Goal: Task Accomplishment & Management: Manage account settings

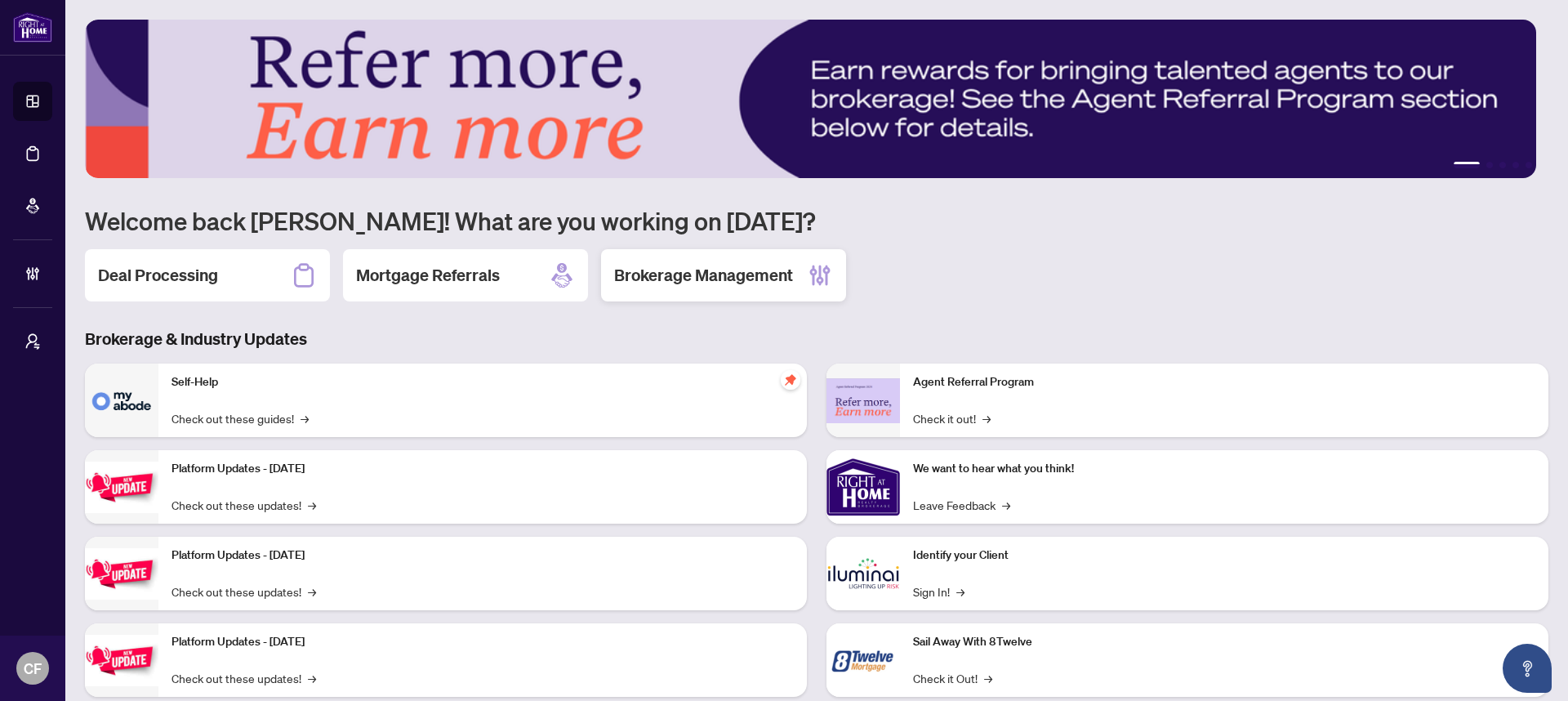
click at [707, 288] on div "Brokerage Management" at bounding box center [723, 275] width 245 height 52
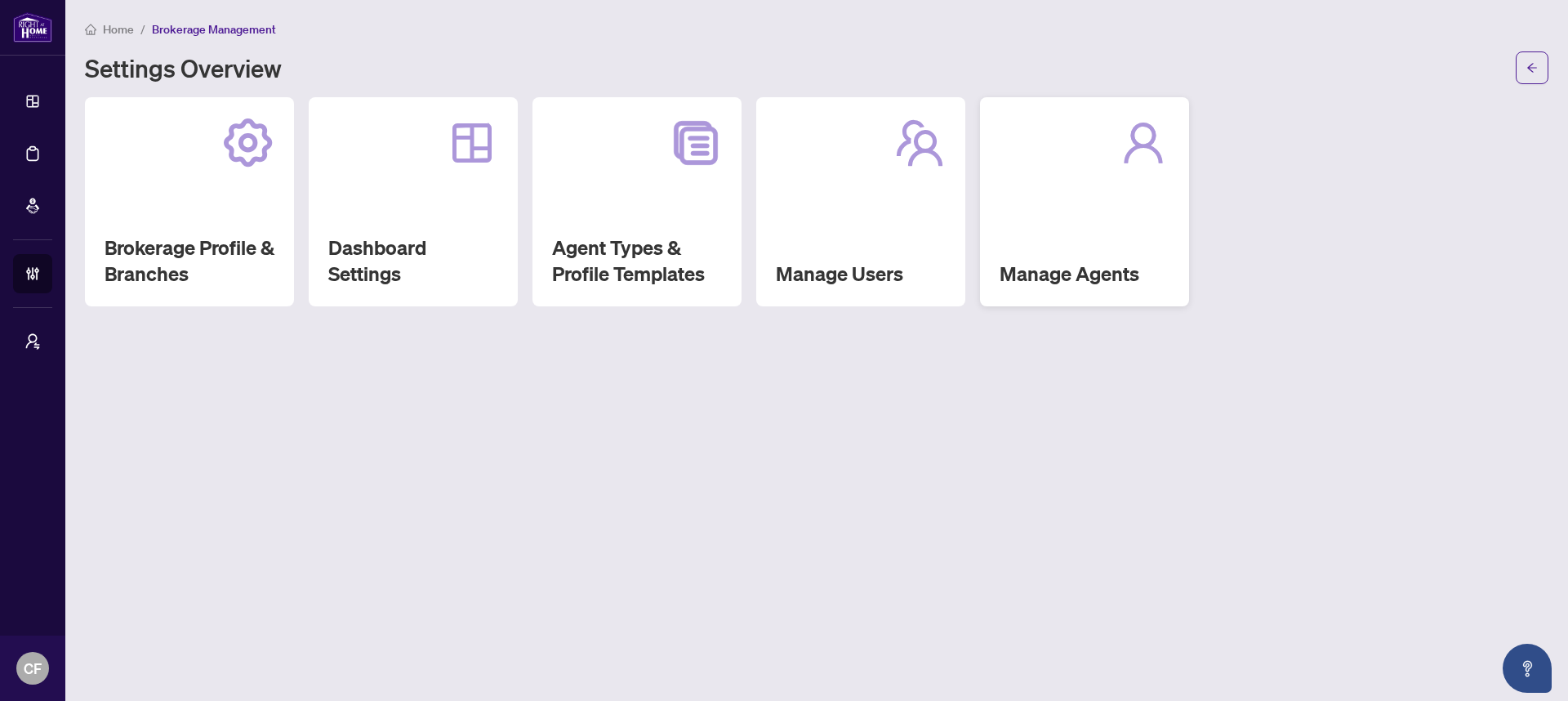
click at [1122, 243] on div "Manage Agents" at bounding box center [1085, 202] width 209 height 209
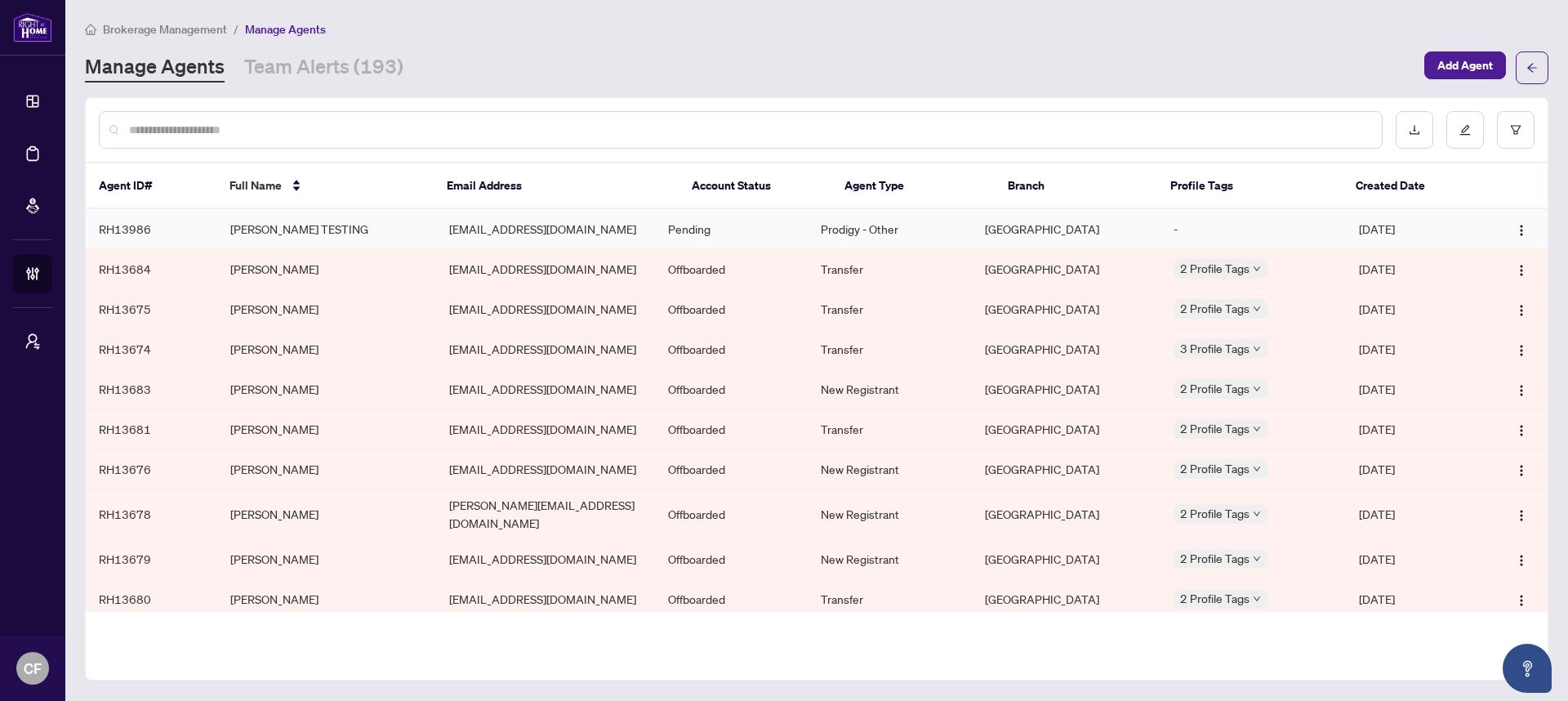
click at [366, 226] on td "[PERSON_NAME] TESTING" at bounding box center [327, 229] width 218 height 40
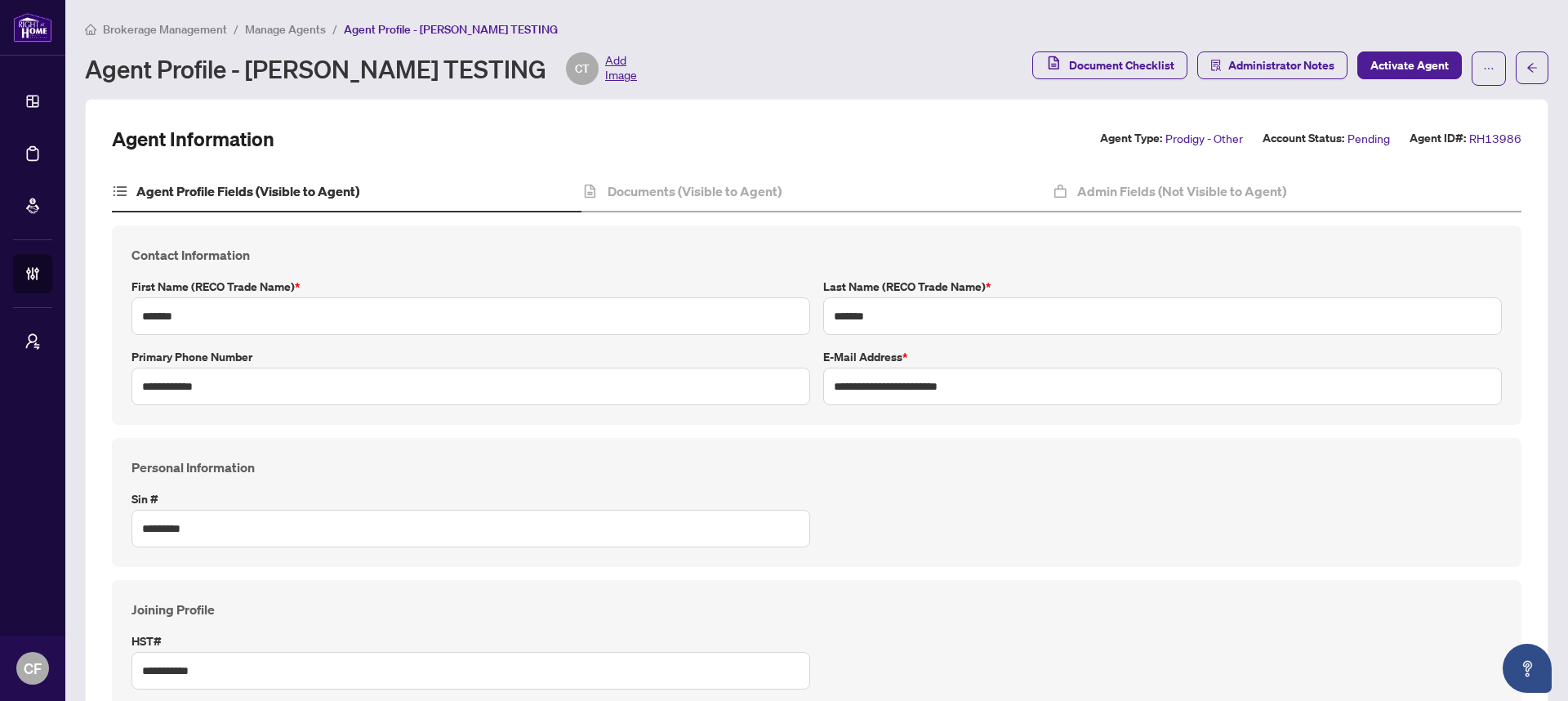
scroll to position [647, 0]
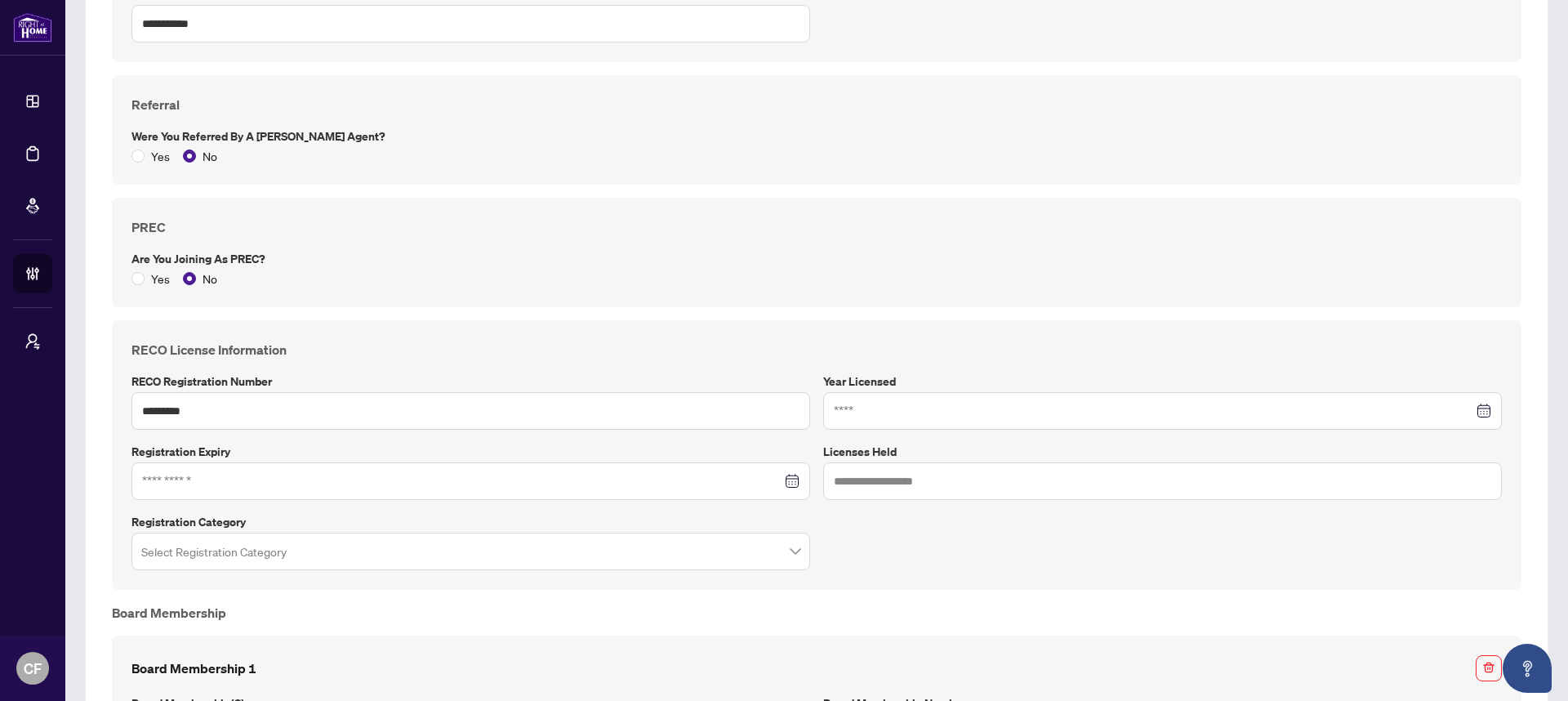
click at [887, 422] on div at bounding box center [1162, 410] width 678 height 38
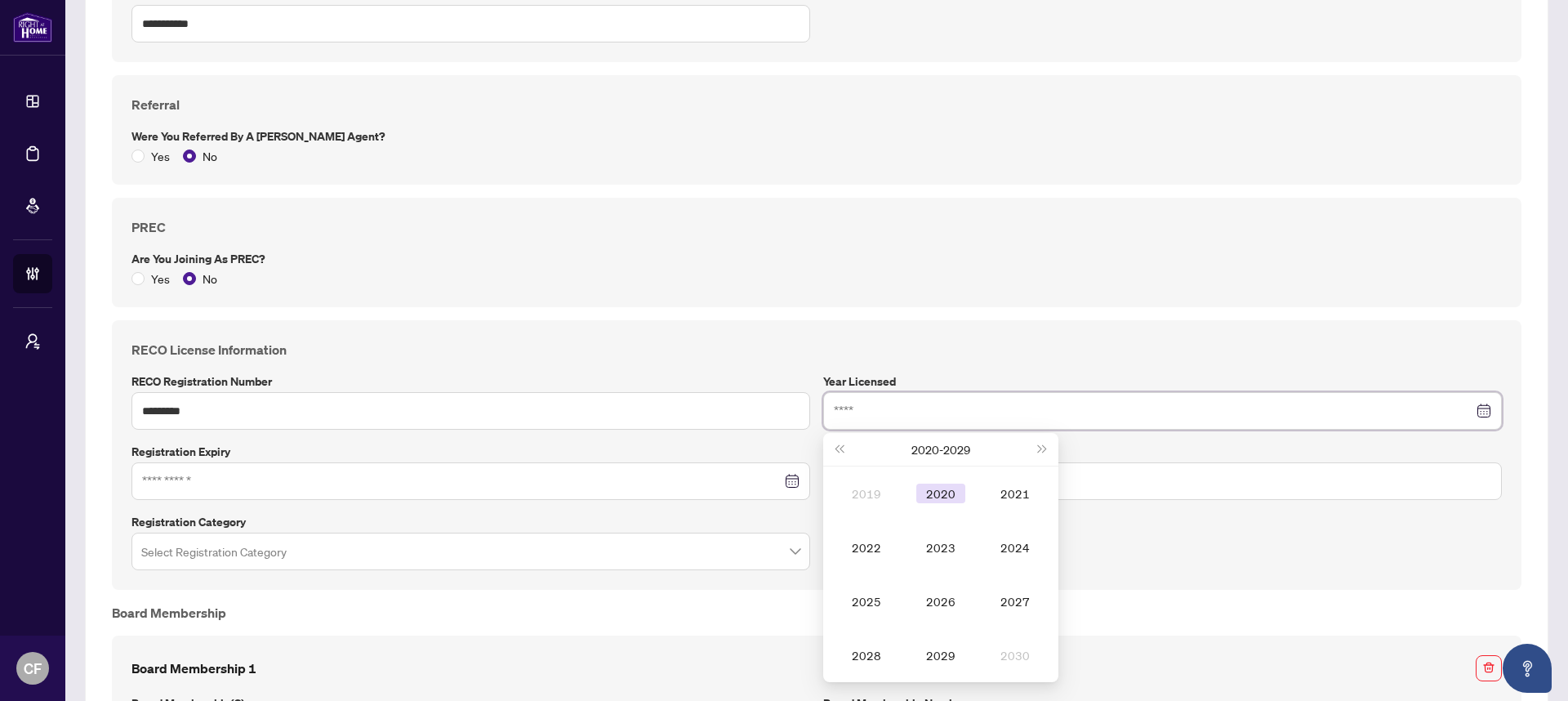
type input "****"
click at [931, 486] on div "2020" at bounding box center [940, 493] width 49 height 19
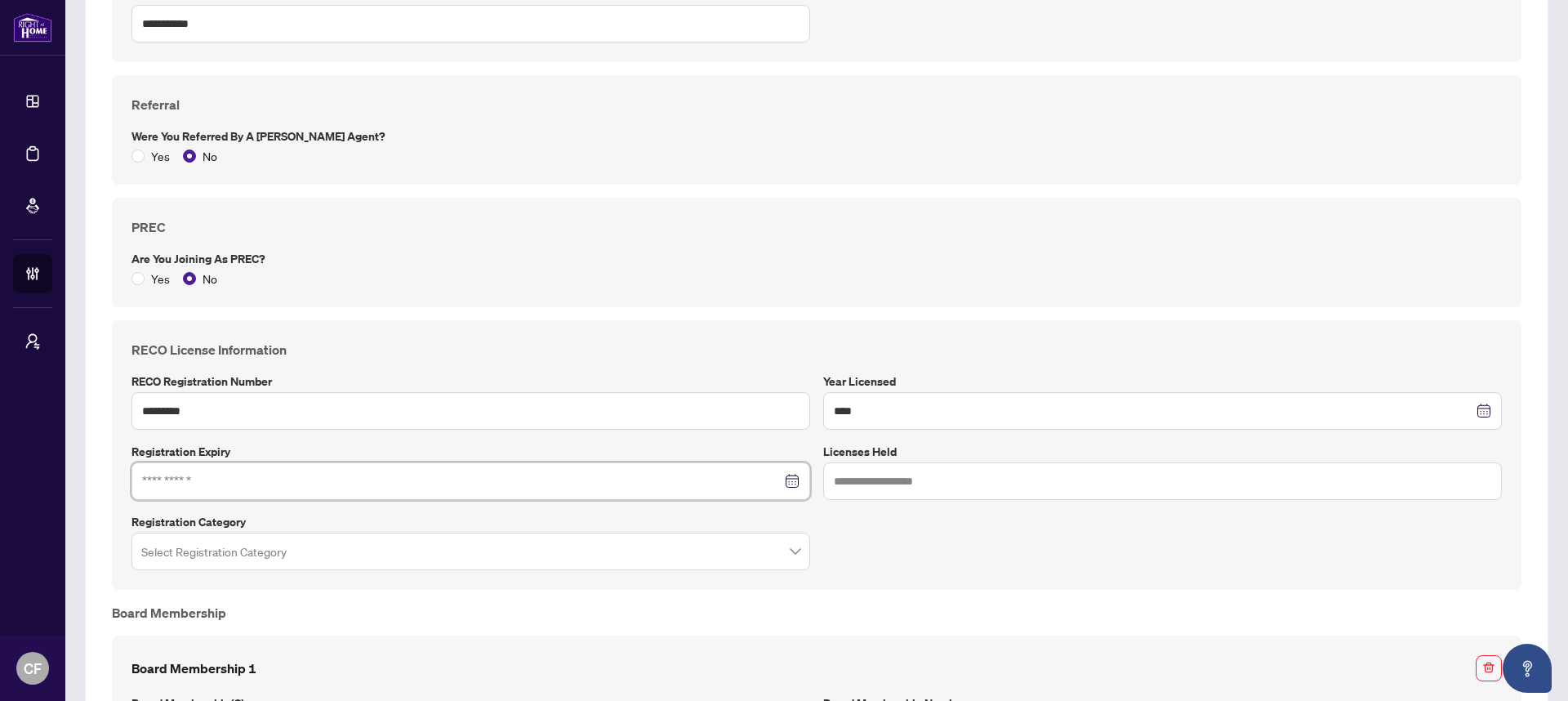
click at [506, 488] on input at bounding box center [461, 481] width 640 height 18
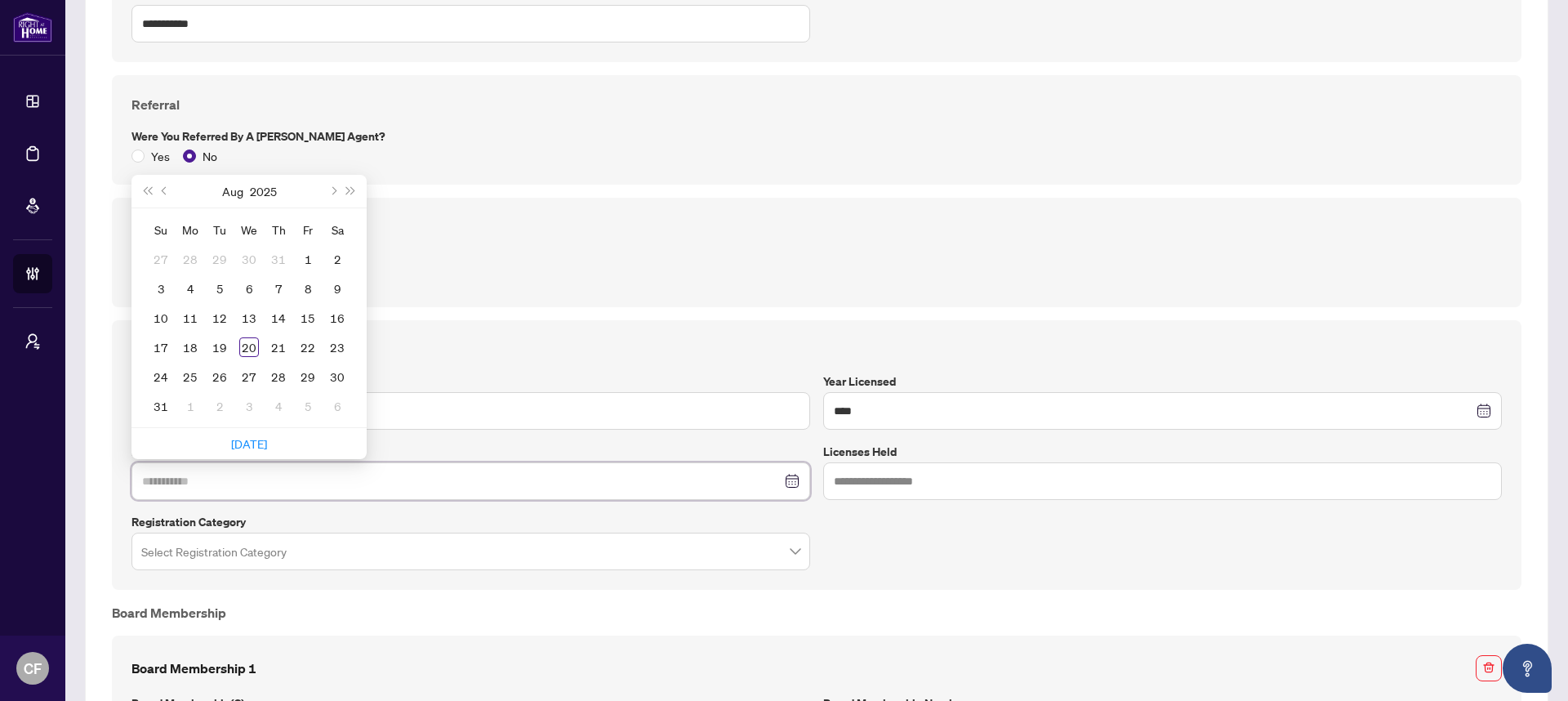
type input "**********"
click at [350, 194] on button "Next year (Control + right)" at bounding box center [351, 191] width 18 height 32
click at [350, 194] on span "Next year (Control + right)" at bounding box center [351, 191] width 8 height 8
type input "**********"
click at [226, 380] on div "31" at bounding box center [219, 376] width 19 height 19
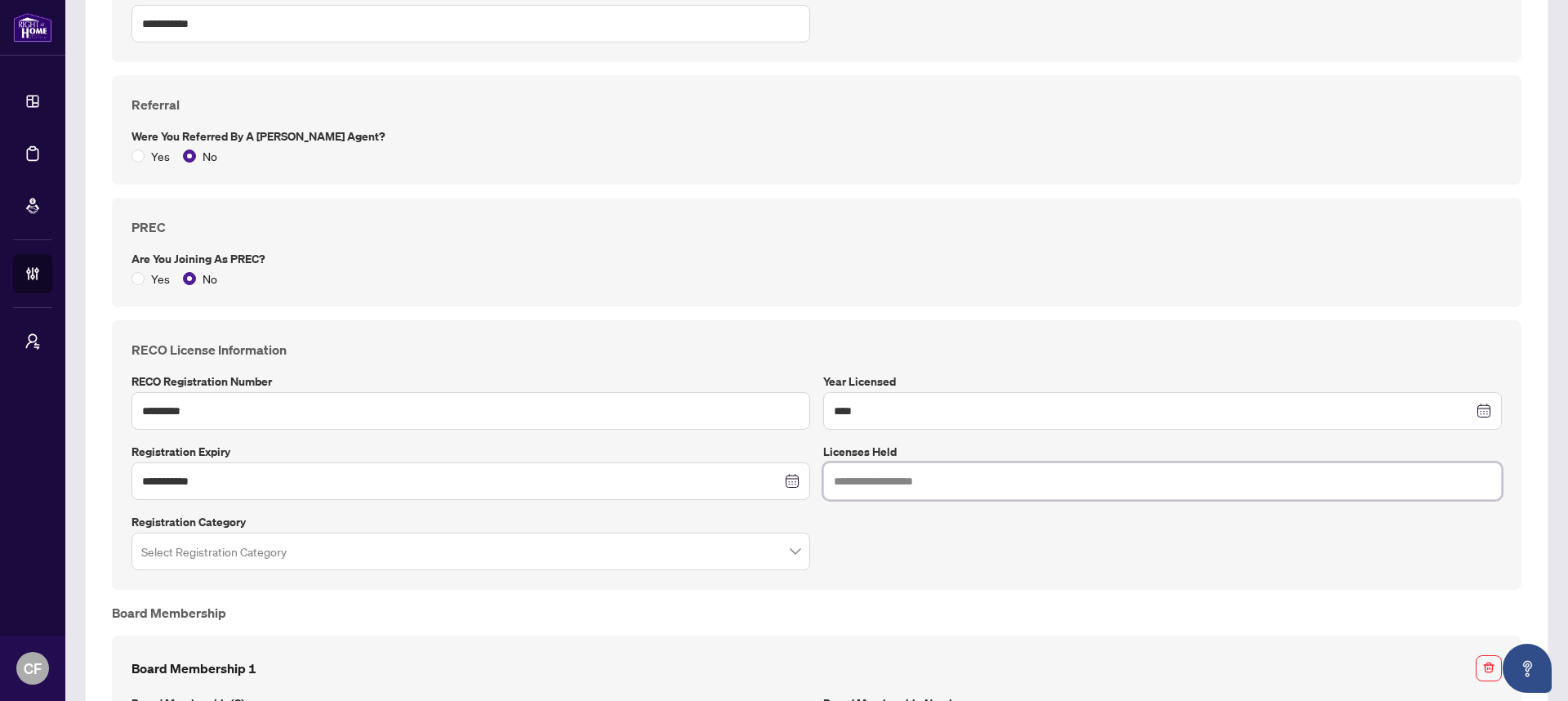
click at [873, 474] on input "text" at bounding box center [1162, 481] width 678 height 38
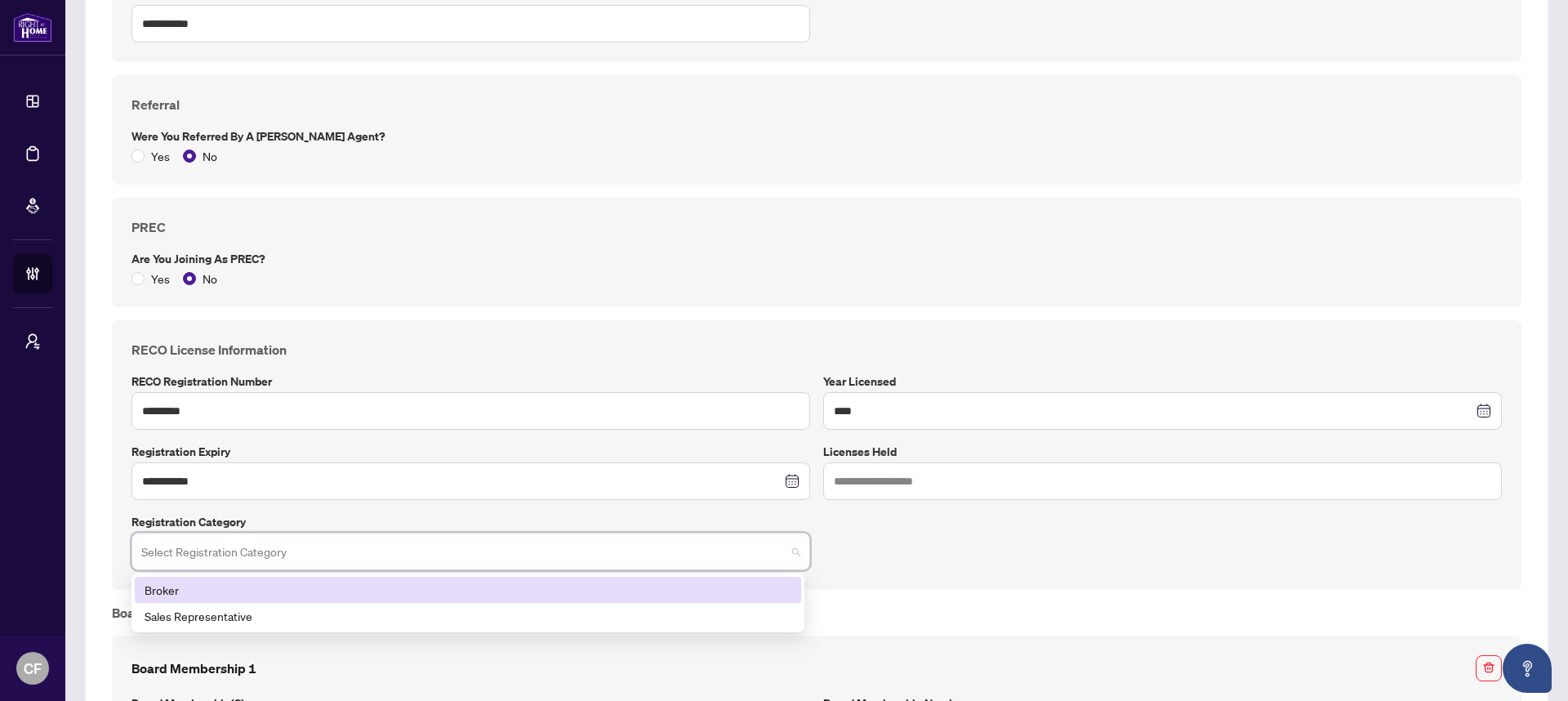
click at [463, 551] on input "search" at bounding box center [464, 554] width 644 height 36
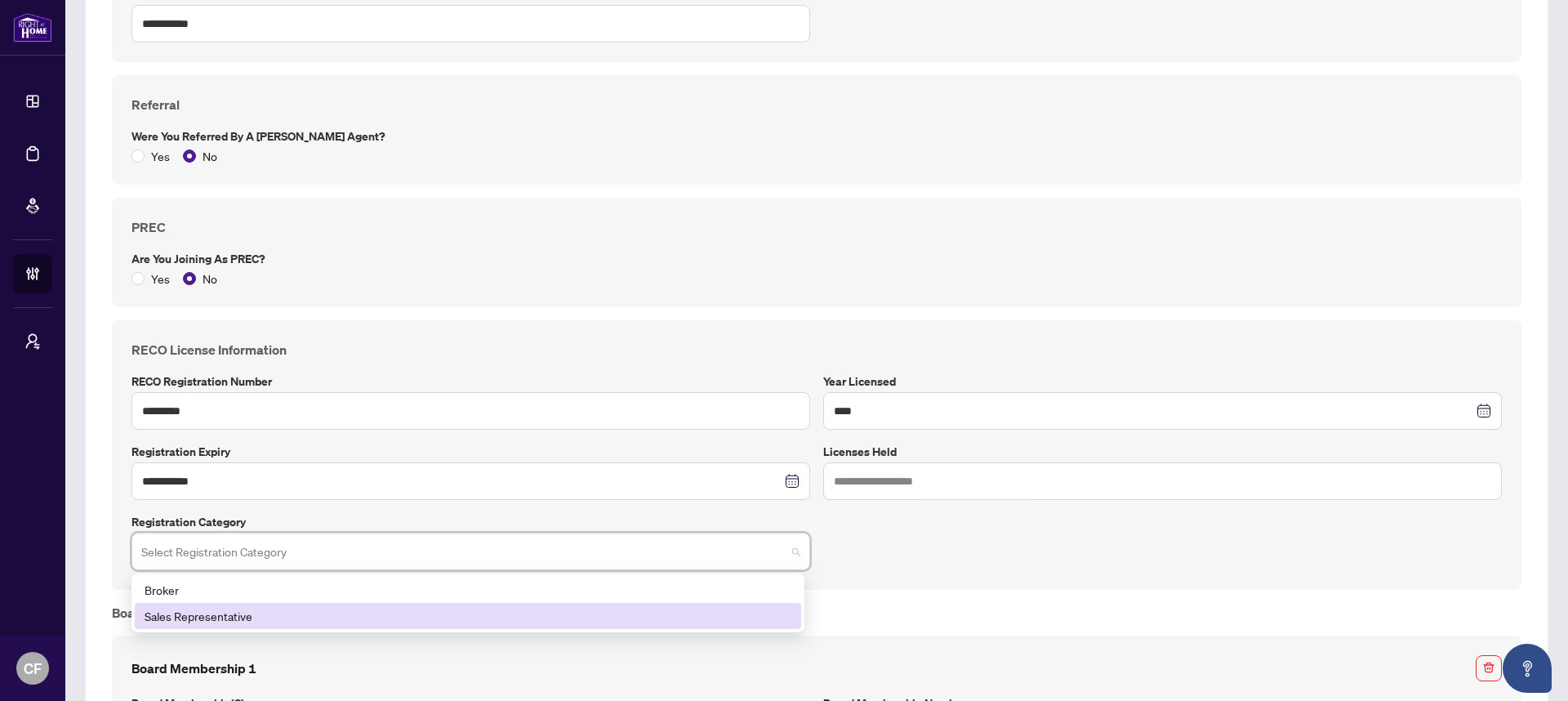
click at [368, 618] on div "Sales Representative" at bounding box center [467, 615] width 647 height 18
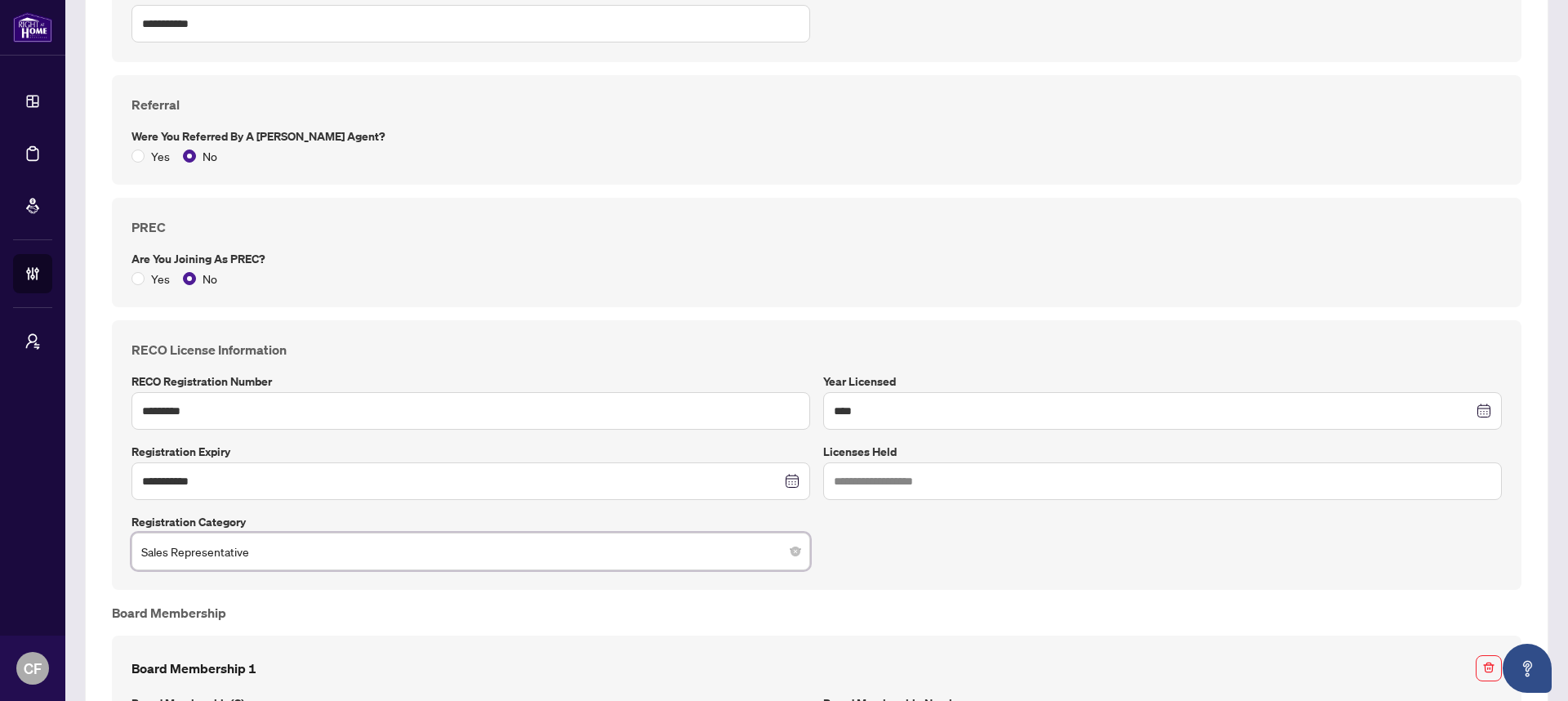
click at [831, 583] on div "**********" at bounding box center [816, 455] width 1410 height 269
click at [885, 468] on input "text" at bounding box center [1162, 481] width 678 height 38
type input "*"
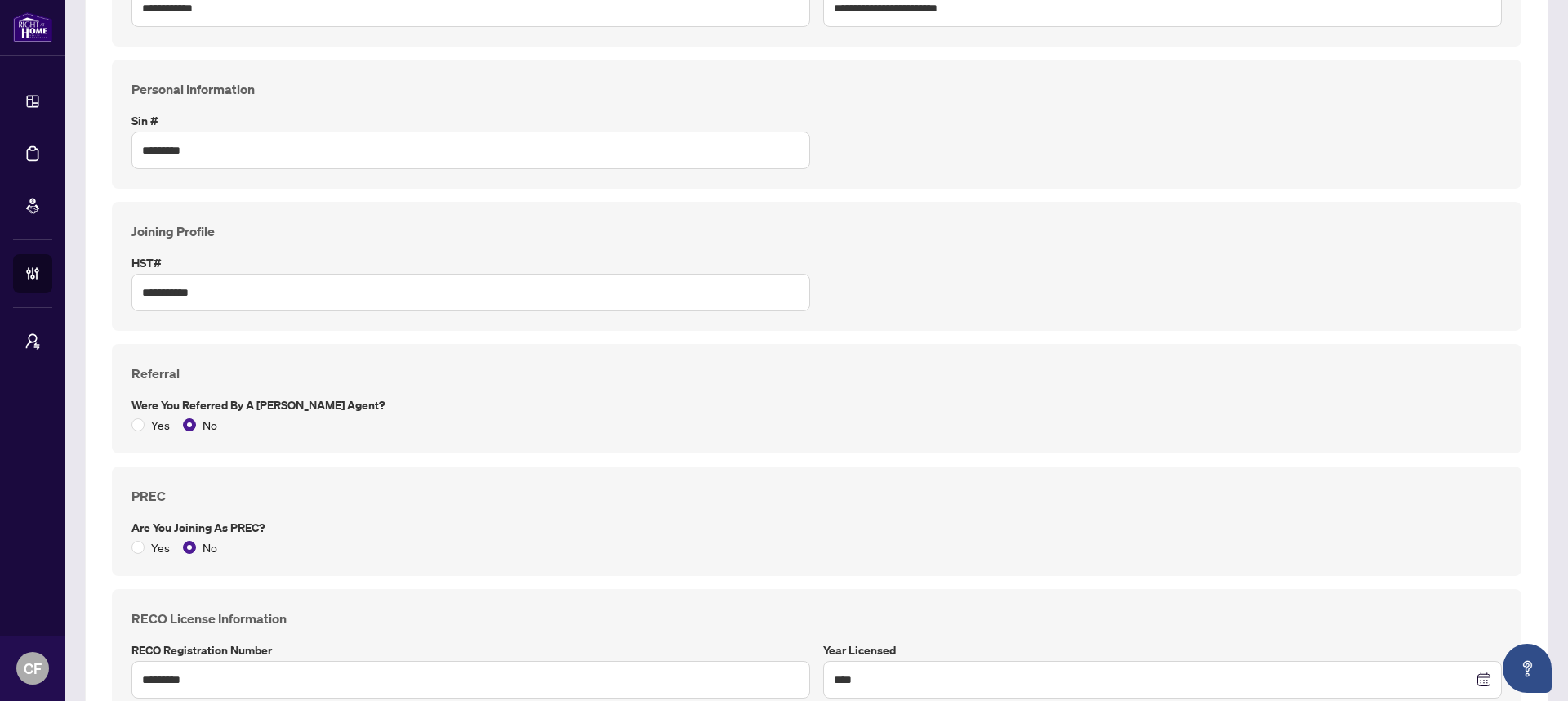
scroll to position [0, 0]
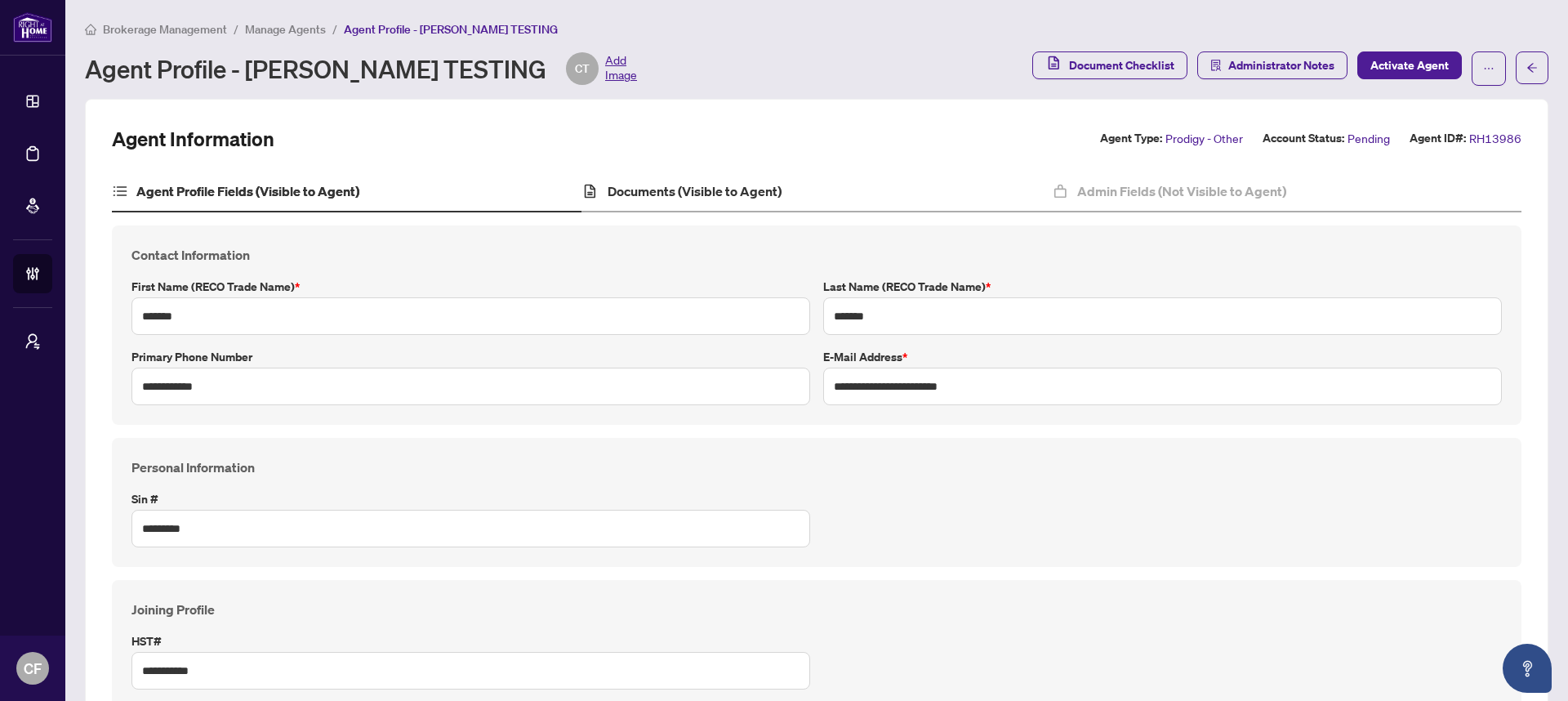
type input "*"
click at [851, 194] on div "Documents (Visible to Agent)" at bounding box center [815, 192] width 469 height 41
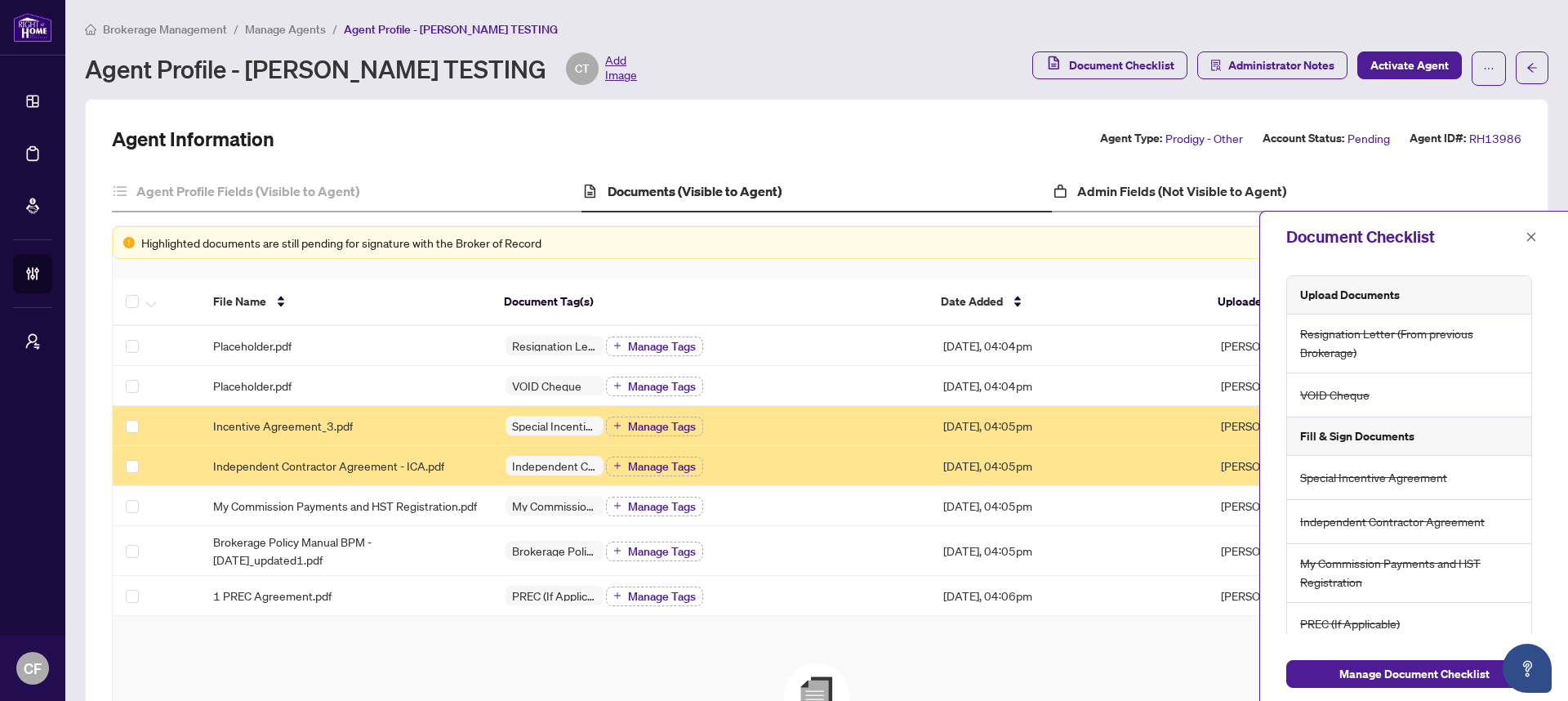
click at [1217, 179] on div "Admin Fields (Not Visible to Agent)" at bounding box center [1286, 192] width 469 height 41
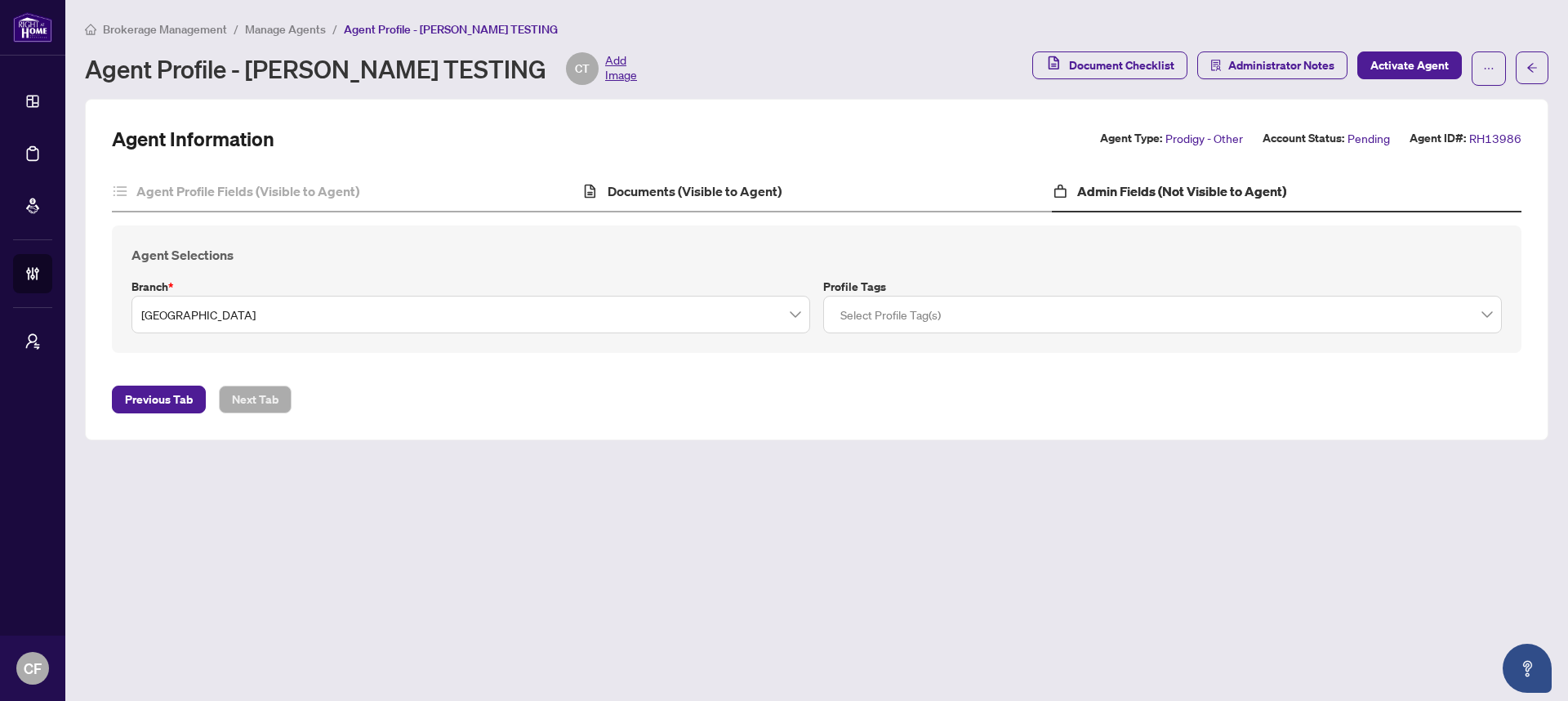
click at [883, 198] on div "Documents (Visible to Agent)" at bounding box center [815, 192] width 469 height 41
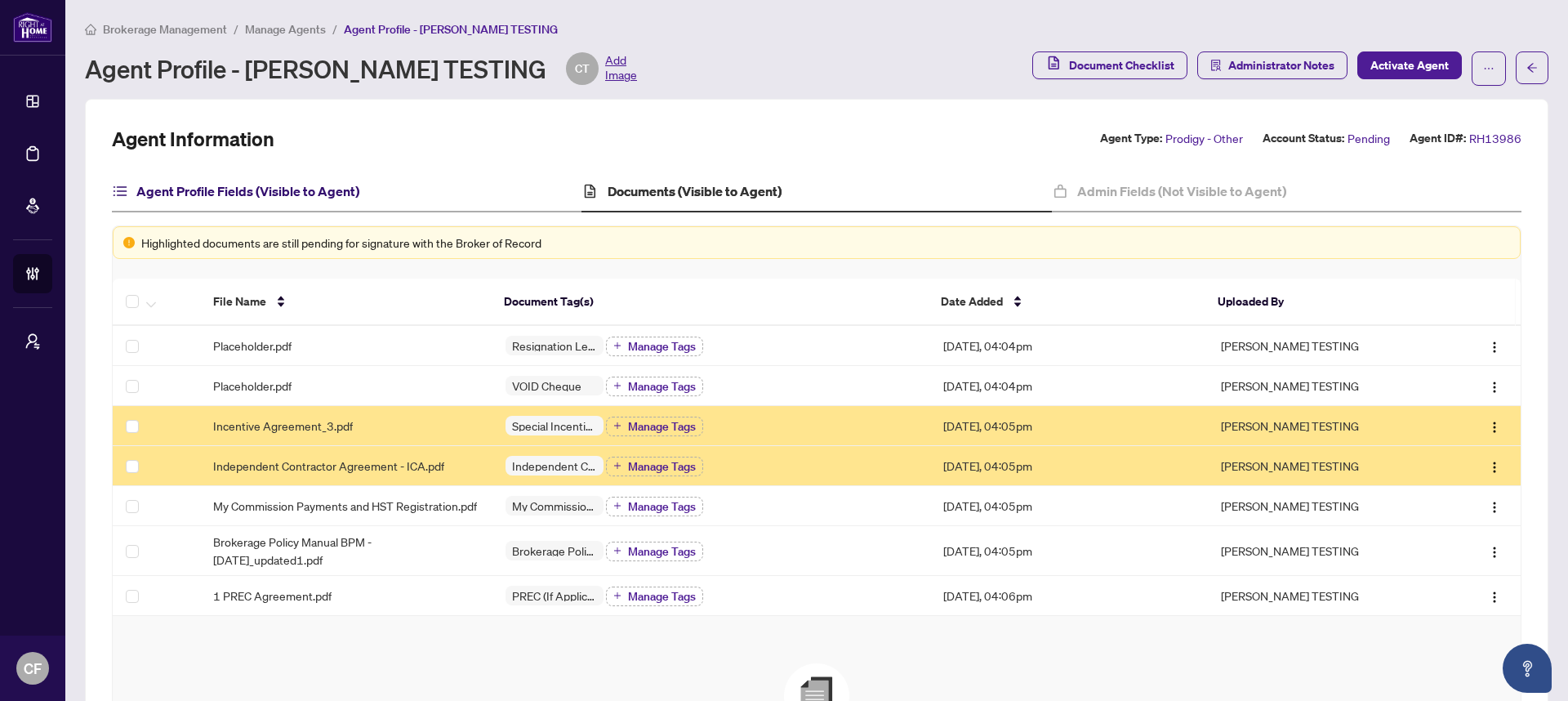
click at [213, 197] on h4 "Agent Profile Fields (Visible to Agent)" at bounding box center [247, 191] width 223 height 19
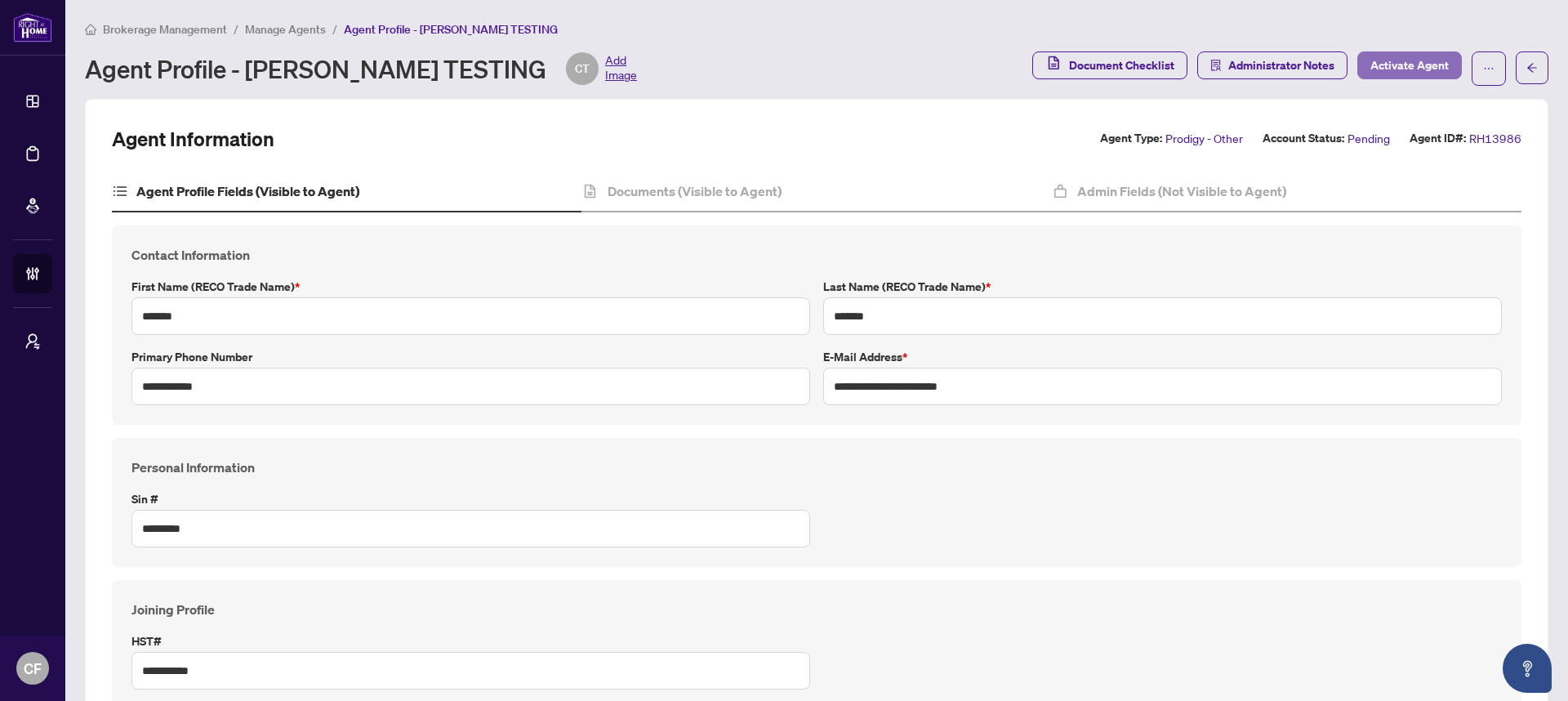
click at [1385, 61] on span "Activate Agent" at bounding box center [1409, 65] width 79 height 26
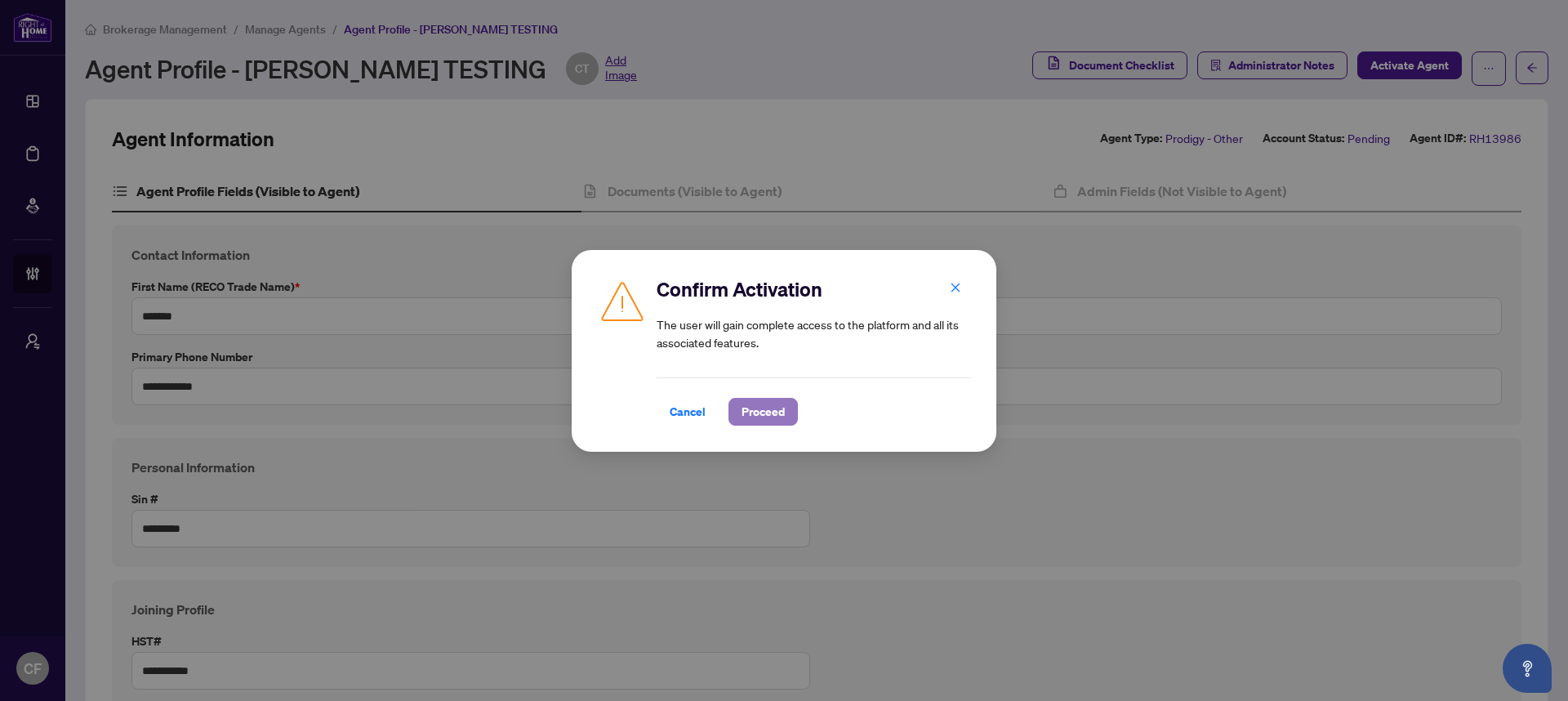
click at [750, 406] on span "Proceed" at bounding box center [763, 411] width 44 height 26
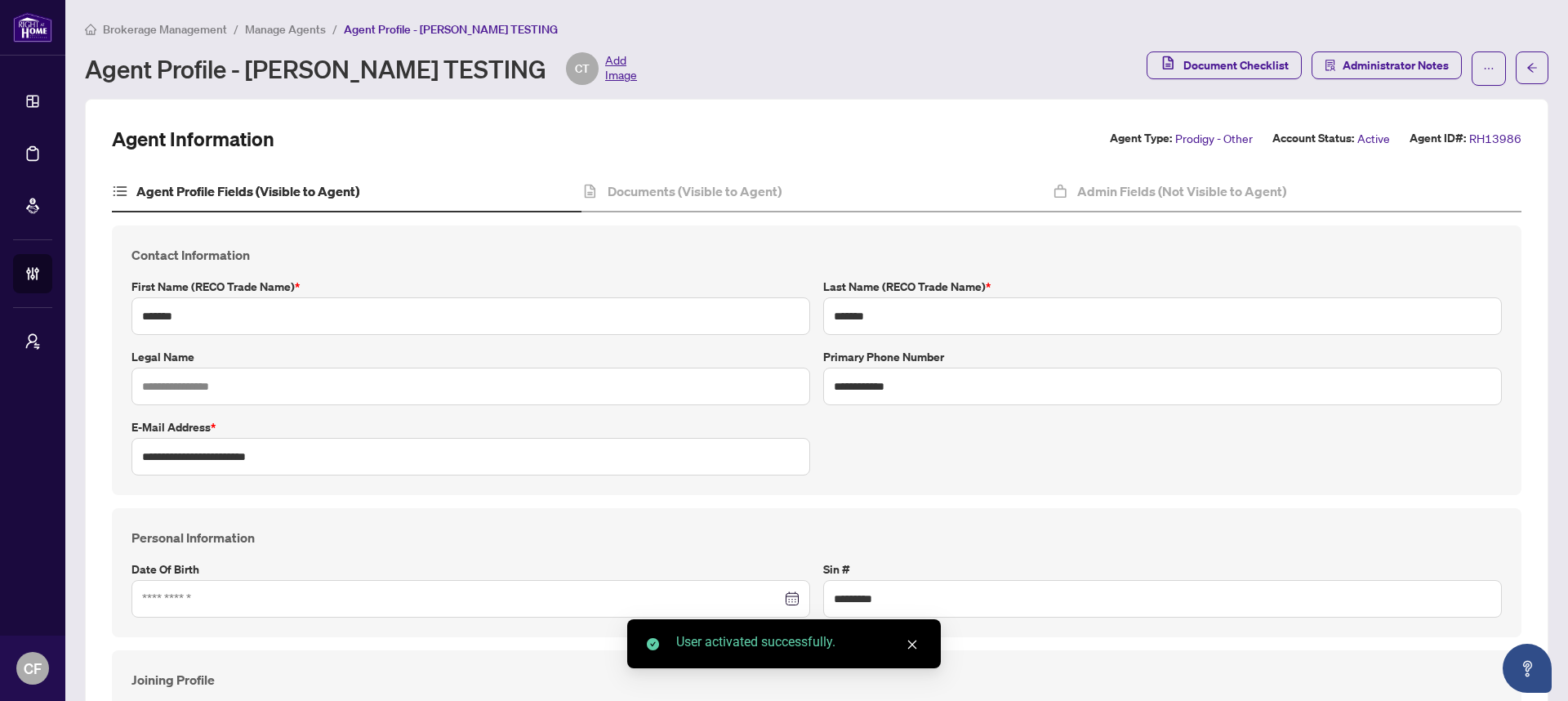
click at [284, 33] on span "Manage Agents" at bounding box center [285, 30] width 81 height 15
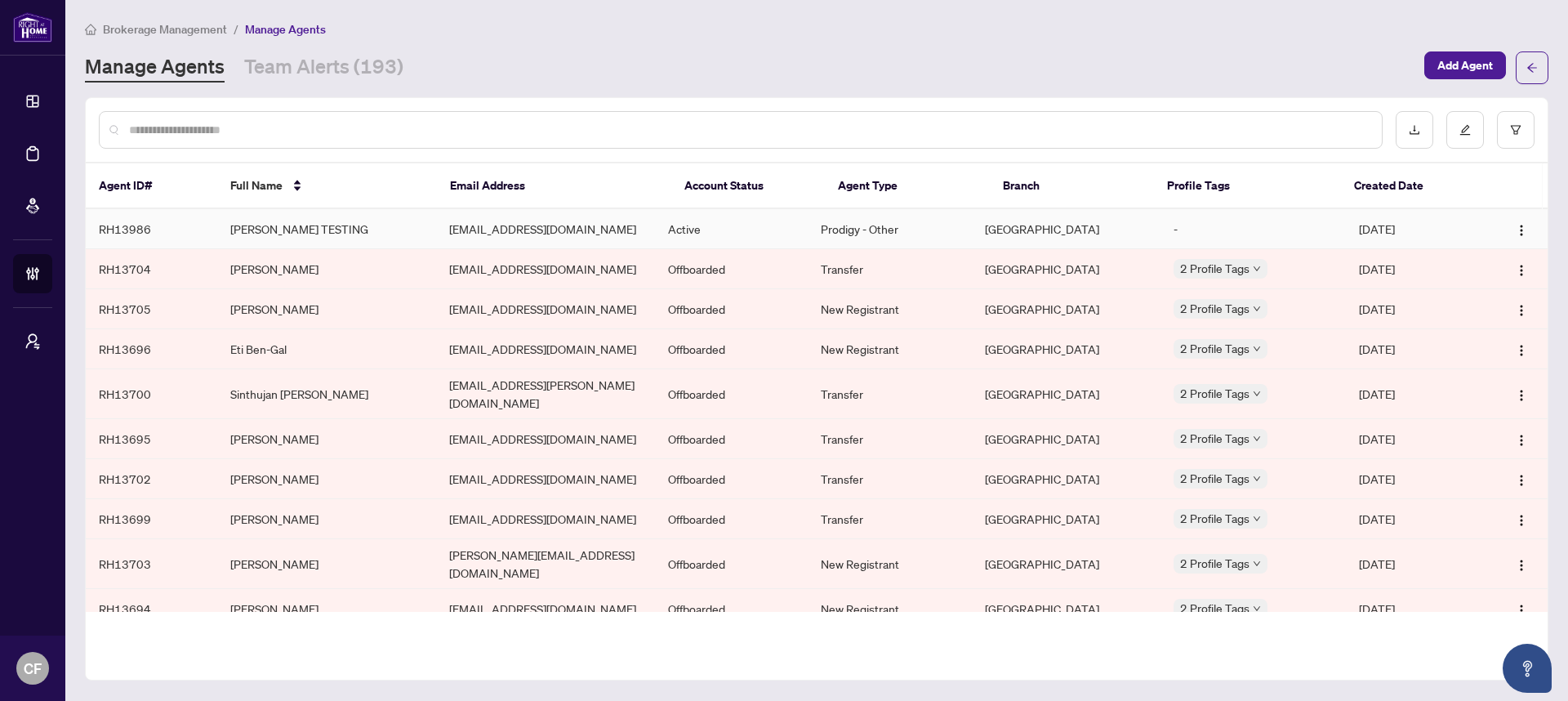
click at [877, 224] on td "Prodigy - Other" at bounding box center [889, 229] width 164 height 40
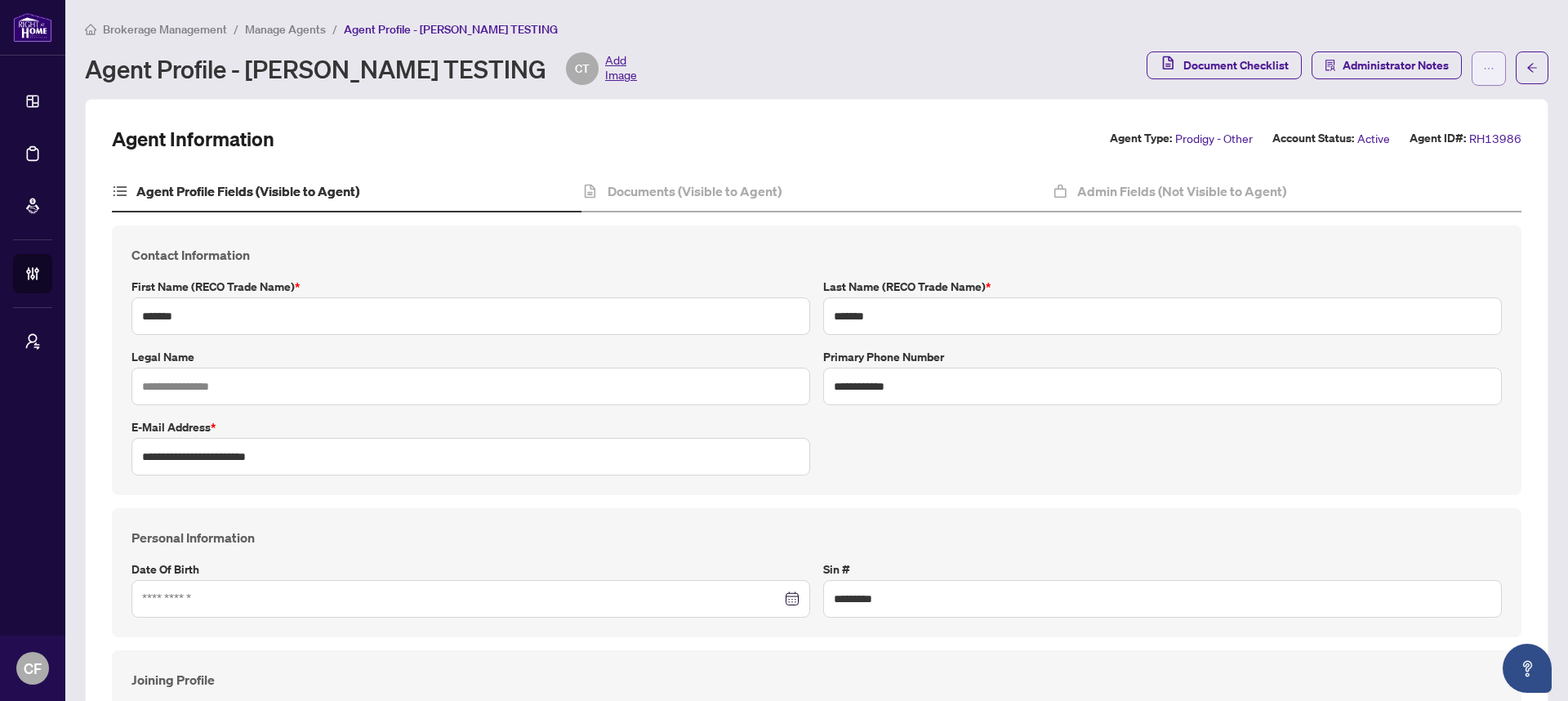
click at [1483, 75] on span "button" at bounding box center [1488, 69] width 11 height 26
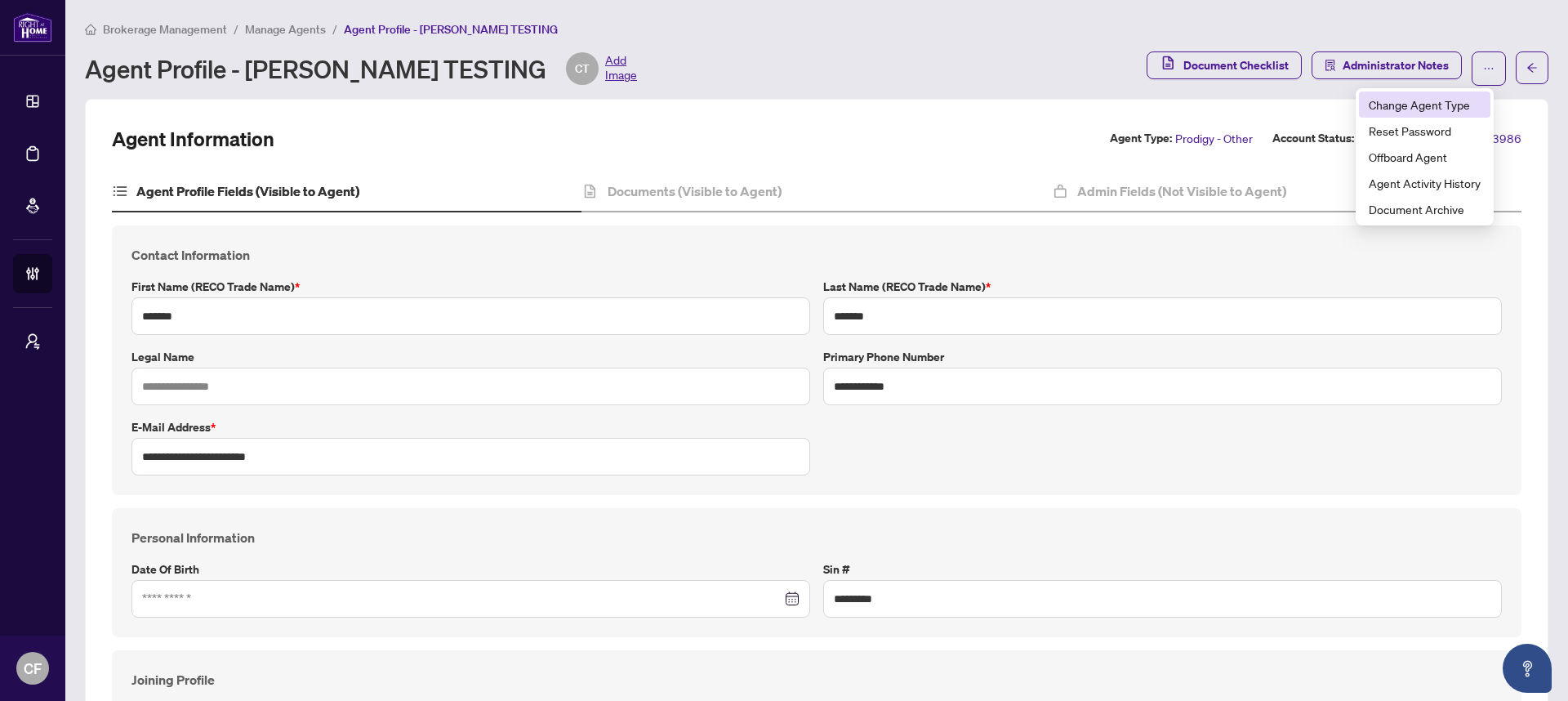
click at [1460, 106] on span "Change Agent Type" at bounding box center [1424, 104] width 112 height 18
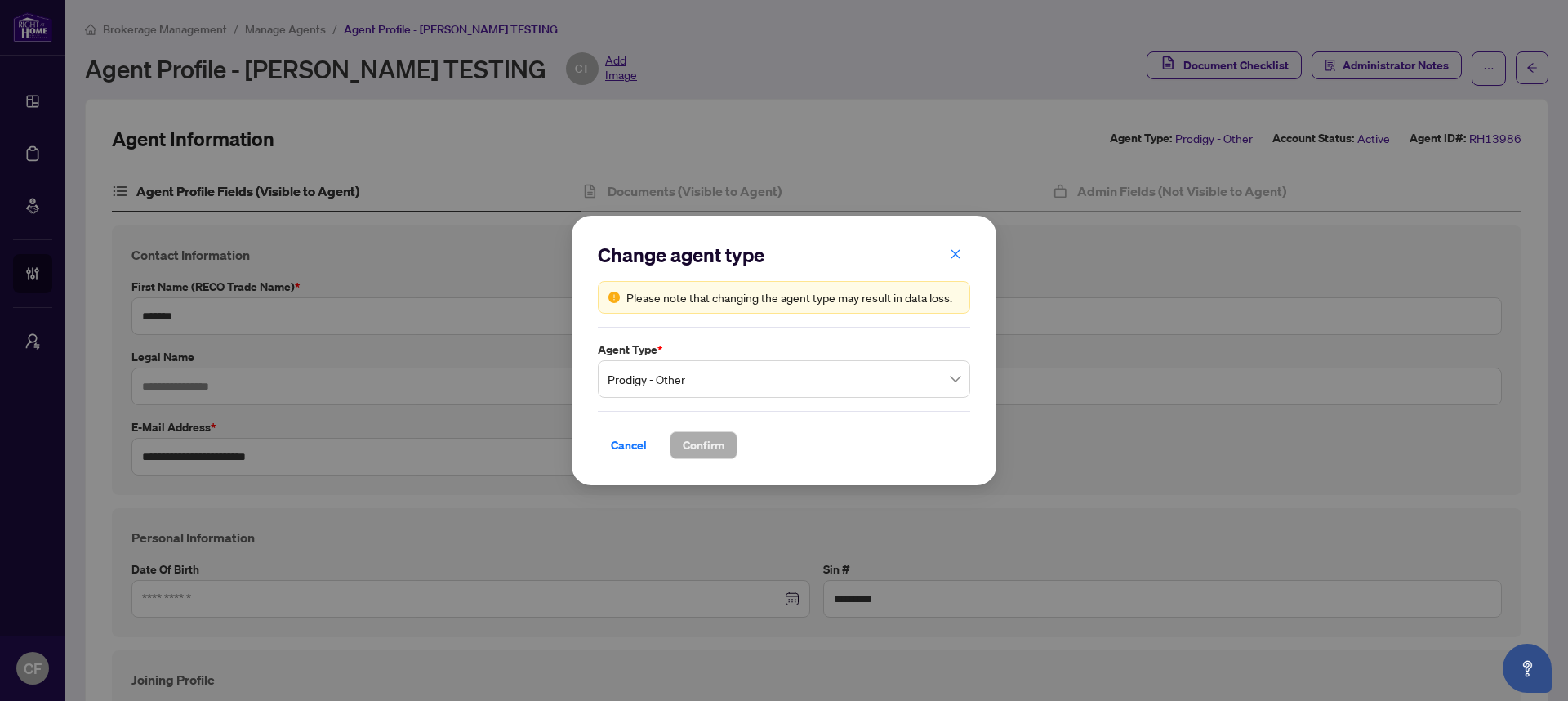
click at [900, 369] on span "Prodigy - Other" at bounding box center [783, 380] width 353 height 31
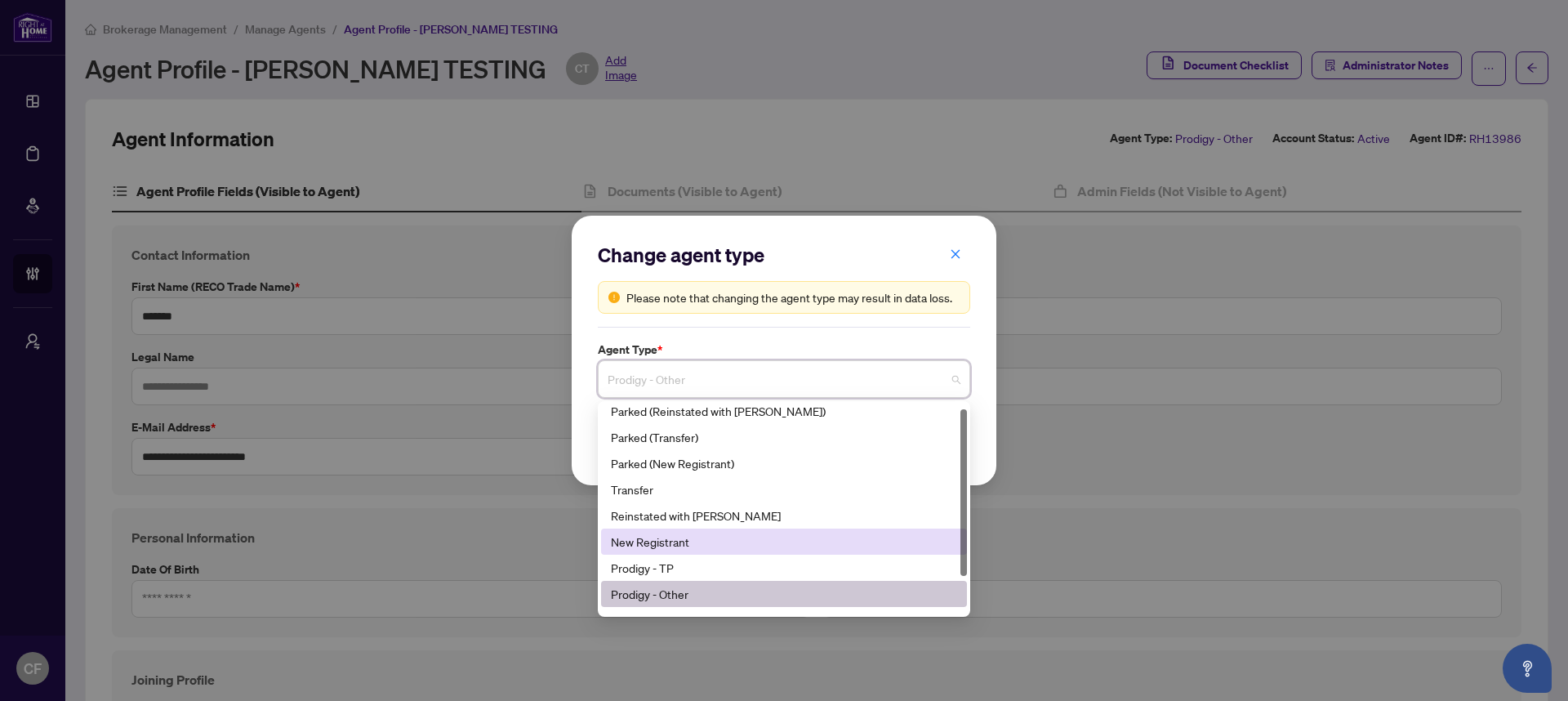
scroll to position [52, 0]
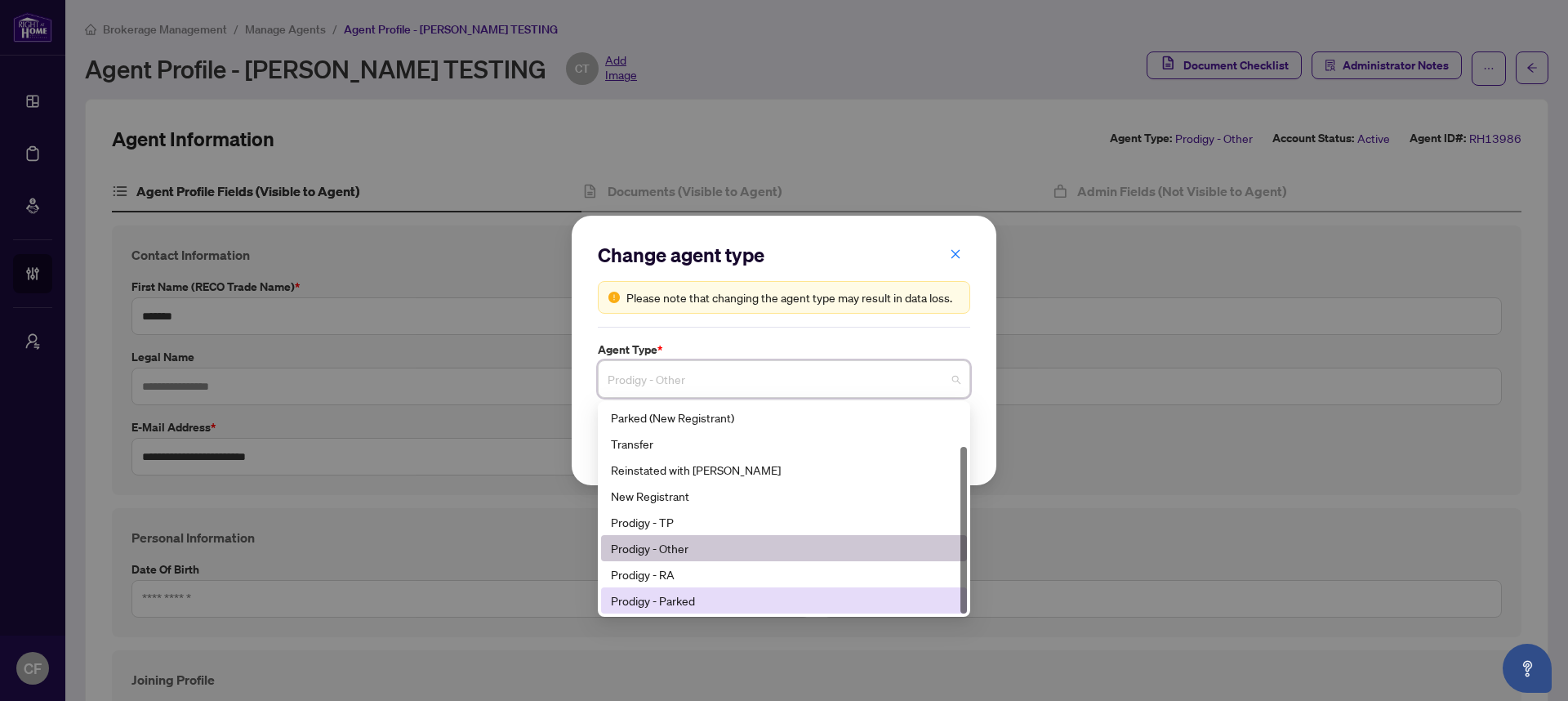
click at [727, 599] on div "Prodigy - Parked" at bounding box center [784, 600] width 346 height 18
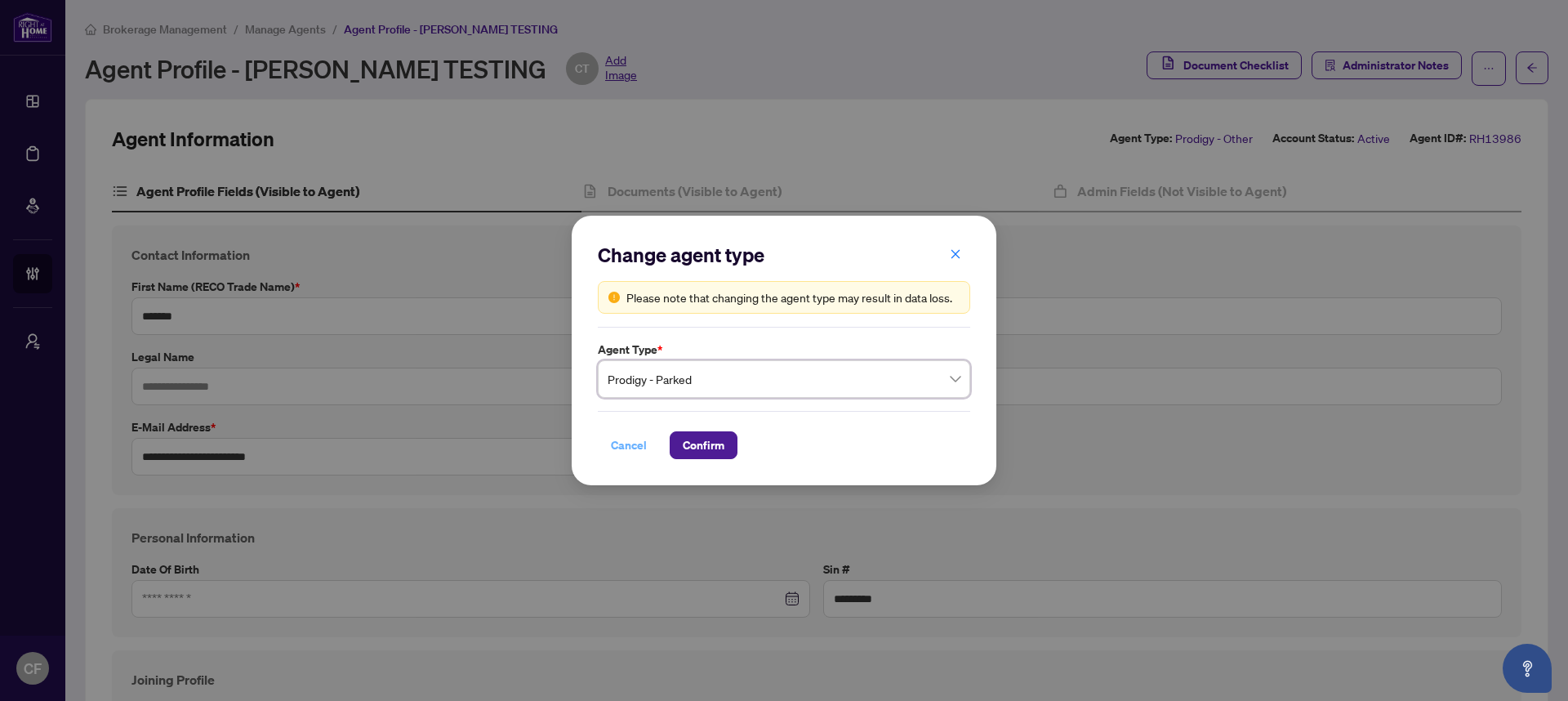
click at [631, 447] on span "Cancel" at bounding box center [628, 445] width 36 height 26
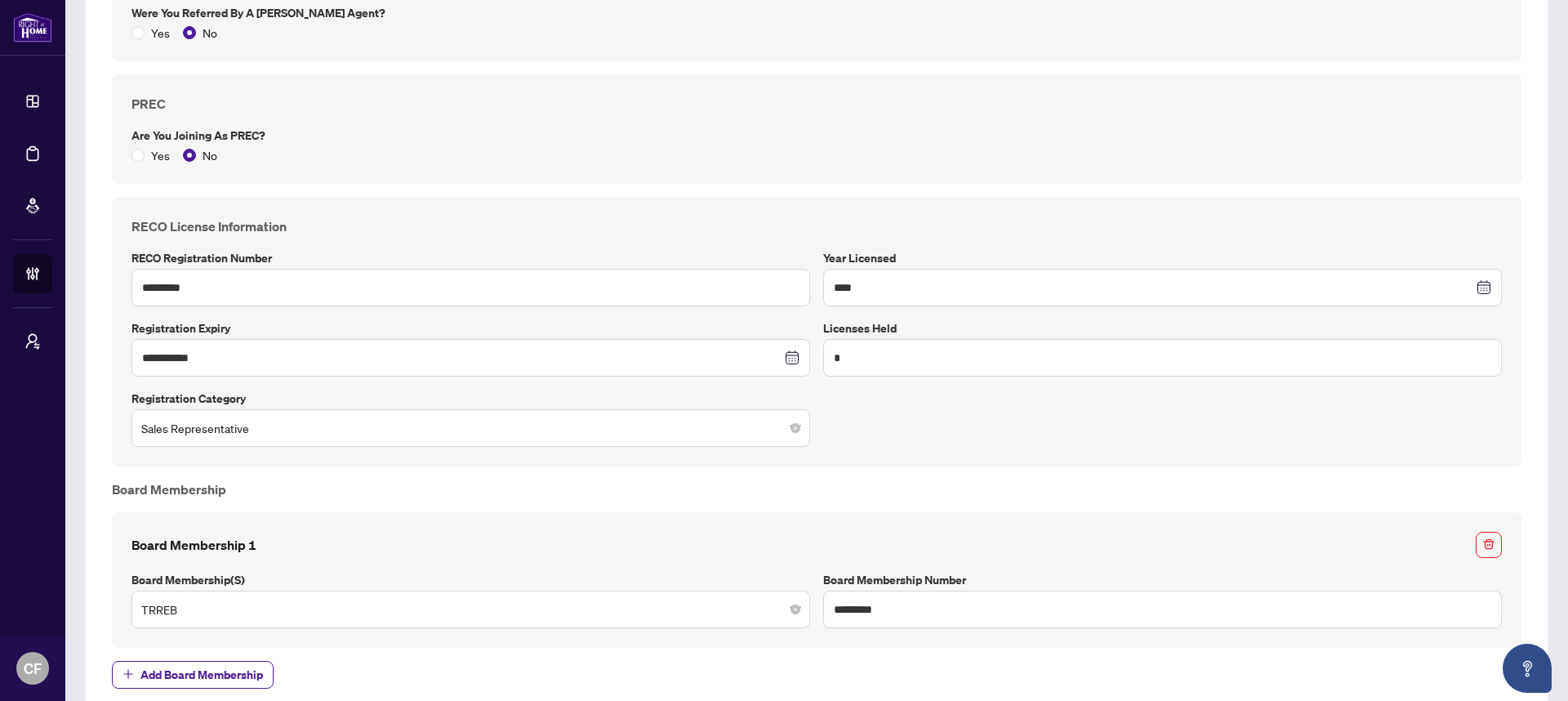
scroll to position [0, 0]
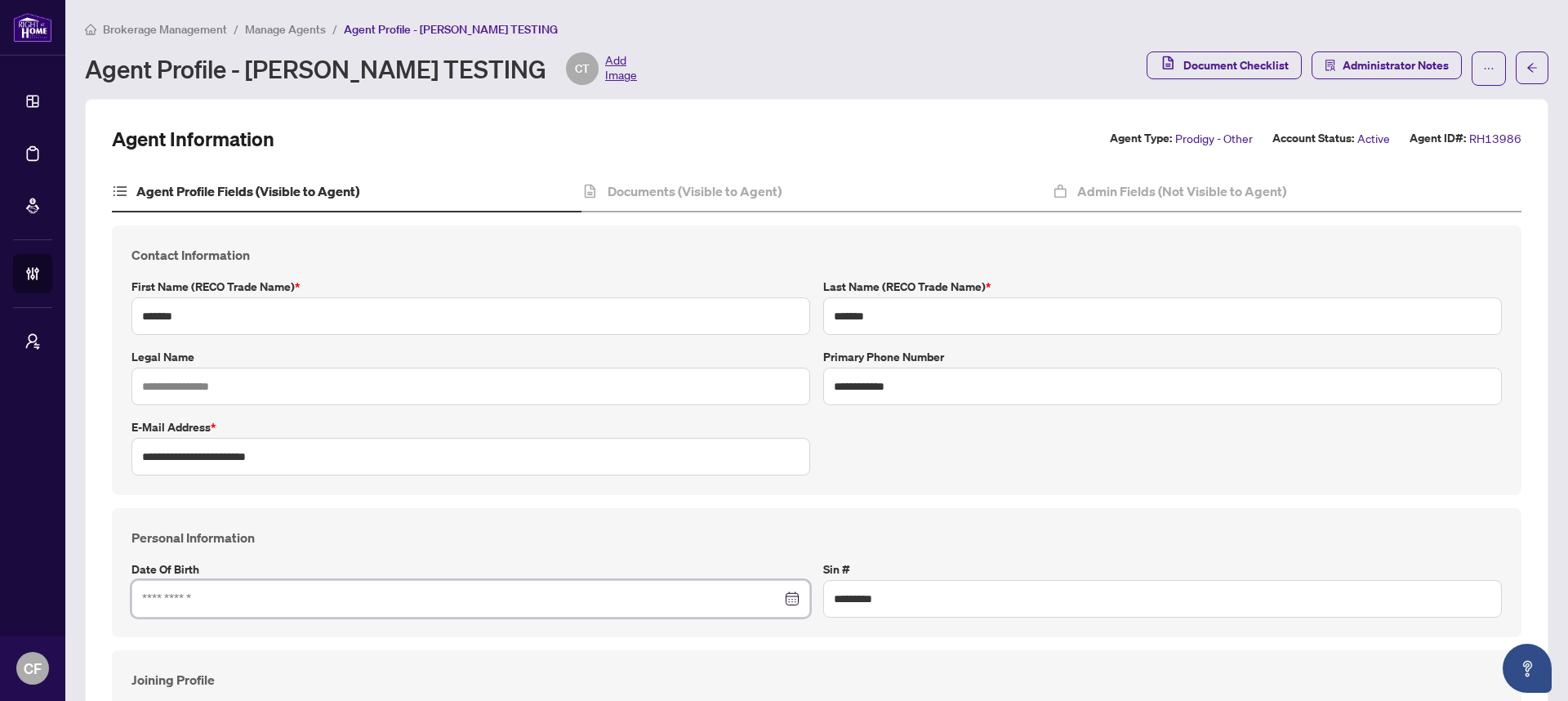
click at [415, 593] on input at bounding box center [461, 598] width 640 height 18
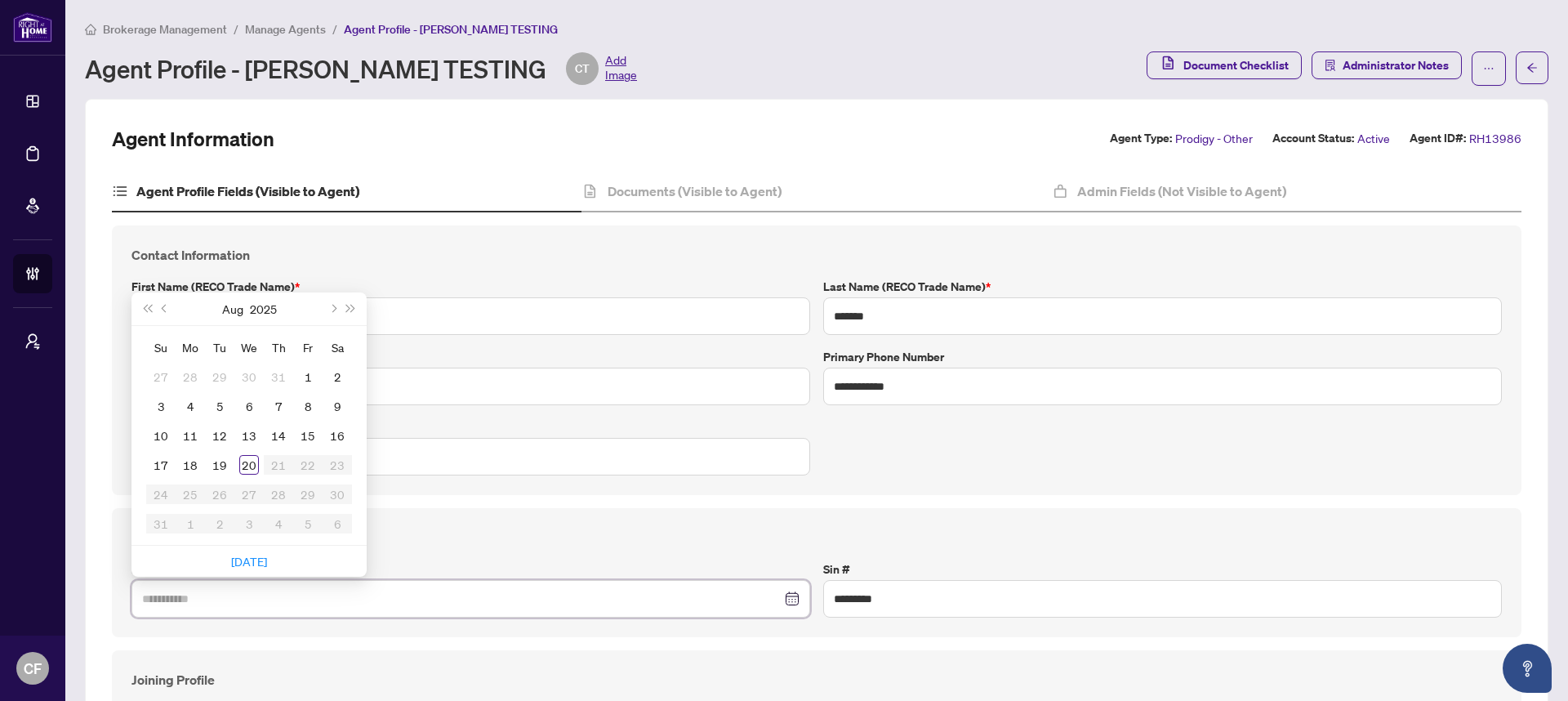
type input "**********"
click at [145, 312] on button "Last year (Control + left)" at bounding box center [146, 308] width 18 height 32
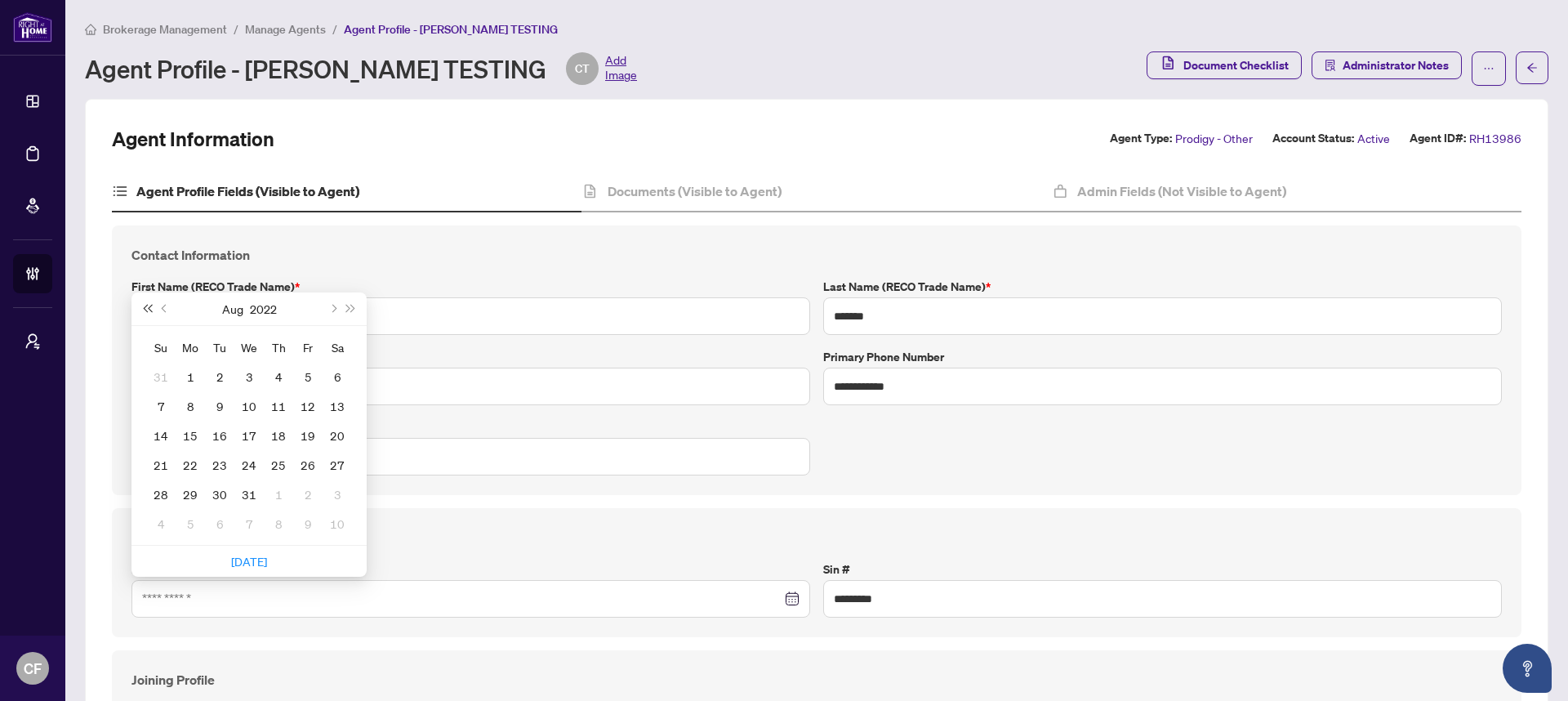
click at [145, 312] on button "Last year (Control + left)" at bounding box center [146, 308] width 18 height 32
click at [145, 313] on button "Last year (Control + left)" at bounding box center [146, 308] width 18 height 32
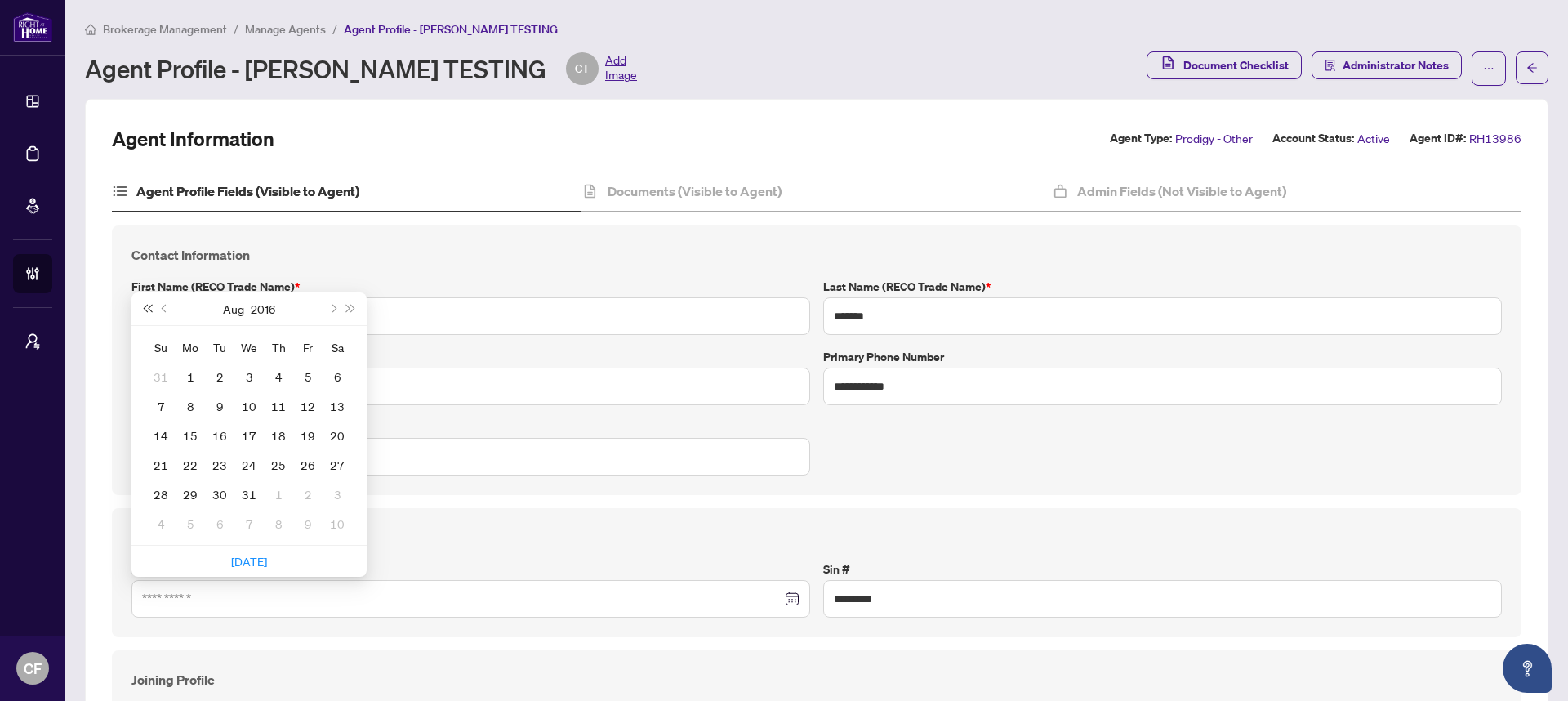
click at [145, 313] on button "Last year (Control + left)" at bounding box center [146, 308] width 18 height 32
click at [144, 313] on button "Last year (Control + left)" at bounding box center [146, 308] width 18 height 32
click at [144, 314] on button "Last year (Control + left)" at bounding box center [146, 308] width 18 height 32
click at [144, 313] on button "Last year (Control + left)" at bounding box center [146, 308] width 18 height 32
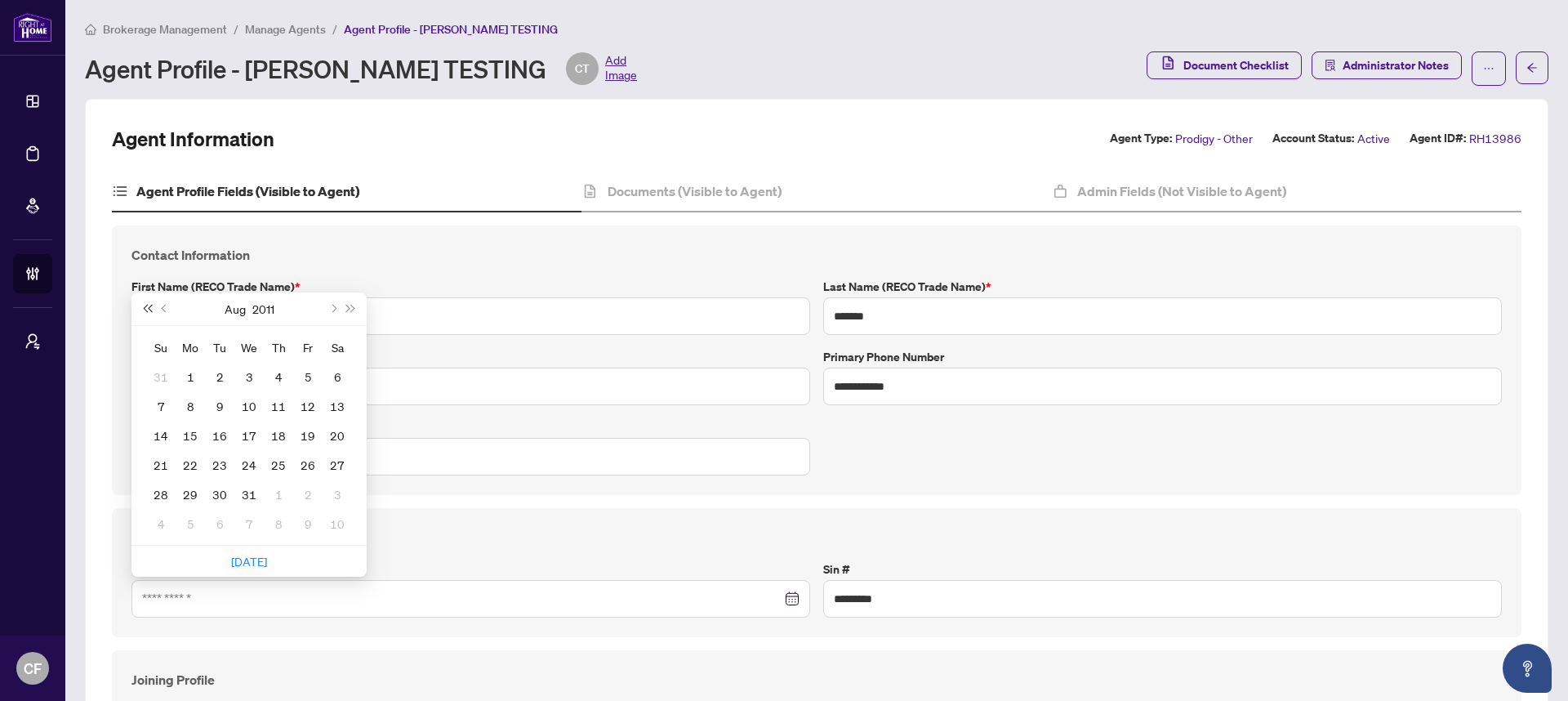
click at [144, 313] on button "Last year (Control + left)" at bounding box center [146, 308] width 18 height 32
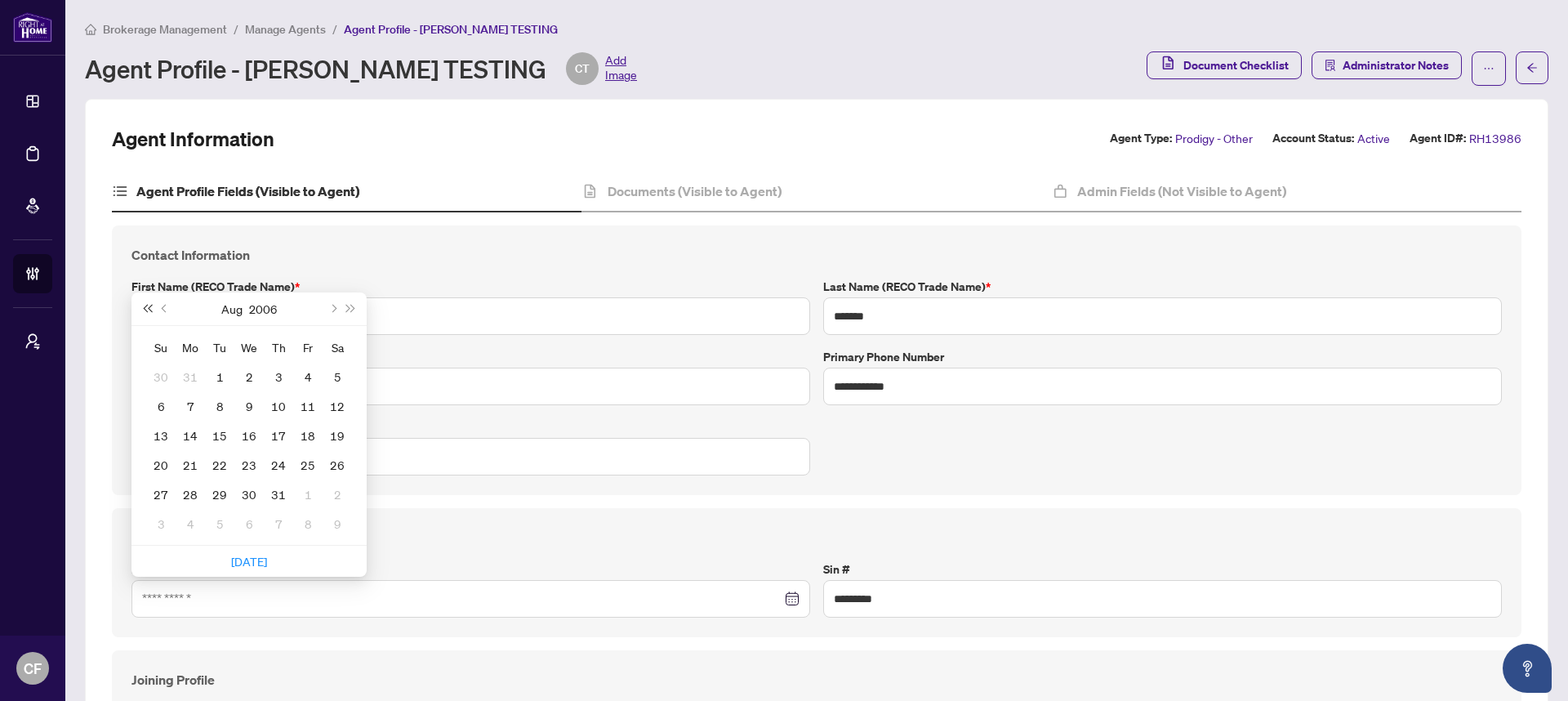
click at [144, 313] on button "Last year (Control + left)" at bounding box center [146, 308] width 18 height 32
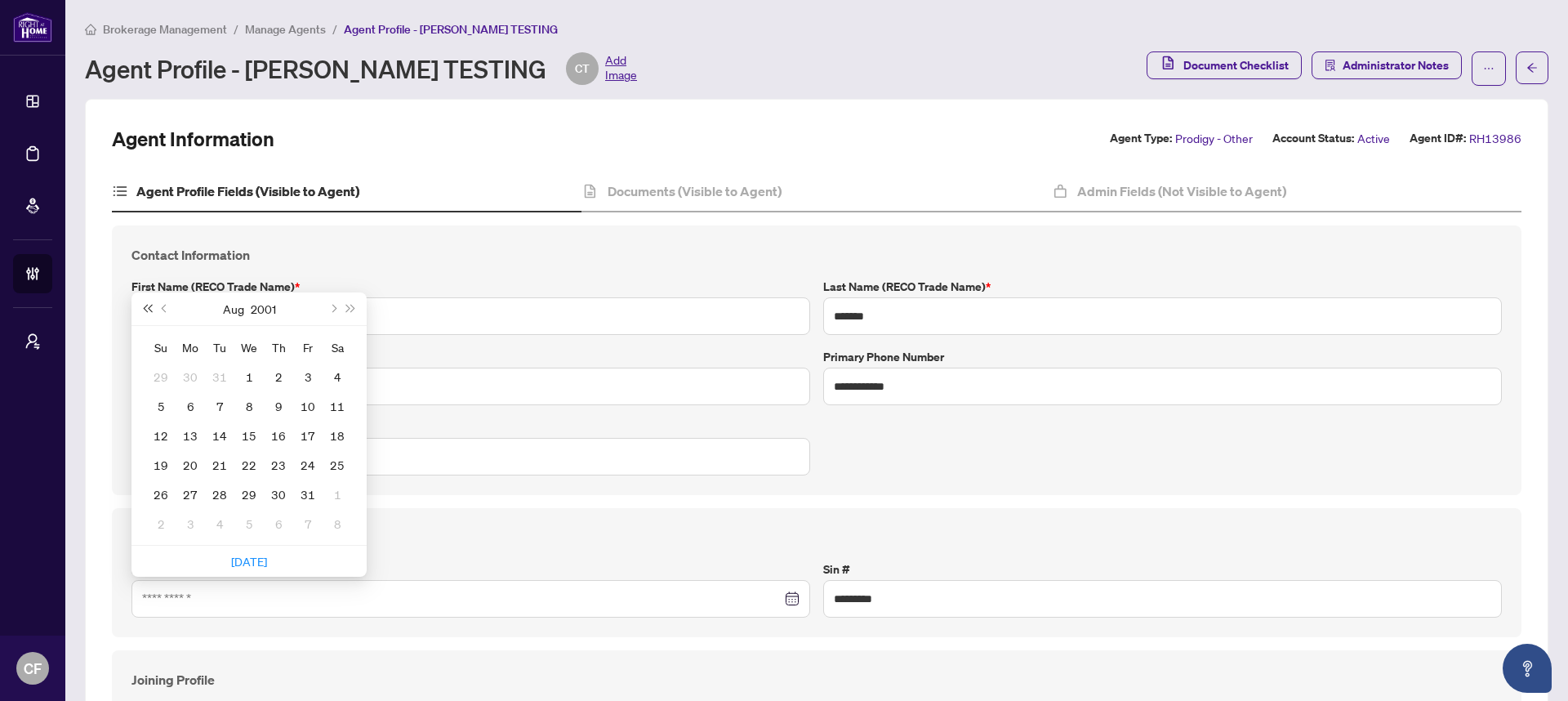
click at [144, 313] on button "Last year (Control + left)" at bounding box center [146, 308] width 18 height 32
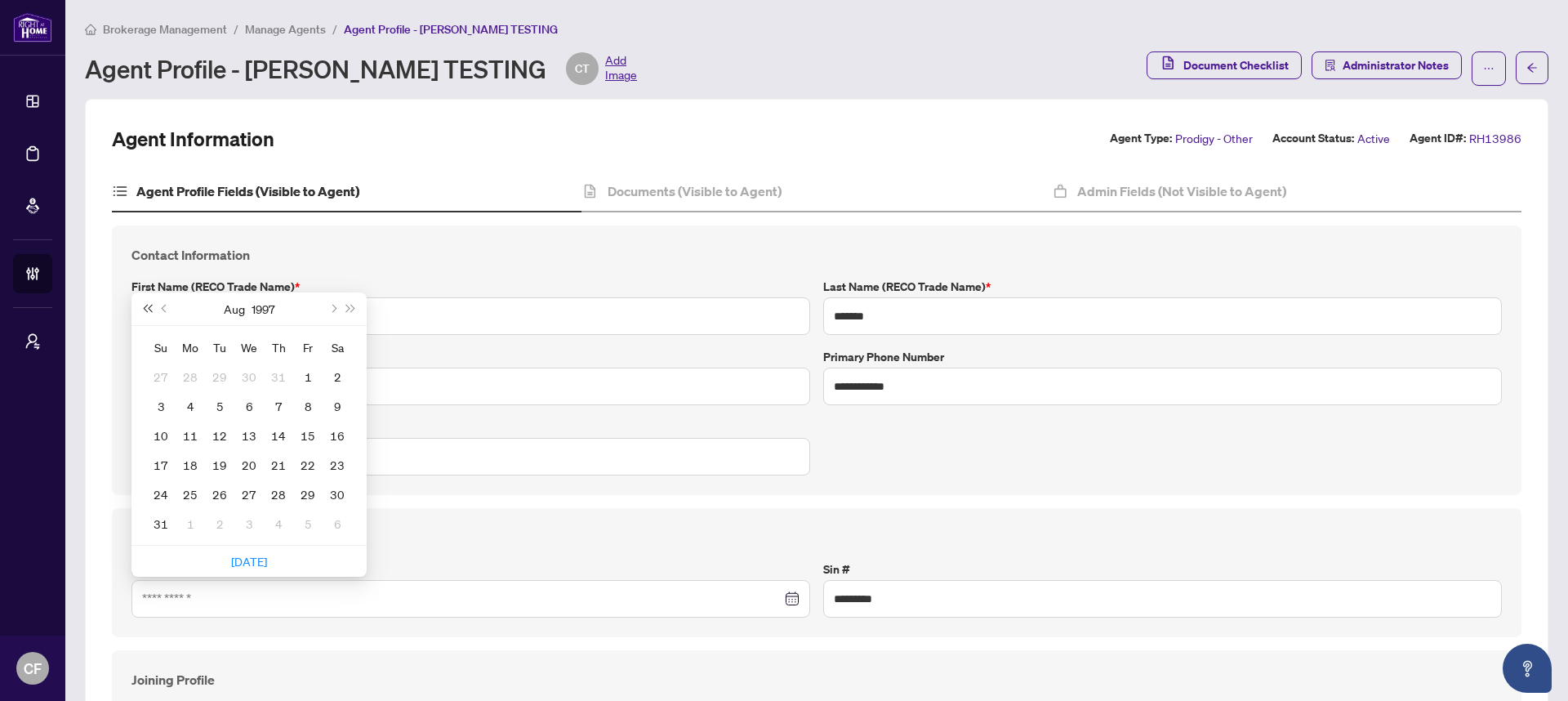
click at [144, 313] on button "Last year (Control + left)" at bounding box center [146, 308] width 18 height 32
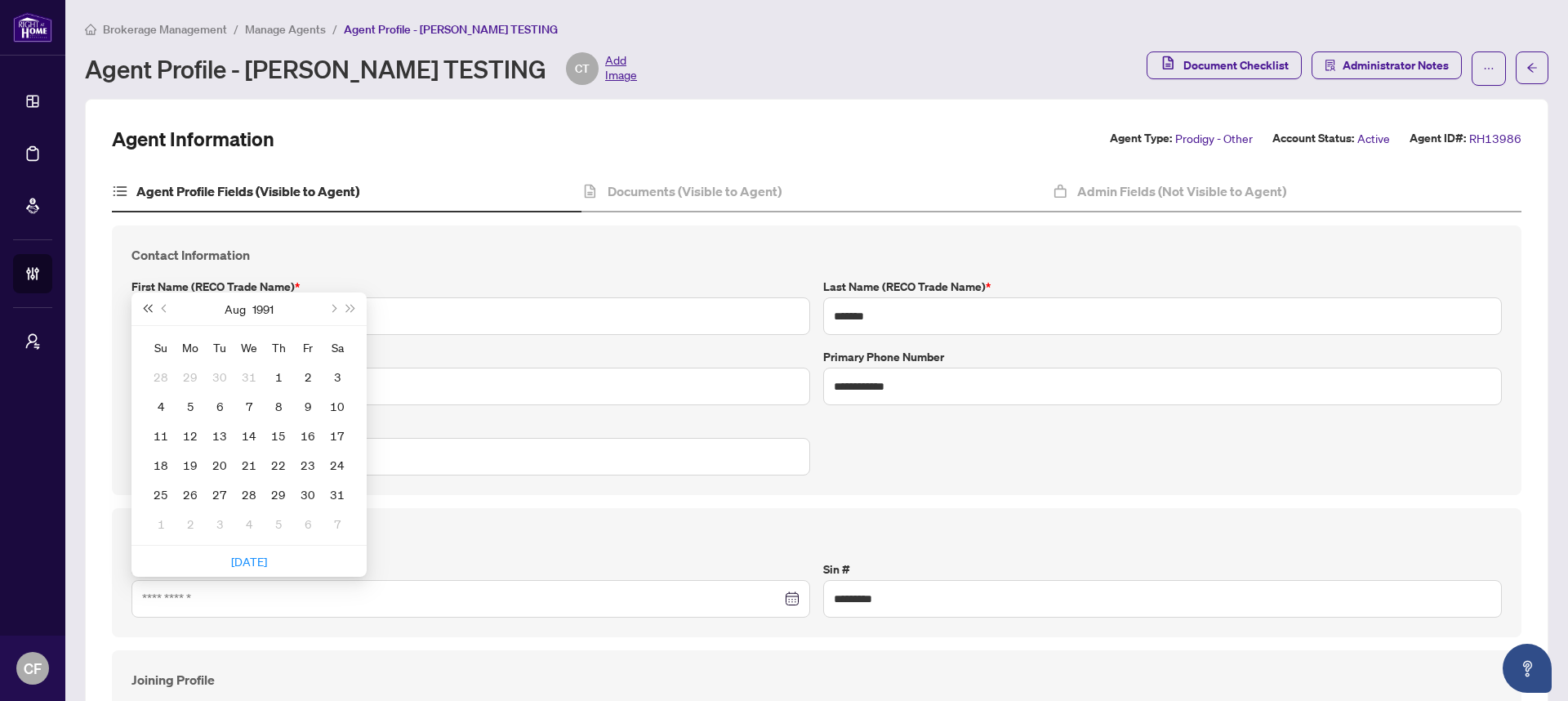
click at [144, 313] on button "Last year (Control + left)" at bounding box center [146, 308] width 18 height 32
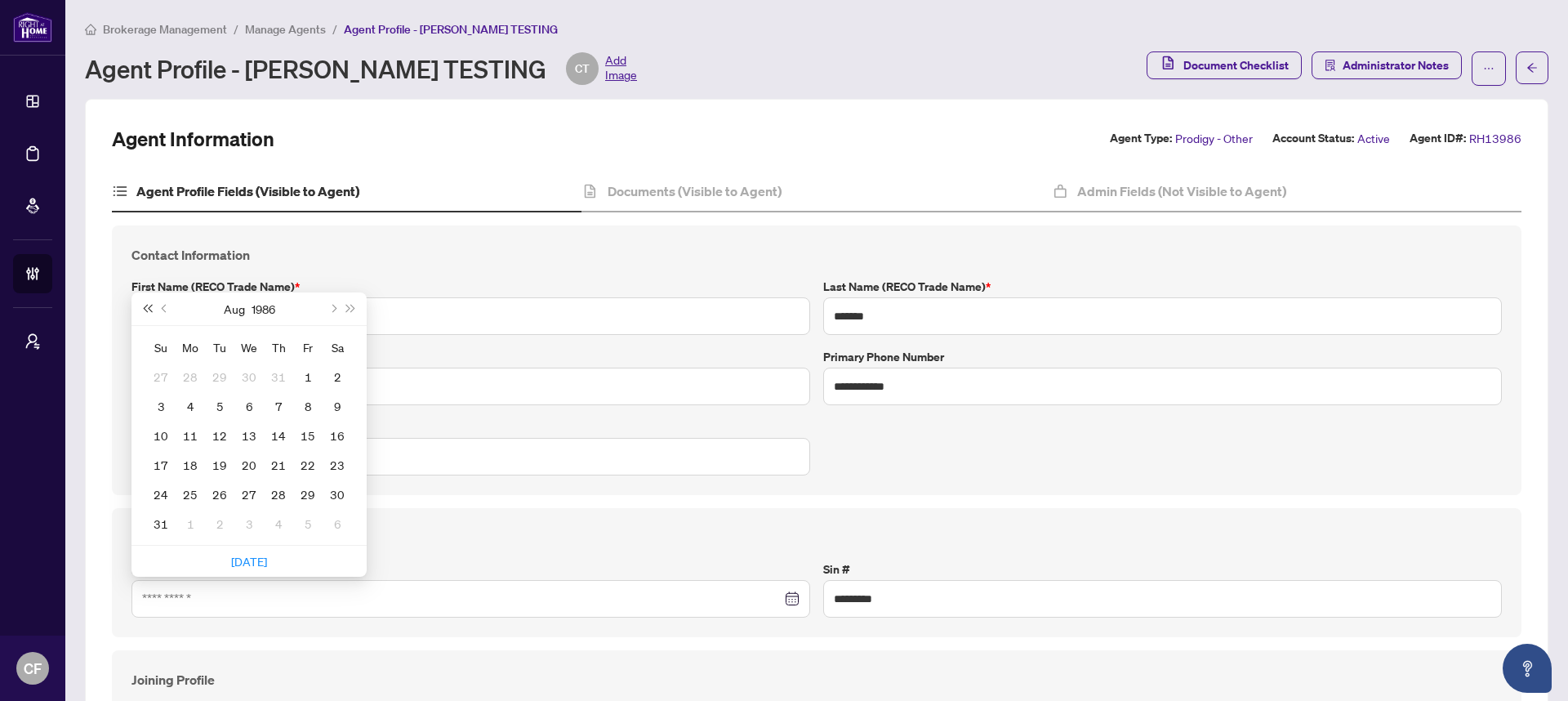
click at [144, 313] on button "Last year (Control + left)" at bounding box center [146, 308] width 18 height 32
type input "**********"
click at [361, 388] on div "Su Mo Tu We Th Fr Sa 28 29 30 31 1 2 3 4 5 6 7 8 9 10 11 12 13 14 15 16 17 18 1…" at bounding box center [249, 435] width 235 height 219
type input "**********"
click at [316, 412] on div "9" at bounding box center [307, 406] width 19 height 19
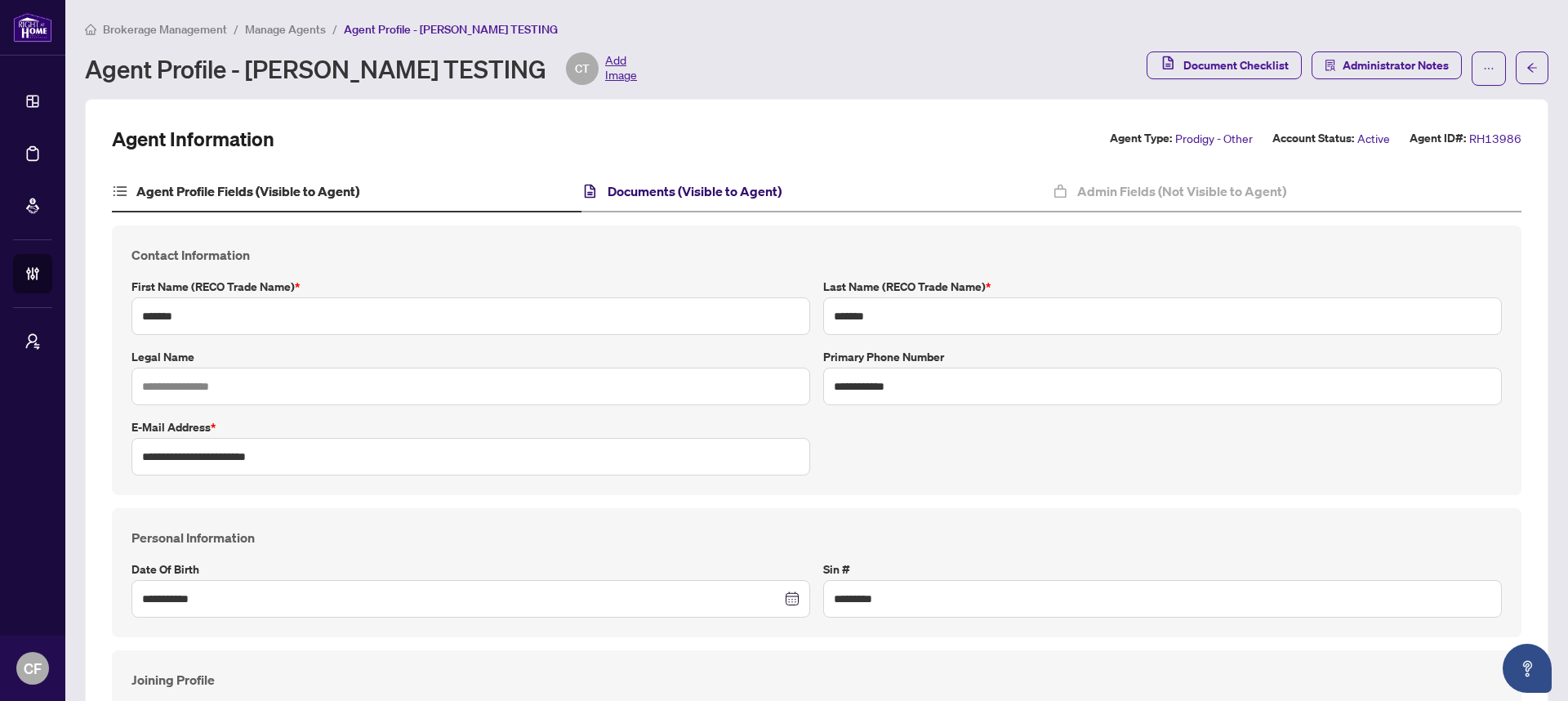
click at [690, 182] on h4 "Documents (Visible to Agent)" at bounding box center [694, 191] width 174 height 19
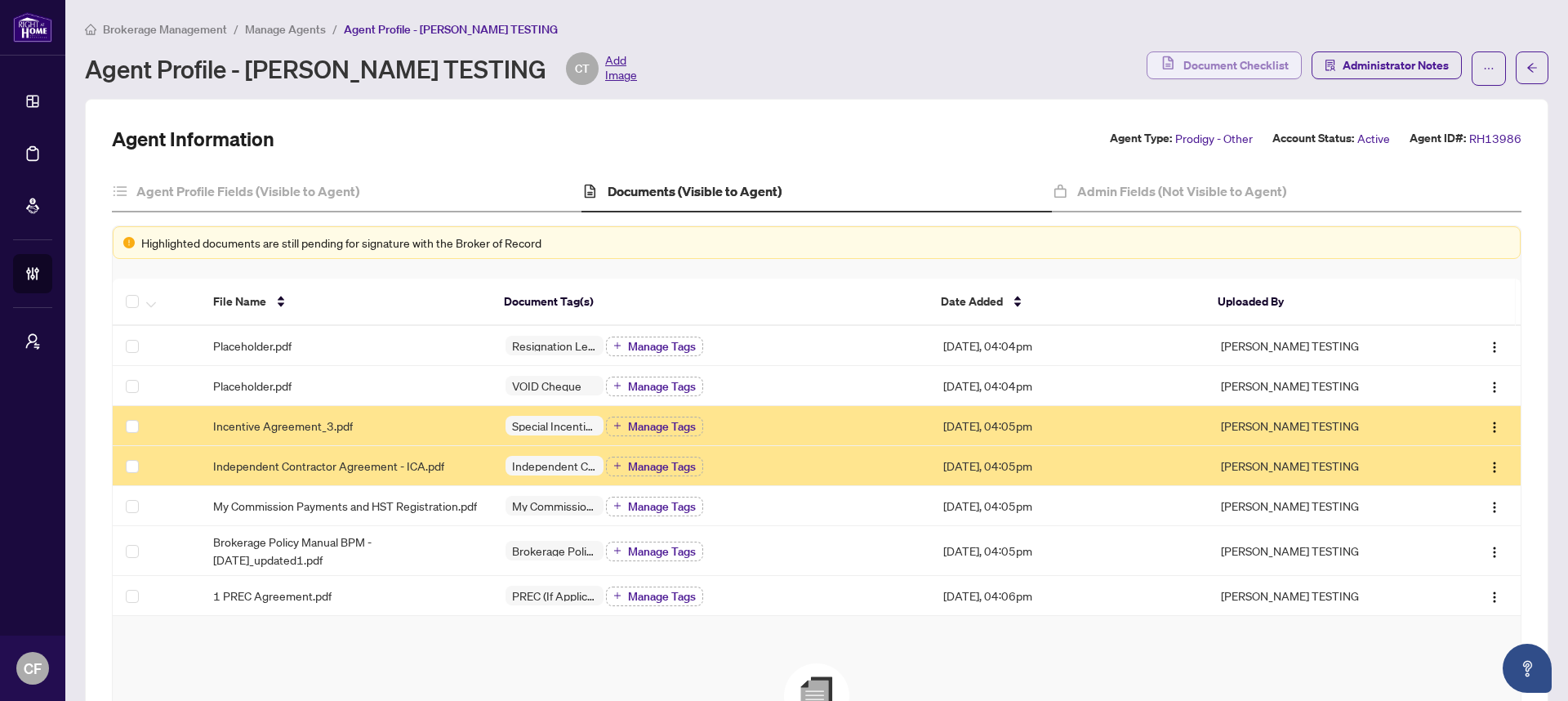
click at [1186, 61] on span "Document Checklist" at bounding box center [1236, 65] width 106 height 26
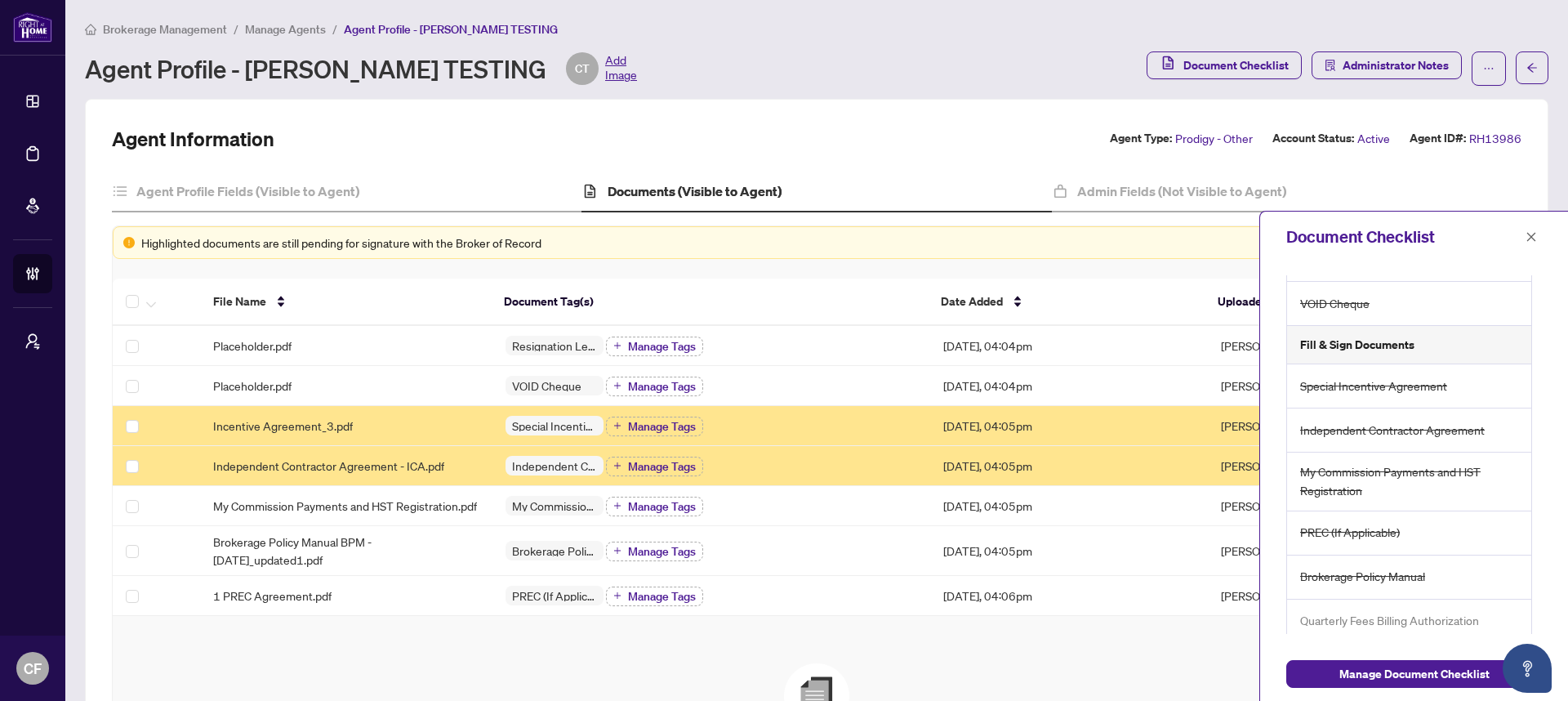
scroll to position [147, 0]
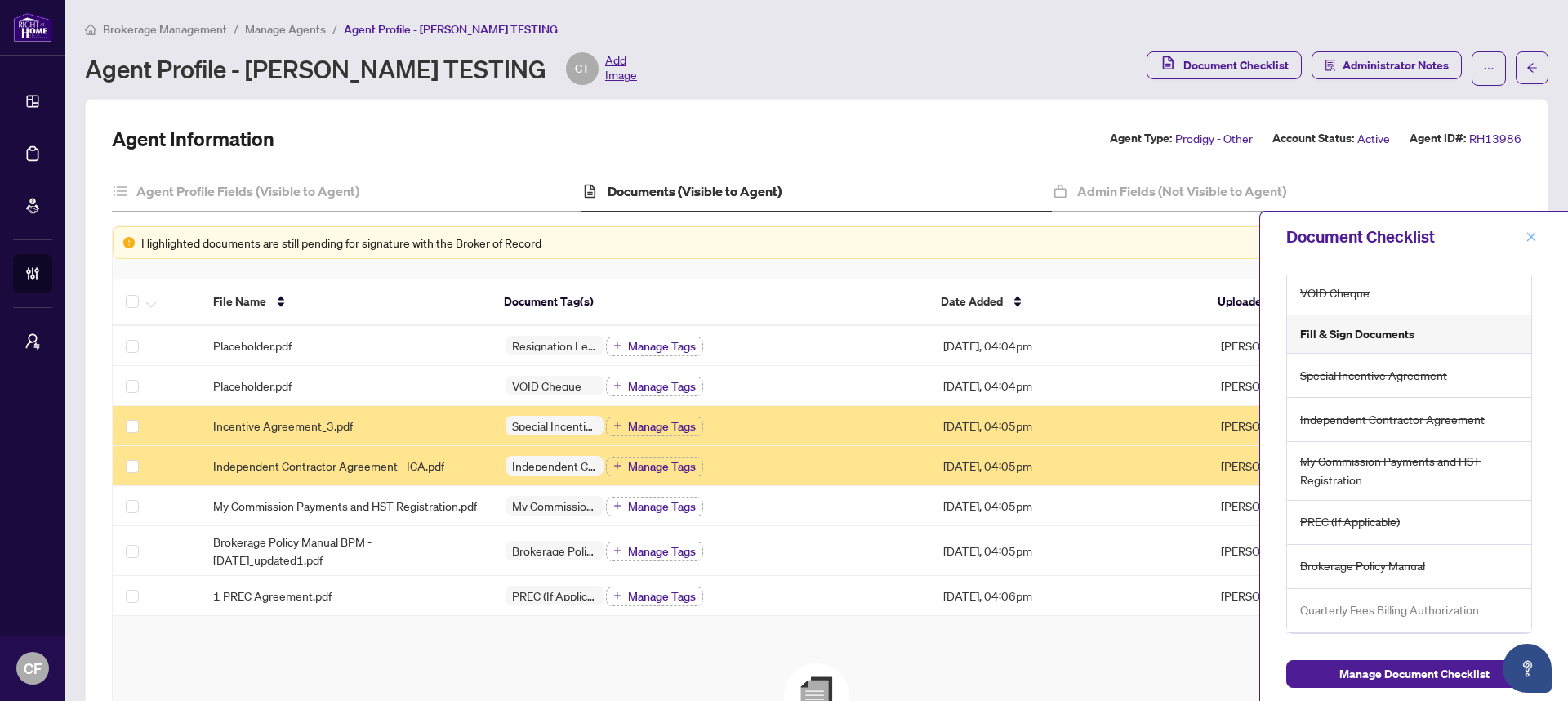
click at [1537, 241] on button "button" at bounding box center [1531, 236] width 21 height 19
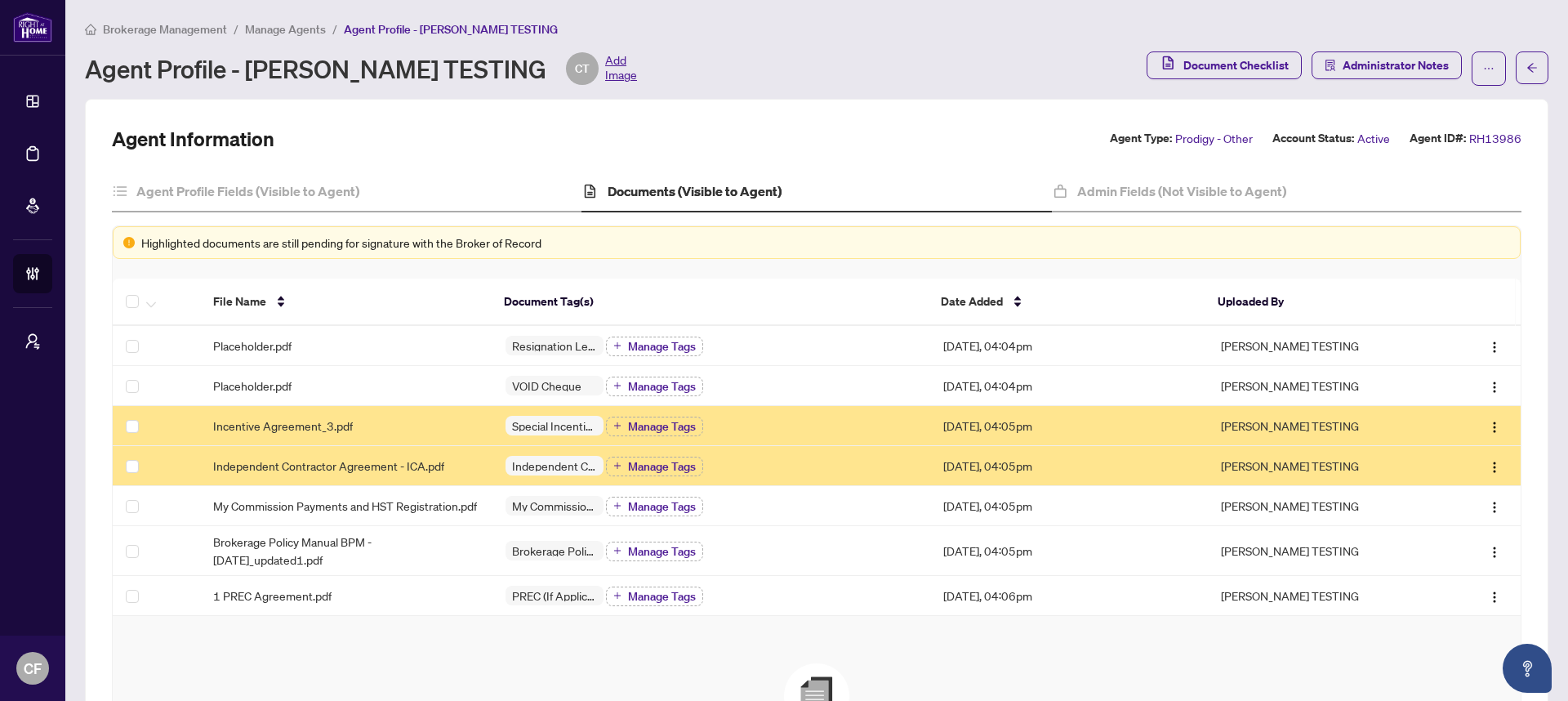
scroll to position [0, 0]
click at [1212, 206] on div "Admin Fields (Not Visible to Agent)" at bounding box center [1286, 192] width 469 height 41
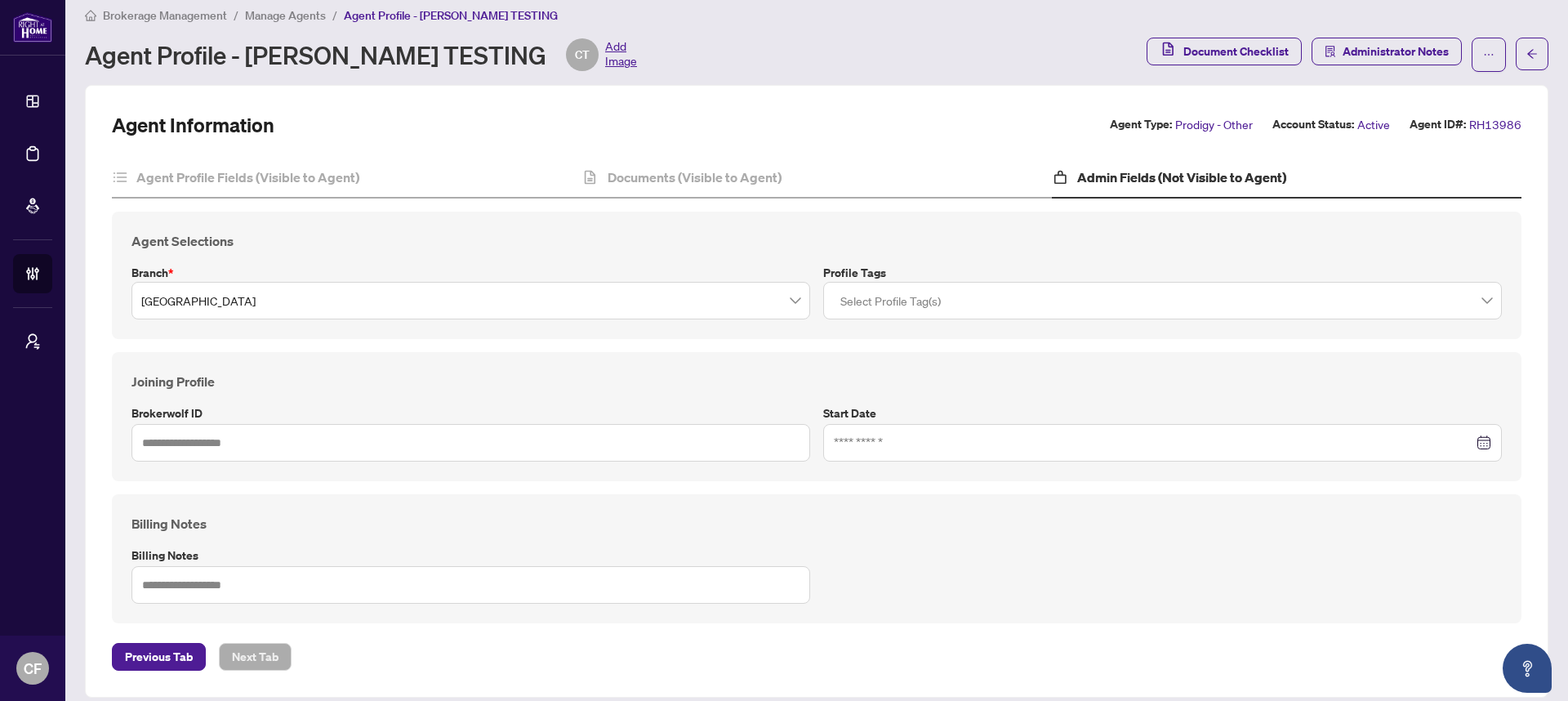
scroll to position [30, 0]
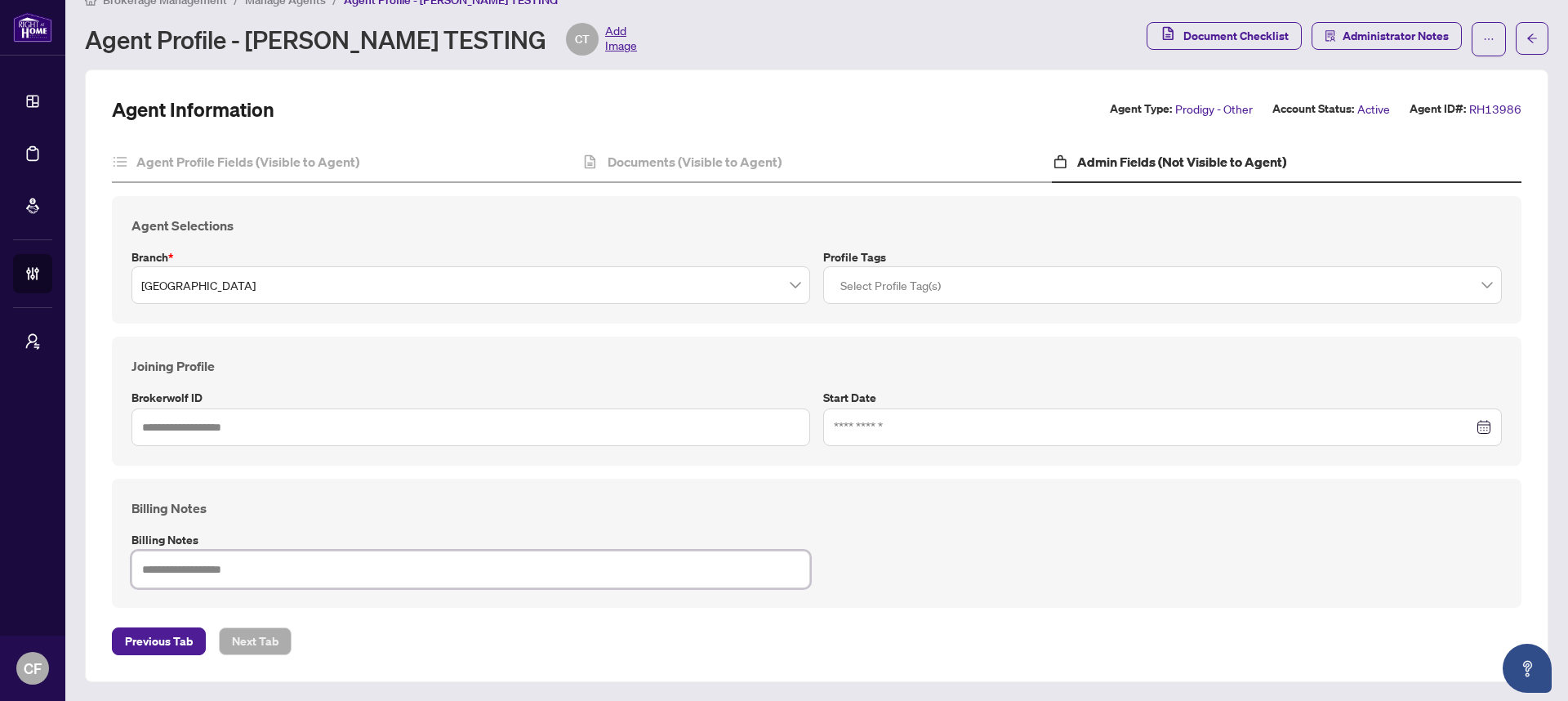
click at [461, 579] on textarea at bounding box center [470, 570] width 678 height 38
type textarea "*"
type textarea "**"
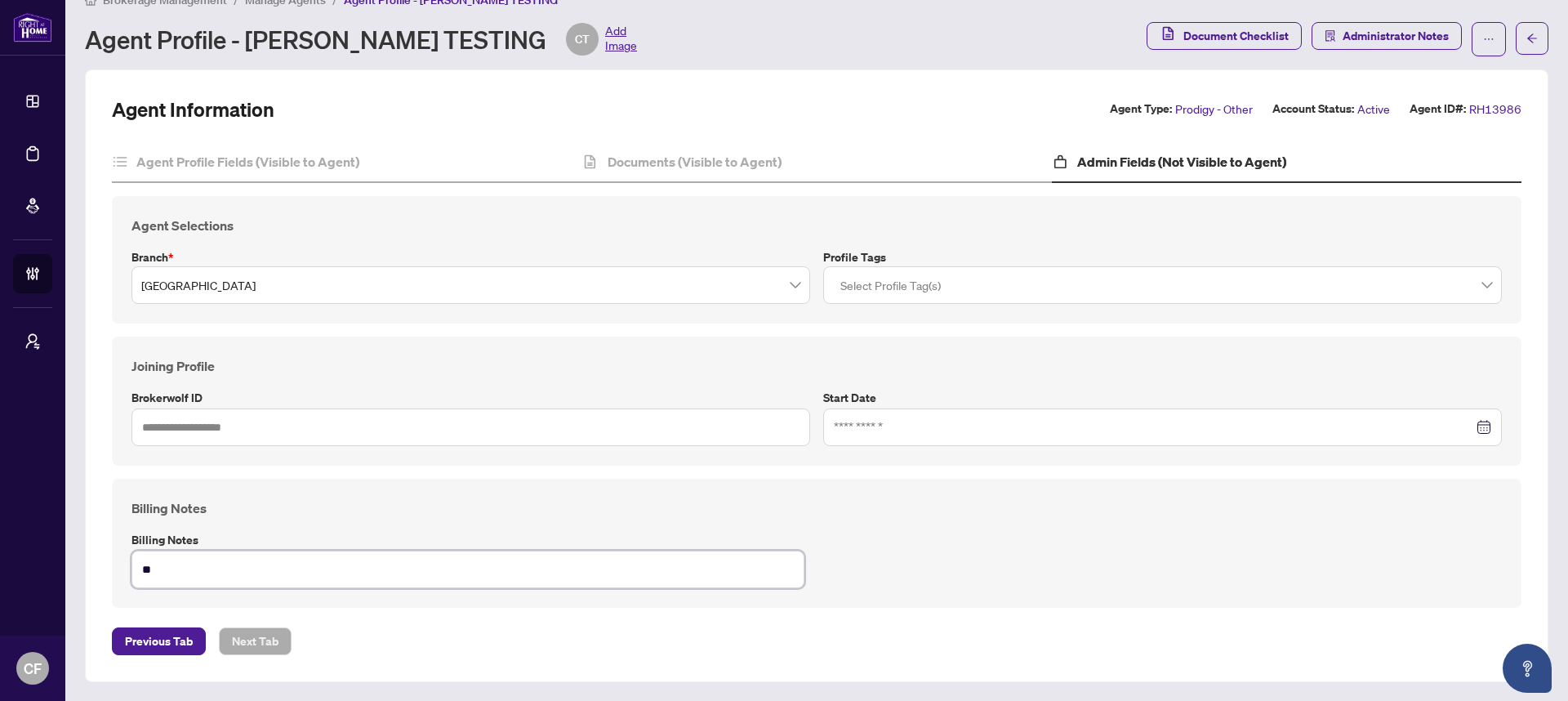
type textarea "***"
type textarea "****"
type textarea "*****"
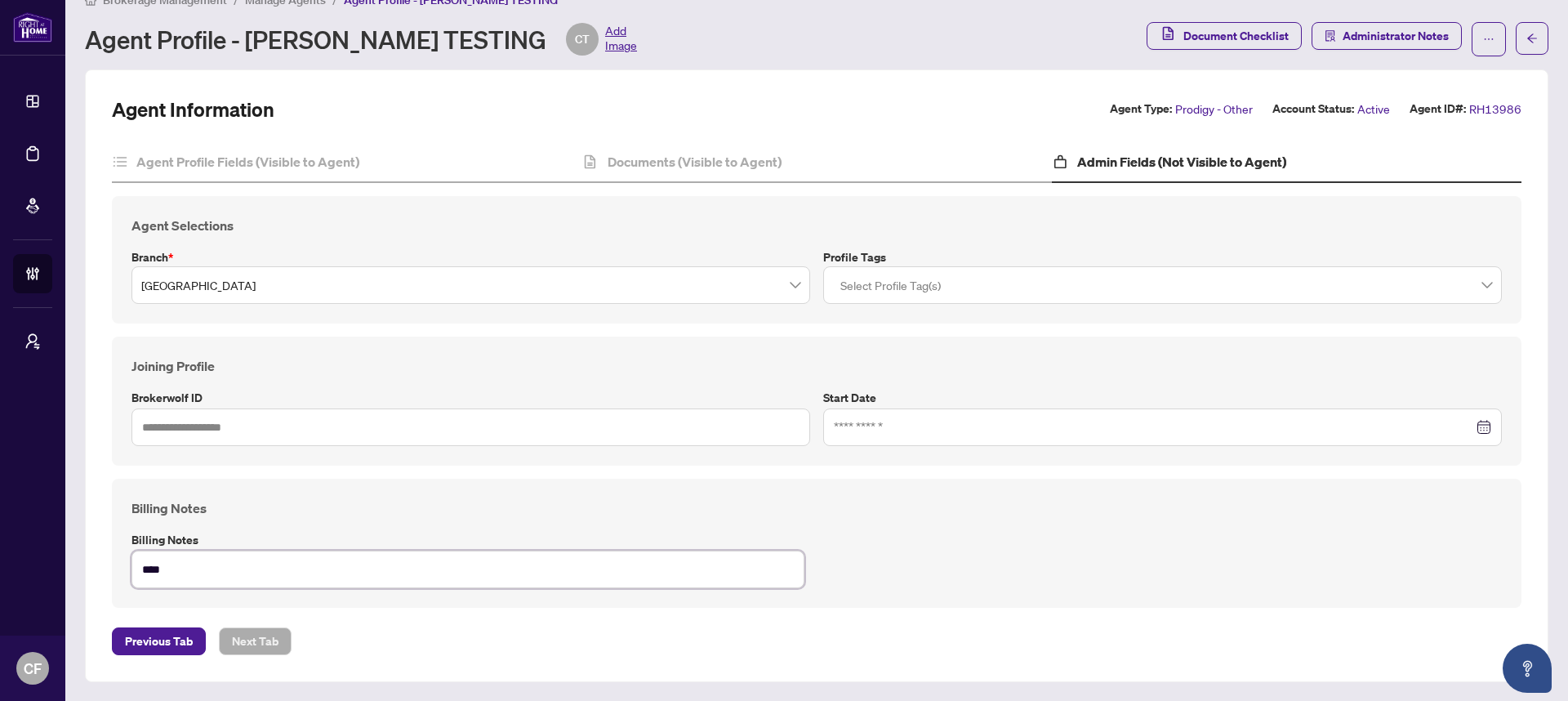
type textarea "*****"
type textarea "******"
type textarea "*******"
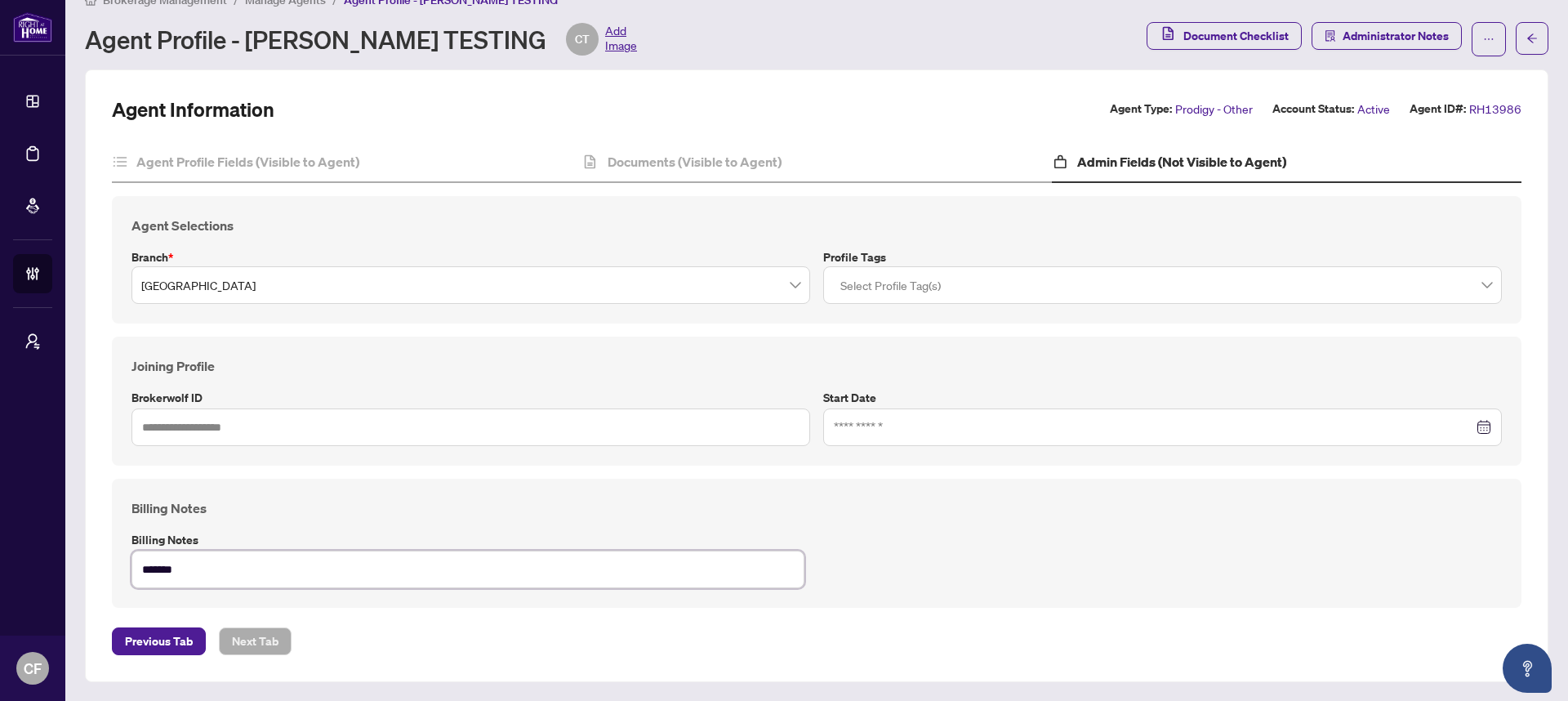
type textarea "*******"
type textarea "*********"
type textarea "**********"
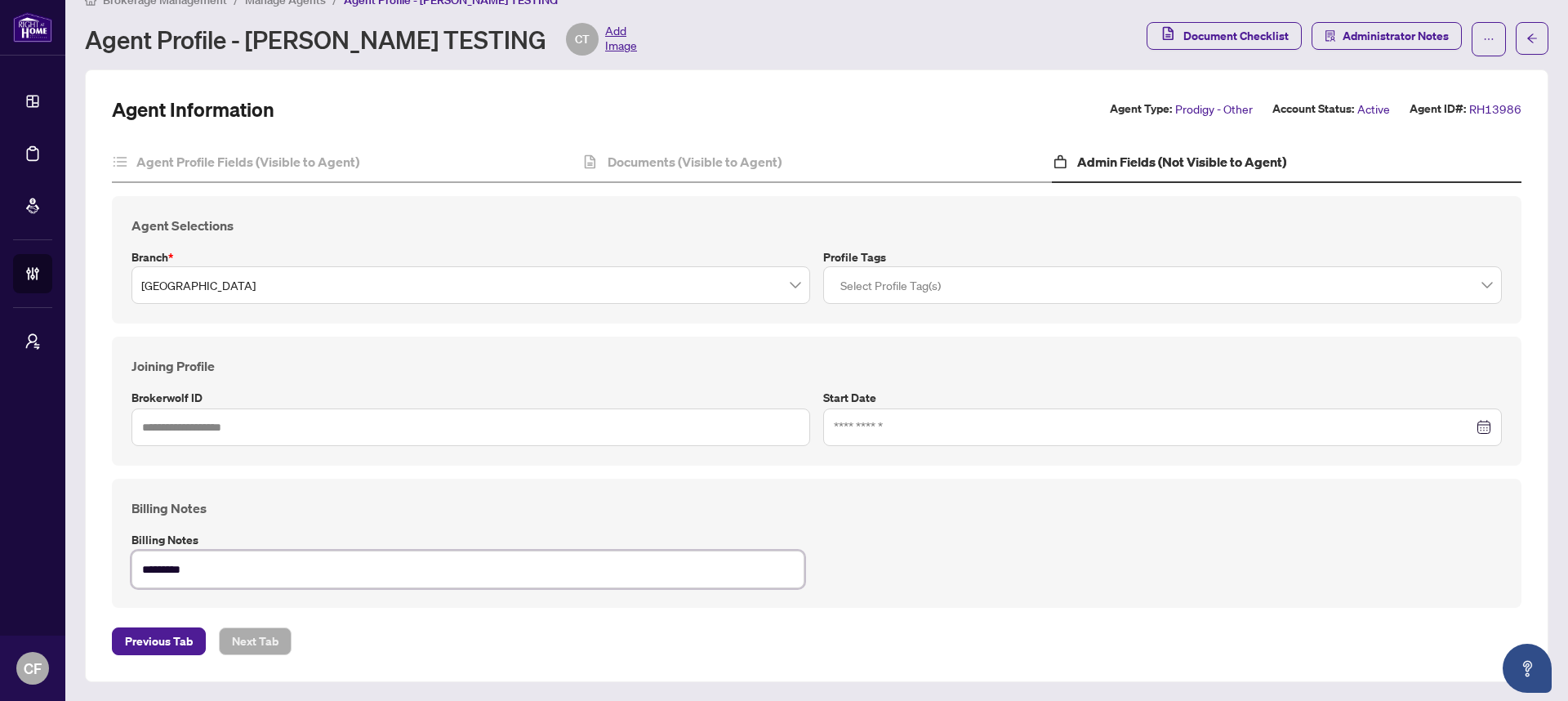
type textarea "**********"
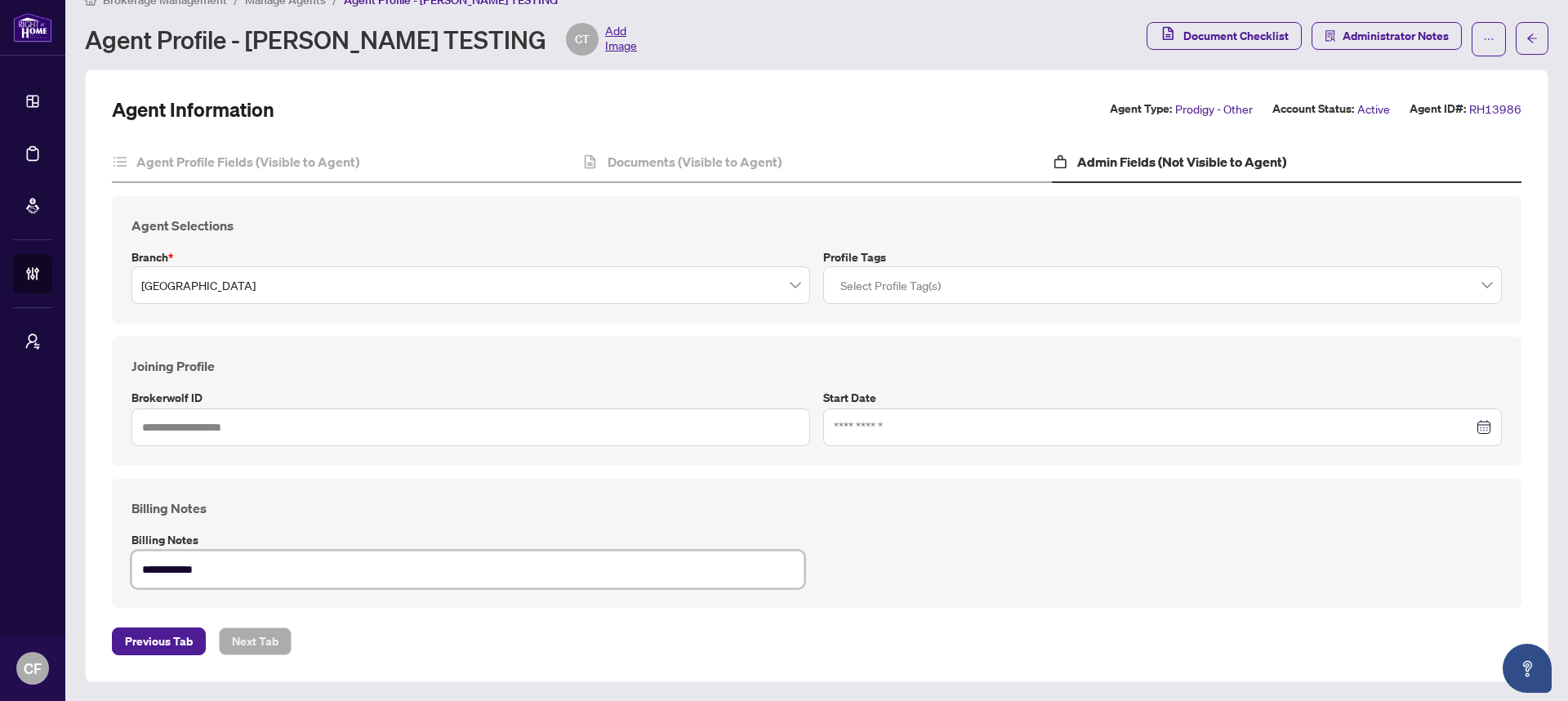
type textarea "**********"
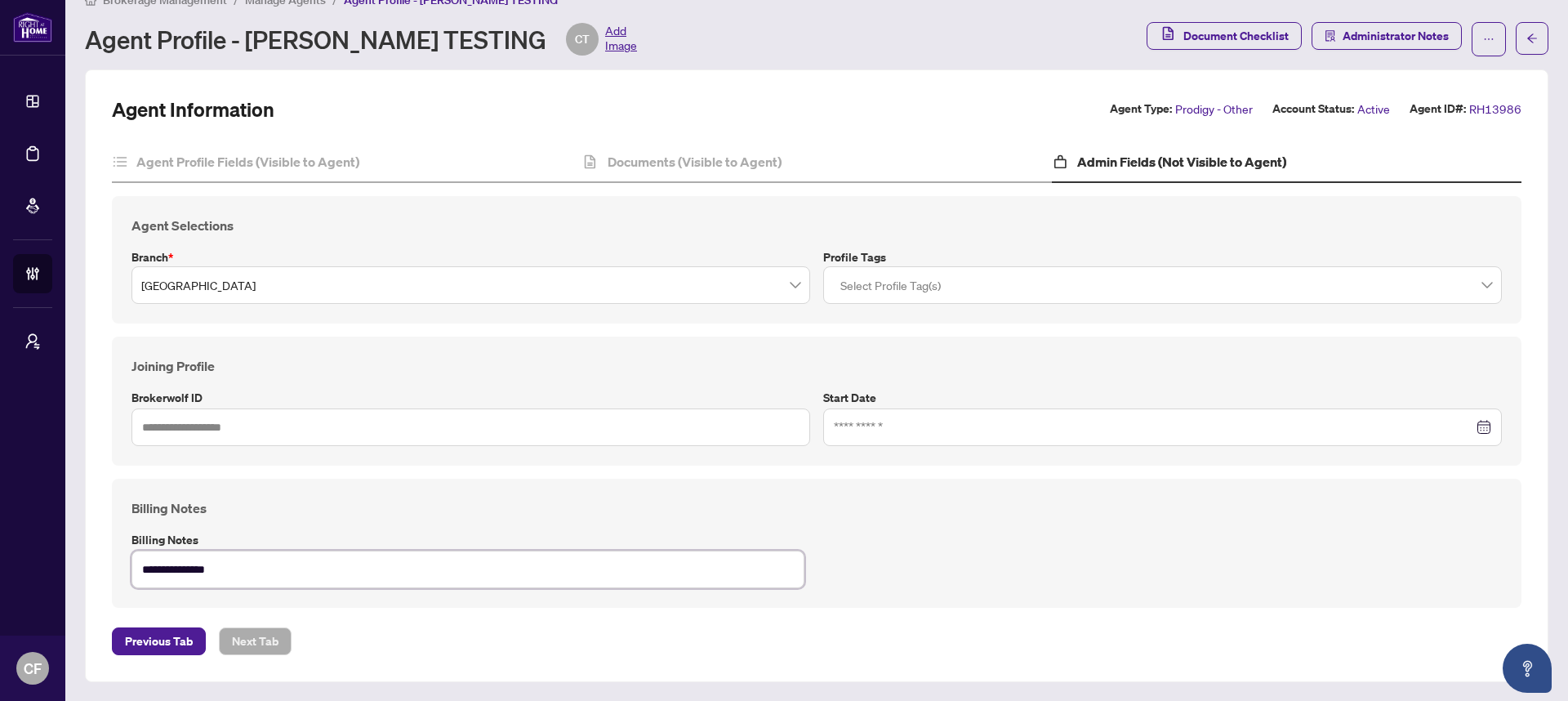
type textarea "**********"
click at [417, 430] on input "text" at bounding box center [470, 427] width 678 height 38
type input "**********"
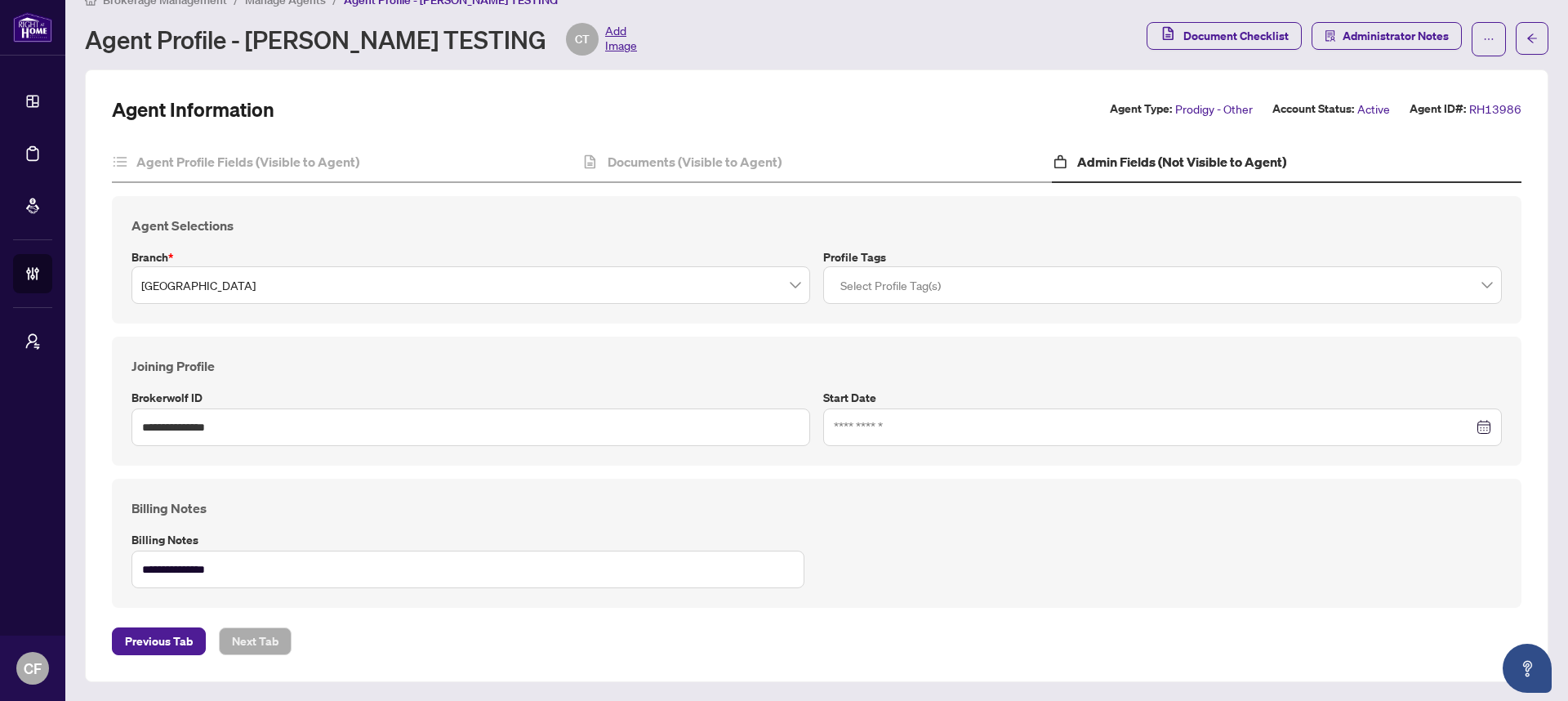
click at [850, 549] on div "**********" at bounding box center [816, 543] width 1383 height 90
click at [951, 408] on div at bounding box center [1162, 427] width 678 height 38
click at [953, 440] on div at bounding box center [1162, 427] width 678 height 38
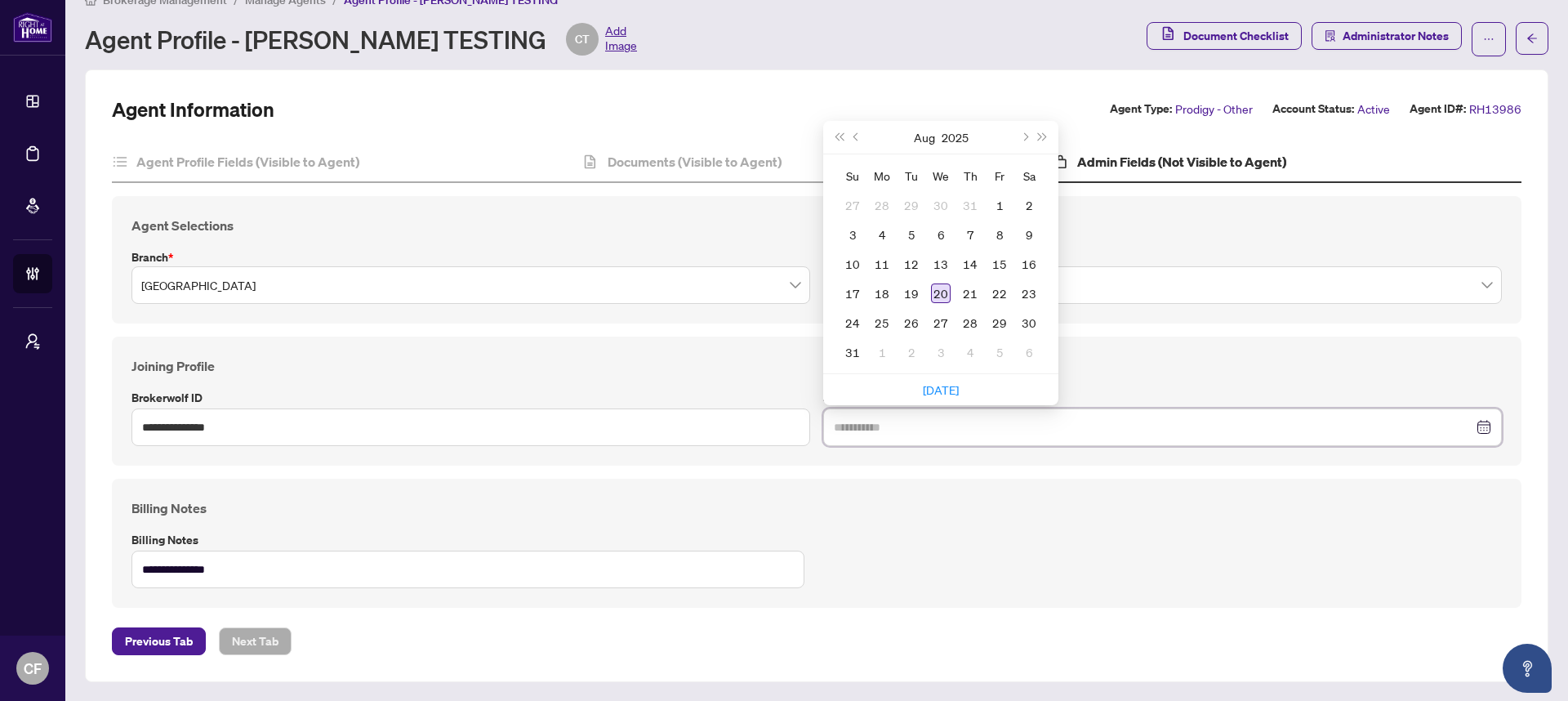
type input "**********"
click at [939, 295] on div "20" at bounding box center [940, 293] width 19 height 19
click at [765, 344] on div "**********" at bounding box center [816, 400] width 1410 height 129
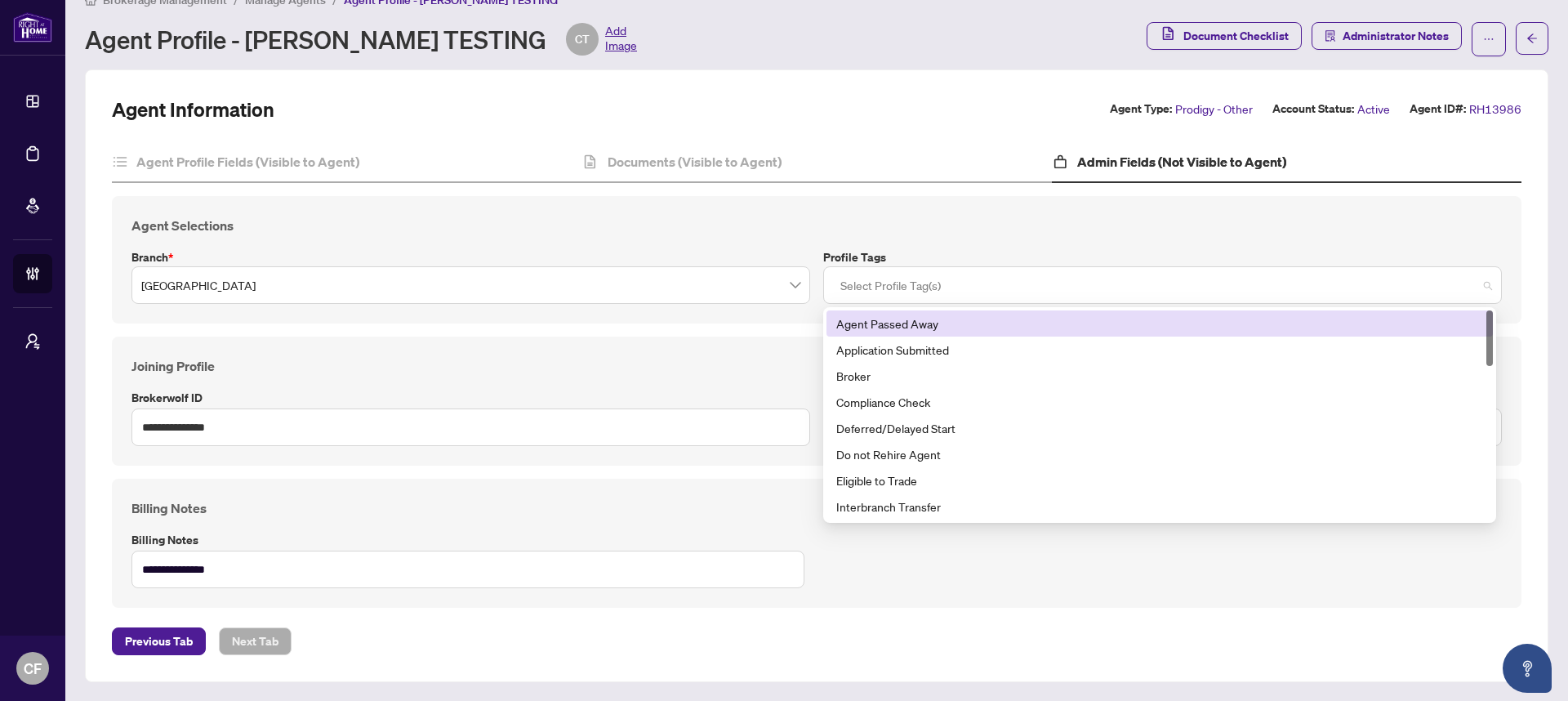
click at [894, 294] on div at bounding box center [1163, 285] width 657 height 30
click at [759, 346] on div "**********" at bounding box center [816, 400] width 1410 height 129
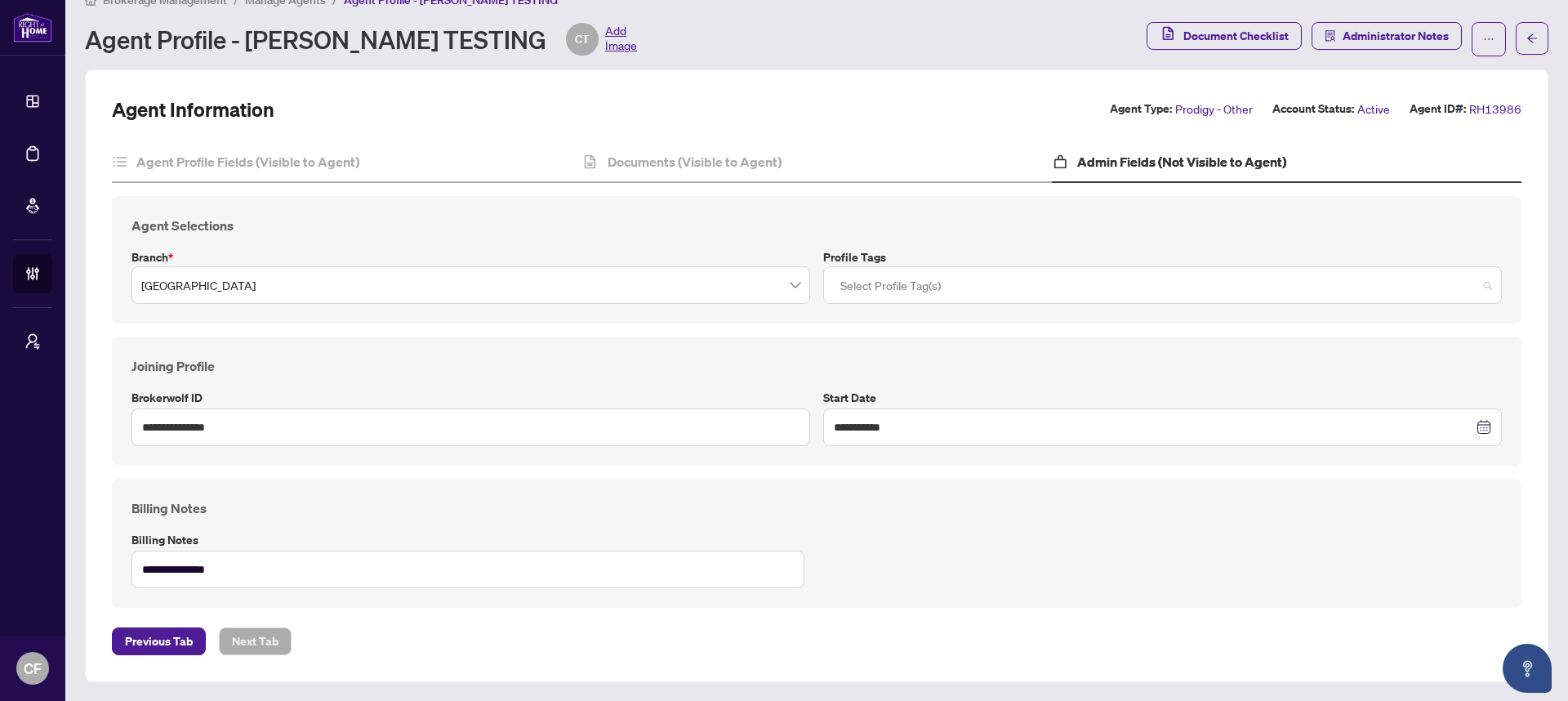
click at [908, 293] on div at bounding box center [1163, 285] width 657 height 30
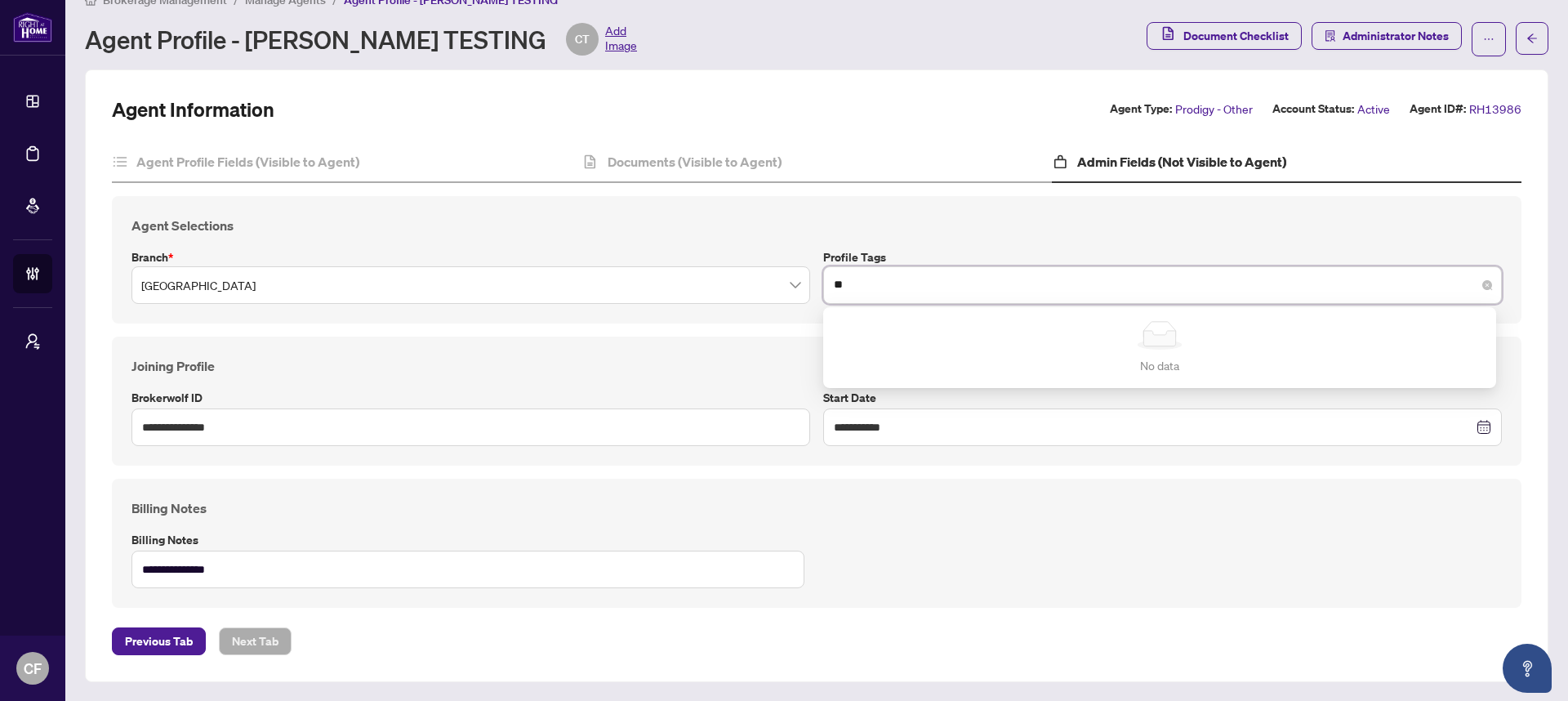
type input "*"
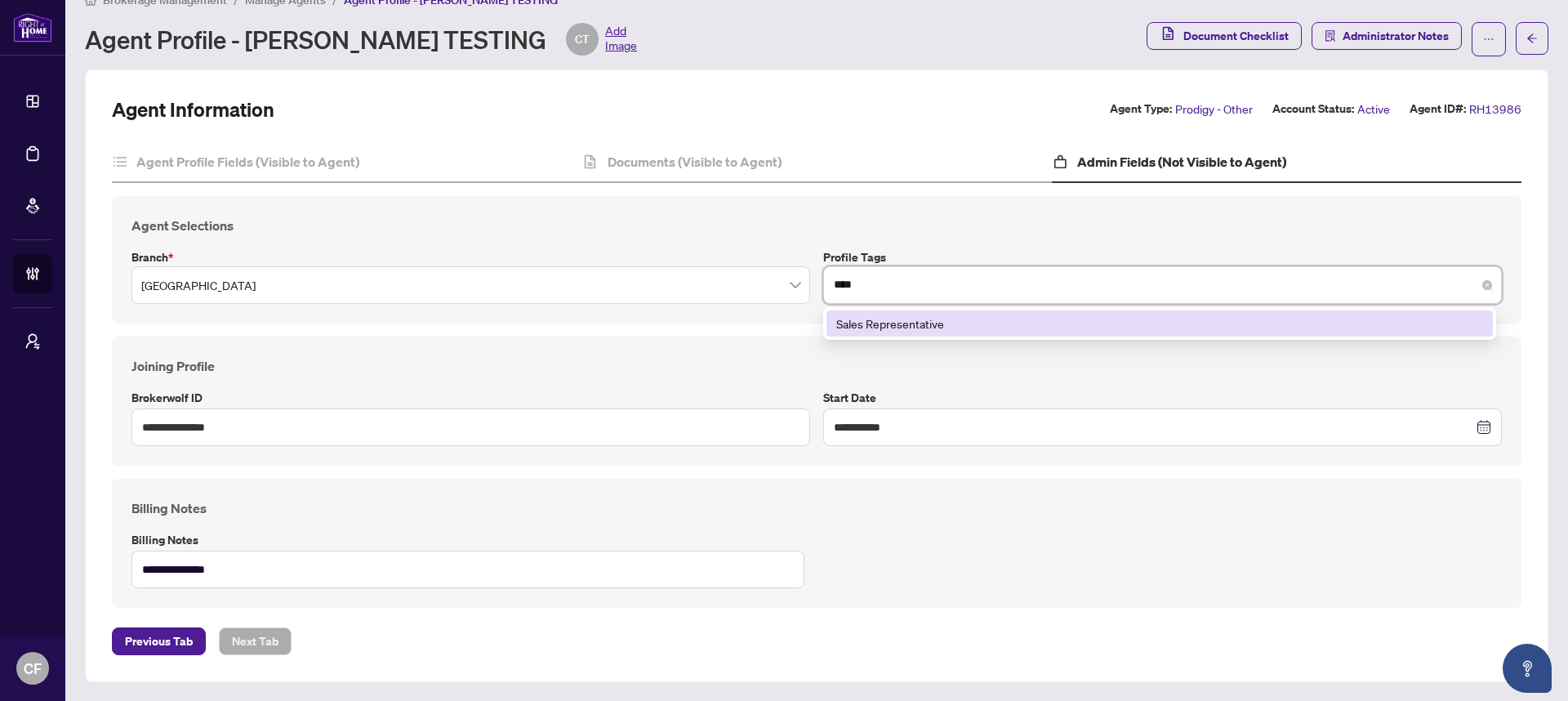
type input "*****"
click at [932, 317] on div "Sales Representative" at bounding box center [1159, 323] width 647 height 18
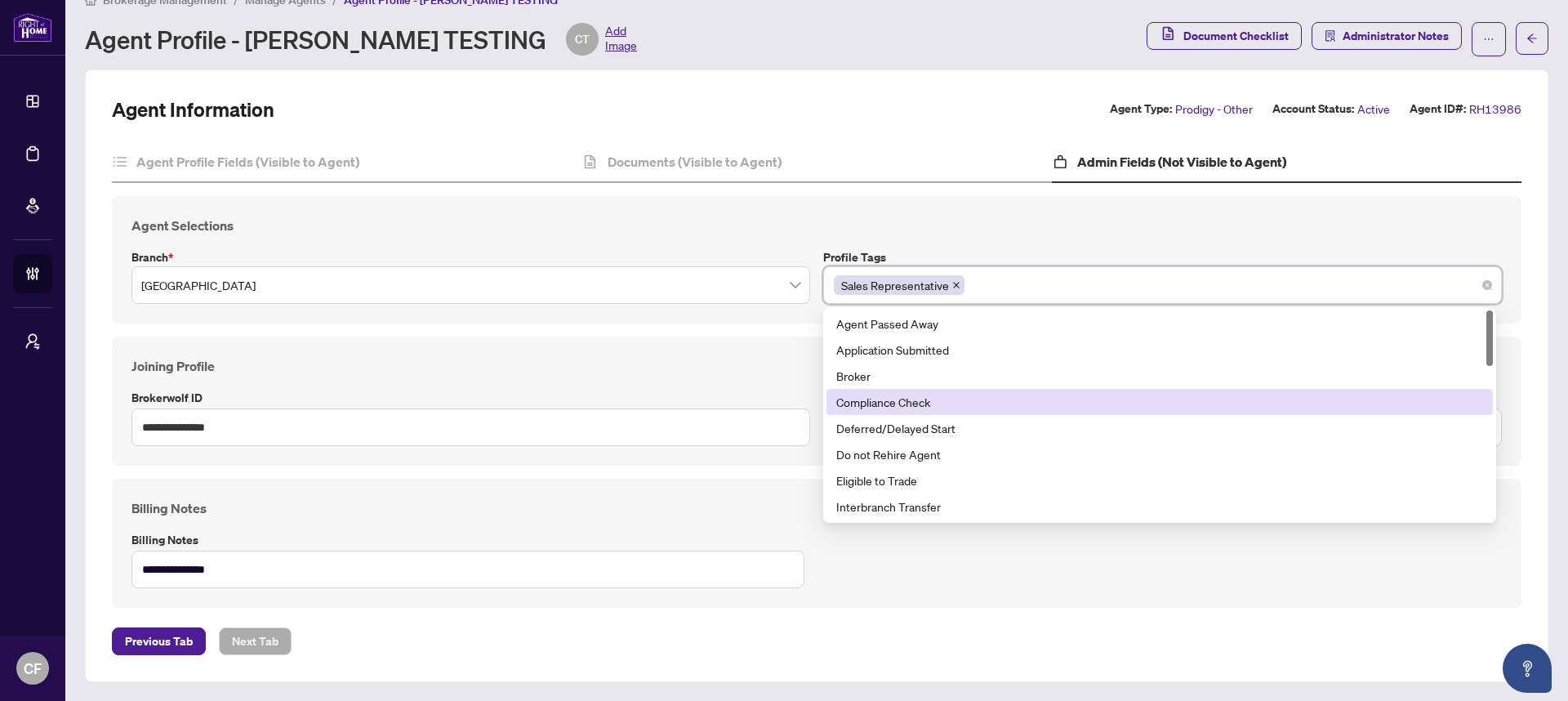
click at [726, 394] on label "Brokerwolf ID" at bounding box center [470, 397] width 678 height 18
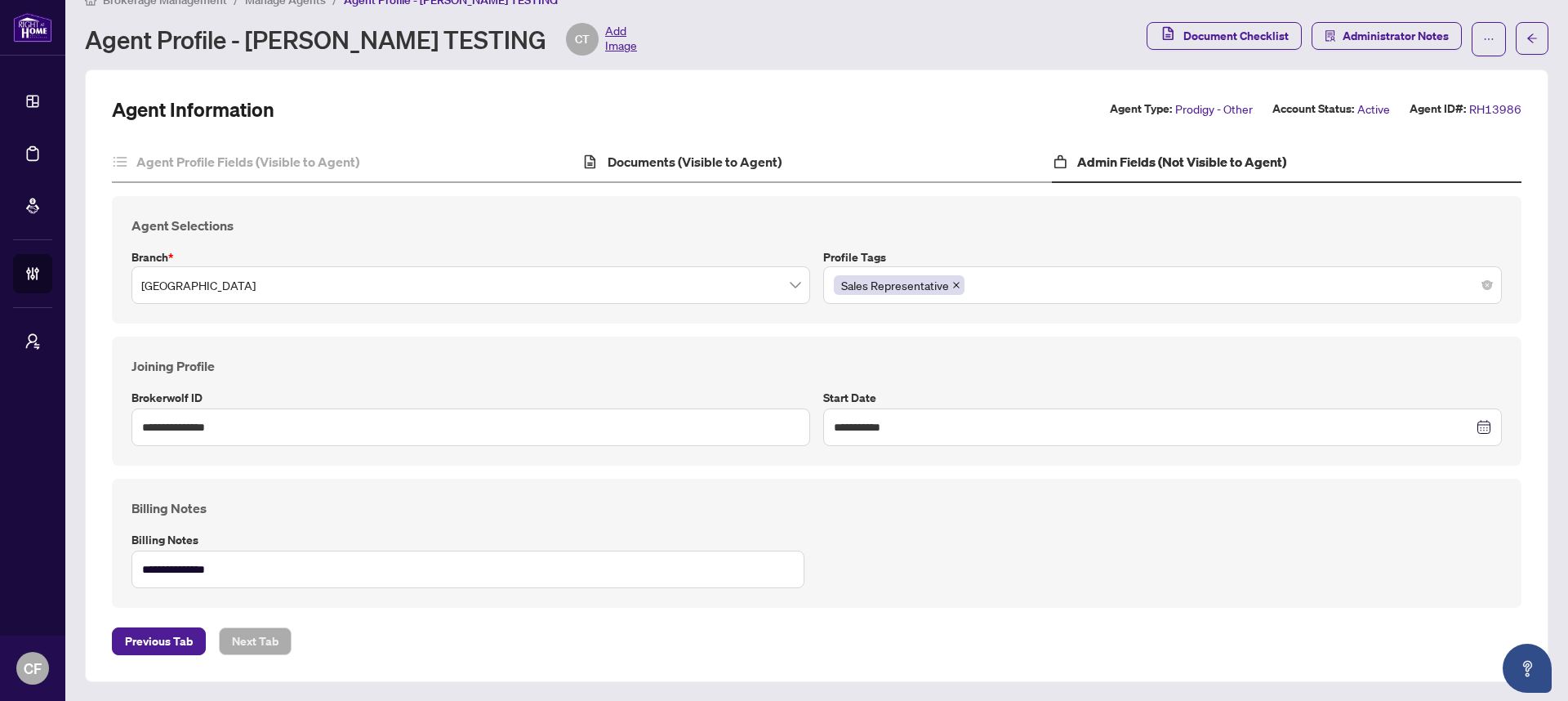
click at [722, 177] on div "Documents (Visible to Agent)" at bounding box center [815, 162] width 469 height 41
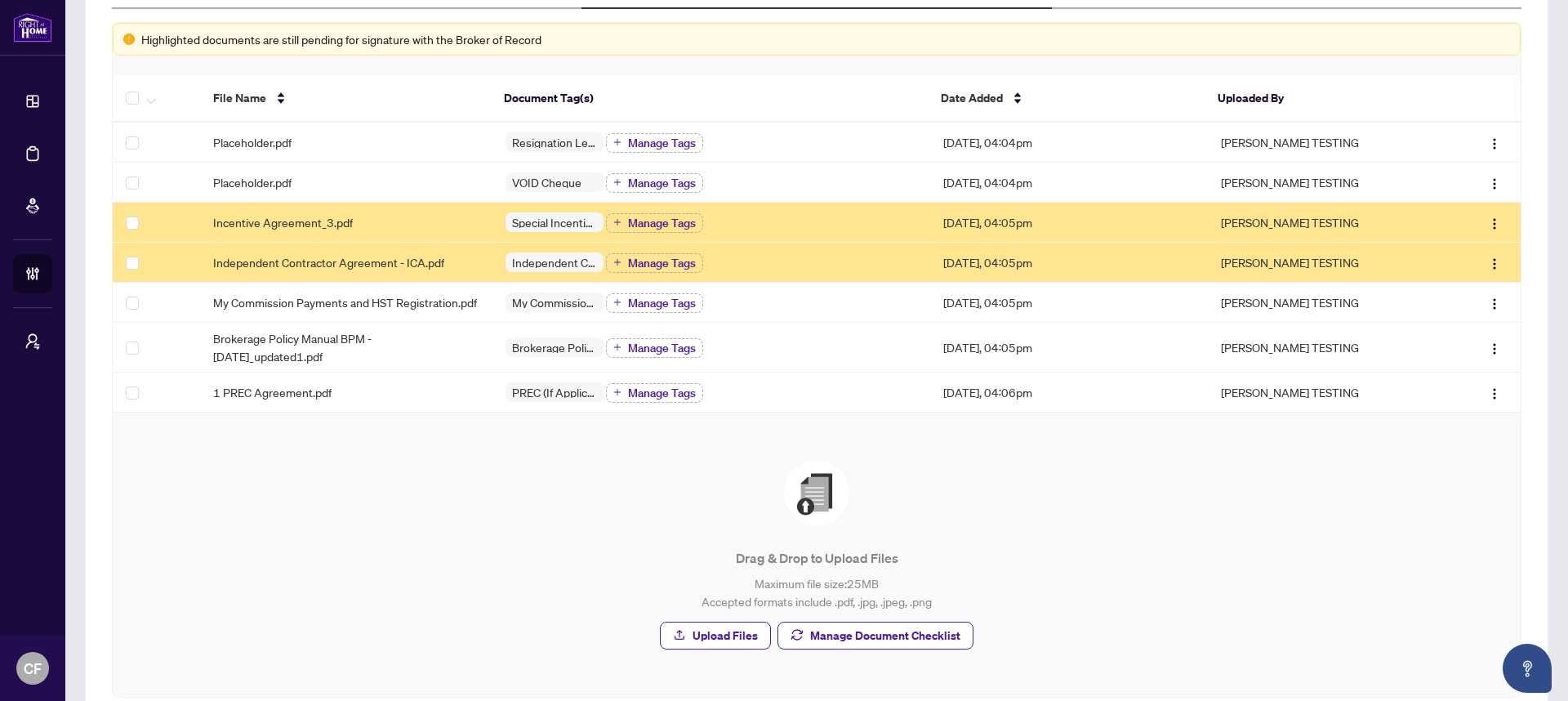
scroll to position [303, 0]
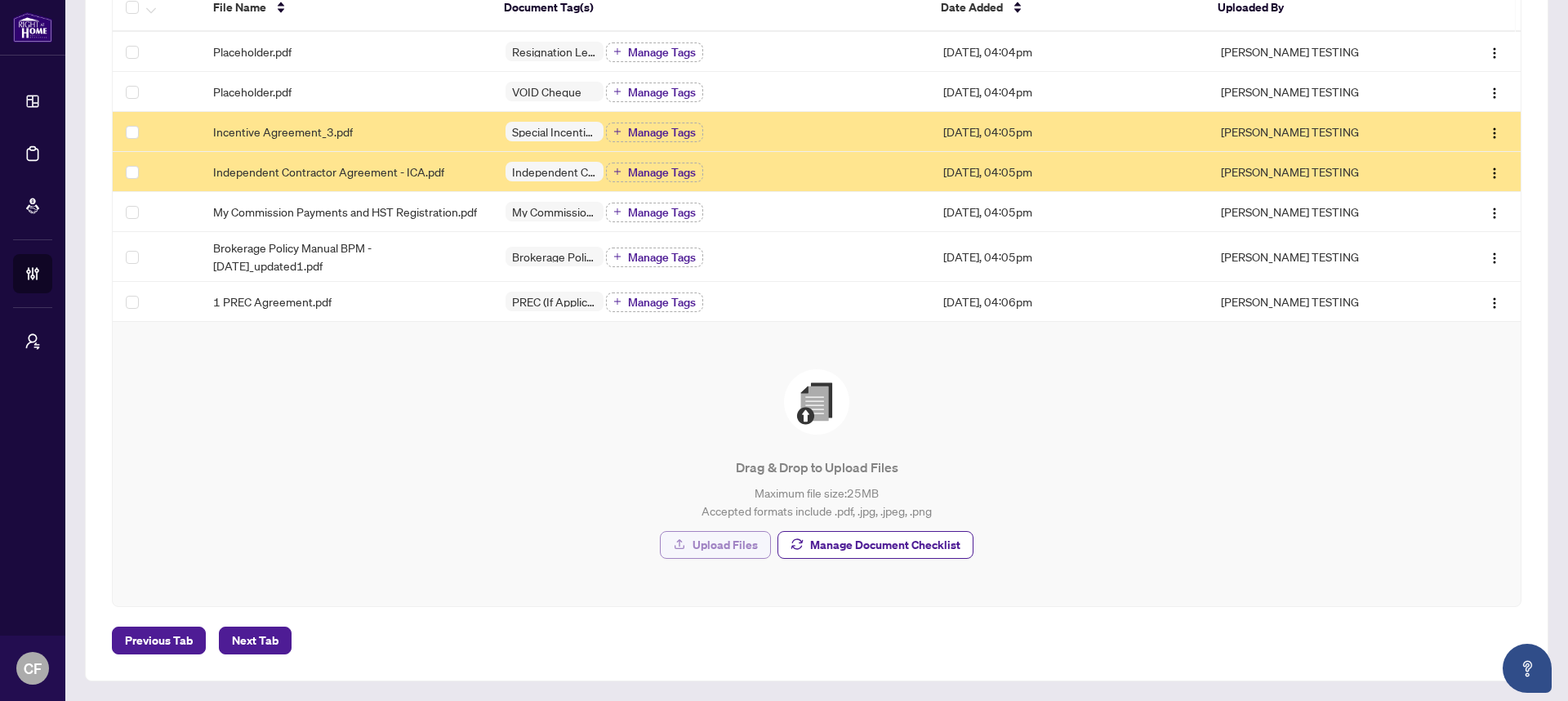
click at [714, 545] on span "Upload Files" at bounding box center [725, 545] width 66 height 26
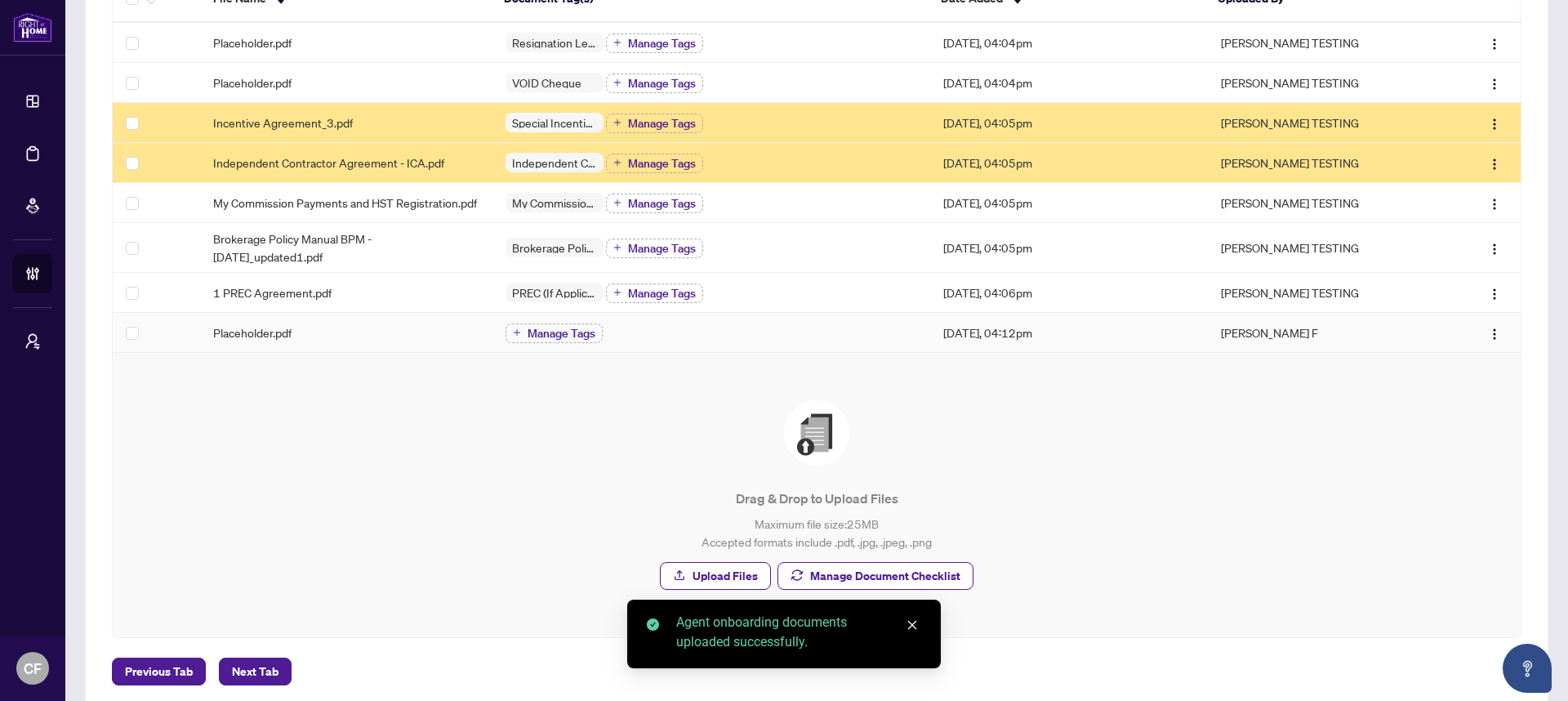
click at [557, 353] on td "Manage Tags" at bounding box center [712, 332] width 439 height 40
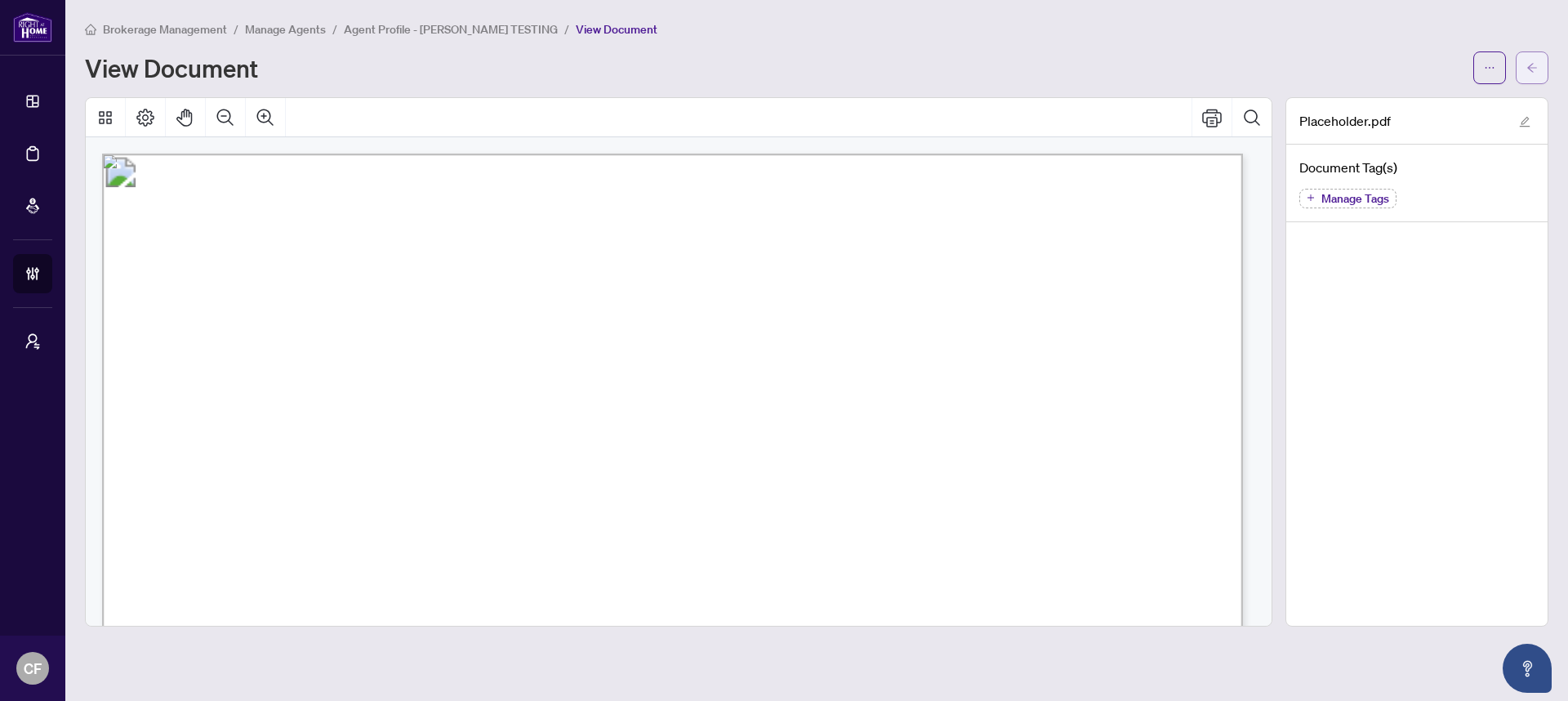
click at [1545, 64] on button "button" at bounding box center [1531, 68] width 32 height 32
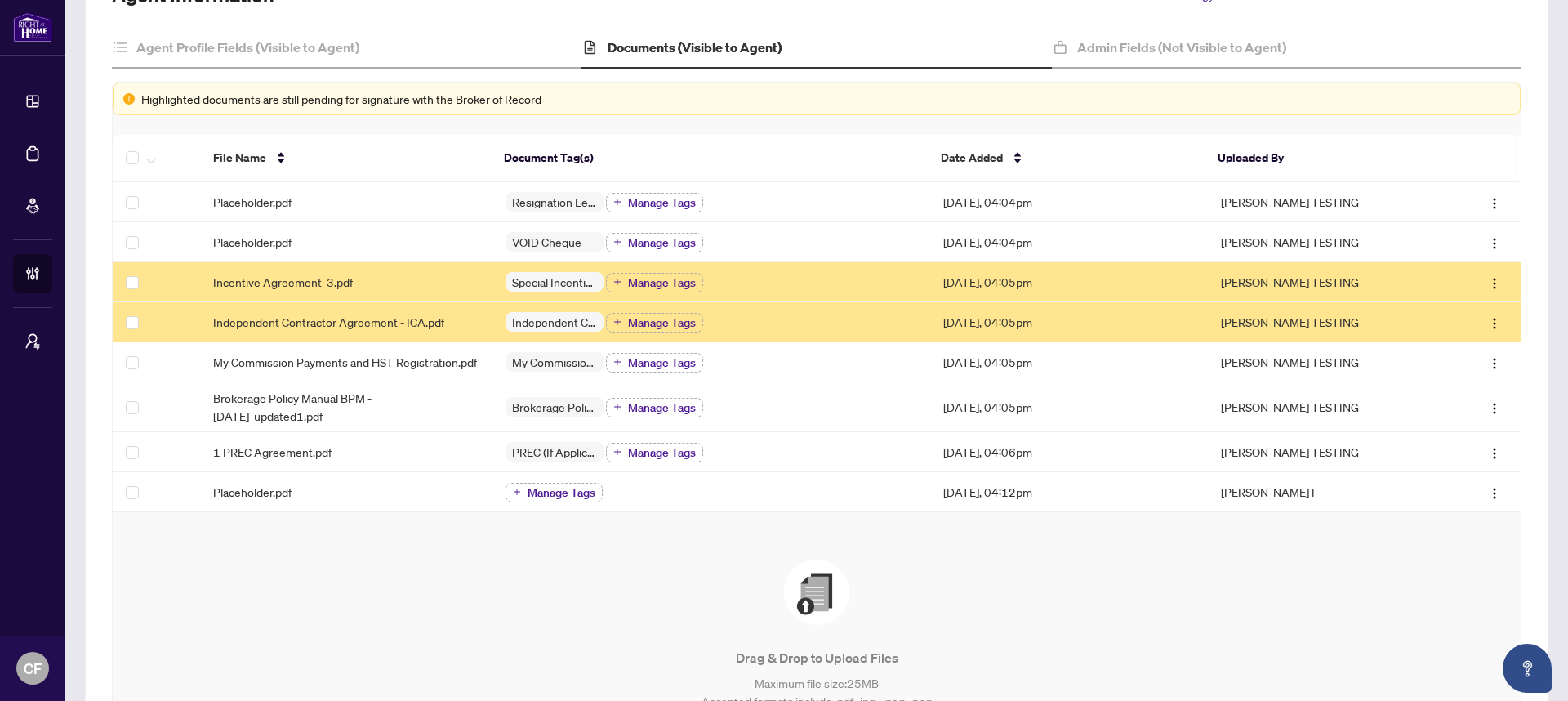
scroll to position [328, 0]
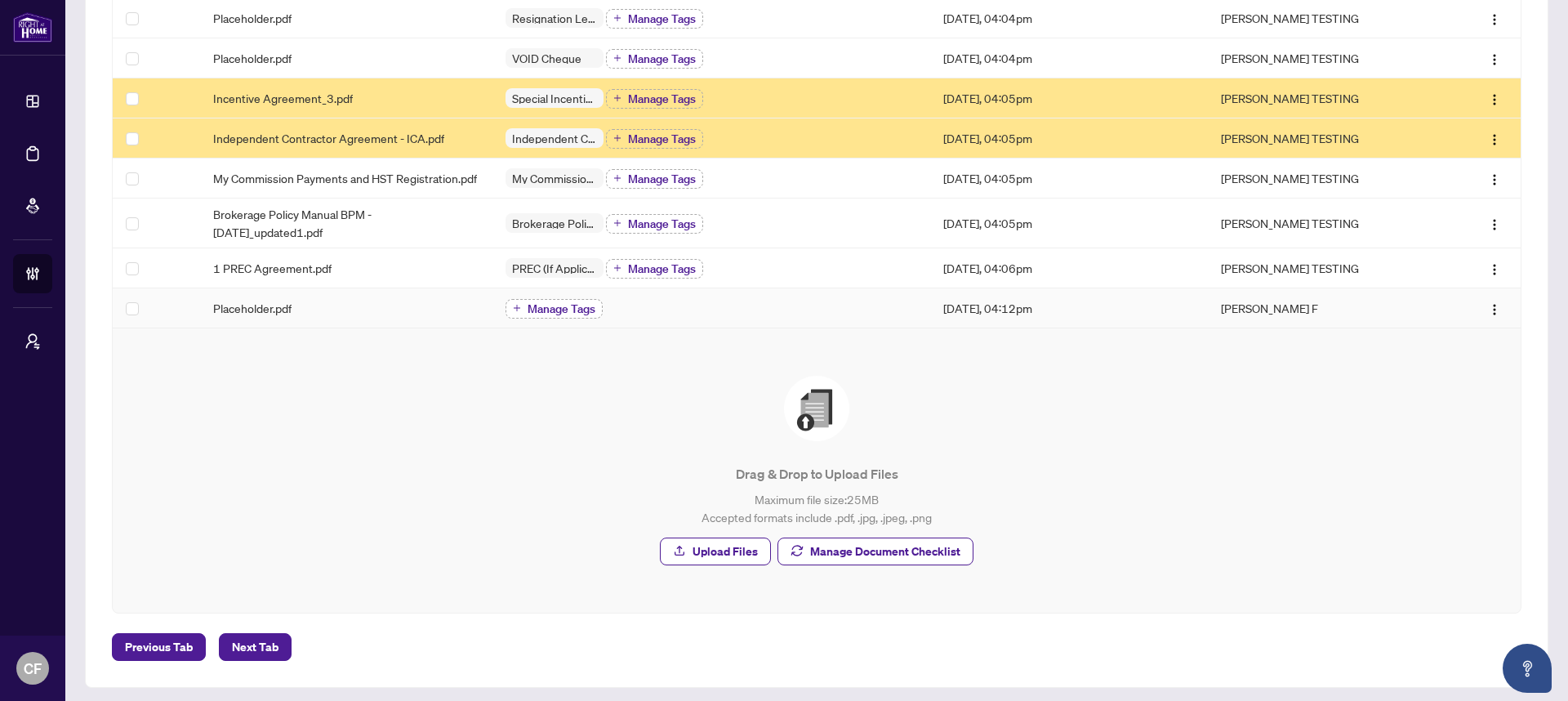
click at [529, 315] on span "Manage Tags" at bounding box center [561, 308] width 68 height 11
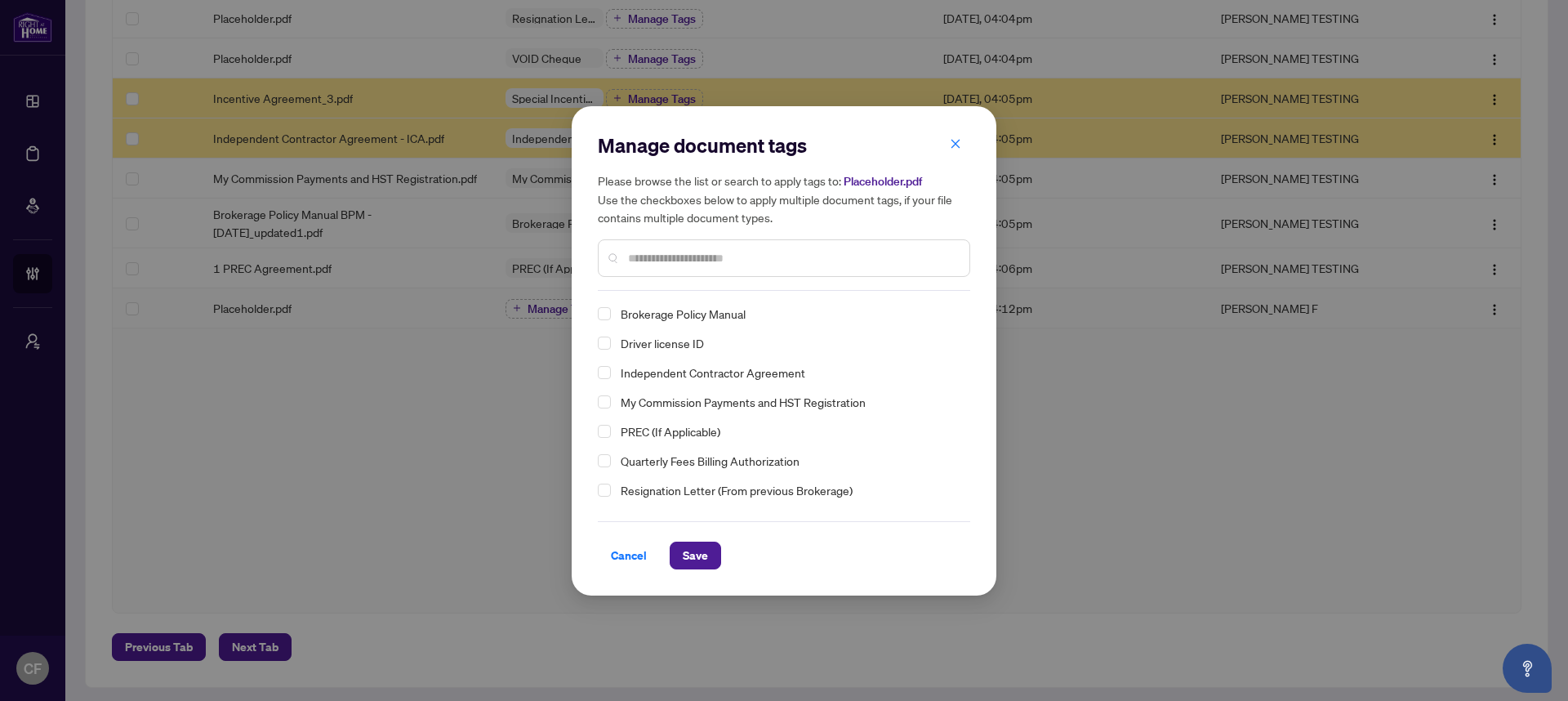
click at [599, 349] on div "Driver license ID" at bounding box center [779, 343] width 363 height 19
click at [602, 344] on span "Select Driver license ID" at bounding box center [604, 343] width 13 height 13
click at [696, 557] on span "Save" at bounding box center [694, 556] width 25 height 26
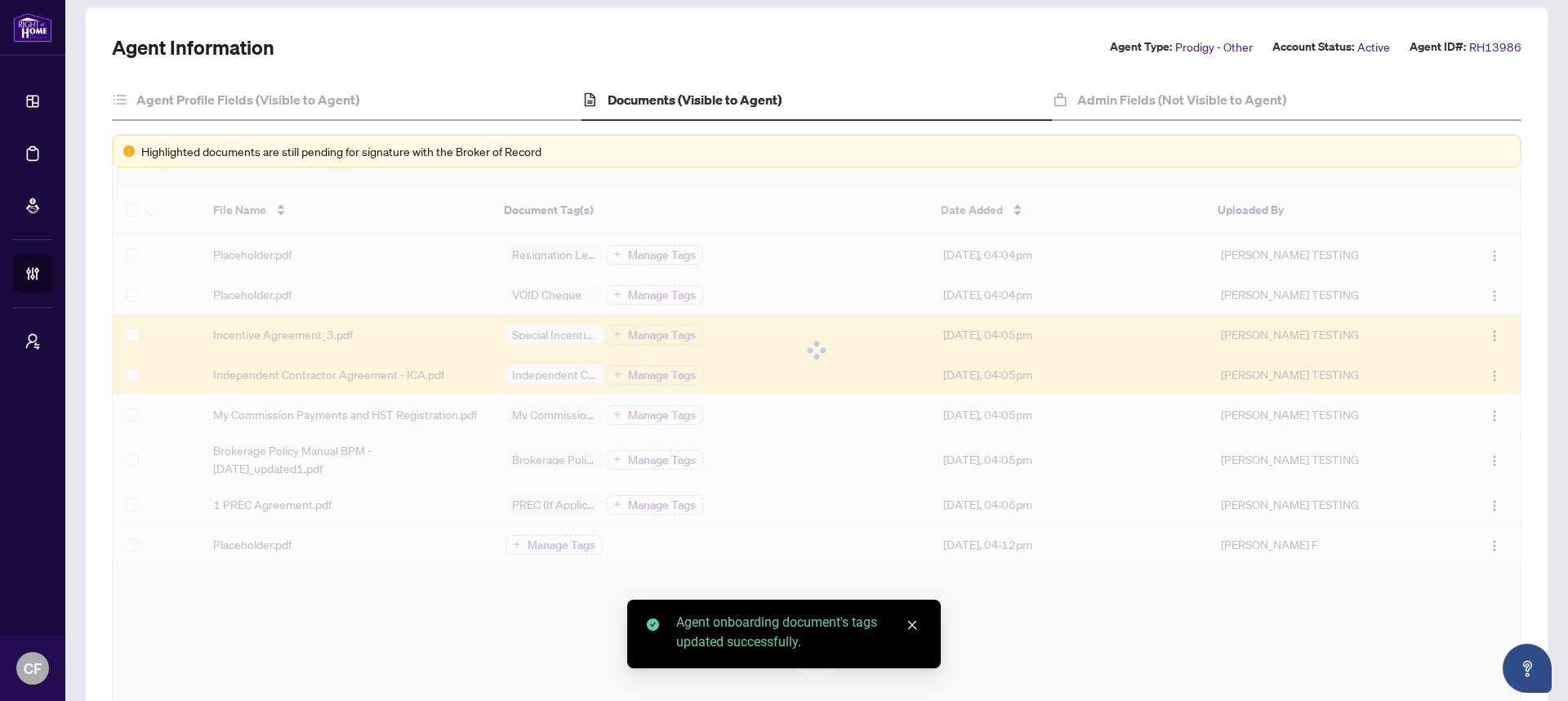
scroll to position [0, 0]
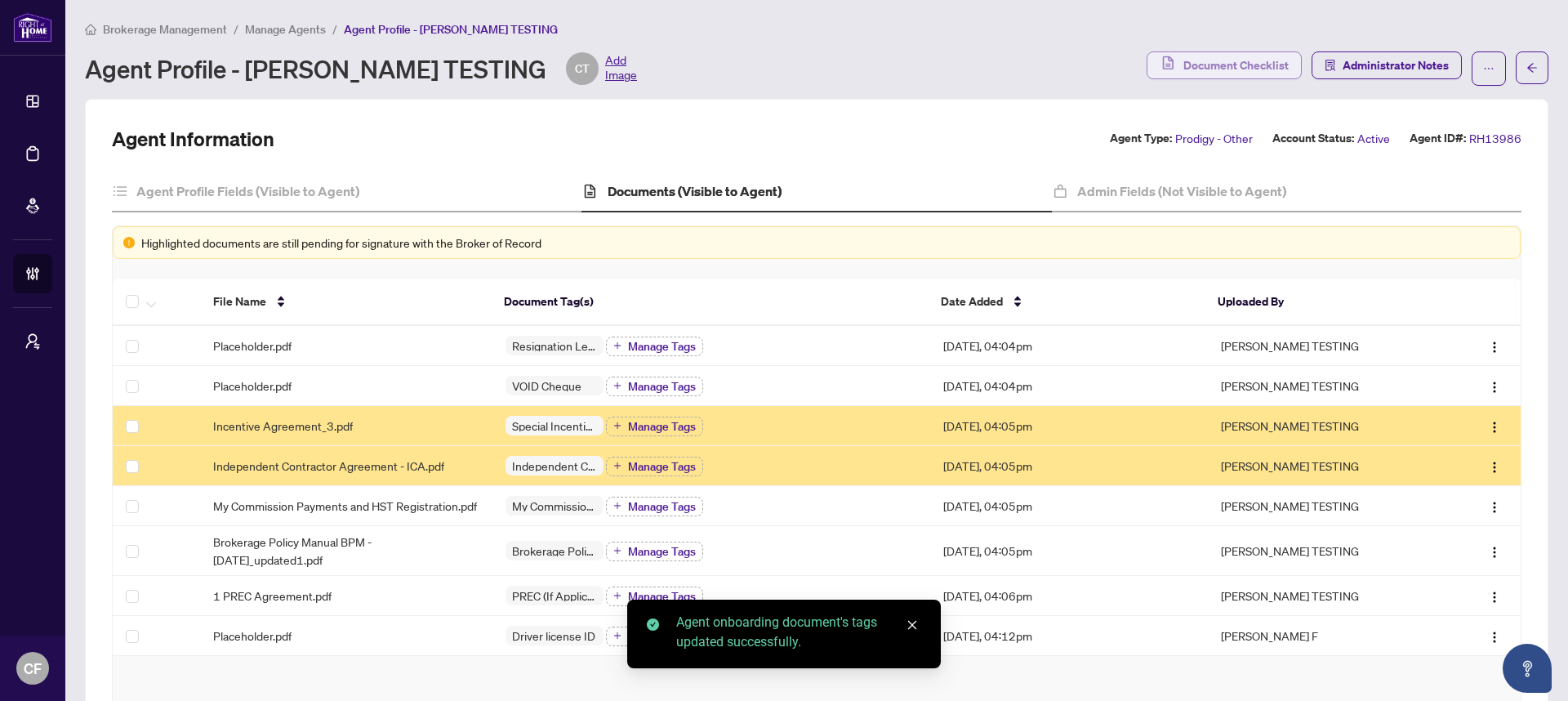
click at [1218, 69] on span "Document Checklist" at bounding box center [1236, 65] width 106 height 26
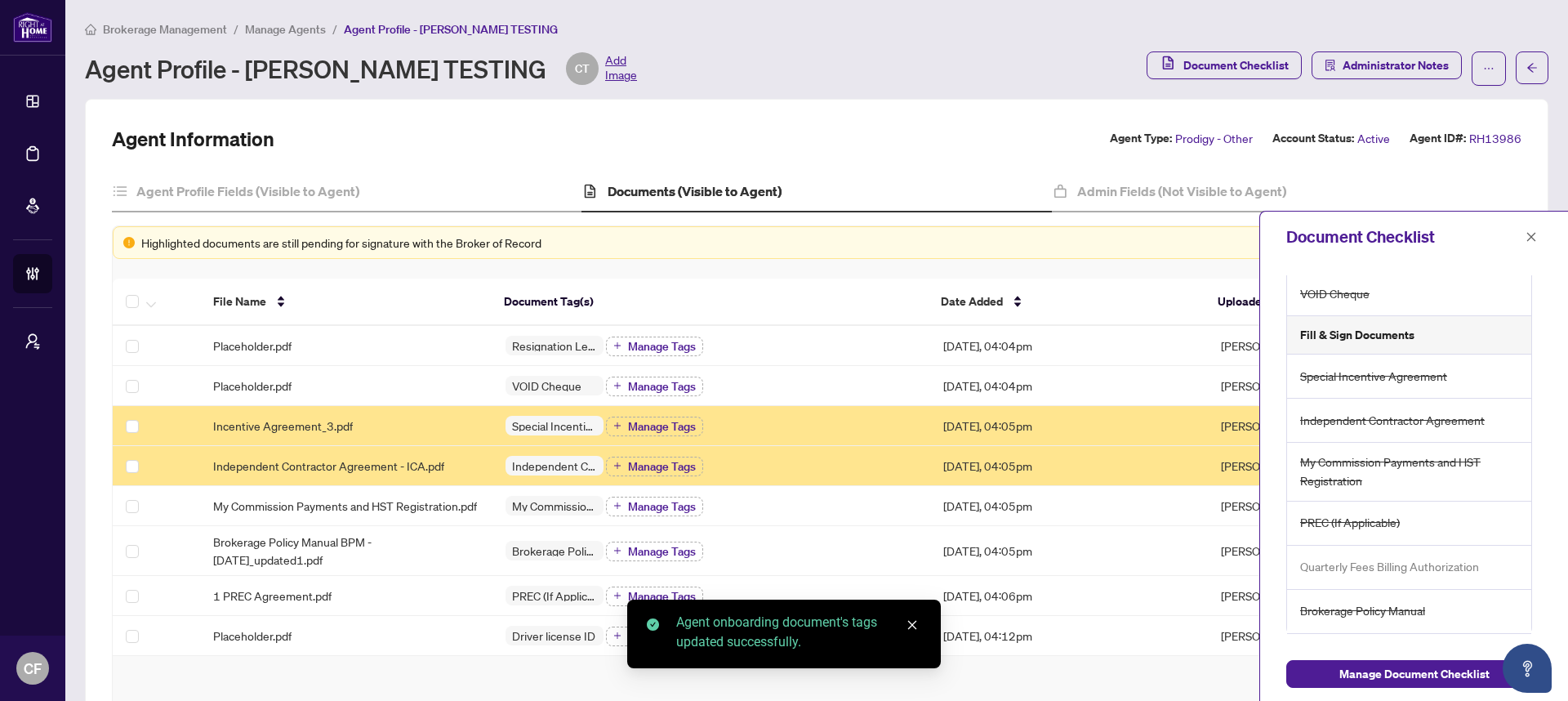
scroll to position [146, 0]
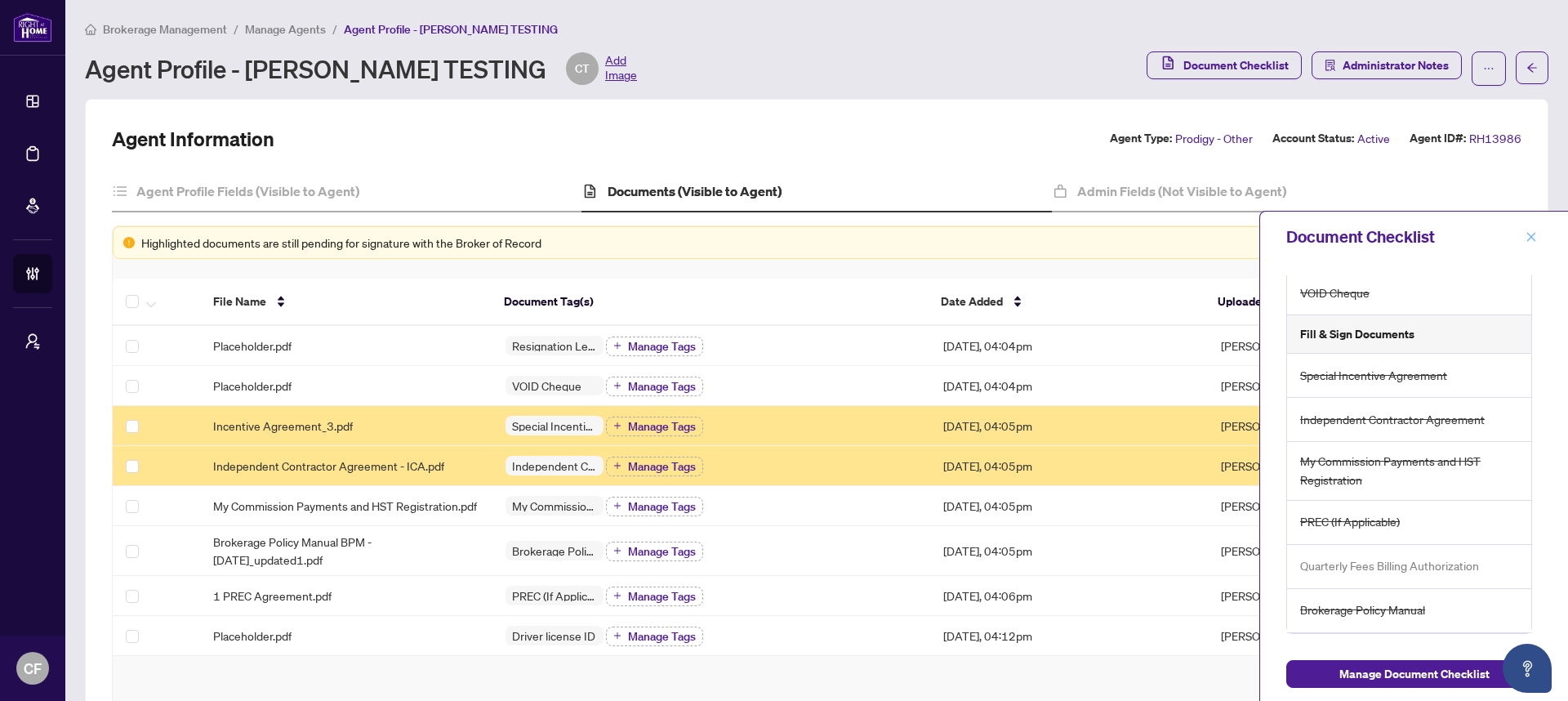
click at [1535, 244] on span "button" at bounding box center [1531, 237] width 11 height 26
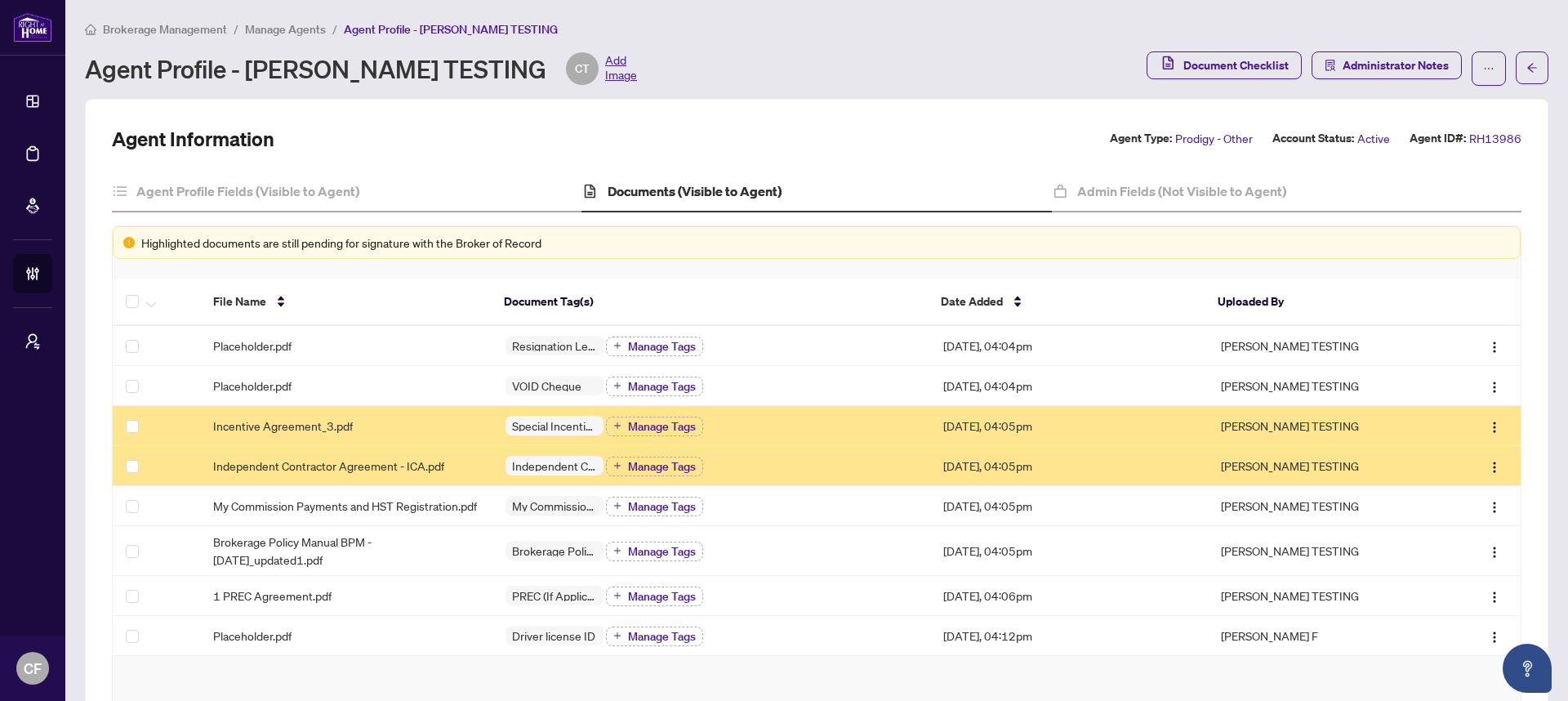
scroll to position [343, 0]
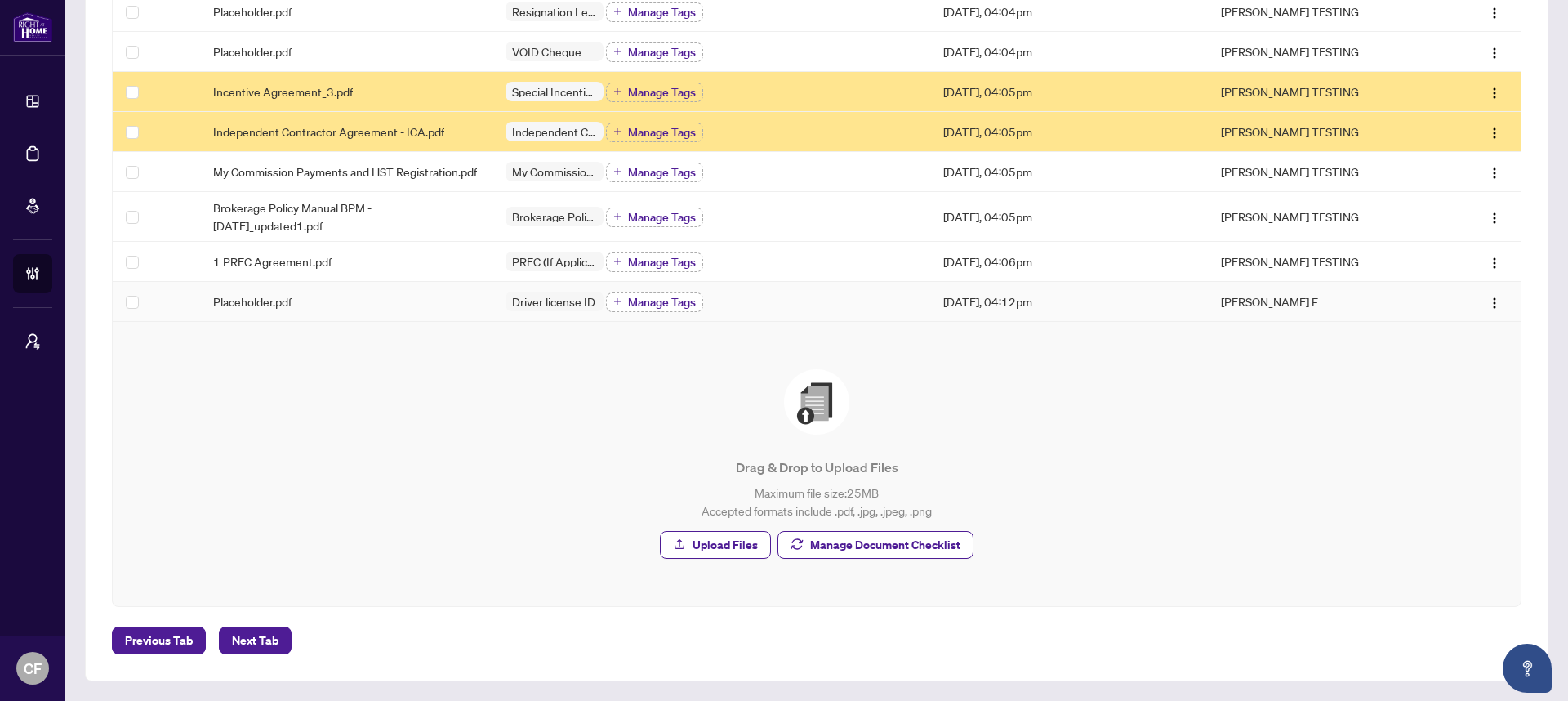
click at [641, 297] on span "Manage Tags" at bounding box center [661, 302] width 68 height 11
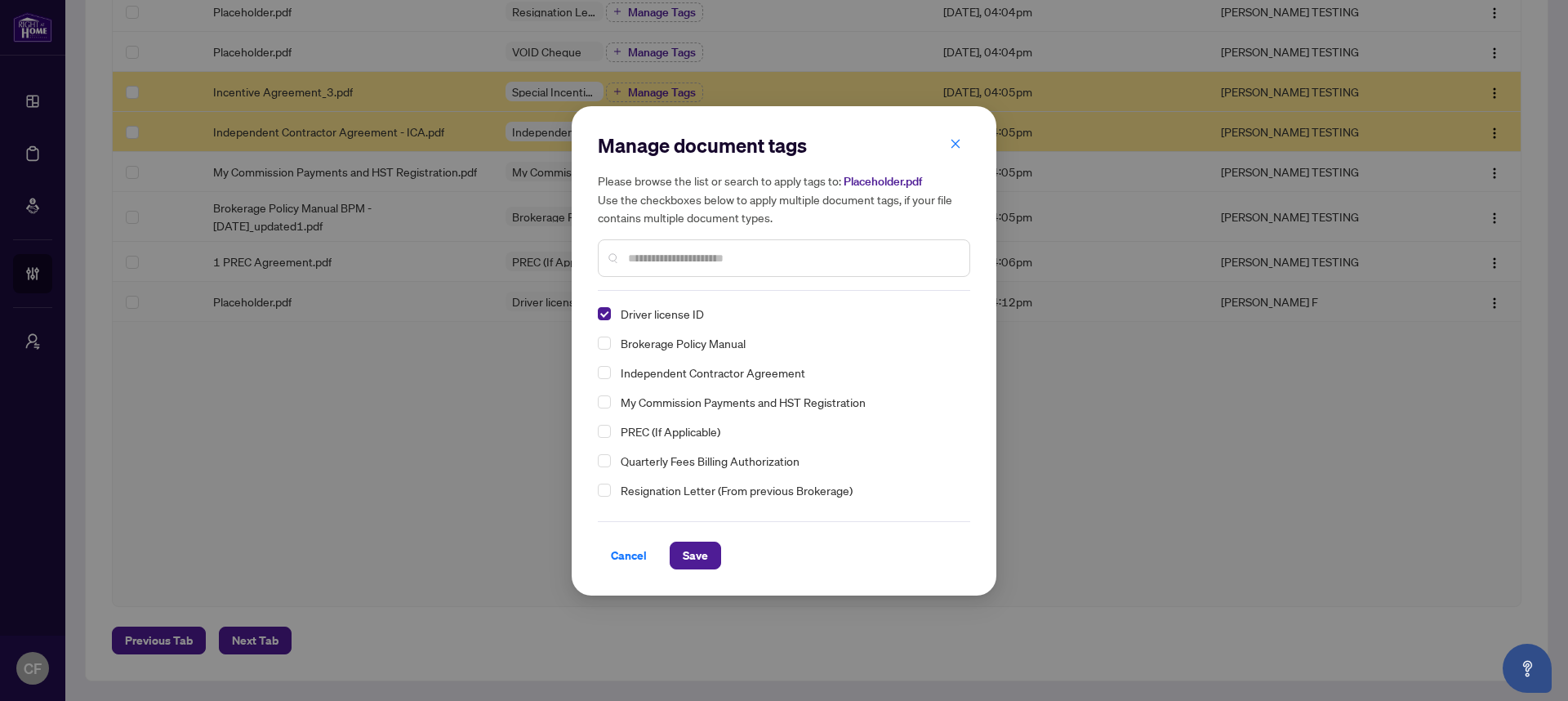
drag, startPoint x: 606, startPoint y: 461, endPoint x: 641, endPoint y: 482, distance: 40.8
click at [606, 461] on span "Select Quarterly Fees Billing Authorization" at bounding box center [604, 460] width 13 height 13
click at [702, 557] on span "Save" at bounding box center [694, 556] width 25 height 26
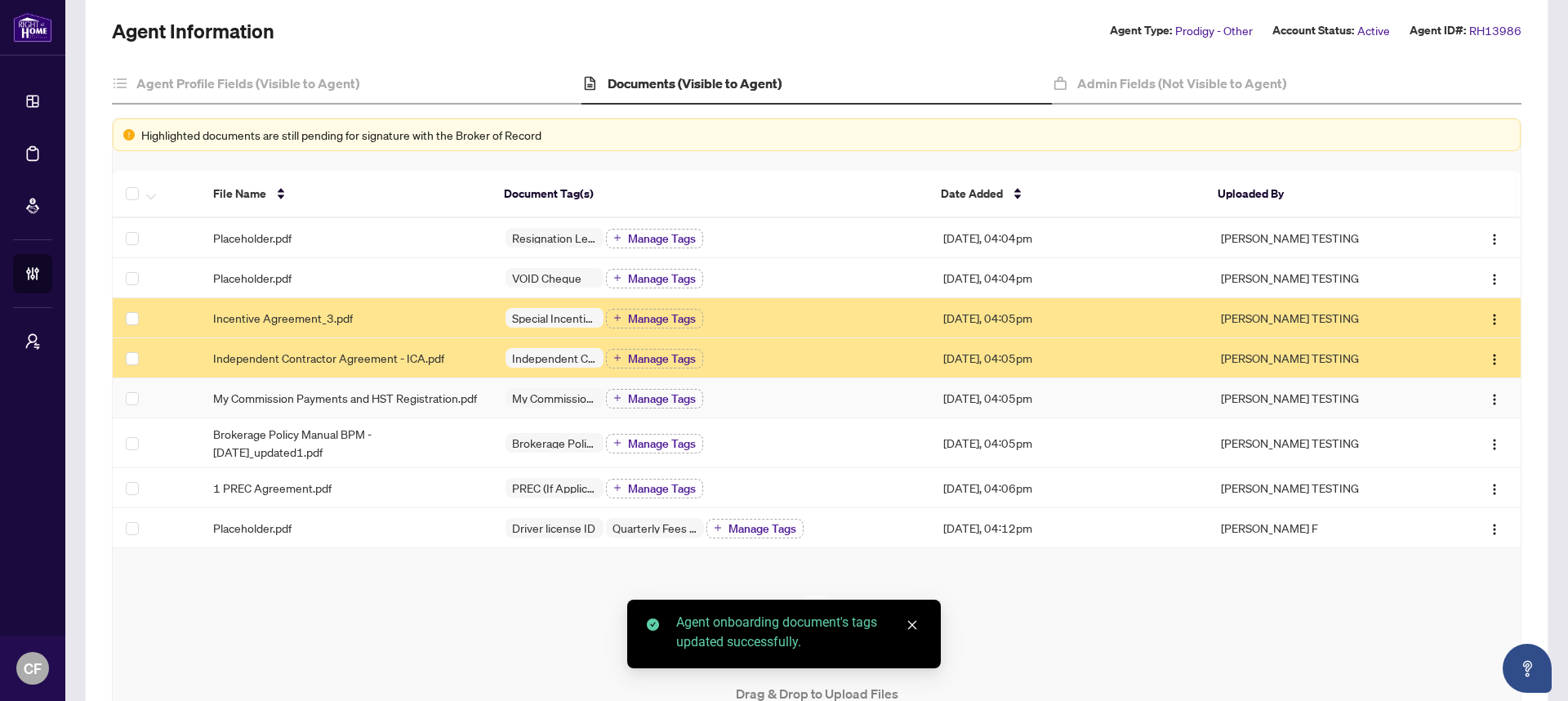
scroll to position [0, 0]
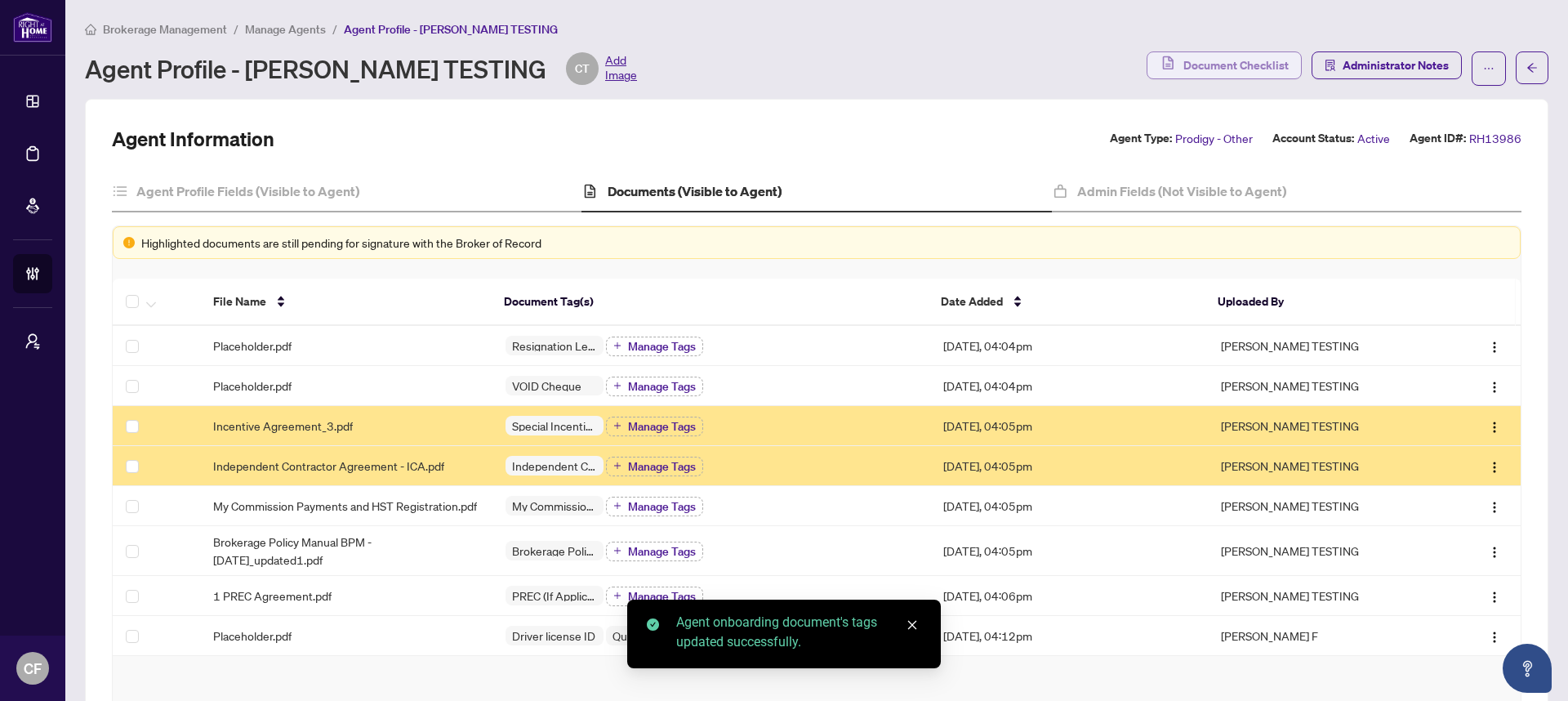
click at [1167, 75] on button "Document Checklist" at bounding box center [1225, 66] width 156 height 28
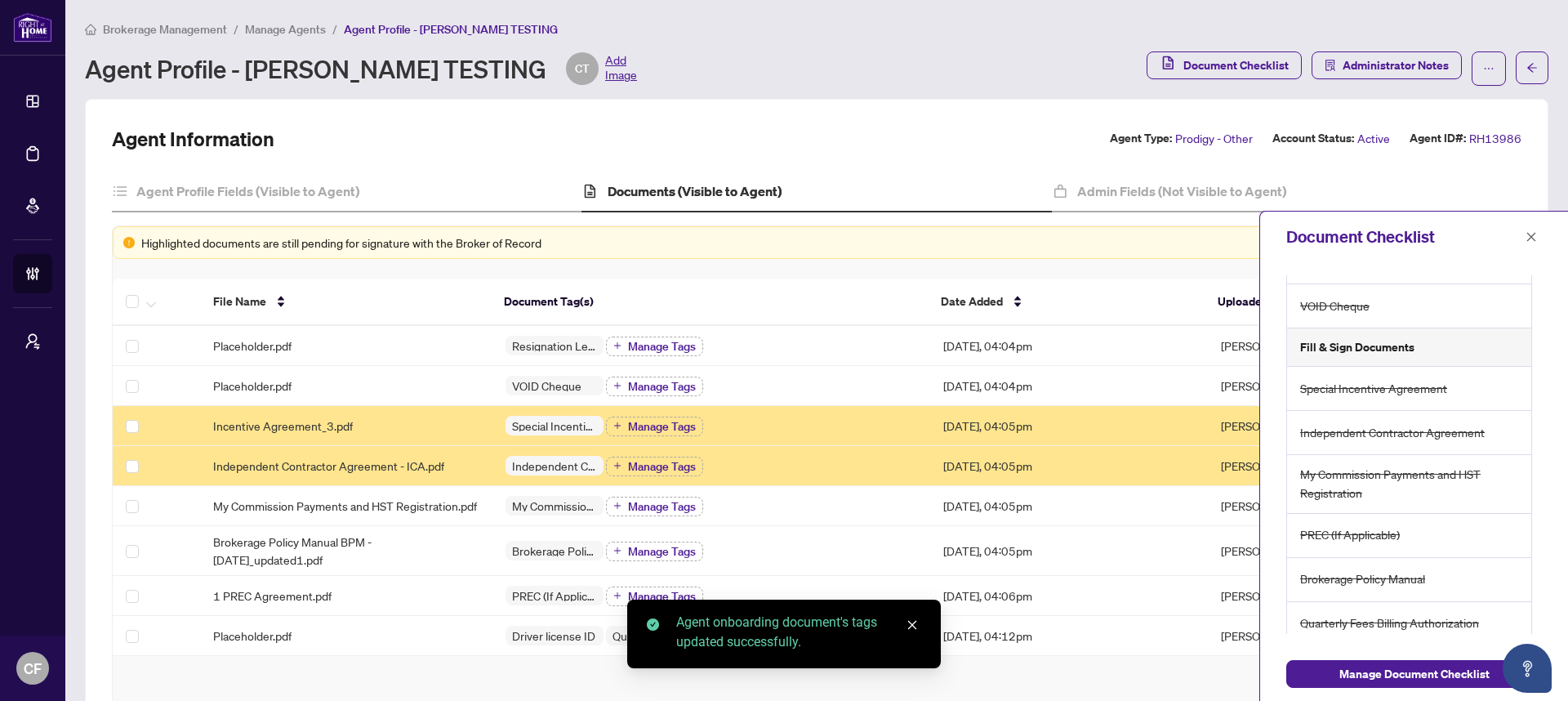
scroll to position [146, 0]
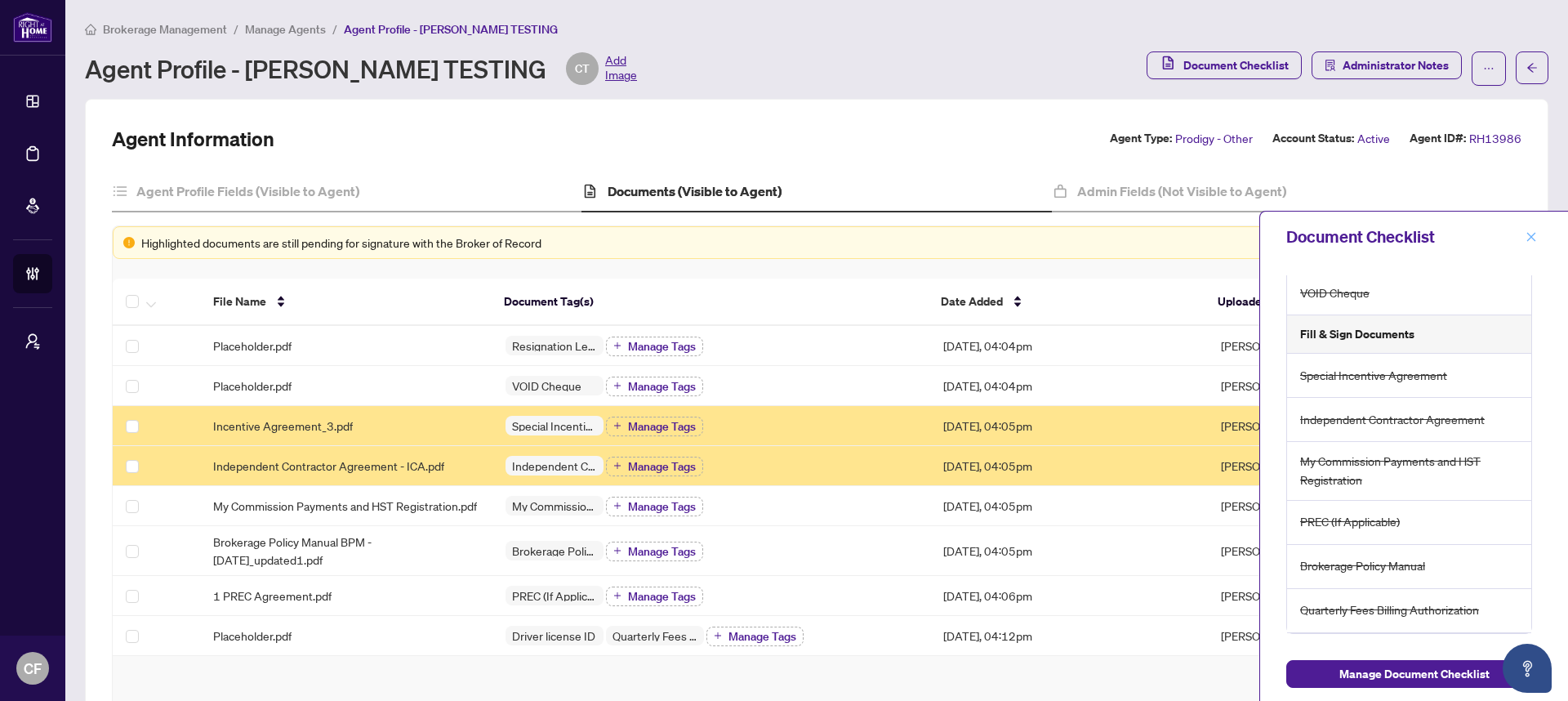
click at [1530, 233] on icon "close" at bounding box center [1531, 237] width 11 height 11
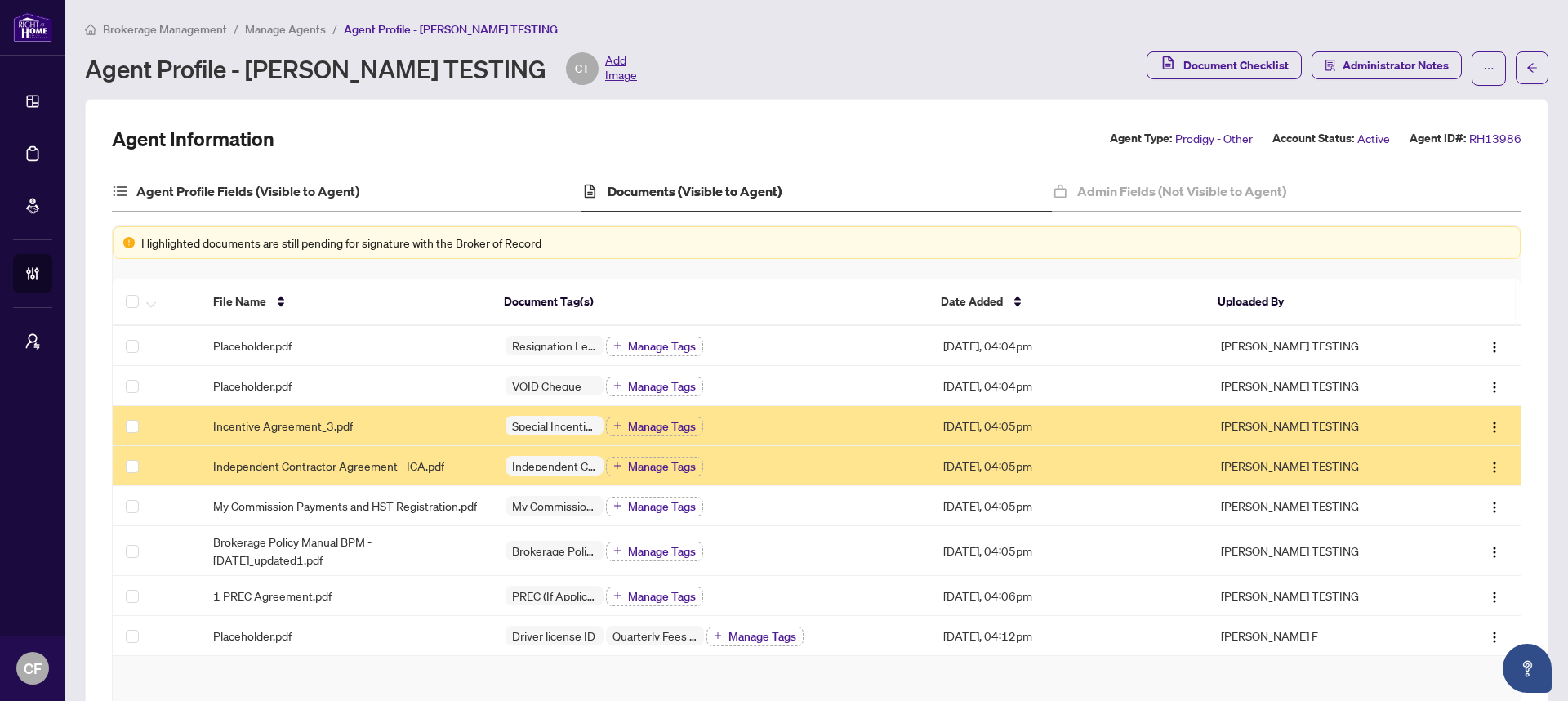
click at [273, 201] on div "Agent Profile Fields (Visible to Agent)" at bounding box center [346, 192] width 469 height 41
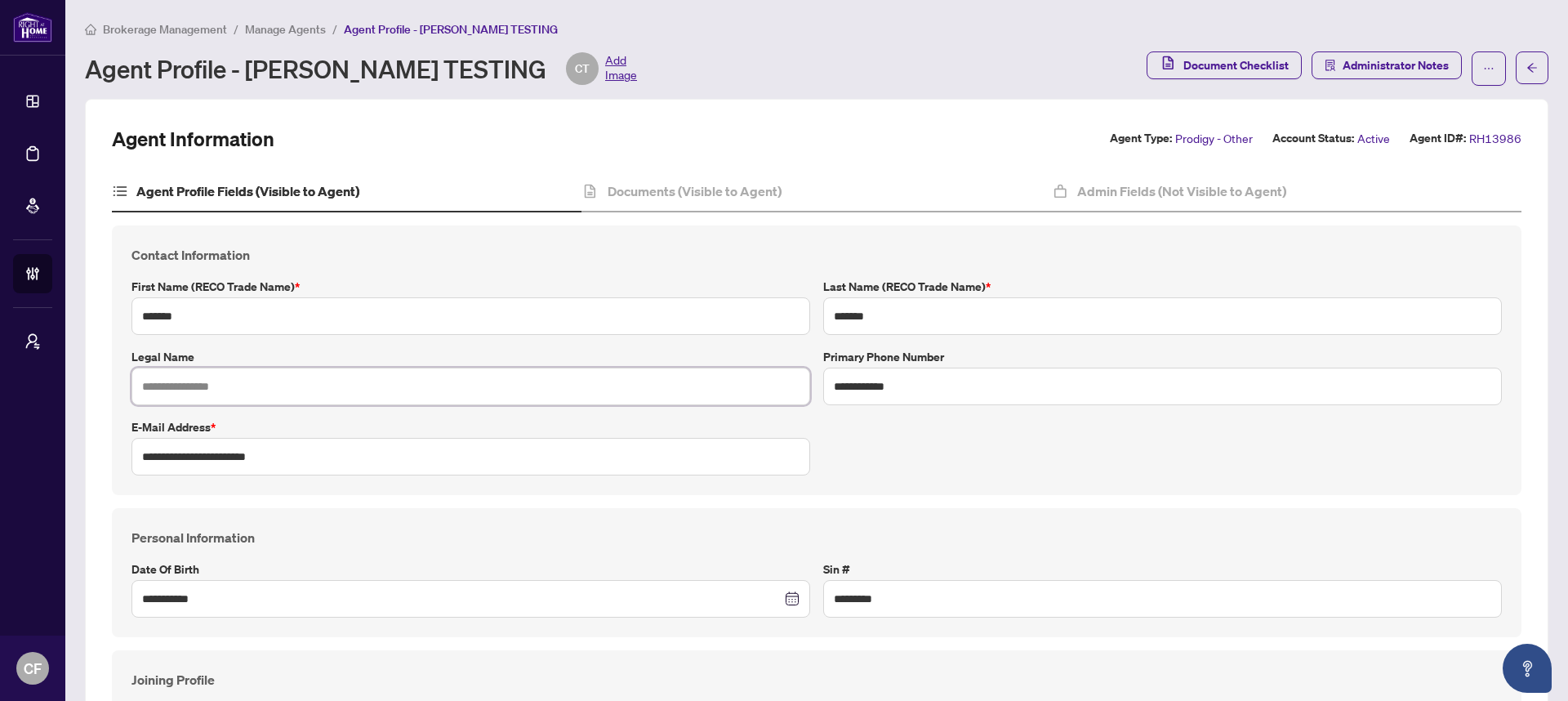
click at [537, 377] on input "text" at bounding box center [470, 386] width 678 height 38
type input "**********"
click at [897, 442] on div "**********" at bounding box center [816, 360] width 1383 height 231
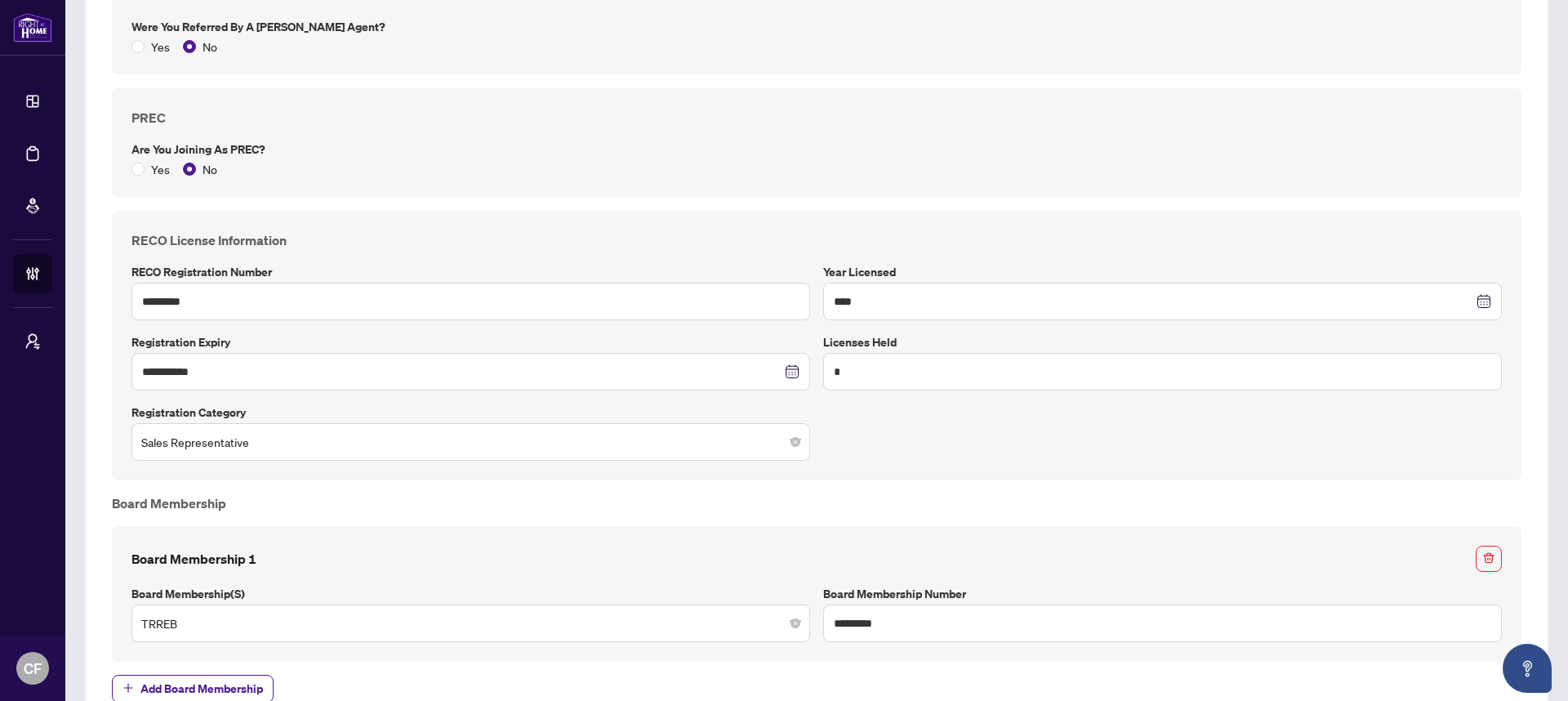
scroll to position [1145, 0]
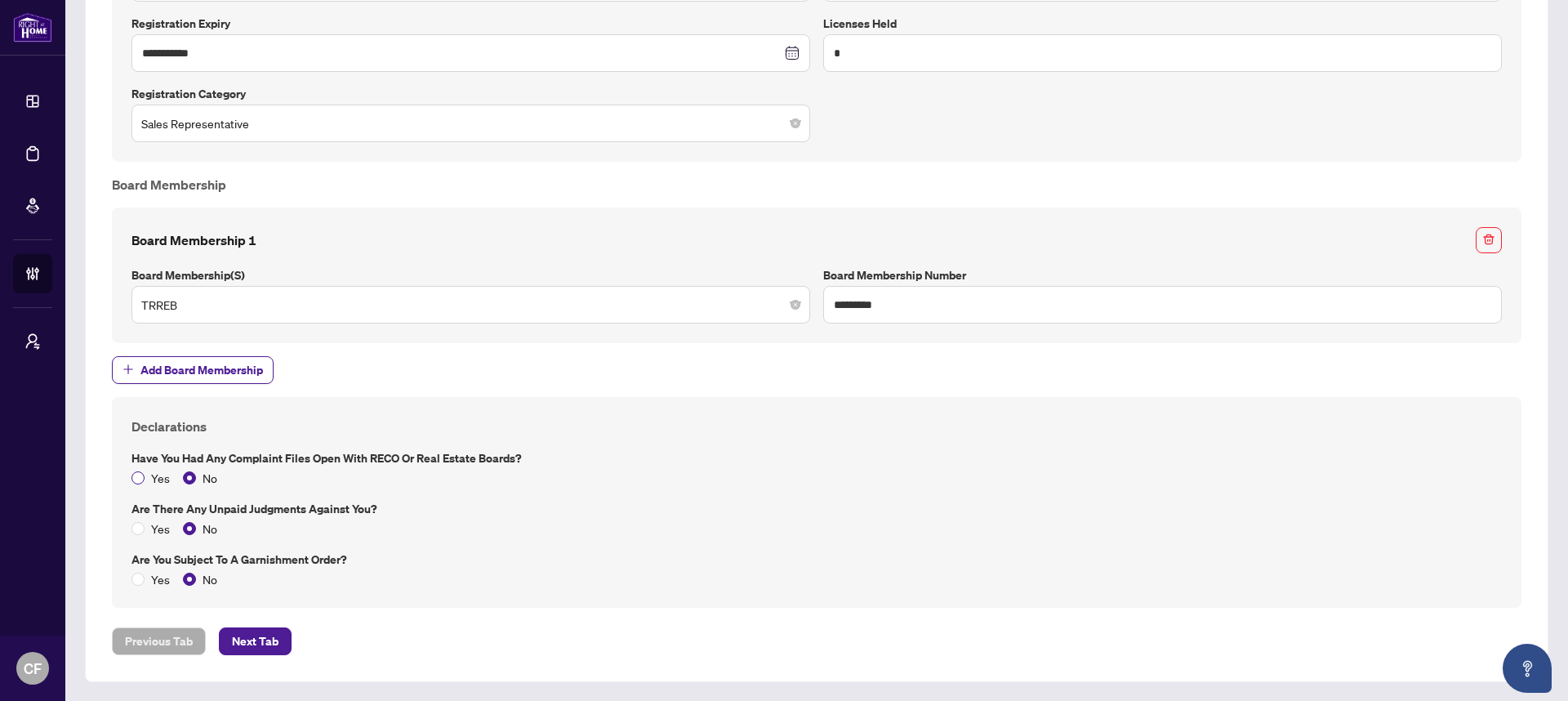
click at [157, 476] on span "Yes" at bounding box center [160, 477] width 31 height 18
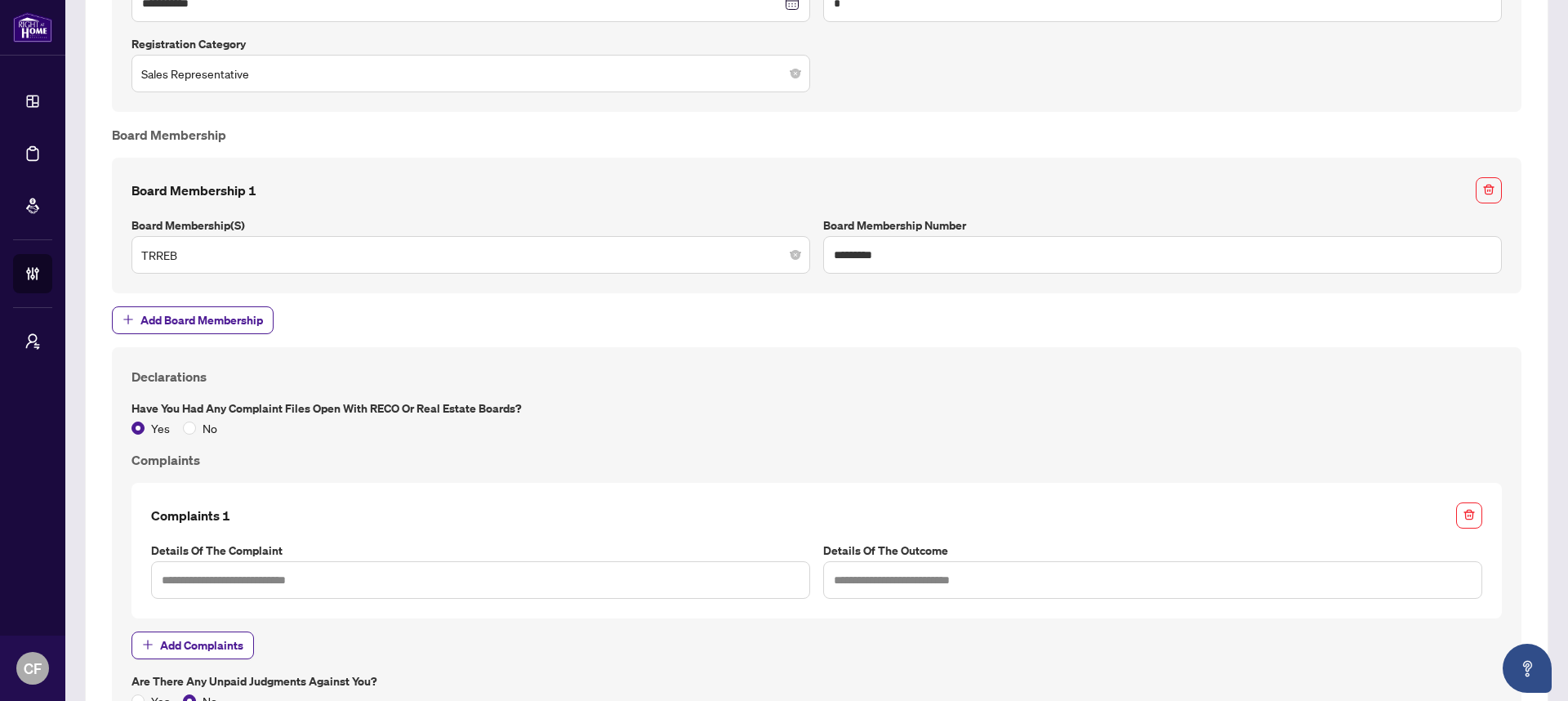
scroll to position [1368, 0]
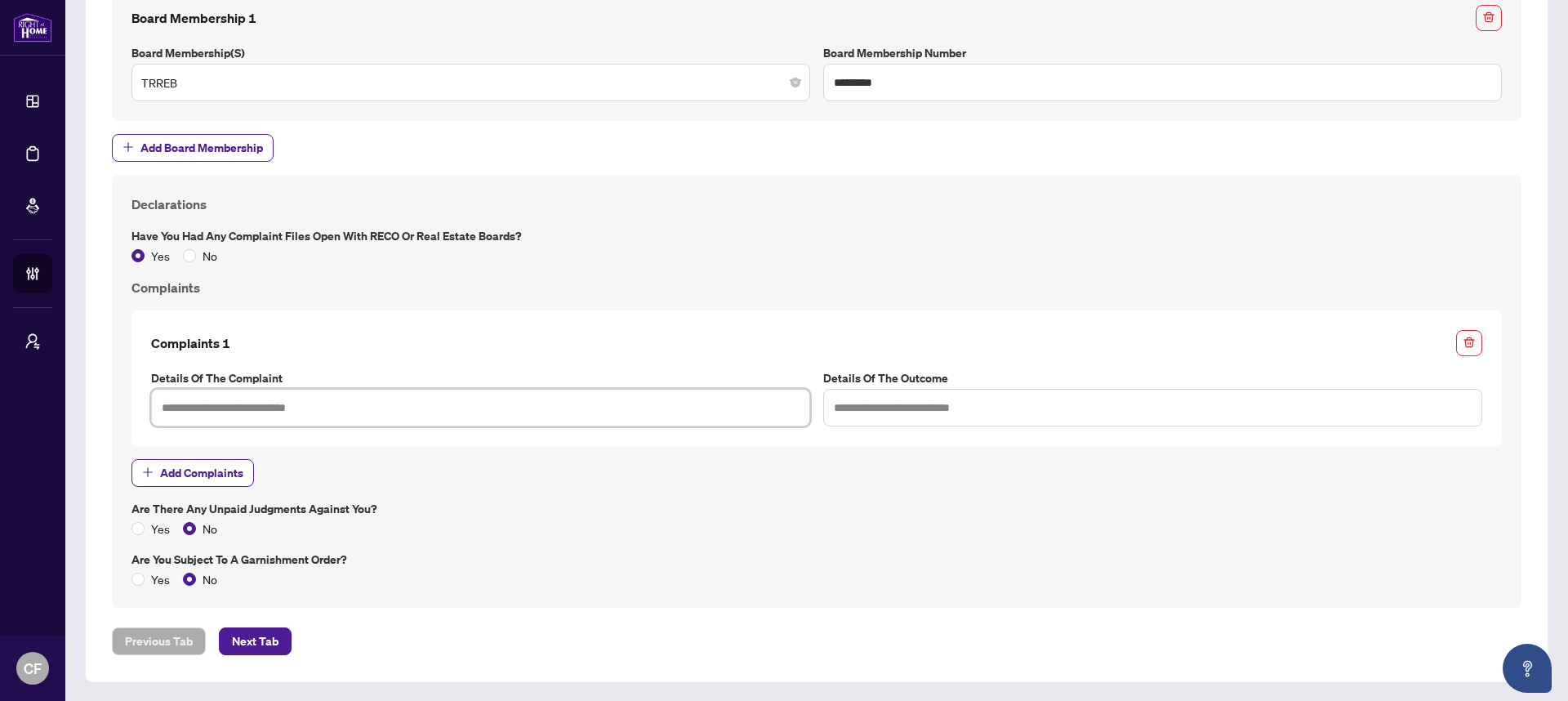
click at [360, 414] on input "text" at bounding box center [480, 407] width 659 height 38
type input "********"
click at [932, 398] on input "text" at bounding box center [1152, 407] width 659 height 38
type input "*******"
click at [568, 546] on div "Declarations Have you had any complaint files open with RECO or Real Estate Boa…" at bounding box center [816, 391] width 1383 height 394
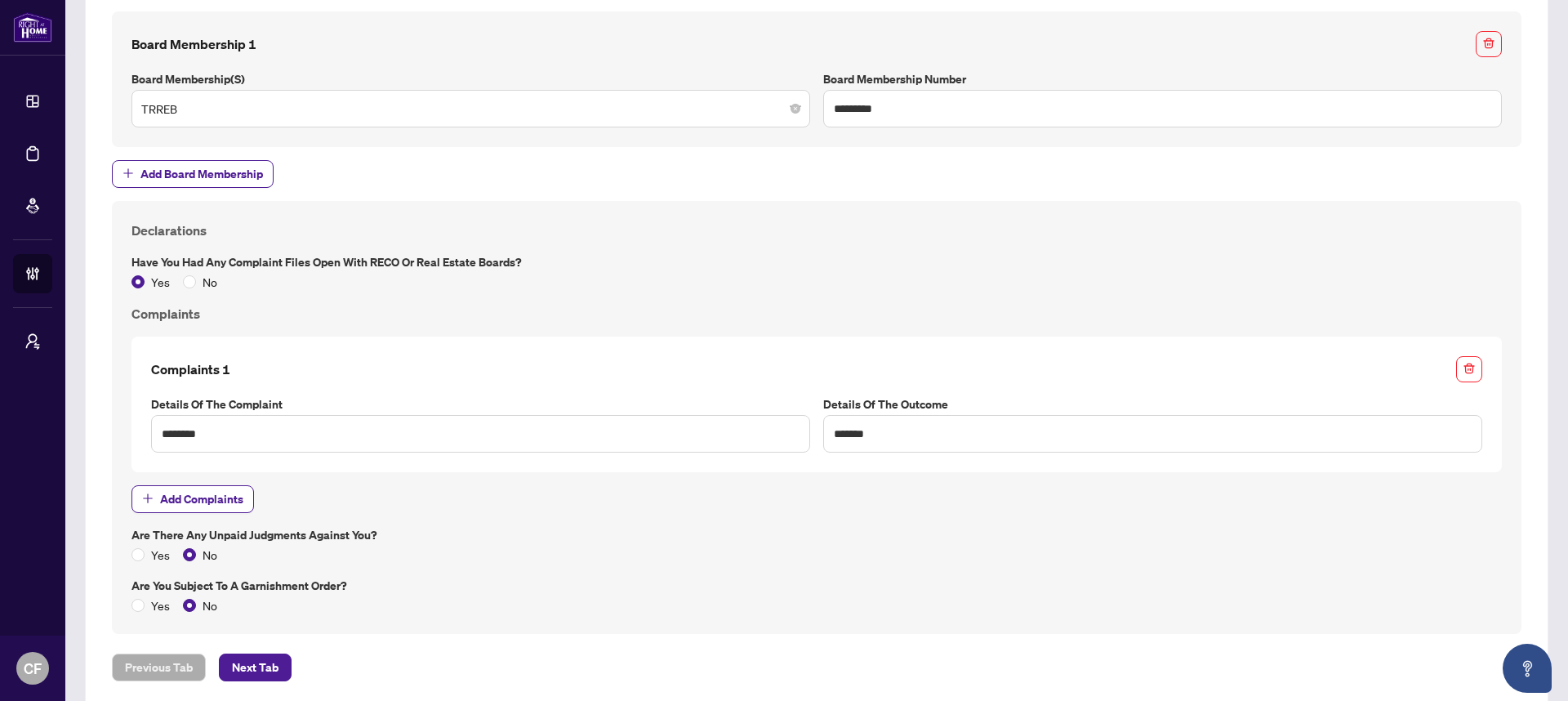
scroll to position [1313, 0]
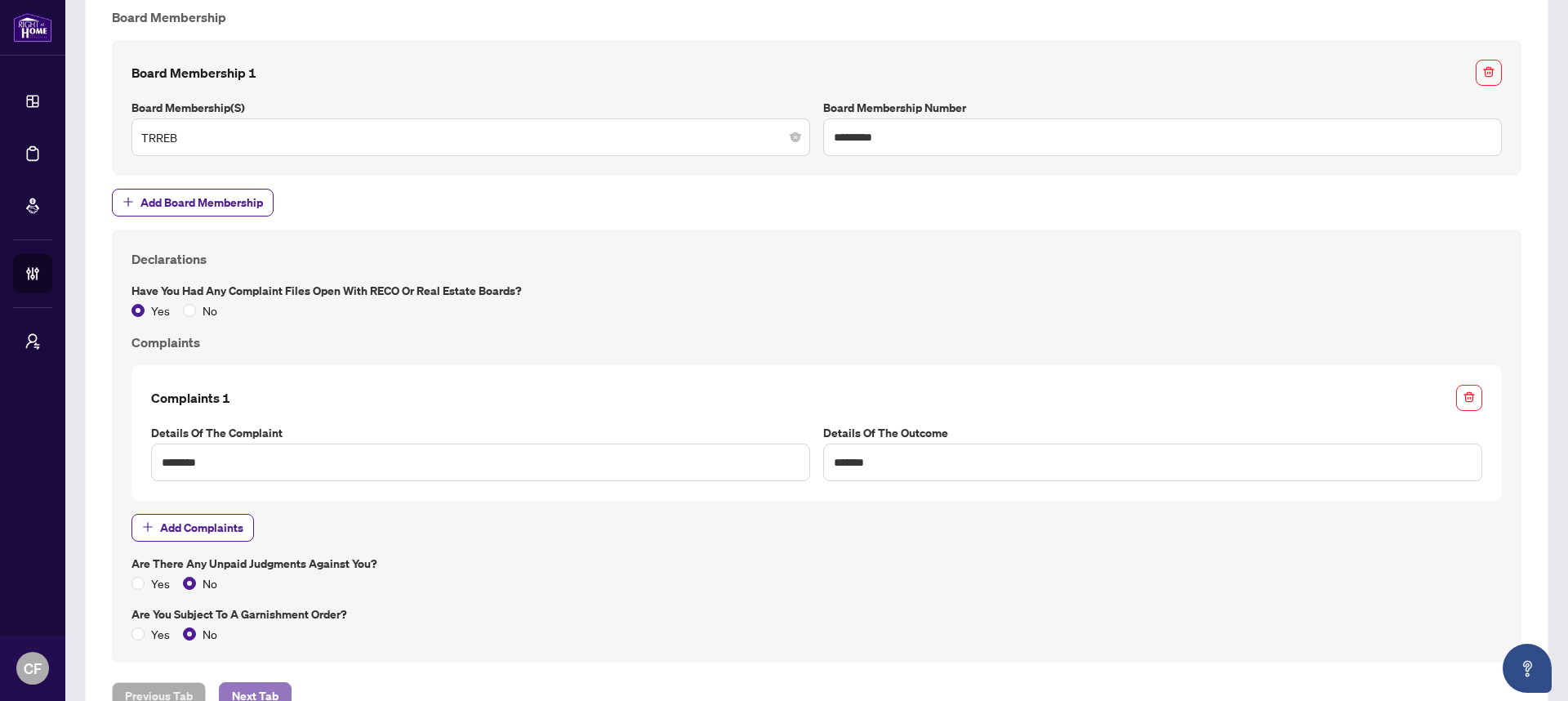
click at [282, 690] on button "Next Tab" at bounding box center [255, 696] width 73 height 28
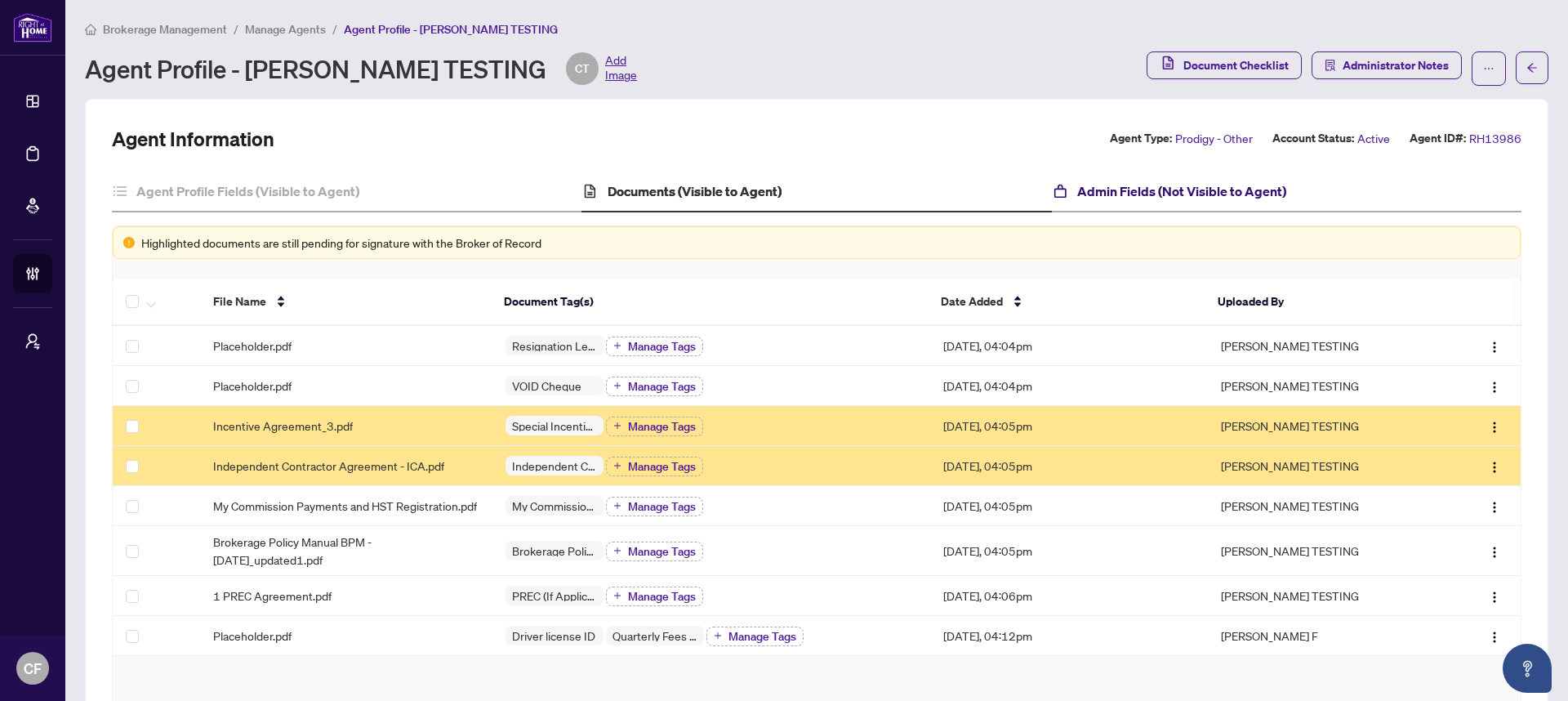
click at [1182, 186] on h4 "Admin Fields (Not Visible to Agent)" at bounding box center [1182, 191] width 209 height 19
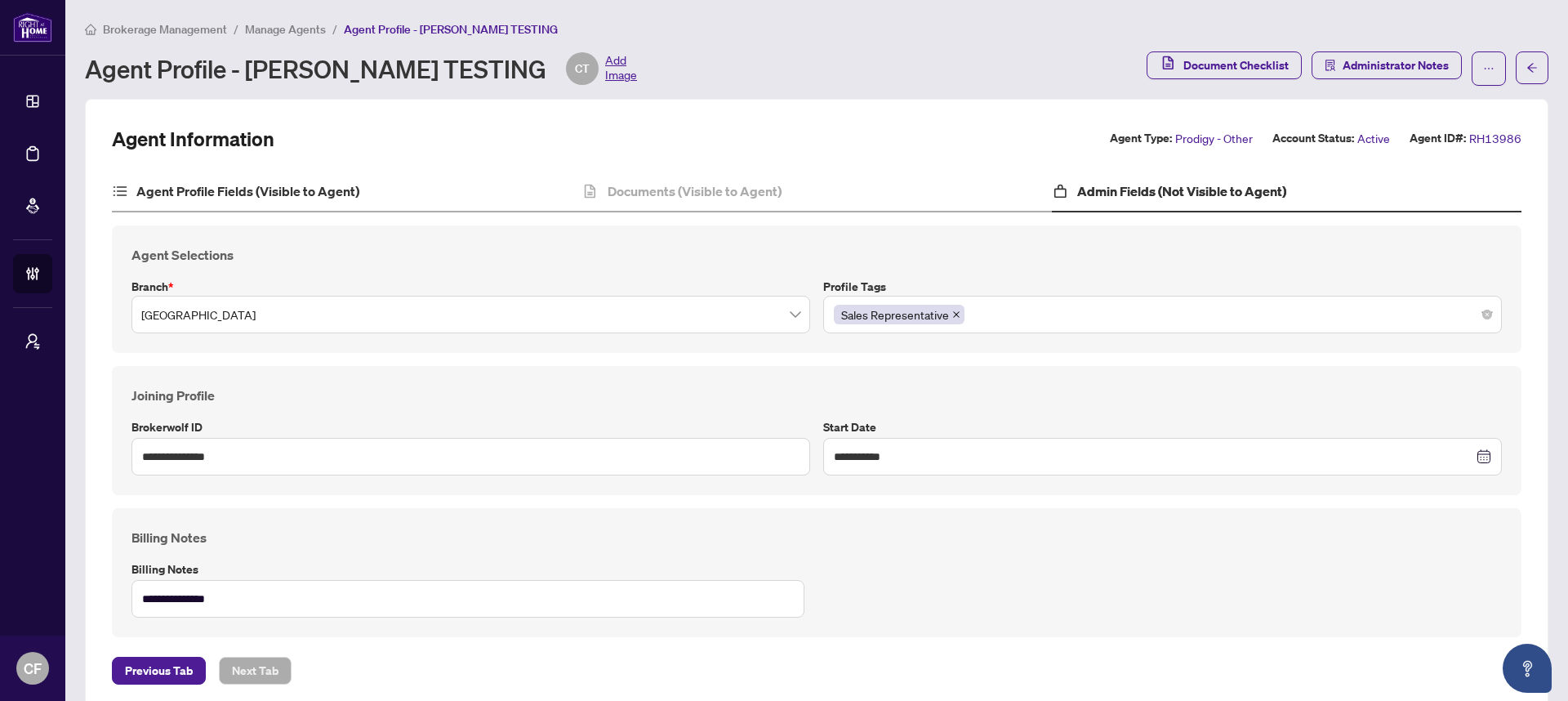
click at [473, 199] on div "Agent Profile Fields (Visible to Agent)" at bounding box center [346, 192] width 469 height 41
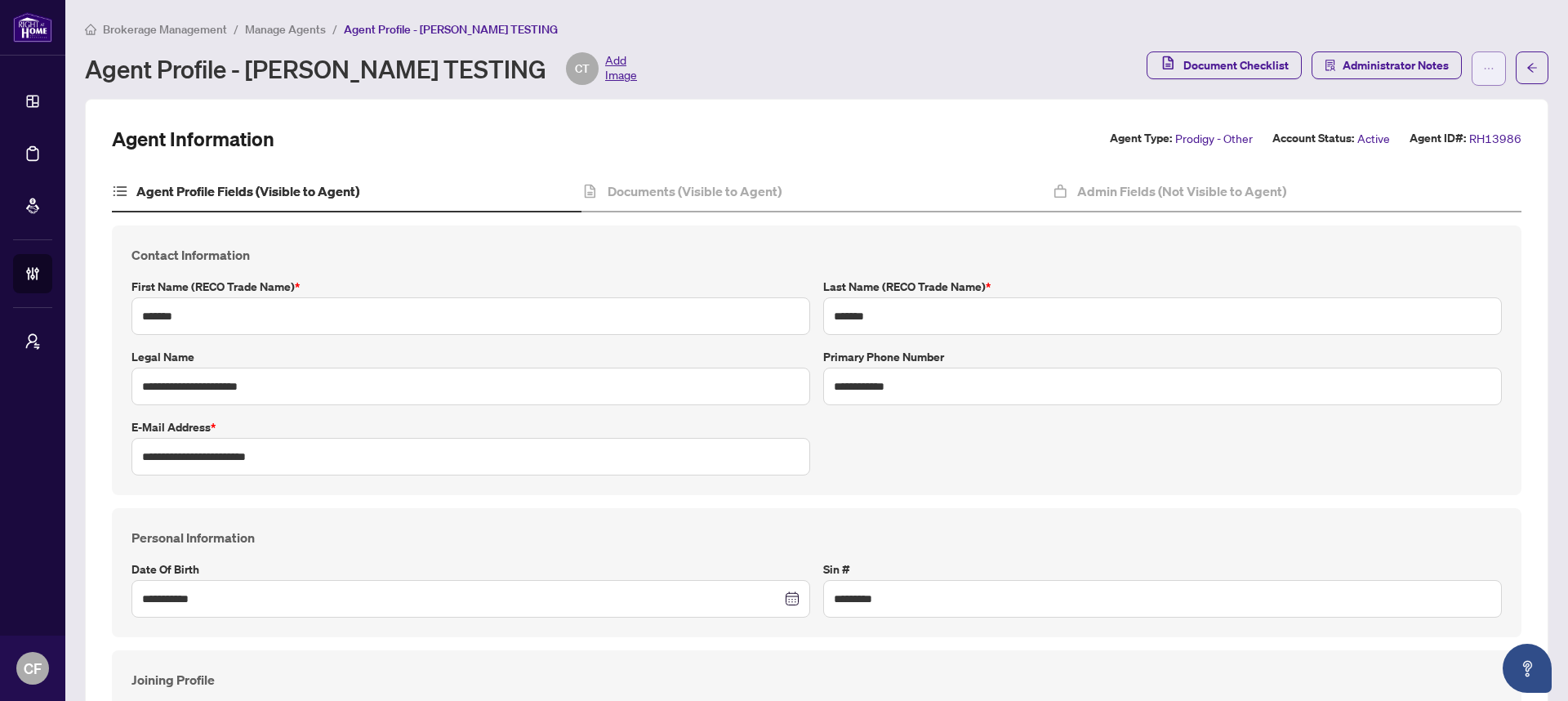
click at [1485, 69] on icon "ellipsis" at bounding box center [1489, 69] width 9 height 2
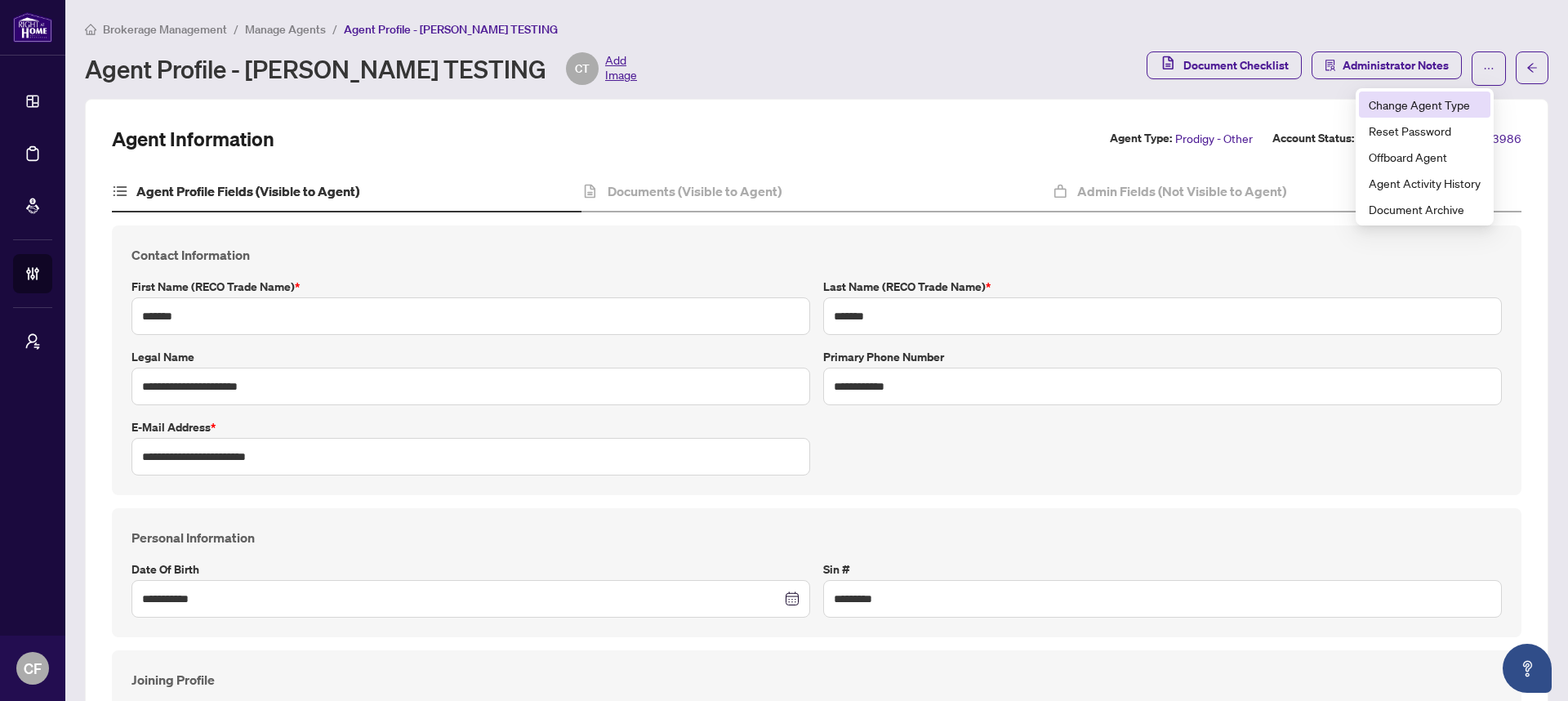
click at [1460, 114] on li "Change Agent Type" at bounding box center [1425, 105] width 131 height 26
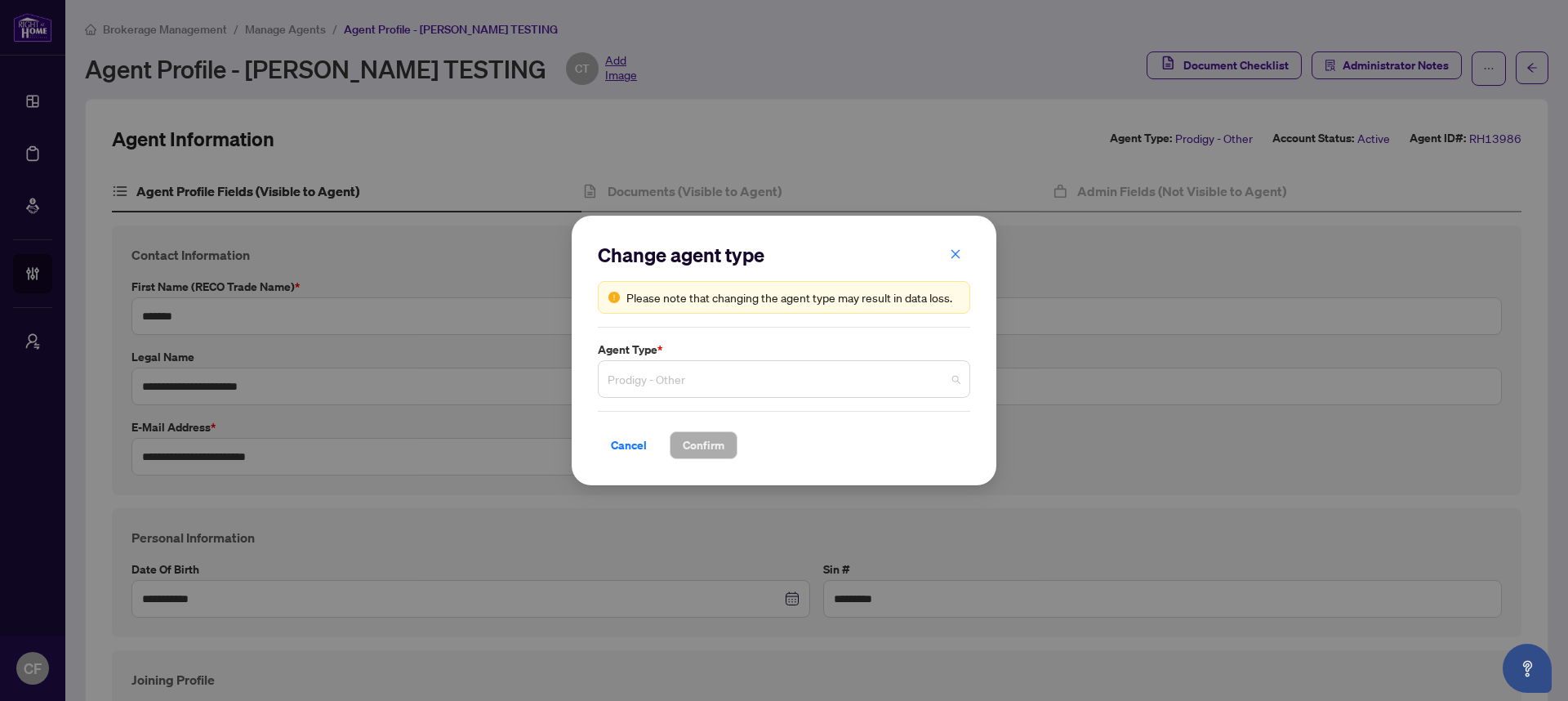
click at [866, 390] on span "Prodigy - Other" at bounding box center [783, 380] width 353 height 31
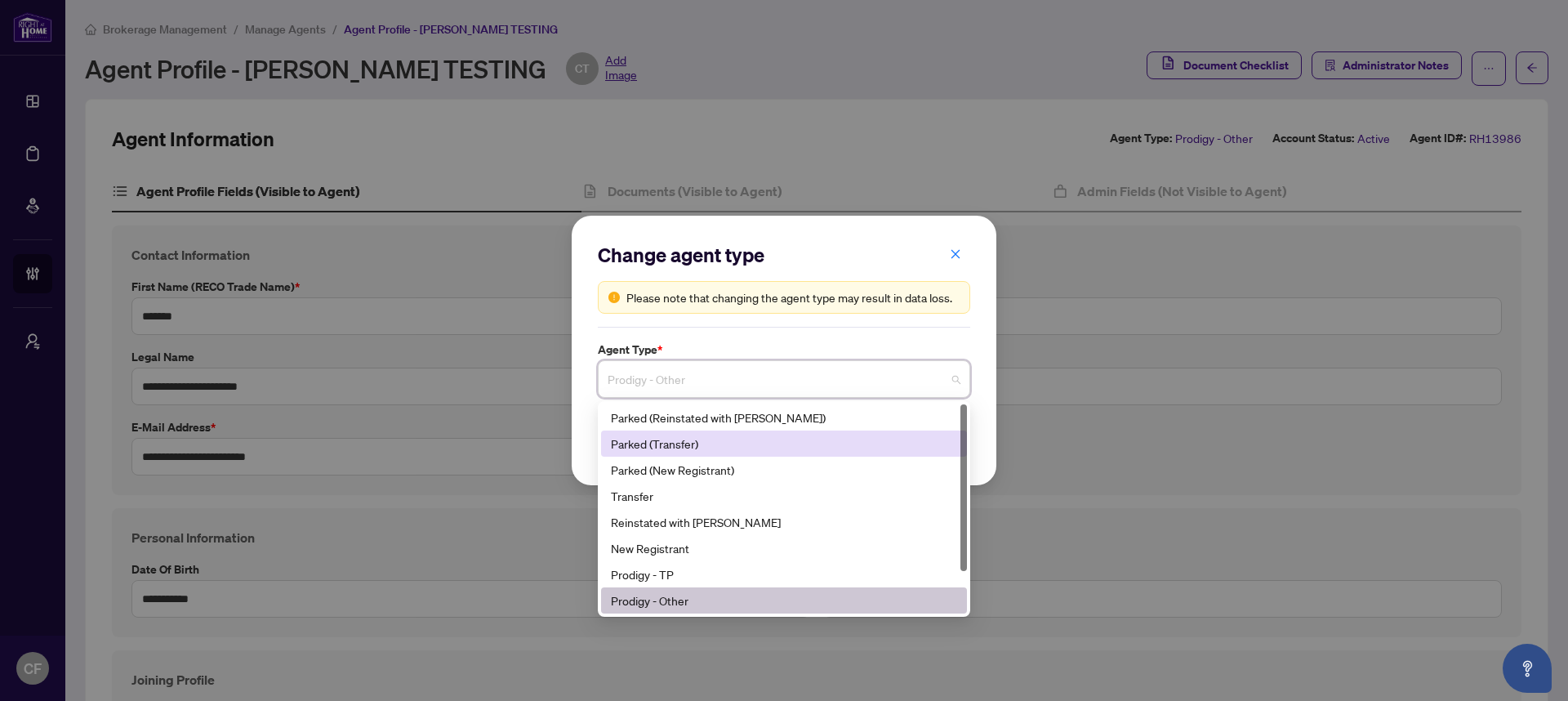
scroll to position [52, 0]
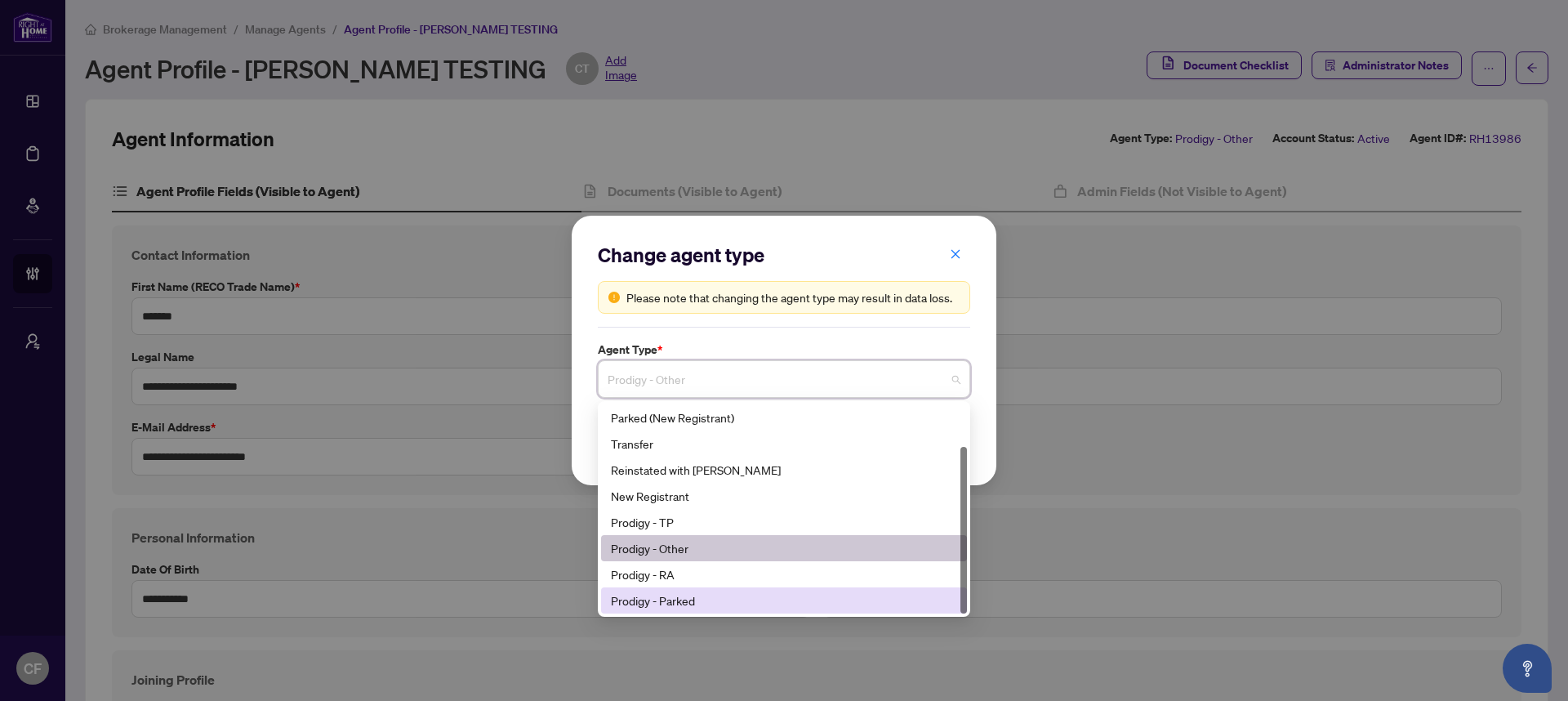
click at [733, 593] on div "Prodigy - Parked" at bounding box center [784, 600] width 346 height 18
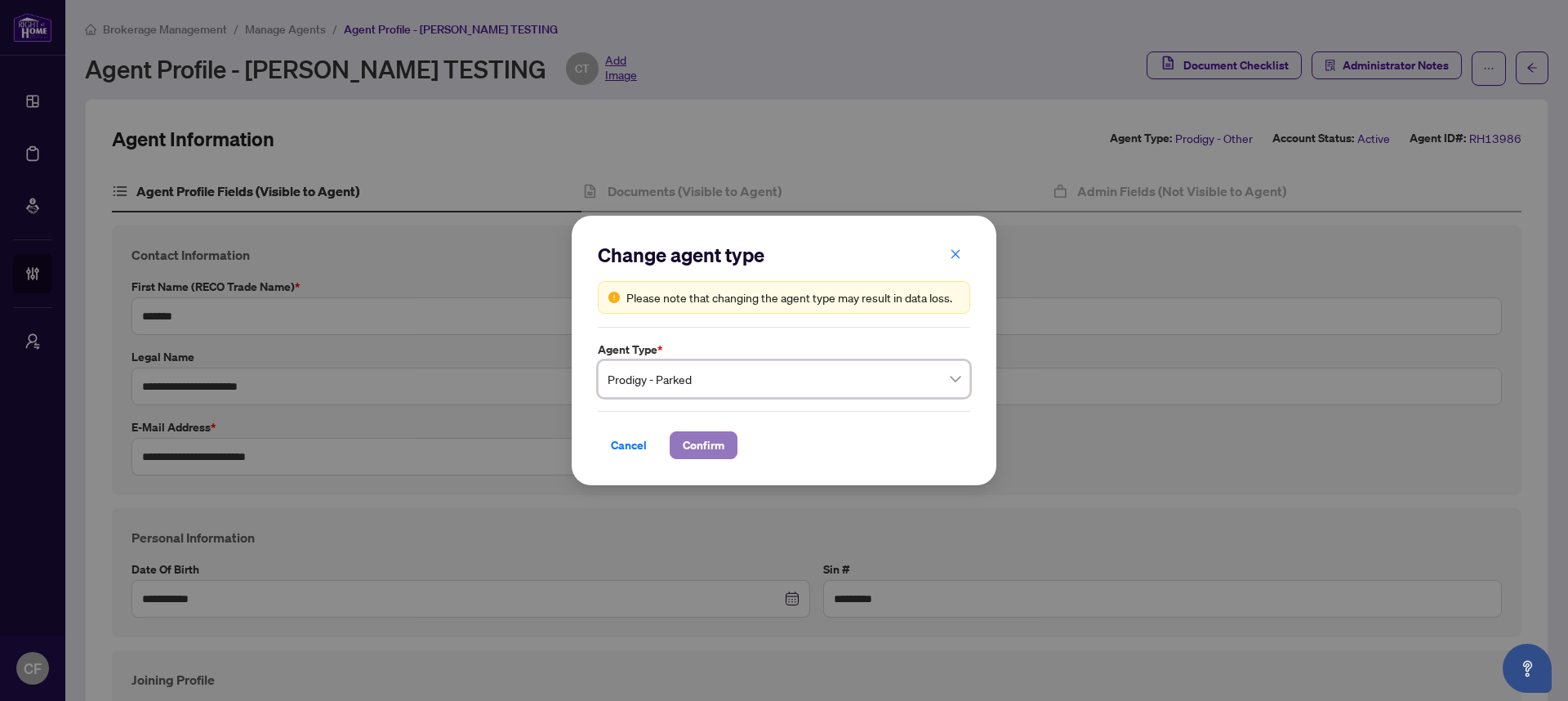
click at [707, 444] on span "Confirm" at bounding box center [703, 445] width 42 height 26
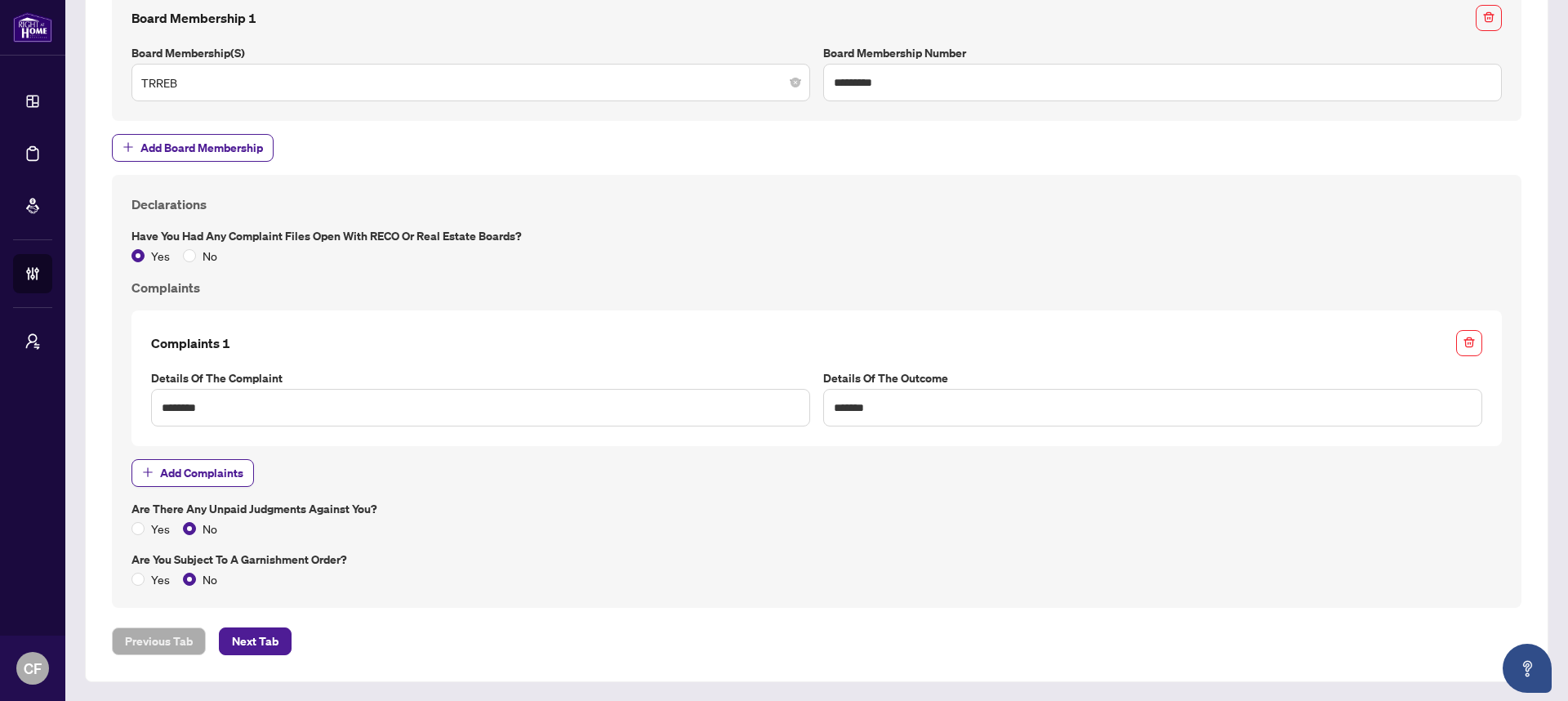
scroll to position [0, 0]
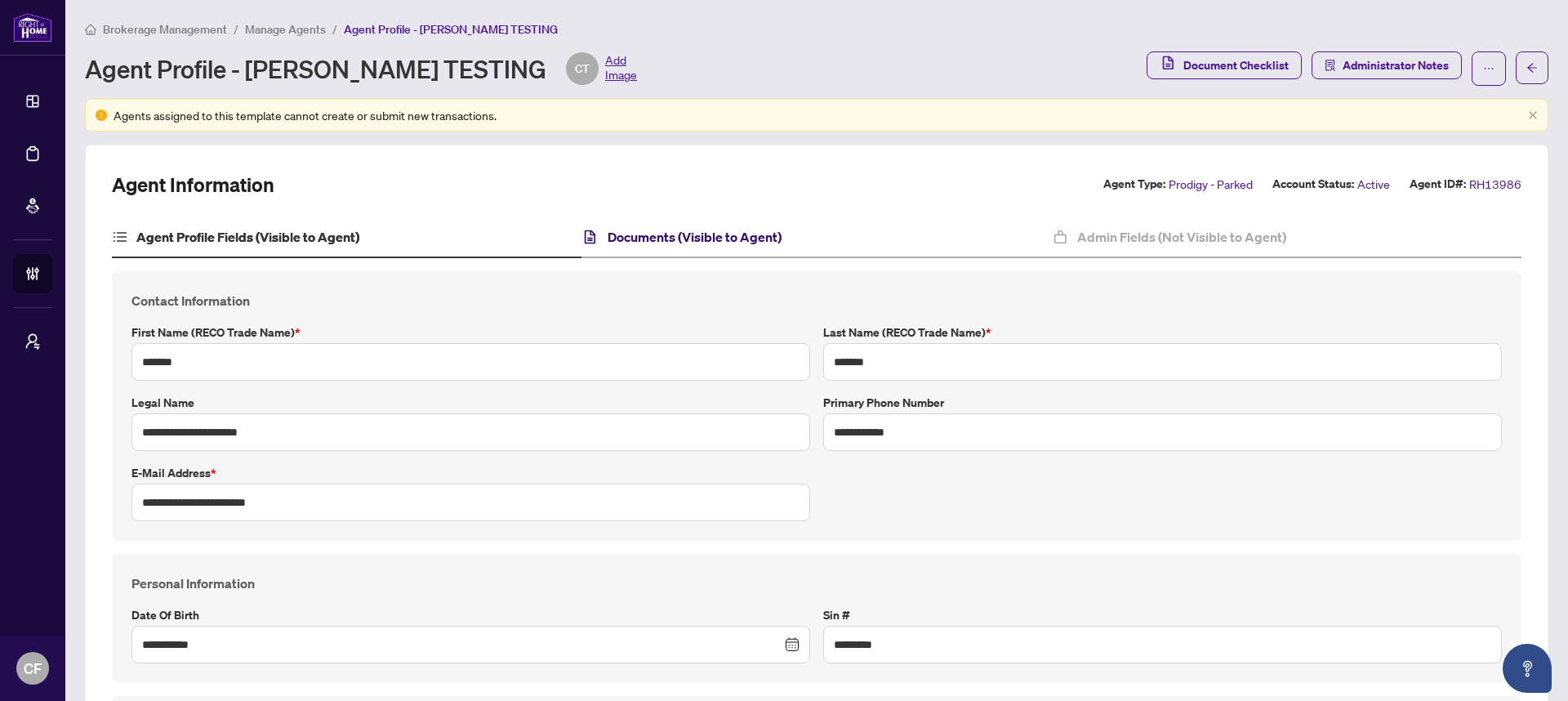
click at [747, 240] on h4 "Documents (Visible to Agent)" at bounding box center [694, 236] width 174 height 19
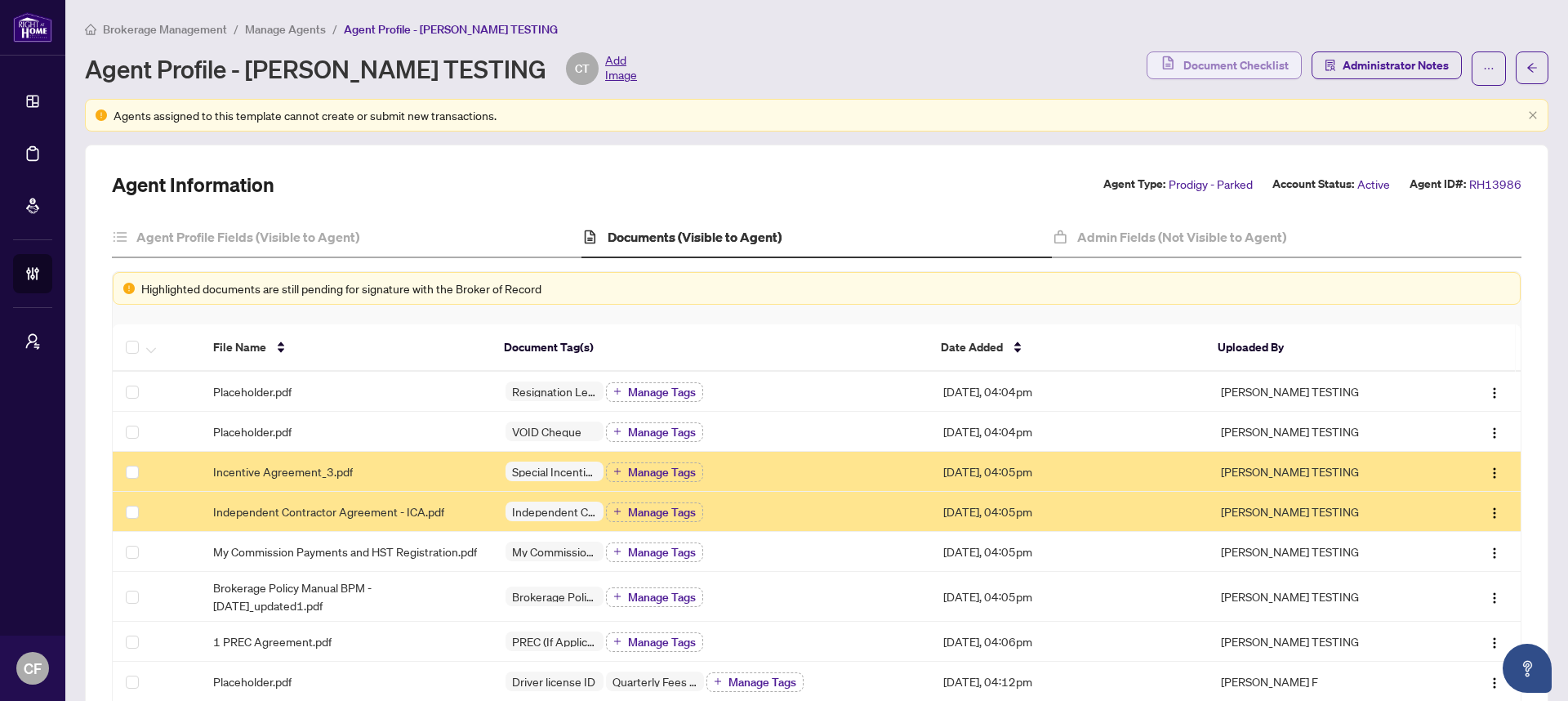
click at [1194, 64] on span "Document Checklist" at bounding box center [1236, 65] width 106 height 26
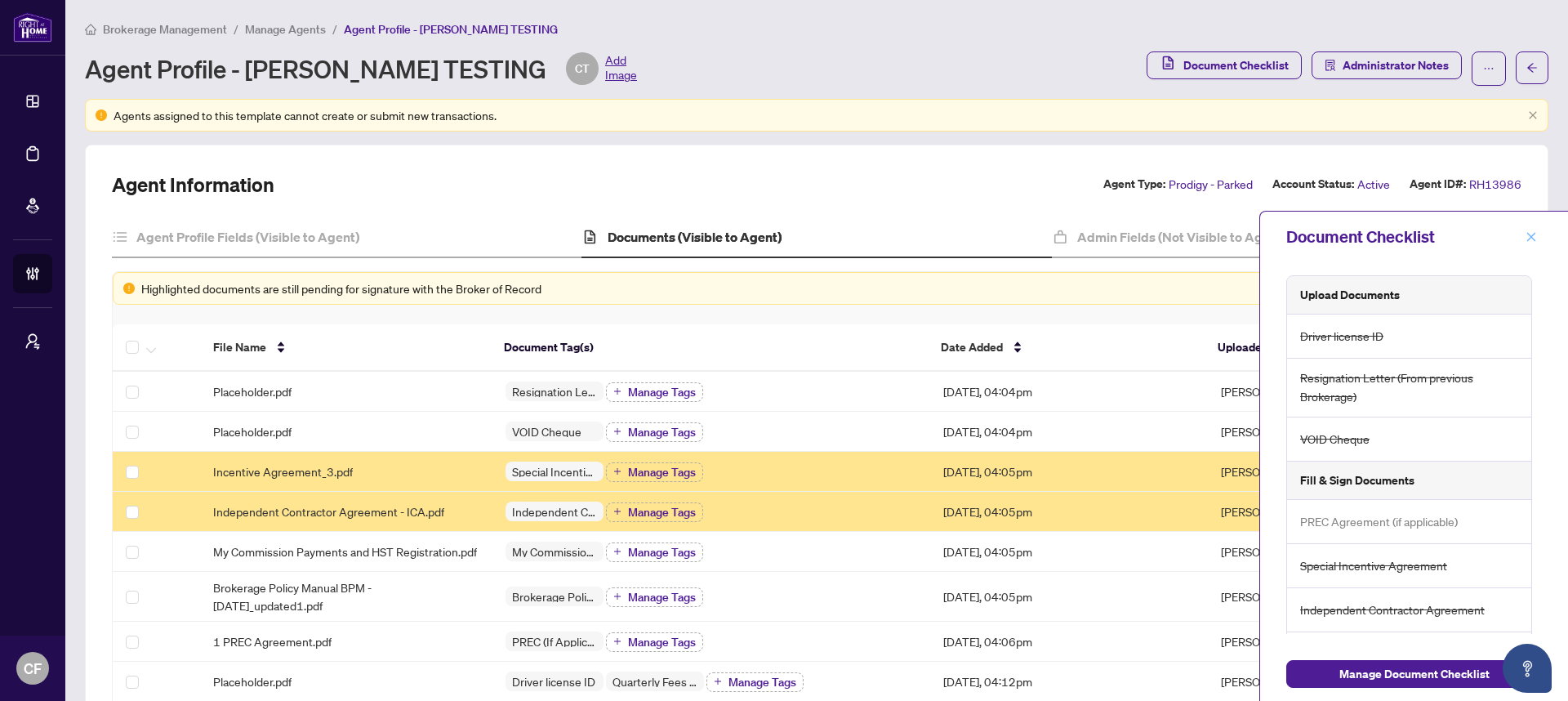
click at [1535, 236] on icon "close" at bounding box center [1531, 237] width 11 height 11
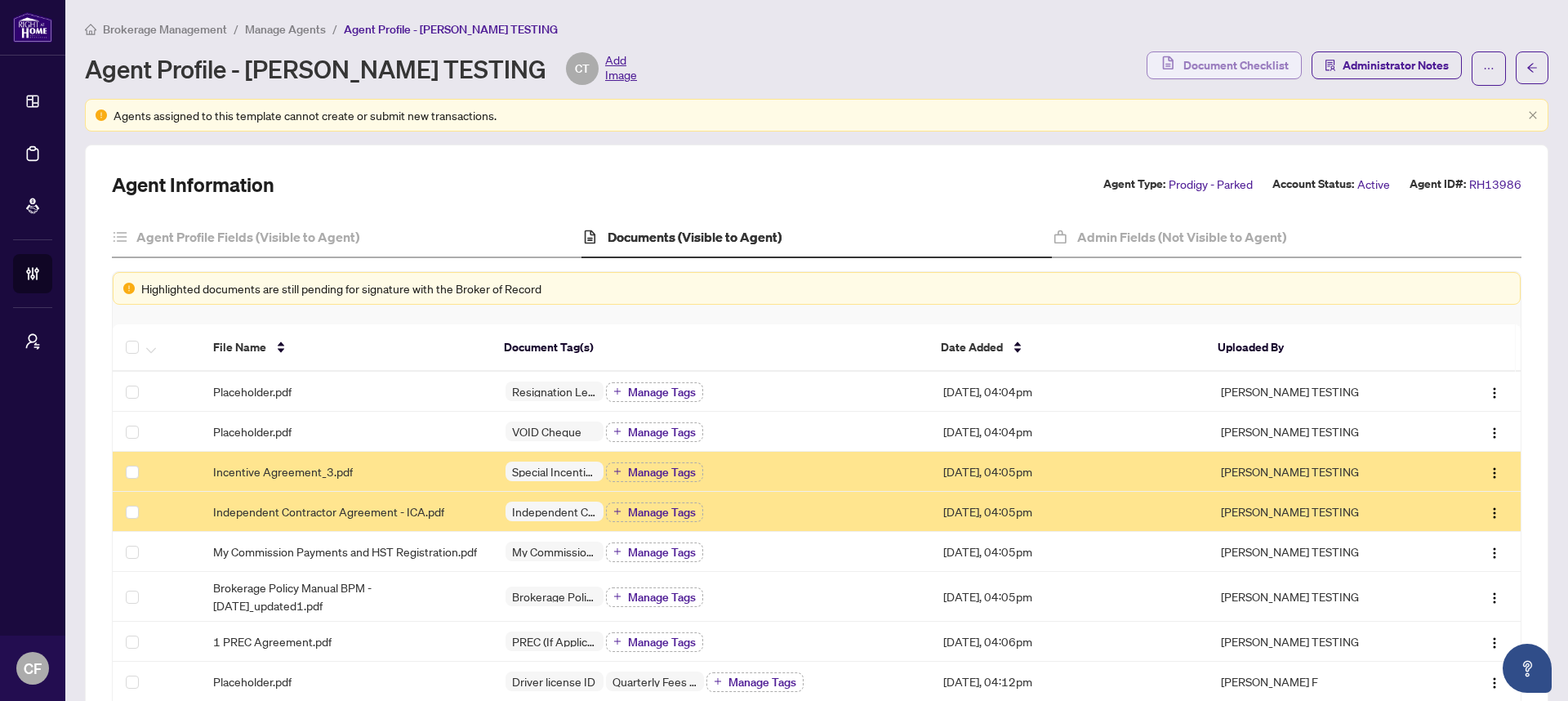
click at [1185, 61] on span "Document Checklist" at bounding box center [1236, 65] width 106 height 26
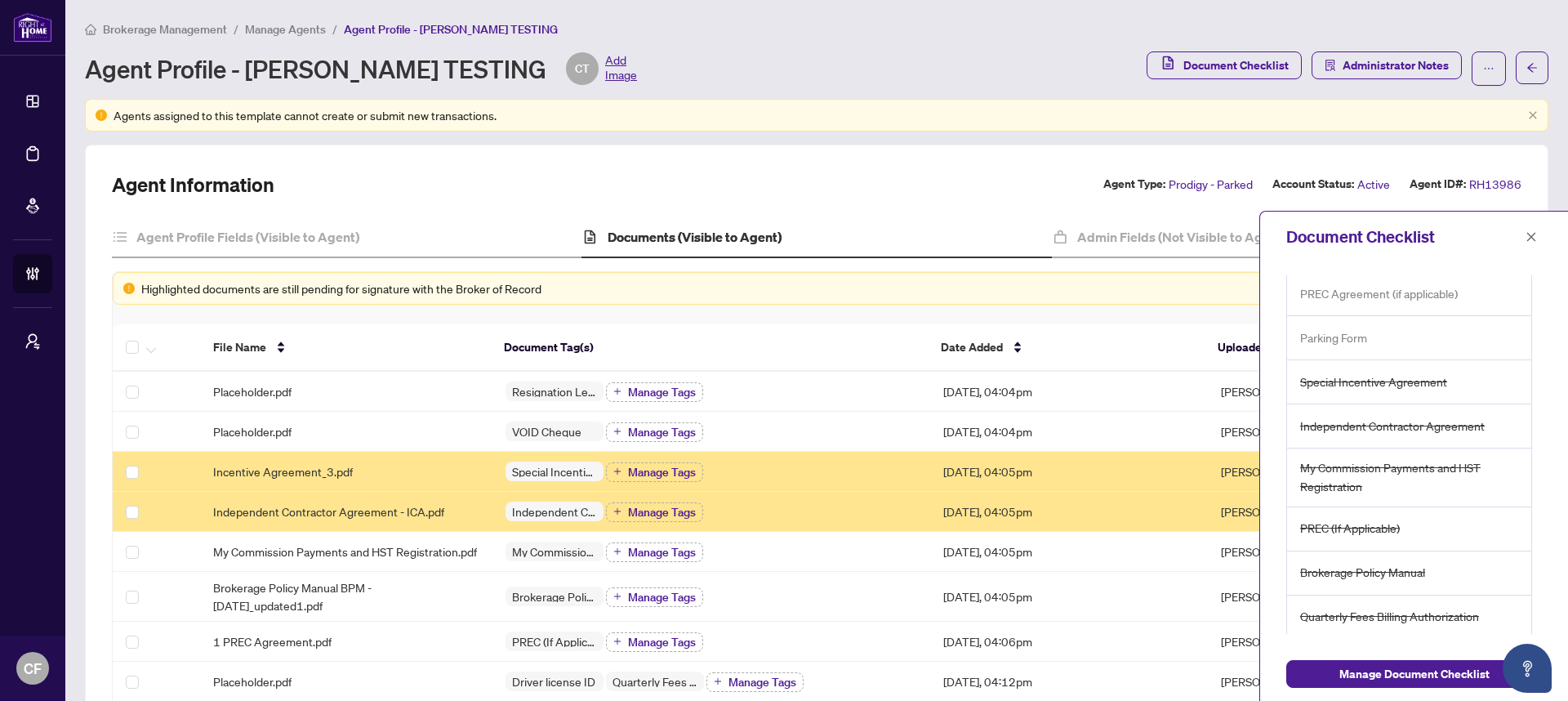
scroll to position [234, 0]
click at [1529, 236] on icon "close" at bounding box center [1532, 237] width 9 height 9
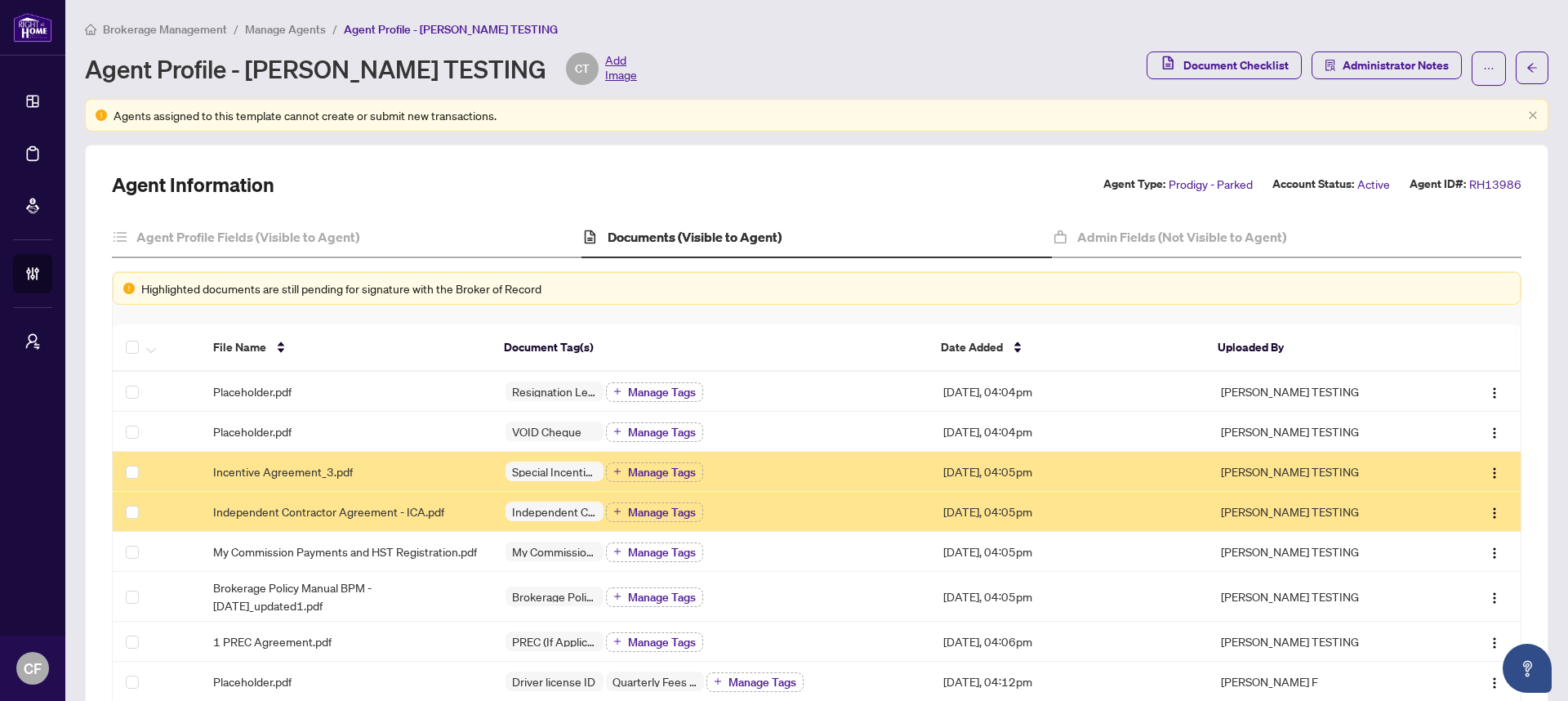
scroll to position [0, 0]
click at [1224, 240] on h4 "Admin Fields (Not Visible to Agent)" at bounding box center [1182, 236] width 209 height 19
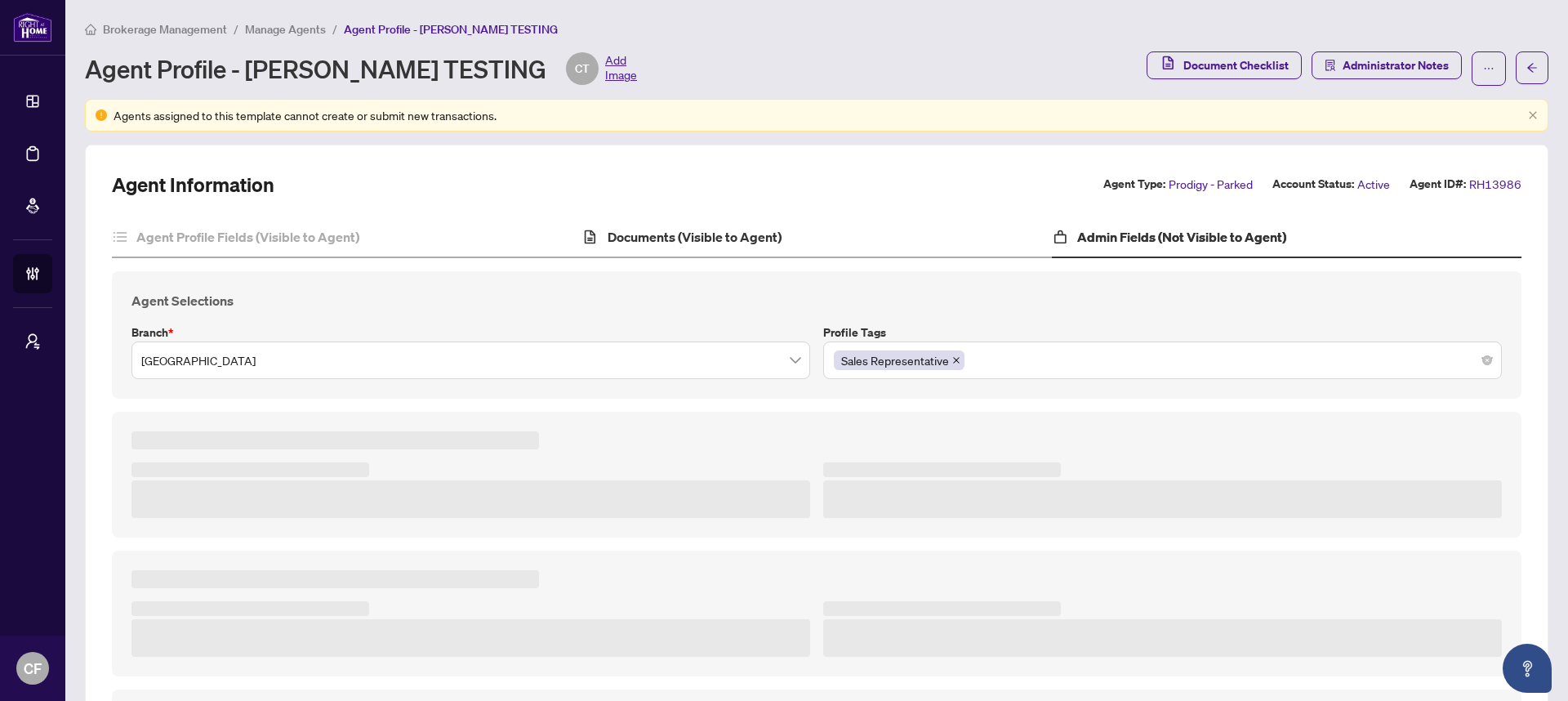
type textarea "**********"
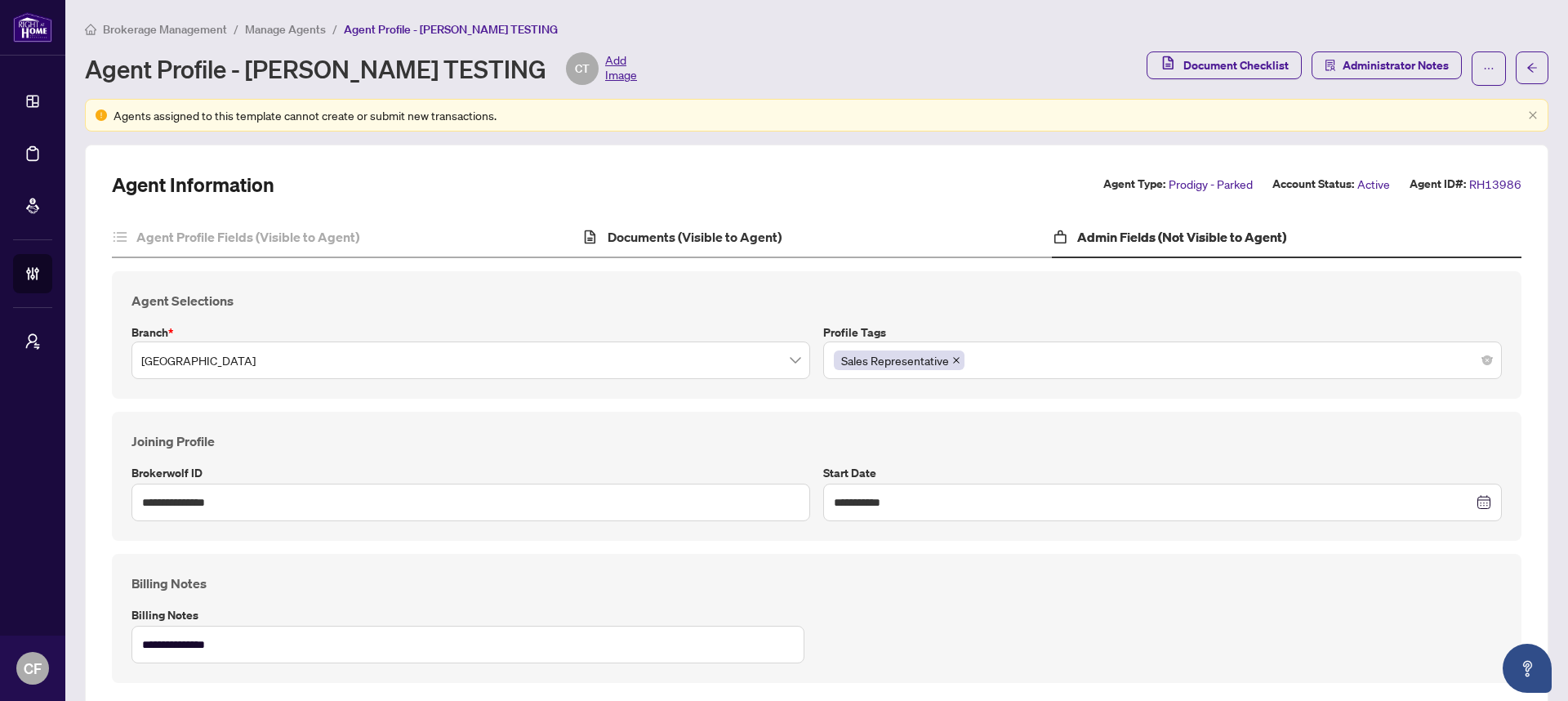
drag, startPoint x: 808, startPoint y: 239, endPoint x: 780, endPoint y: 236, distance: 28.2
click at [809, 239] on div "Documents (Visible to Agent)" at bounding box center [815, 238] width 469 height 41
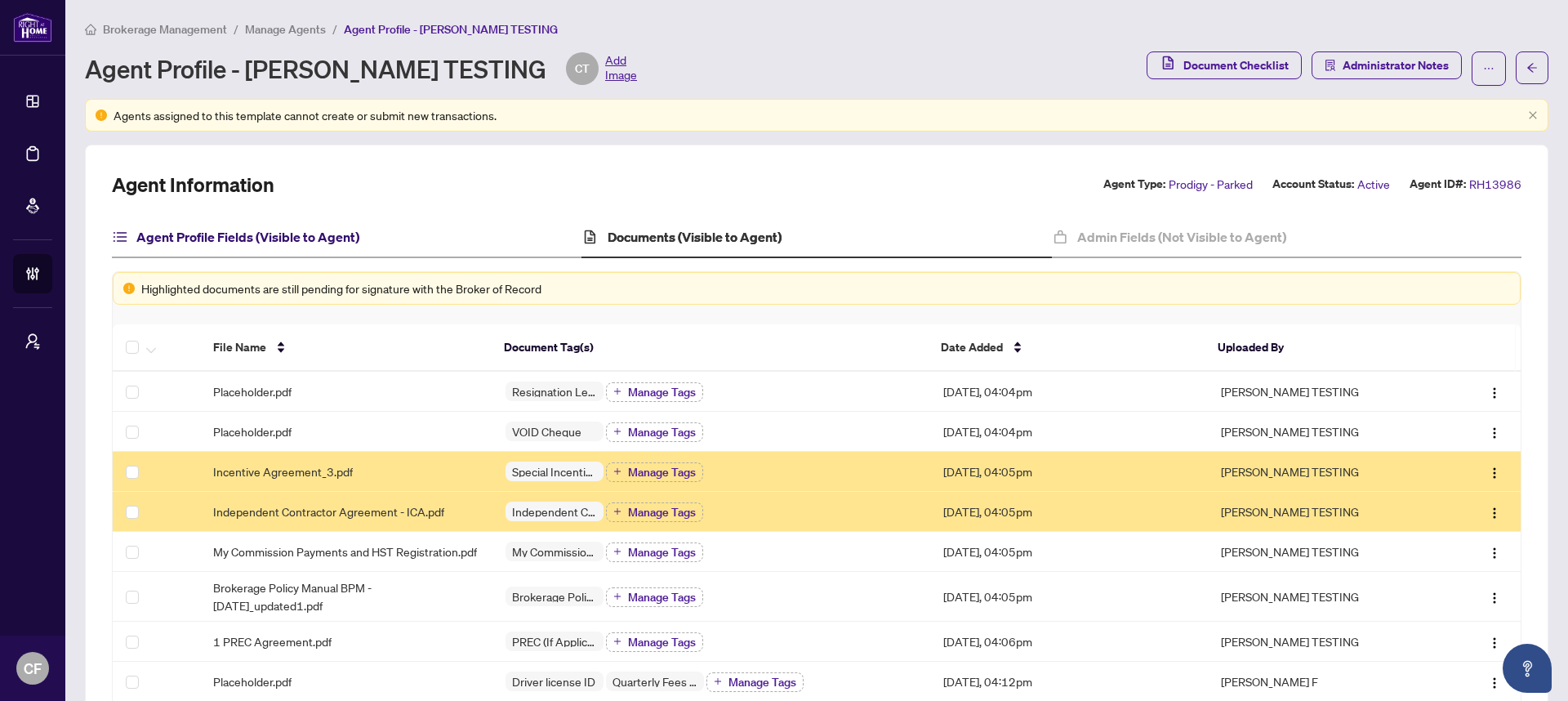
click at [305, 242] on h4 "Agent Profile Fields (Visible to Agent)" at bounding box center [247, 236] width 223 height 19
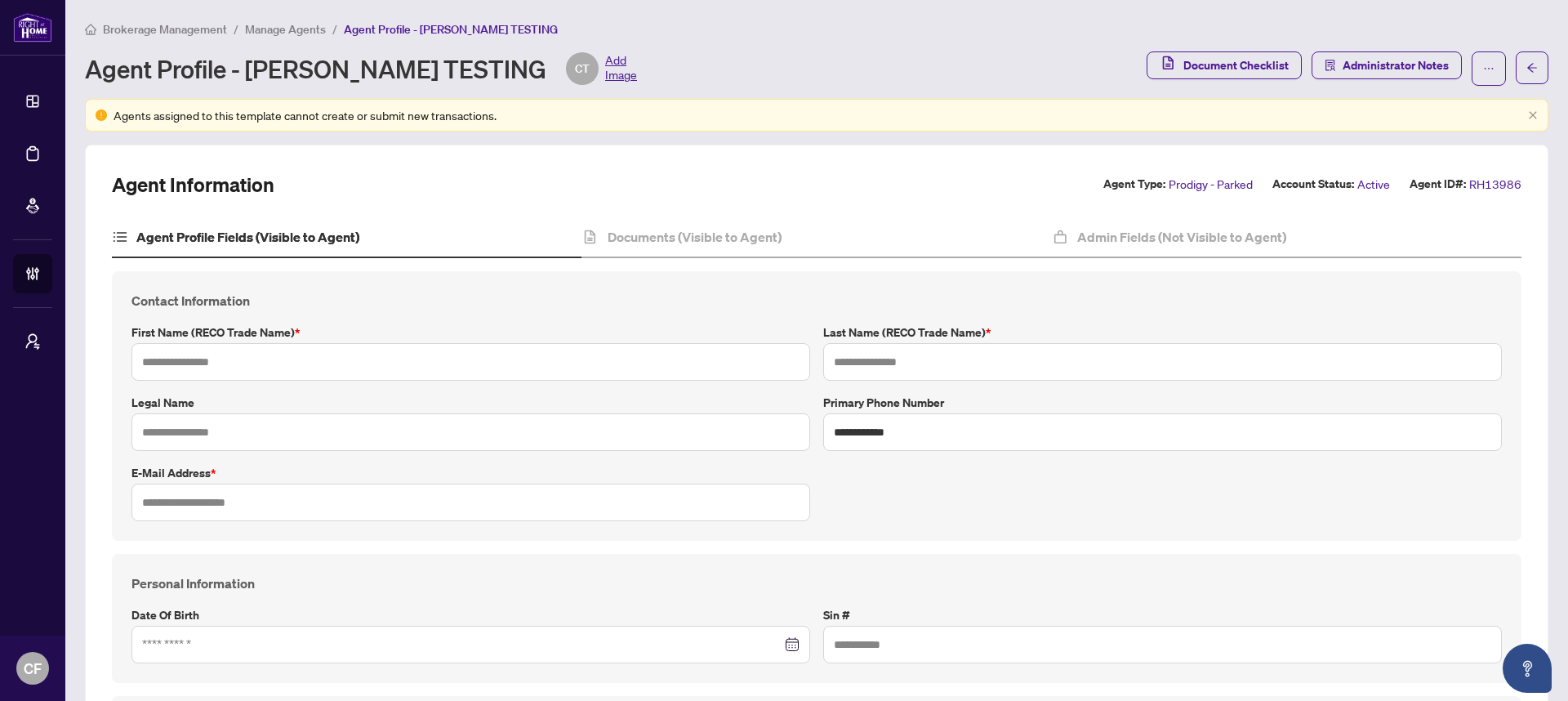
type input "*******"
type input "**********"
type input "*********"
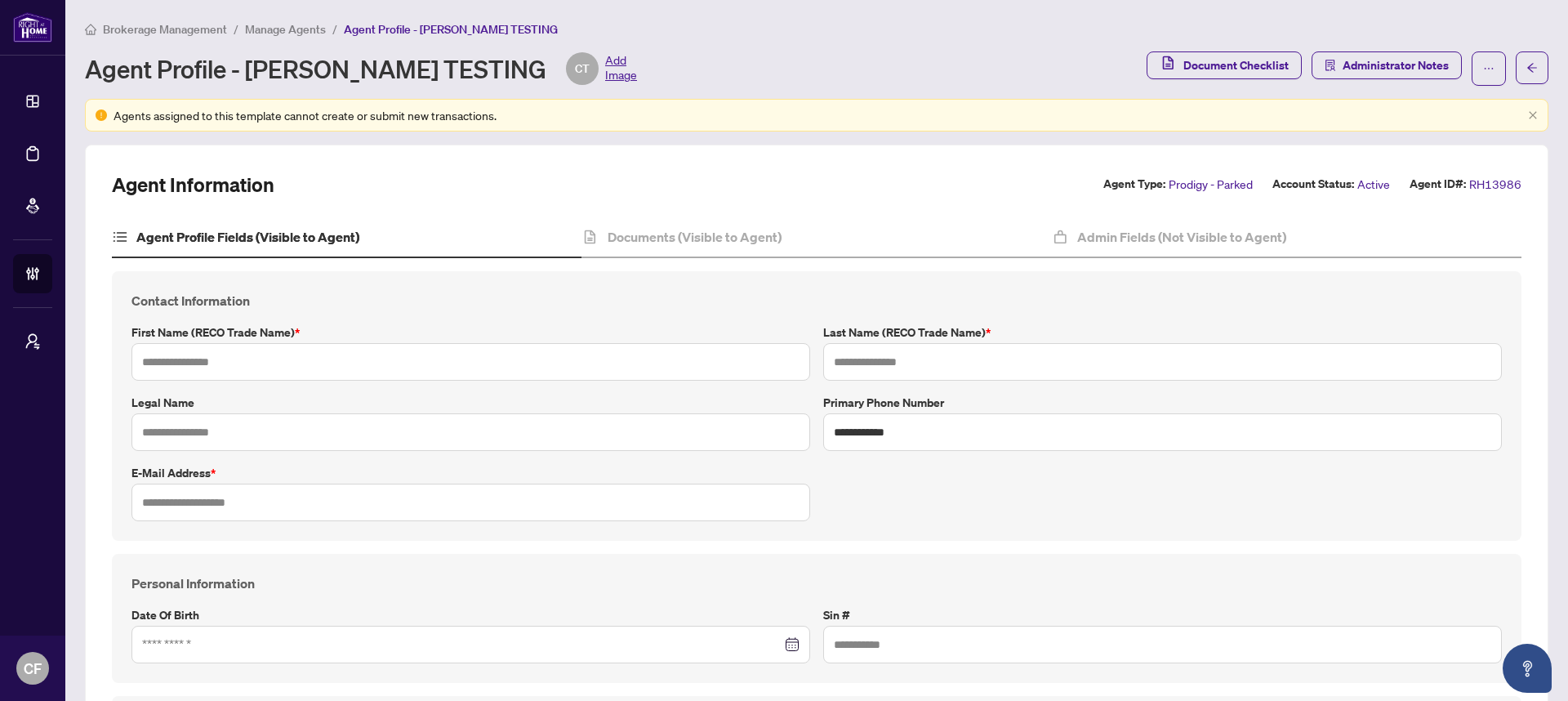
type input "**********"
type input "*********"
type input "*"
type input "*********"
type input "********"
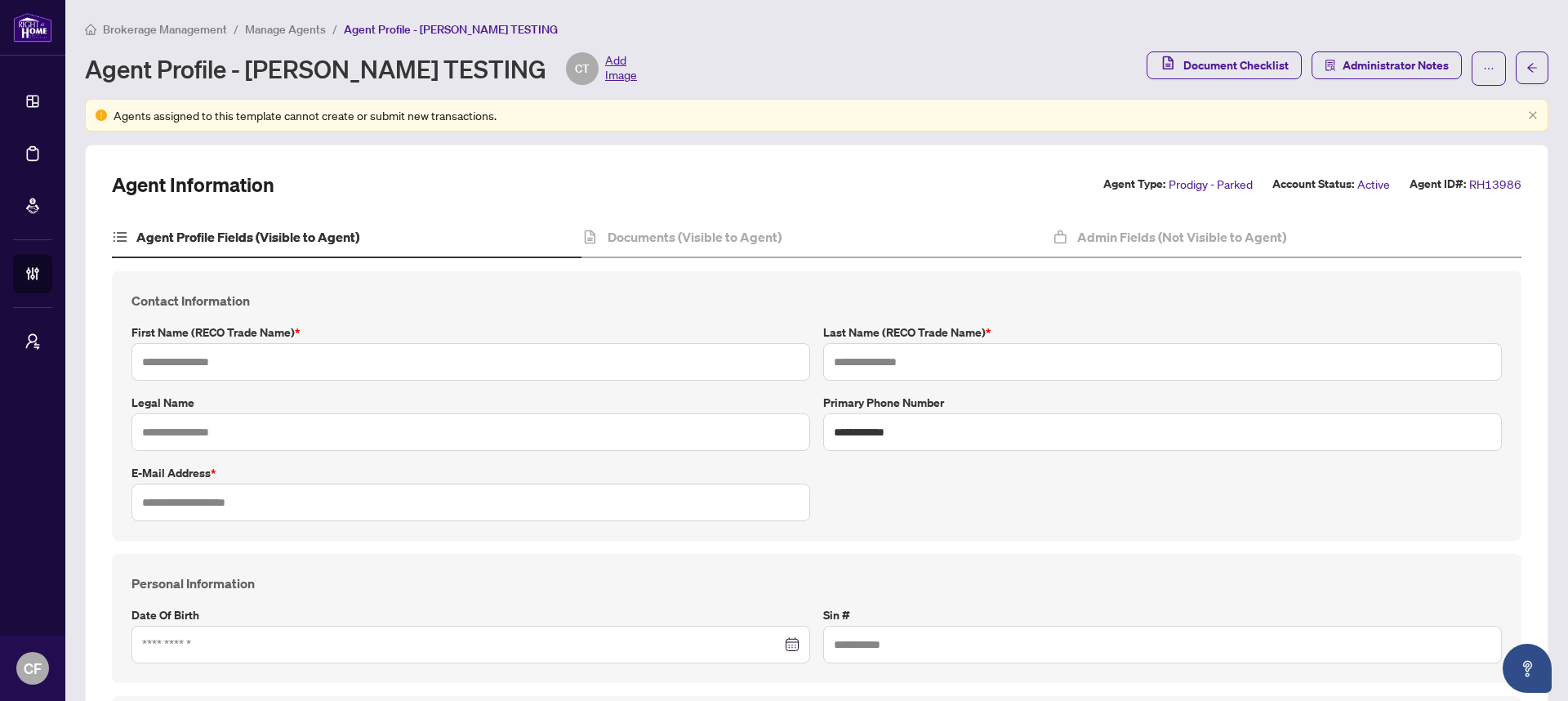
type input "*******"
type input "**********"
type input "****"
type input "**********"
click at [1192, 245] on h4 "Admin Fields (Not Visible to Agent)" at bounding box center [1182, 236] width 209 height 19
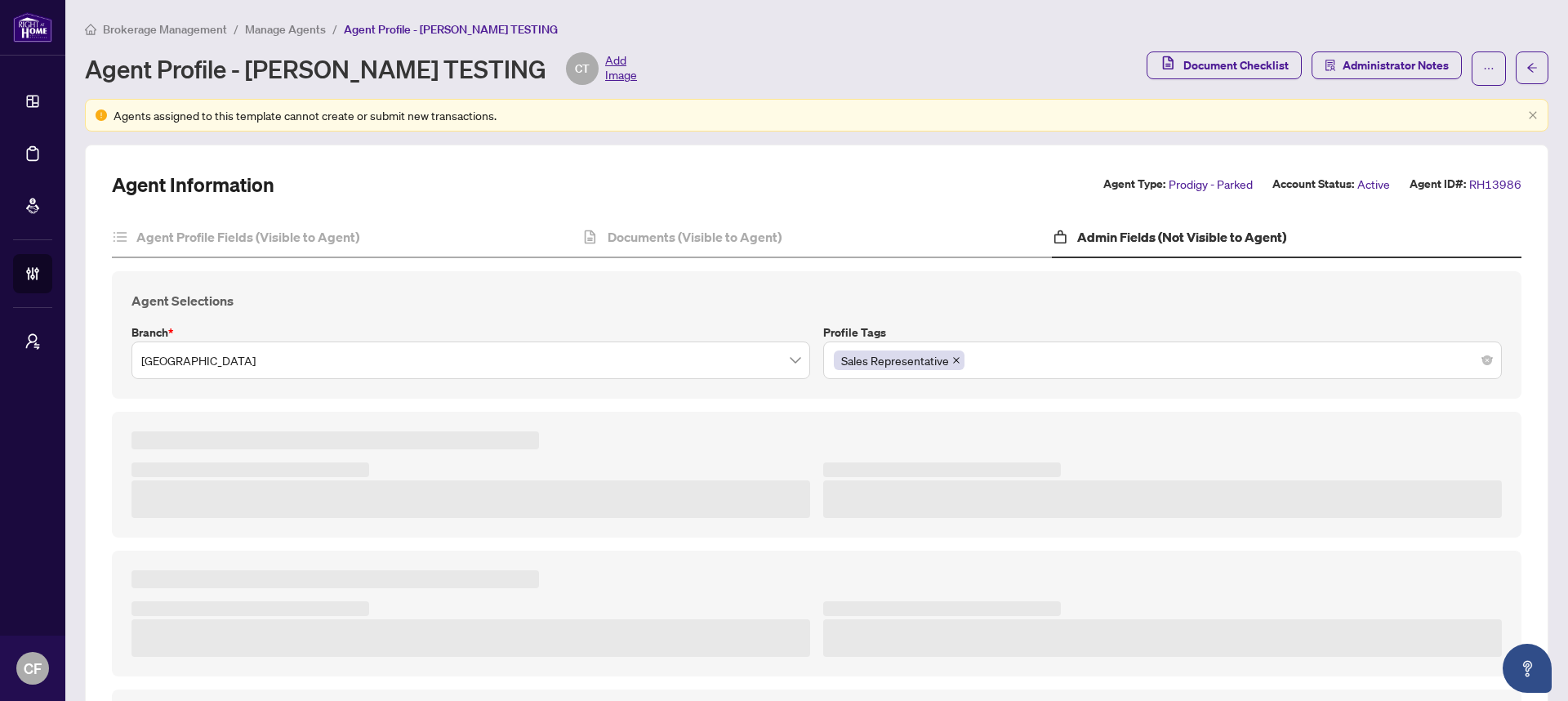
type textarea "**********"
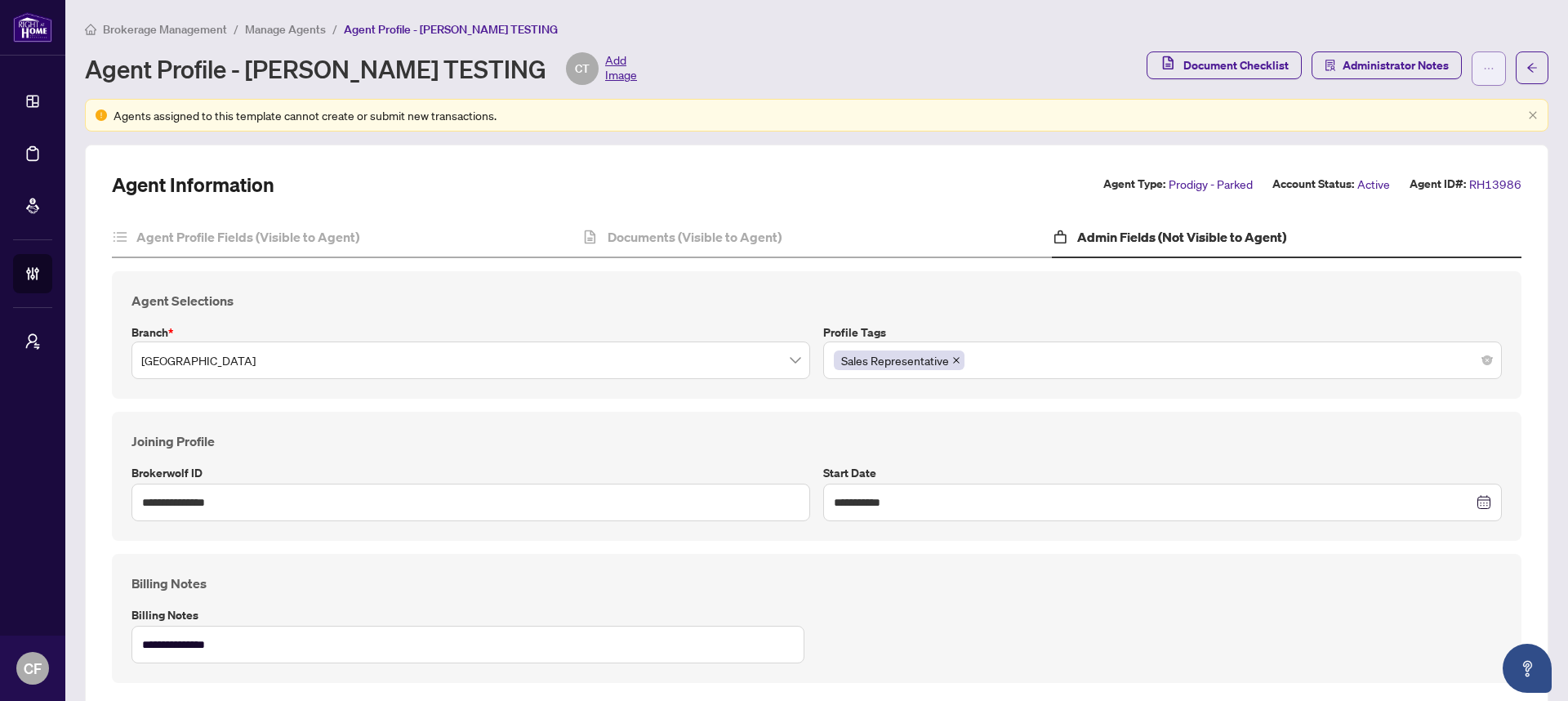
click at [1483, 77] on span "button" at bounding box center [1488, 69] width 11 height 26
click at [1468, 98] on span "Change Agent Type" at bounding box center [1424, 104] width 112 height 18
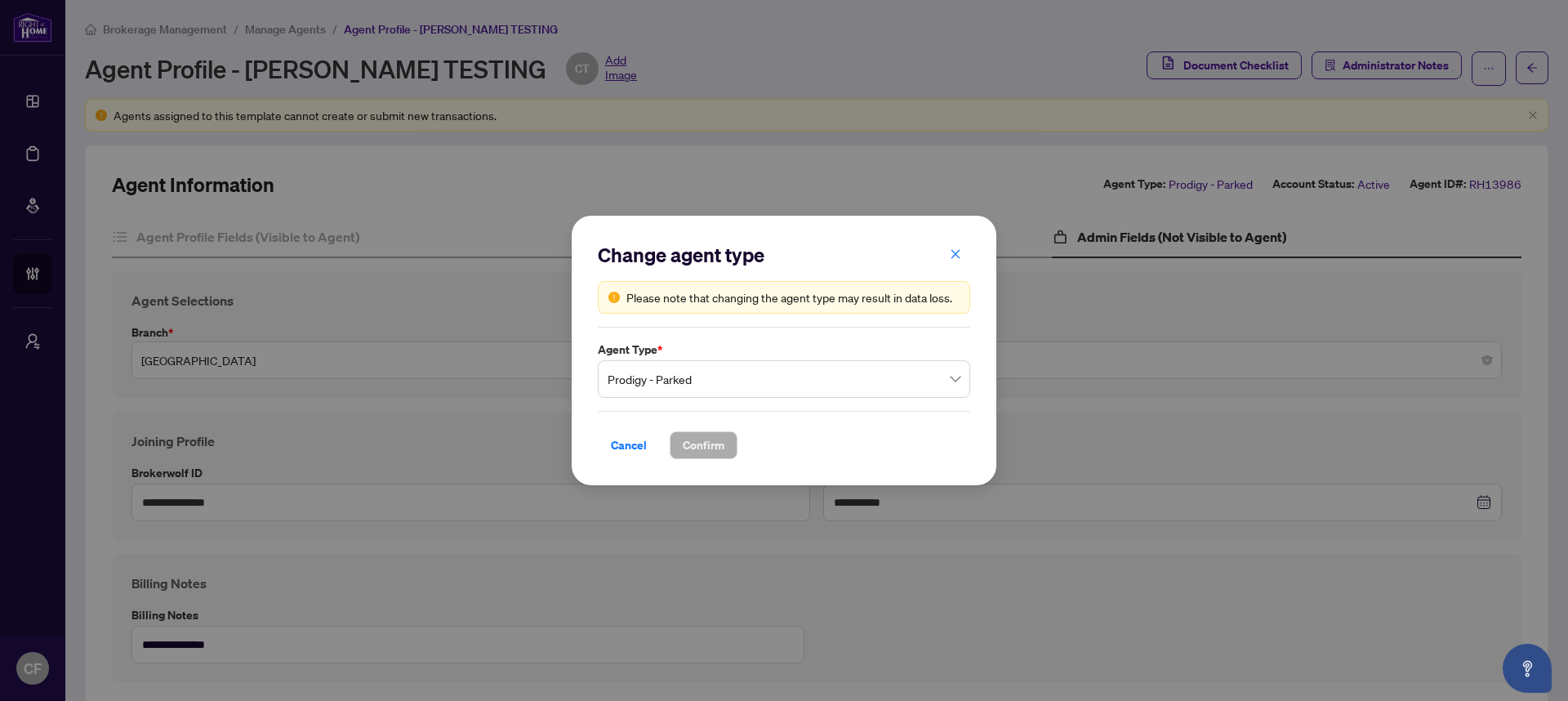
click at [716, 357] on label "Agent Type *" at bounding box center [784, 349] width 372 height 18
click at [716, 386] on span "Prodigy - Parked" at bounding box center [783, 380] width 353 height 31
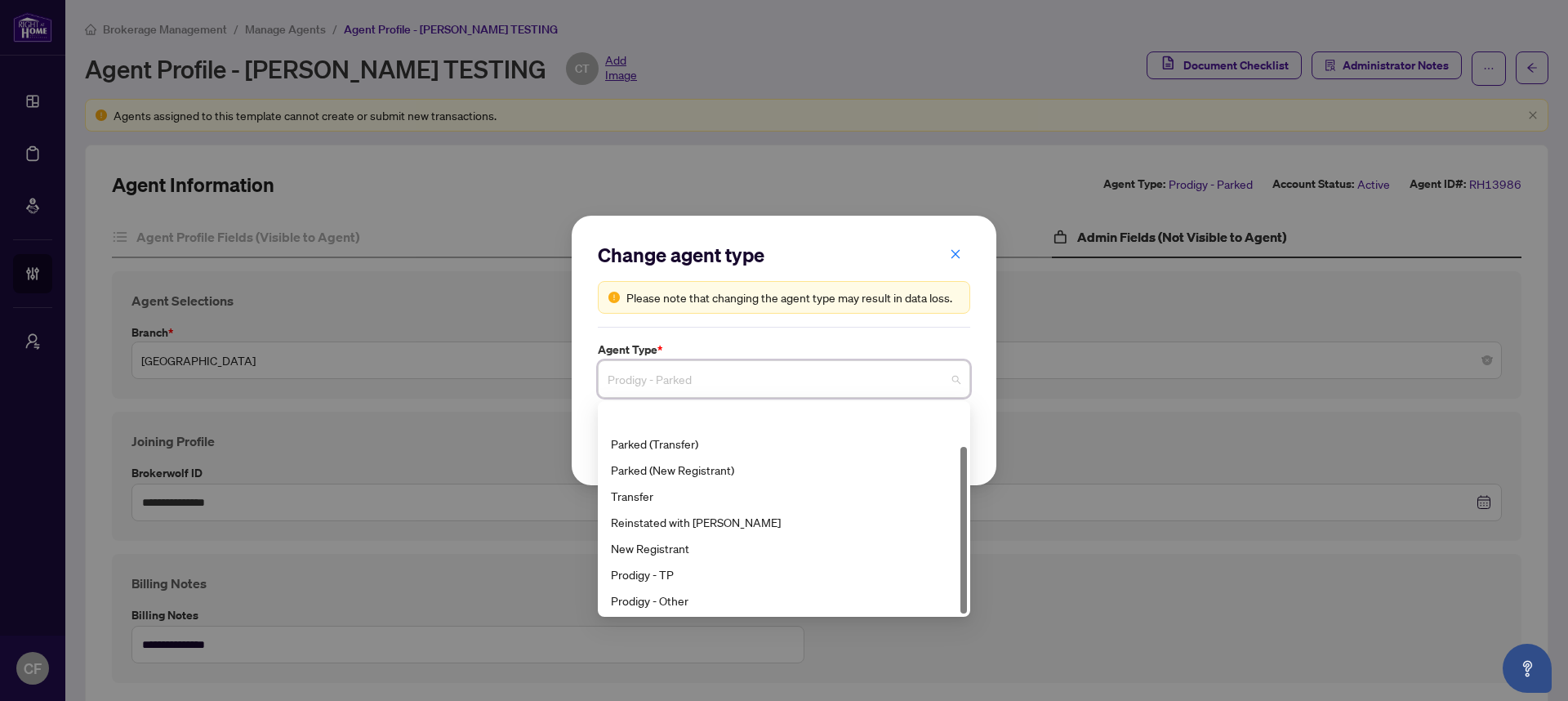
scroll to position [52, 0]
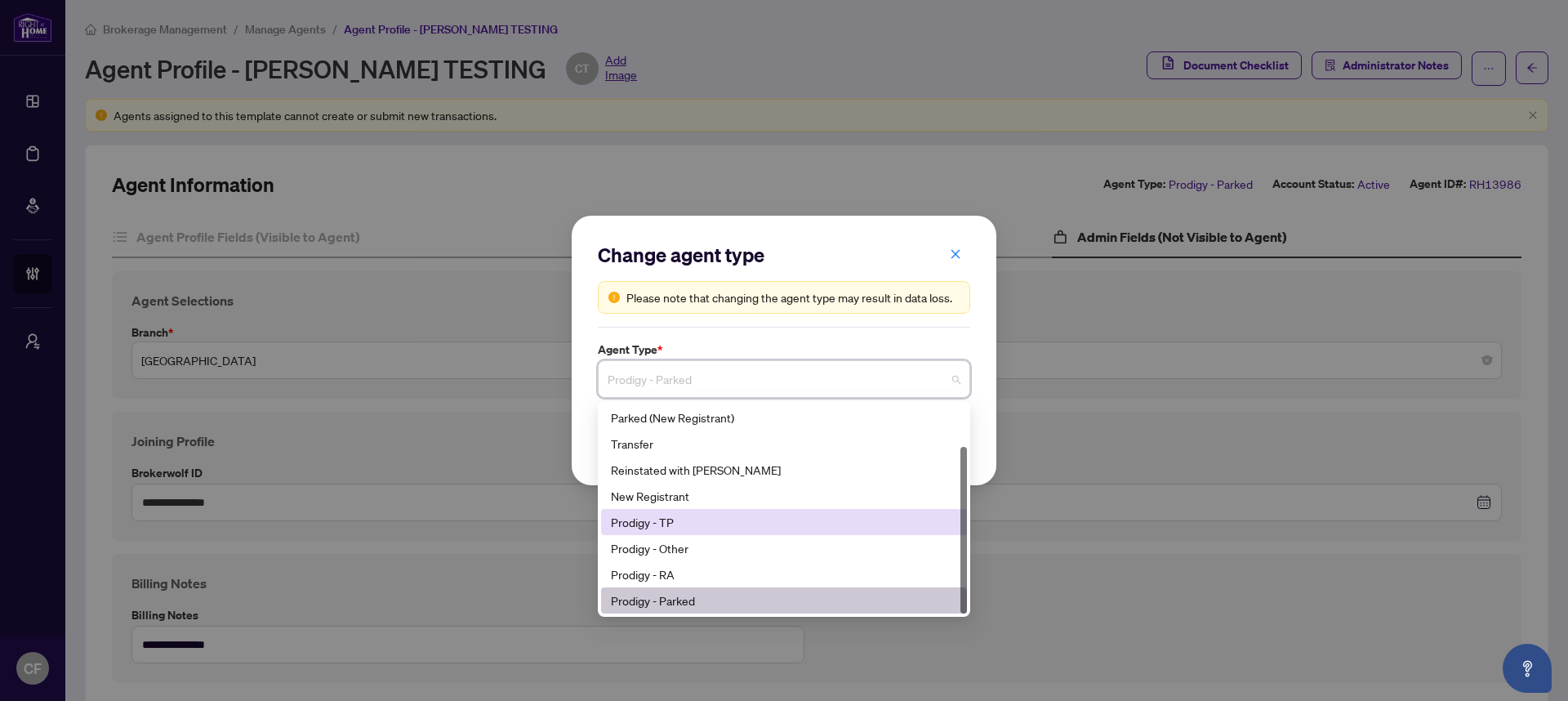
click at [654, 530] on div "Prodigy - TP" at bounding box center [784, 521] width 346 height 18
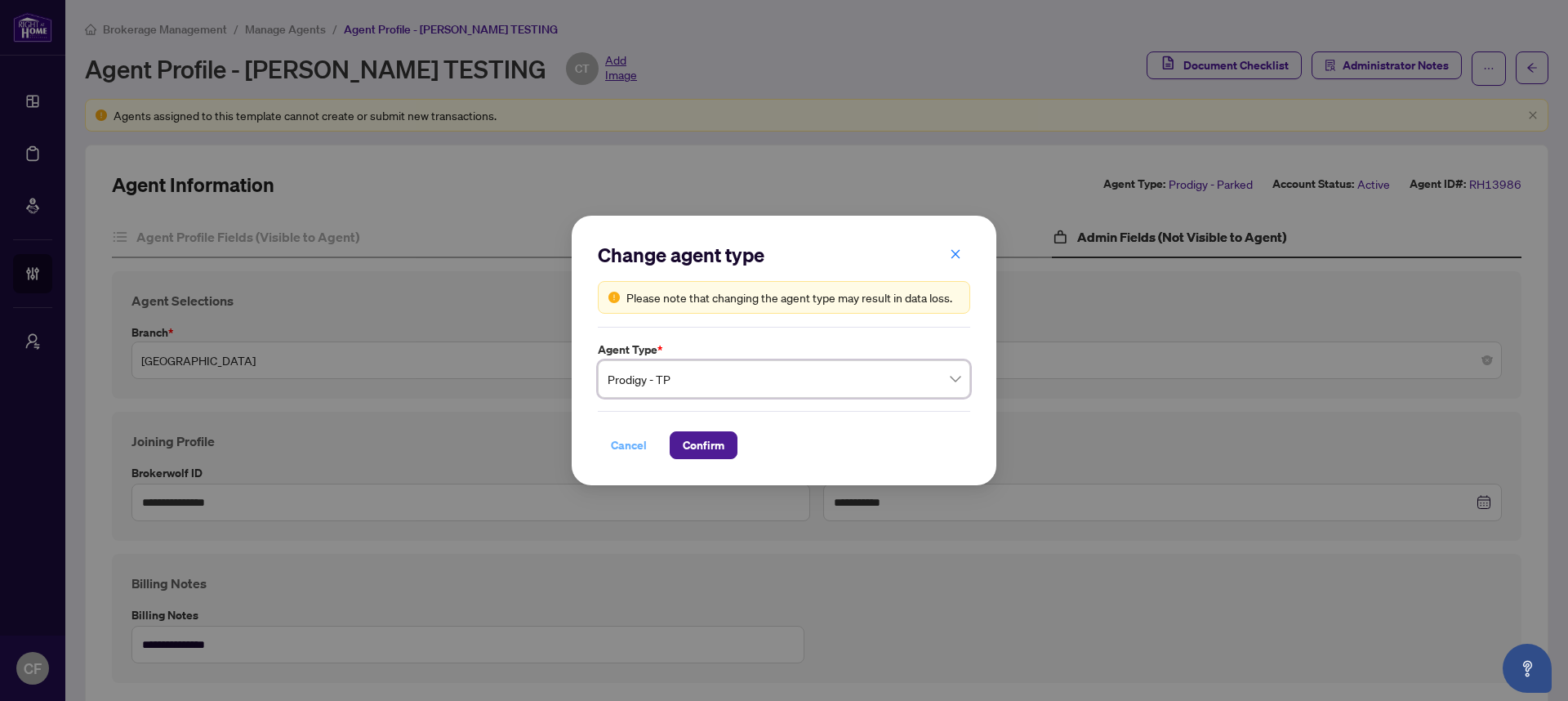
click at [642, 452] on span "Cancel" at bounding box center [628, 445] width 36 height 26
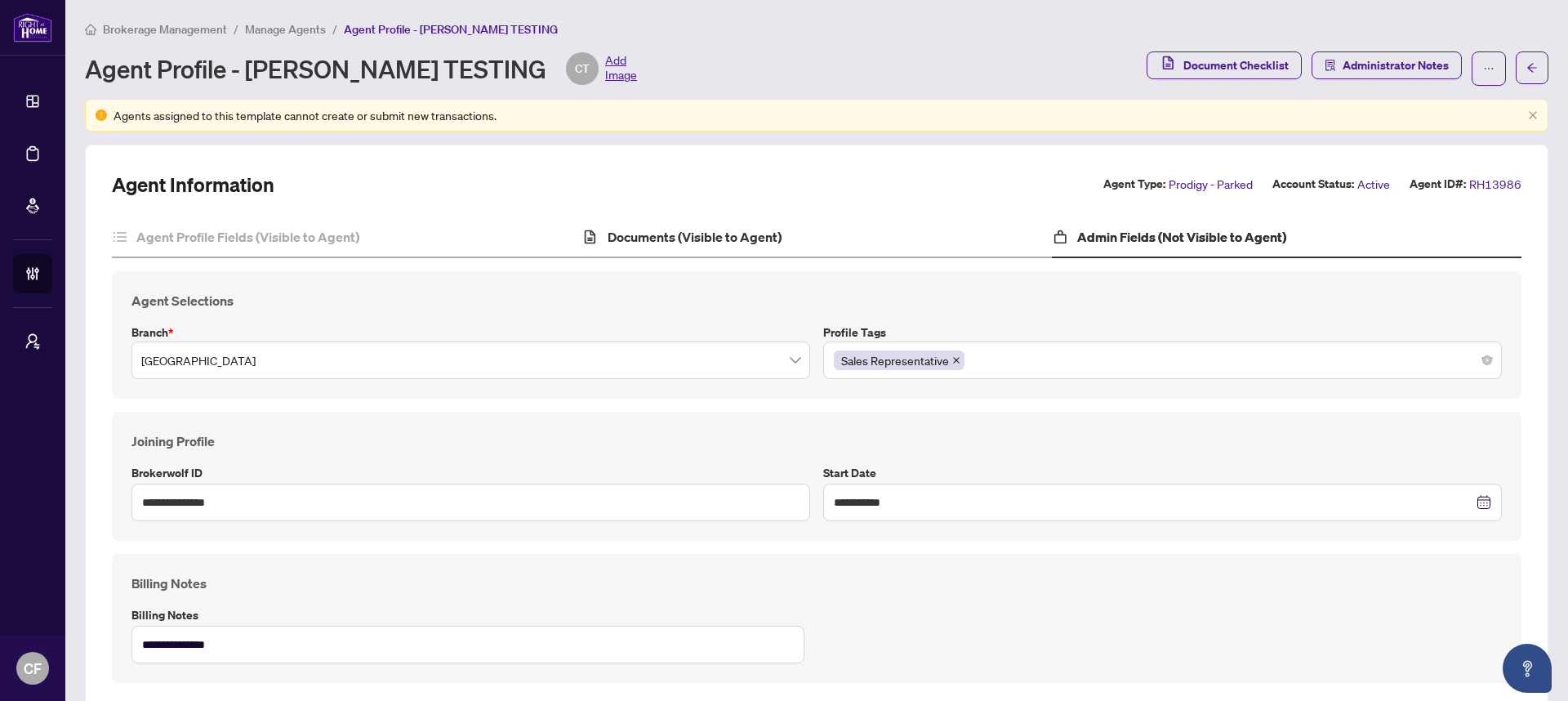
click at [812, 242] on div "Documents (Visible to Agent)" at bounding box center [815, 238] width 469 height 41
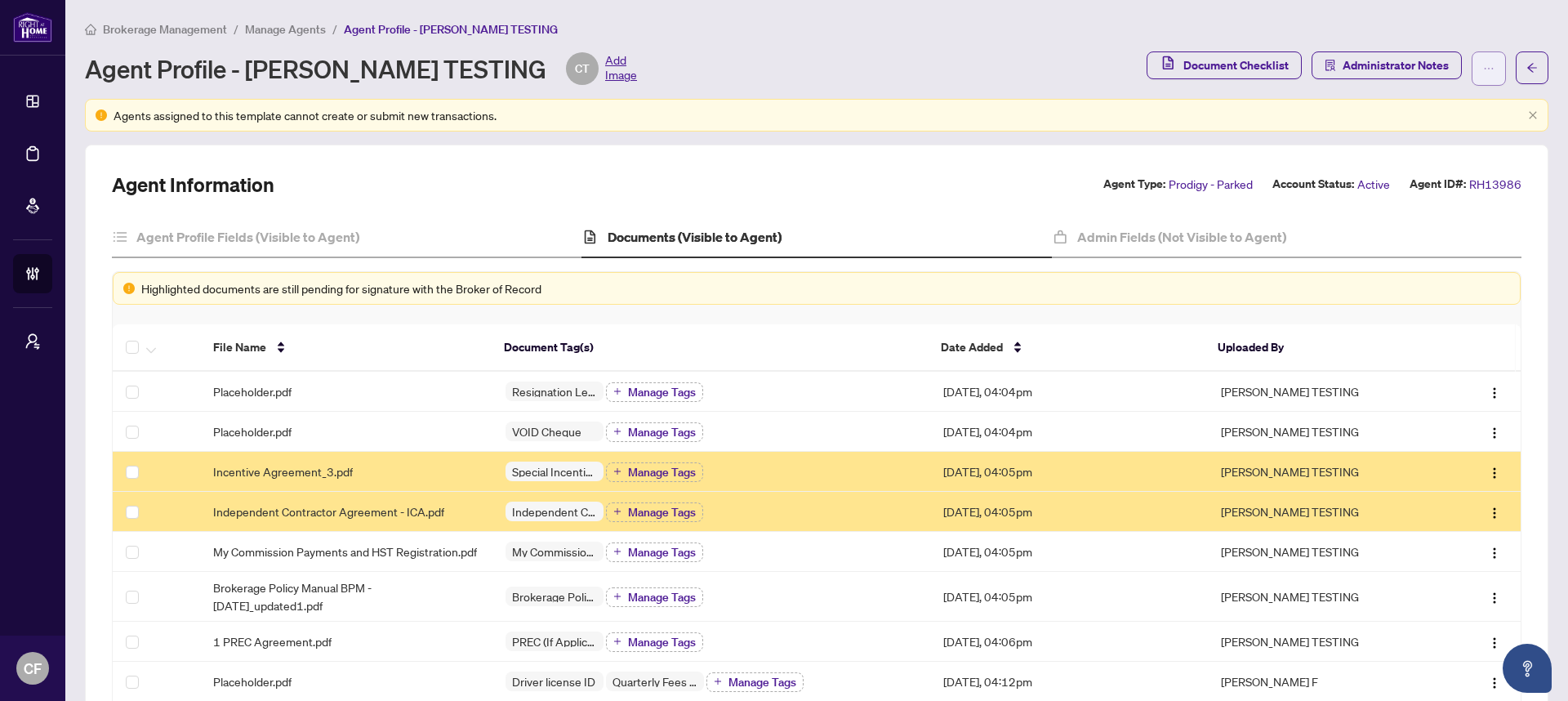
click at [1483, 76] on span "button" at bounding box center [1488, 69] width 11 height 26
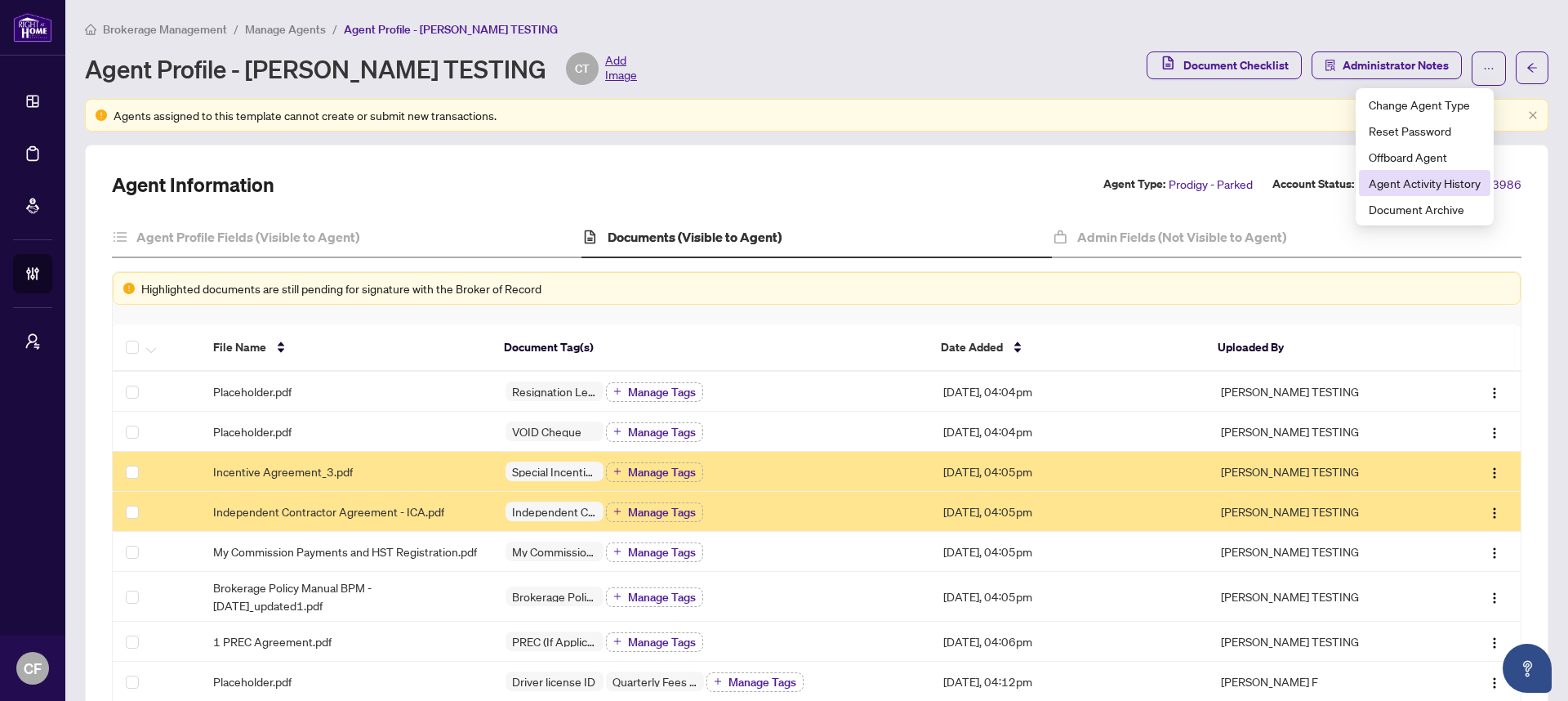
click at [1429, 174] on span "Agent Activity History" at bounding box center [1424, 182] width 112 height 18
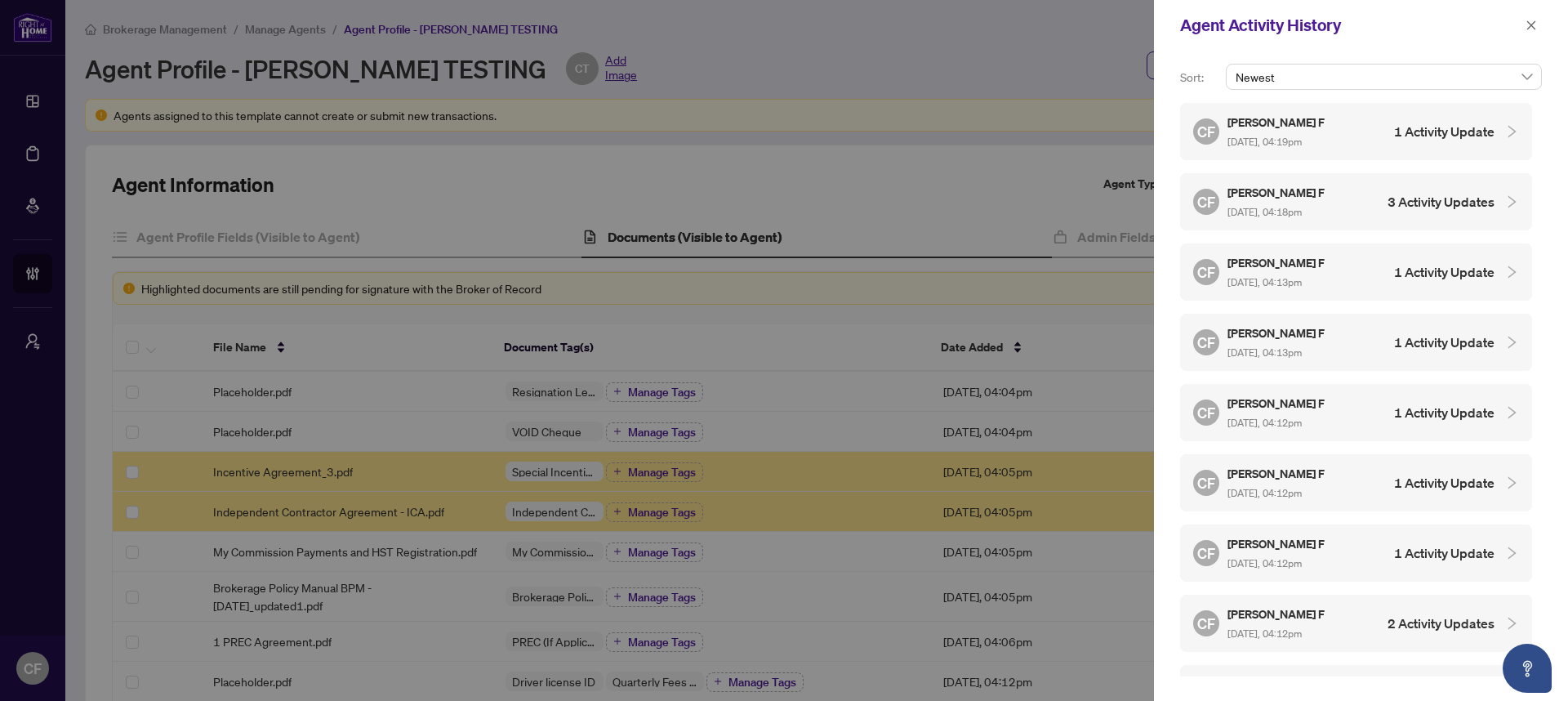
click at [1424, 138] on h4 "1 Activity Update" at bounding box center [1444, 131] width 101 height 19
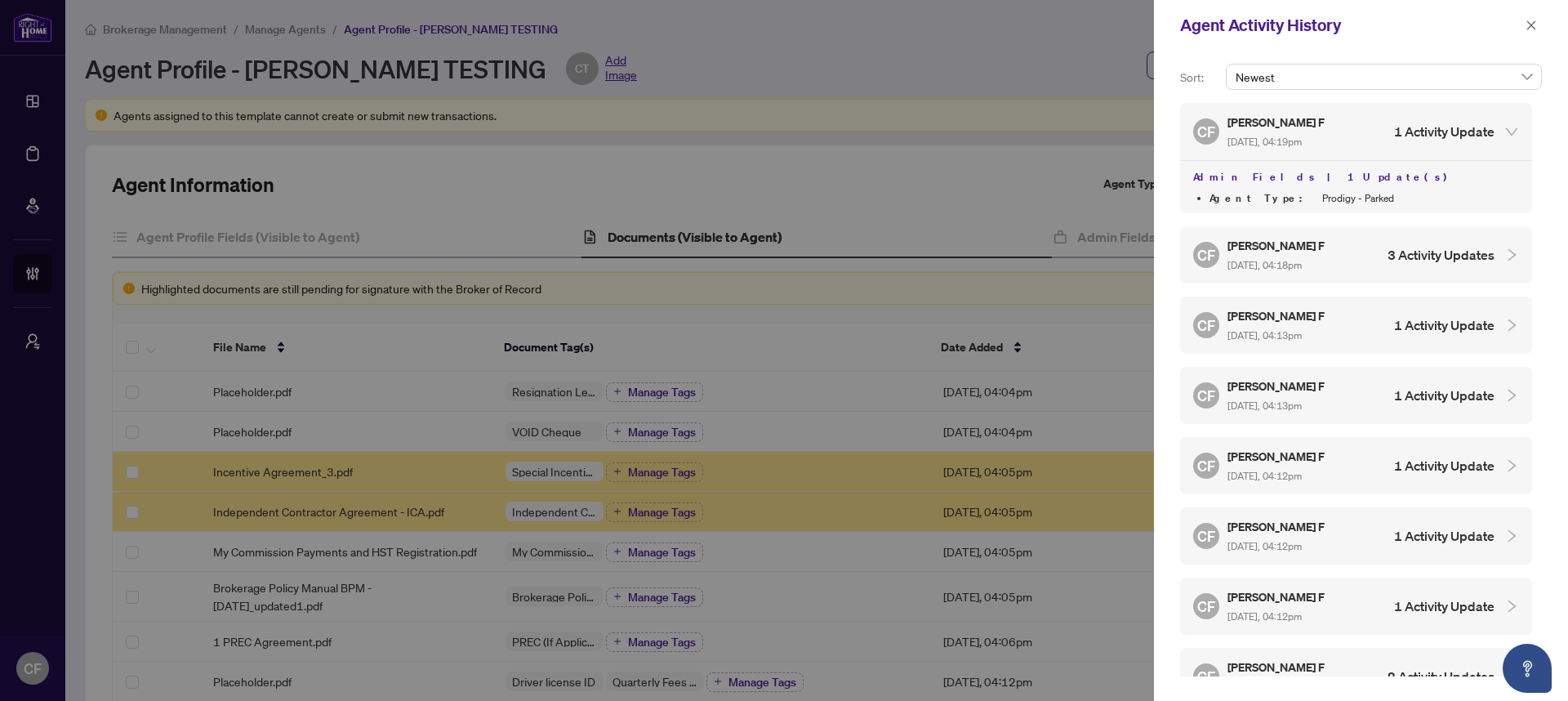
click at [1415, 245] on h4 "3 Activity Updates" at bounding box center [1441, 255] width 107 height 19
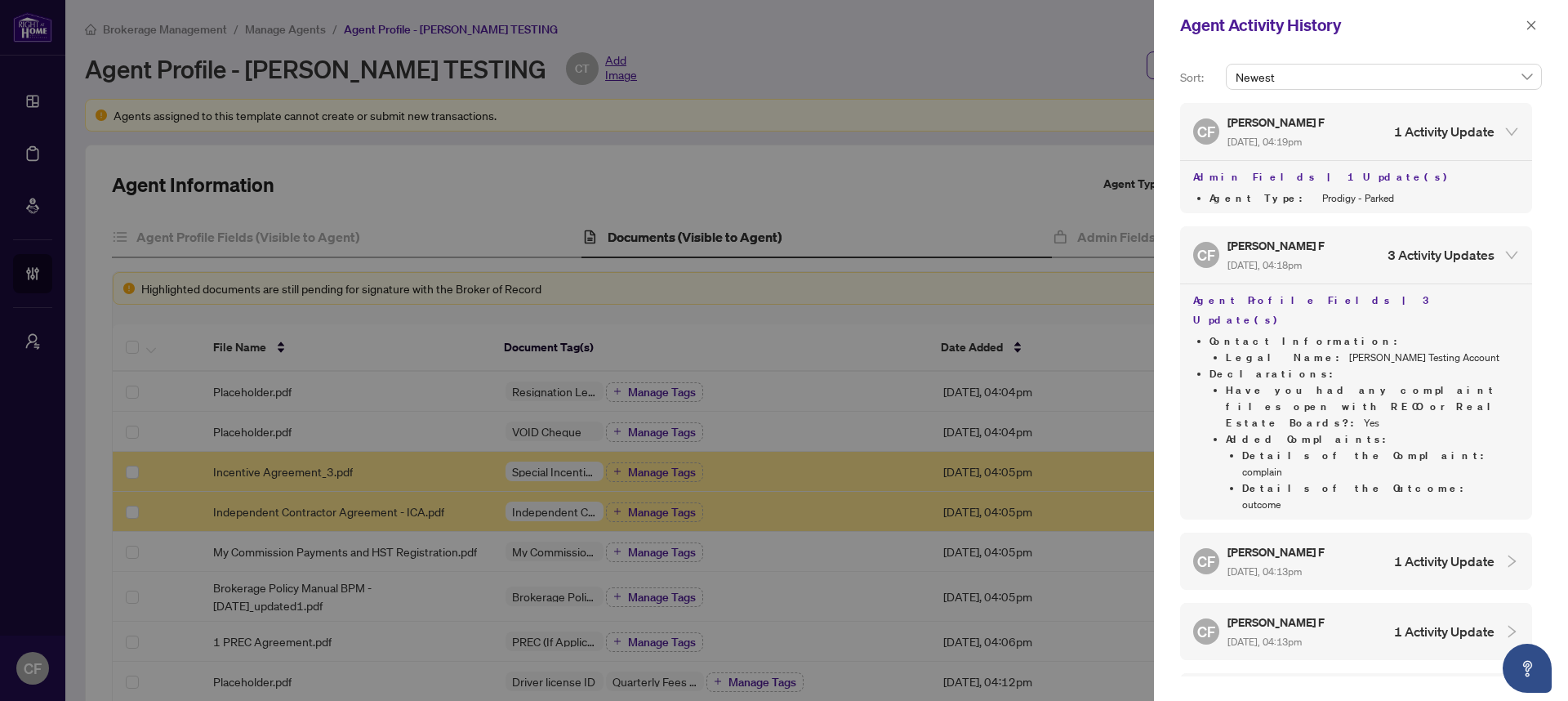
click at [1450, 543] on div "CF [PERSON_NAME] F [DATE], 04:13pm 1 Activity Update" at bounding box center [1344, 561] width 302 height 38
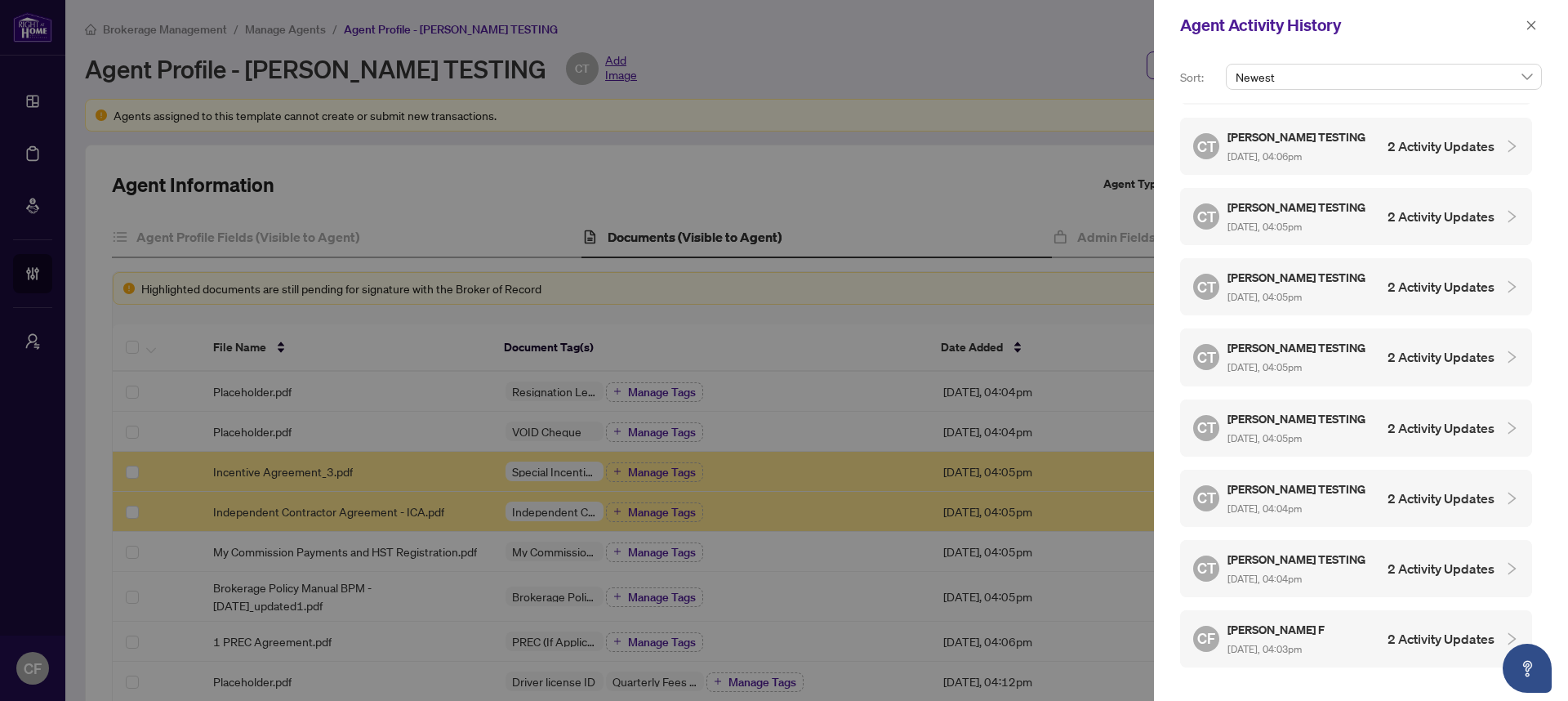
scroll to position [1232, 0]
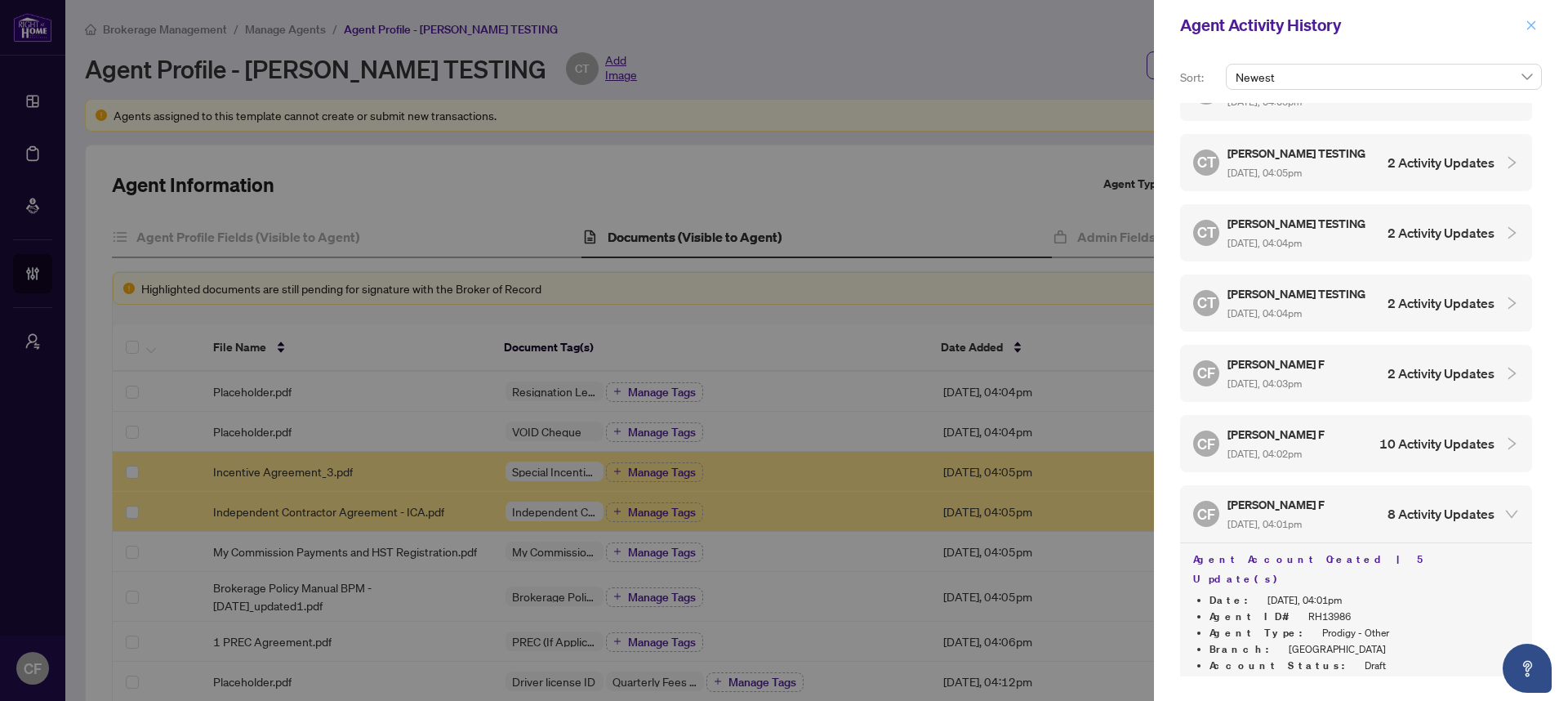
click at [1527, 26] on icon "close" at bounding box center [1531, 25] width 11 height 11
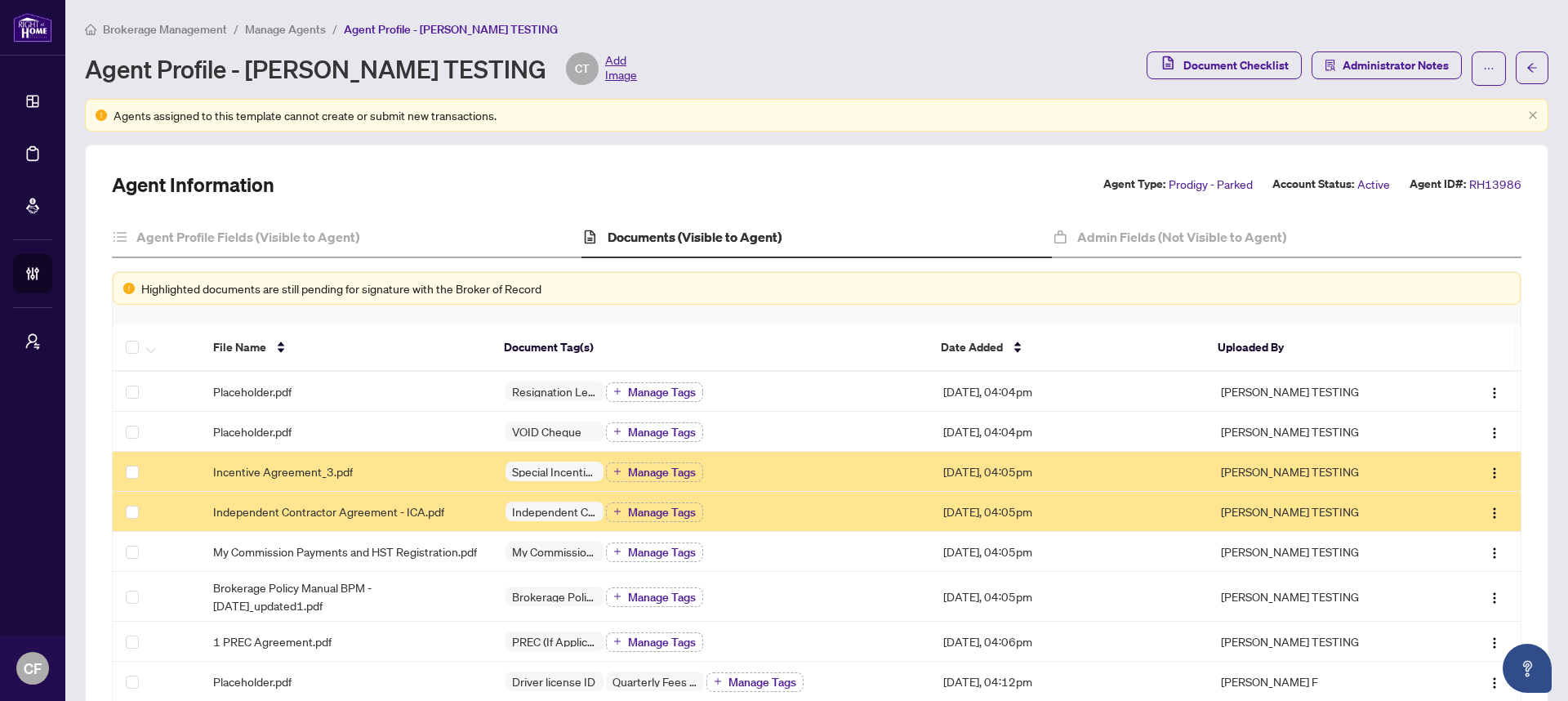
click at [297, 24] on span "Manage Agents" at bounding box center [285, 30] width 81 height 15
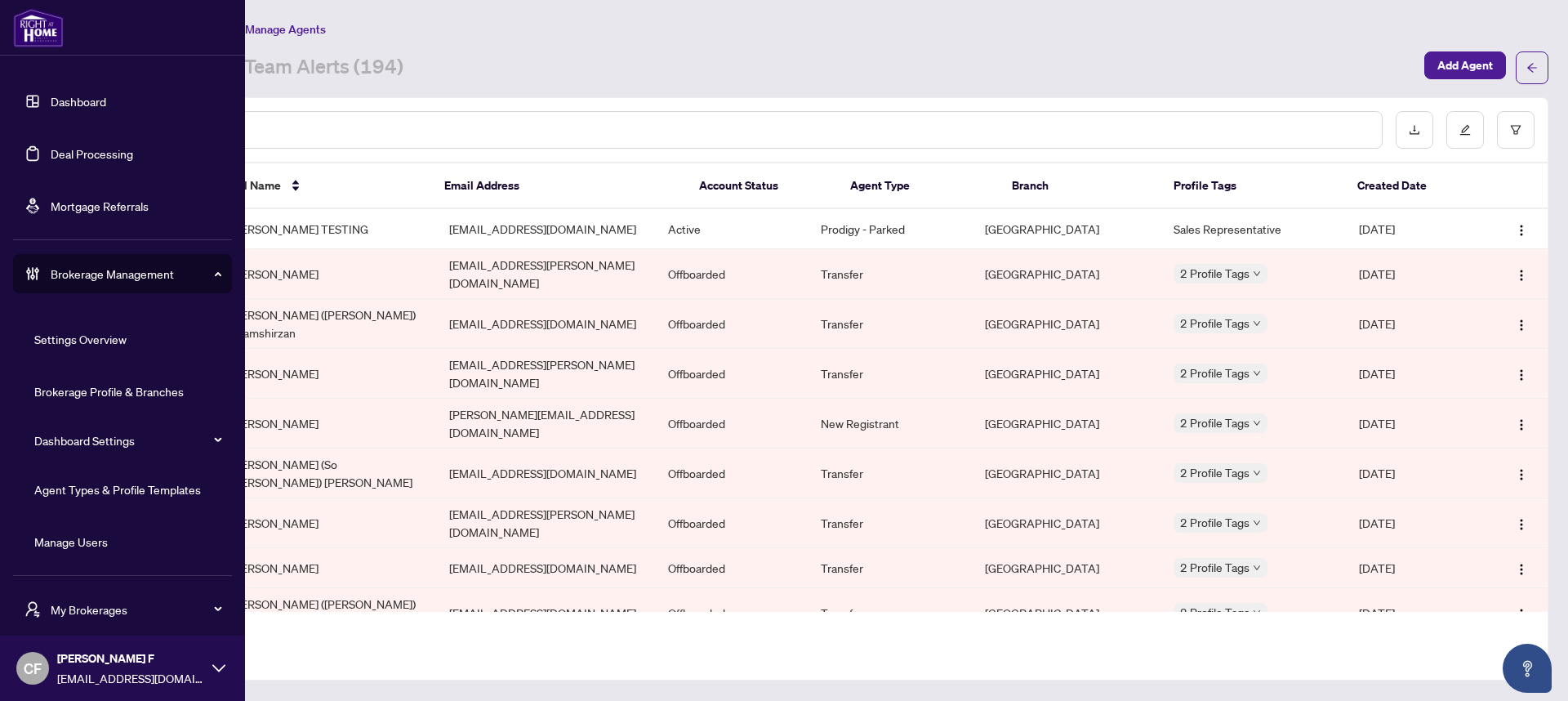
click at [99, 607] on span "My Brokerages" at bounding box center [135, 608] width 169 height 18
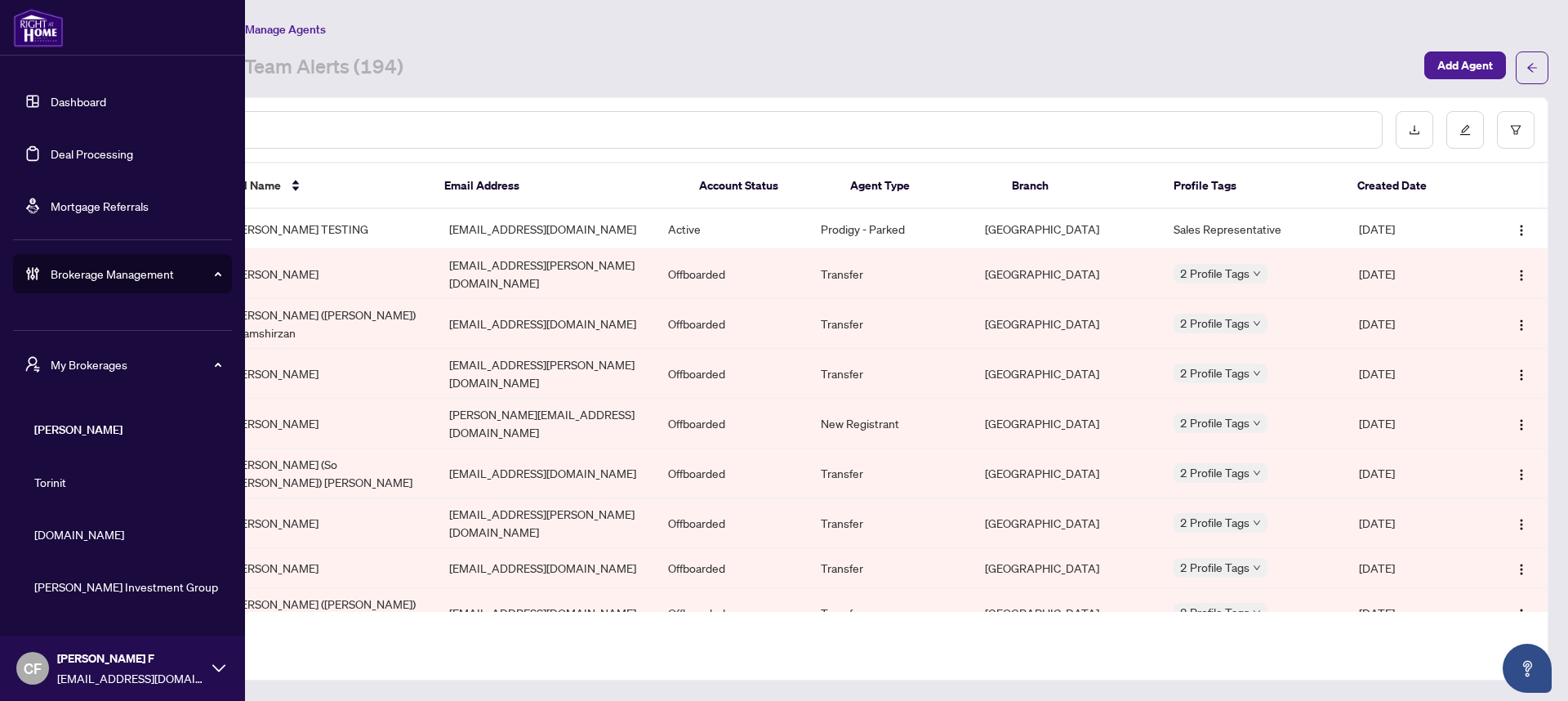
click at [69, 533] on span "[DOMAIN_NAME]" at bounding box center [127, 533] width 186 height 18
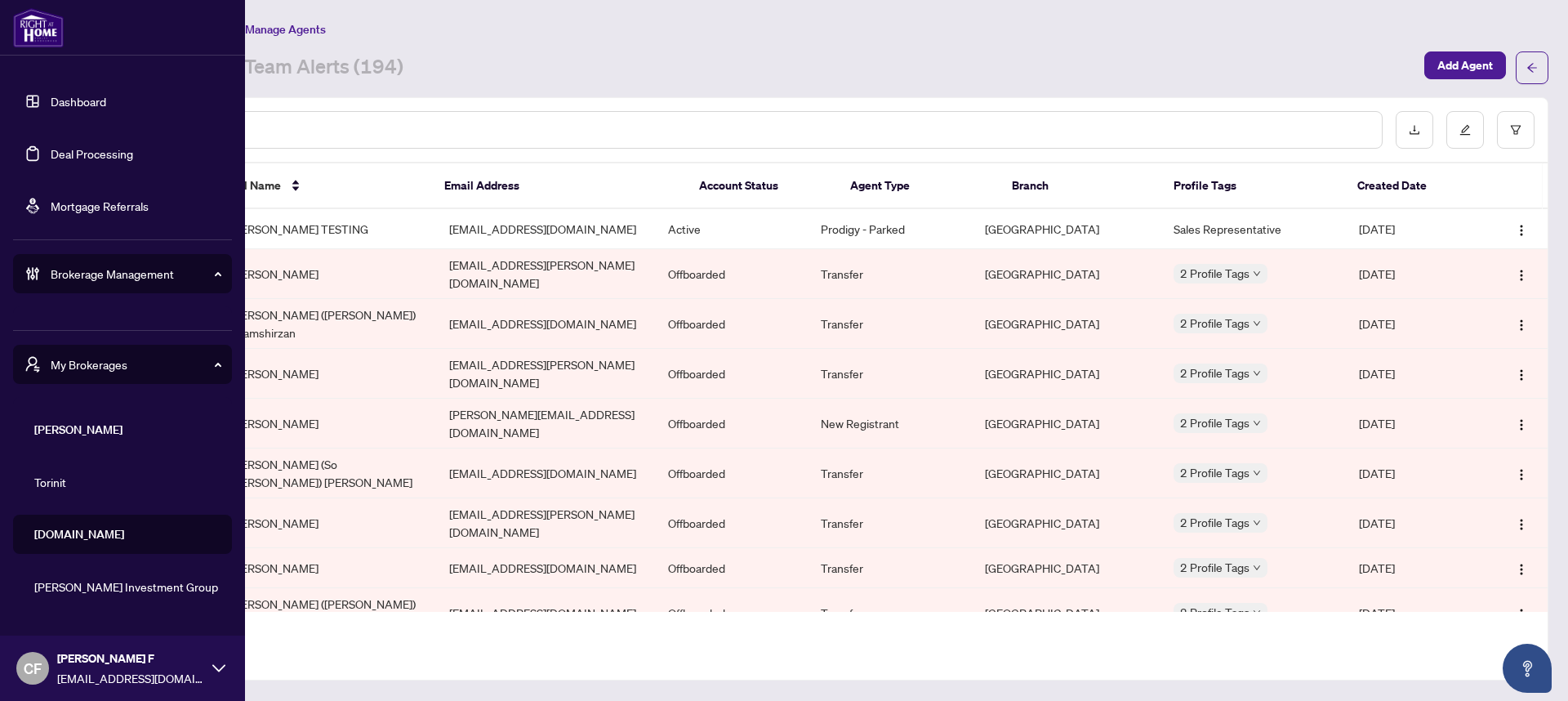
click at [774, 17] on main "Brokerage Management / Manage Agents Manage Agents Team Alerts (194) Add Agent …" at bounding box center [816, 350] width 1502 height 701
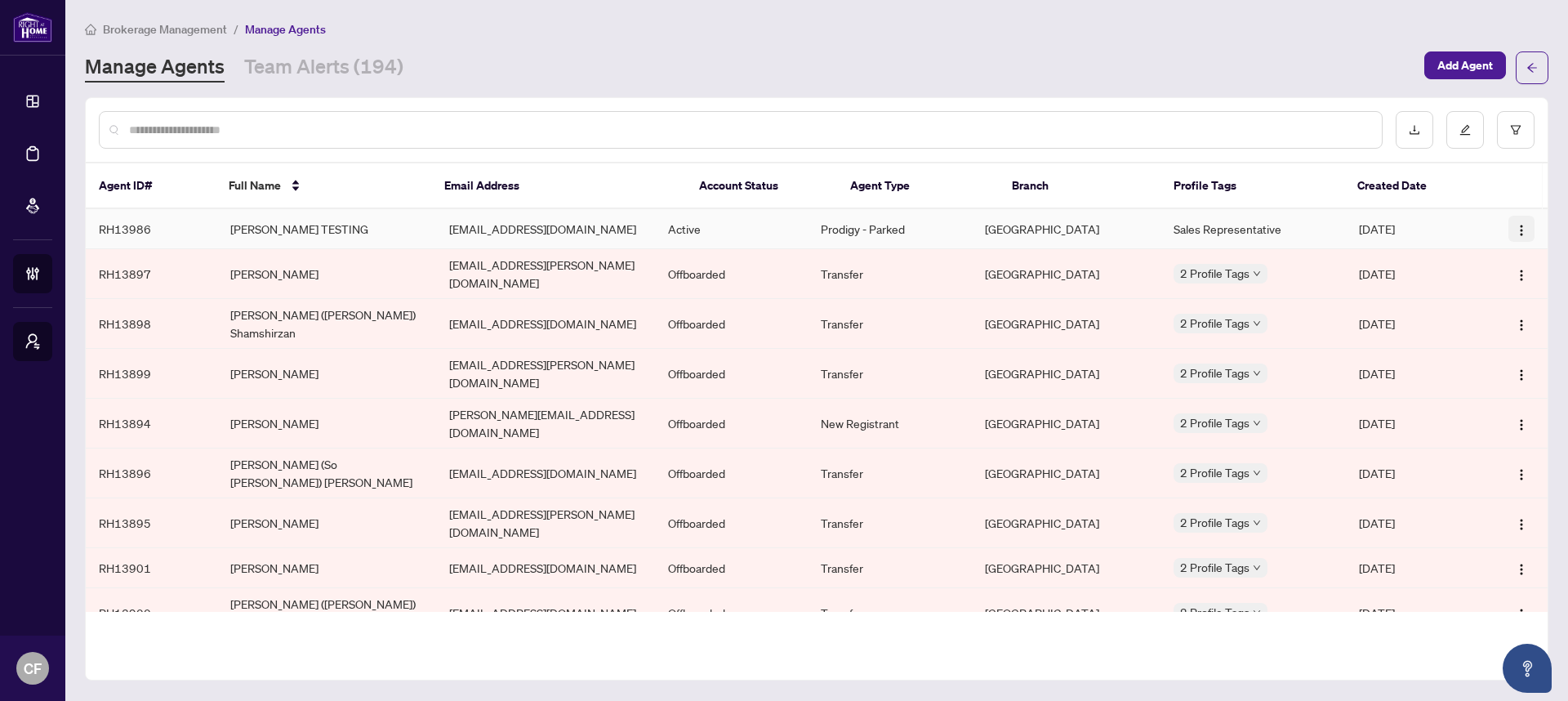
click at [1517, 227] on img "button" at bounding box center [1521, 231] width 13 height 13
click at [1240, 230] on td "Sales Representative" at bounding box center [1253, 229] width 186 height 40
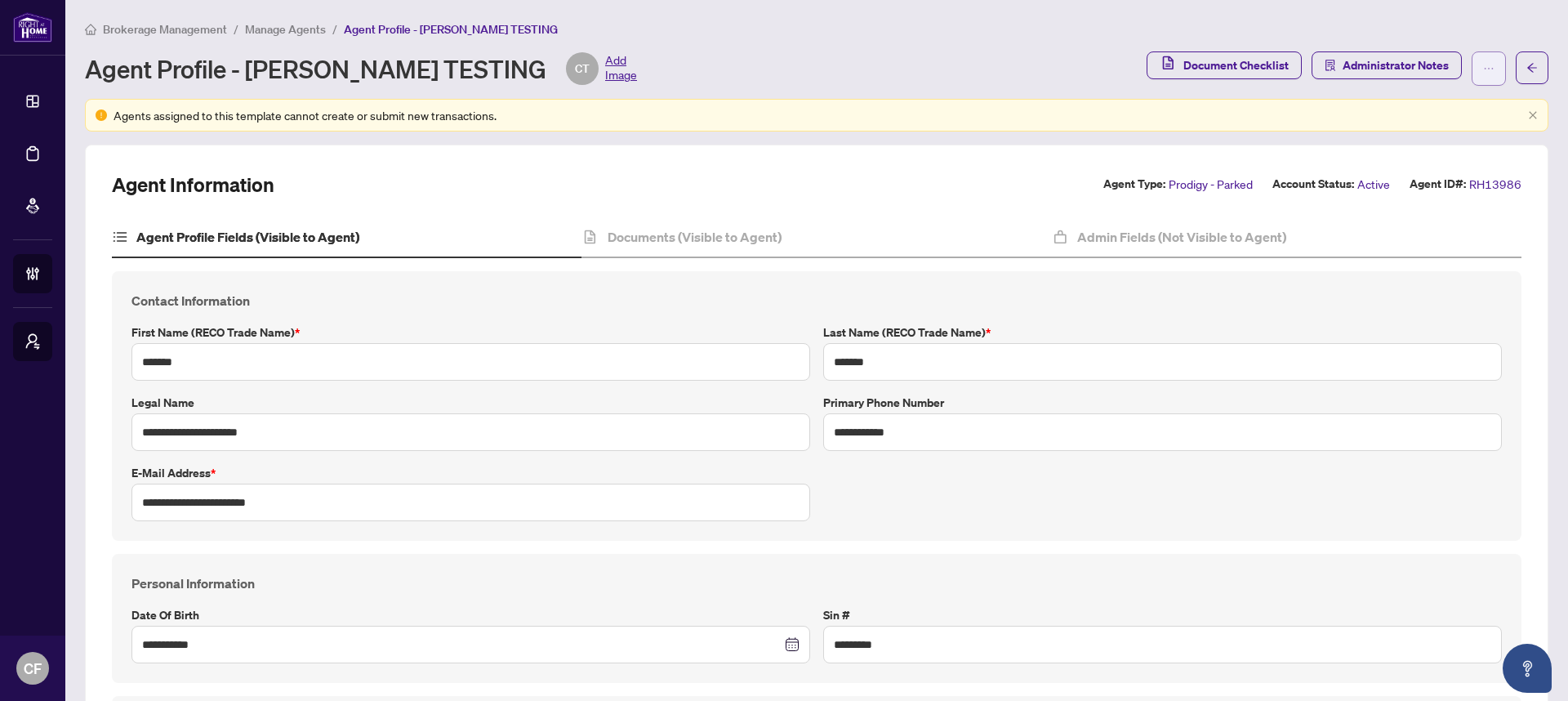
click at [1483, 72] on icon "ellipsis" at bounding box center [1488, 69] width 11 height 11
click at [280, 30] on span "Manage Agents" at bounding box center [285, 30] width 81 height 15
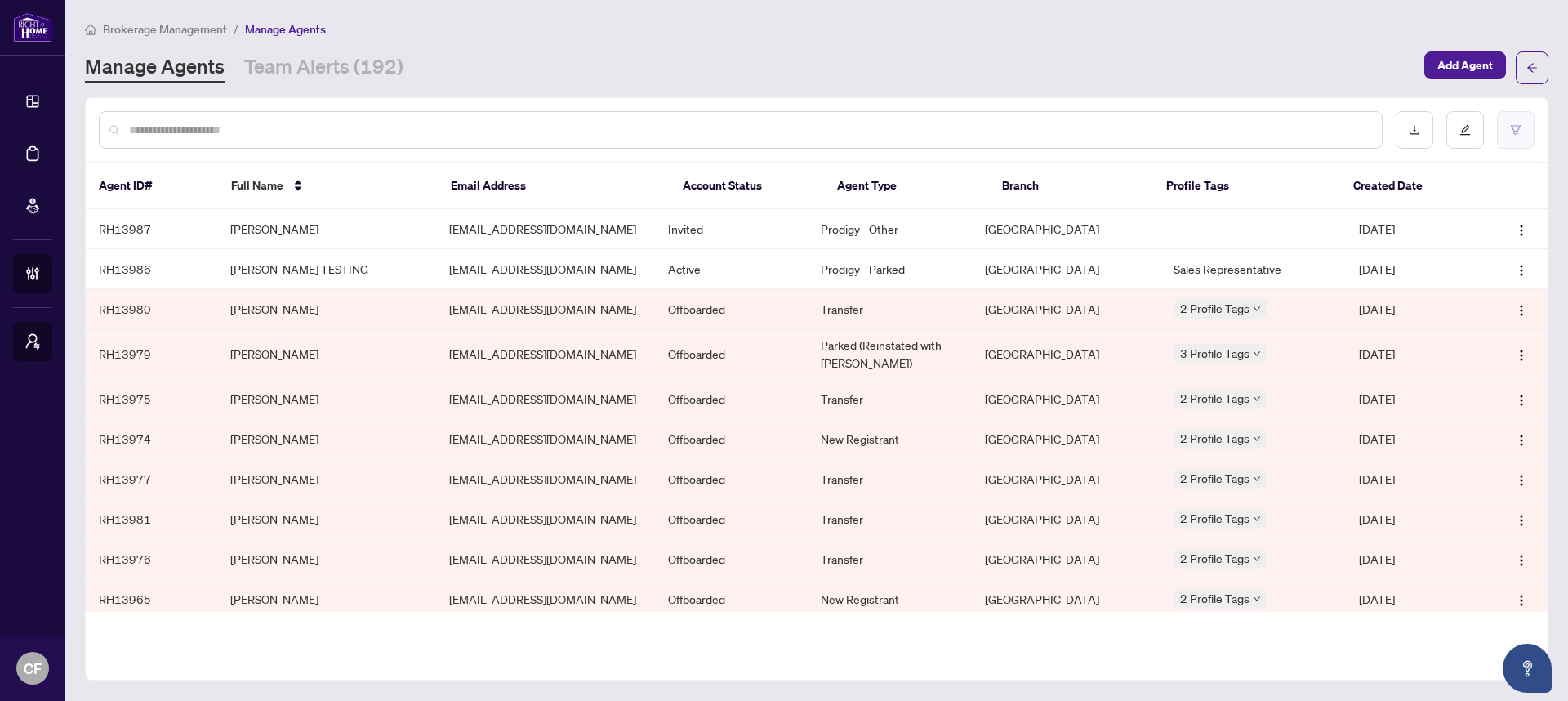
click at [1518, 128] on icon "filter" at bounding box center [1515, 130] width 11 height 11
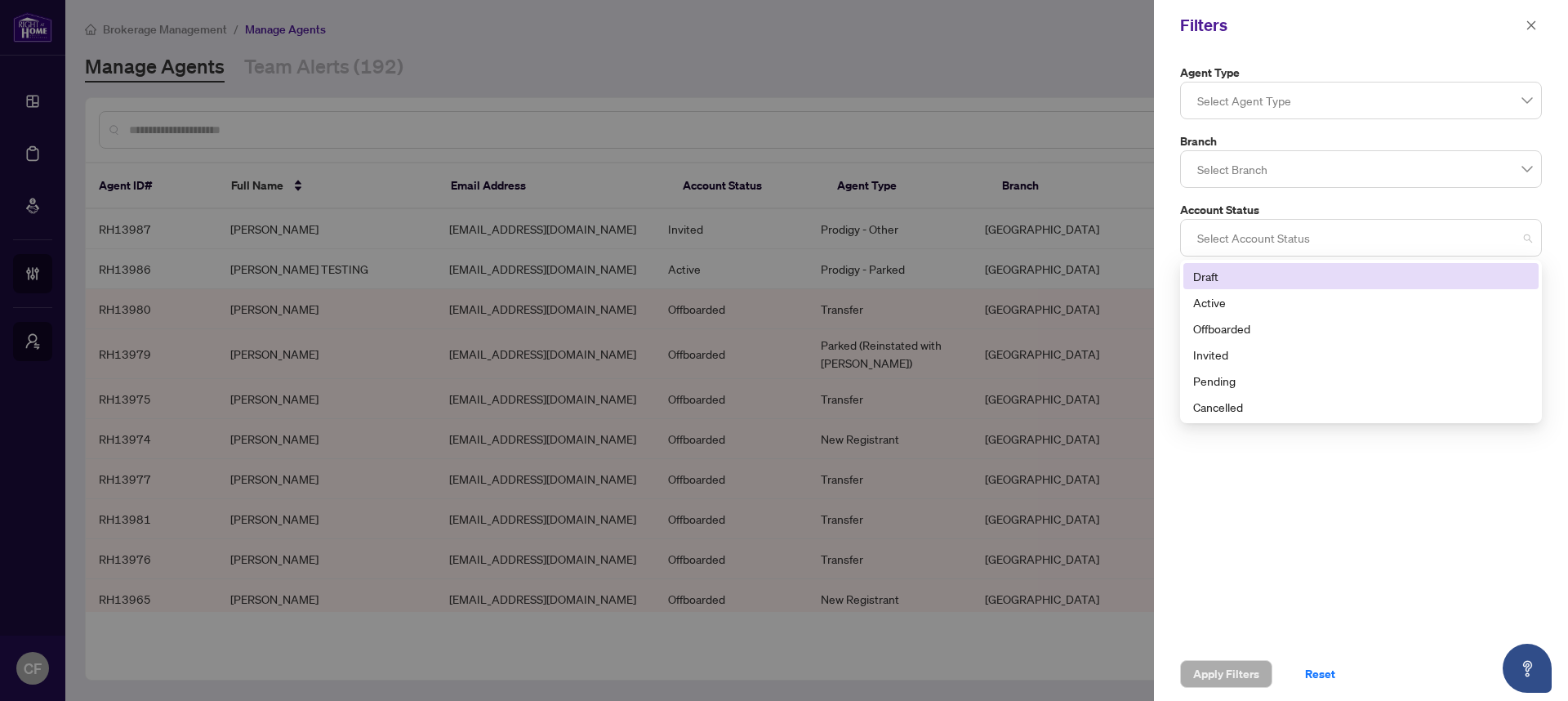
click at [1234, 224] on div at bounding box center [1361, 238] width 341 height 30
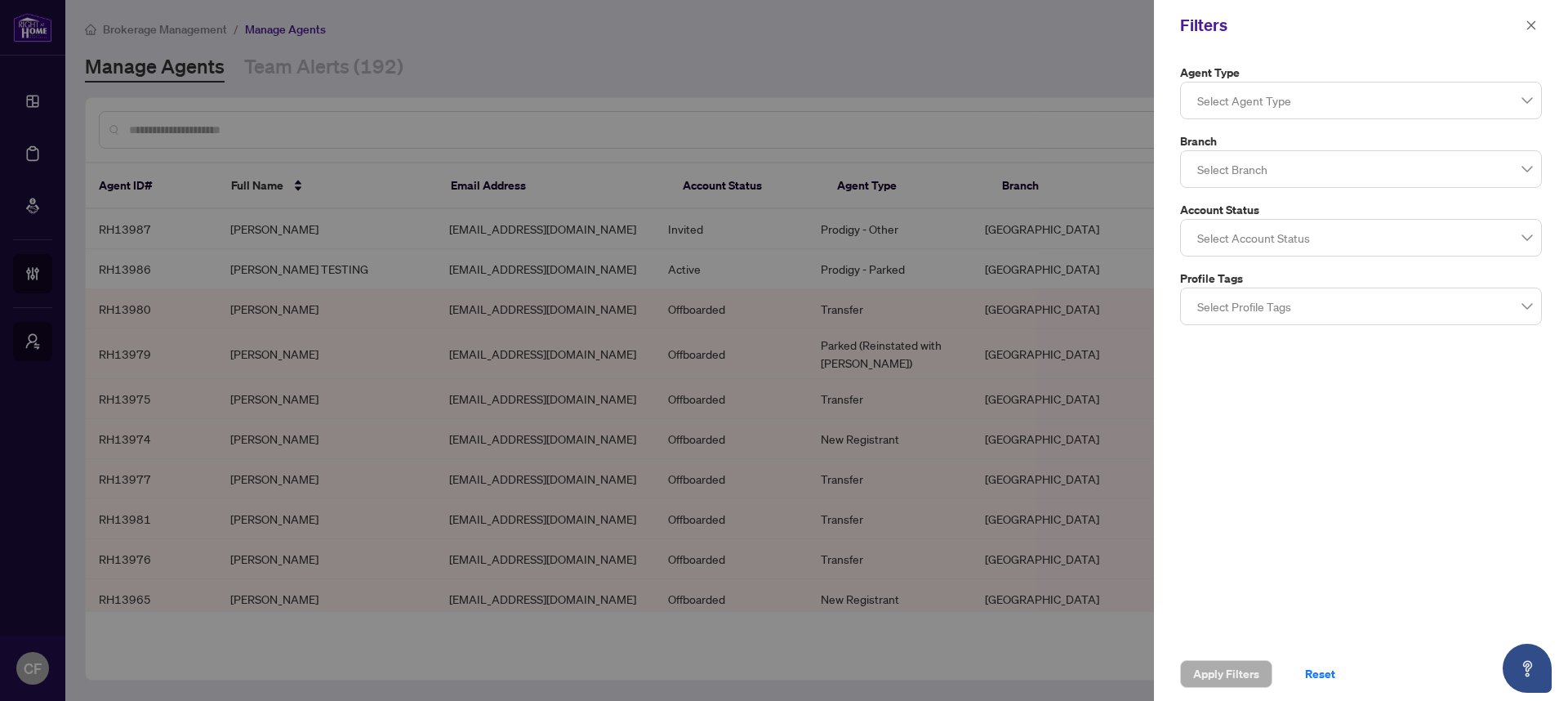
click at [1277, 493] on div "Agent Type Select Agent Type Branch Select Branch Account Status Select Account…" at bounding box center [1360, 349] width 414 height 596
click at [1272, 87] on div at bounding box center [1361, 101] width 341 height 30
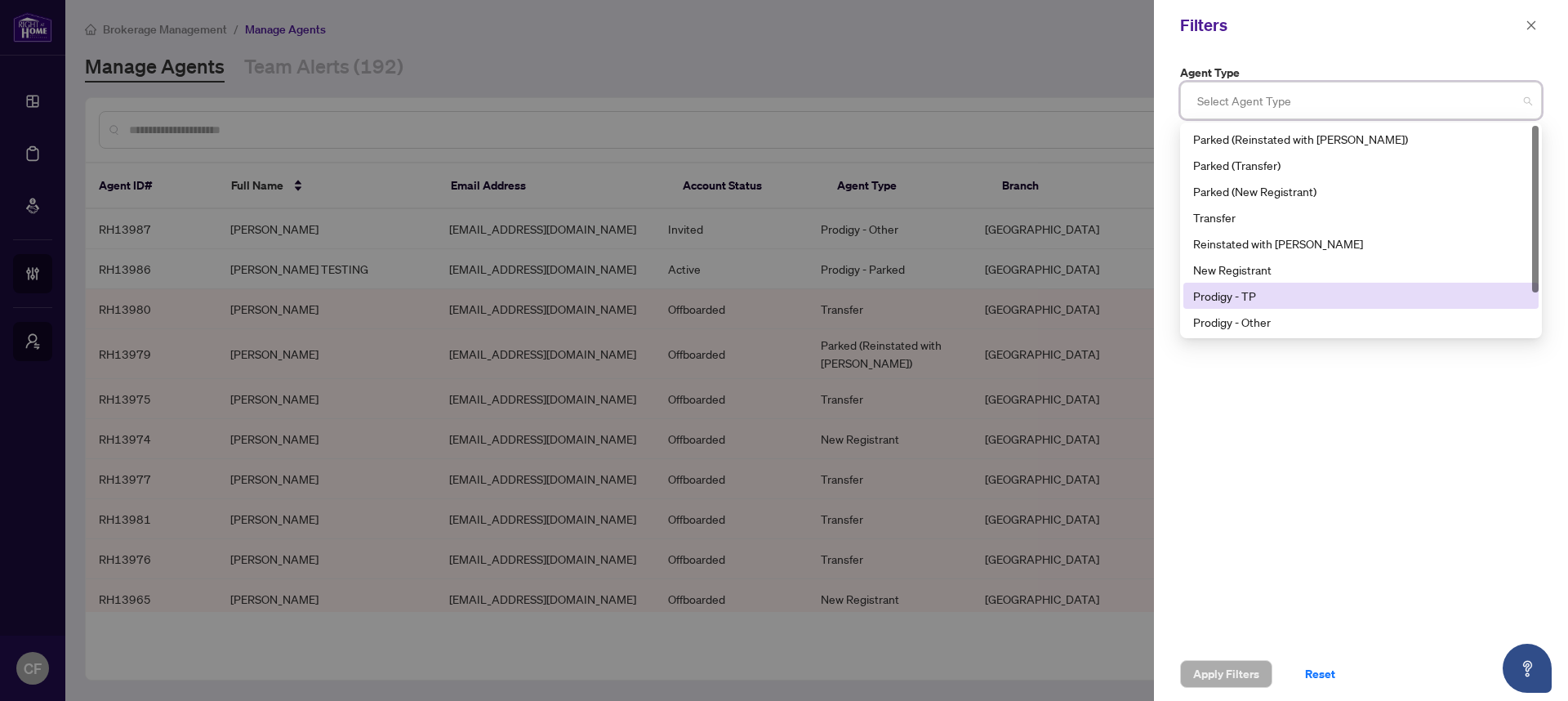
click at [1244, 289] on div "Prodigy - TP" at bounding box center [1361, 295] width 336 height 18
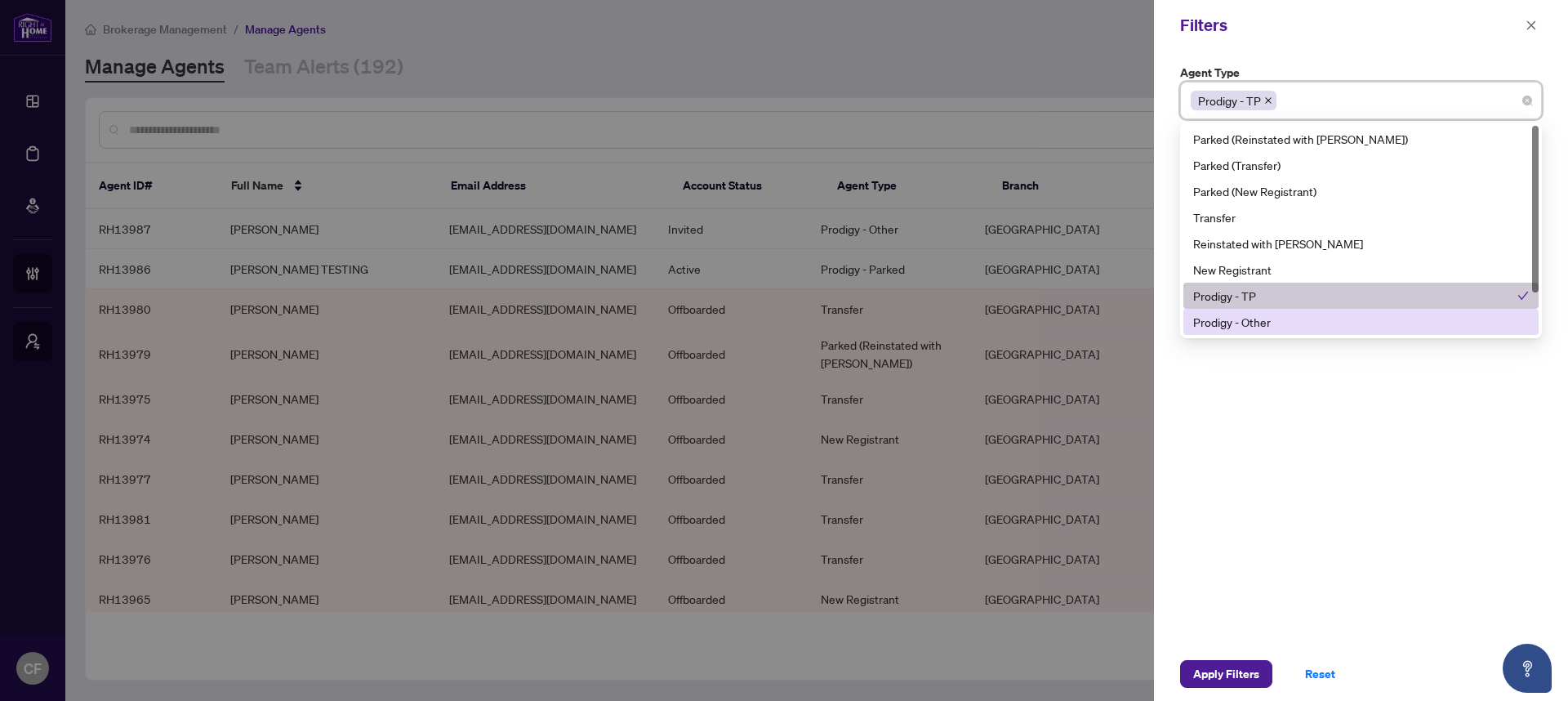
click at [1247, 314] on div "Prodigy - Other" at bounding box center [1361, 321] width 336 height 18
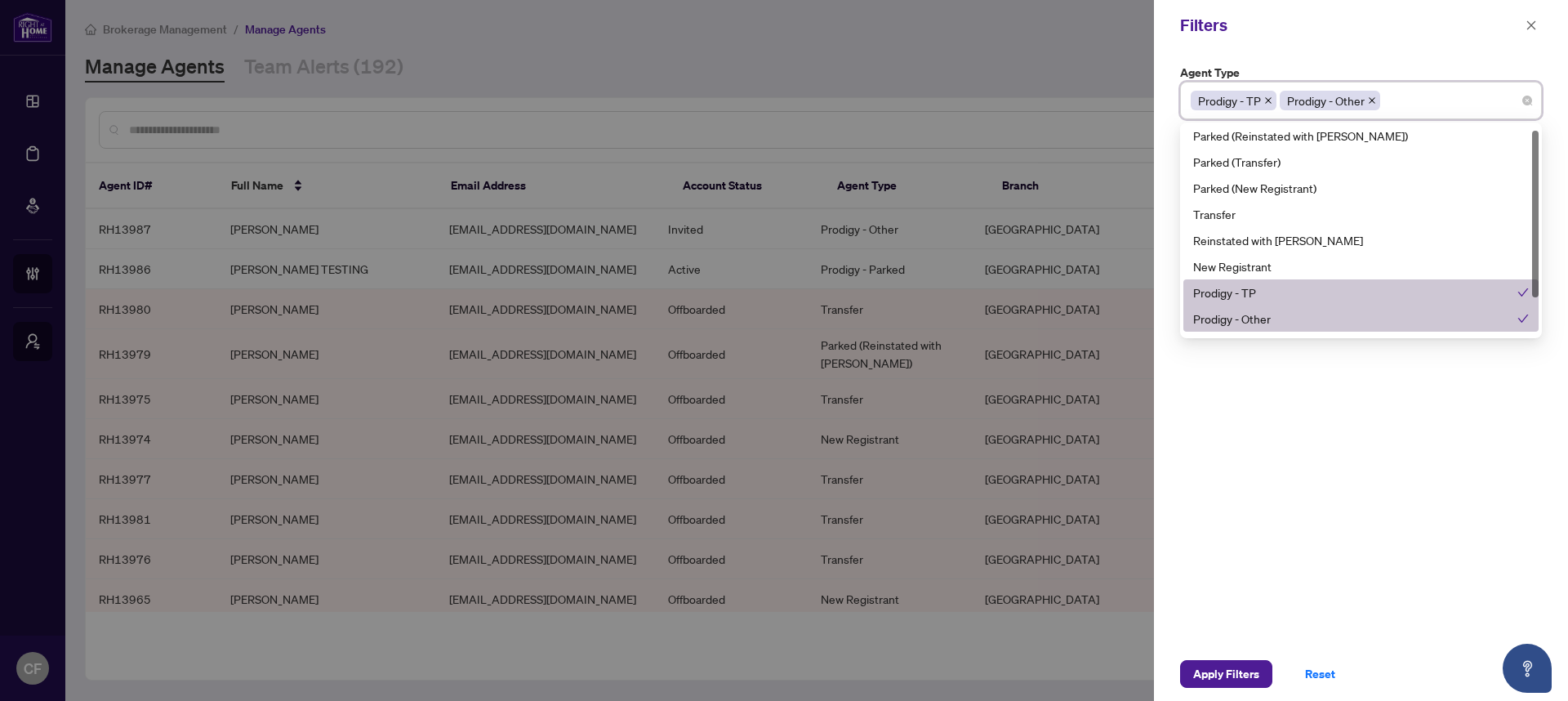
scroll to position [45, 0]
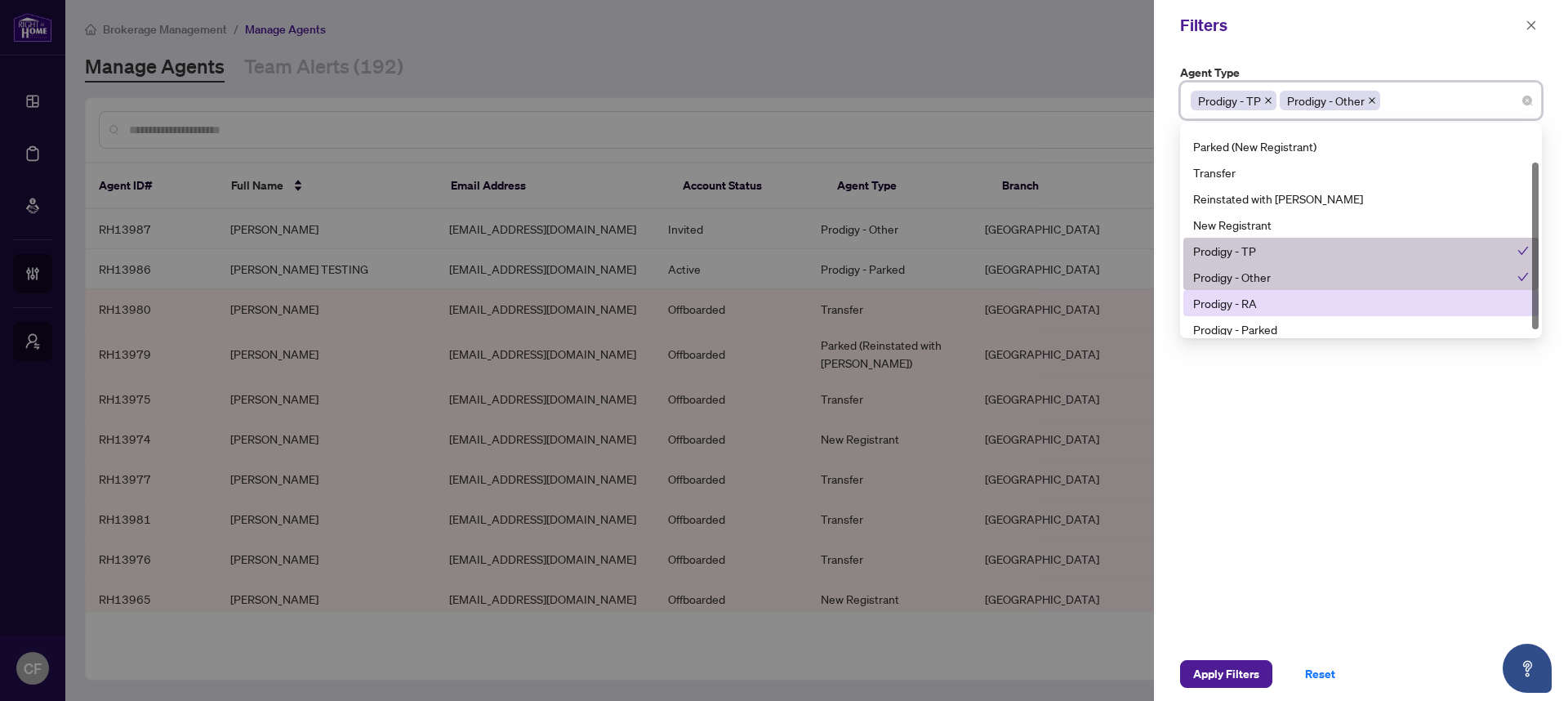
click at [1250, 302] on div "Prodigy - RA" at bounding box center [1361, 303] width 336 height 18
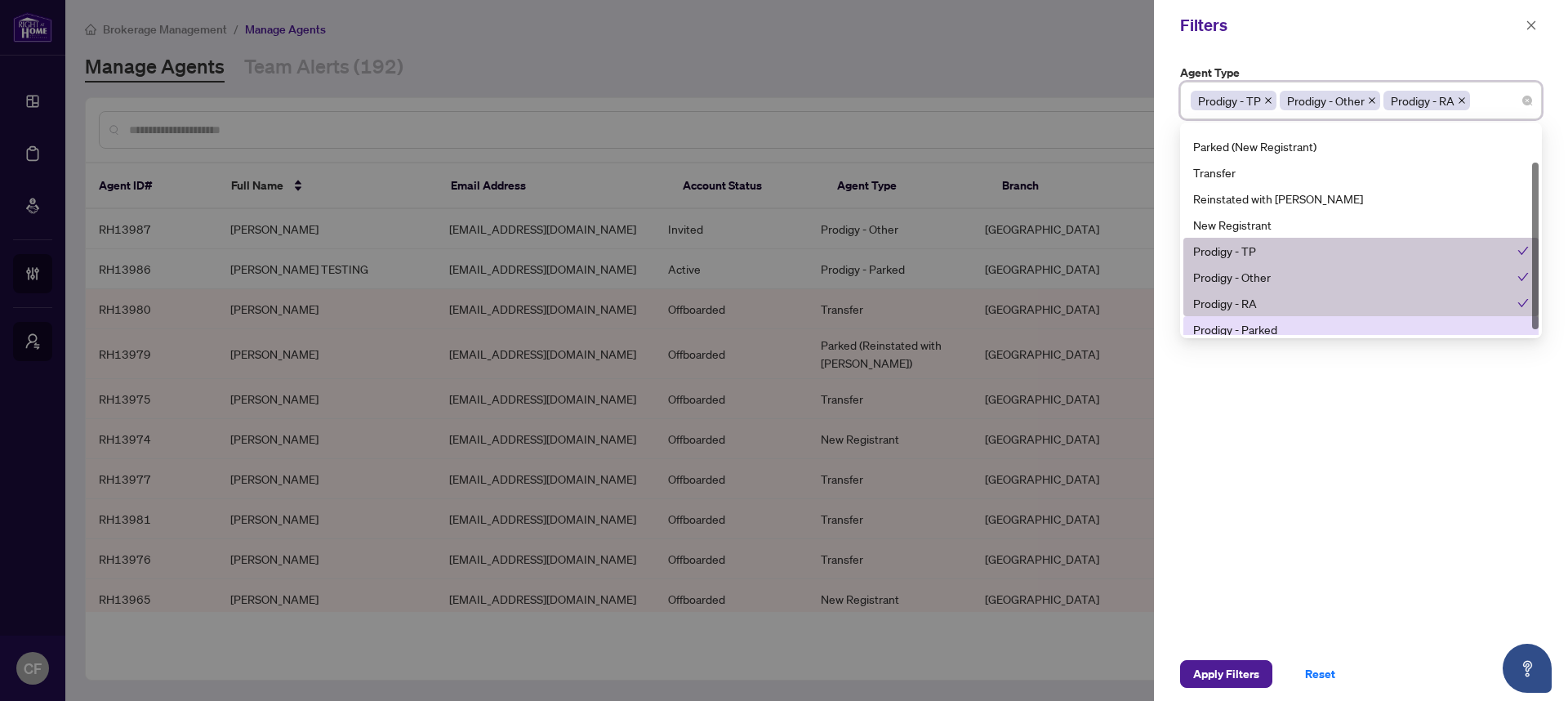
click at [1268, 498] on div "Agent Type Prodigy - TP Prodigy - Other Prodigy - RA 11 13 Parked (Transfer) Pa…" at bounding box center [1360, 349] width 414 height 596
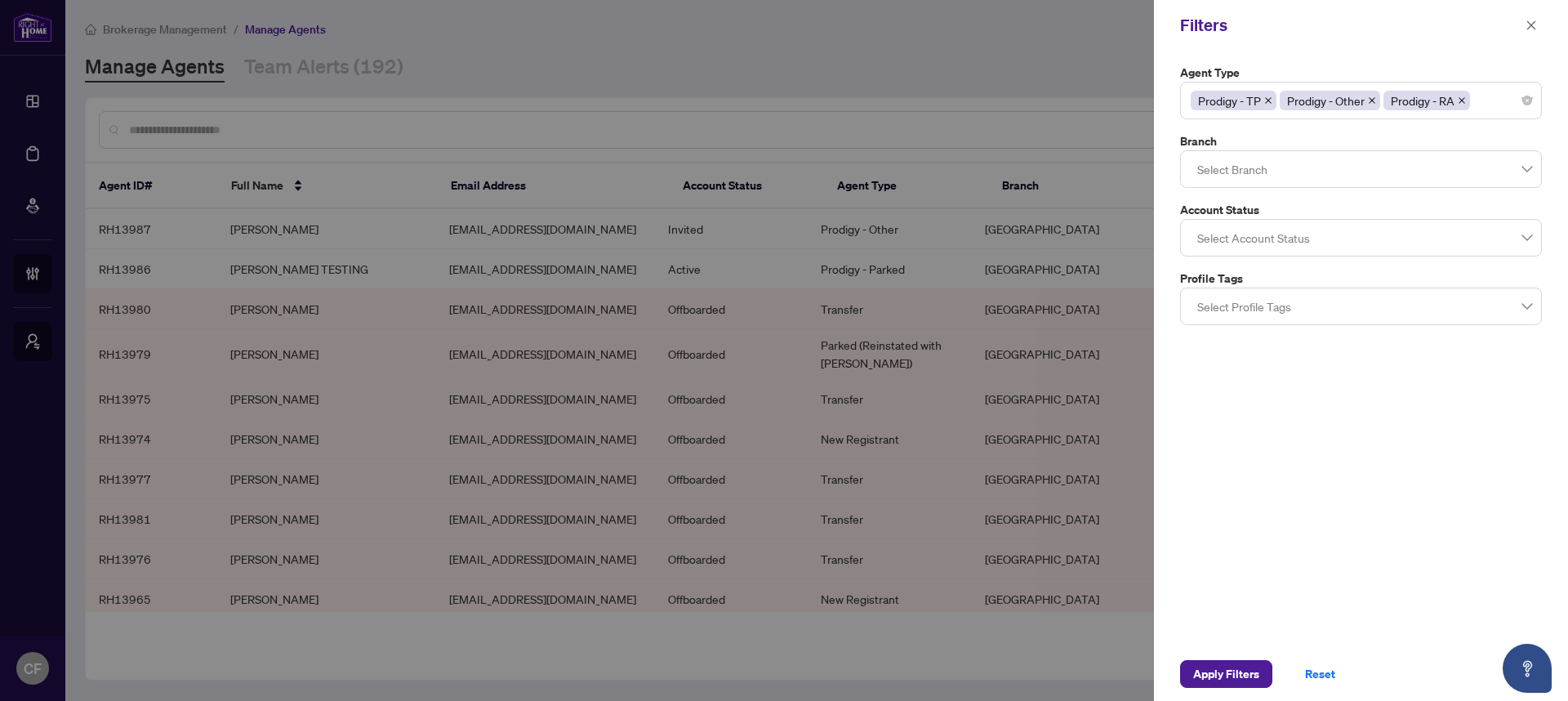
click at [1263, 303] on div at bounding box center [1361, 307] width 341 height 30
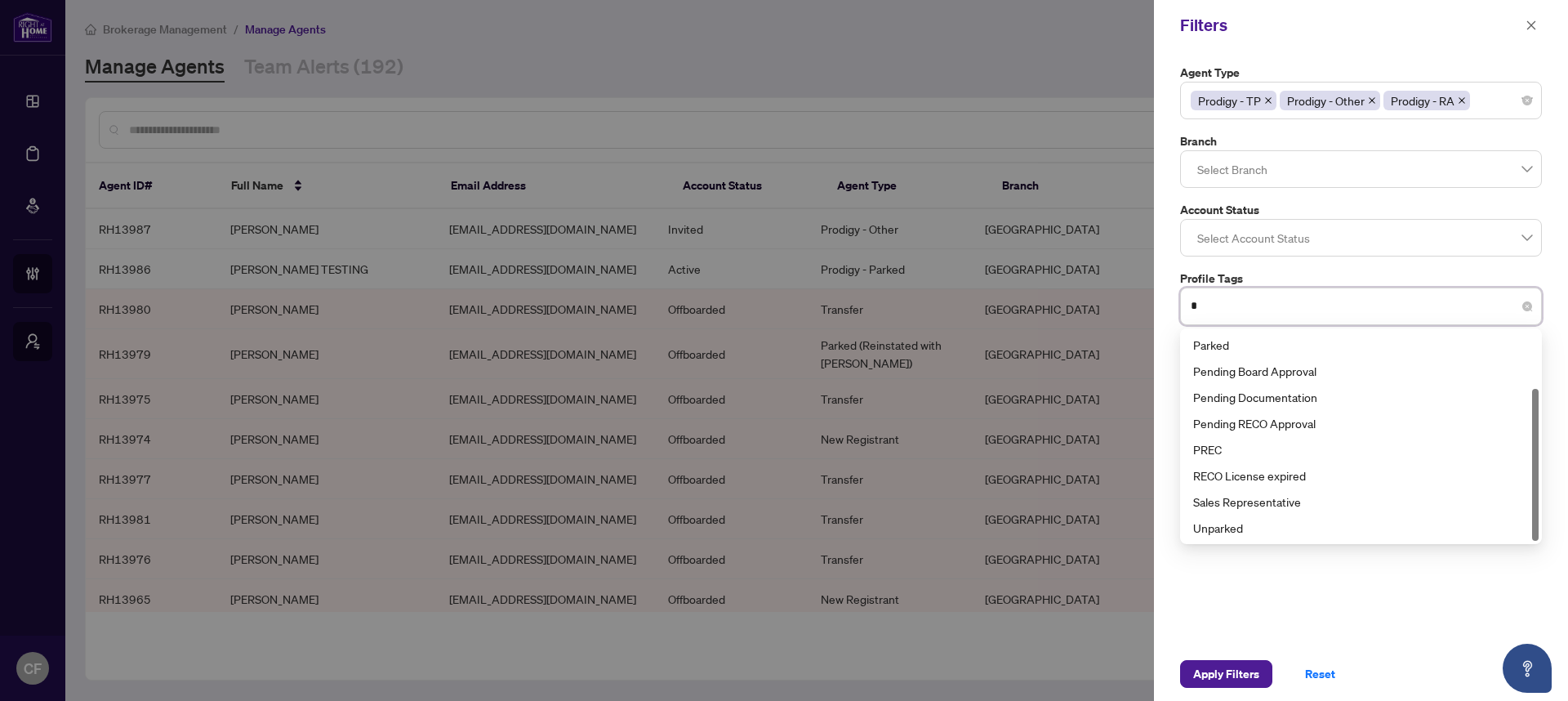
scroll to position [0, 0]
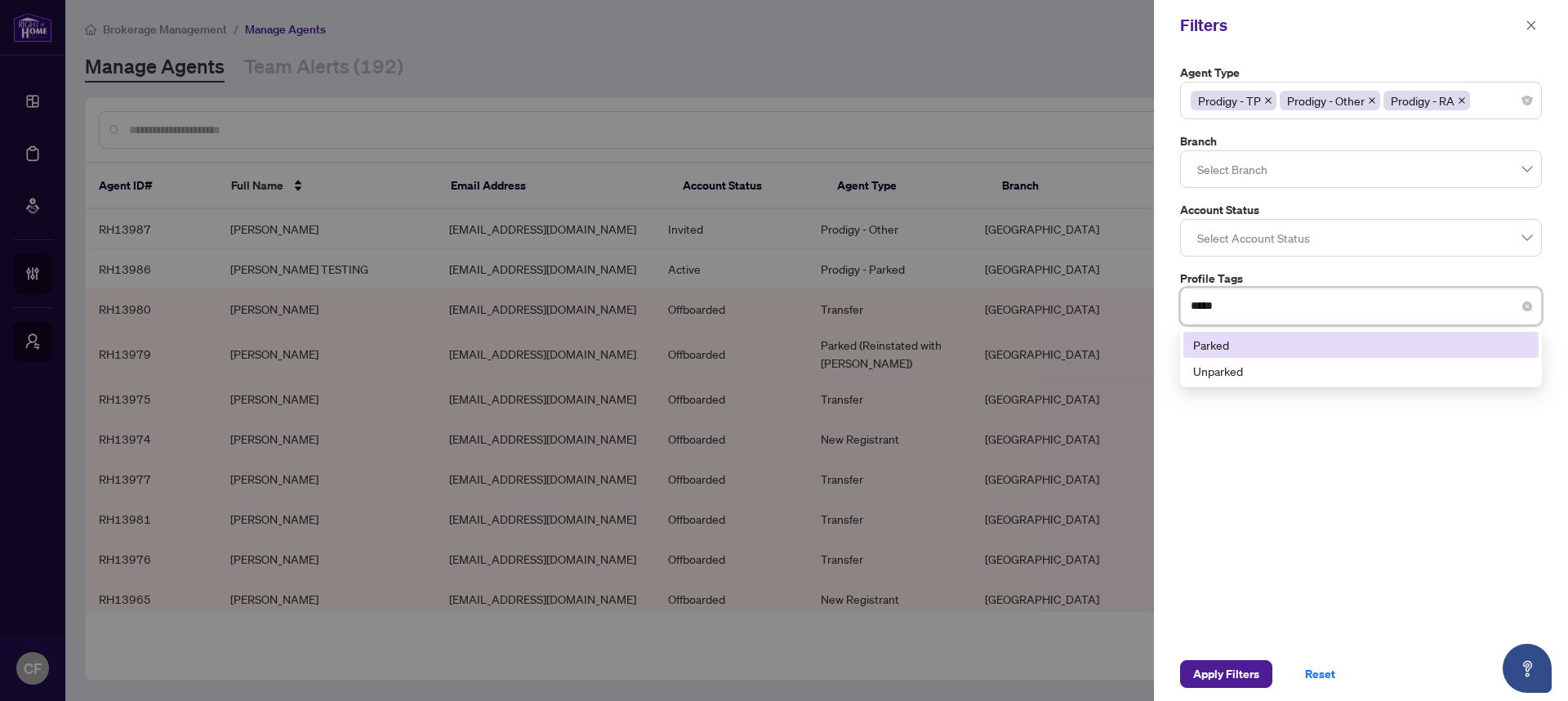
type input "******"
click at [1327, 351] on div "Parked" at bounding box center [1361, 344] width 336 height 18
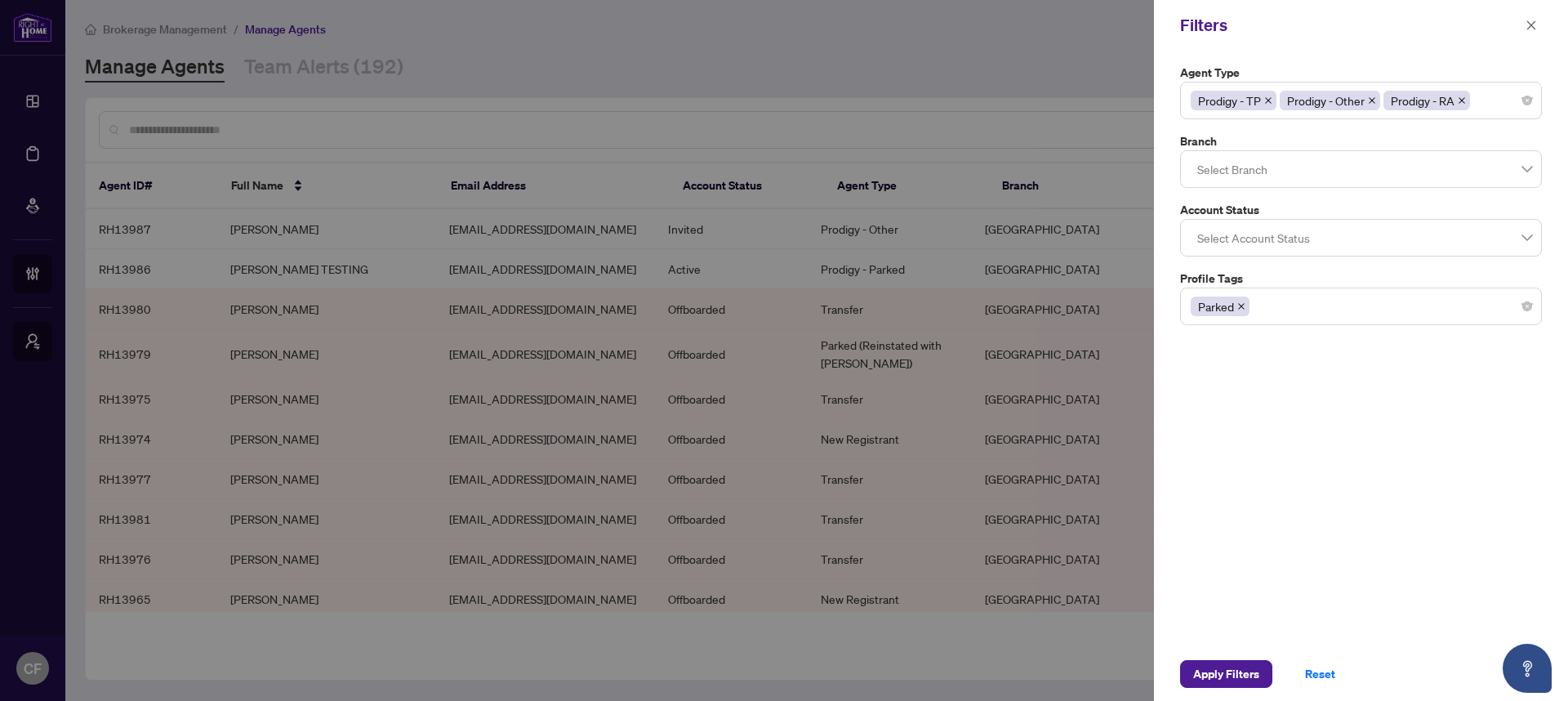
click at [1291, 649] on div "Apply Filters Reset" at bounding box center [1360, 674] width 414 height 54
click at [1231, 672] on span "Apply Filters" at bounding box center [1226, 674] width 66 height 26
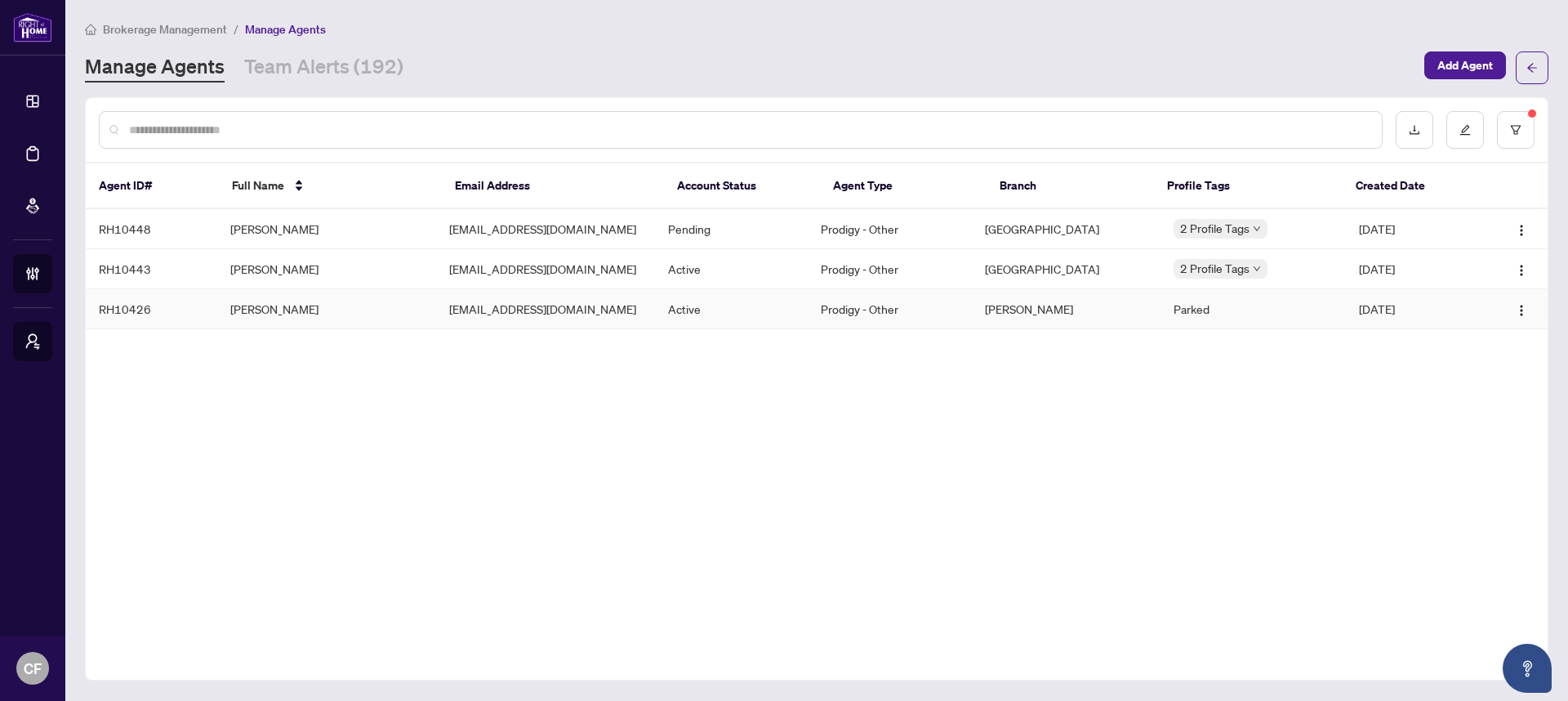
click at [402, 303] on td "[PERSON_NAME]" at bounding box center [327, 308] width 218 height 40
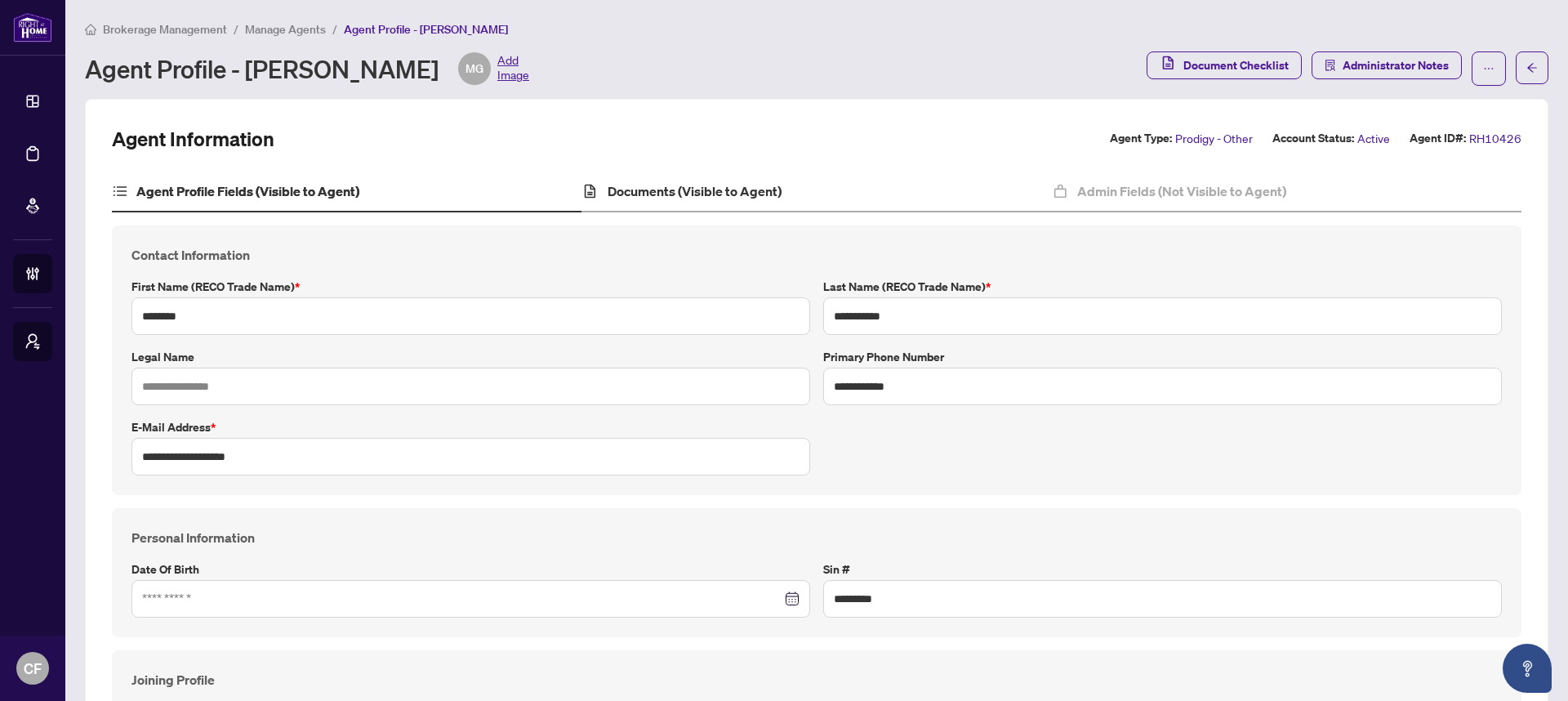
type input "****"
type input "**********"
click at [776, 183] on h4 "Documents (Visible to Agent)" at bounding box center [694, 191] width 174 height 19
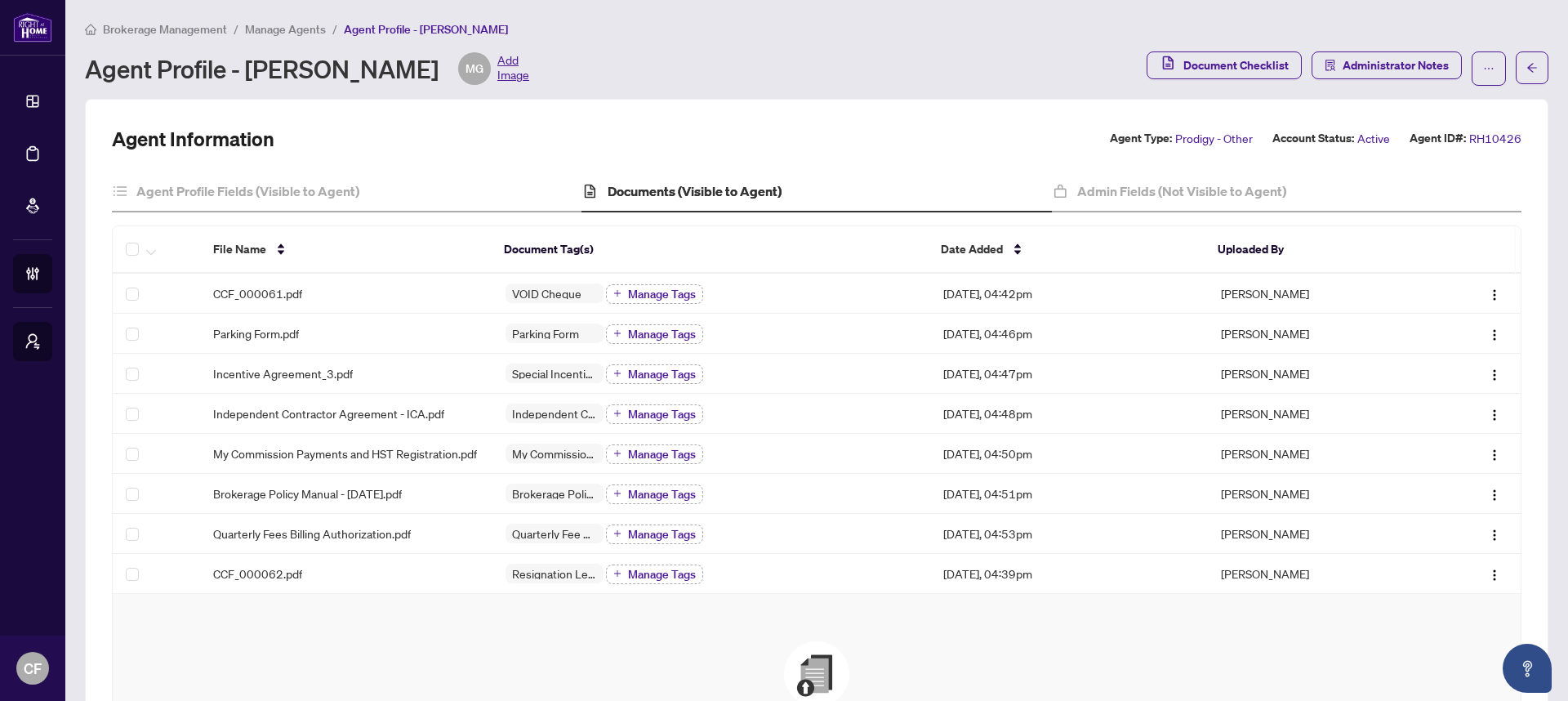
click at [247, 25] on span "Manage Agents" at bounding box center [285, 30] width 81 height 15
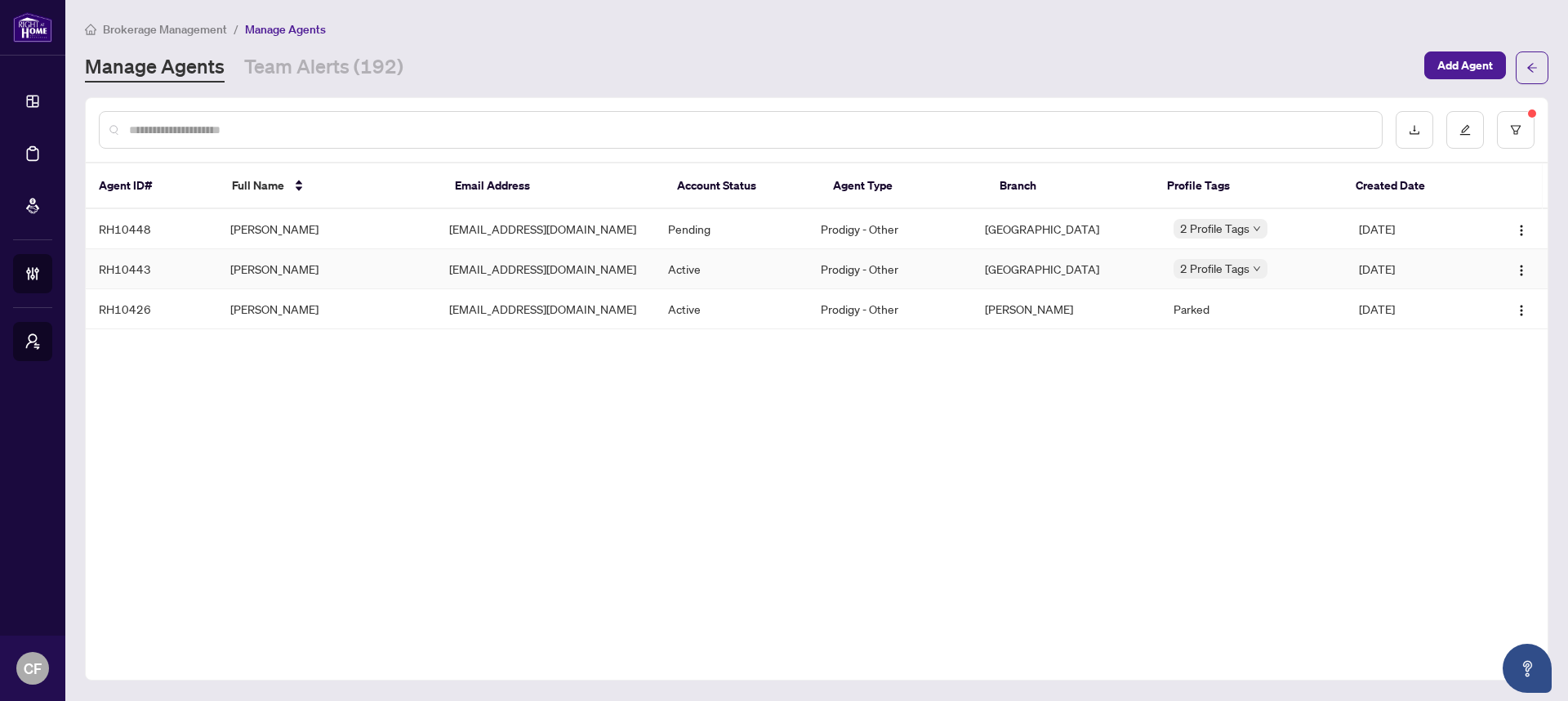
click at [873, 270] on td "Prodigy - Other" at bounding box center [889, 269] width 164 height 40
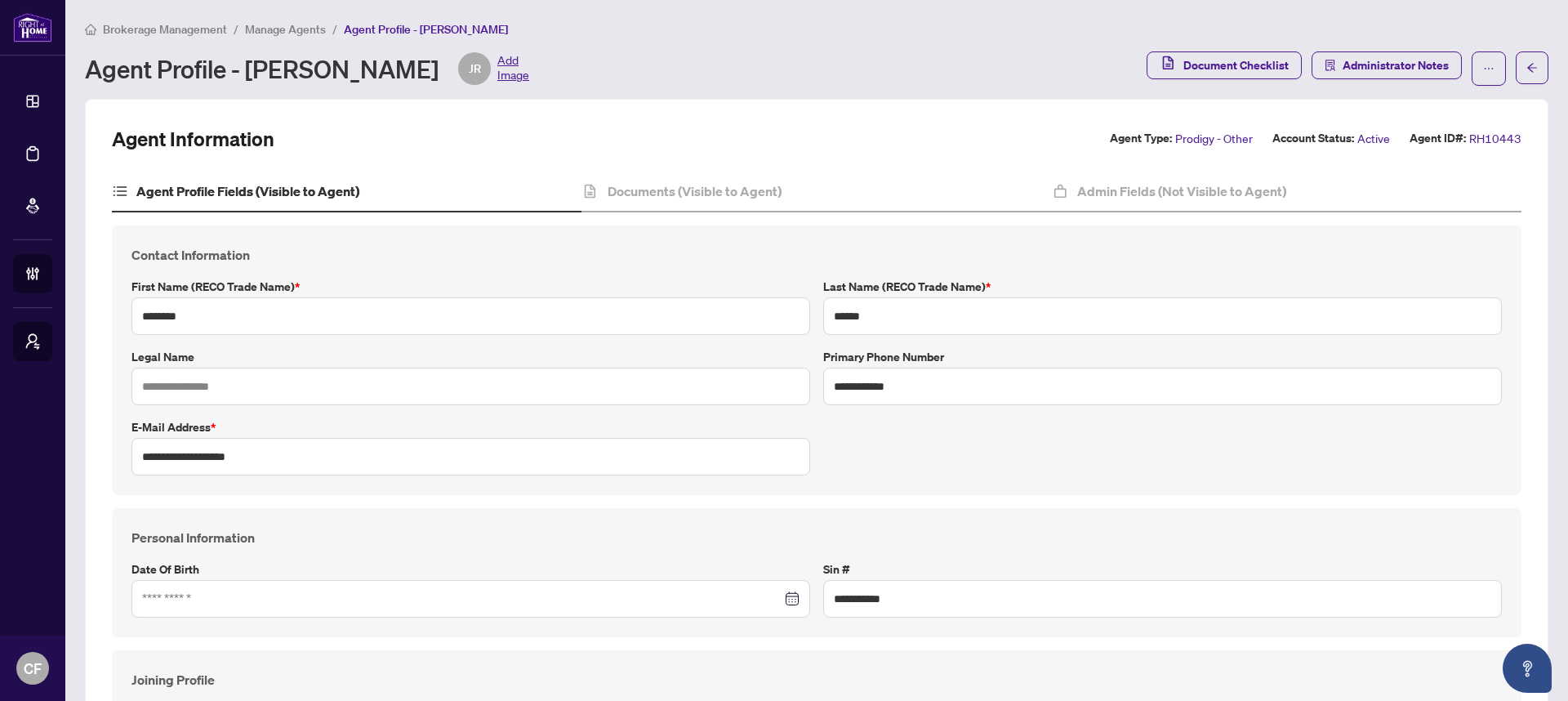
type input "**********"
click at [759, 198] on h4 "Documents (Visible to Agent)" at bounding box center [694, 191] width 174 height 19
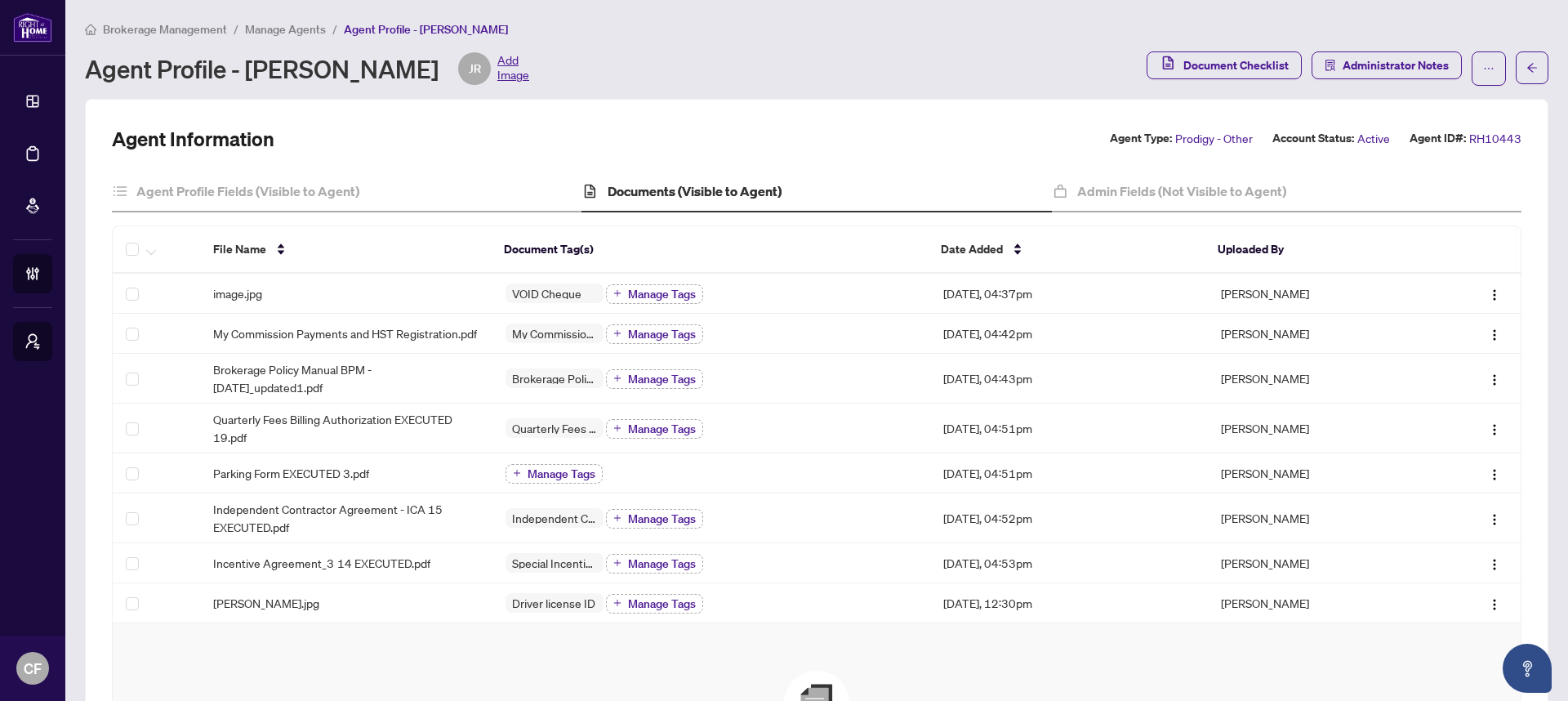
click at [319, 26] on span "Manage Agents" at bounding box center [285, 30] width 81 height 15
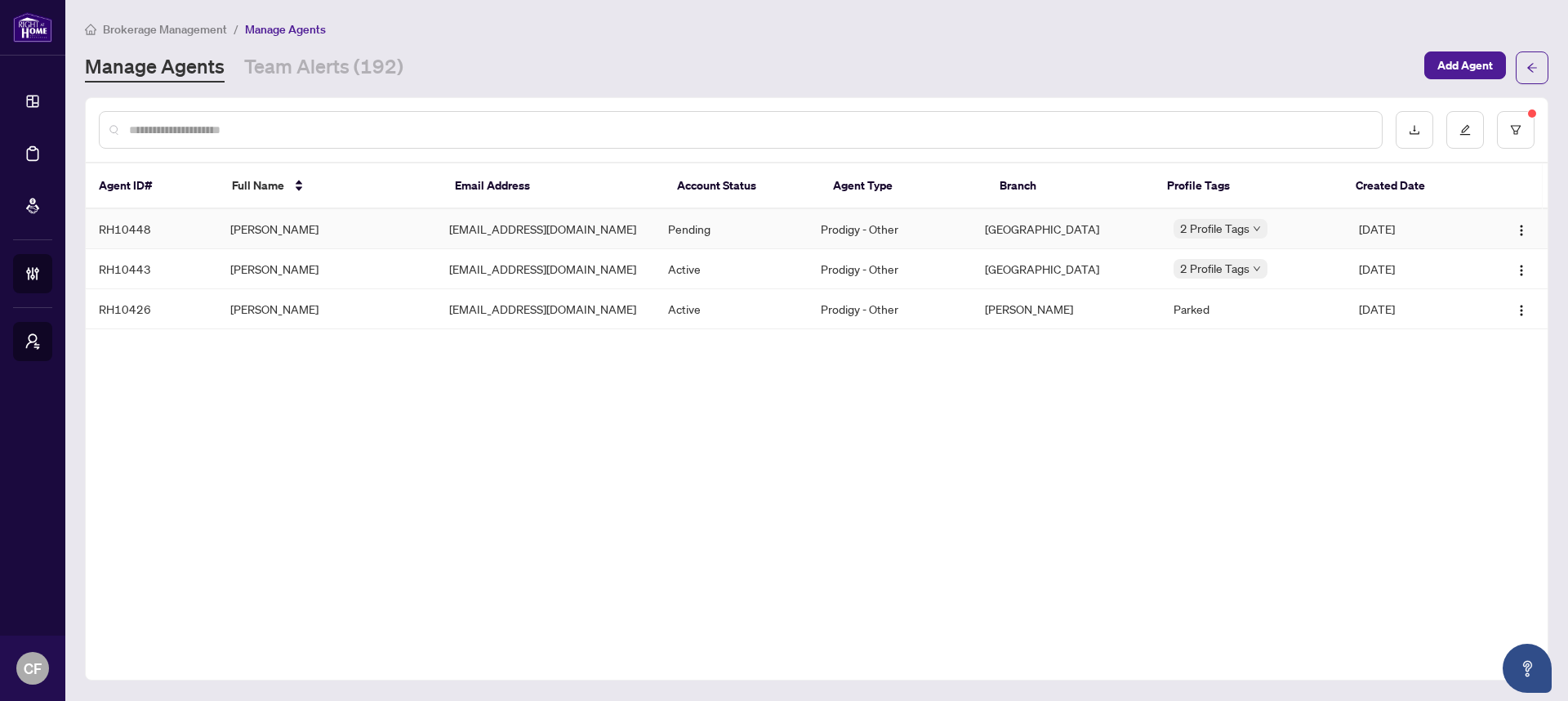
click at [807, 224] on td "Pending" at bounding box center [731, 229] width 154 height 40
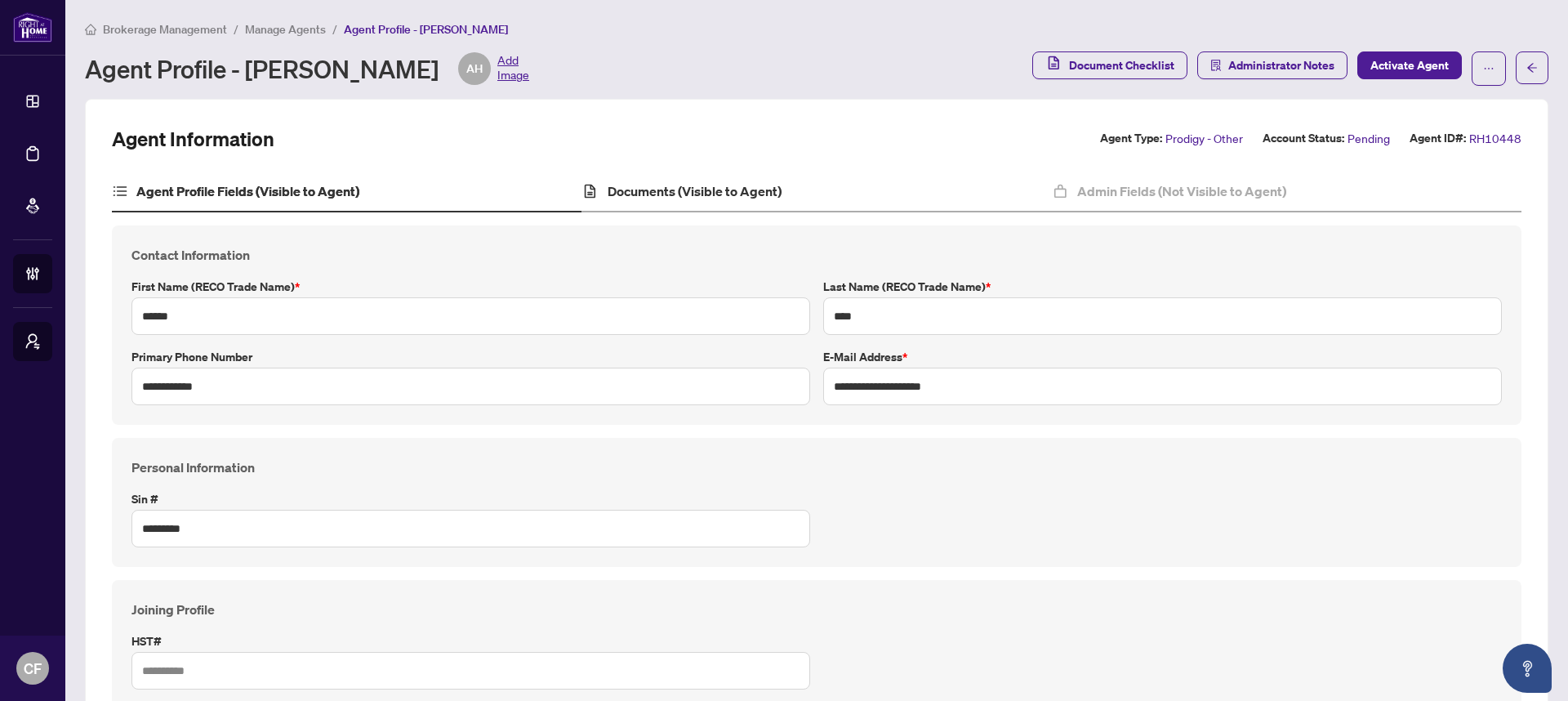
click at [803, 208] on div "Documents (Visible to Agent)" at bounding box center [815, 192] width 469 height 41
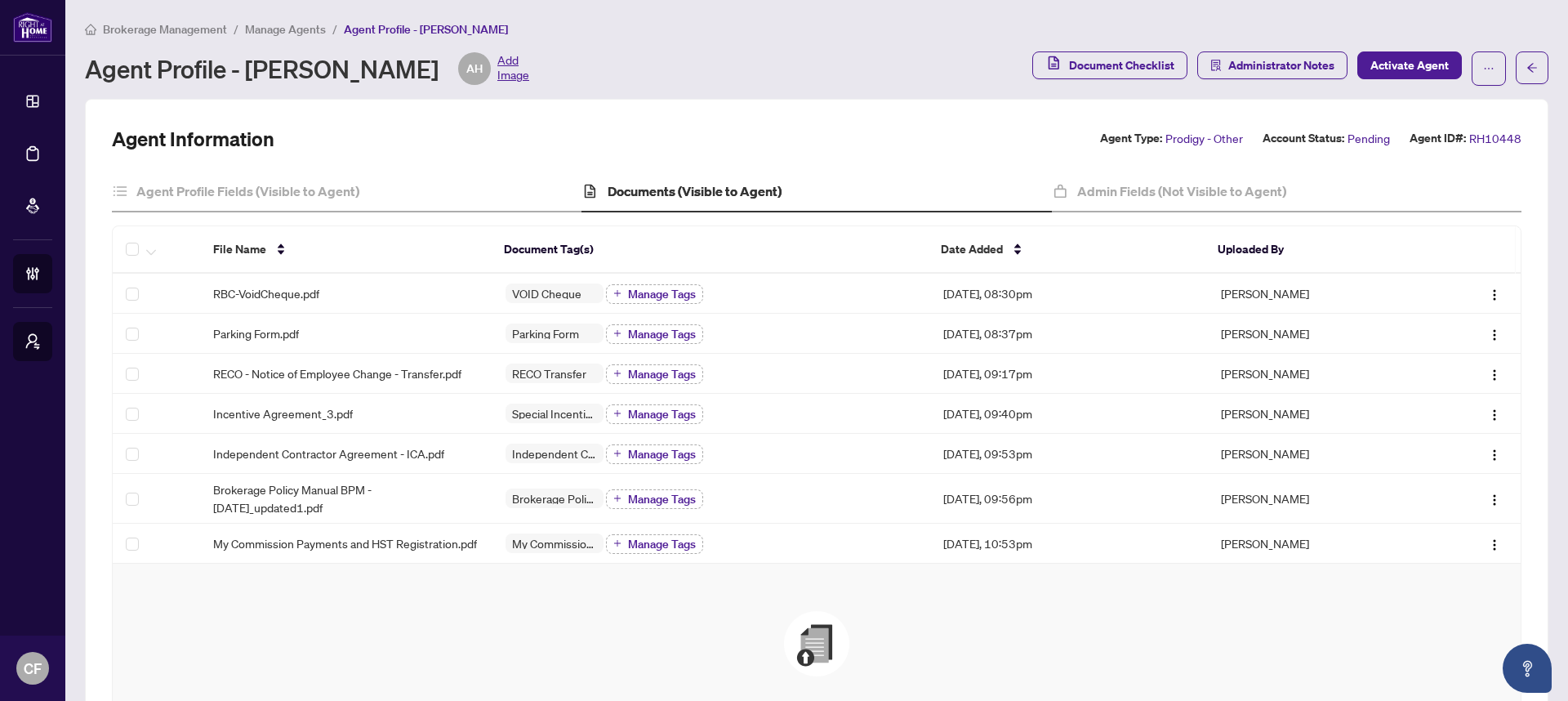
click at [310, 30] on span "Manage Agents" at bounding box center [285, 30] width 81 height 15
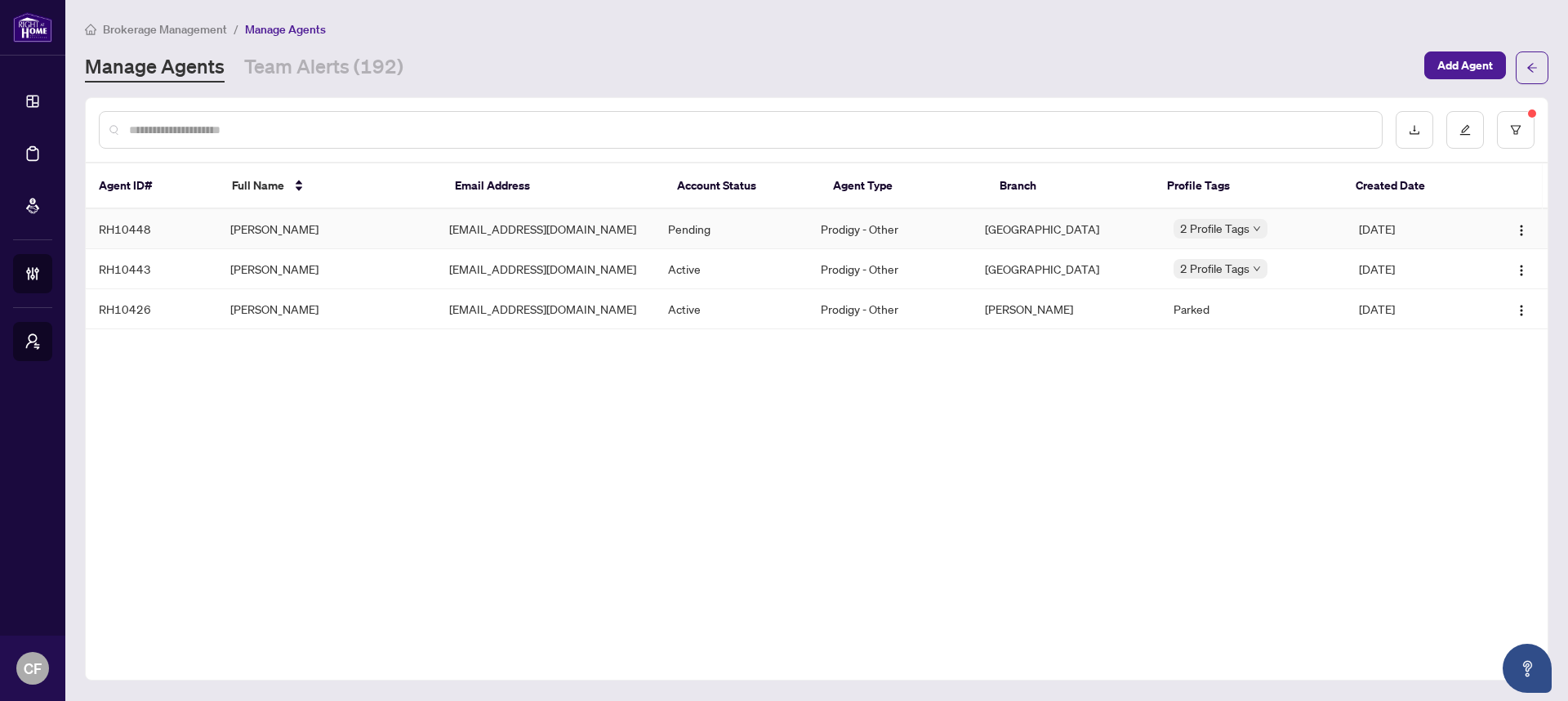
click at [515, 239] on td "[EMAIL_ADDRESS][DOMAIN_NAME]" at bounding box center [545, 229] width 218 height 40
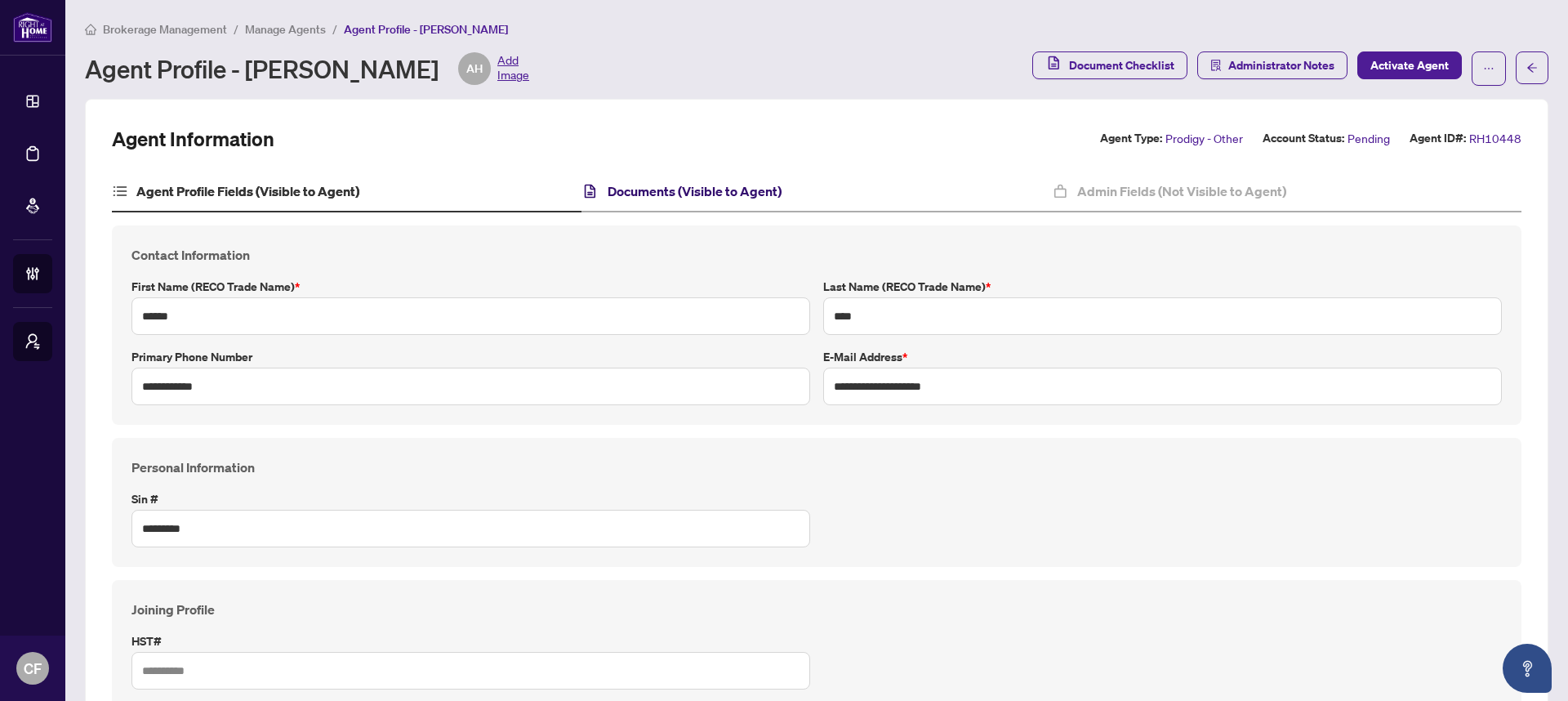
click at [704, 192] on h4 "Documents (Visible to Agent)" at bounding box center [694, 191] width 174 height 19
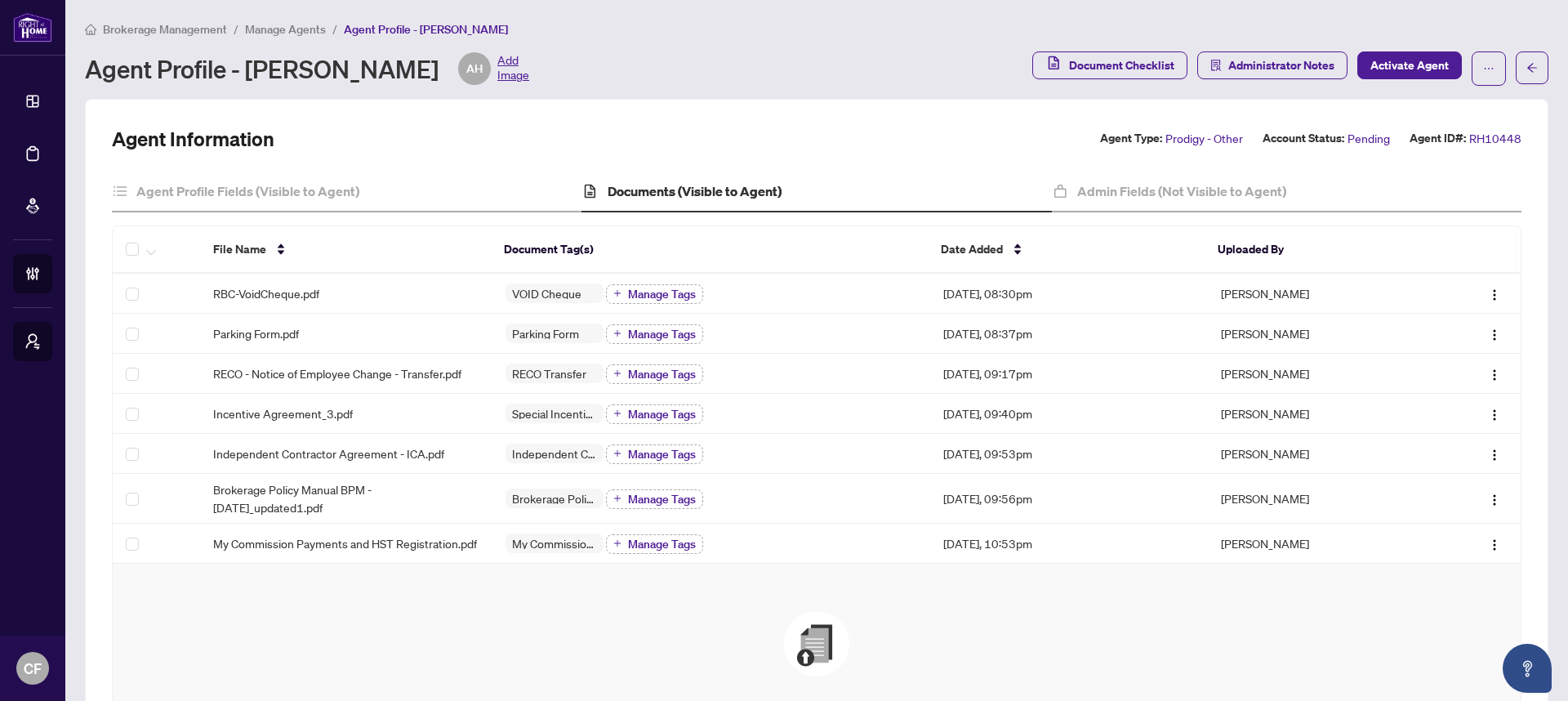
click at [310, 32] on span "Manage Agents" at bounding box center [285, 30] width 81 height 15
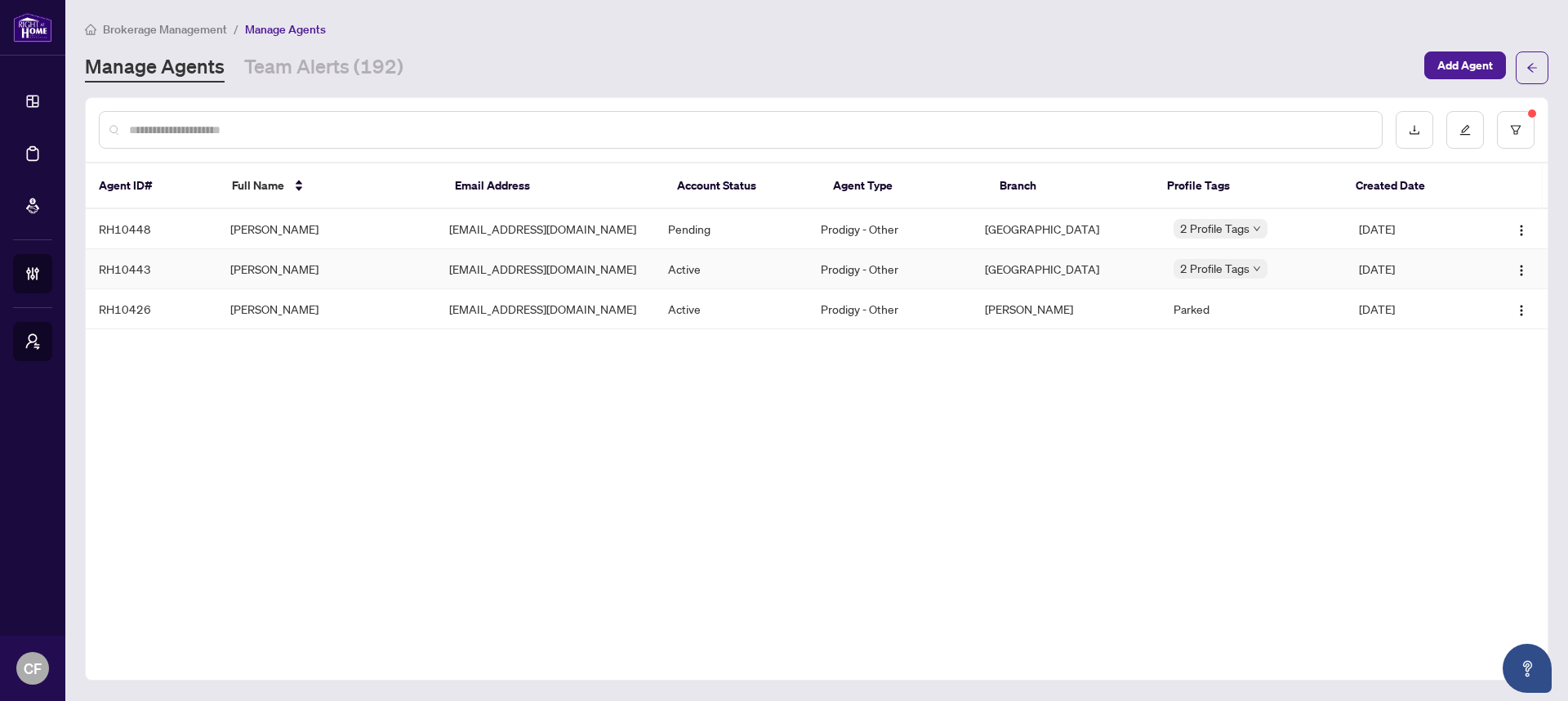
click at [323, 272] on td "[PERSON_NAME]" at bounding box center [327, 269] width 218 height 40
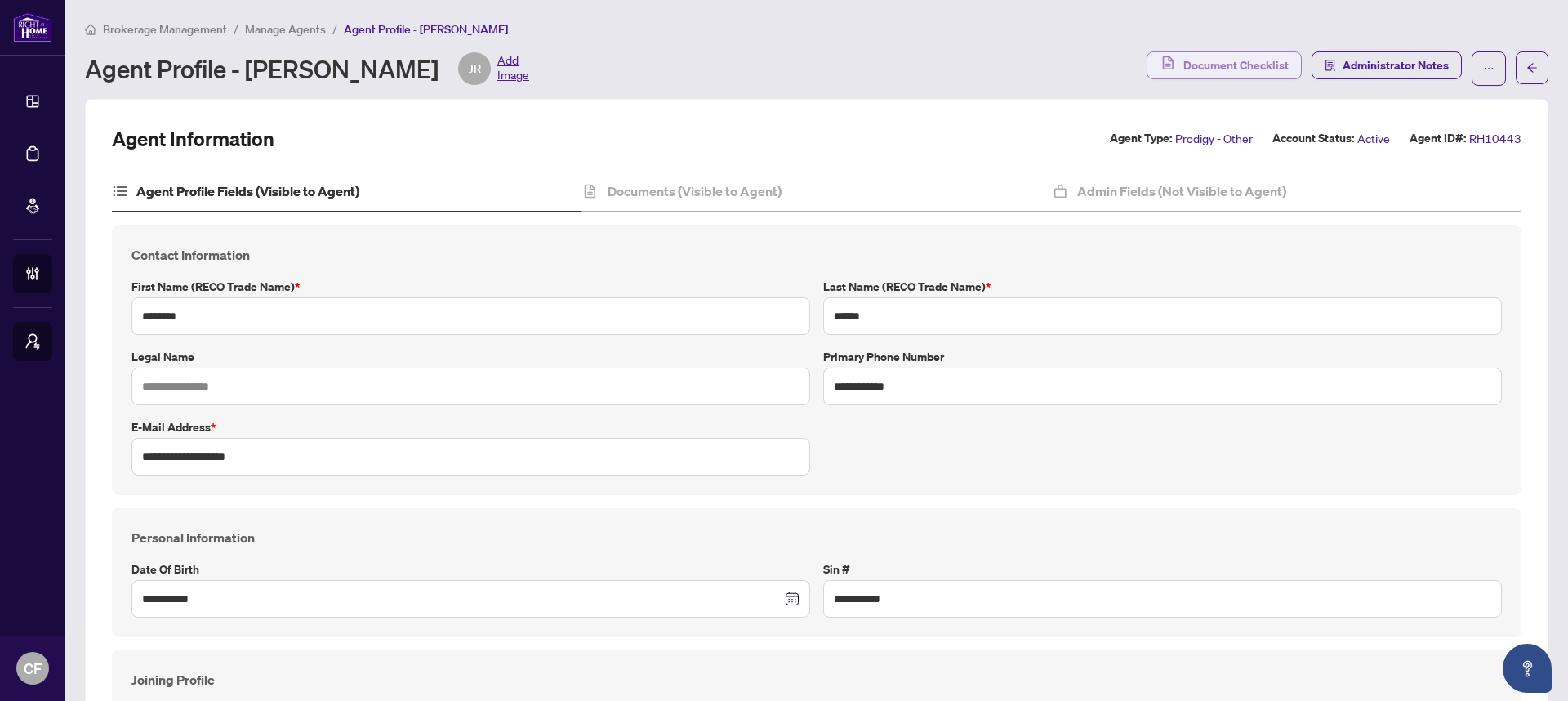
click at [1183, 77] on span "Document Checklist" at bounding box center [1236, 65] width 106 height 26
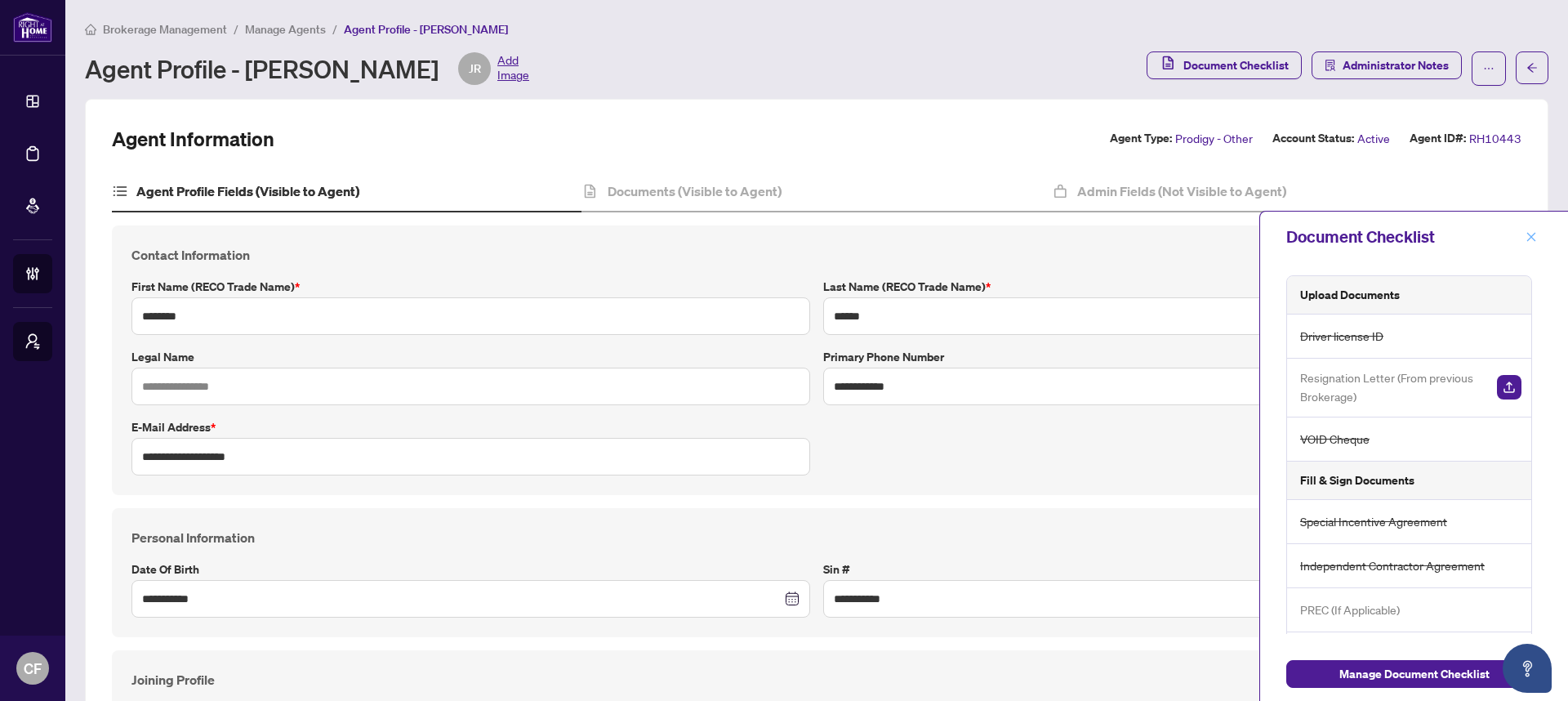
click at [1536, 235] on icon "close" at bounding box center [1531, 237] width 11 height 11
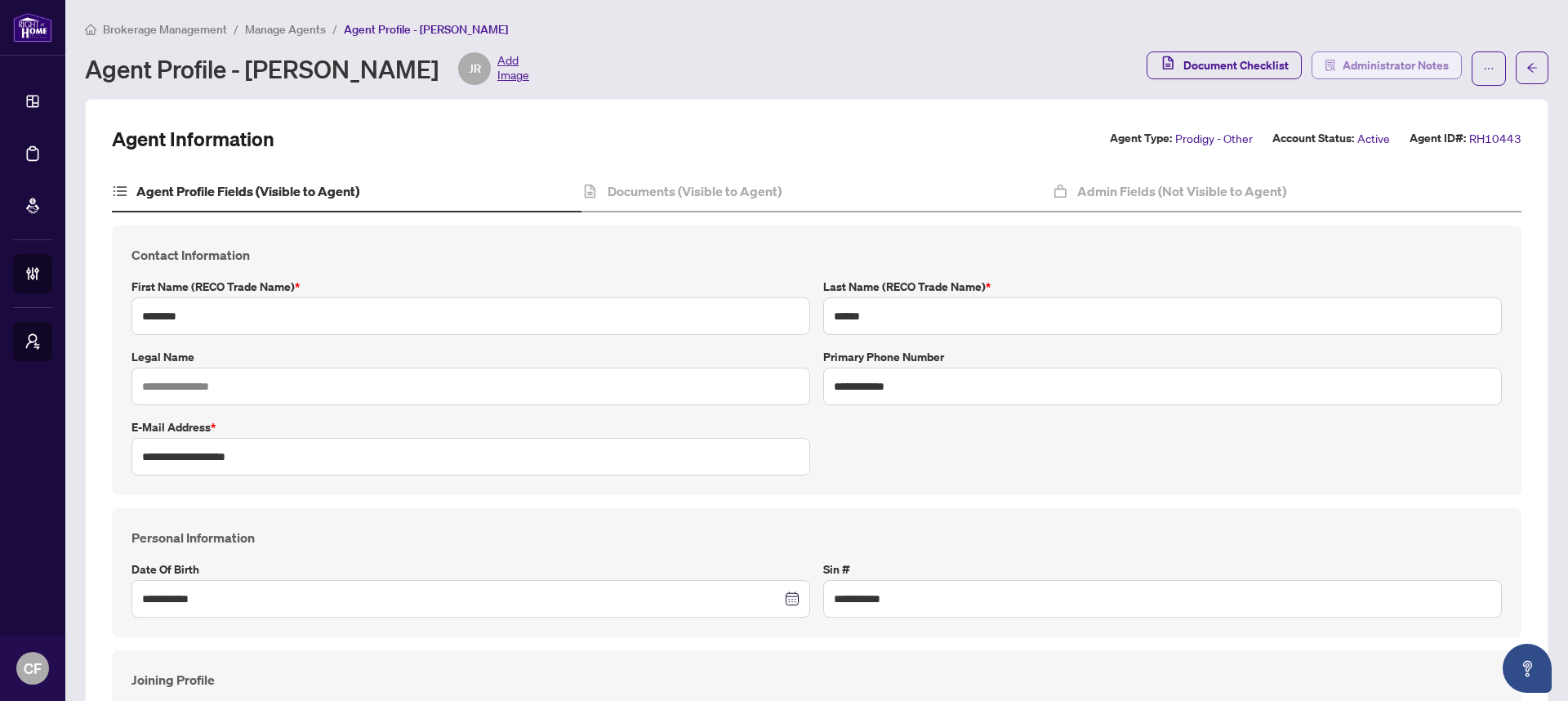
click at [1345, 57] on span "Administrator Notes" at bounding box center [1395, 65] width 106 height 26
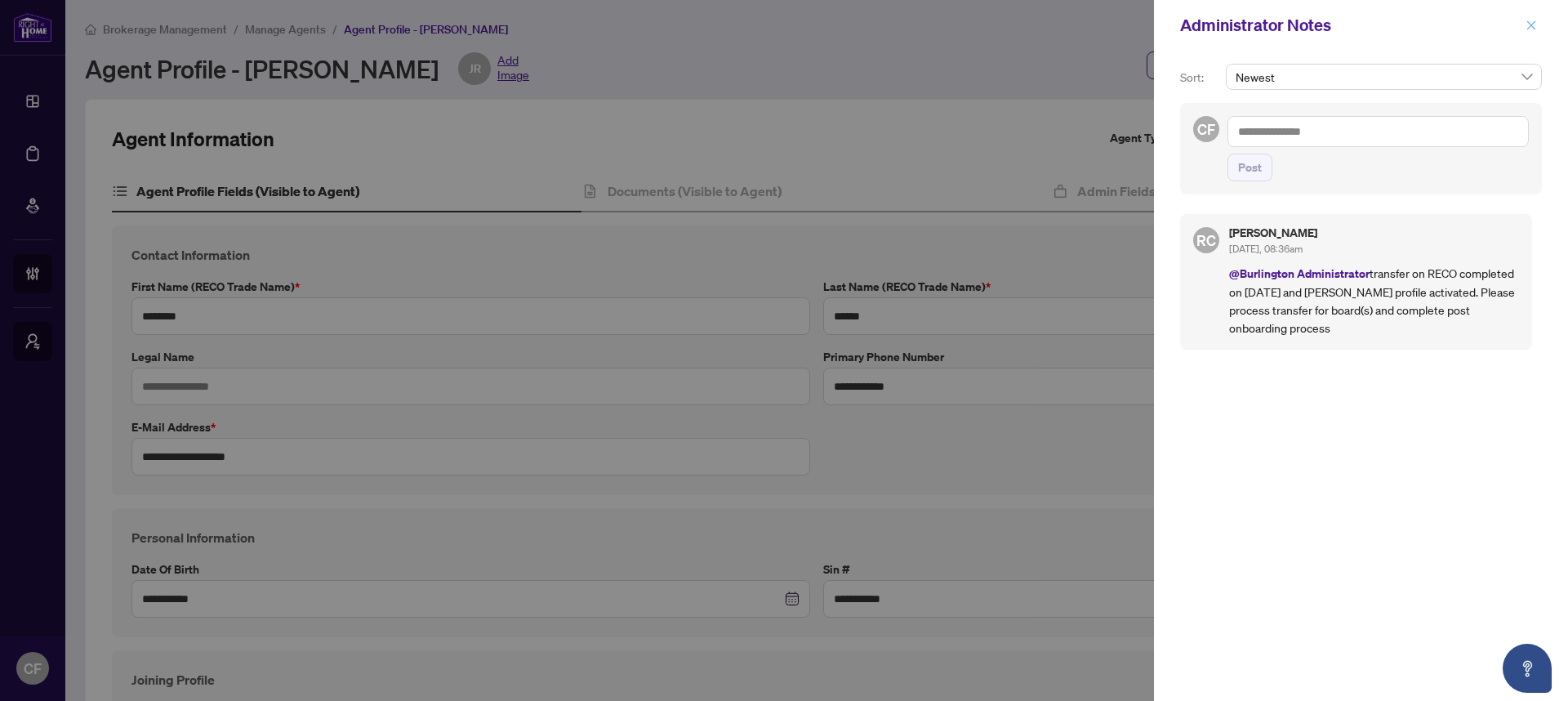
click at [1538, 22] on button "button" at bounding box center [1531, 25] width 21 height 19
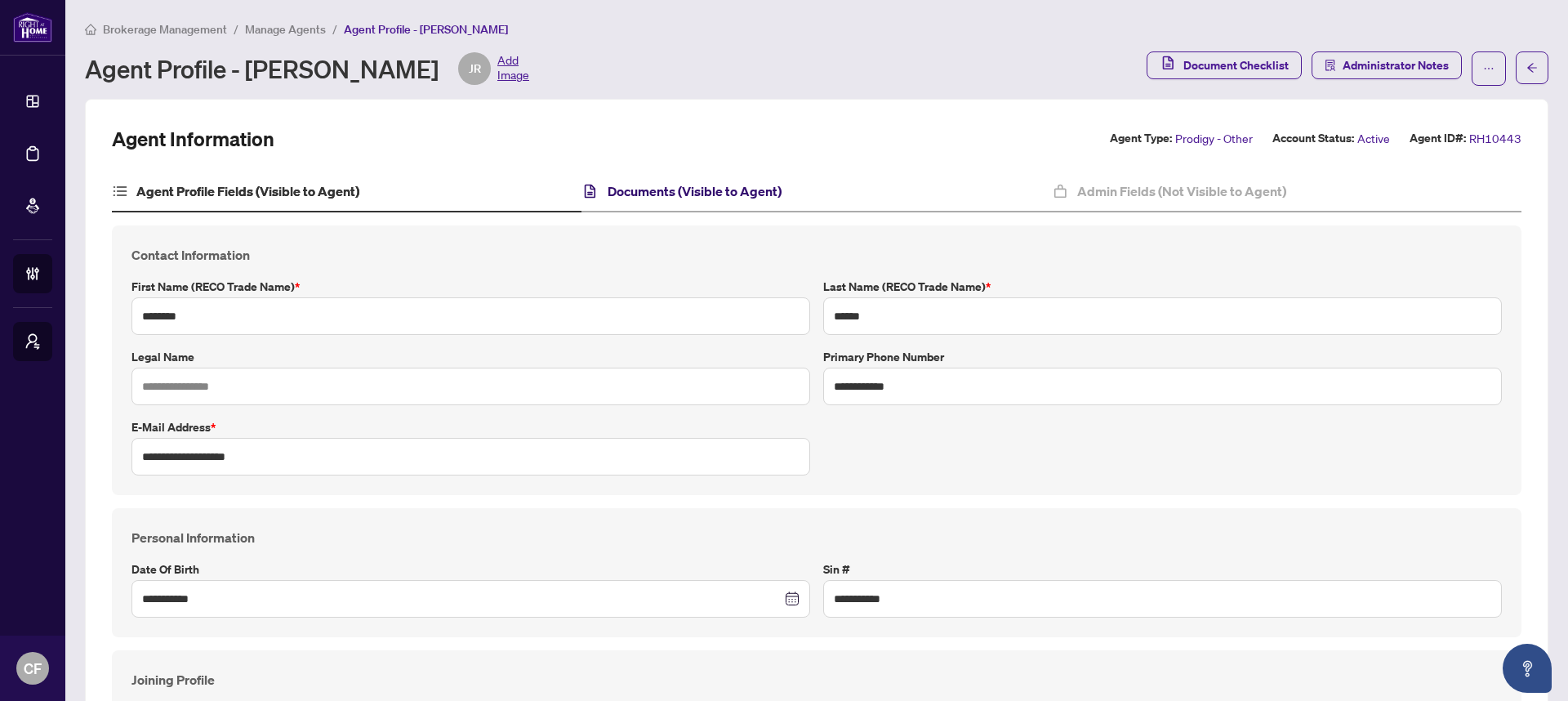
click at [687, 194] on h4 "Documents (Visible to Agent)" at bounding box center [694, 191] width 174 height 19
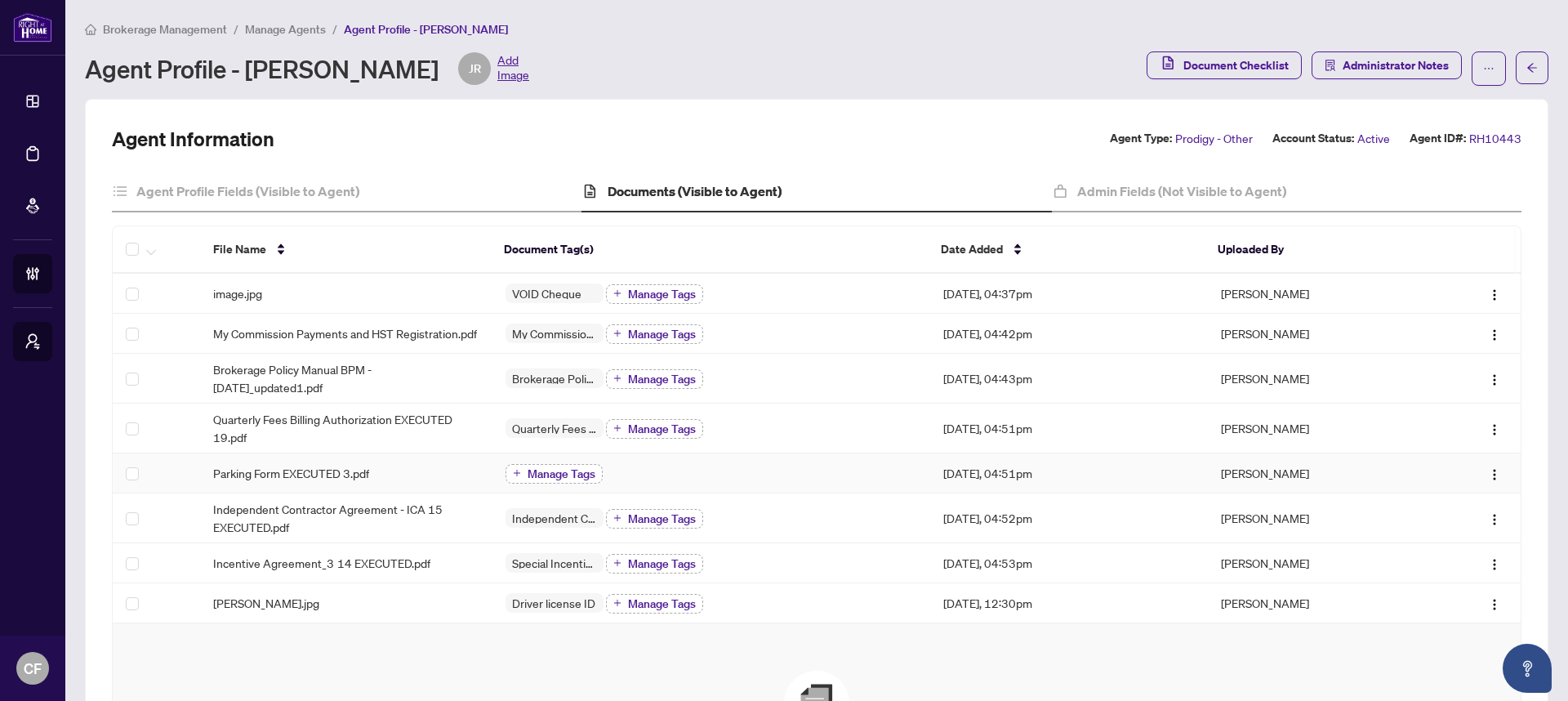
click at [585, 480] on span "Manage Tags" at bounding box center [561, 473] width 68 height 11
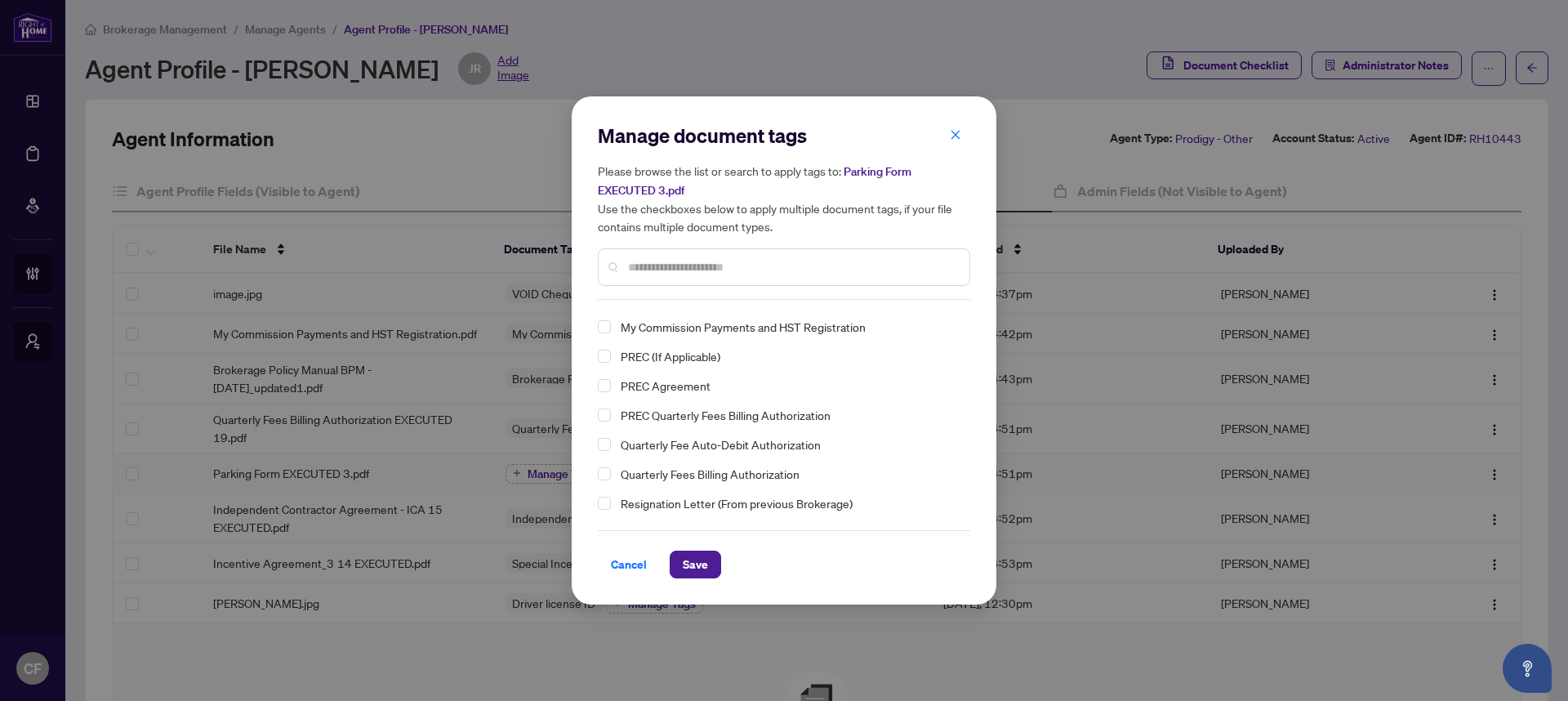
scroll to position [110, 0]
click at [627, 571] on span "Cancel" at bounding box center [628, 564] width 36 height 26
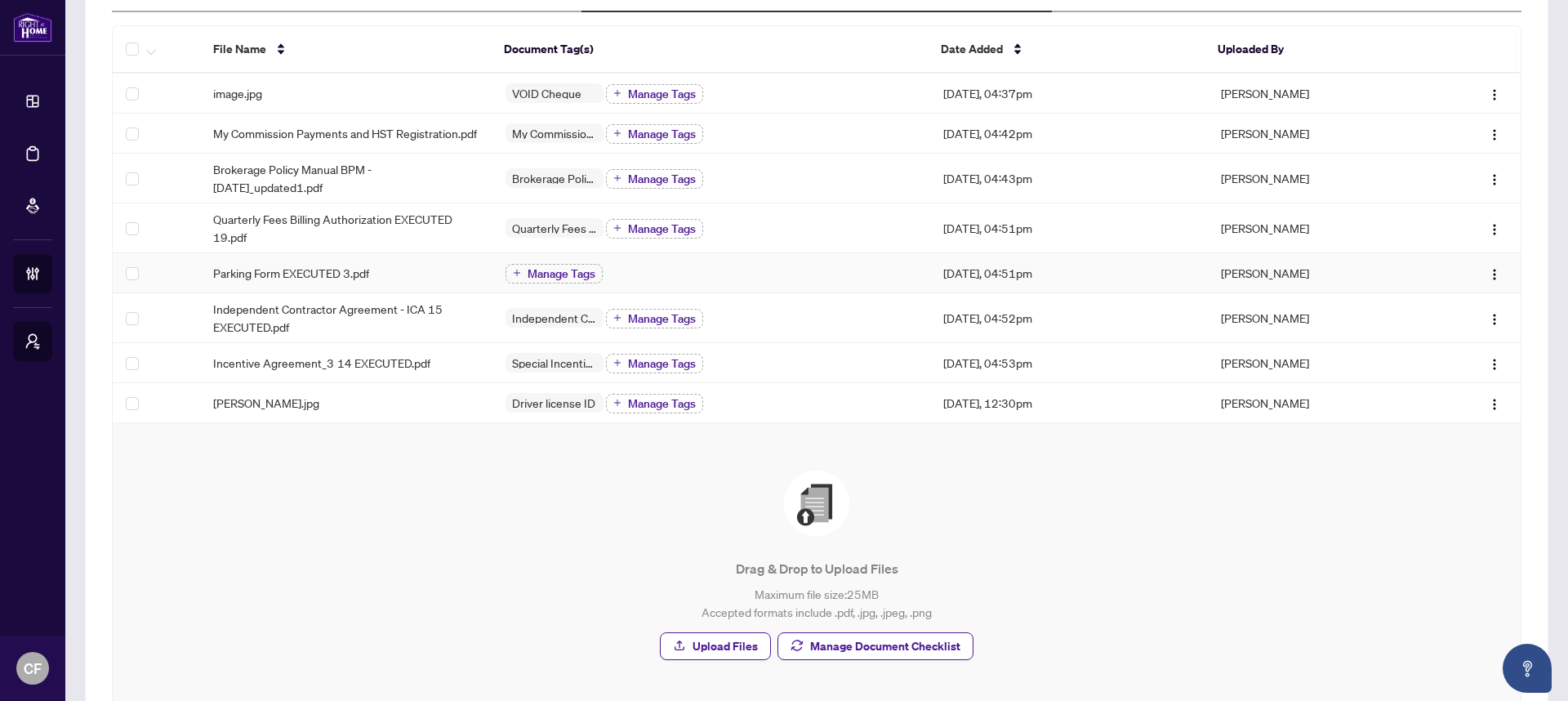
scroll to position [310, 0]
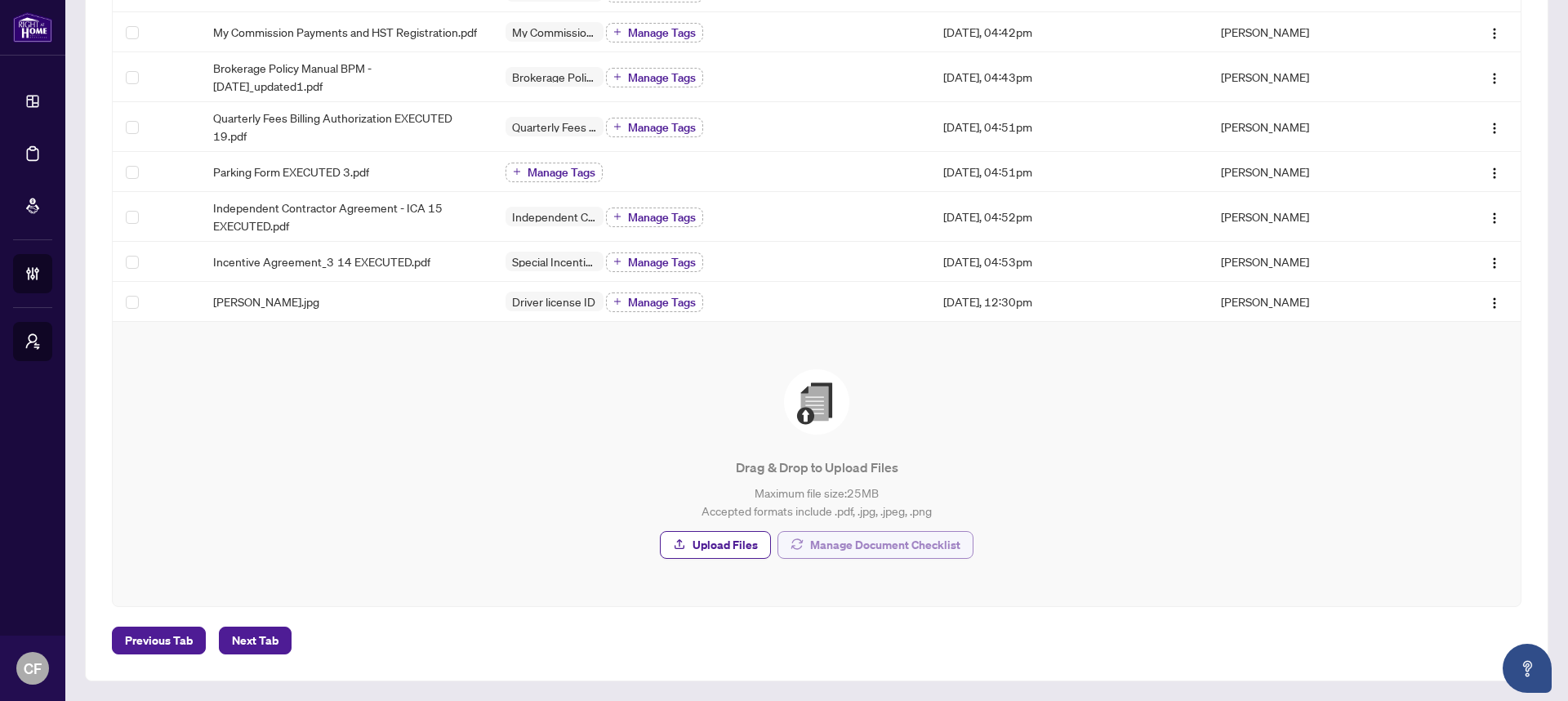
click at [823, 545] on span "Manage Document Checklist" at bounding box center [885, 545] width 150 height 26
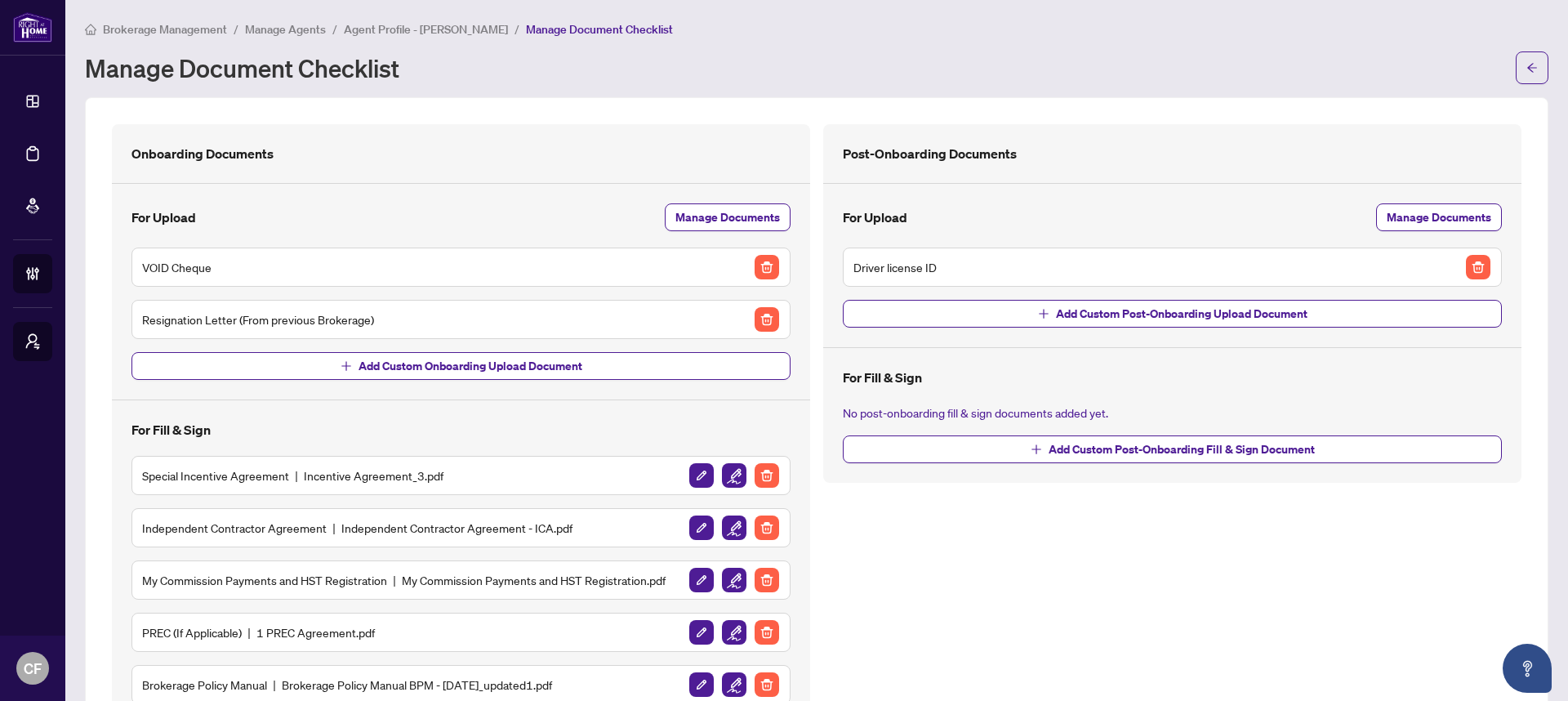
click at [285, 31] on span "Manage Agents" at bounding box center [285, 30] width 81 height 15
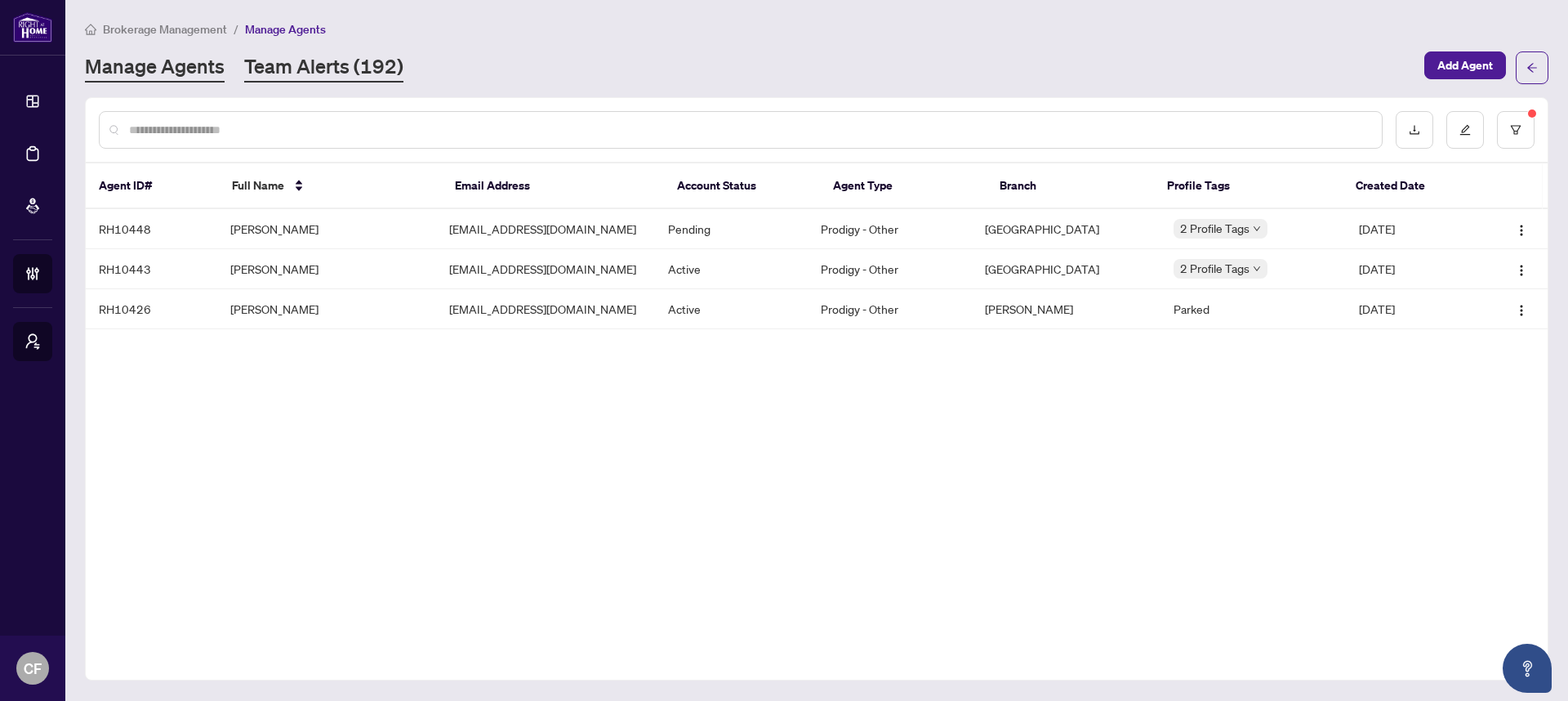
click at [306, 70] on link "Team Alerts (192)" at bounding box center [324, 68] width 159 height 30
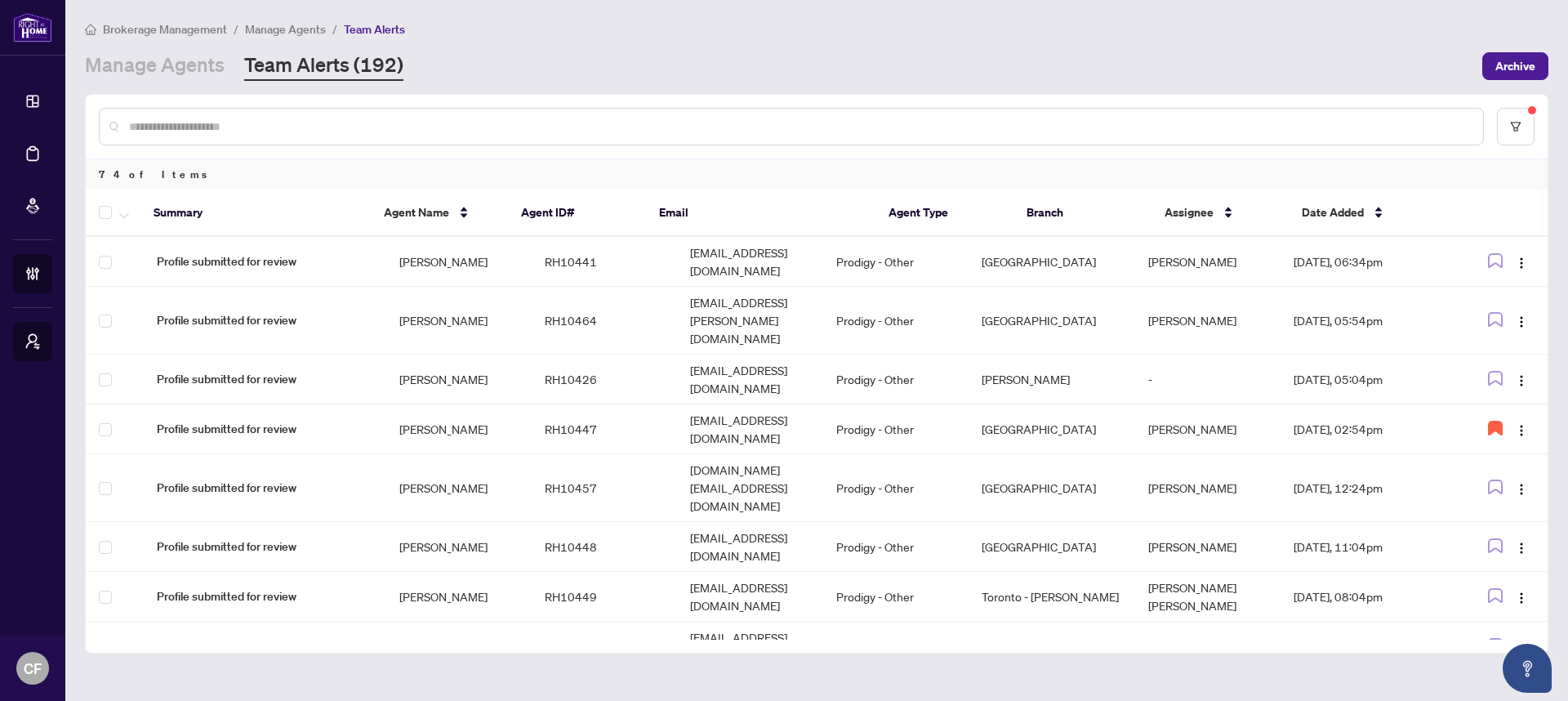
click at [633, 129] on input "text" at bounding box center [799, 126] width 1340 height 18
type input "*******"
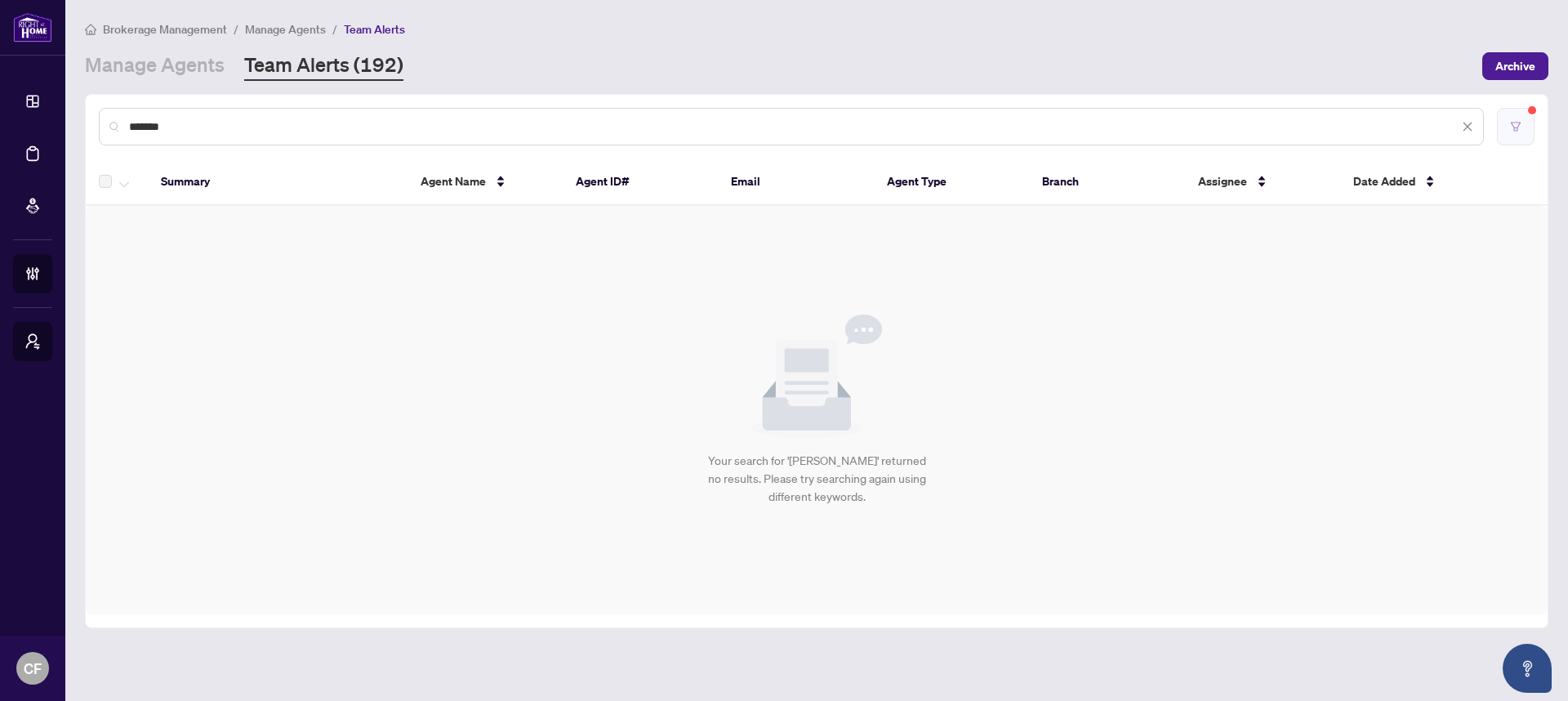
click at [1518, 121] on icon "filter" at bounding box center [1515, 127] width 11 height 11
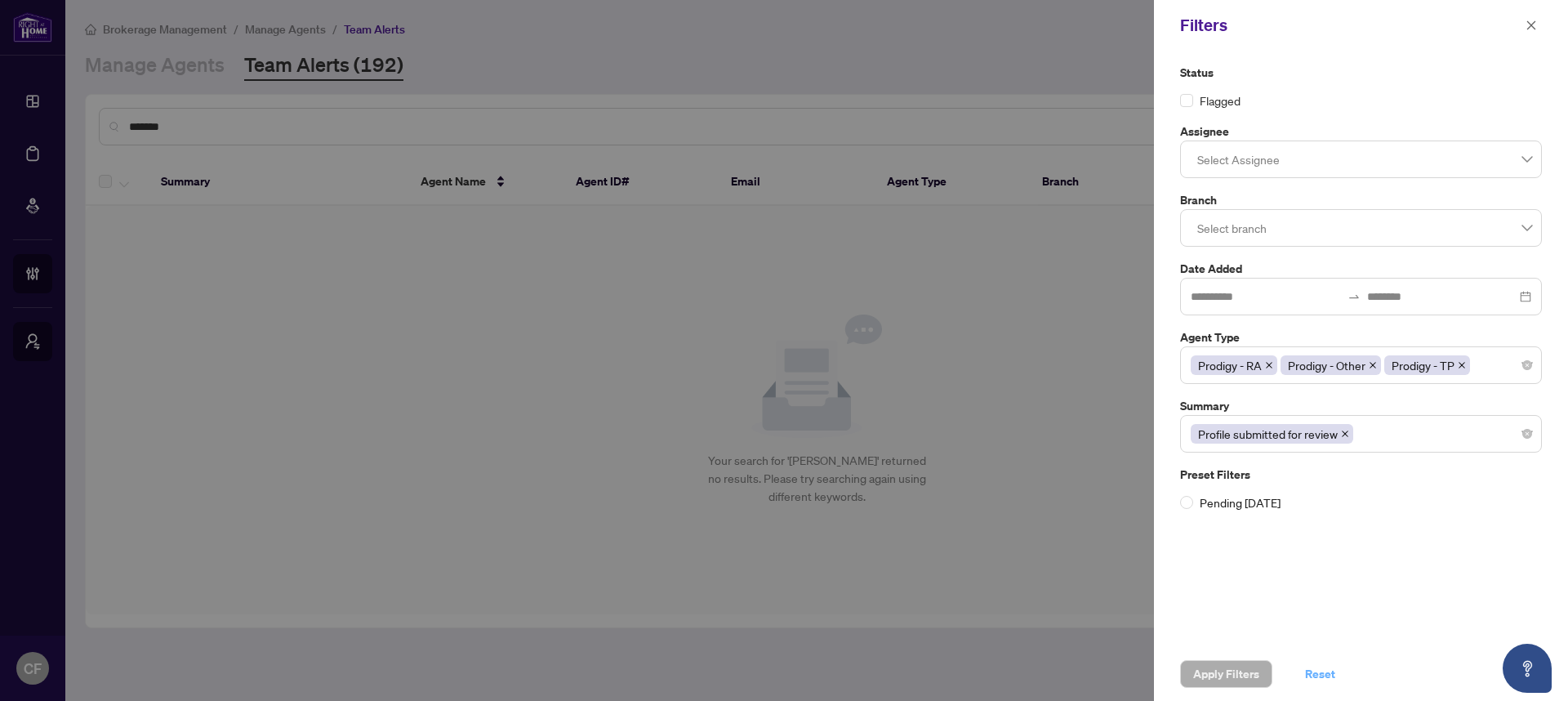
click at [1308, 675] on span "Reset" at bounding box center [1320, 674] width 31 height 26
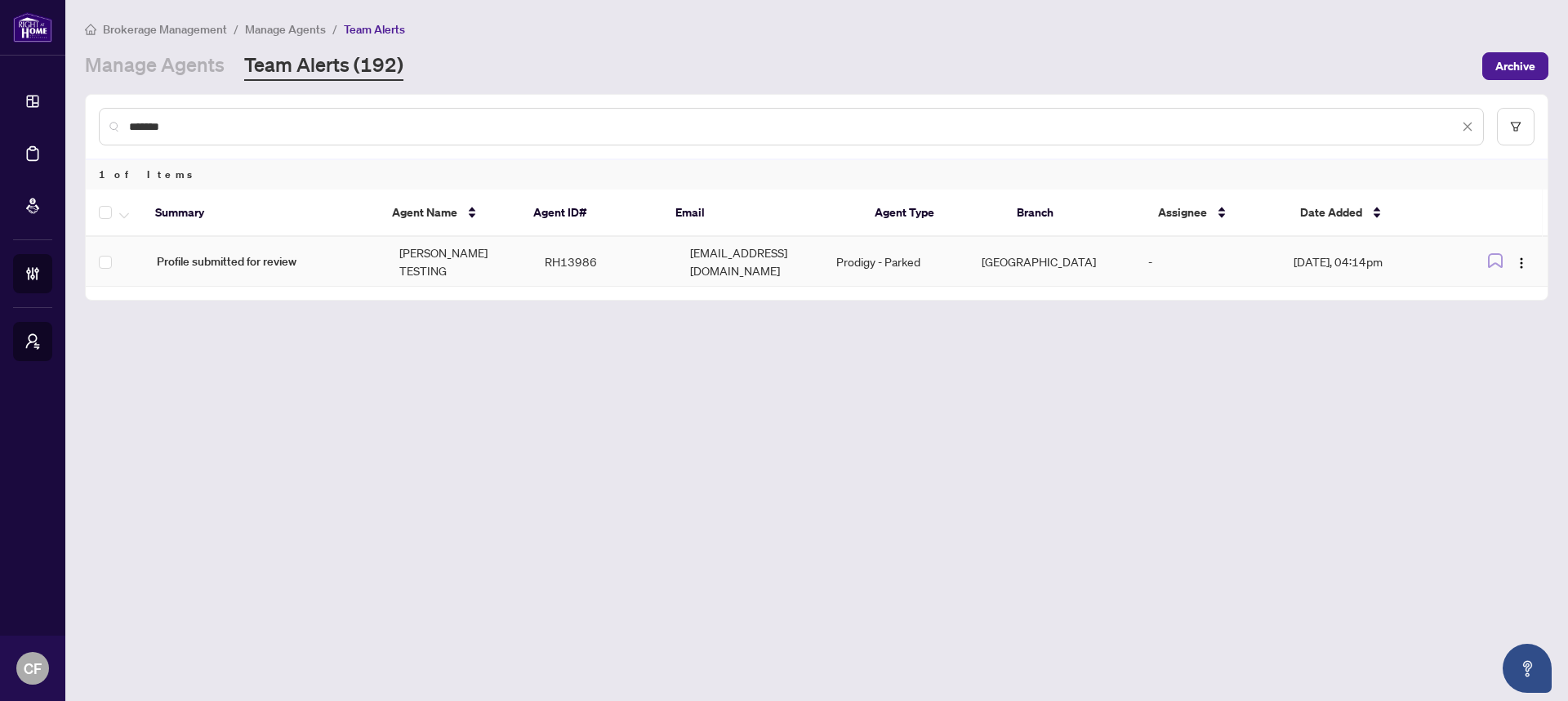
click at [1294, 264] on td "[DATE], 04:14pm" at bounding box center [1367, 262] width 175 height 50
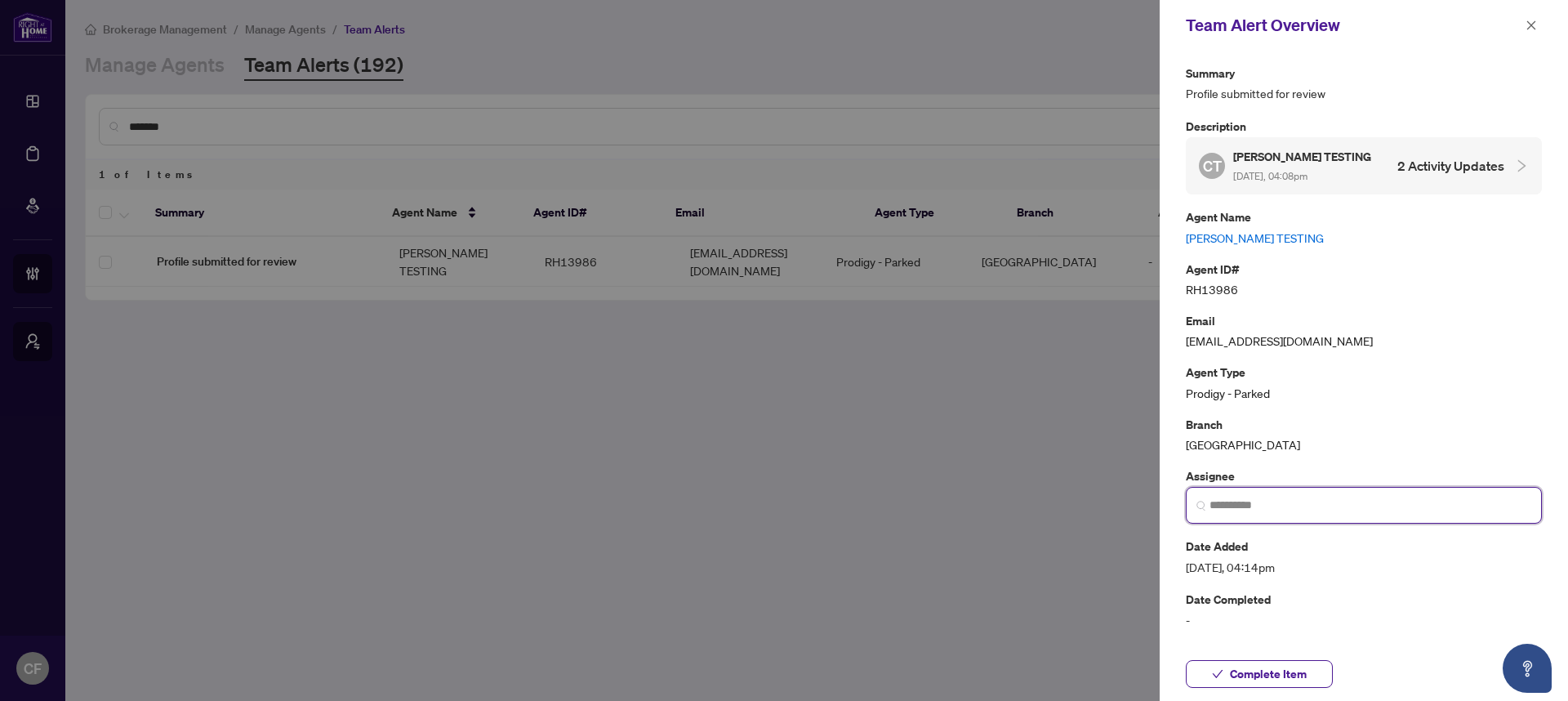
click at [1308, 506] on input "search" at bounding box center [1370, 505] width 322 height 18
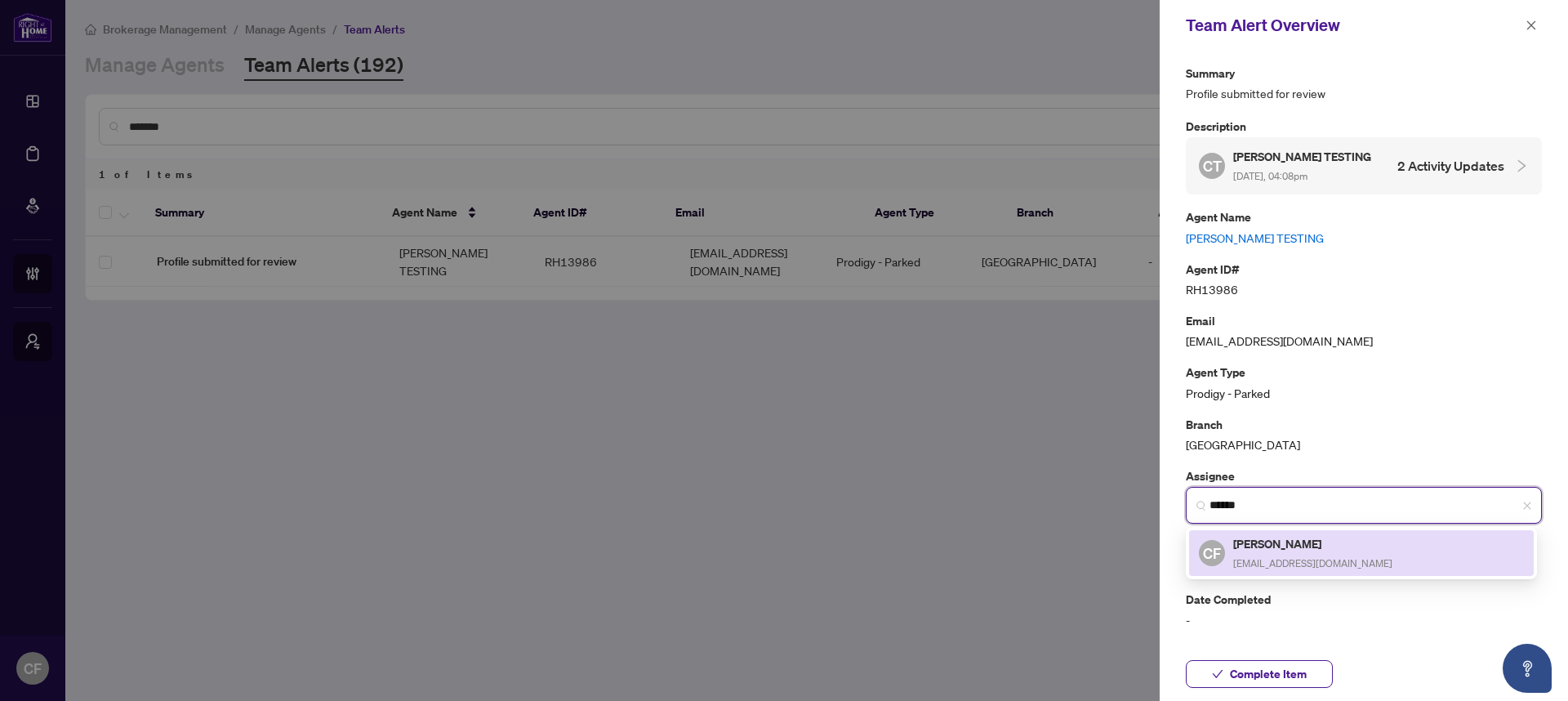
click at [1244, 554] on div "[PERSON_NAME] [EMAIL_ADDRESS][DOMAIN_NAME]" at bounding box center [1313, 553] width 159 height 38
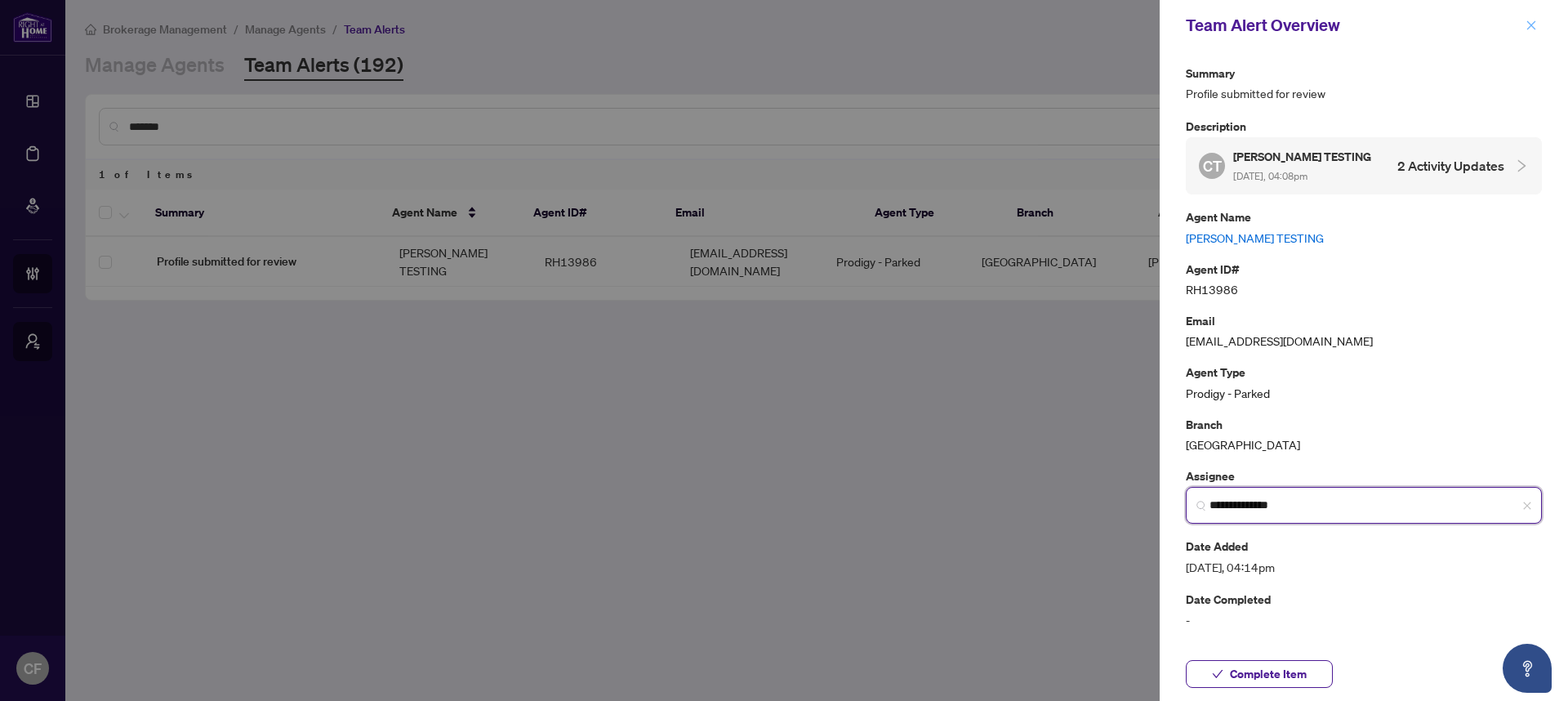
type input "**********"
click at [1533, 26] on icon "close" at bounding box center [1531, 25] width 11 height 11
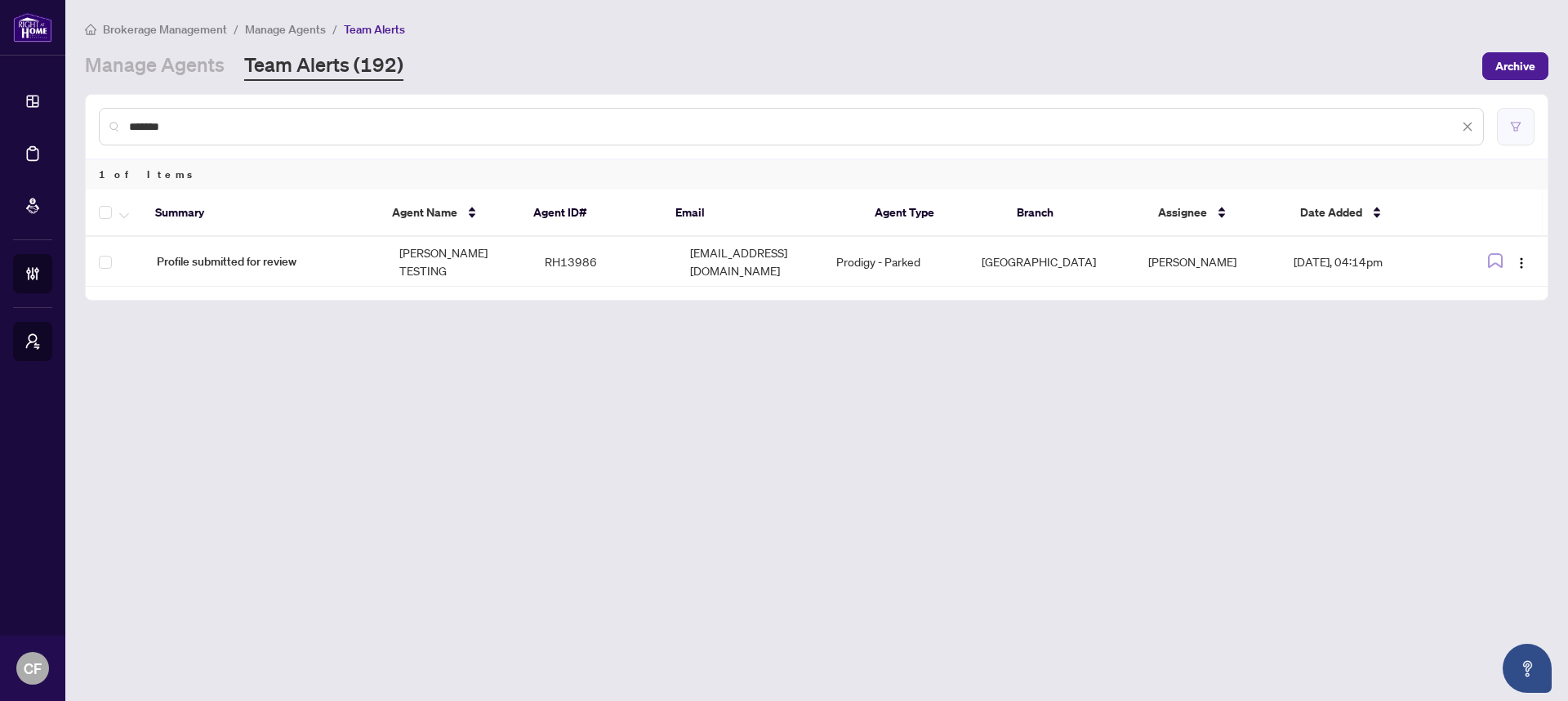
click at [1512, 133] on button "button" at bounding box center [1515, 126] width 38 height 38
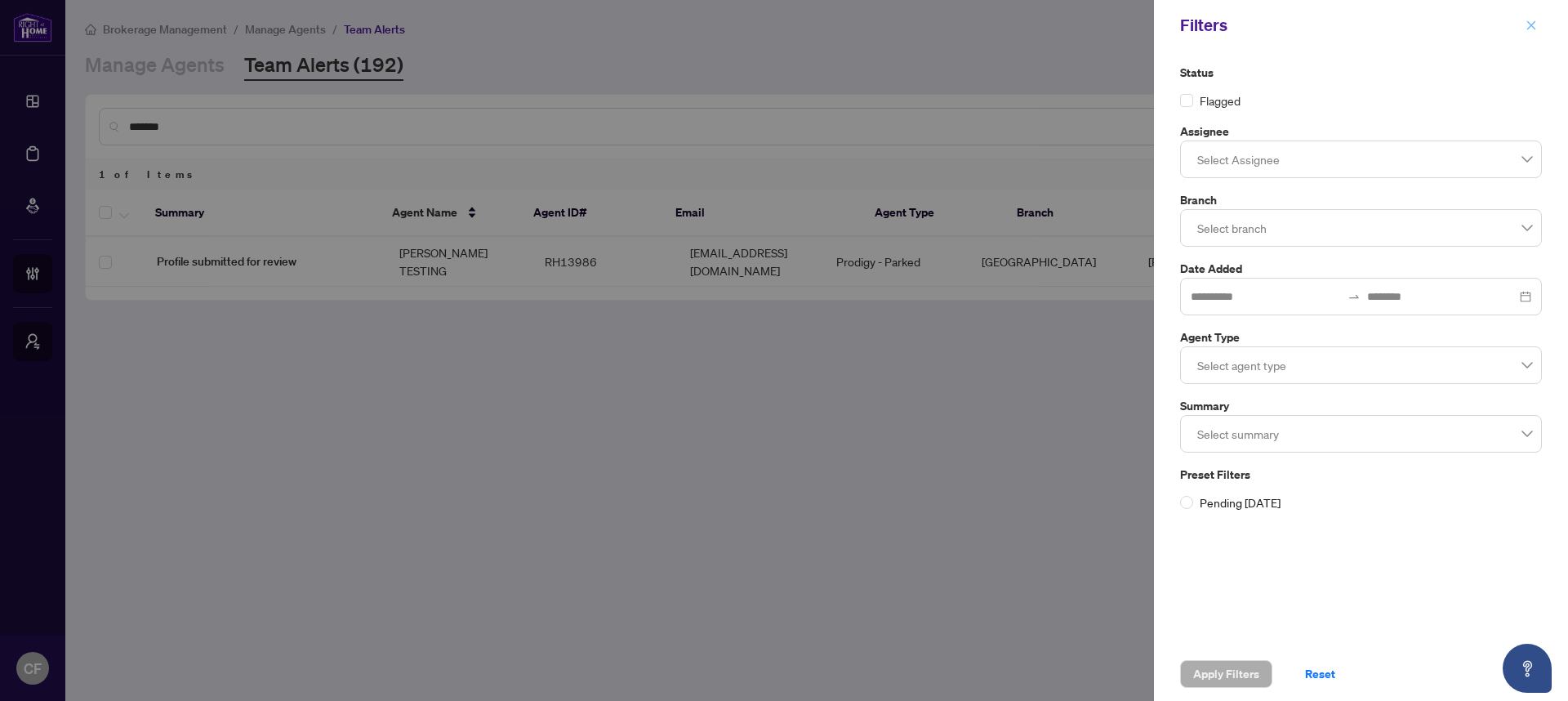
click at [1535, 24] on icon "close" at bounding box center [1531, 25] width 11 height 11
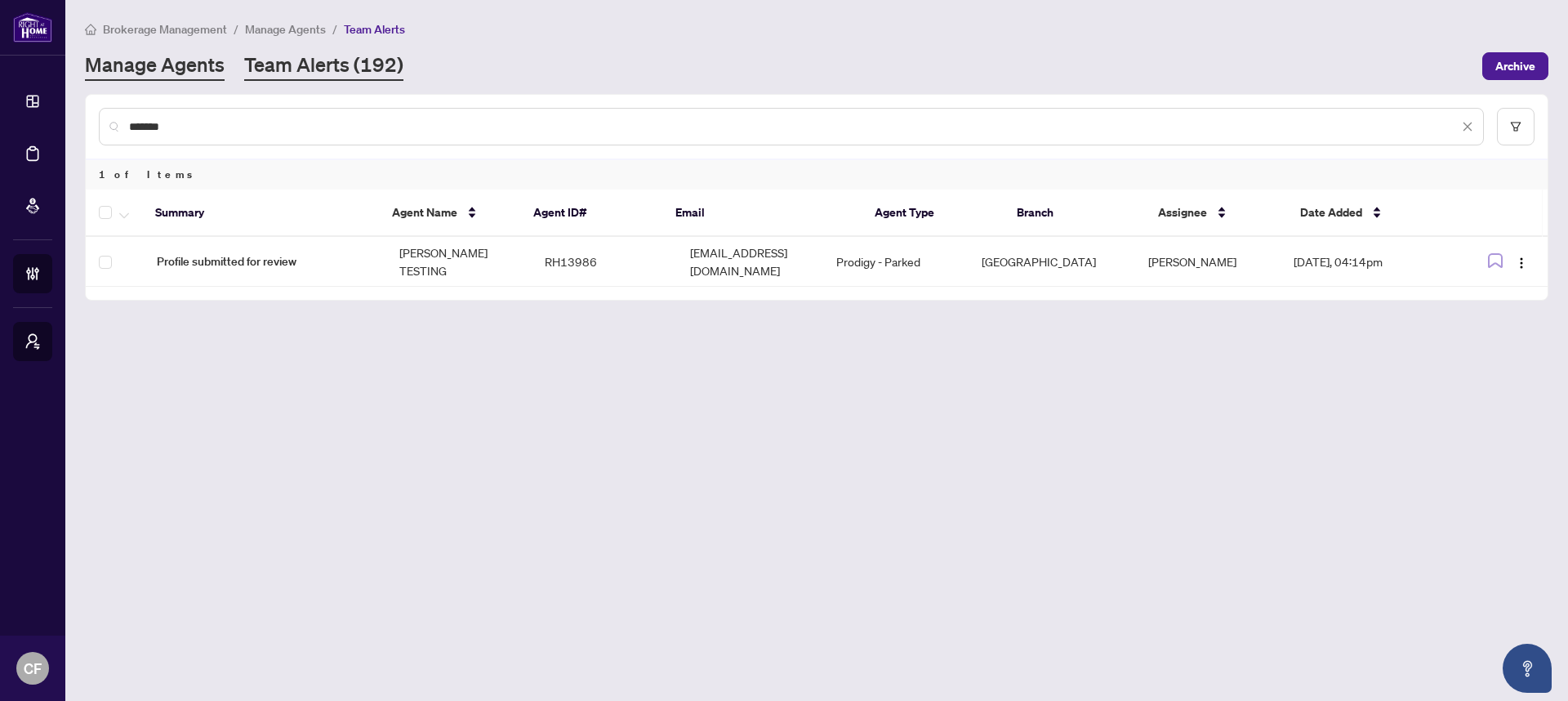
click at [188, 59] on link "Manage Agents" at bounding box center [155, 67] width 140 height 30
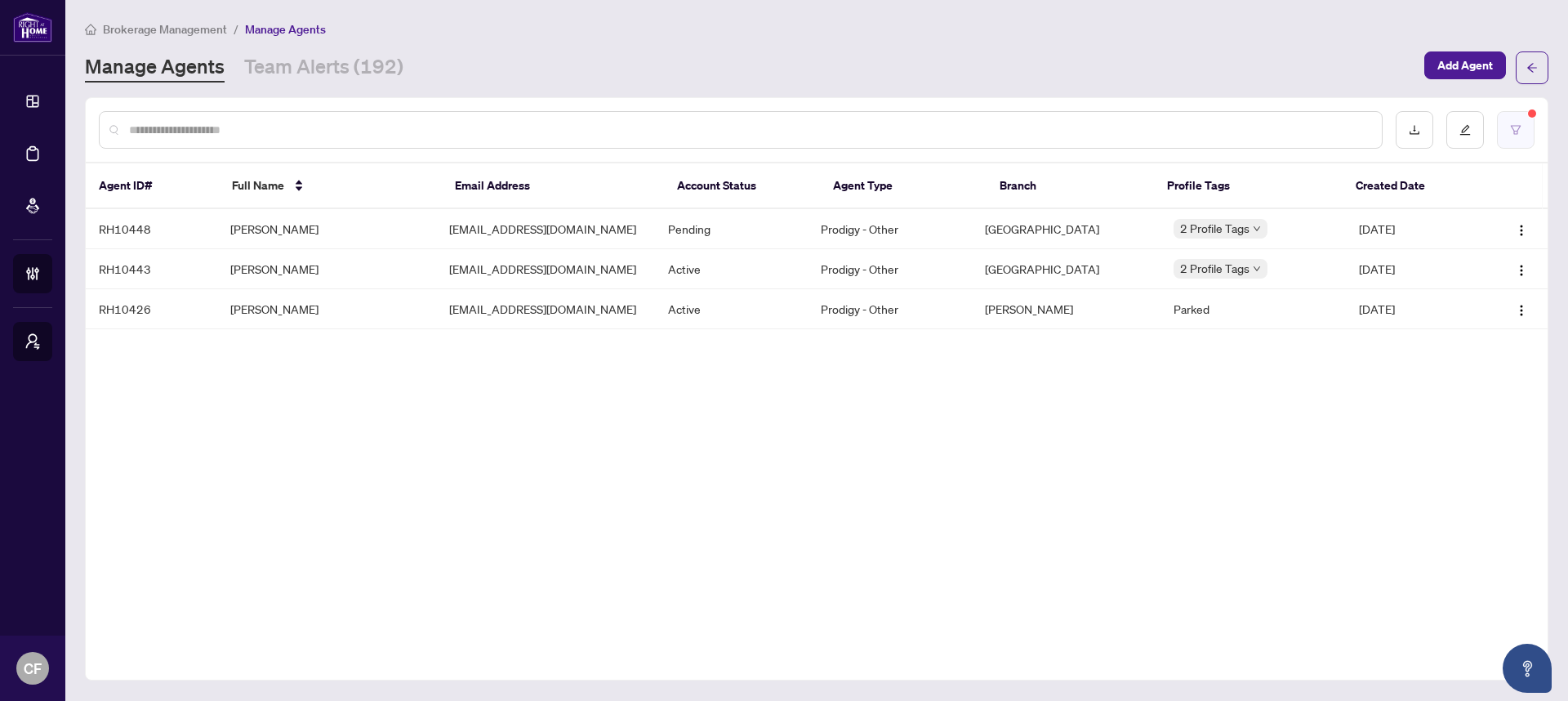
click at [1524, 128] on button "button" at bounding box center [1515, 130] width 38 height 38
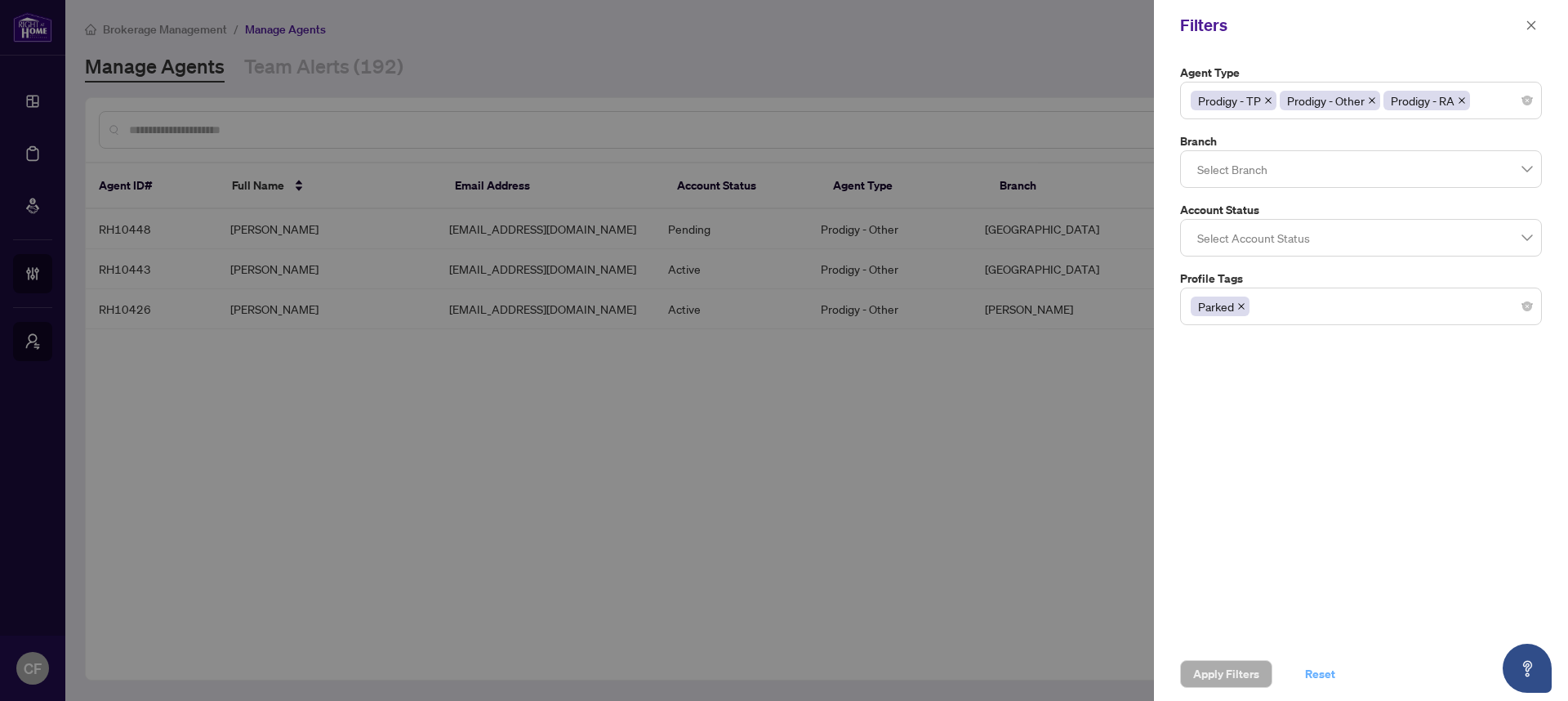
click at [1337, 676] on button "Reset" at bounding box center [1320, 674] width 56 height 28
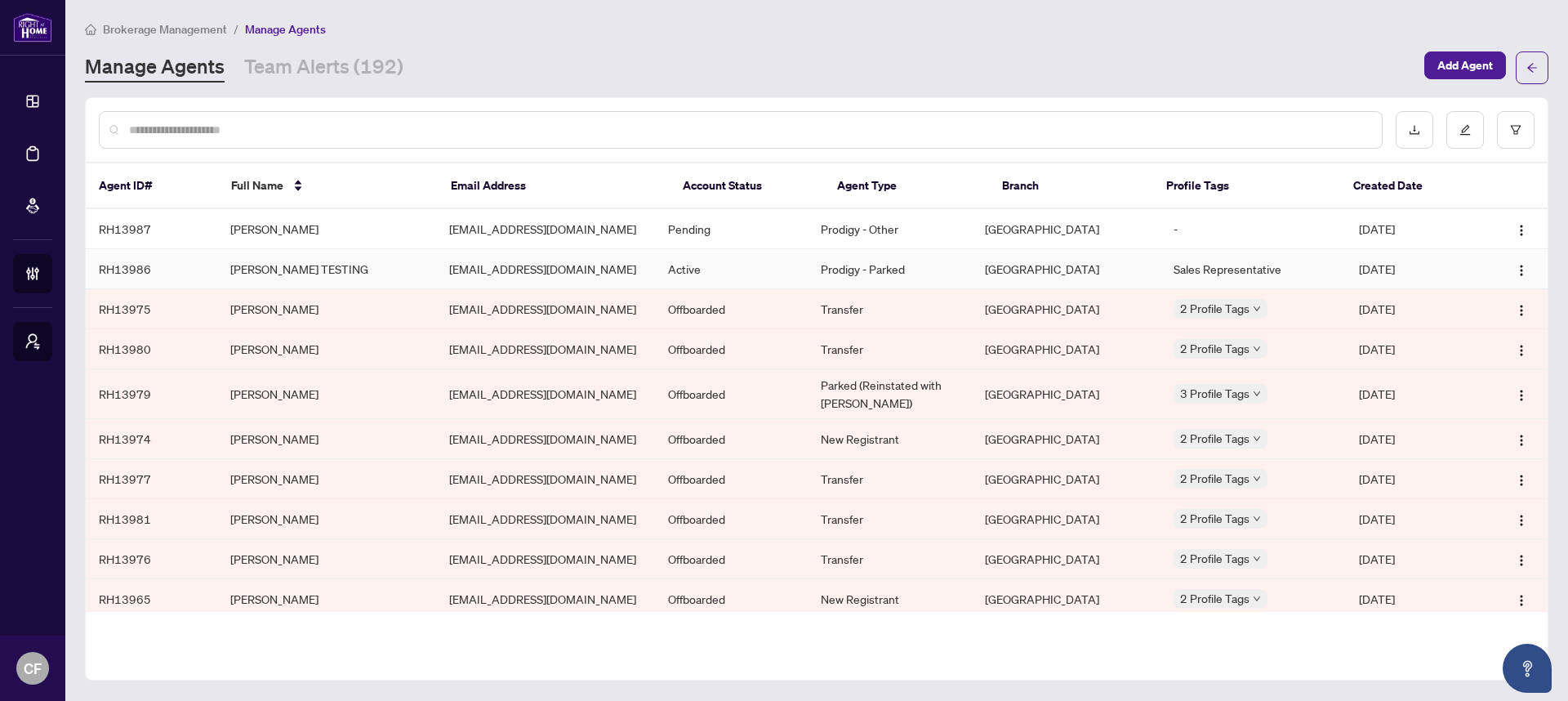
click at [366, 260] on td "[PERSON_NAME] TESTING" at bounding box center [327, 269] width 218 height 40
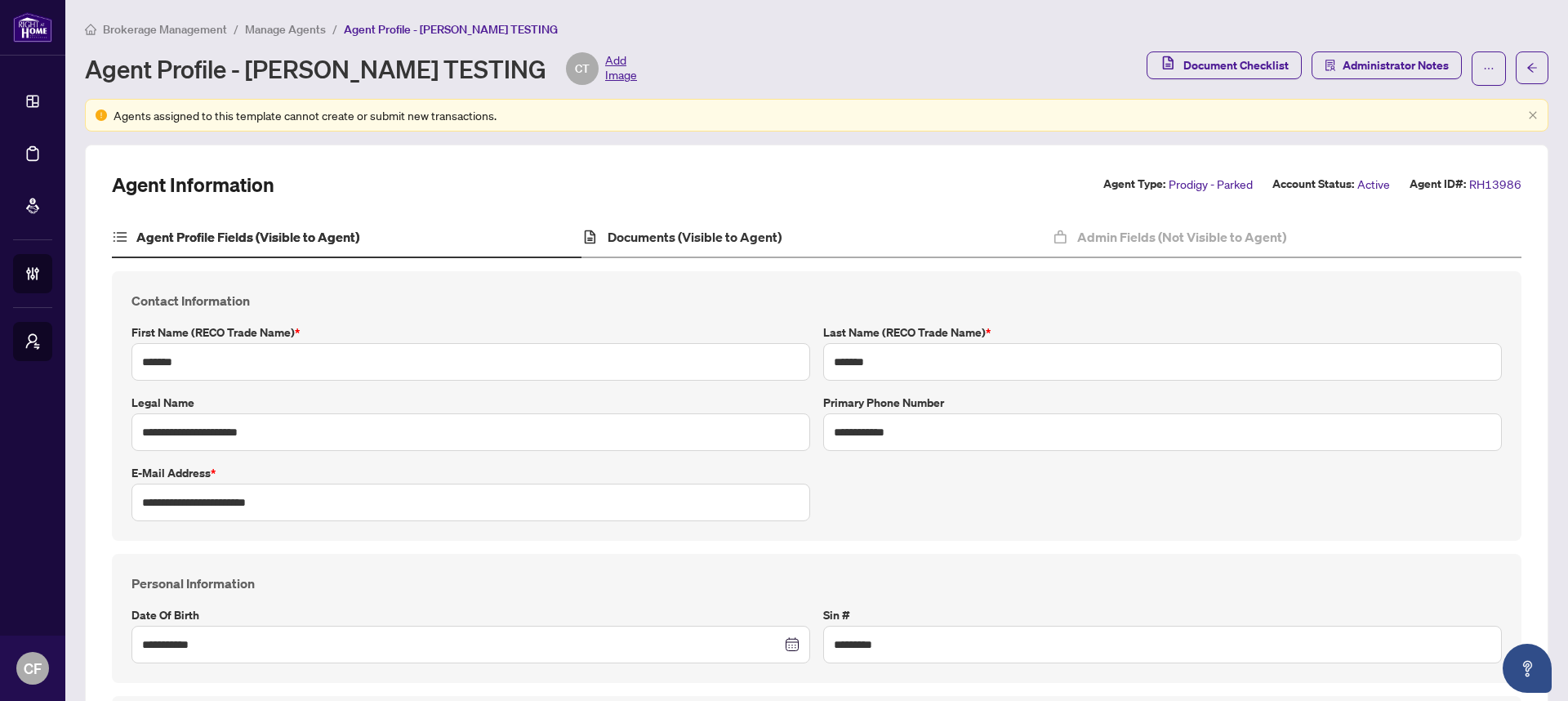
click at [895, 238] on div "Documents (Visible to Agent)" at bounding box center [815, 238] width 469 height 41
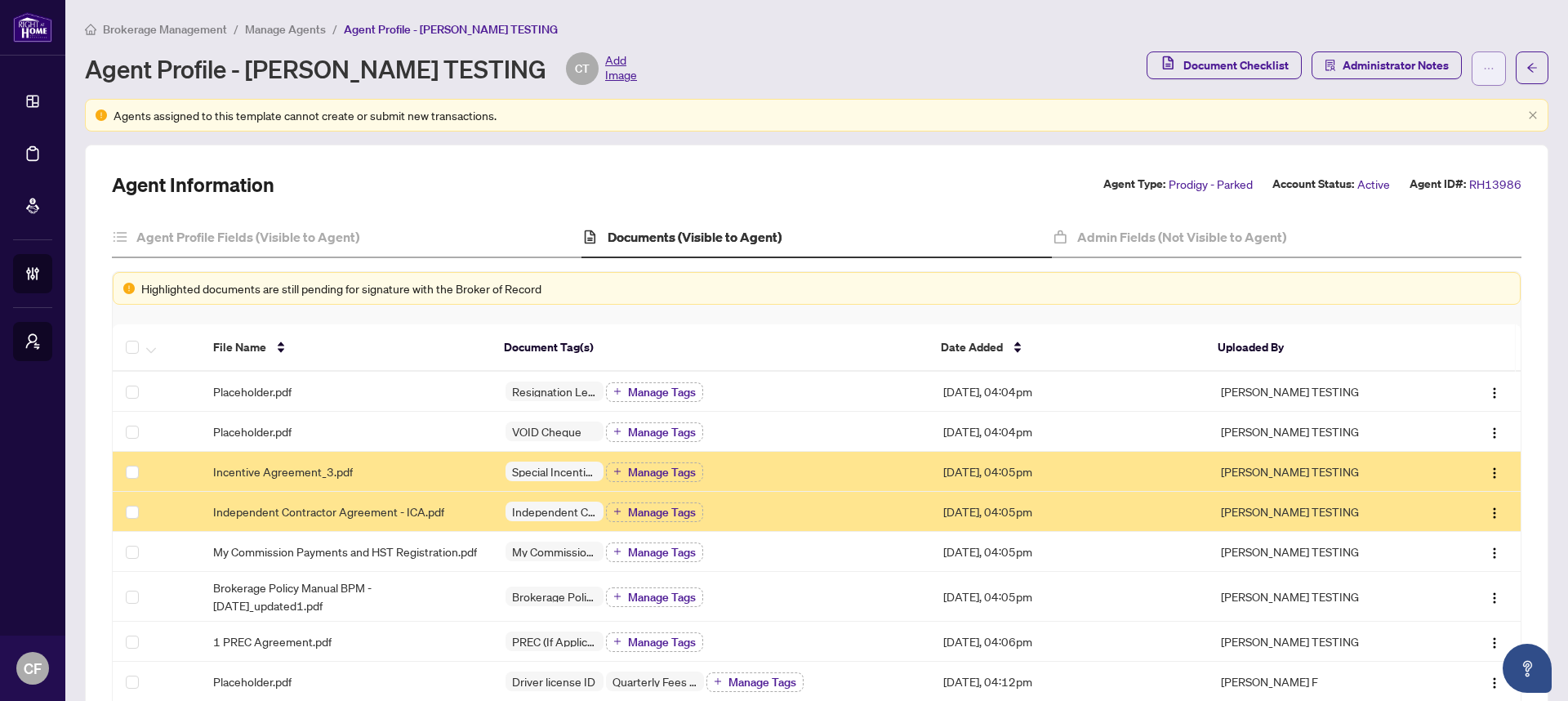
click at [1472, 77] on button "button" at bounding box center [1488, 69] width 34 height 34
click at [1463, 106] on span "Change Agent Type" at bounding box center [1424, 104] width 112 height 18
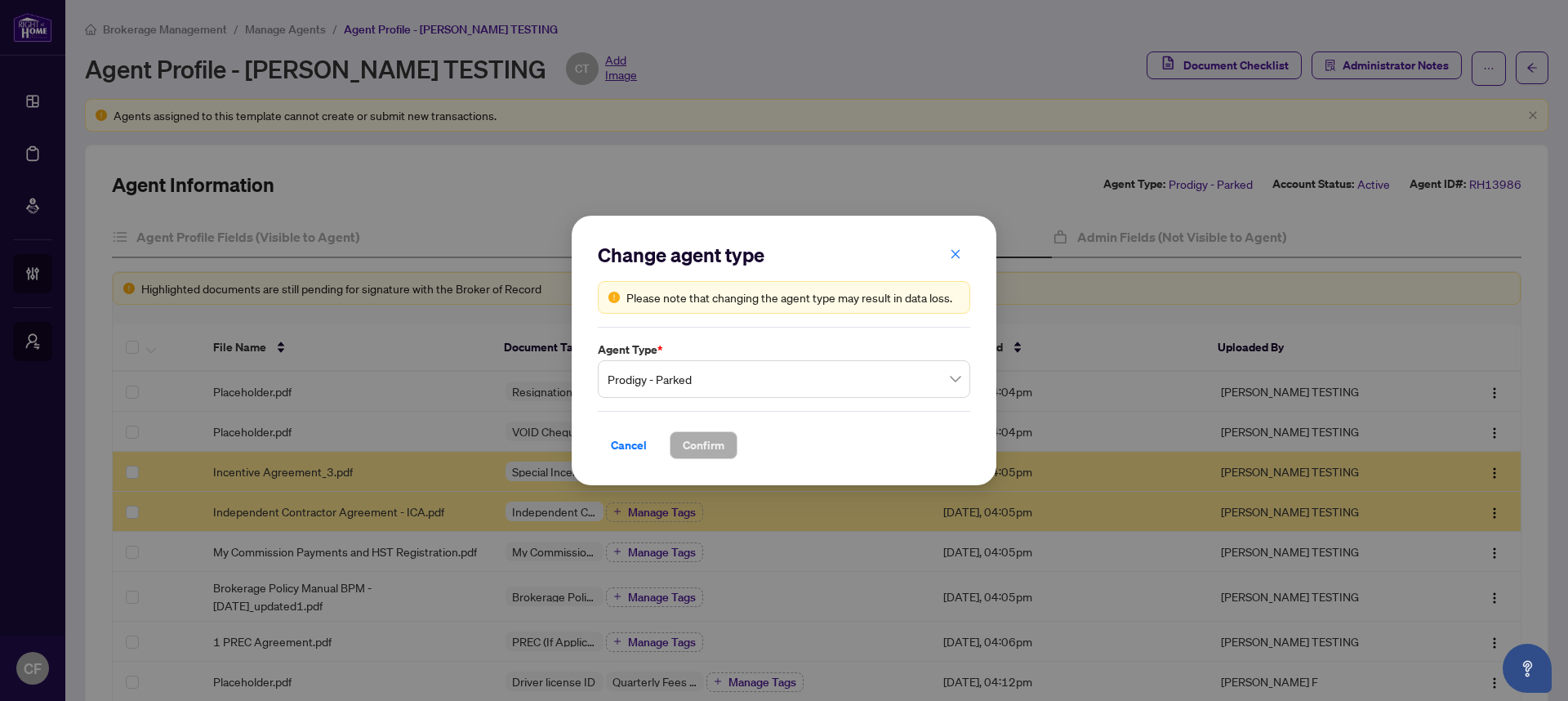
click at [884, 369] on span "Prodigy - Parked" at bounding box center [783, 380] width 353 height 31
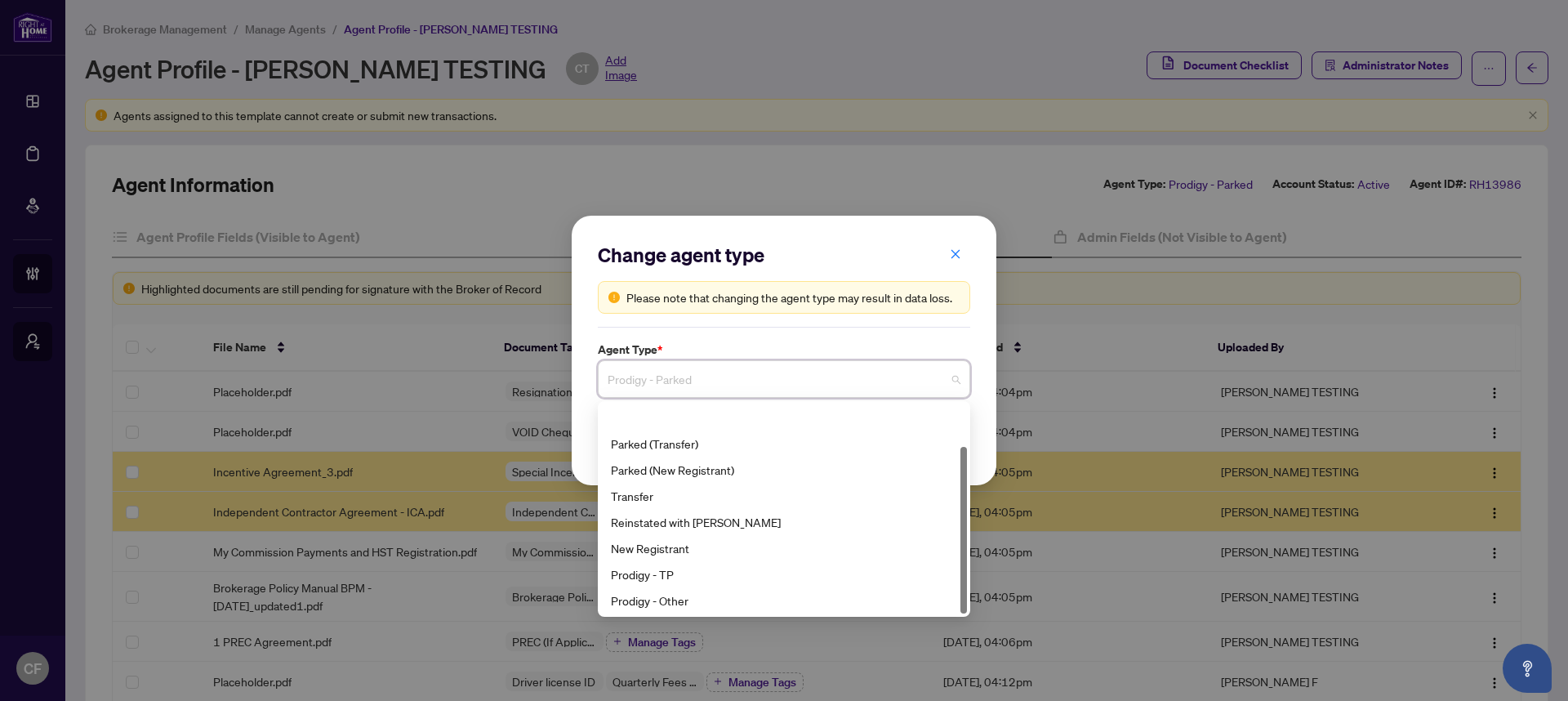
scroll to position [52, 0]
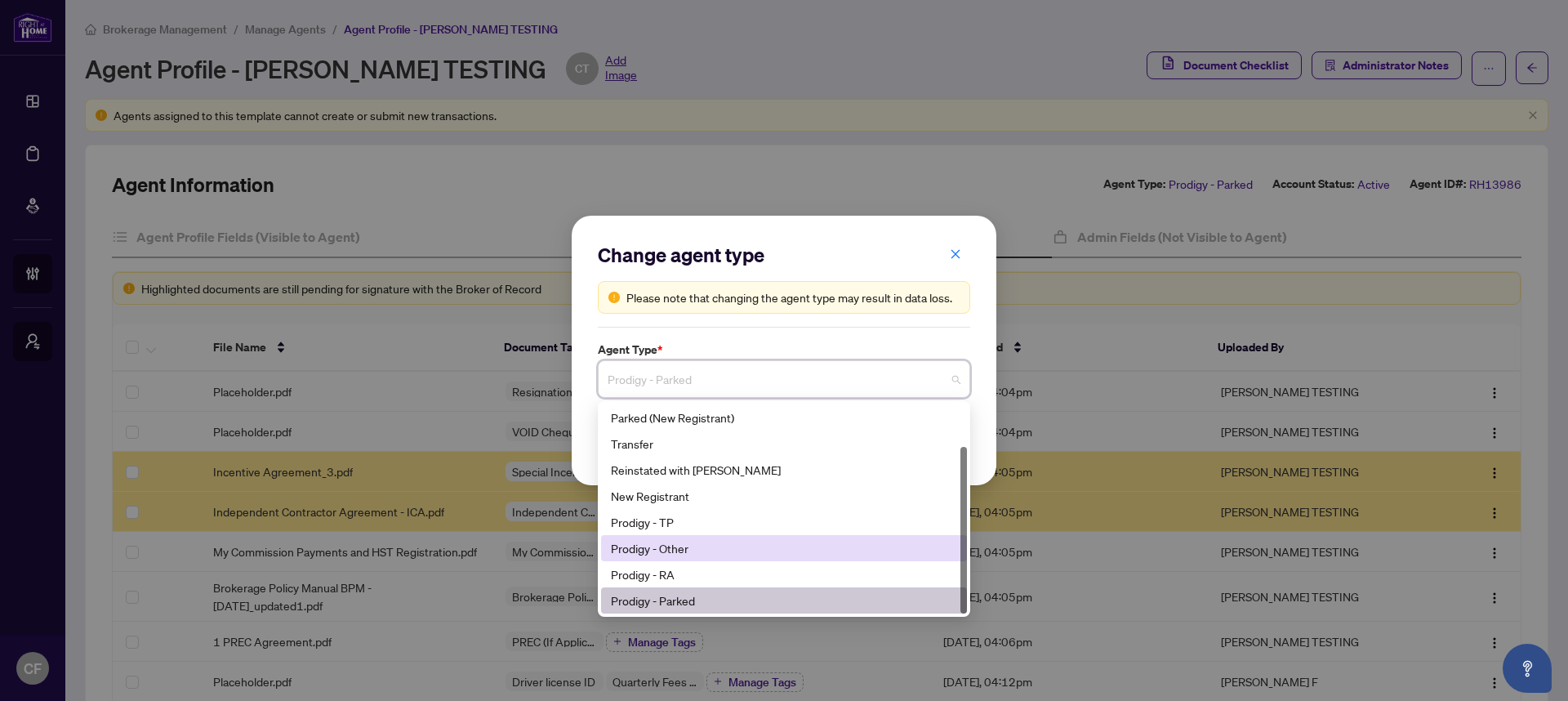
click at [732, 552] on div "Prodigy - Other" at bounding box center [784, 547] width 346 height 18
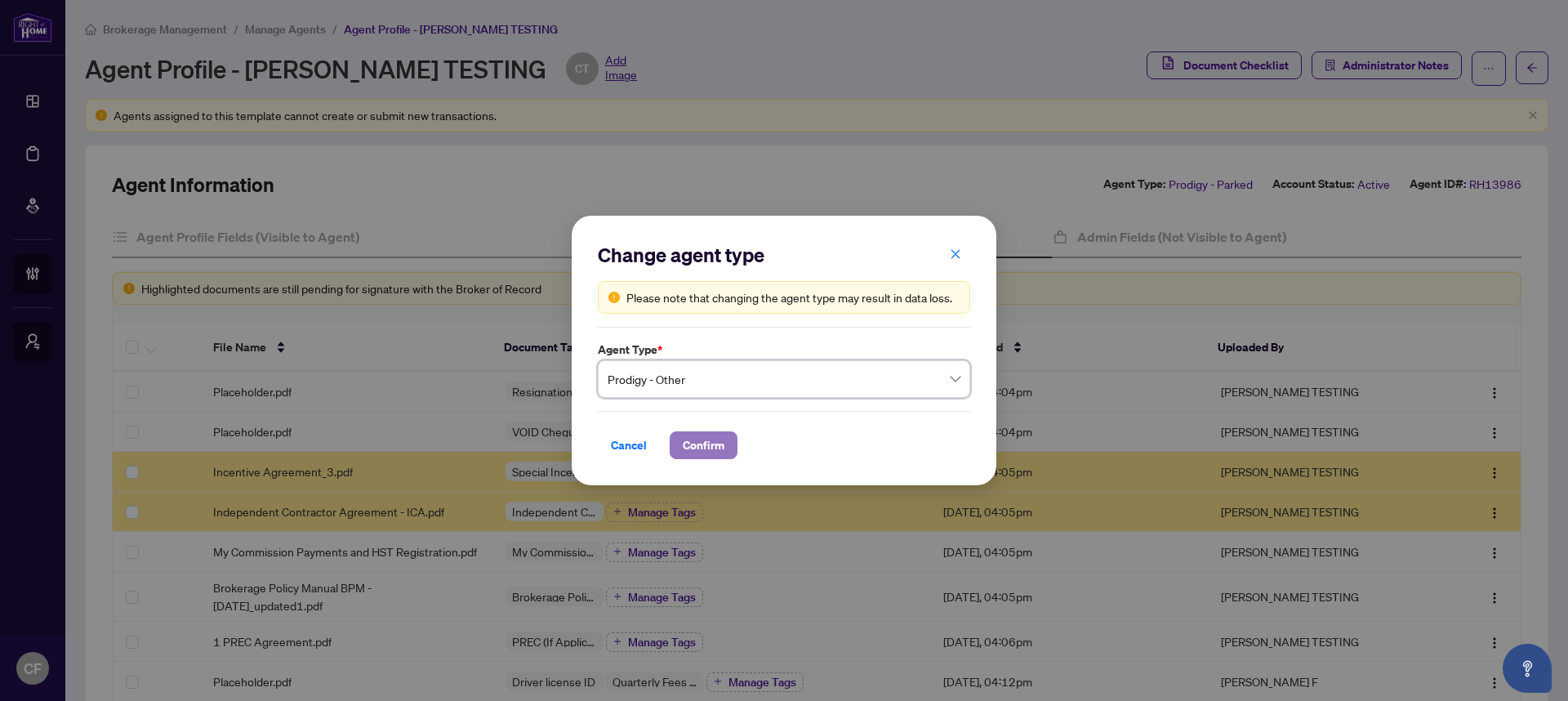
click at [730, 451] on button "Confirm" at bounding box center [703, 445] width 68 height 28
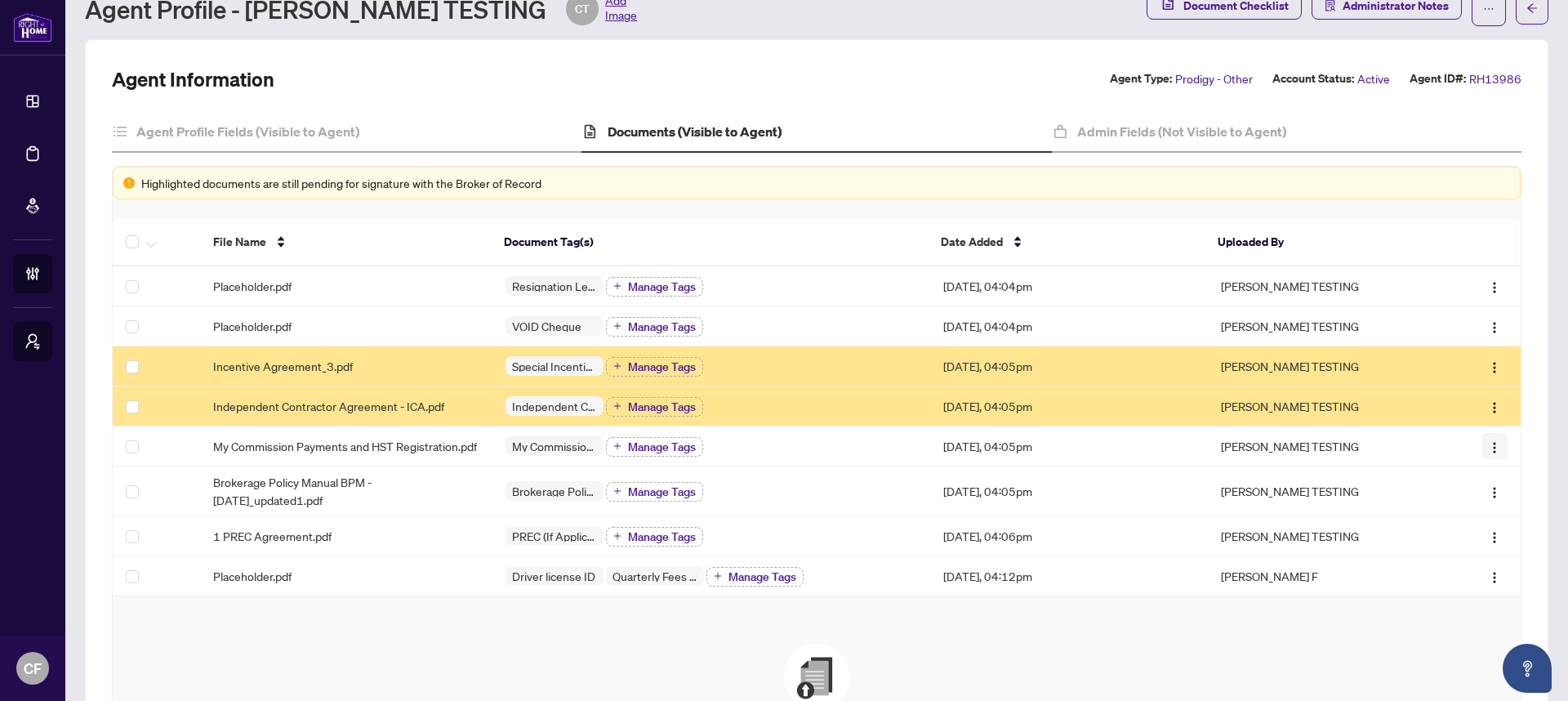
scroll to position [0, 0]
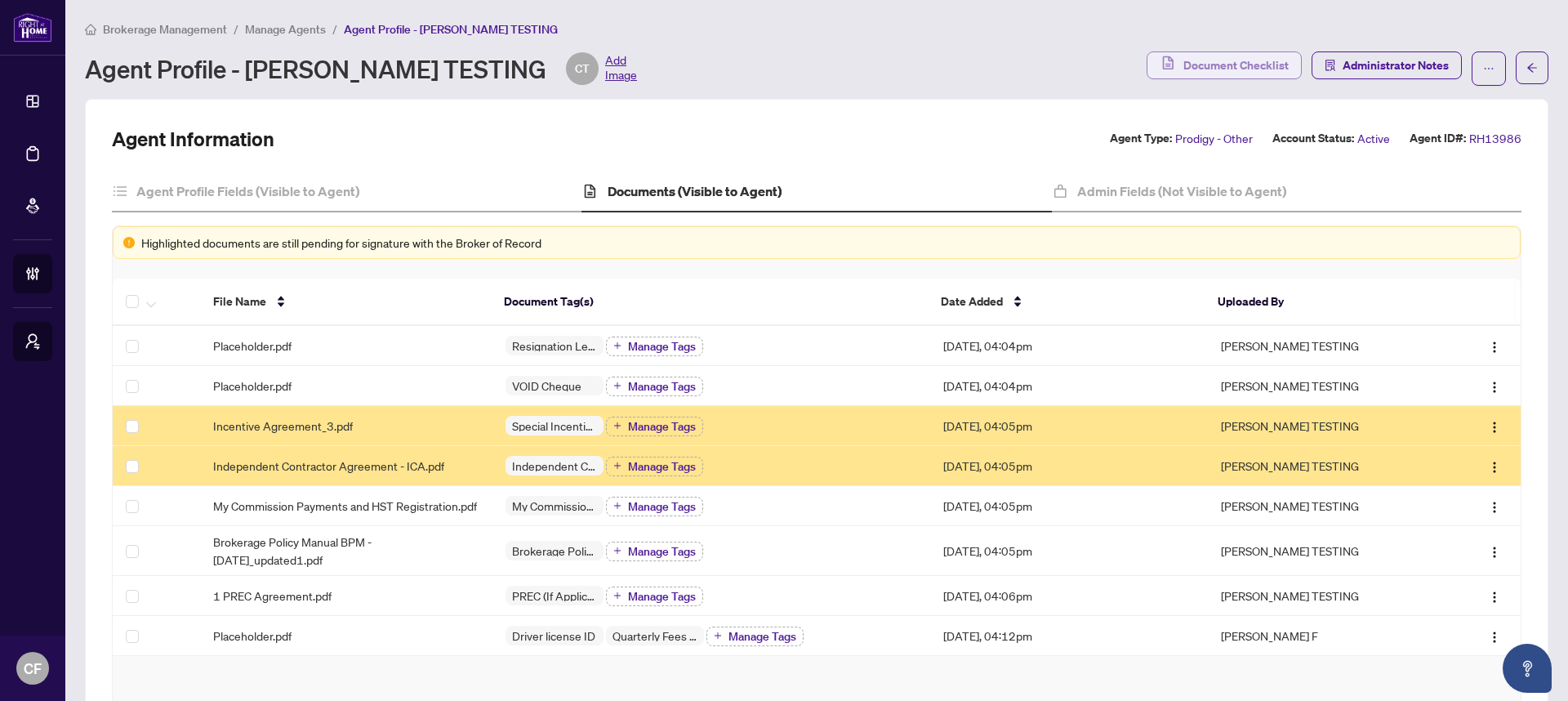
click at [1193, 61] on span "Document Checklist" at bounding box center [1236, 65] width 106 height 26
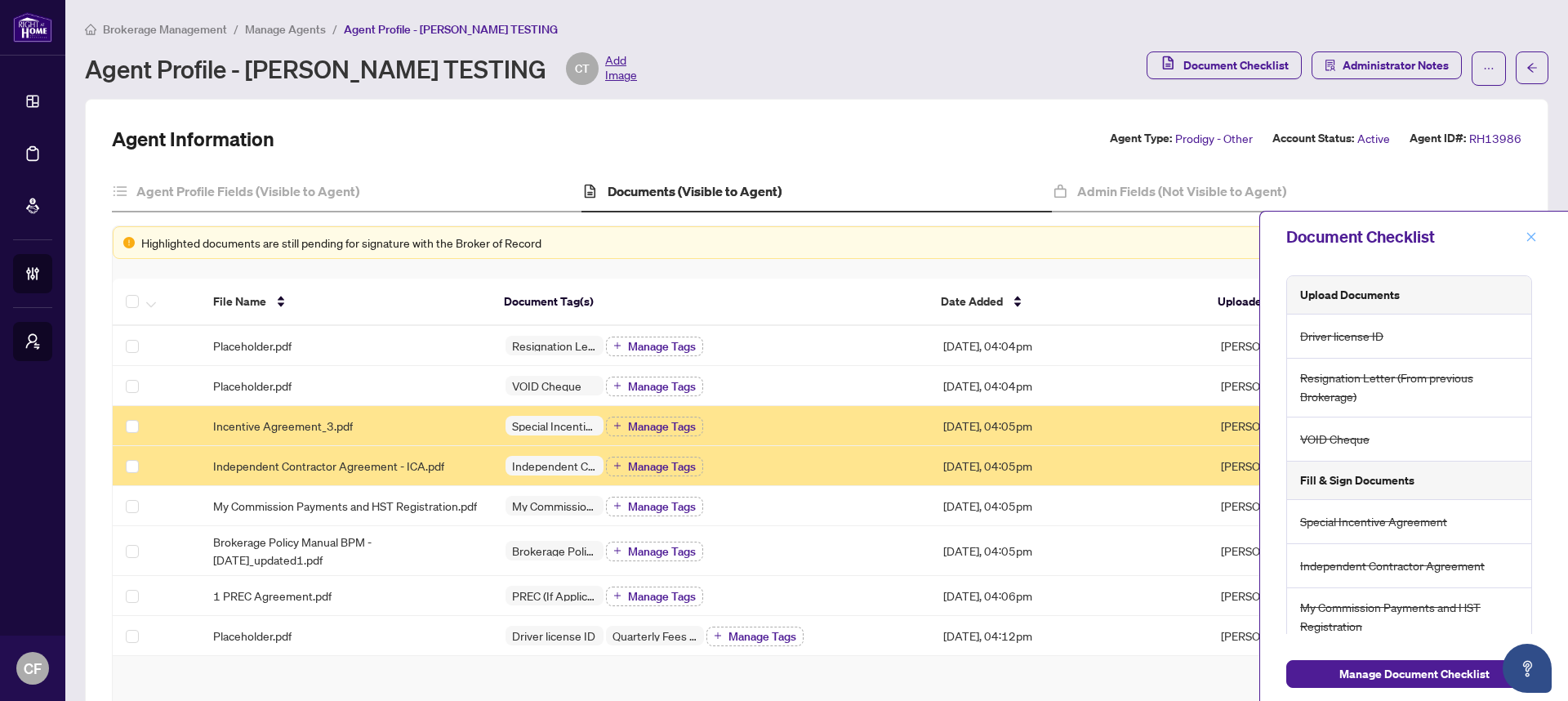
click at [1530, 240] on icon "close" at bounding box center [1531, 237] width 11 height 11
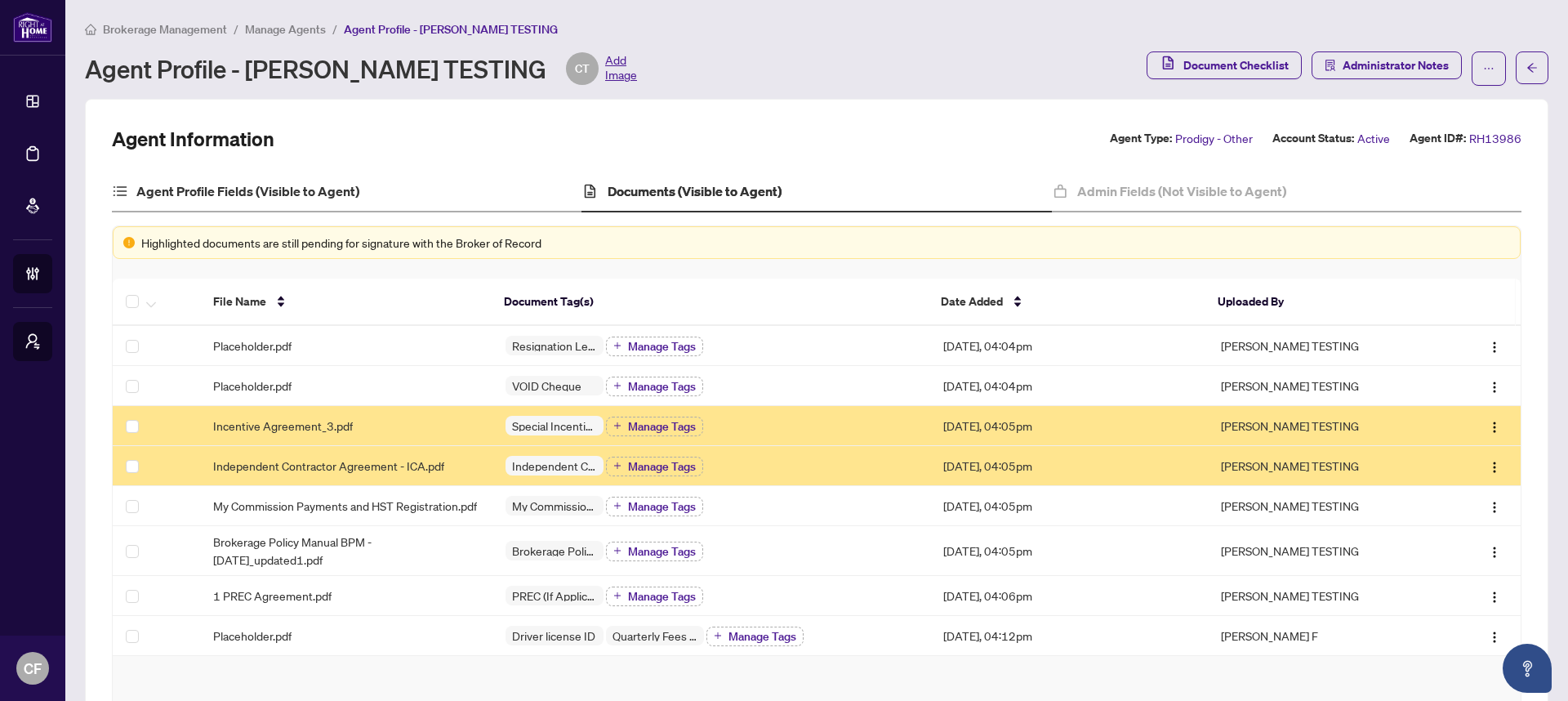
click at [394, 188] on div "Agent Profile Fields (Visible to Agent)" at bounding box center [346, 192] width 469 height 41
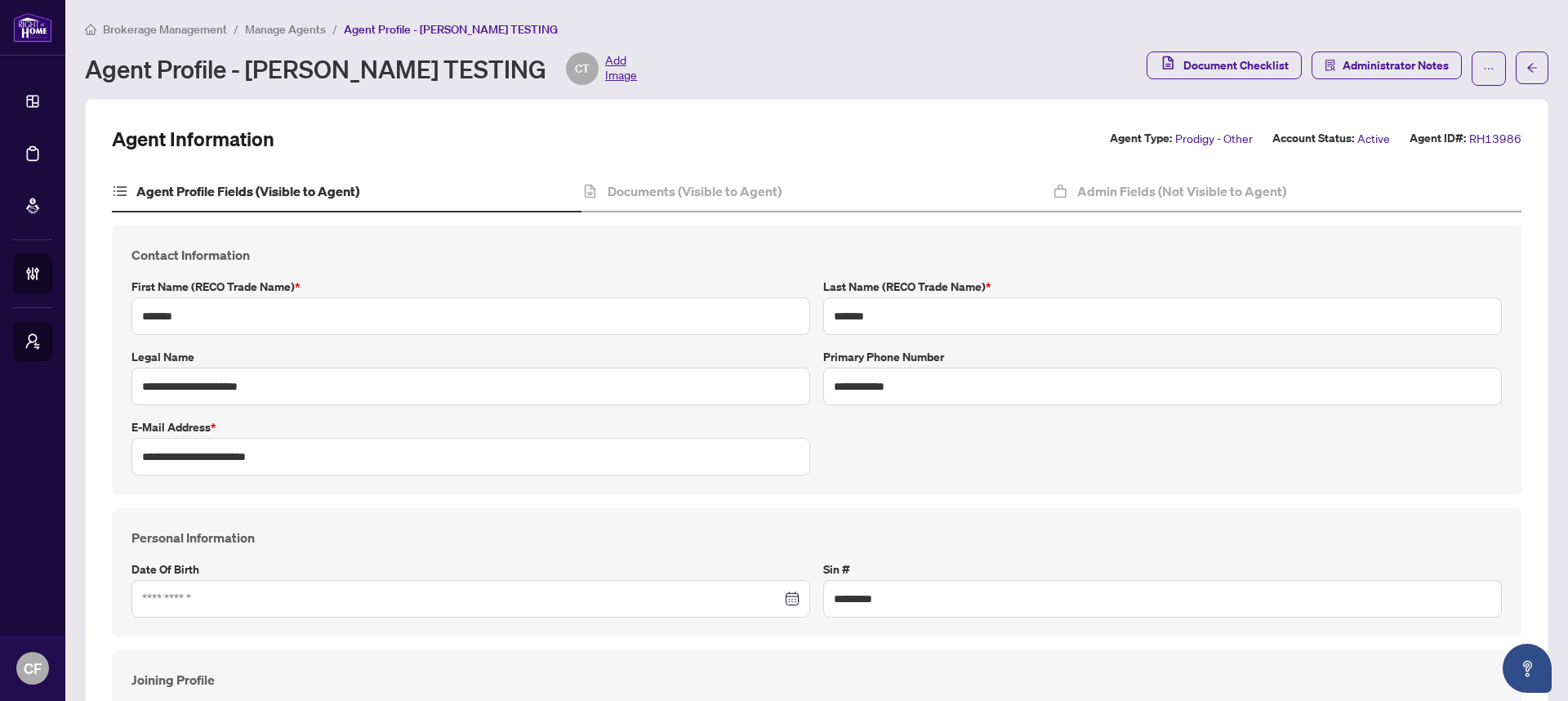
type input "**********"
type input "****"
type input "**********"
click at [745, 199] on div "Documents (Visible to Agent)" at bounding box center [815, 192] width 469 height 41
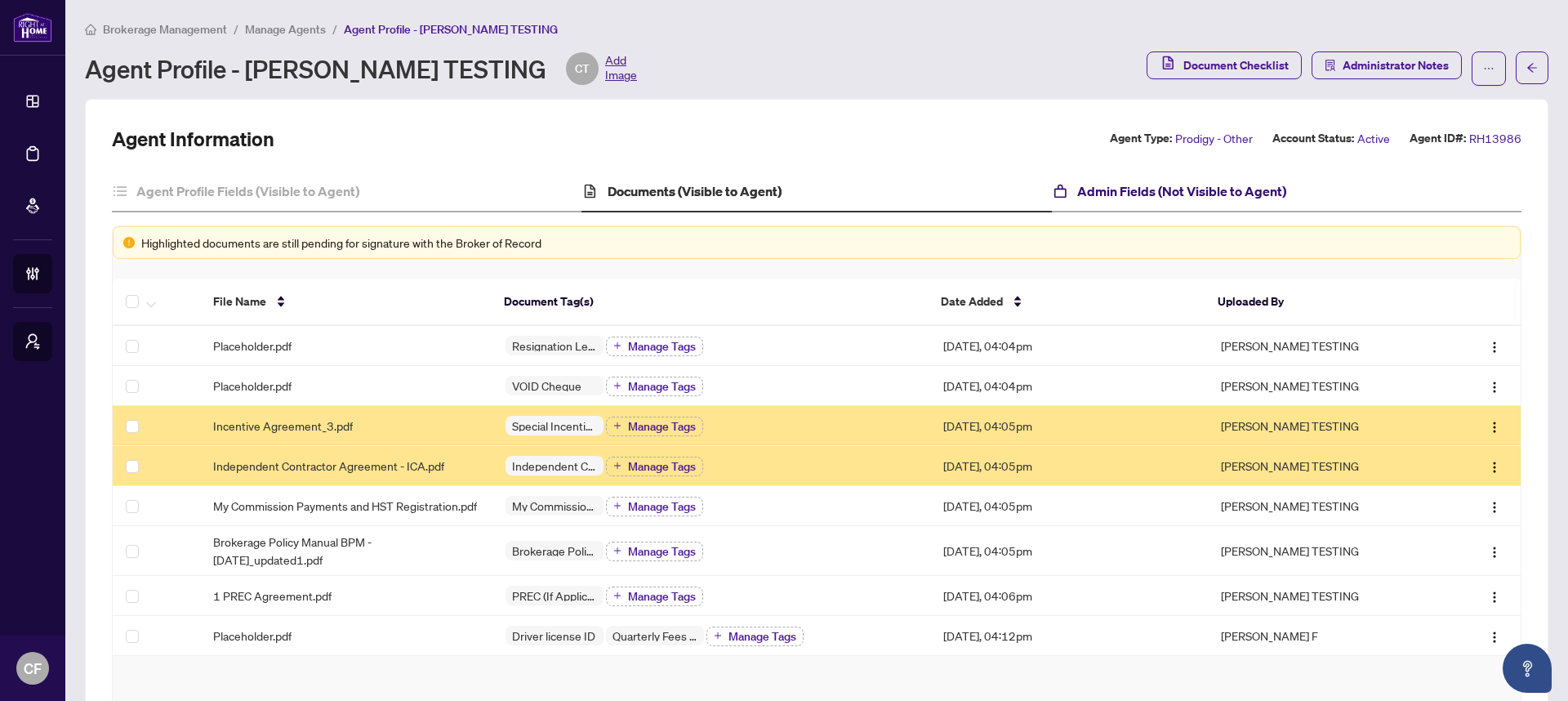
click at [1133, 198] on h4 "Admin Fields (Not Visible to Agent)" at bounding box center [1182, 191] width 209 height 19
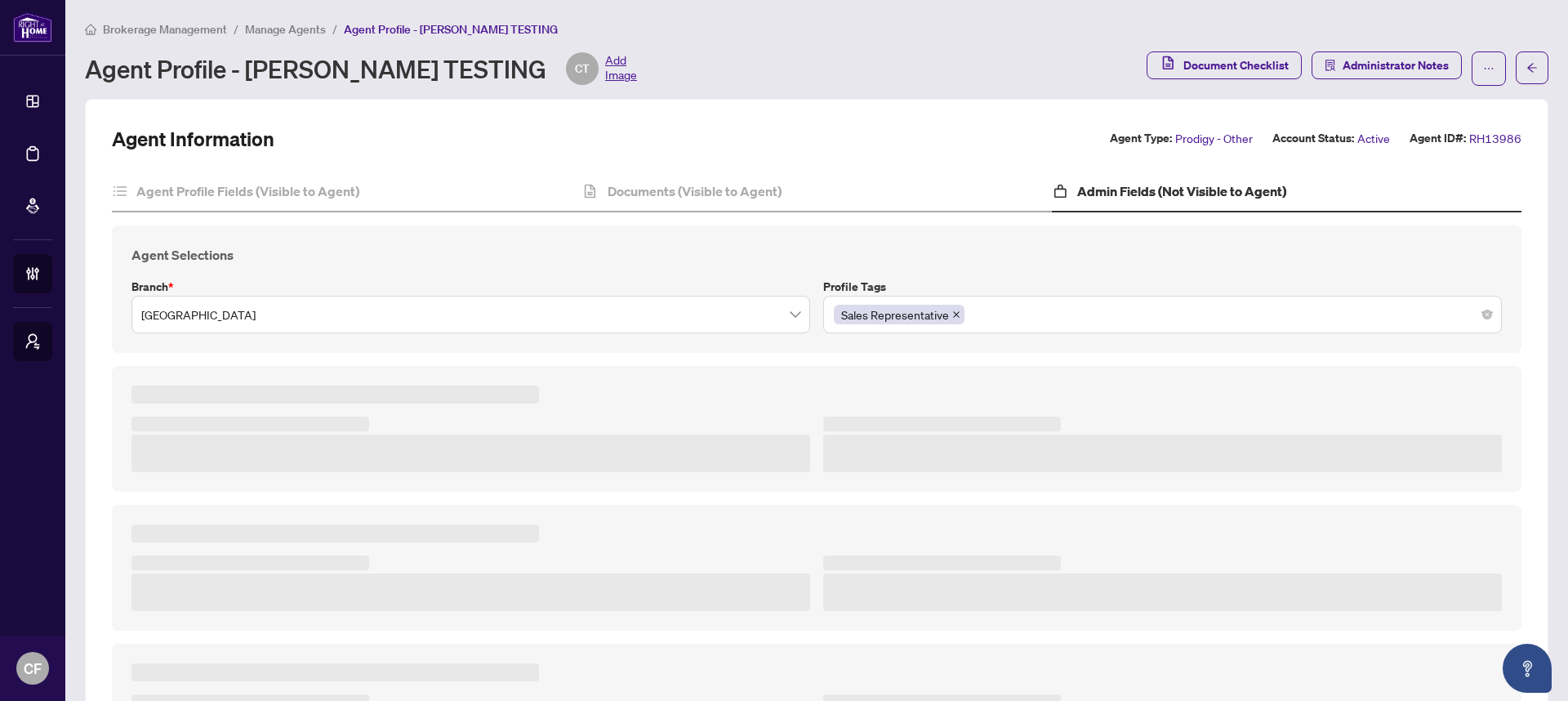
type textarea "**********"
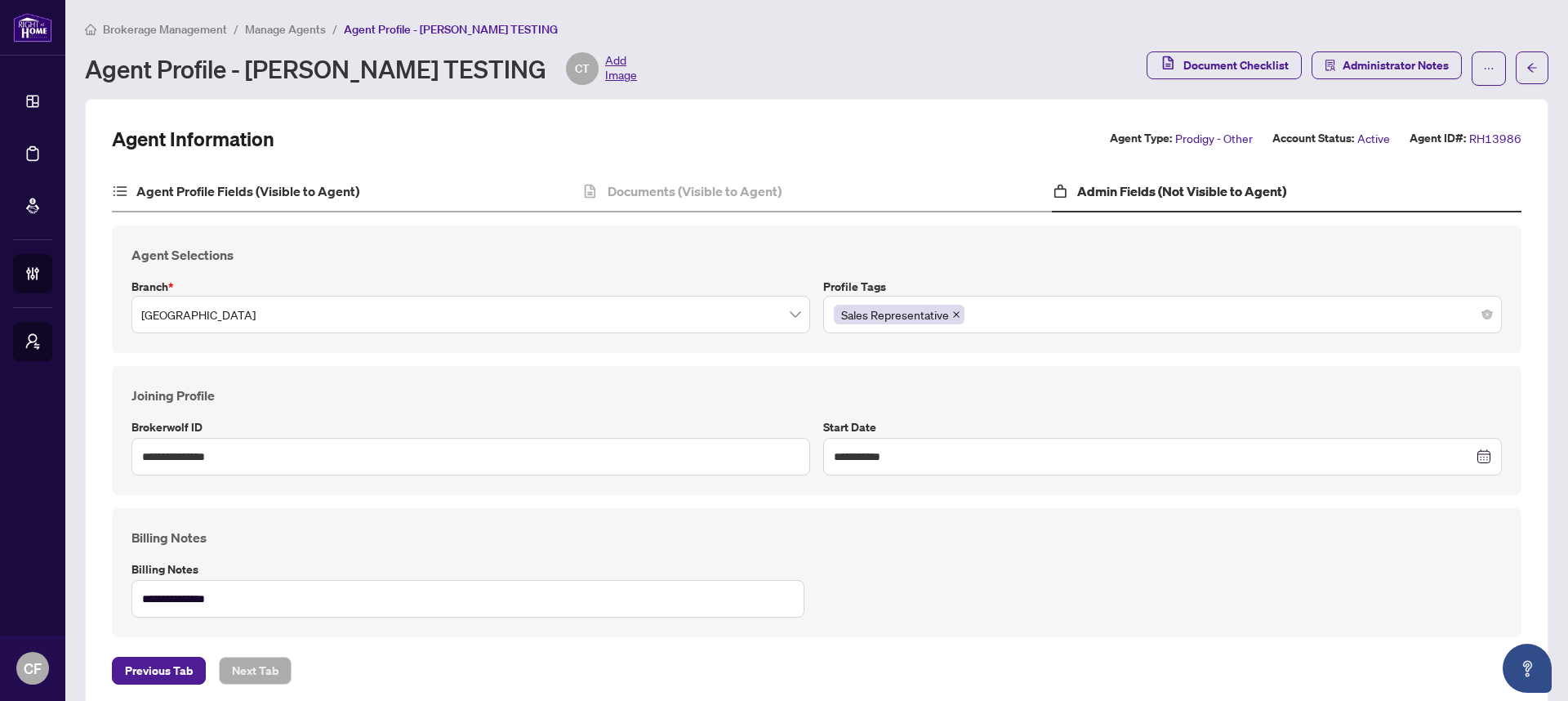
click at [447, 200] on div "Agent Profile Fields (Visible to Agent)" at bounding box center [346, 192] width 469 height 41
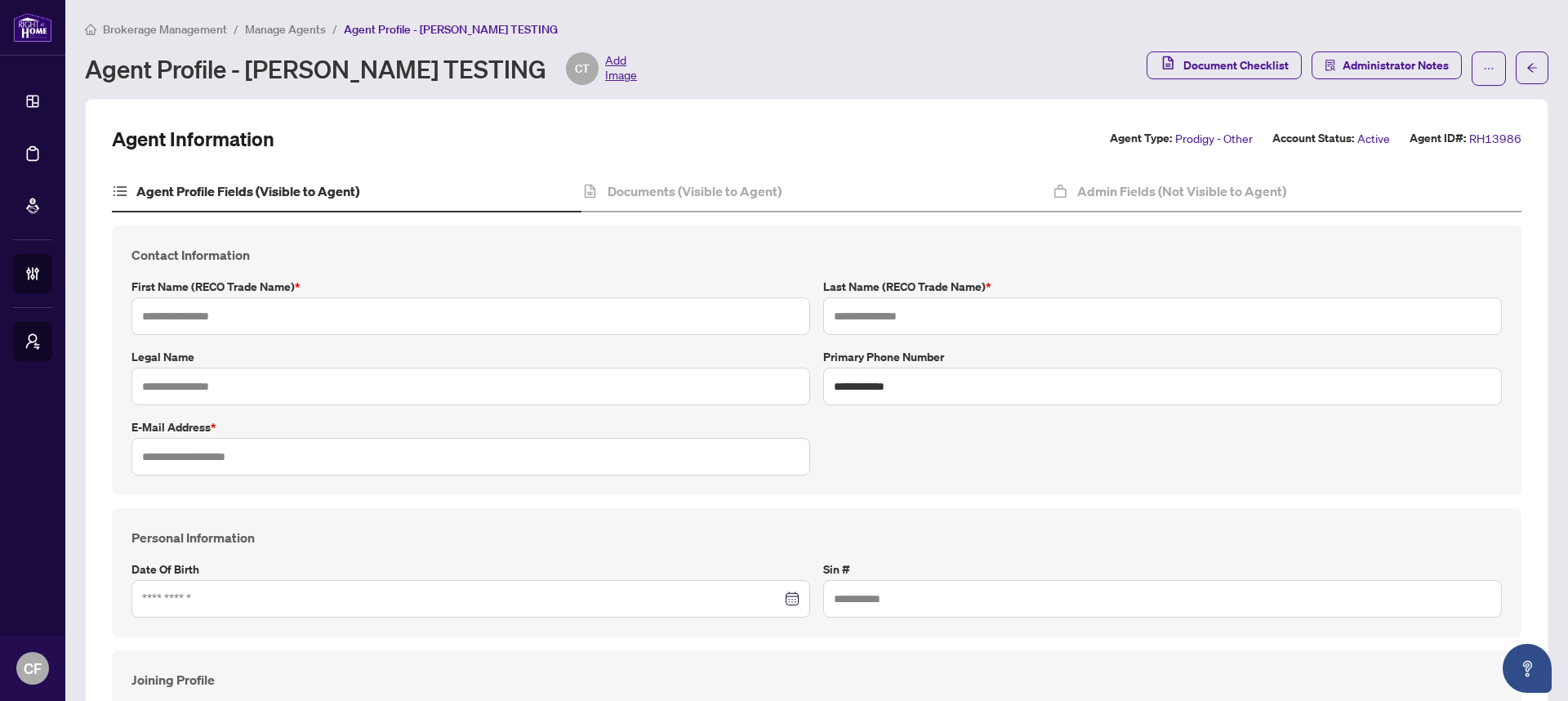
type input "*******"
type input "**********"
type input "*********"
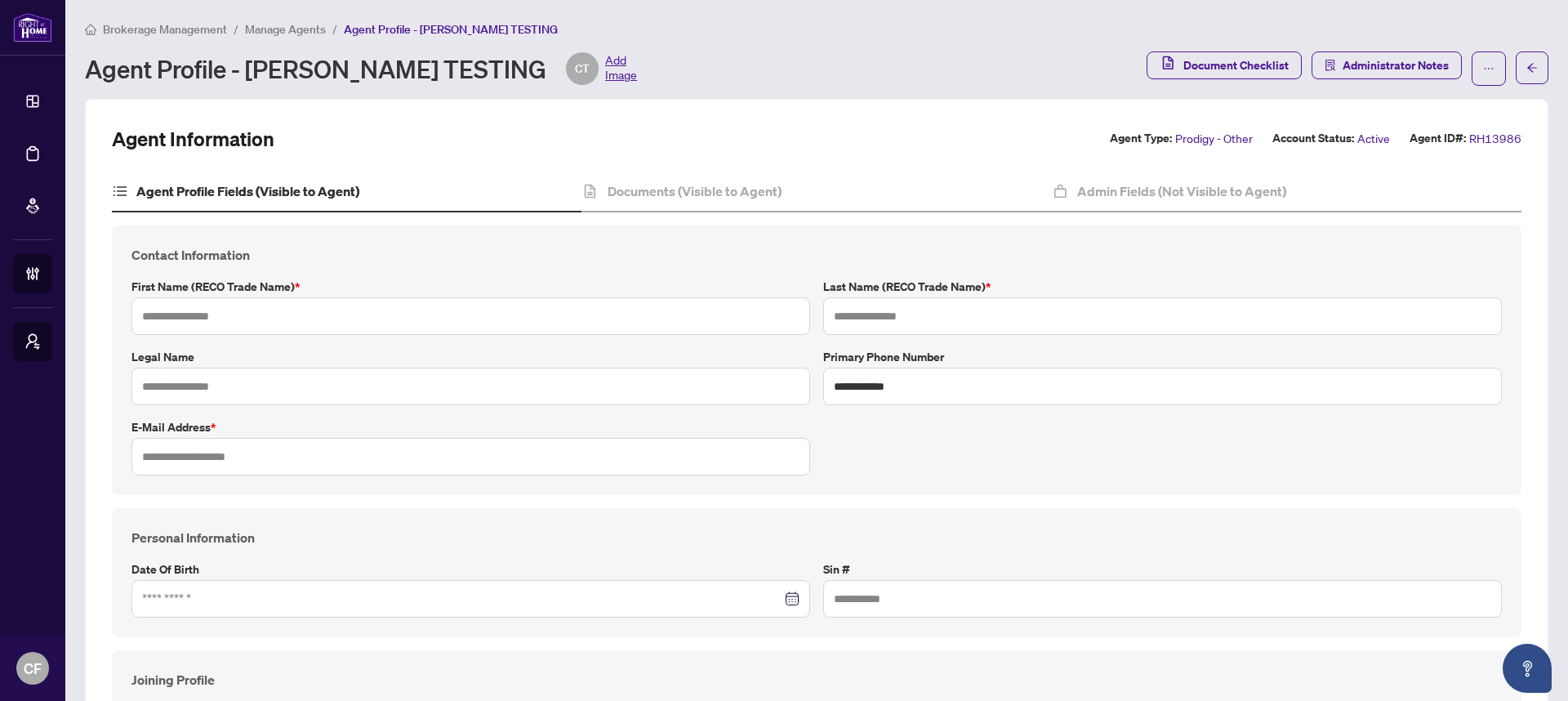
type input "**********"
type input "*********"
type input "*"
type input "*********"
type input "********"
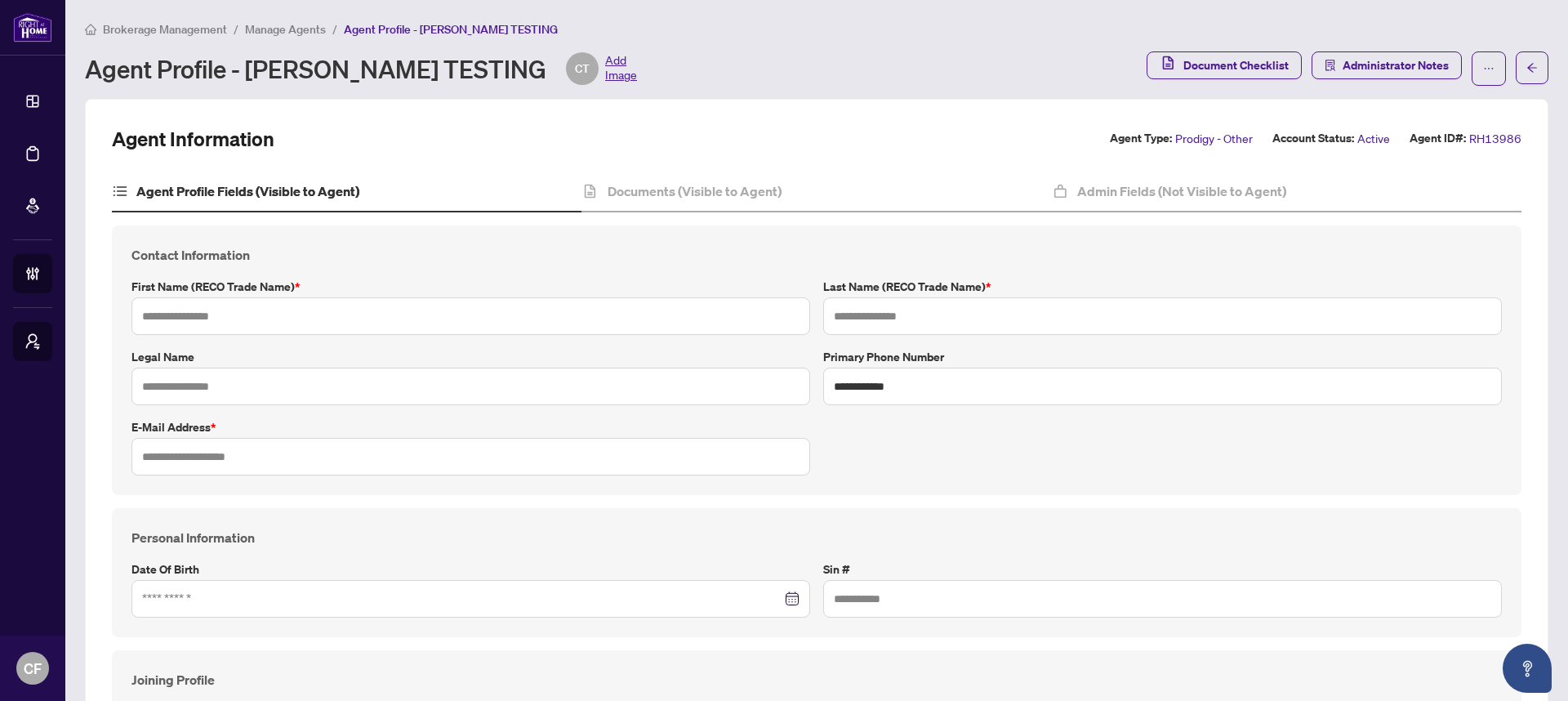
type input "*******"
type input "**********"
type input "****"
type input "**********"
click at [1485, 68] on icon "ellipsis" at bounding box center [1489, 69] width 9 height 2
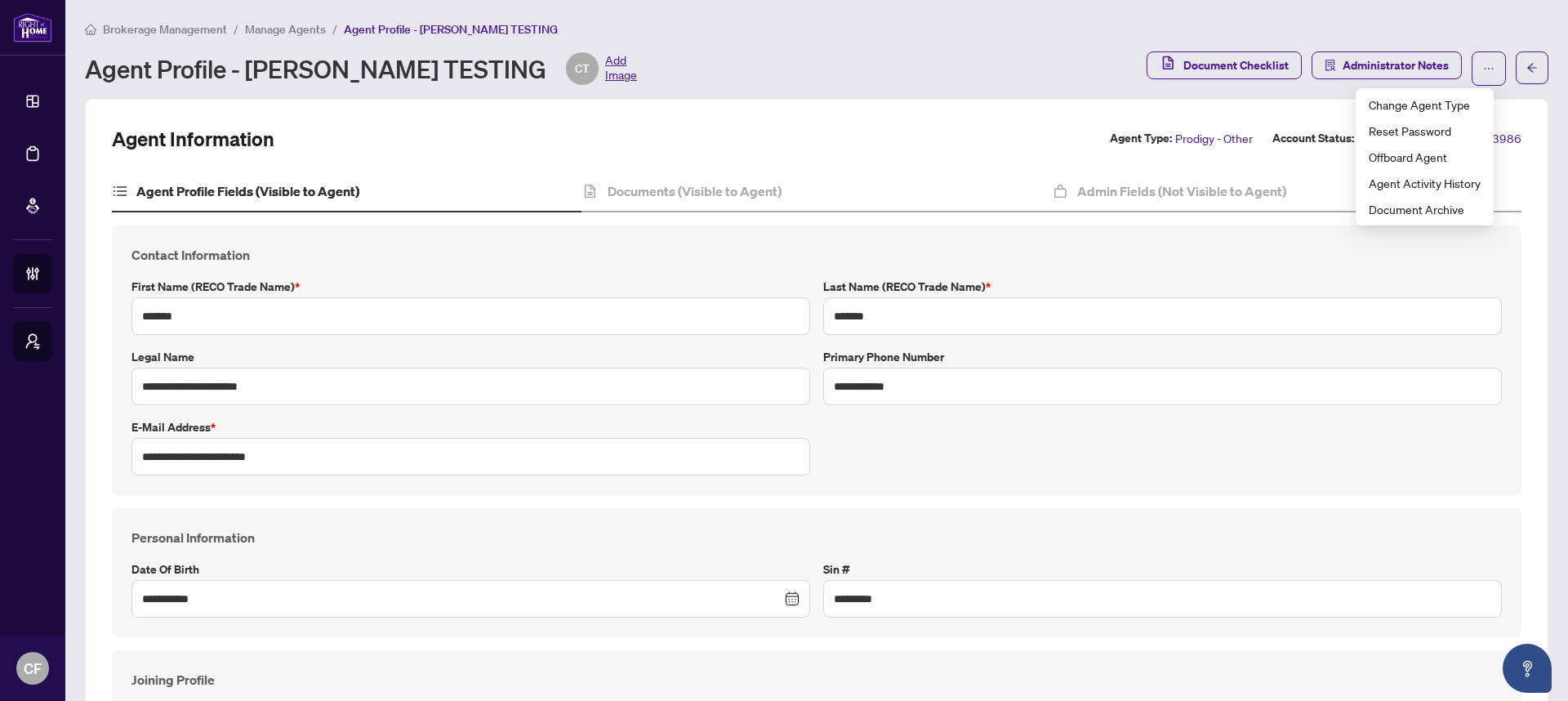
click at [770, 247] on h4 "Contact Information" at bounding box center [816, 255] width 1370 height 19
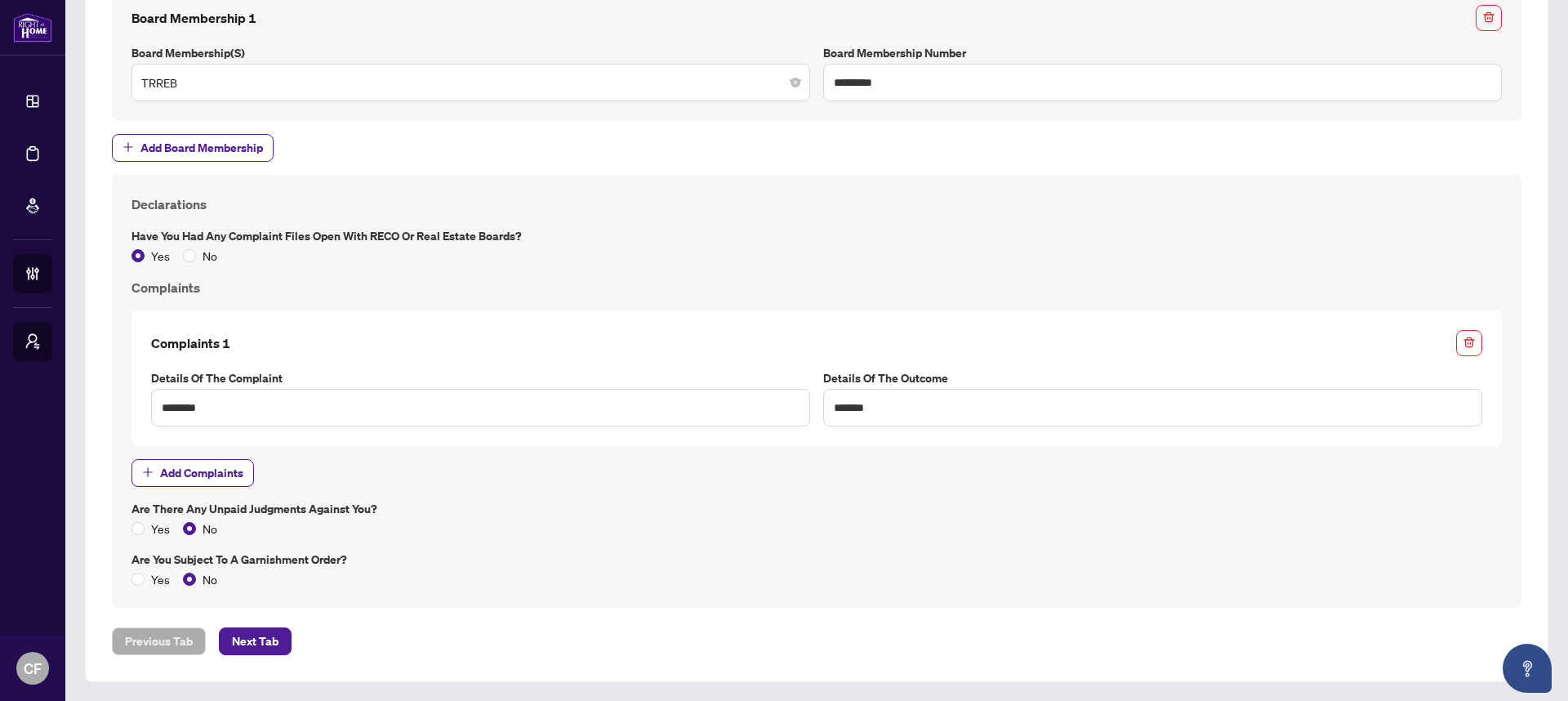
scroll to position [2, 0]
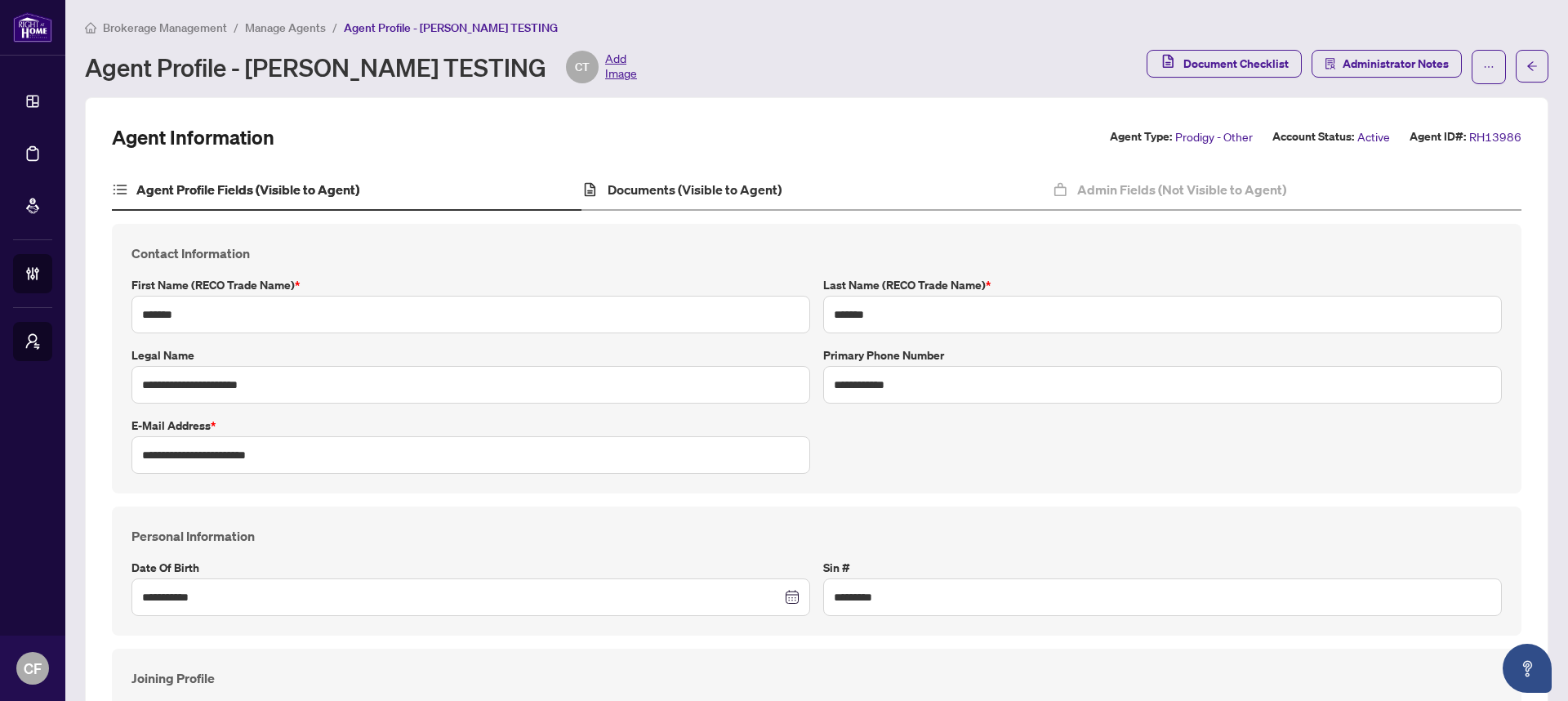
click at [758, 199] on div "Documents (Visible to Agent)" at bounding box center [815, 190] width 469 height 41
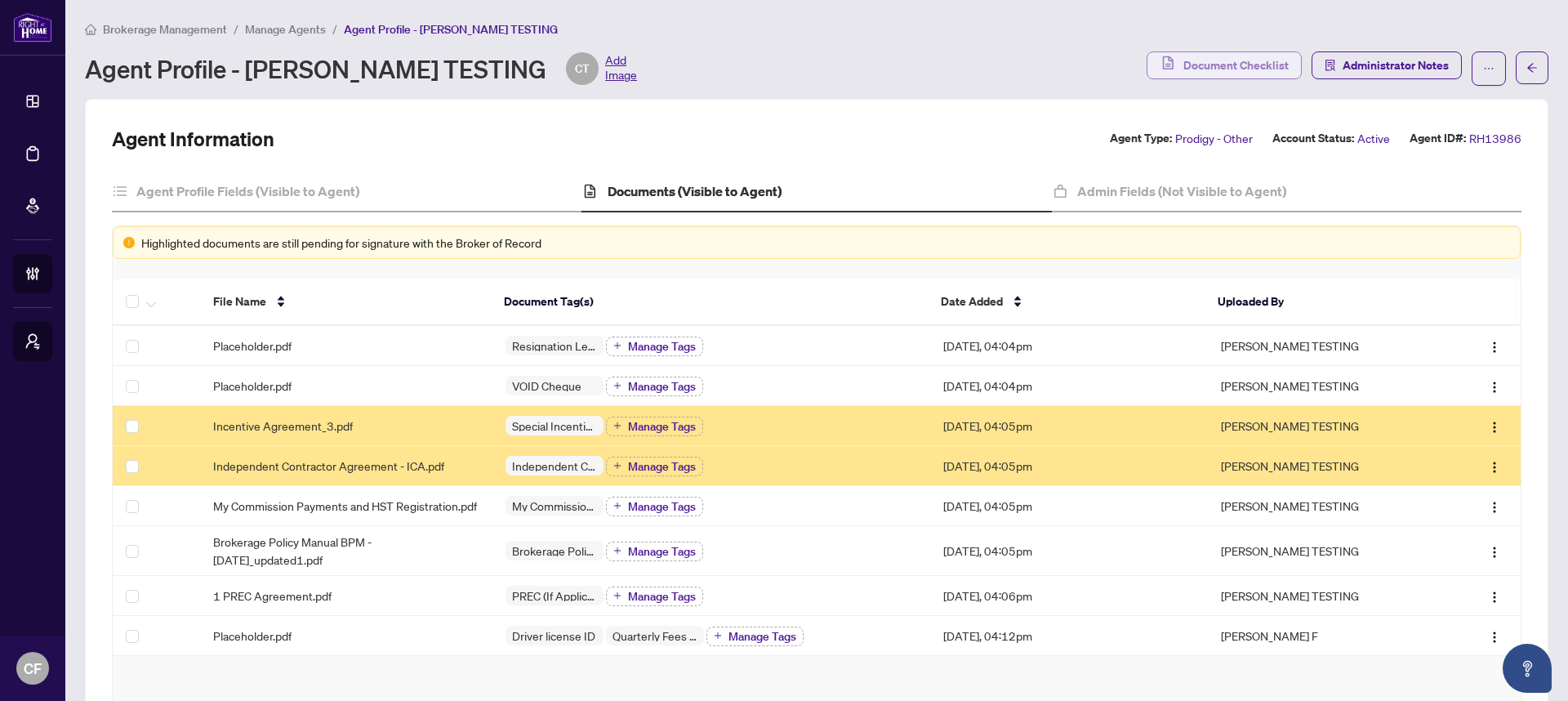
click at [1233, 66] on span "Document Checklist" at bounding box center [1236, 65] width 106 height 26
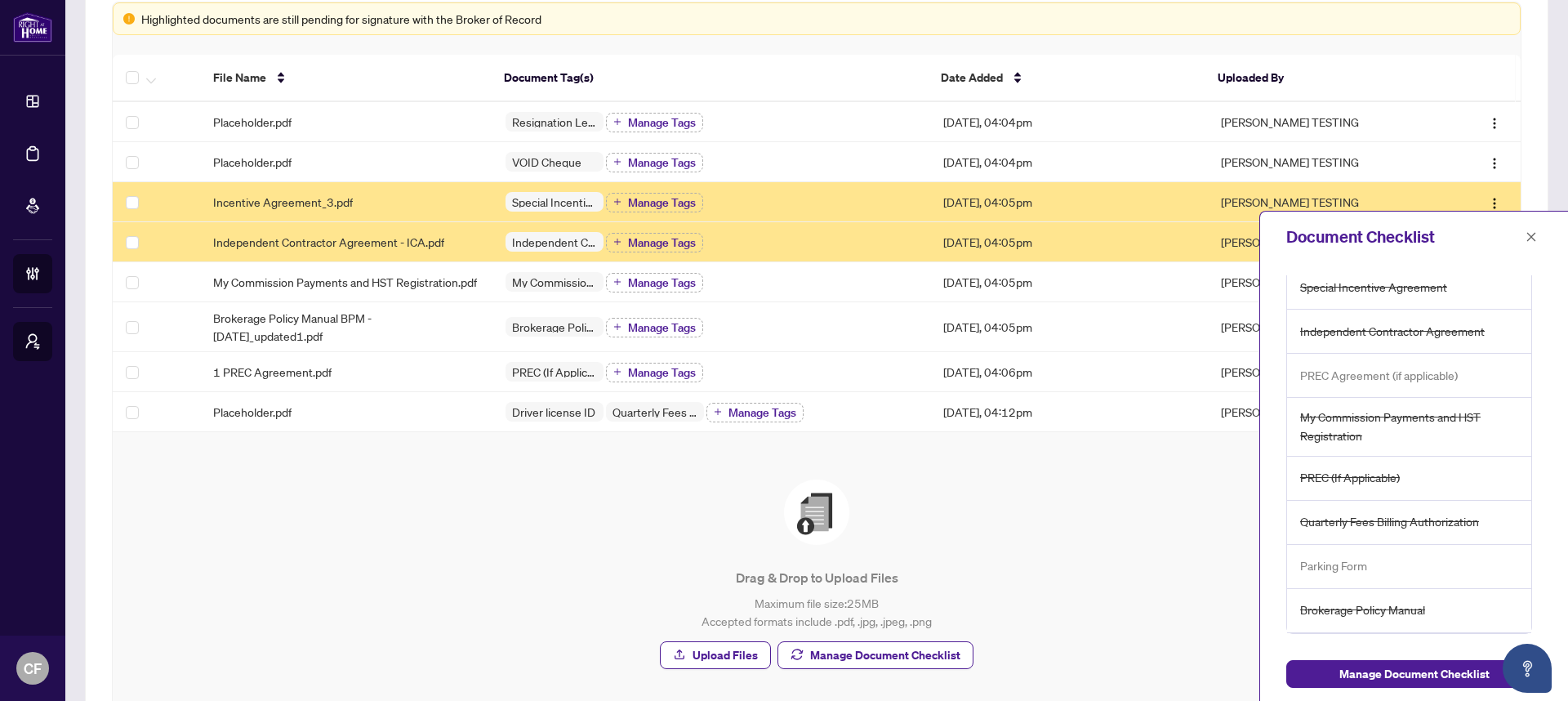
scroll to position [343, 0]
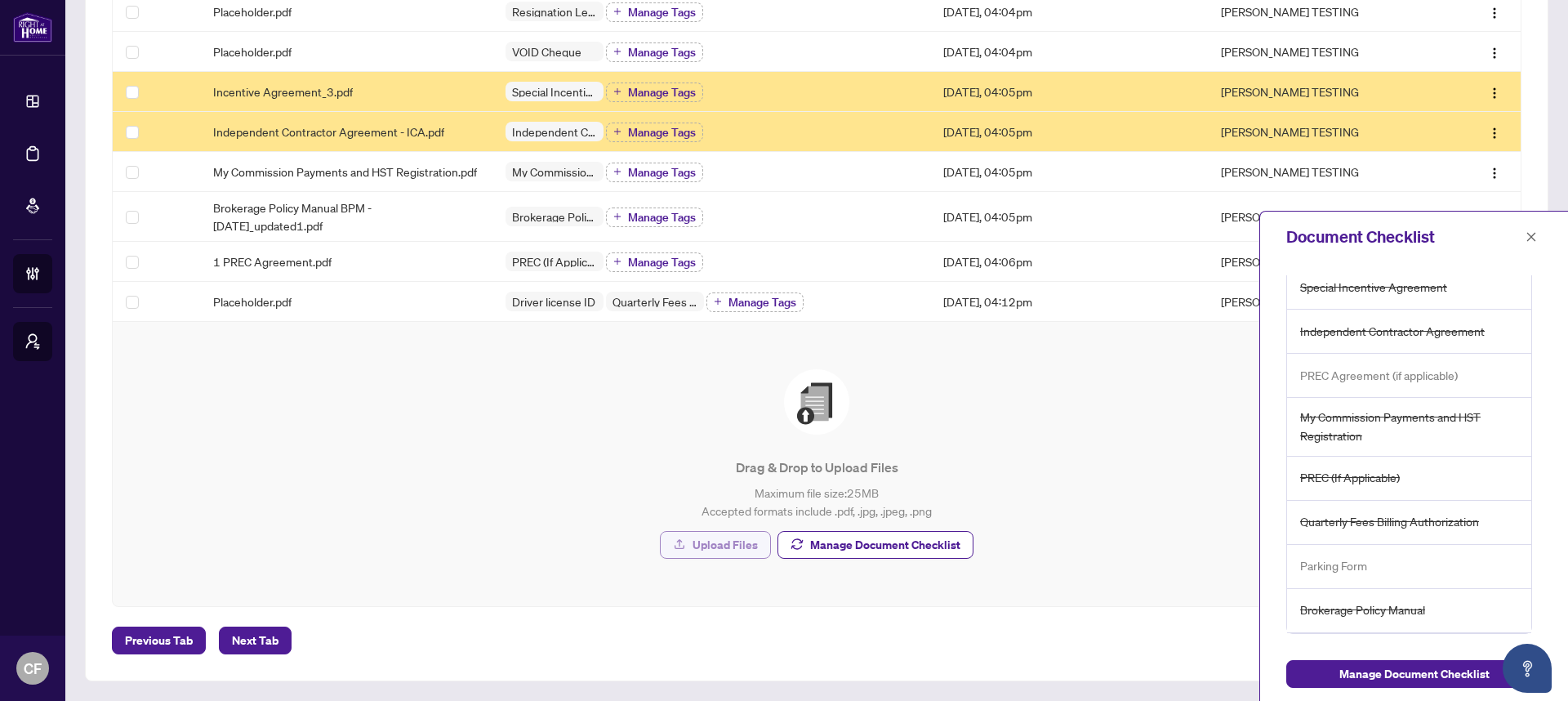
click at [707, 544] on span "Upload Files" at bounding box center [725, 545] width 66 height 26
click at [1403, 673] on span "Manage Document Checklist" at bounding box center [1414, 674] width 150 height 26
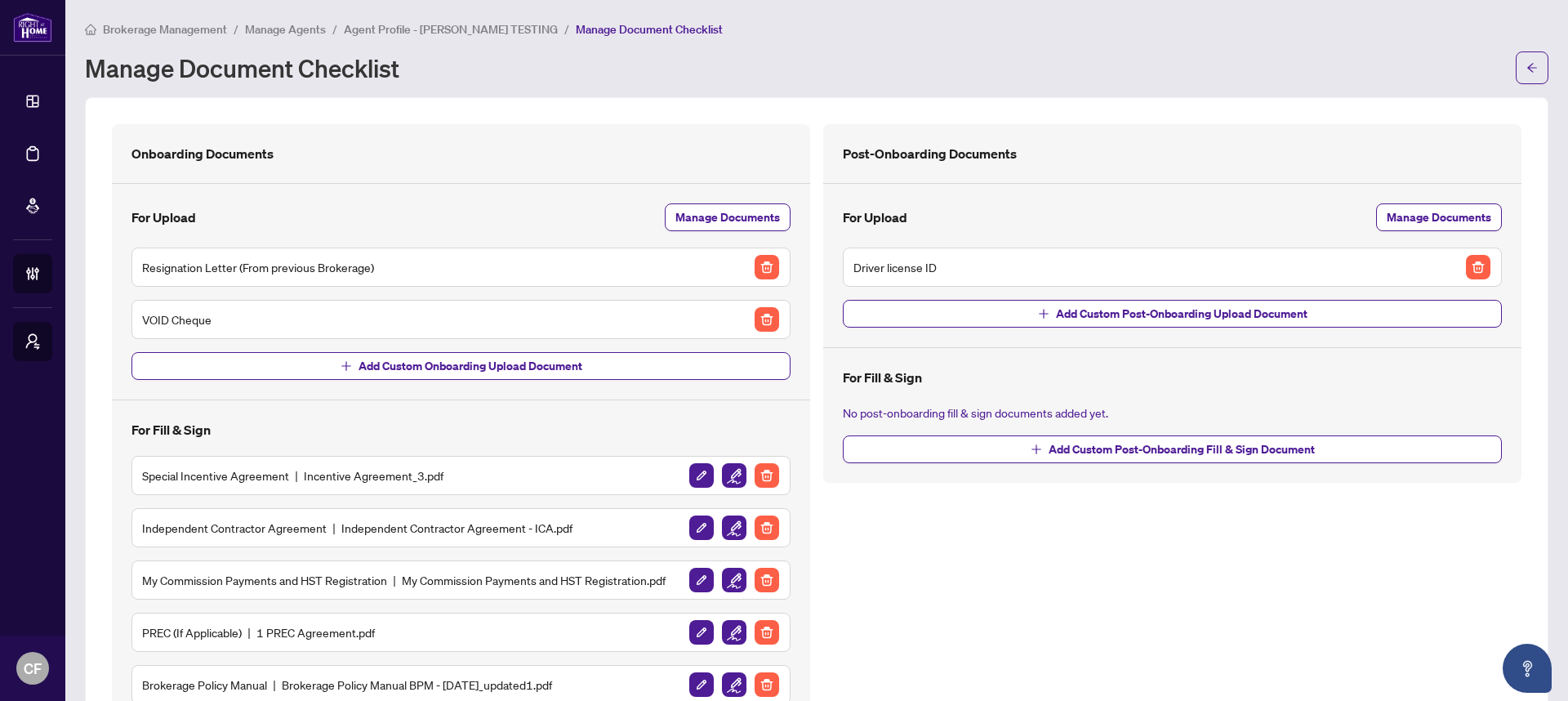
scroll to position [50, 0]
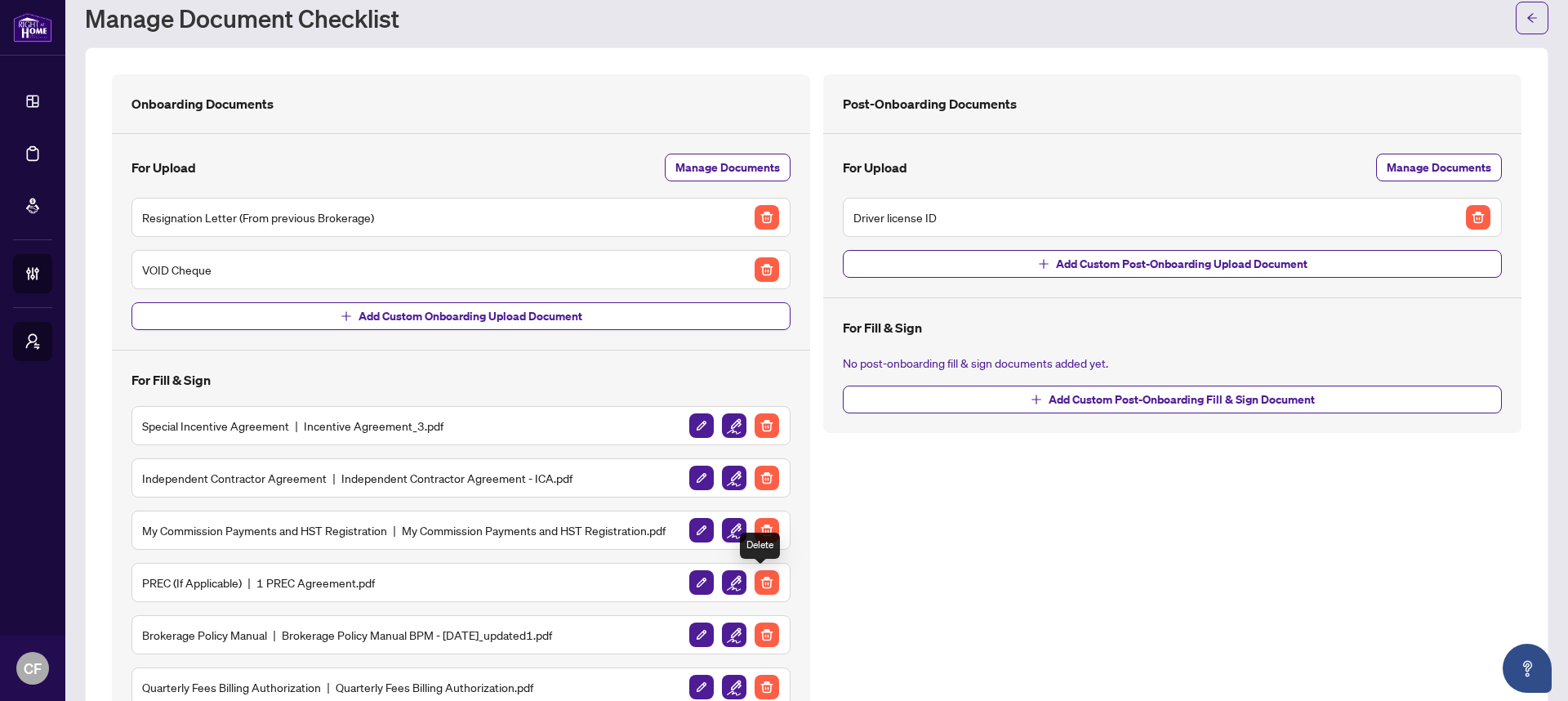
click at [764, 580] on img "button" at bounding box center [766, 582] width 24 height 24
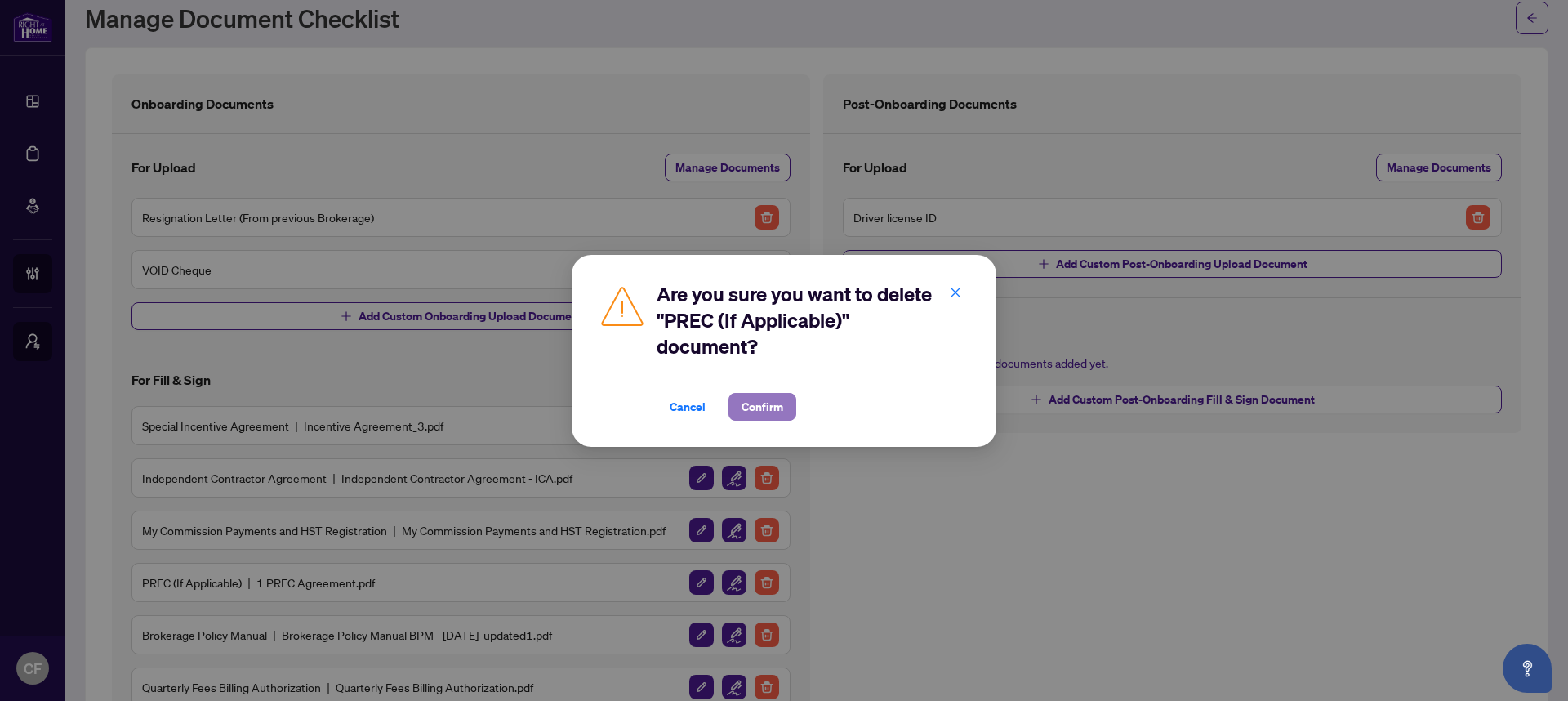
click at [772, 415] on span "Confirm" at bounding box center [762, 407] width 42 height 26
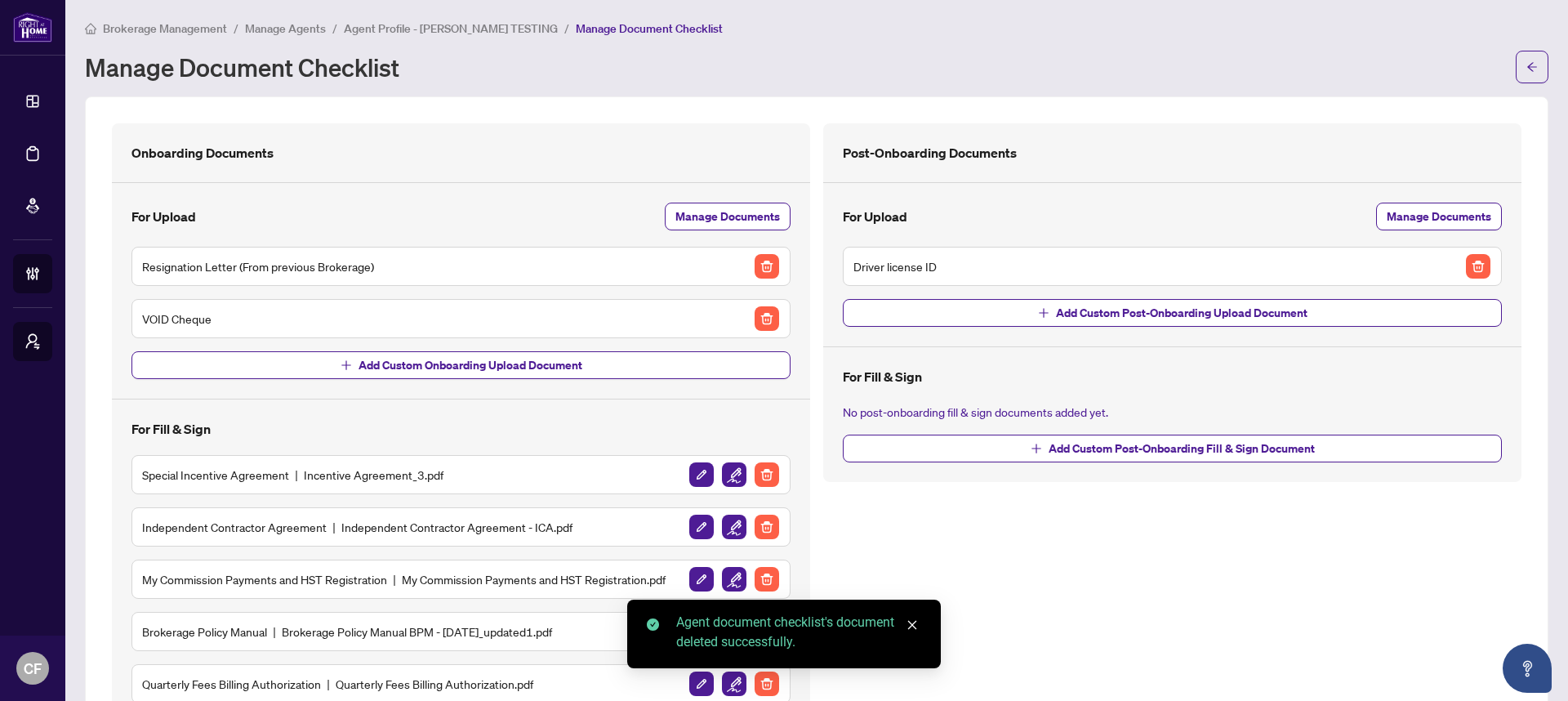
scroll to position [0, 0]
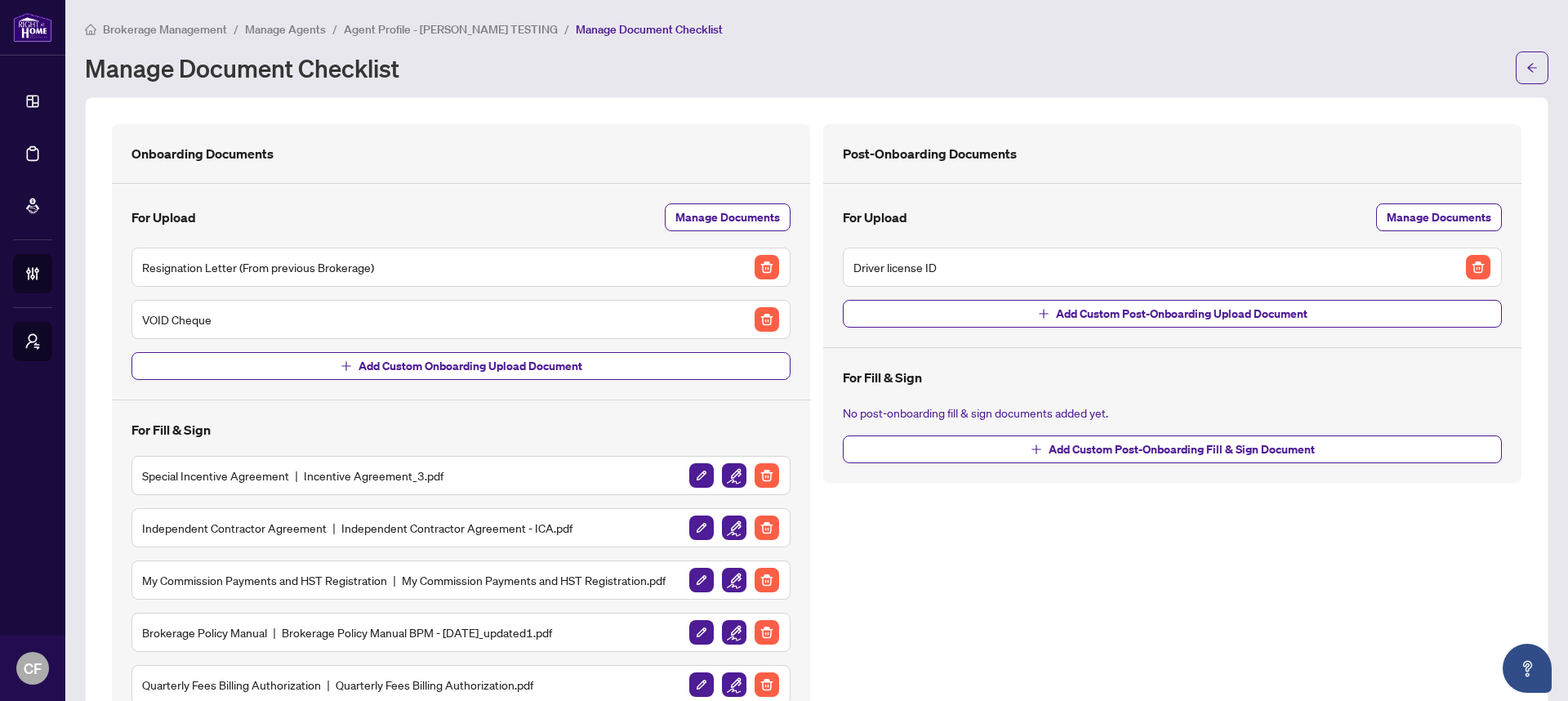
click at [454, 31] on span "Agent Profile - [PERSON_NAME] TESTING" at bounding box center [450, 30] width 214 height 15
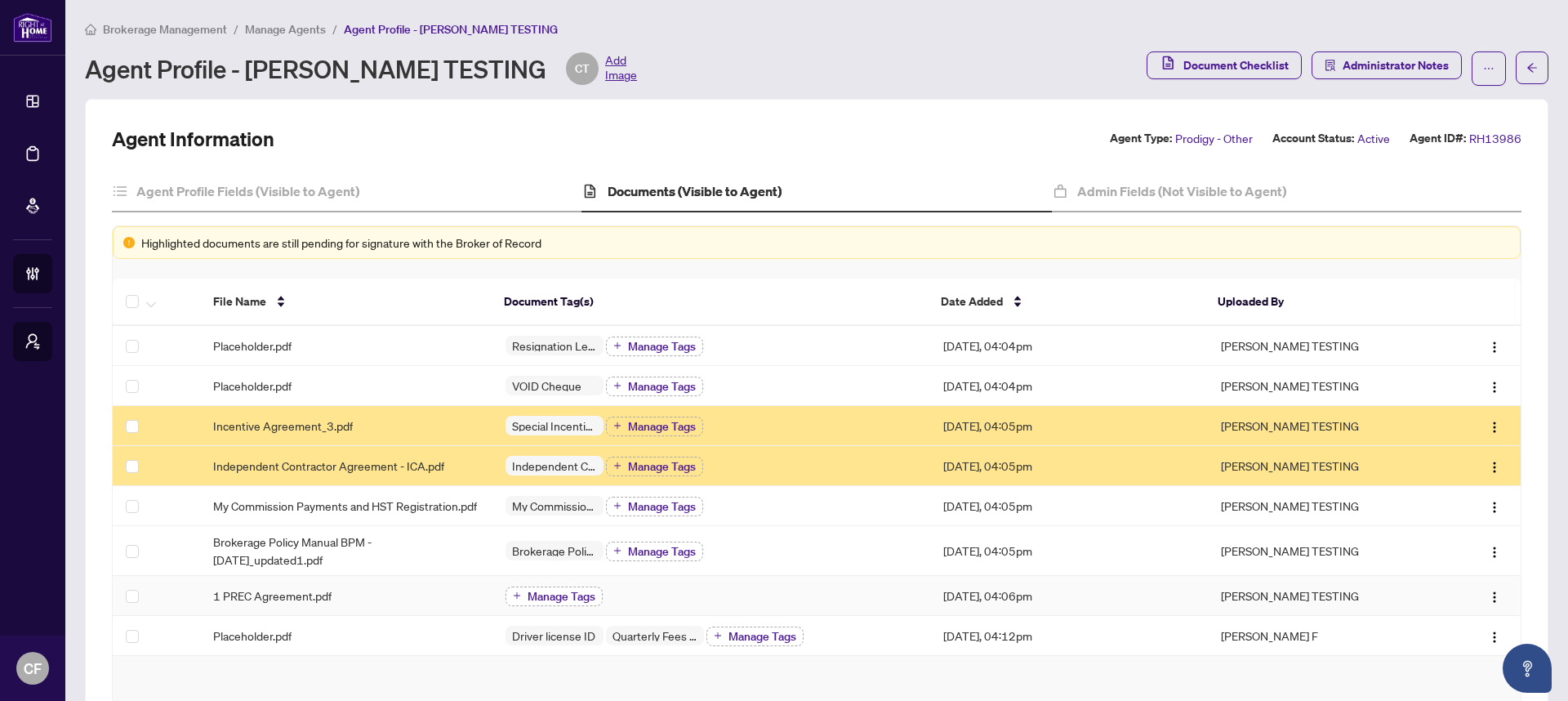
click at [530, 602] on span "Manage Tags" at bounding box center [561, 596] width 68 height 11
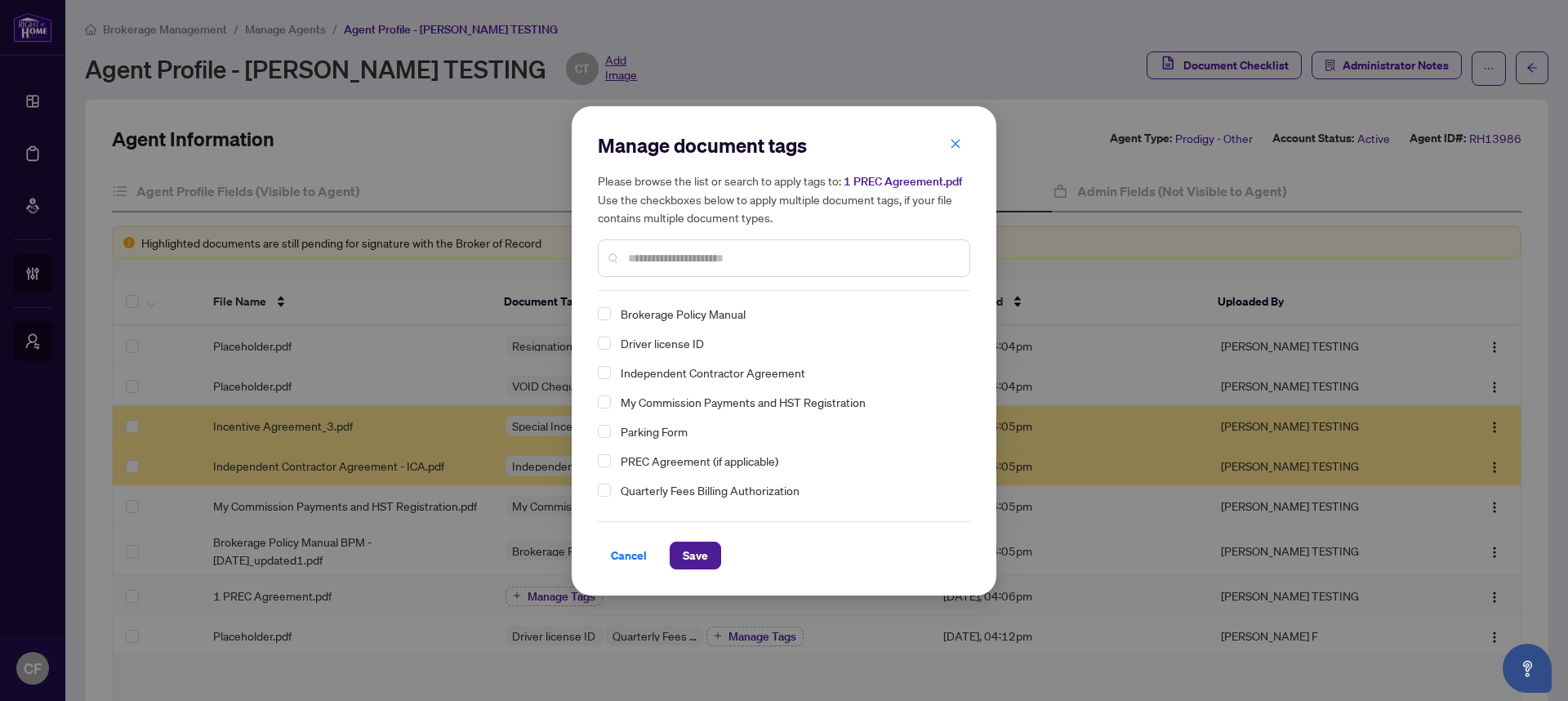
click at [662, 432] on span "Parking Form" at bounding box center [653, 431] width 67 height 19
click at [680, 553] on button "Save" at bounding box center [695, 556] width 52 height 28
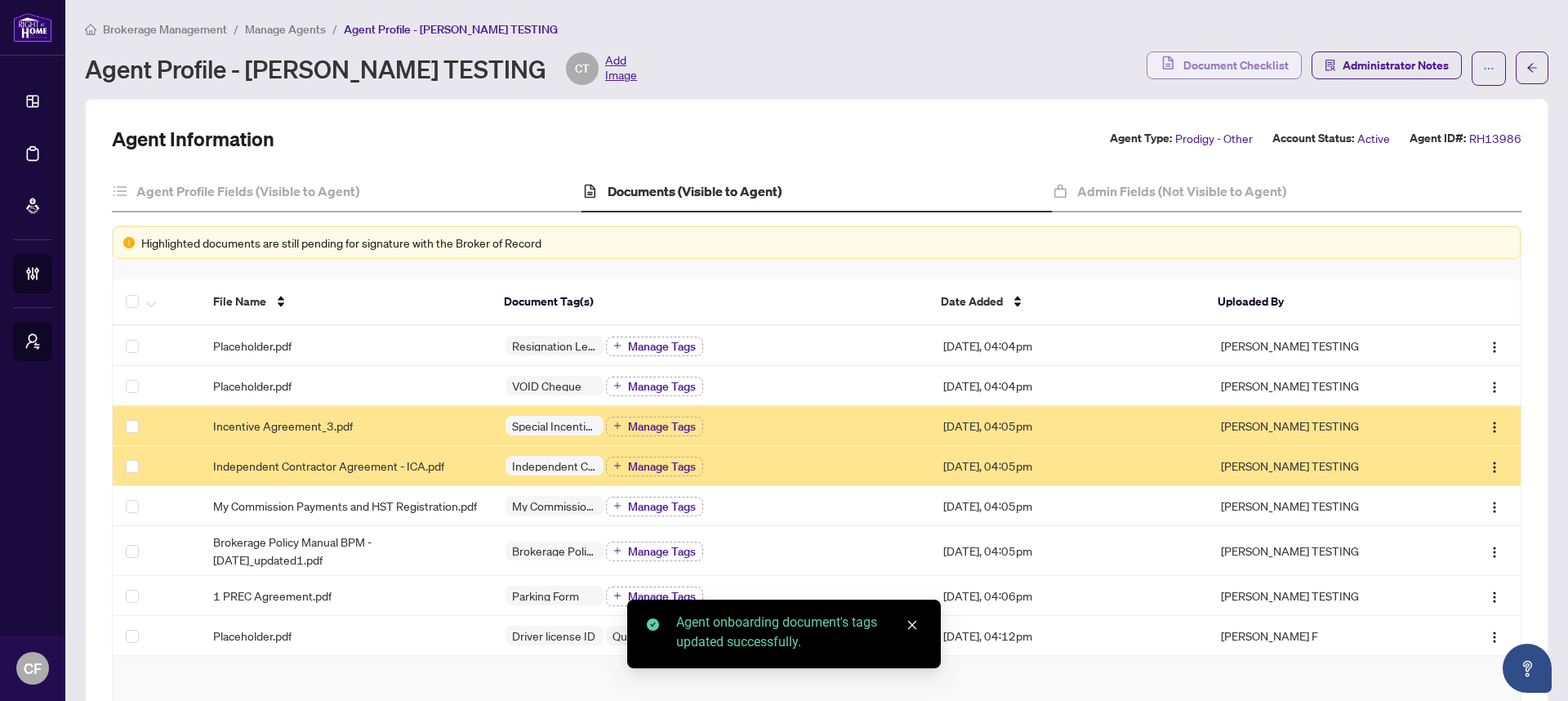
click at [1203, 70] on span "Document Checklist" at bounding box center [1236, 65] width 106 height 26
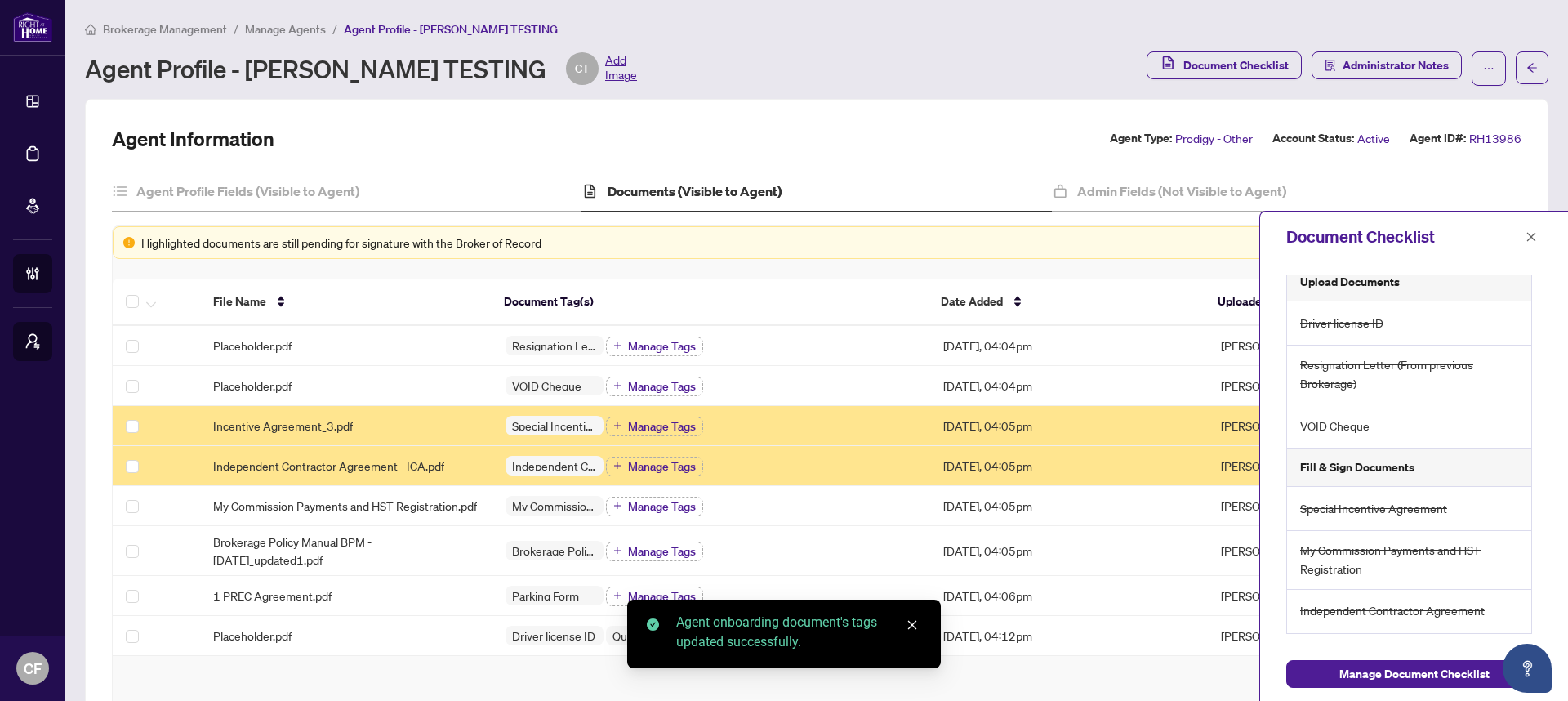
scroll to position [191, 0]
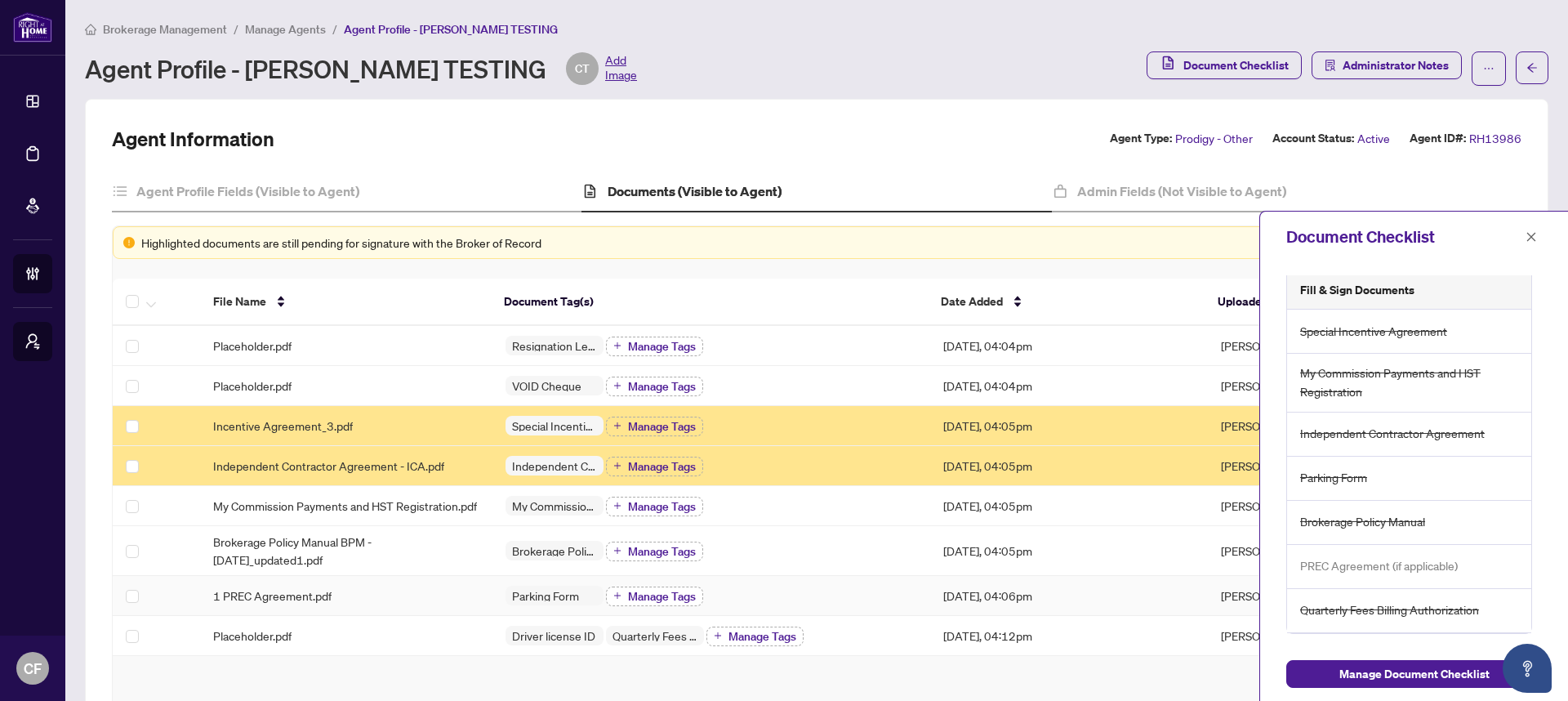
click at [668, 599] on span "Manage Tags" at bounding box center [661, 596] width 68 height 11
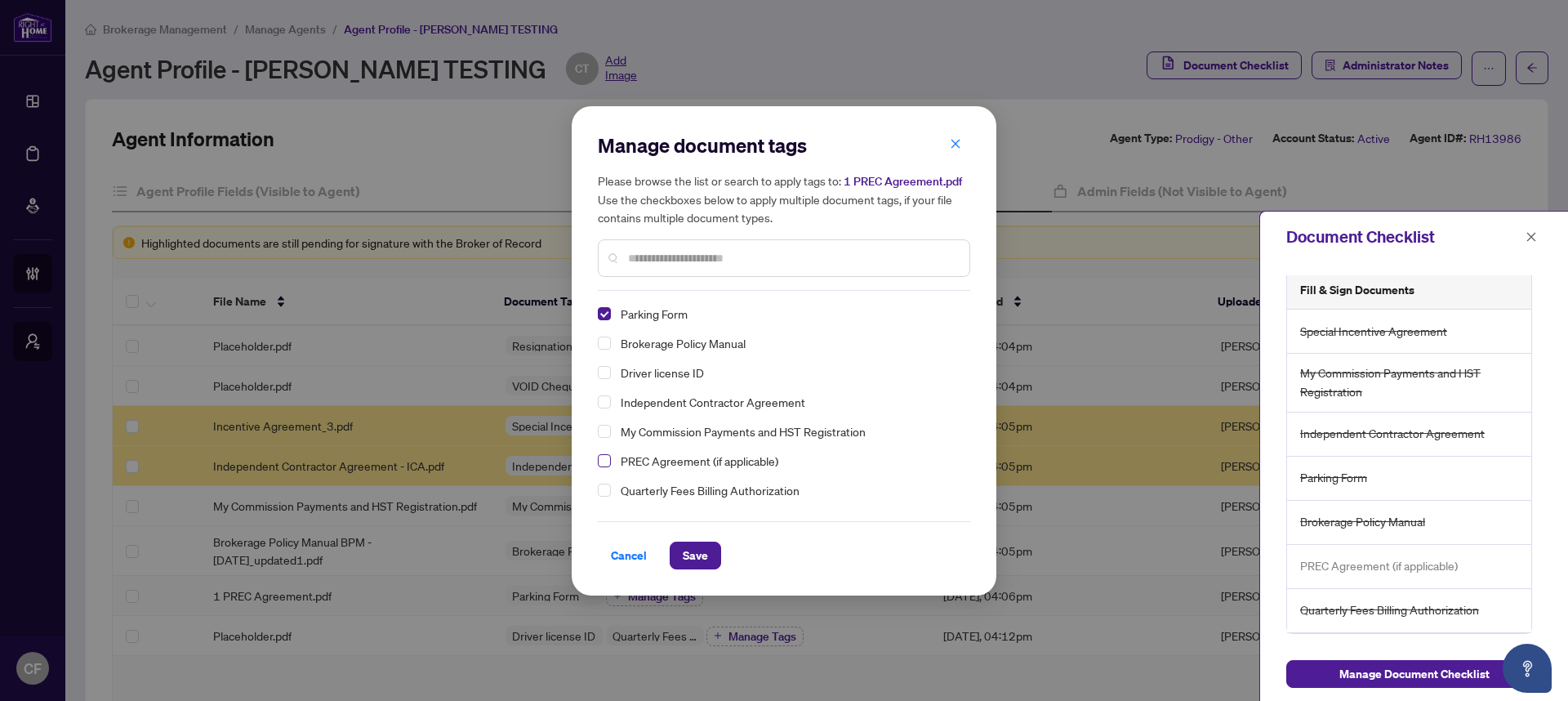
click at [607, 461] on span "Select PREC Agreement (if applicable)" at bounding box center [604, 460] width 13 height 13
click at [685, 557] on span "Save" at bounding box center [694, 556] width 25 height 26
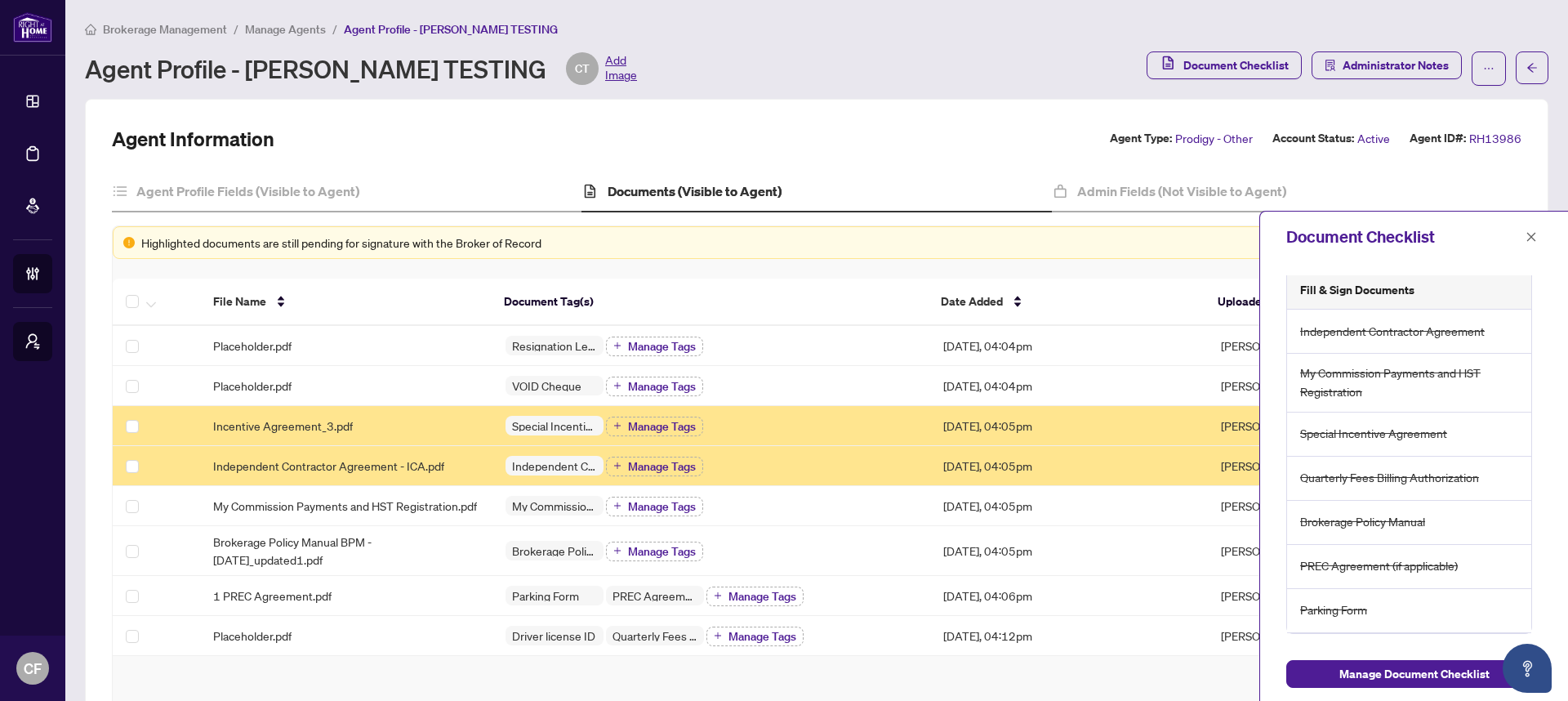
scroll to position [0, 0]
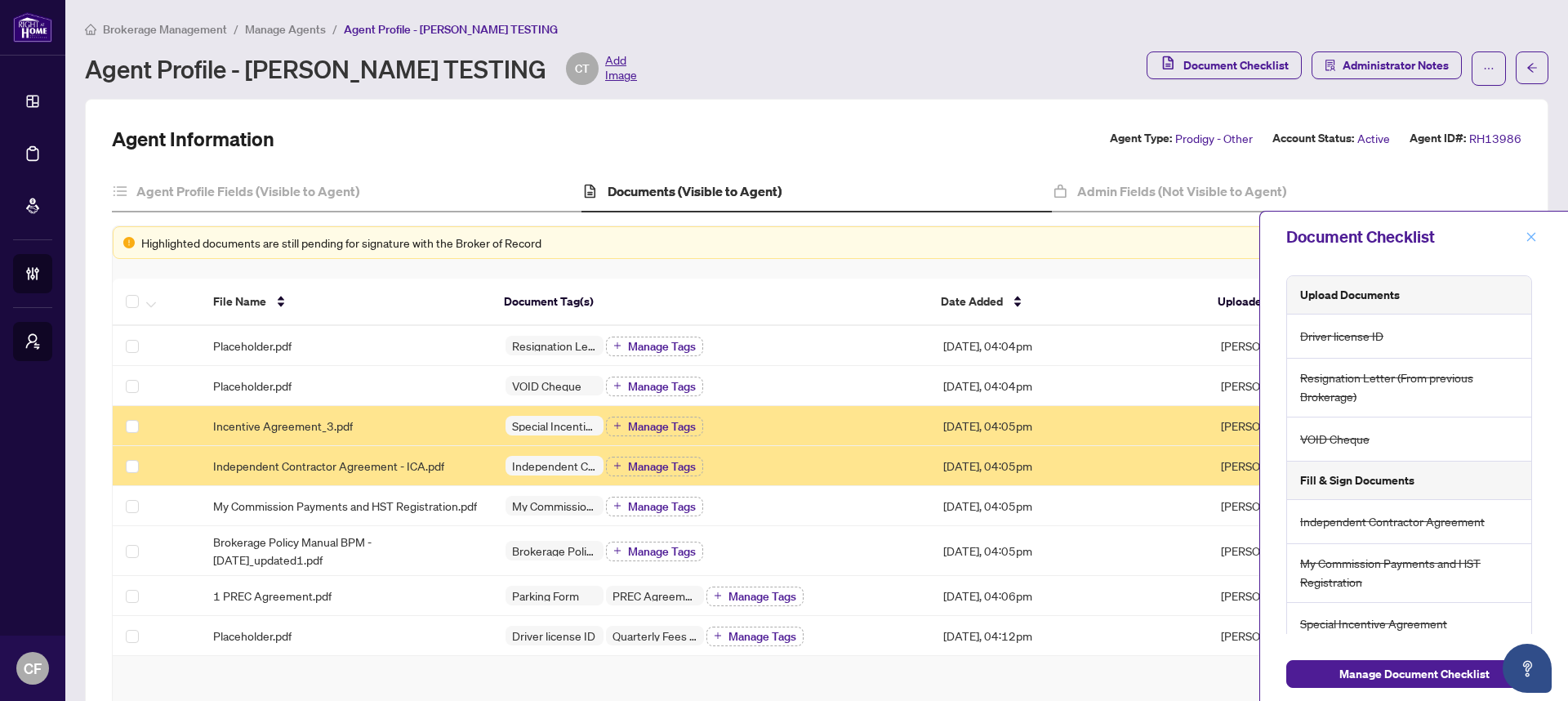
click at [1528, 247] on span "button" at bounding box center [1531, 237] width 11 height 26
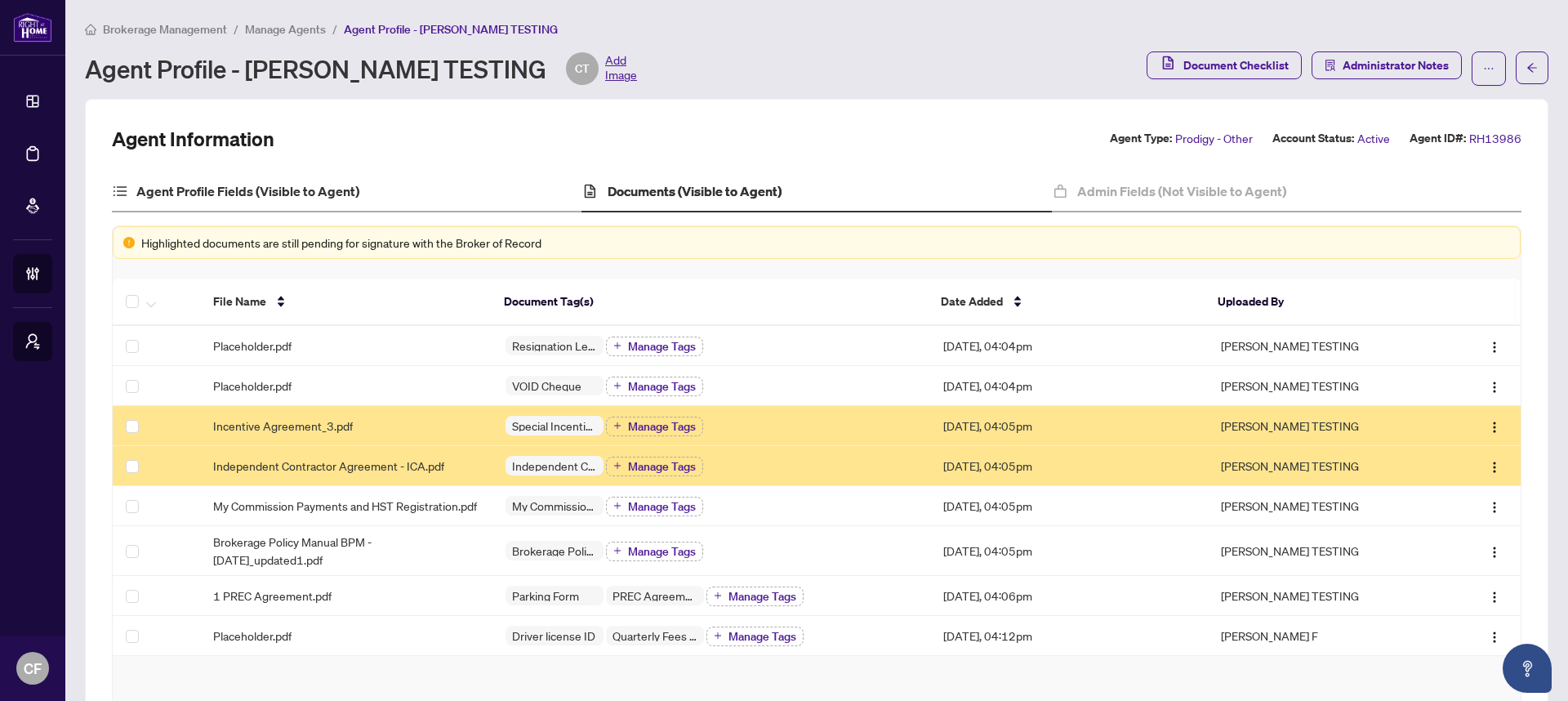
click at [405, 194] on div "Agent Profile Fields (Visible to Agent)" at bounding box center [346, 192] width 469 height 41
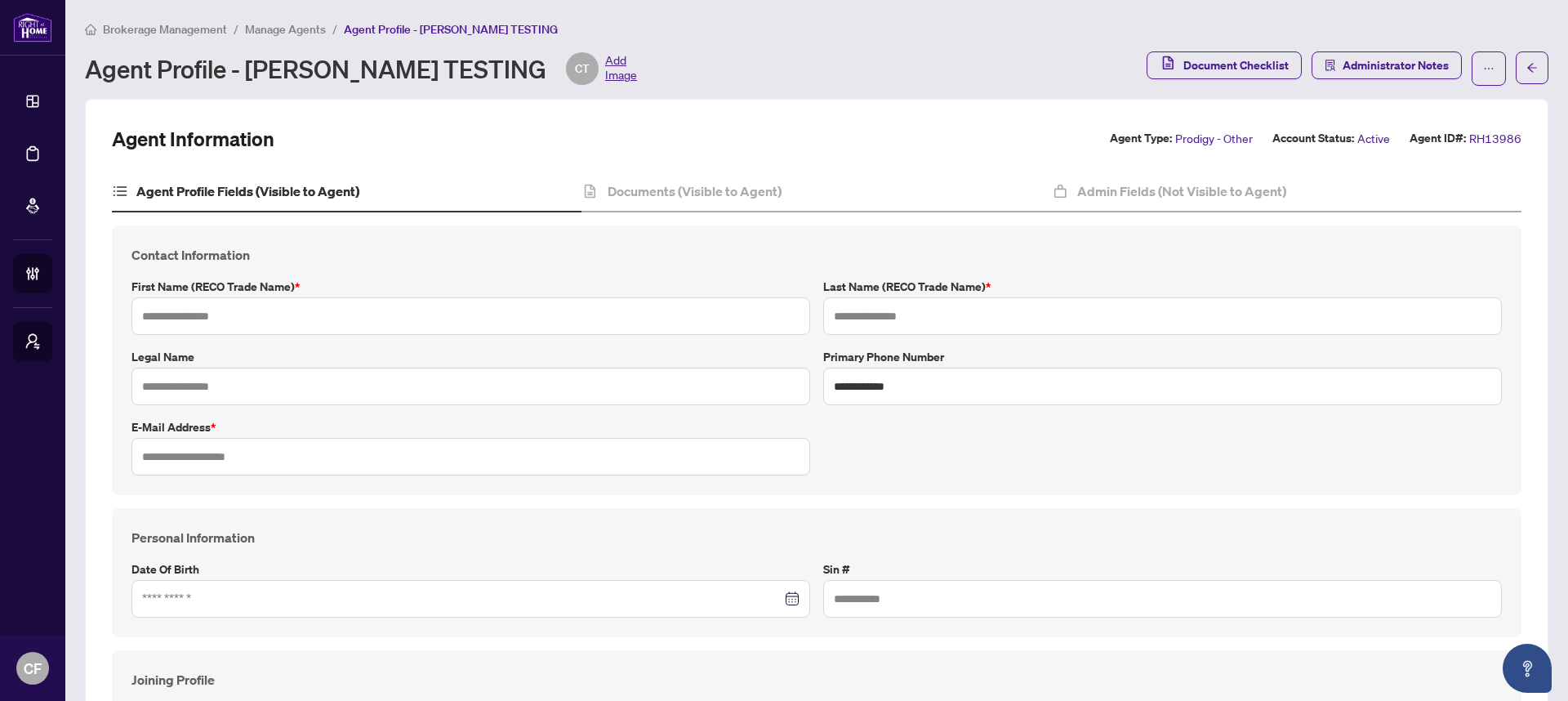
type input "*******"
type input "**********"
type input "*********"
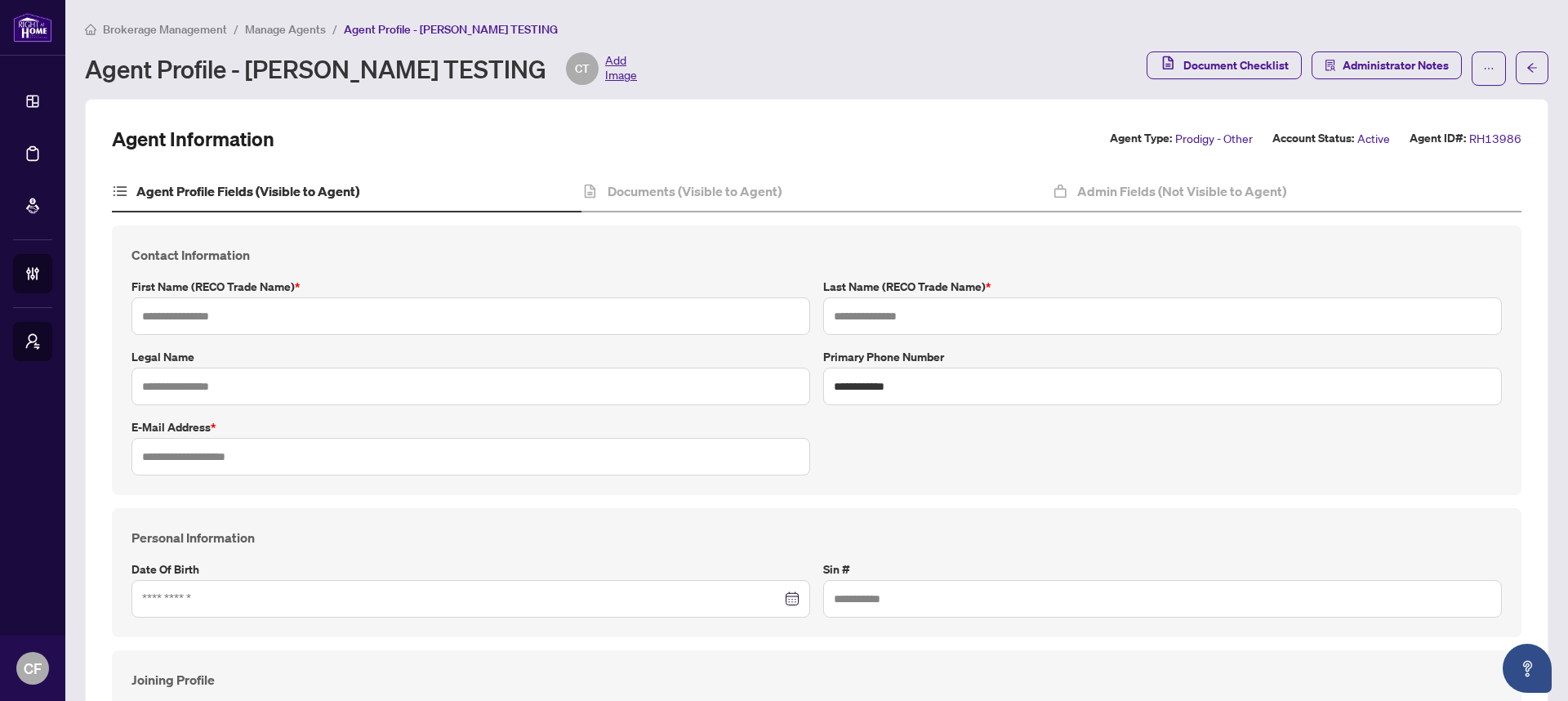
type input "**********"
type input "*********"
type input "*"
type input "*********"
type input "********"
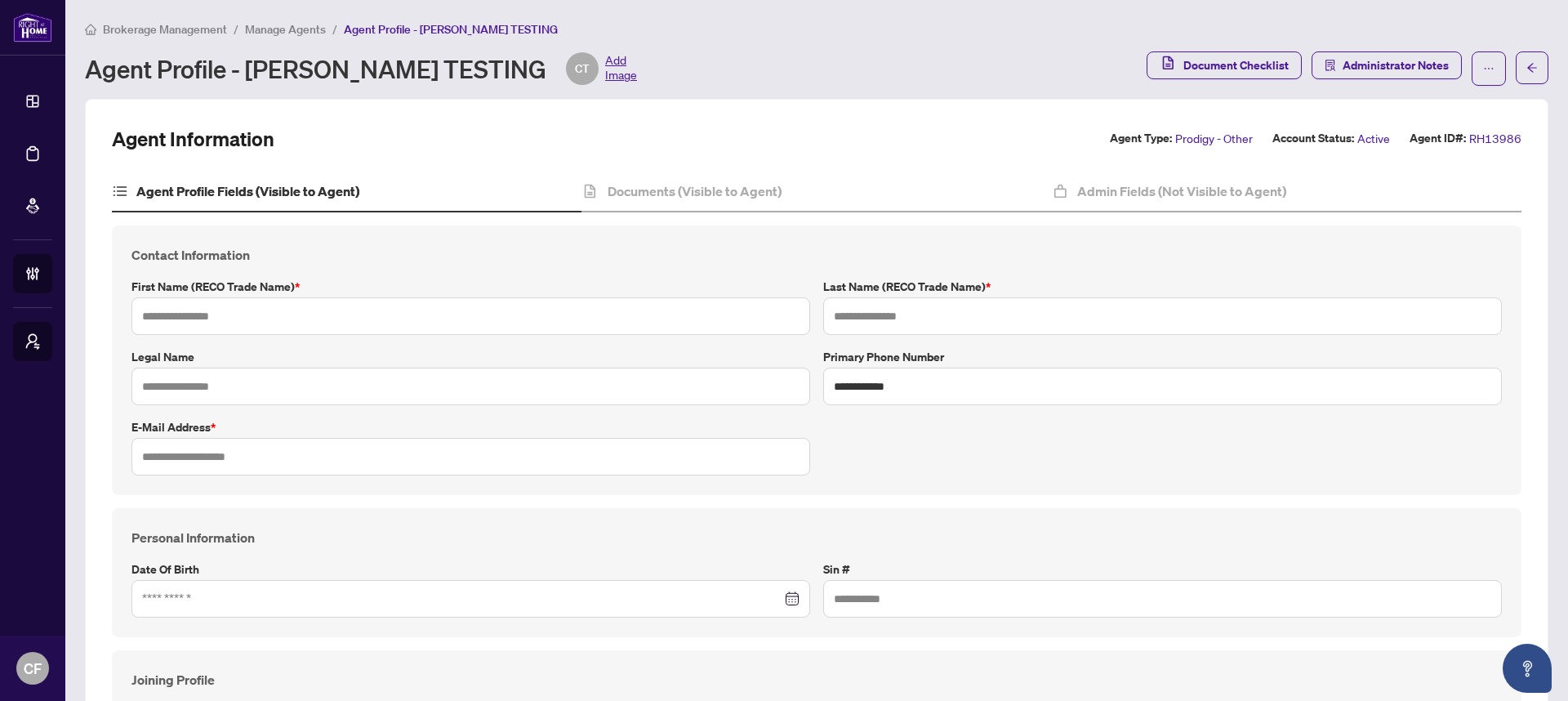
type input "*******"
type input "**********"
type input "****"
type input "**********"
click at [727, 191] on h4 "Documents (Visible to Agent)" at bounding box center [694, 191] width 174 height 19
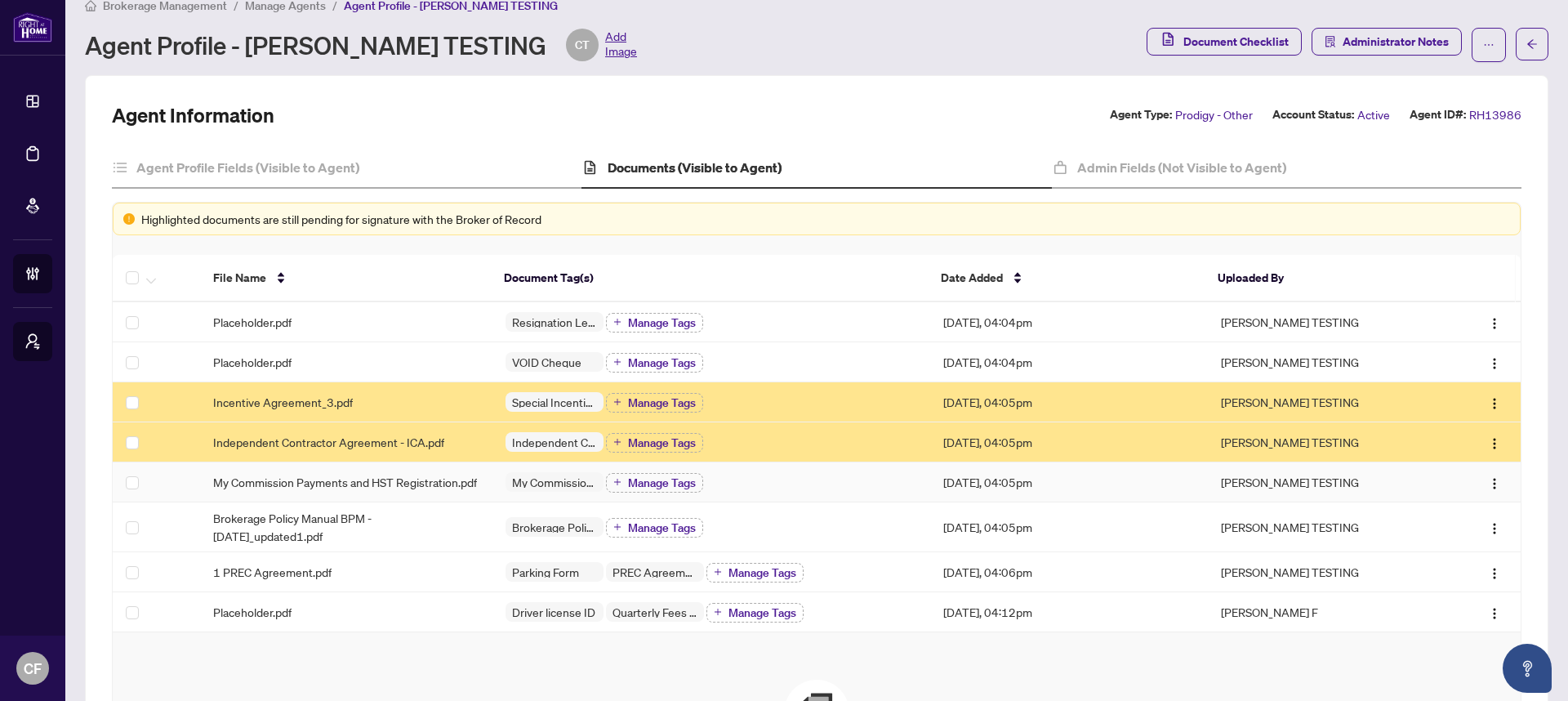
scroll to position [56, 0]
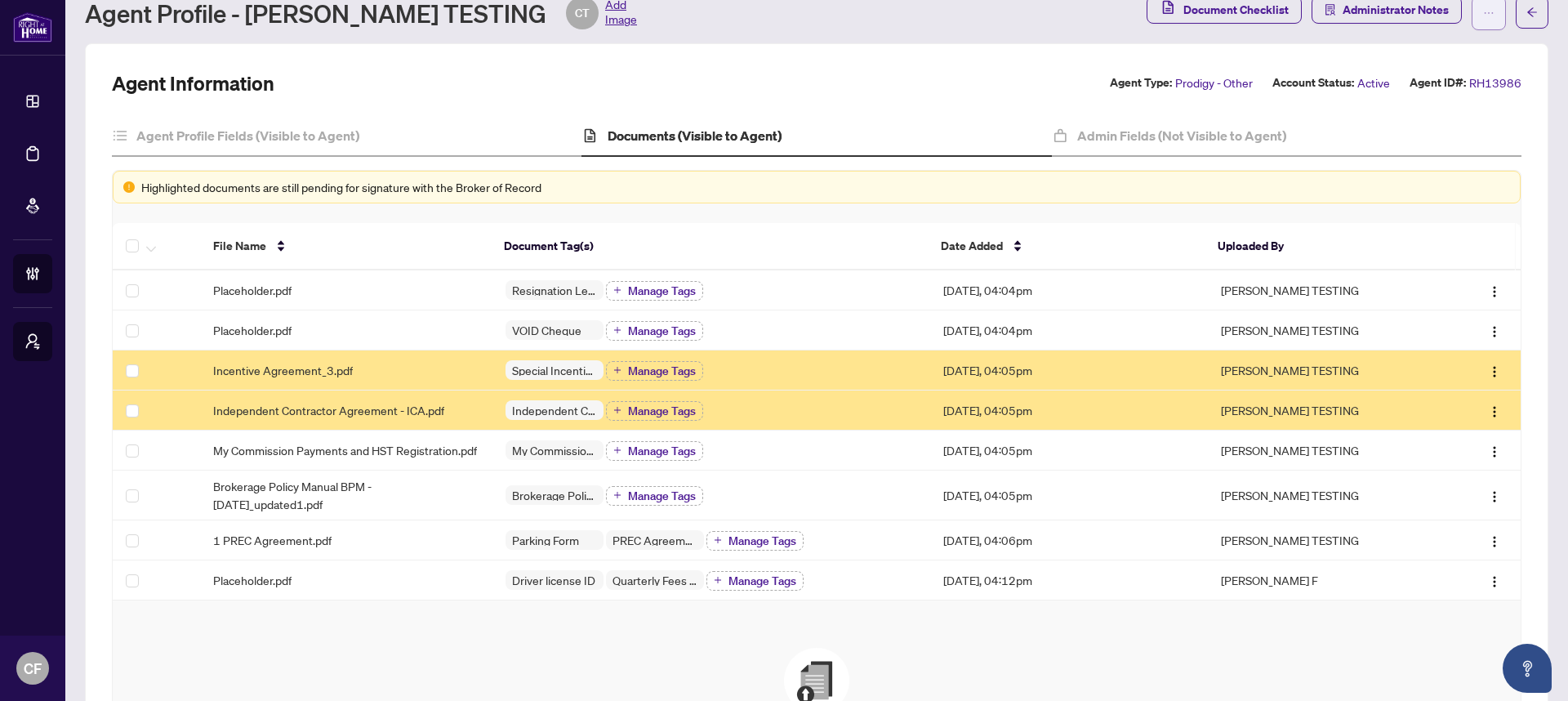
click at [1483, 19] on span "button" at bounding box center [1488, 13] width 11 height 26
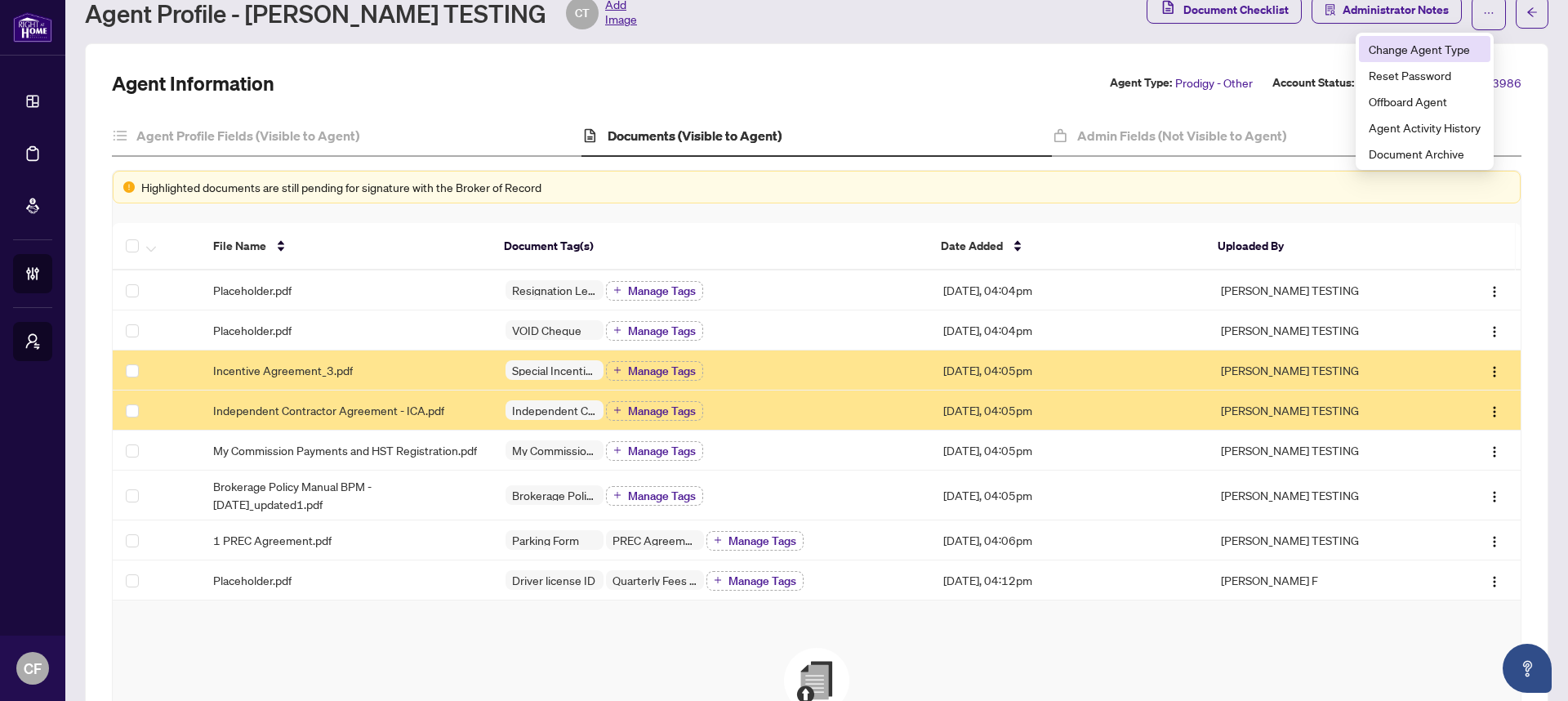
click at [1426, 44] on span "Change Agent Type" at bounding box center [1424, 48] width 112 height 18
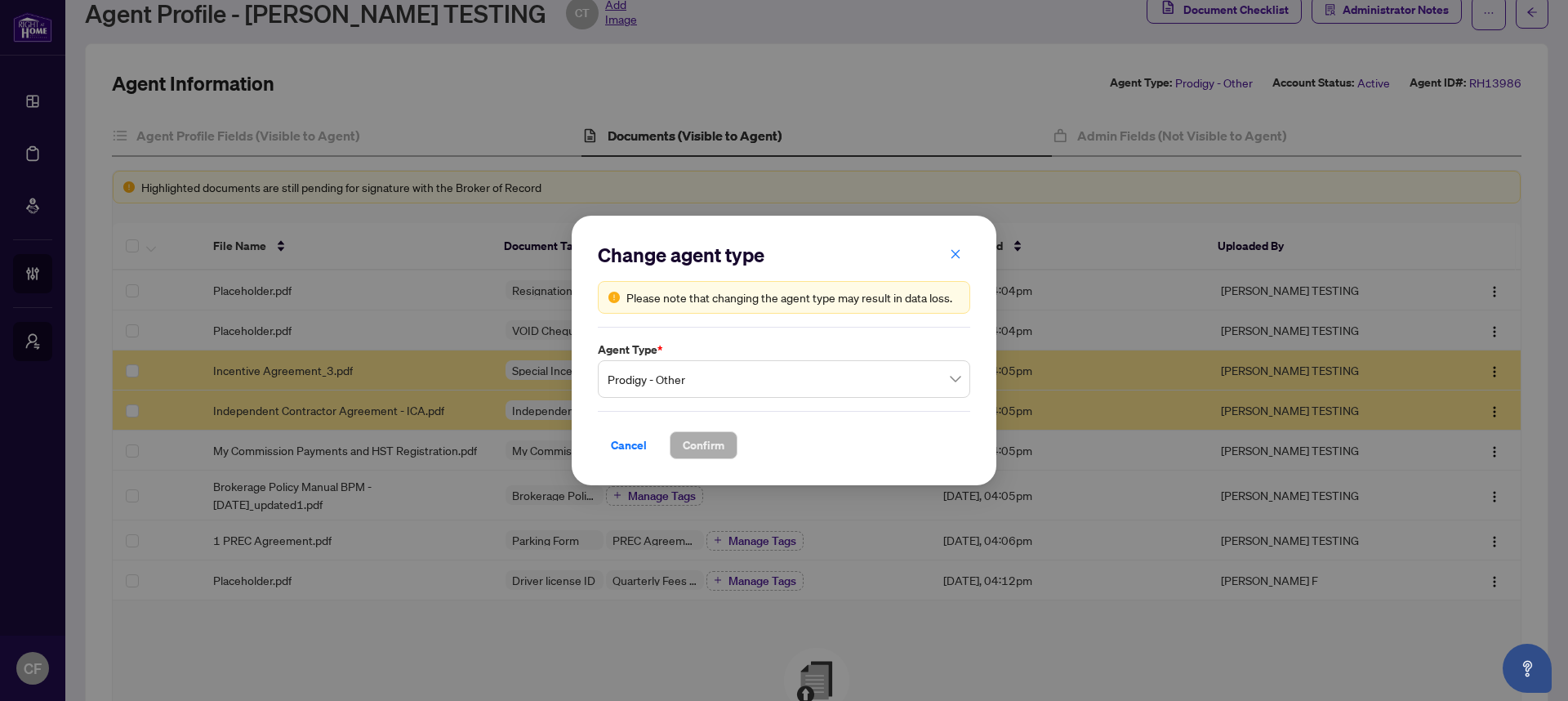
click at [787, 369] on span "Prodigy - Other" at bounding box center [783, 380] width 353 height 31
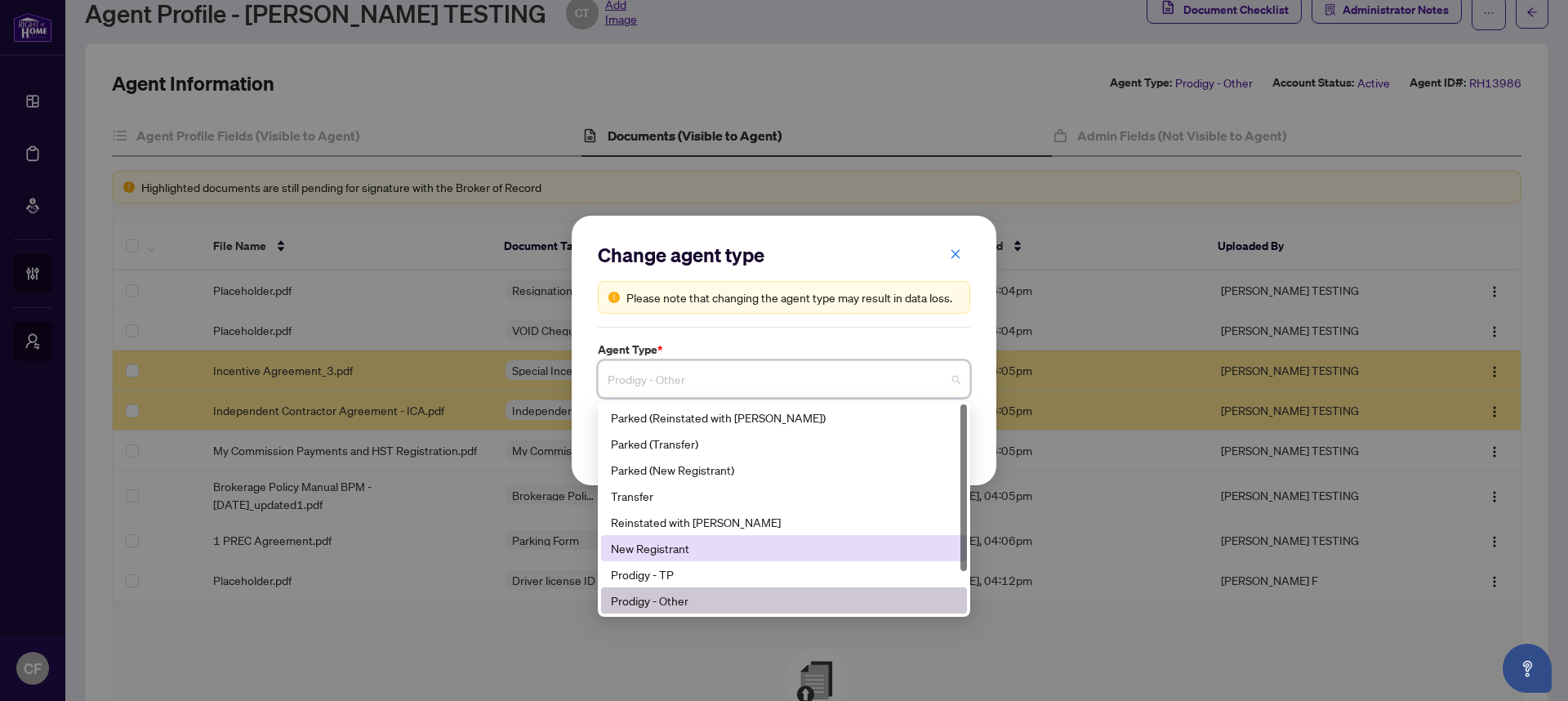
scroll to position [52, 0]
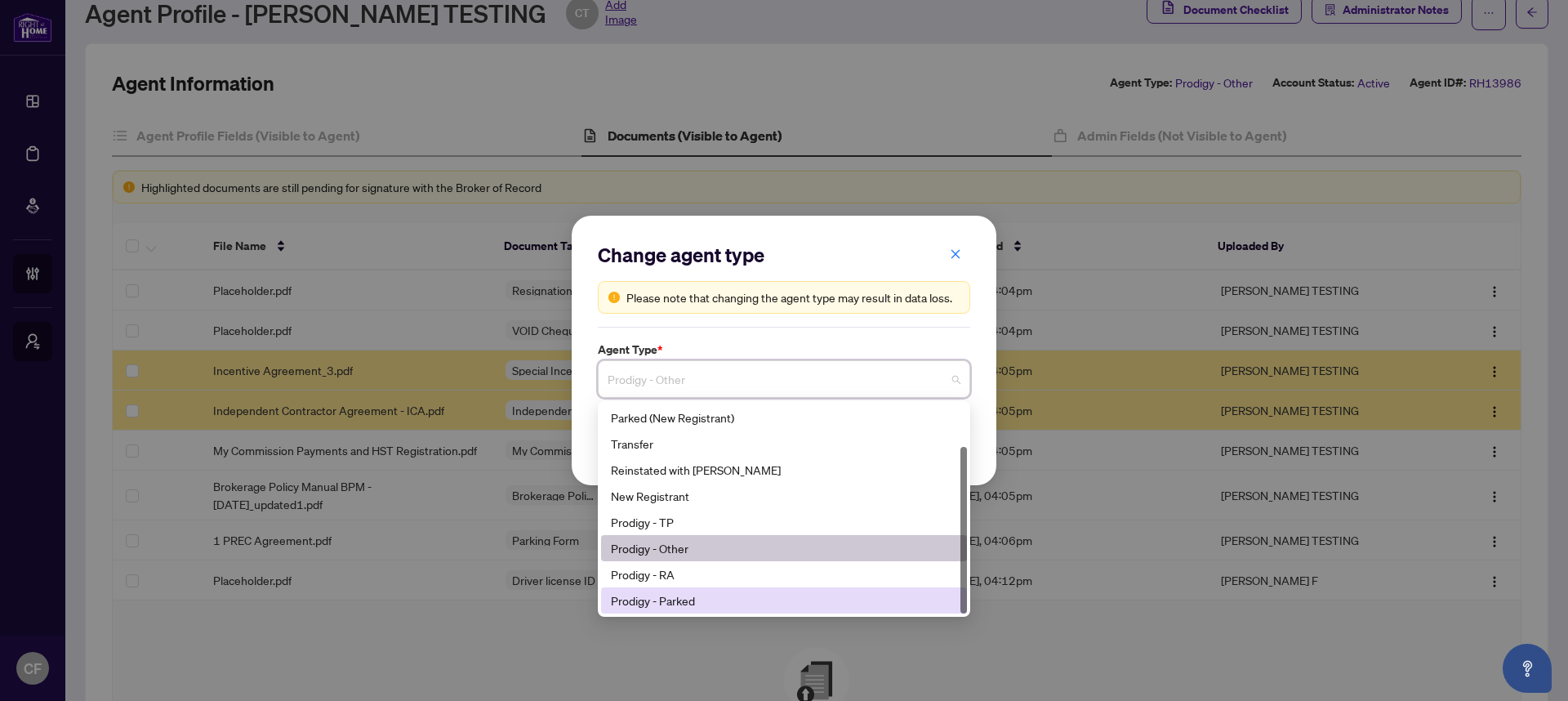
click at [704, 602] on div "Prodigy - Parked" at bounding box center [784, 600] width 346 height 18
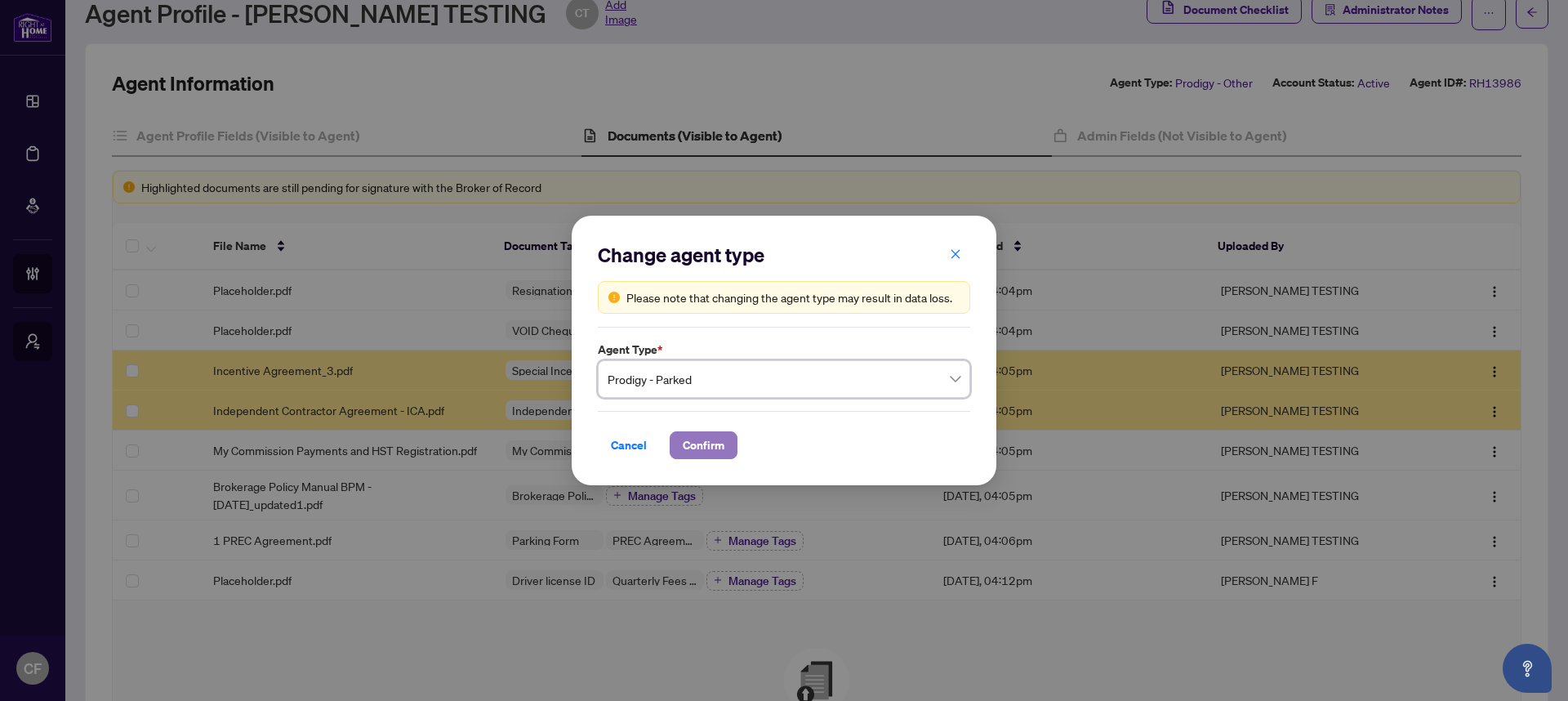
click at [717, 443] on span "Confirm" at bounding box center [703, 445] width 42 height 26
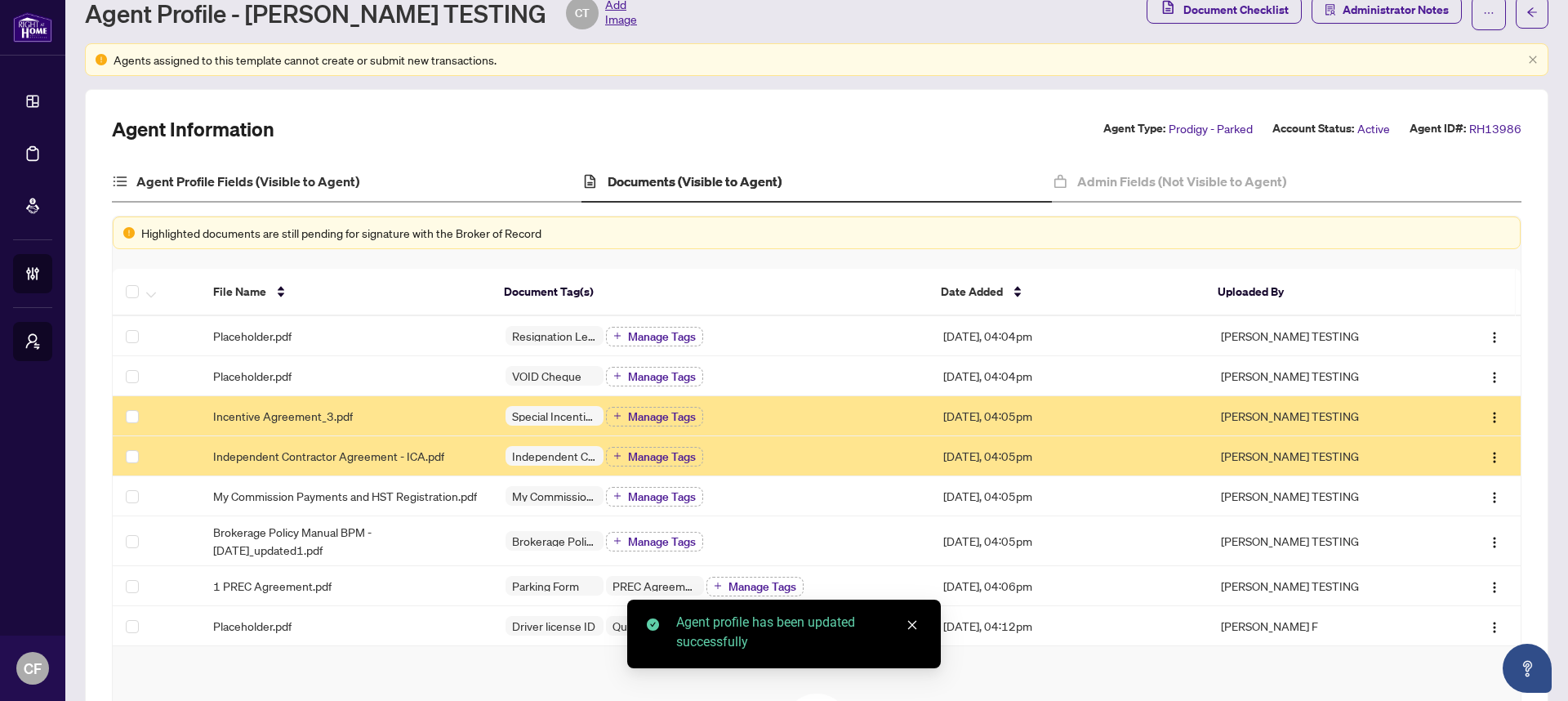
click at [368, 174] on div "Agent Profile Fields (Visible to Agent)" at bounding box center [346, 182] width 469 height 41
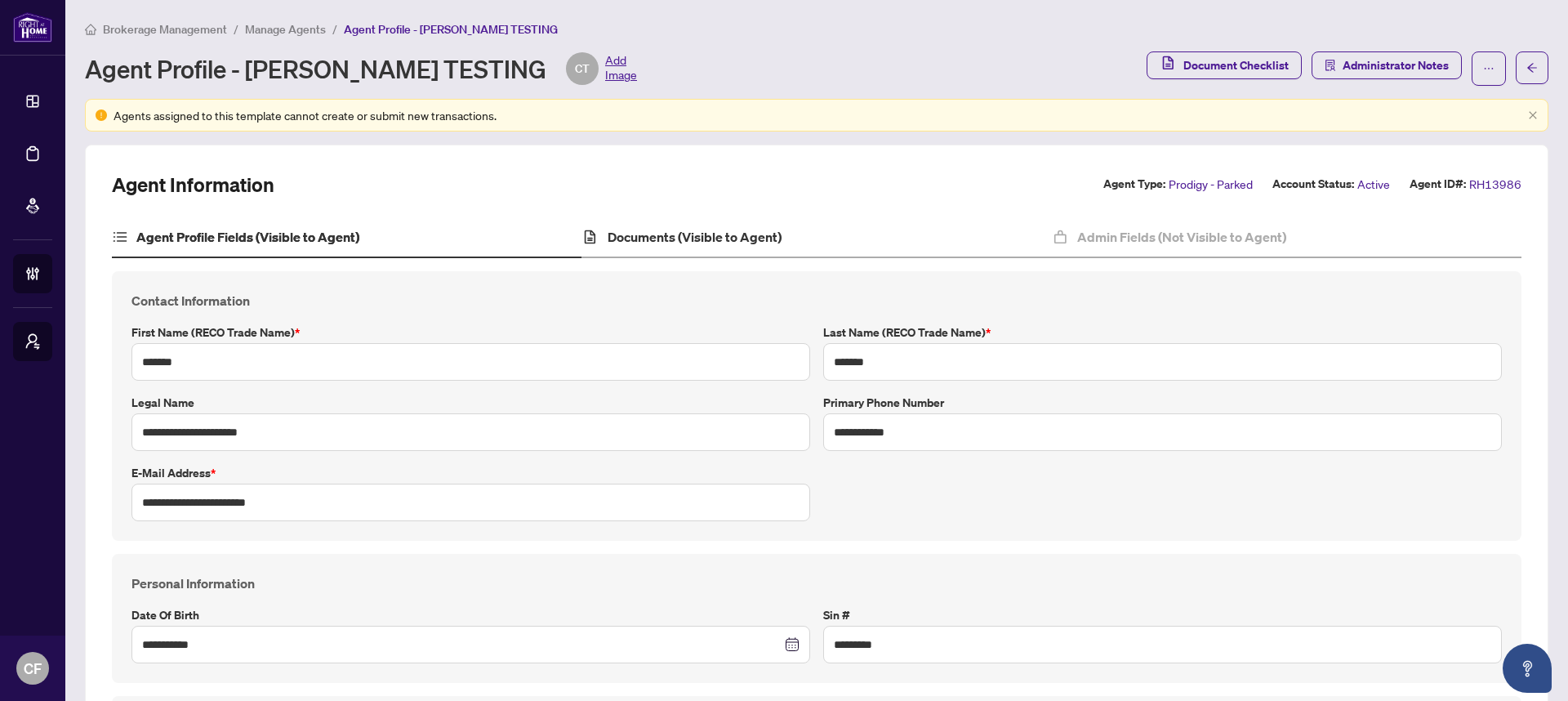
click at [786, 228] on div "Documents (Visible to Agent)" at bounding box center [815, 238] width 469 height 41
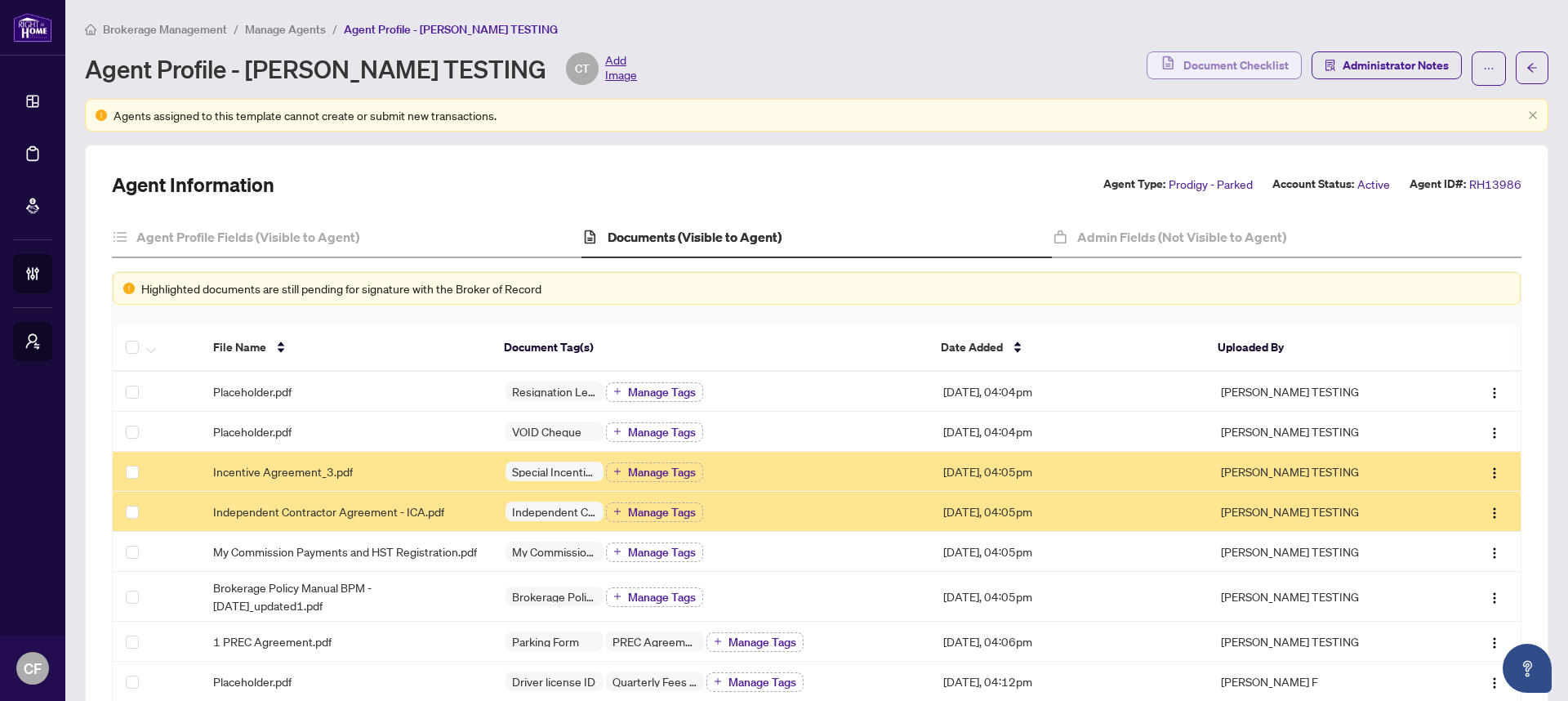
click at [1198, 64] on span "Document Checklist" at bounding box center [1236, 65] width 106 height 26
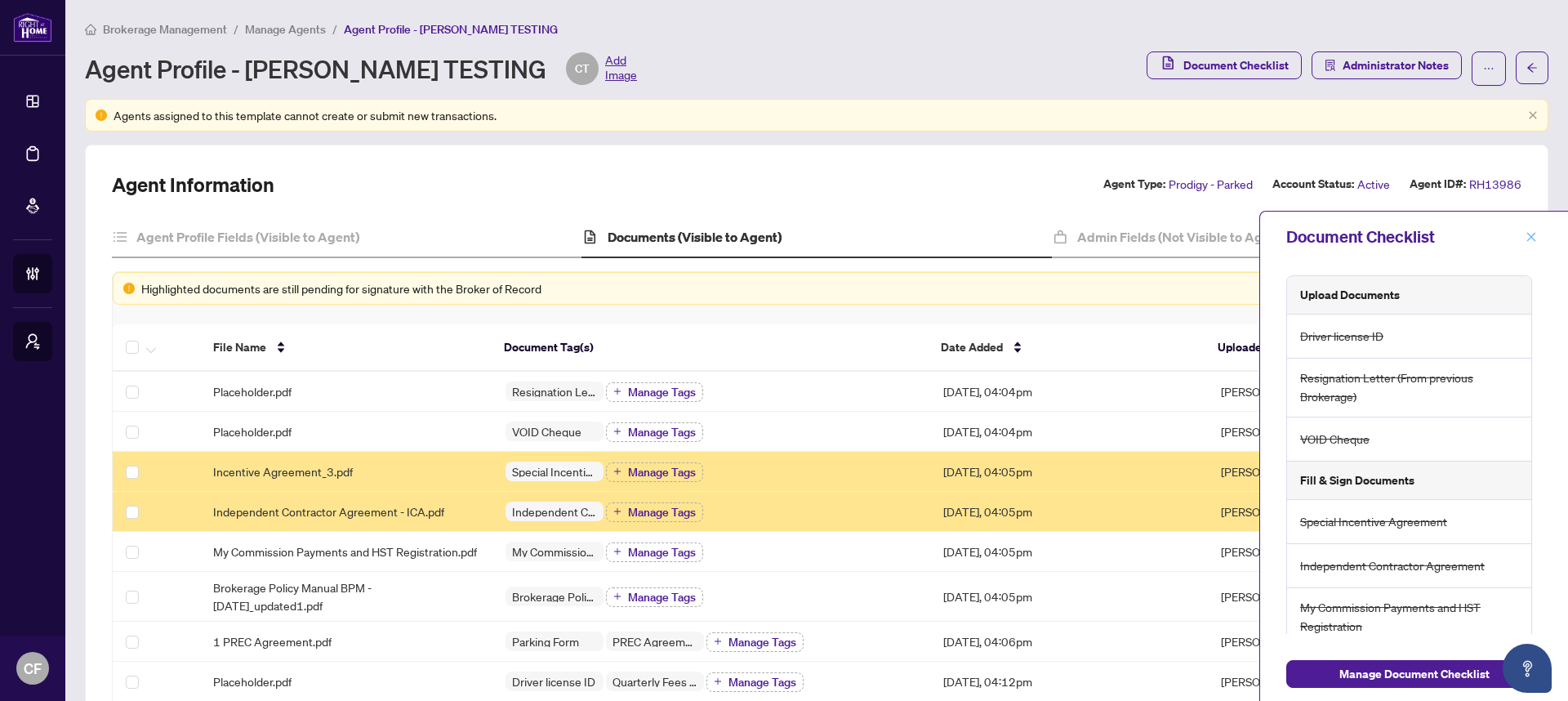
click at [1537, 235] on button "button" at bounding box center [1531, 236] width 21 height 19
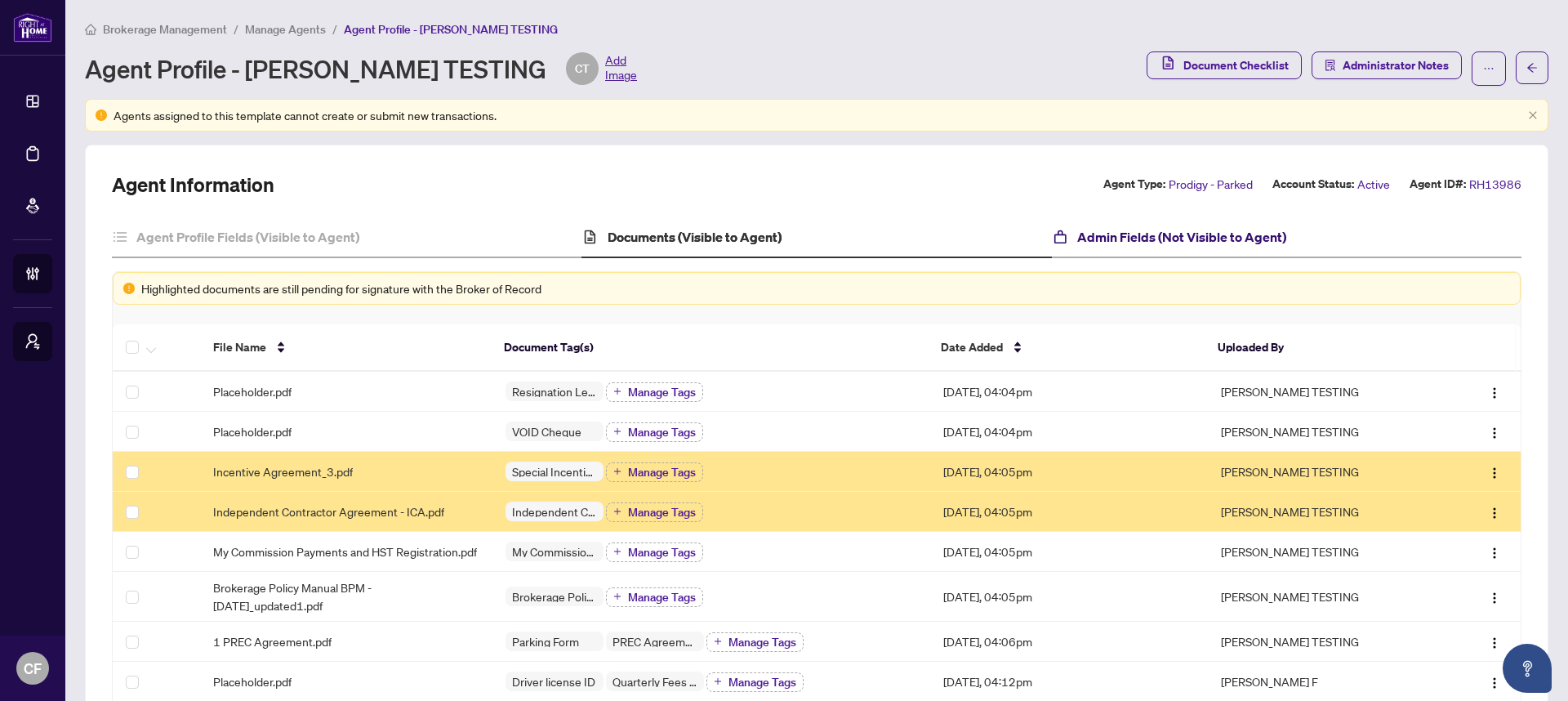
click at [1234, 244] on h4 "Admin Fields (Not Visible to Agent)" at bounding box center [1182, 236] width 209 height 19
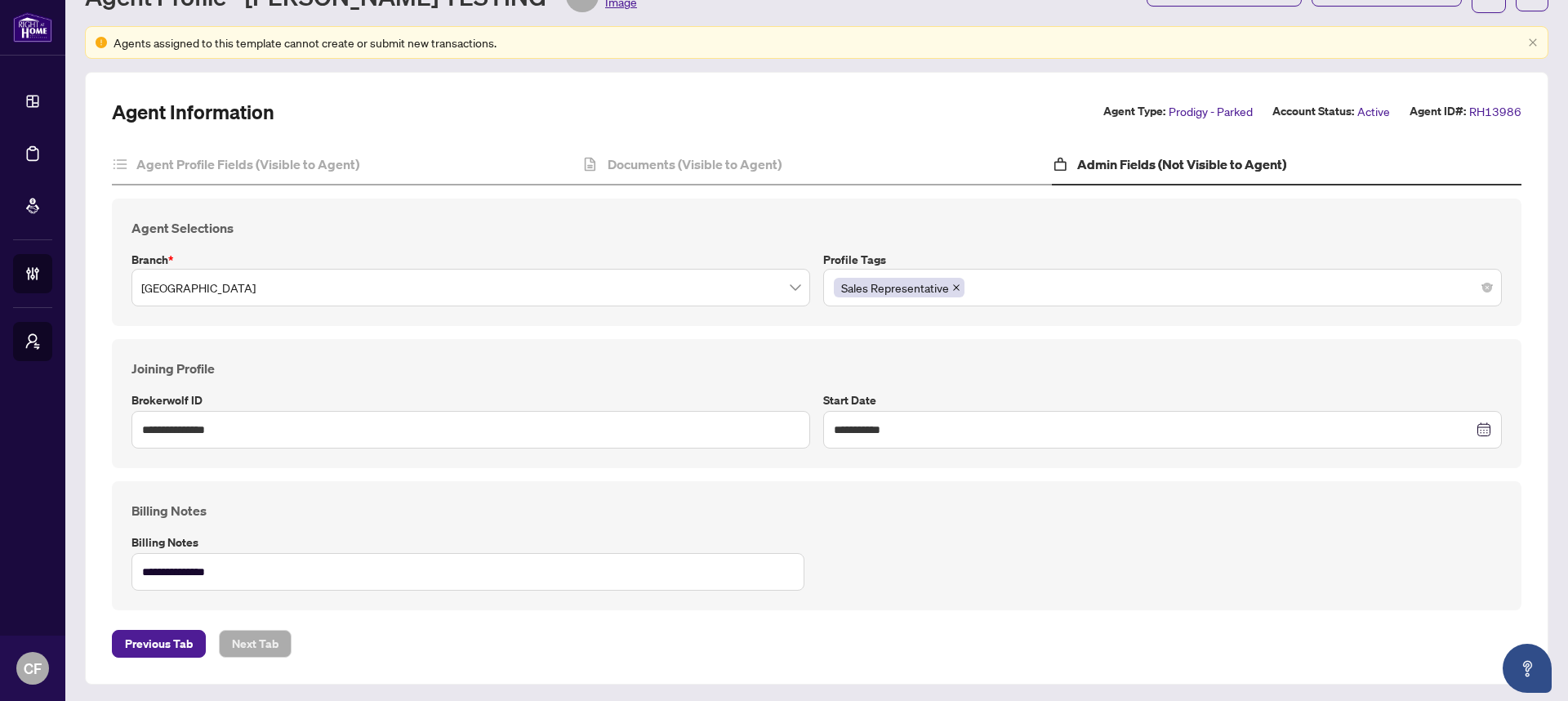
scroll to position [75, 0]
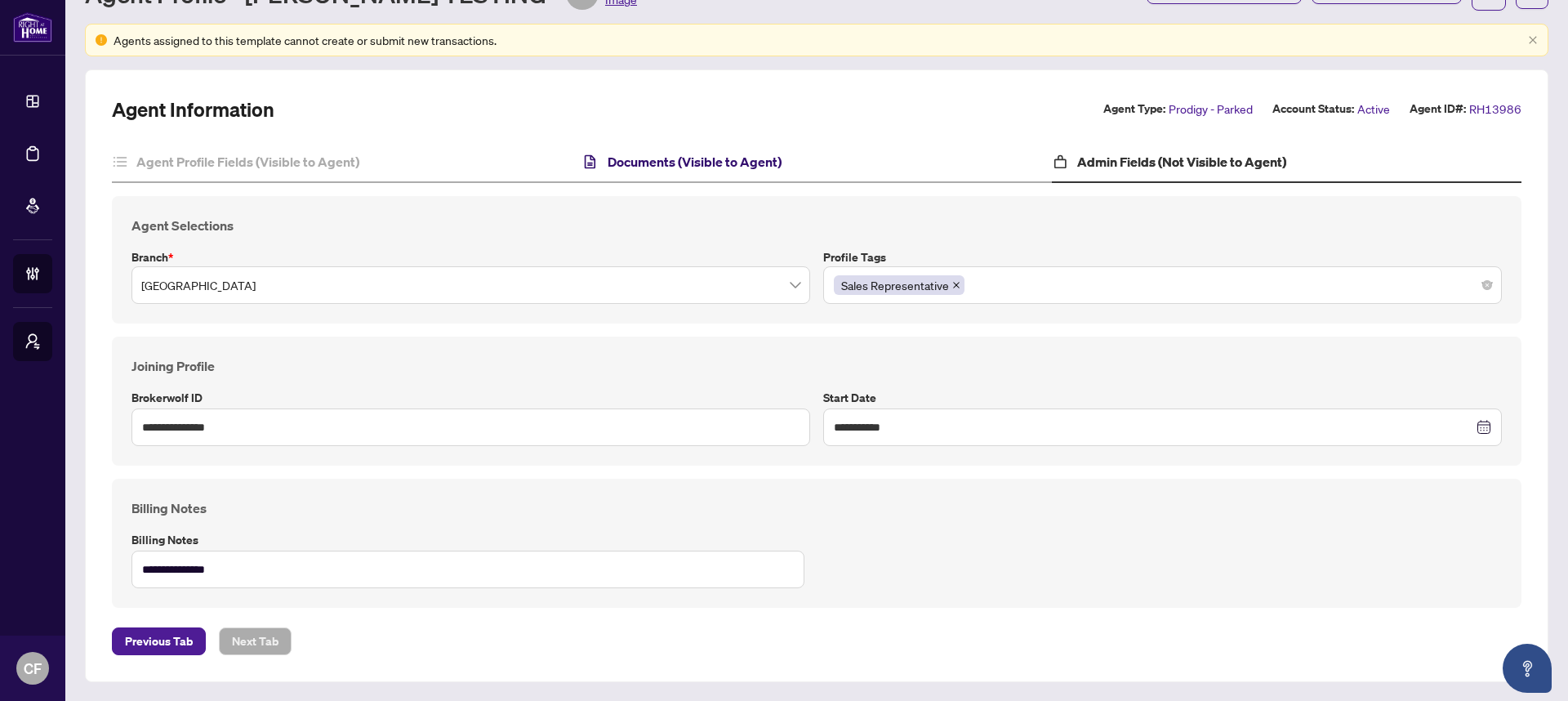
click at [763, 157] on h4 "Documents (Visible to Agent)" at bounding box center [694, 161] width 174 height 19
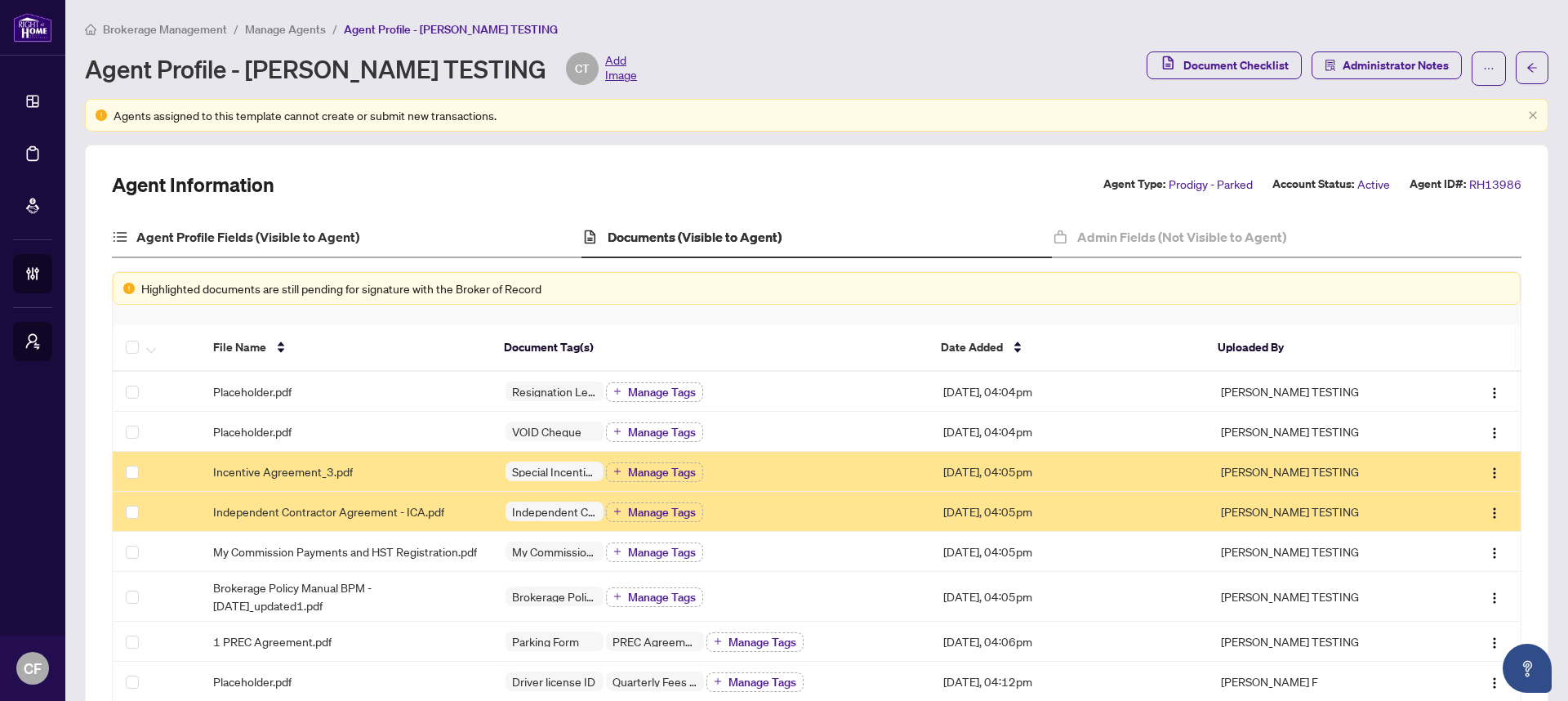
click at [425, 234] on div "Agent Profile Fields (Visible to Agent)" at bounding box center [346, 238] width 469 height 41
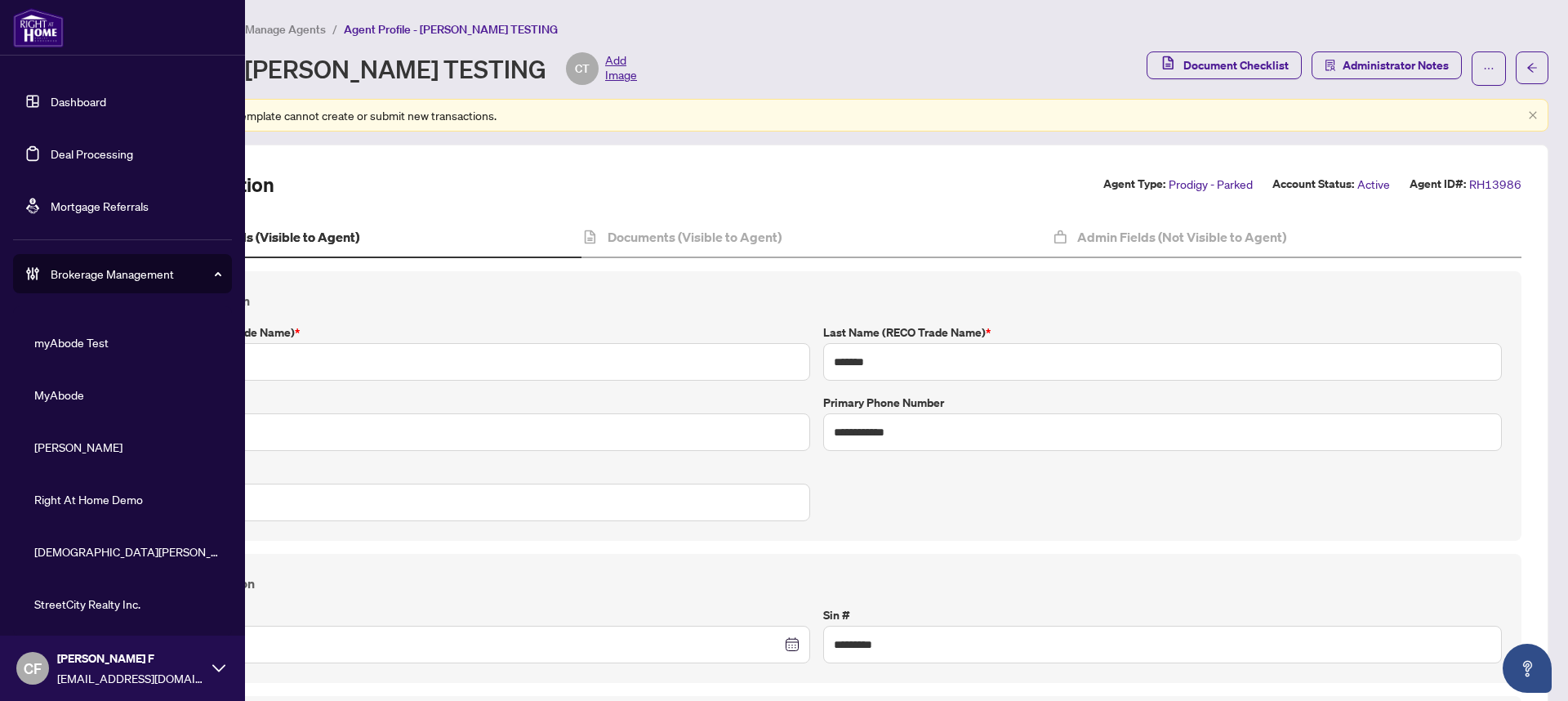
scroll to position [350, 0]
click at [88, 610] on span "StreetCity Realty Inc." at bounding box center [127, 602] width 186 height 18
click at [834, 230] on div "Documents (Visible to Agent)" at bounding box center [815, 238] width 469 height 41
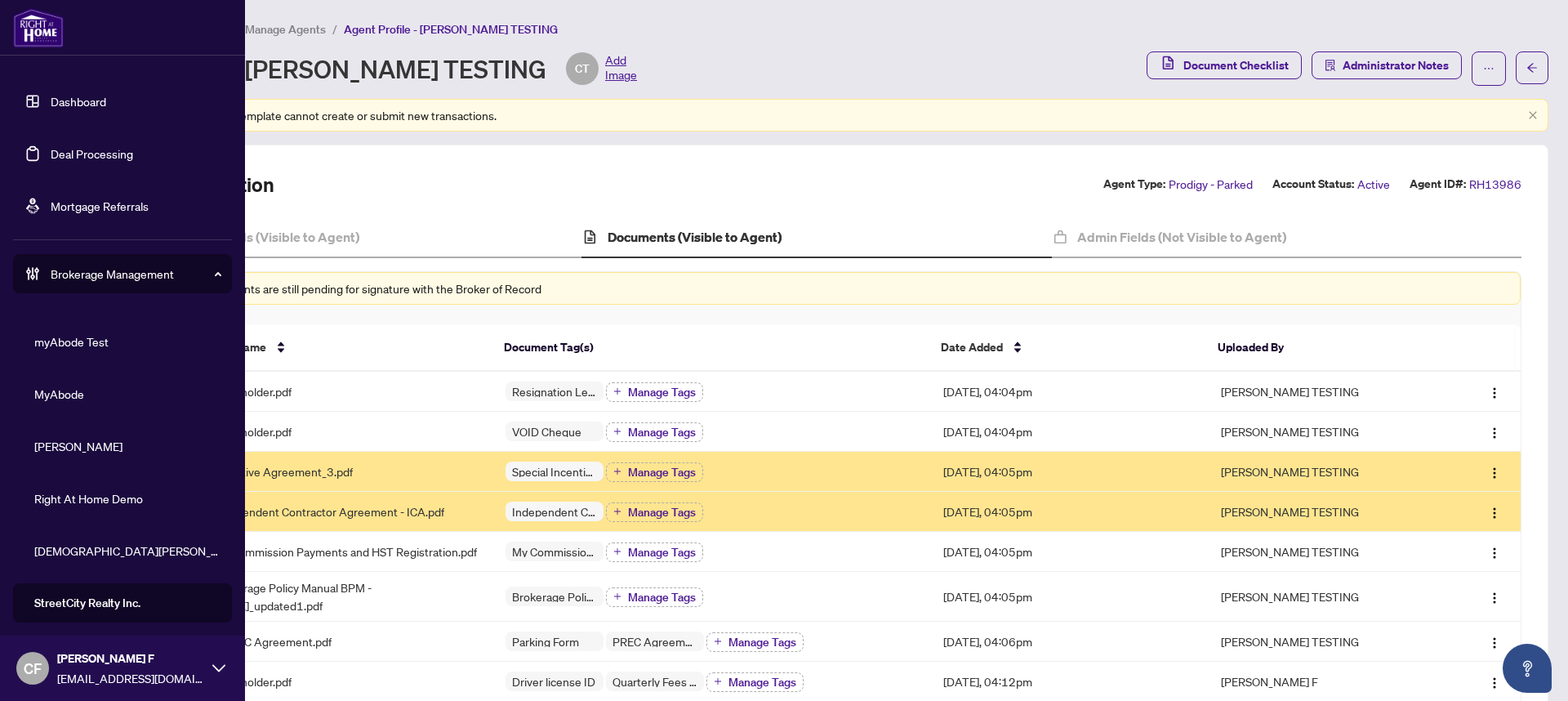
click at [915, 171] on div "Agent Information Agent Type: Prodigy - Parked Account Status: Active Agent ID#…" at bounding box center [816, 184] width 1410 height 26
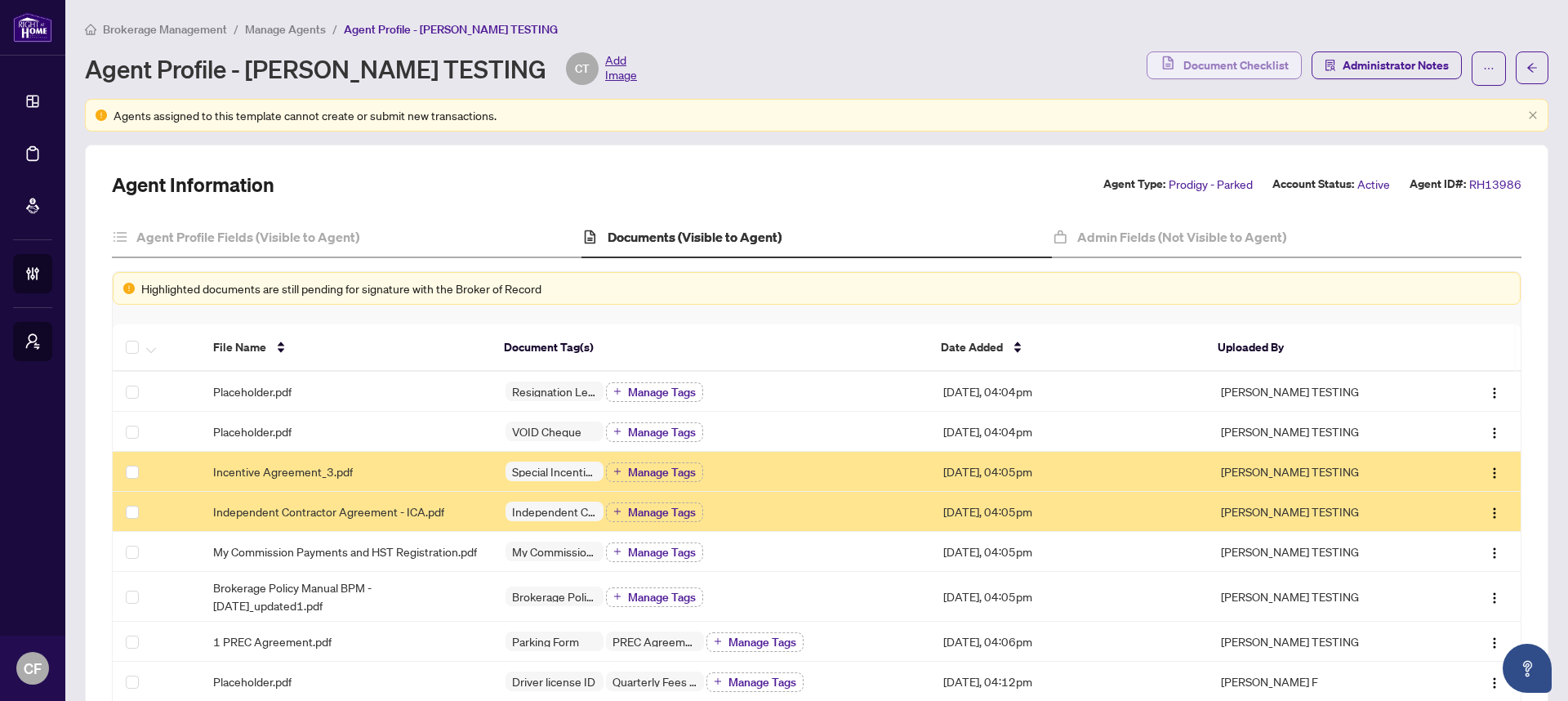
click at [1228, 53] on span "Document Checklist" at bounding box center [1236, 65] width 106 height 26
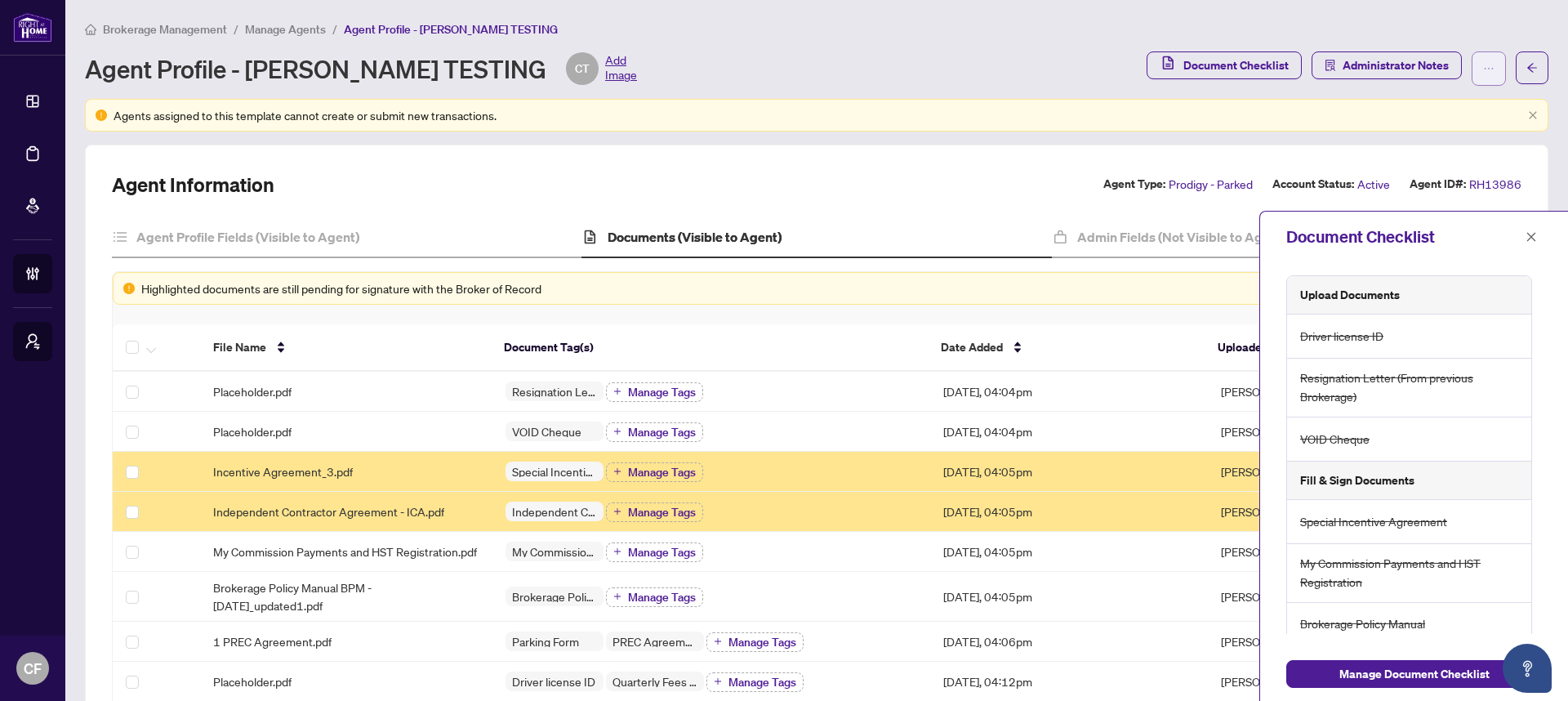
click at [1483, 63] on icon "ellipsis" at bounding box center [1488, 69] width 11 height 11
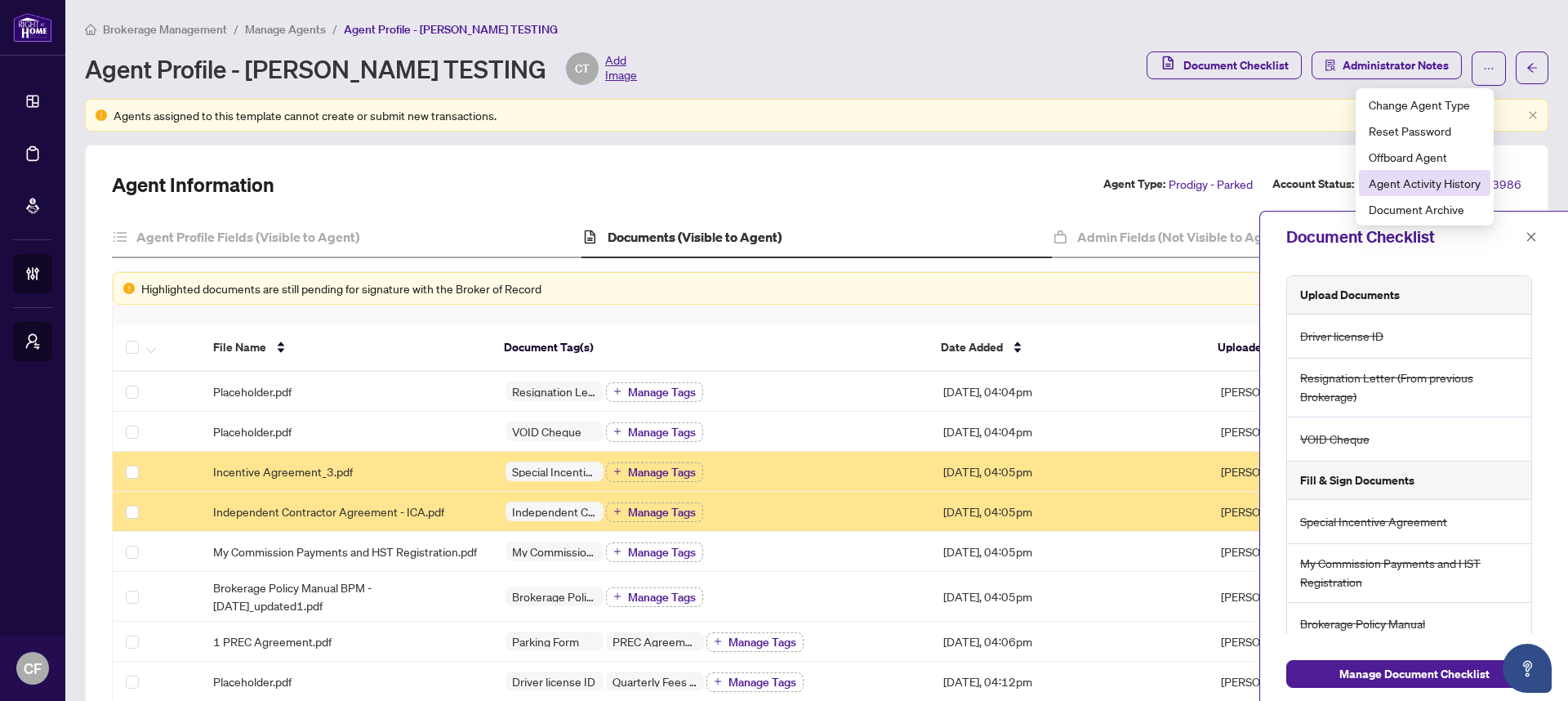
click at [1458, 183] on span "Agent Activity History" at bounding box center [1424, 182] width 112 height 18
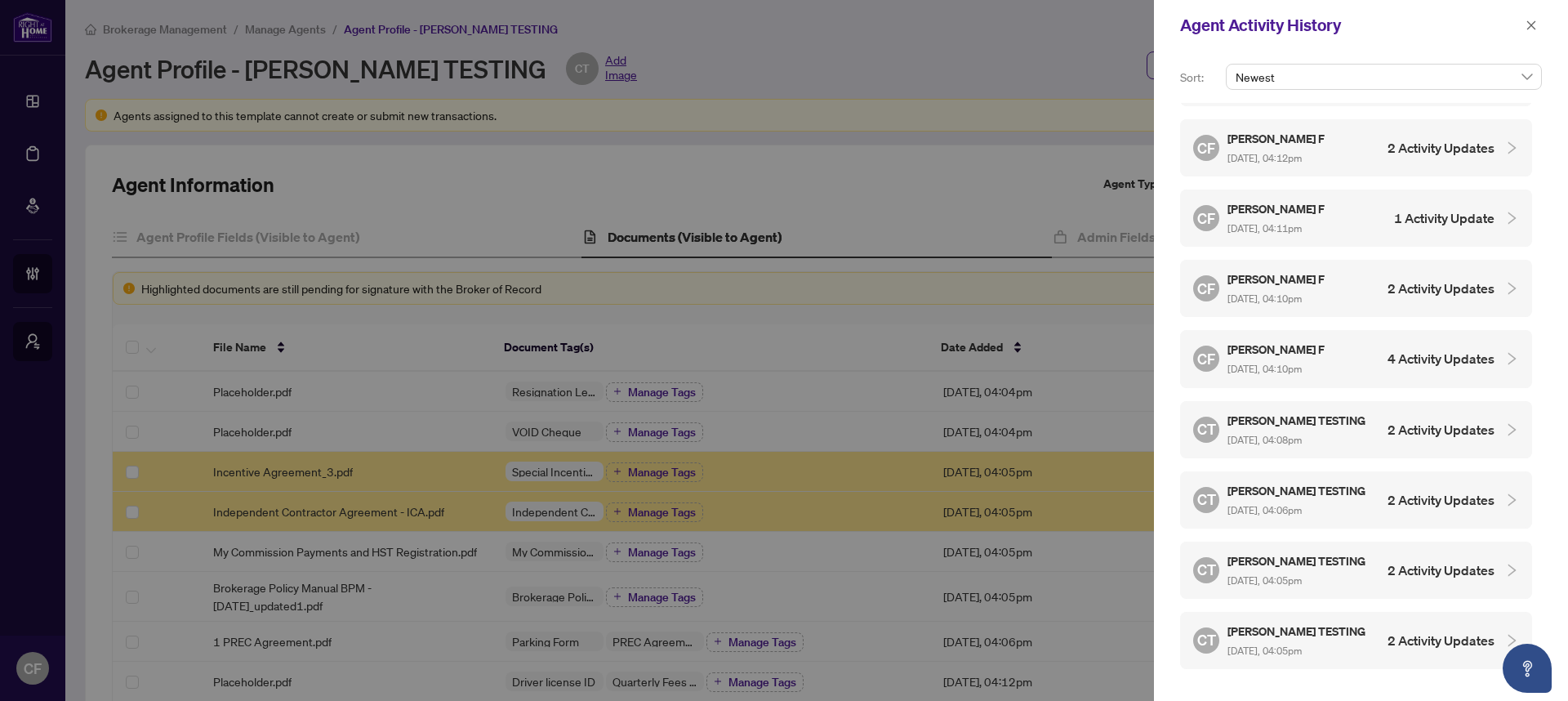
scroll to position [854, 0]
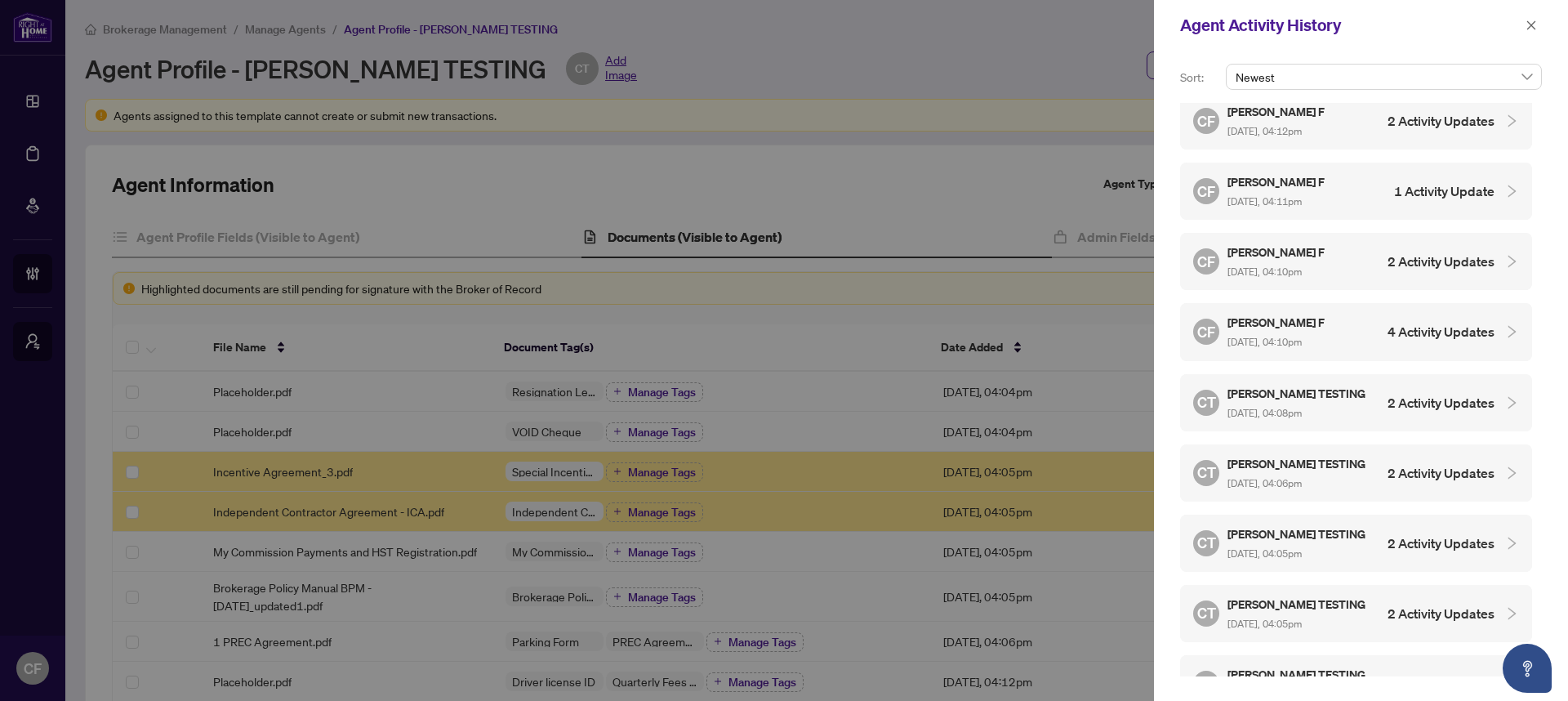
click at [1455, 313] on div "CF [PERSON_NAME] F [DATE], 04:10pm 4 Activity Updates" at bounding box center [1344, 332] width 302 height 38
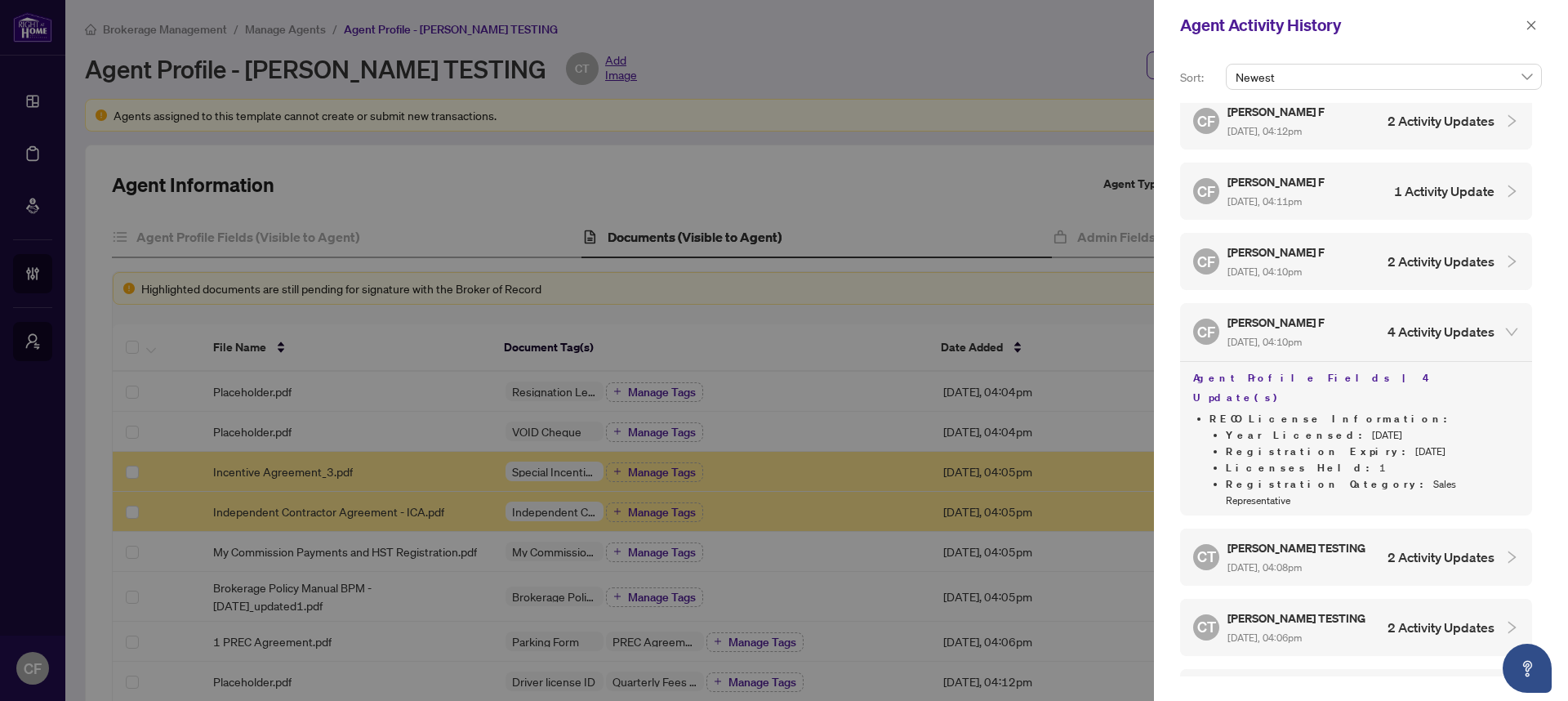
click at [1460, 253] on h4 "2 Activity Updates" at bounding box center [1441, 261] width 107 height 19
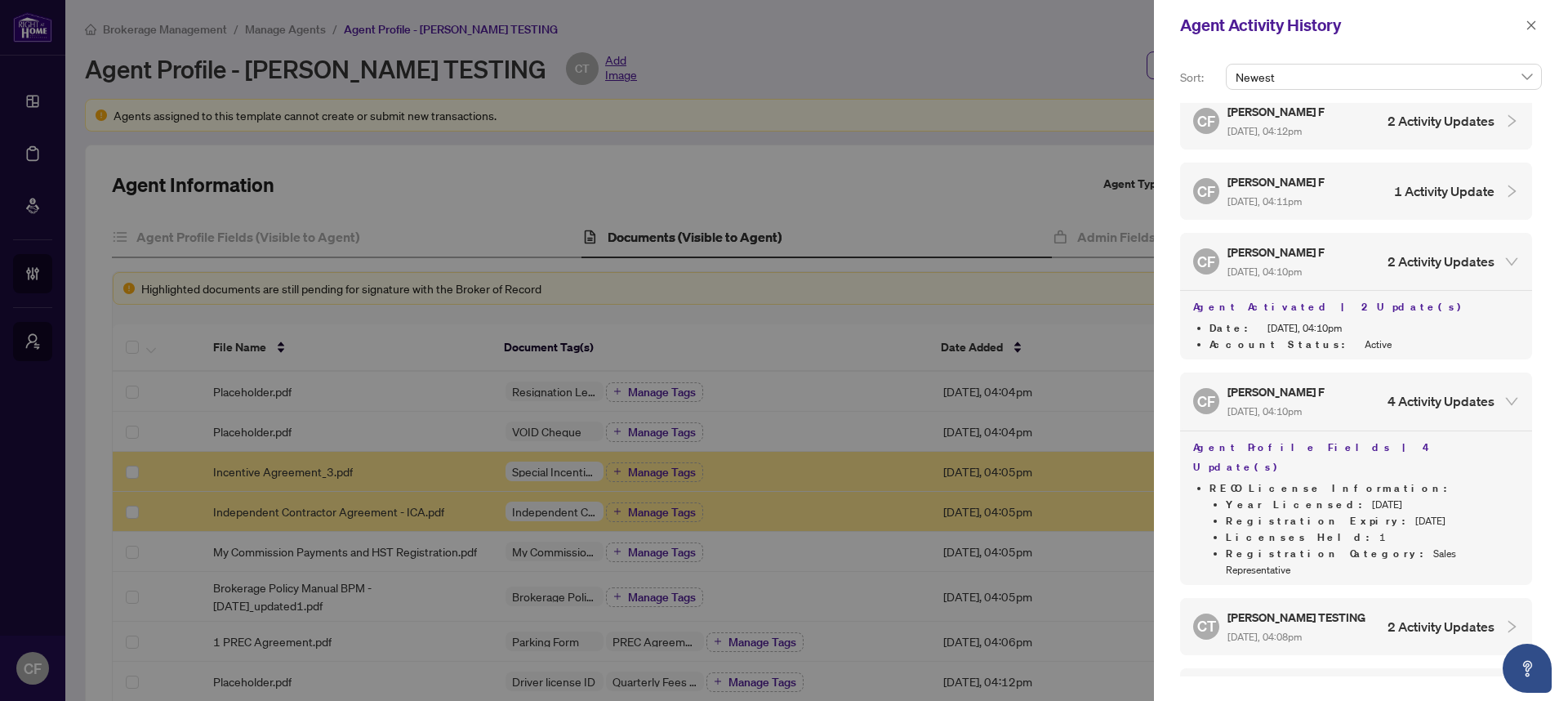
scroll to position [58, 0]
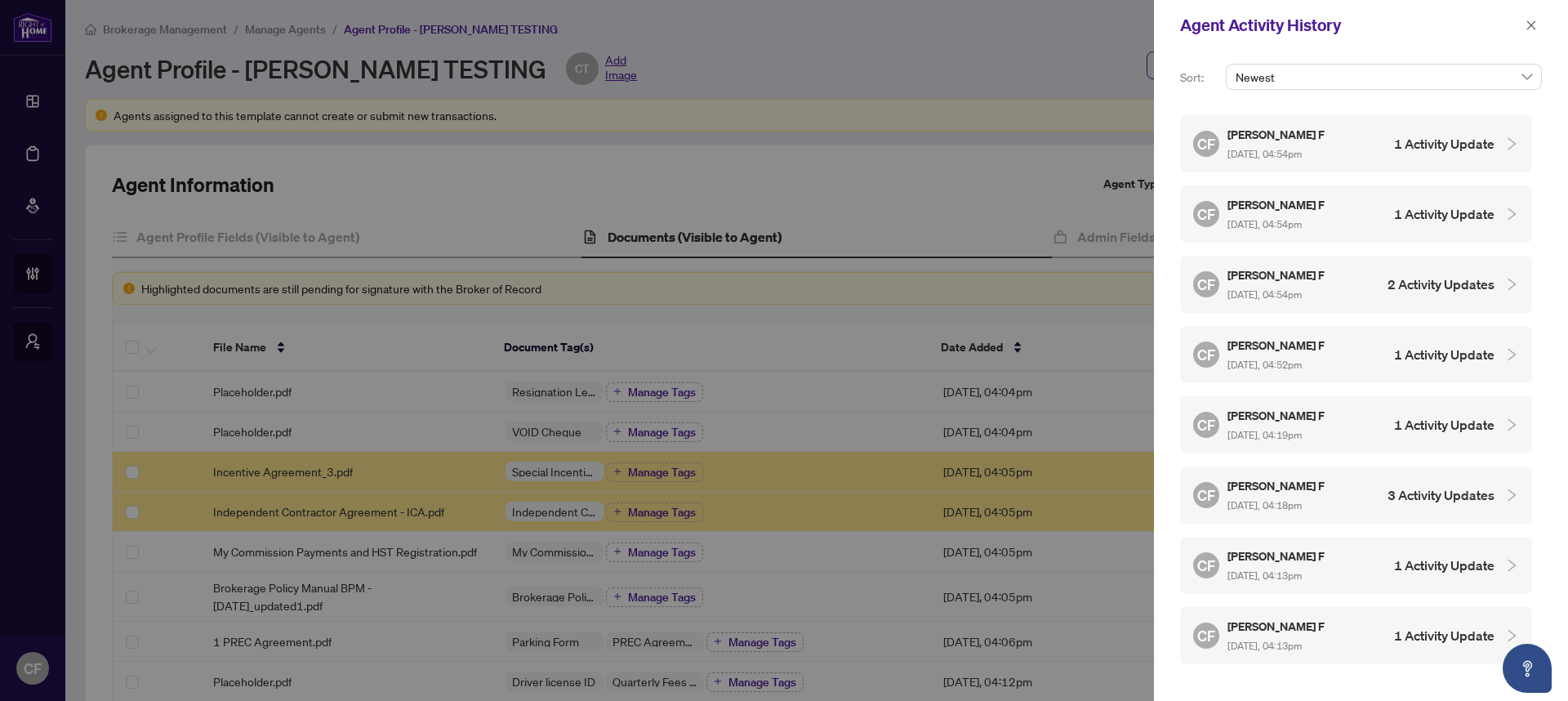
click at [1454, 207] on h4 "1 Activity Update" at bounding box center [1444, 214] width 101 height 19
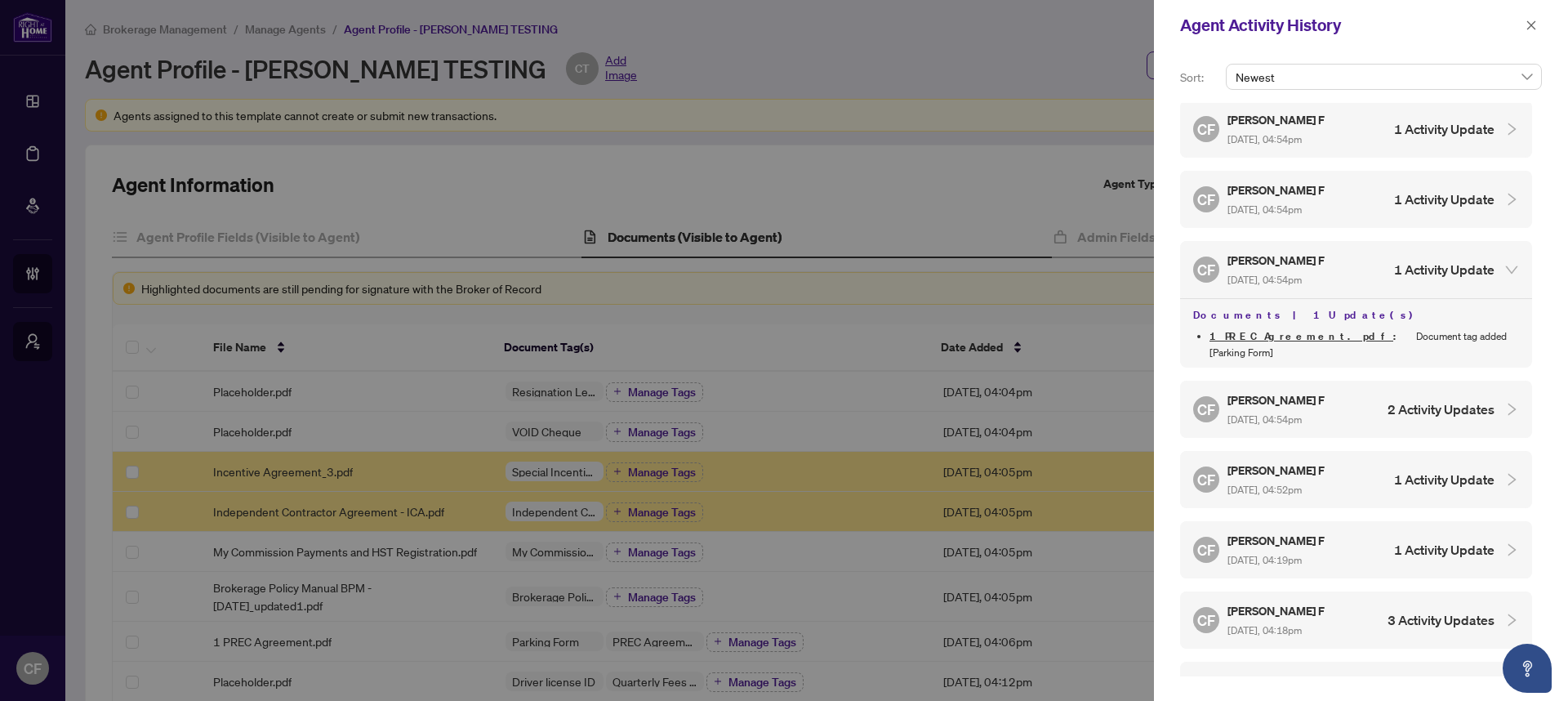
scroll to position [0, 0]
click at [1453, 193] on h4 "1 Activity Update" at bounding box center [1444, 201] width 101 height 19
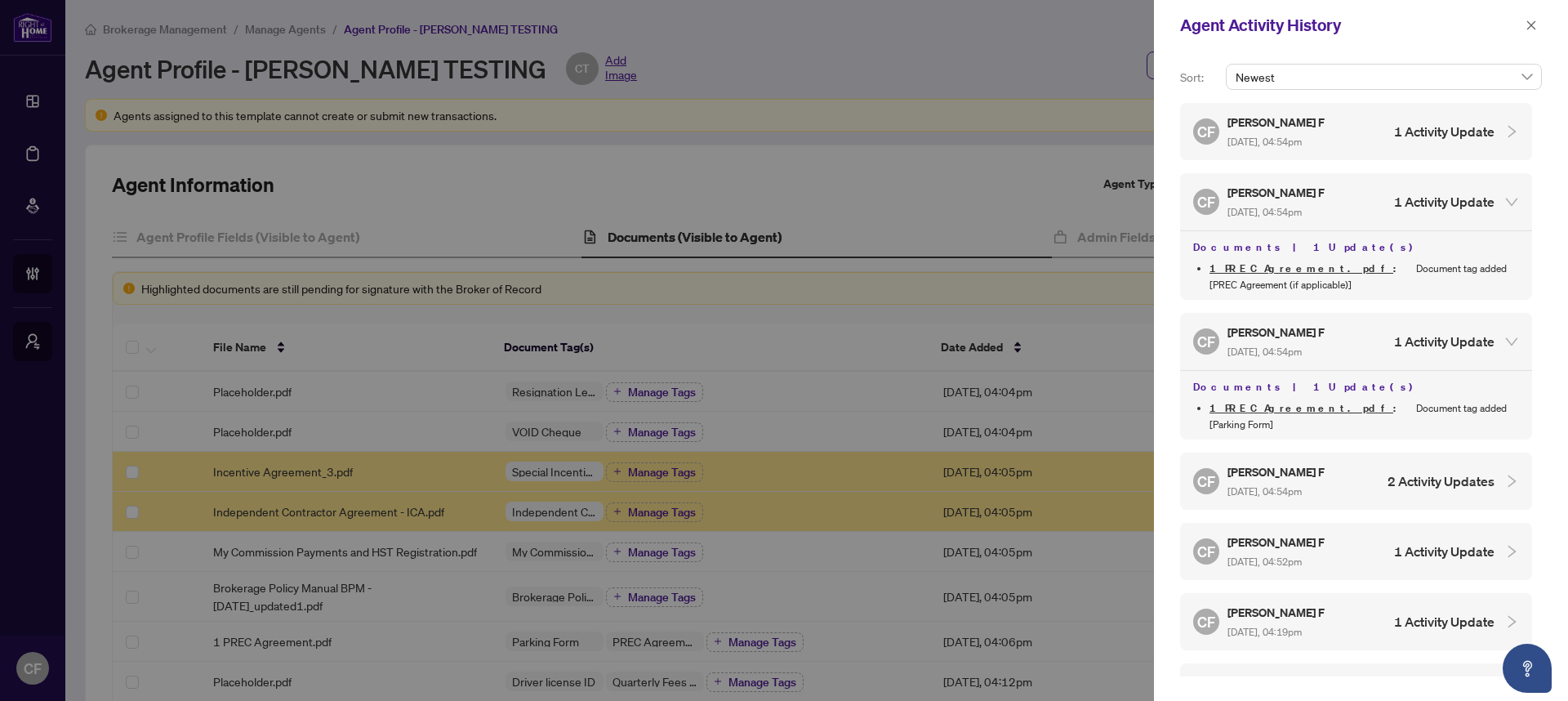
click at [1457, 146] on div "CF [PERSON_NAME] F [DATE], 04:54pm 1 Activity Update" at bounding box center [1344, 131] width 302 height 38
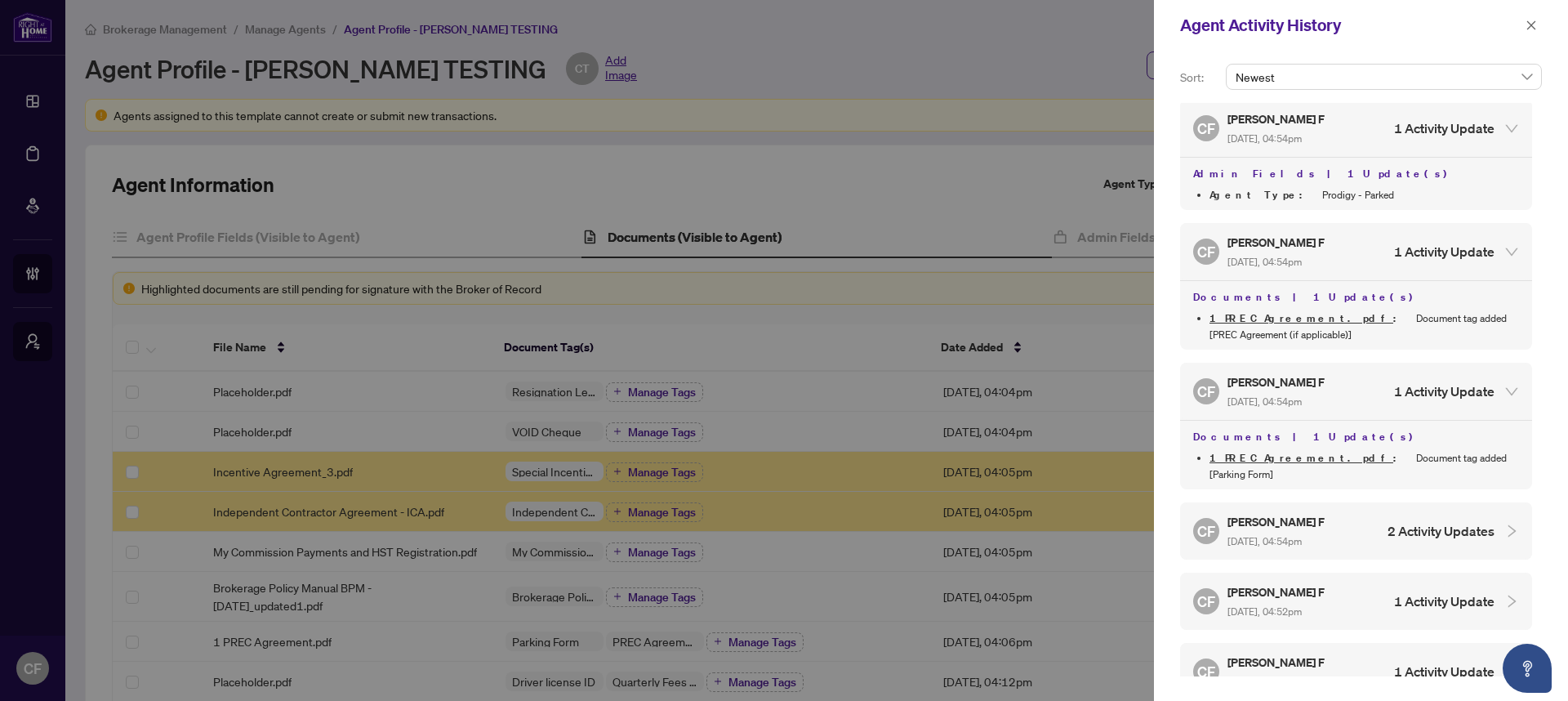
click at [1448, 521] on h4 "2 Activity Updates" at bounding box center [1441, 531] width 107 height 19
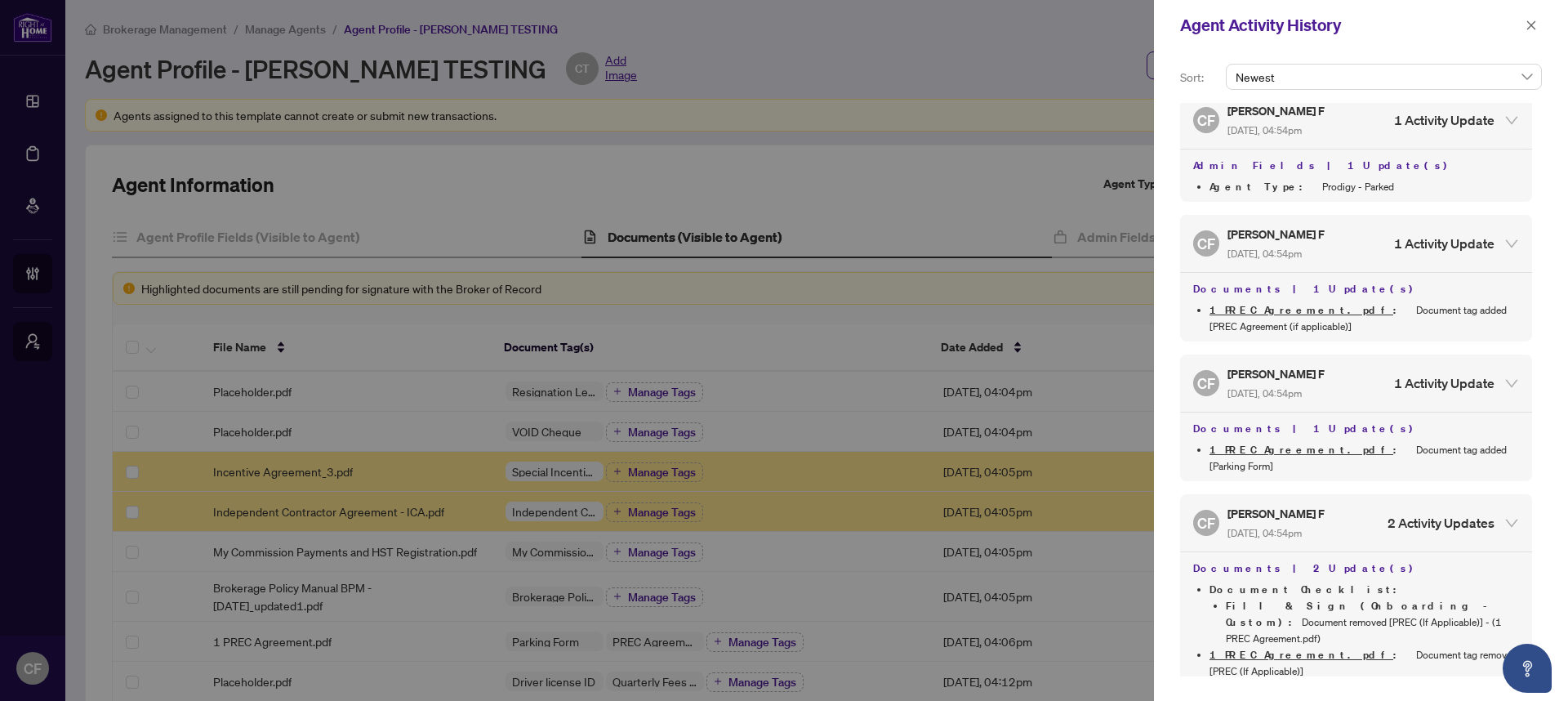
scroll to position [204, 0]
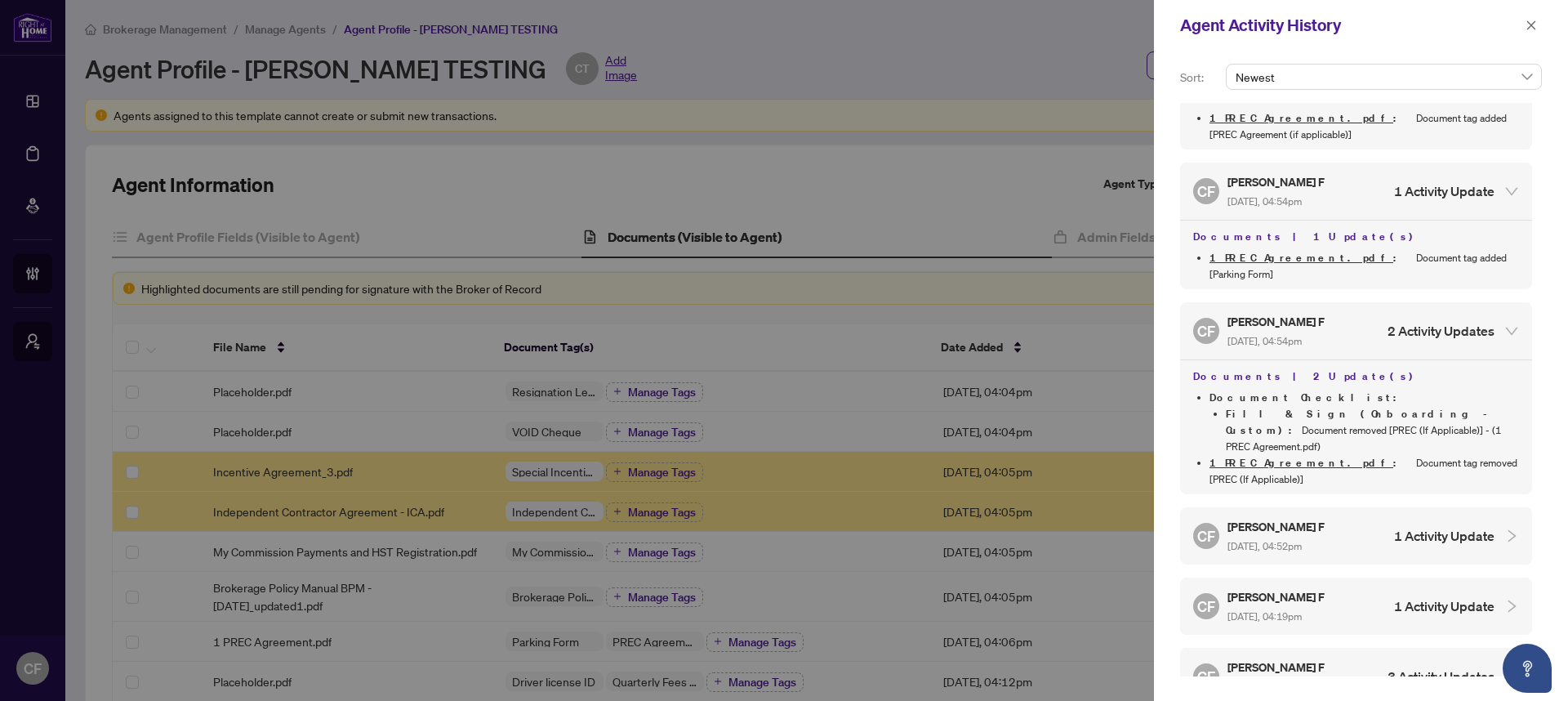
click at [1432, 526] on h4 "1 Activity Update" at bounding box center [1444, 535] width 101 height 19
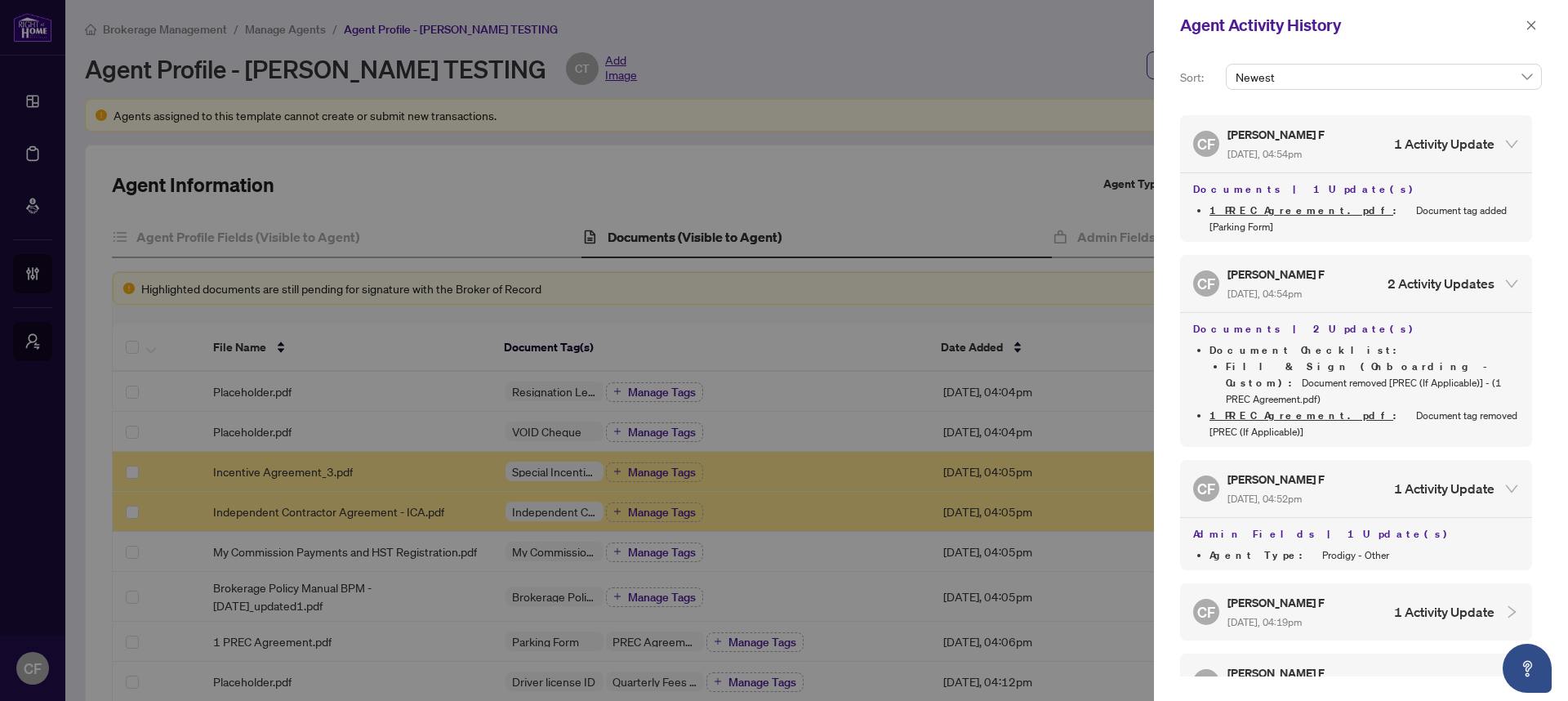
scroll to position [254, 0]
click at [1433, 599] on h4 "1 Activity Update" at bounding box center [1444, 608] width 101 height 19
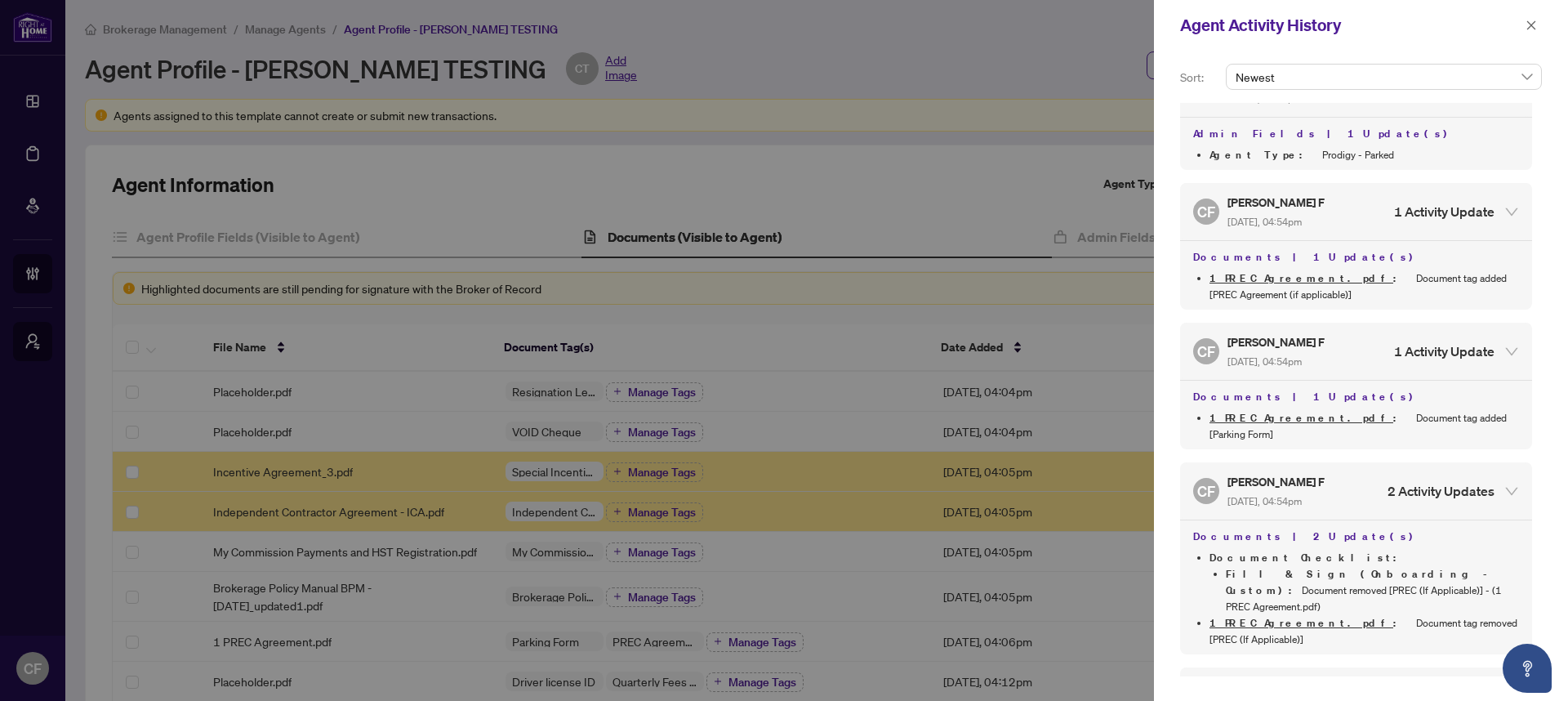
scroll to position [0, 0]
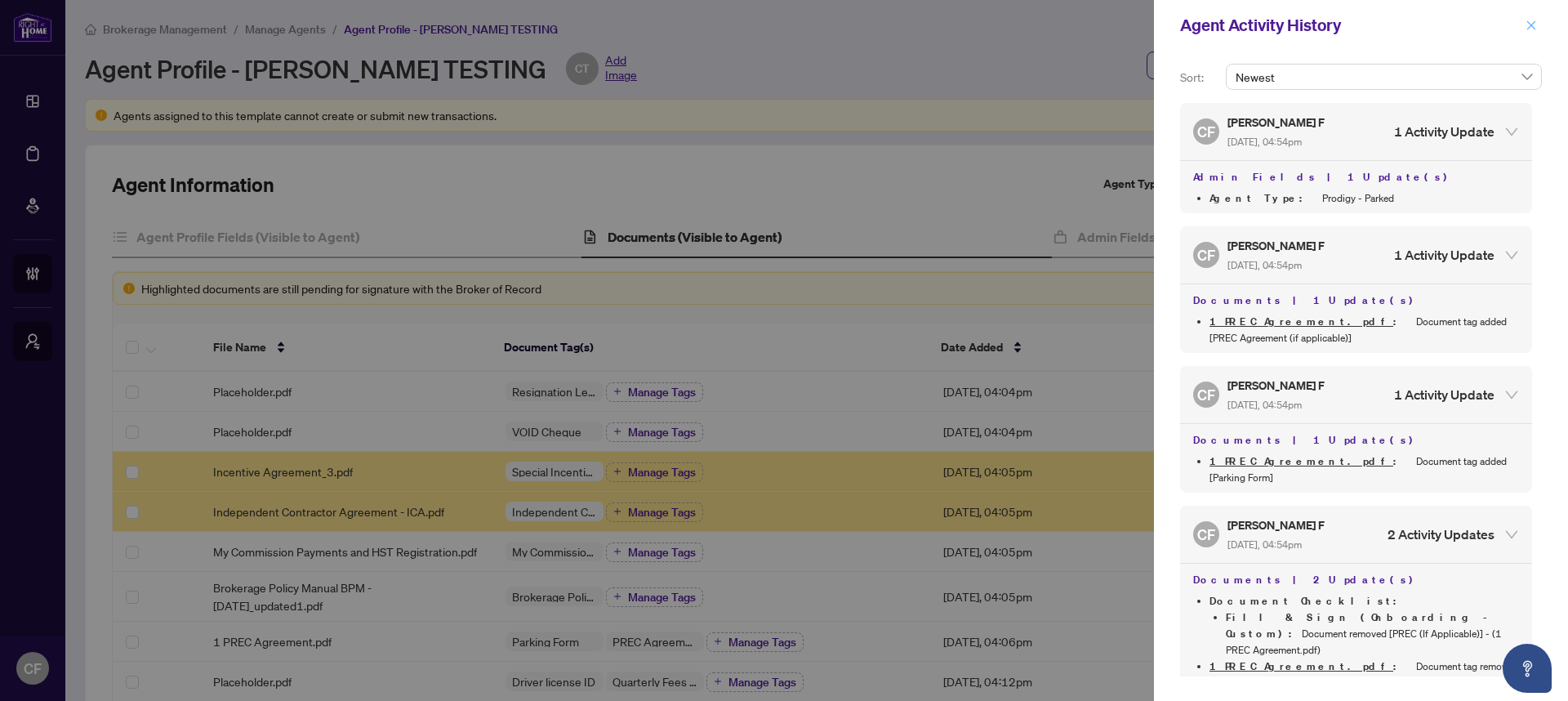
click at [1526, 31] on icon "close" at bounding box center [1531, 25] width 11 height 11
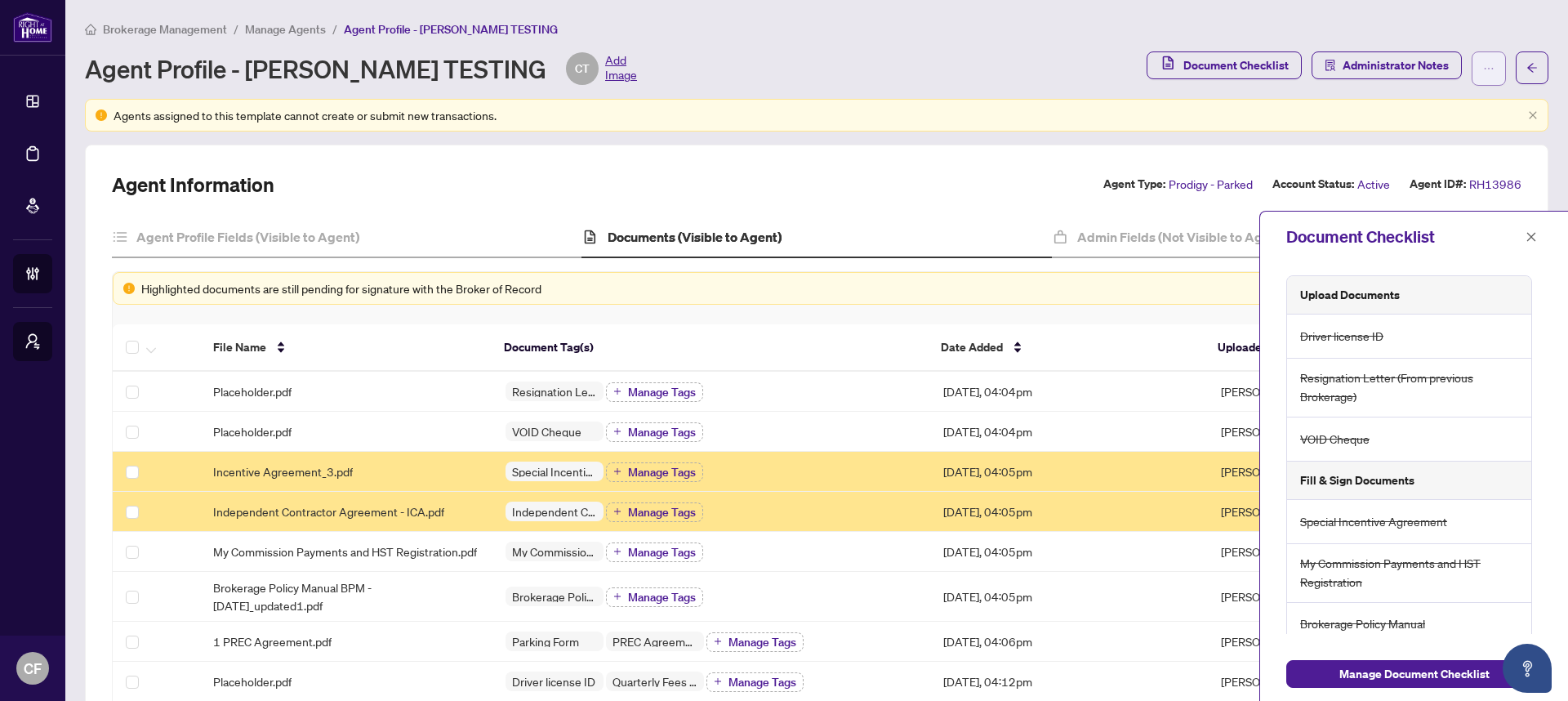
click at [1483, 70] on icon "ellipsis" at bounding box center [1488, 69] width 11 height 11
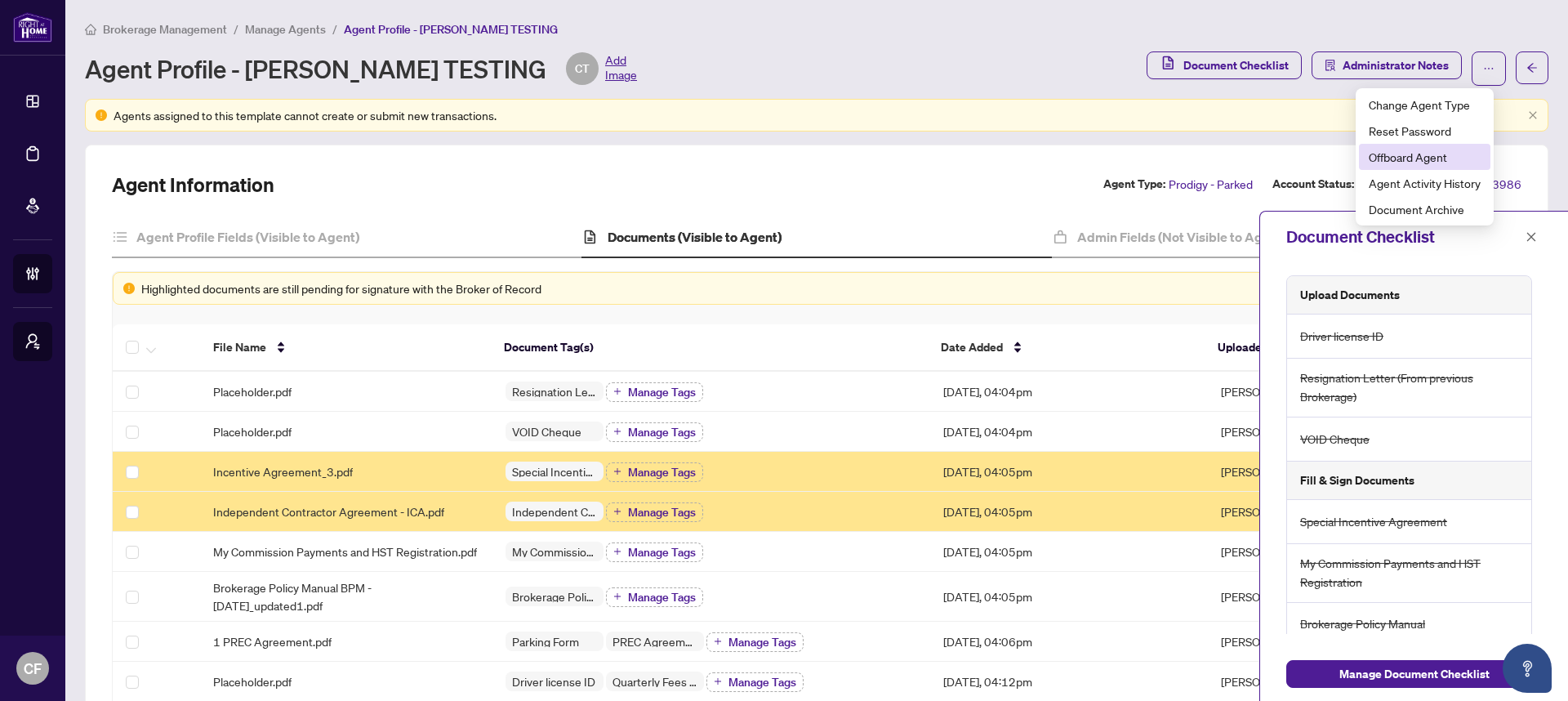
click at [1450, 149] on span "Offboard Agent" at bounding box center [1424, 156] width 112 height 18
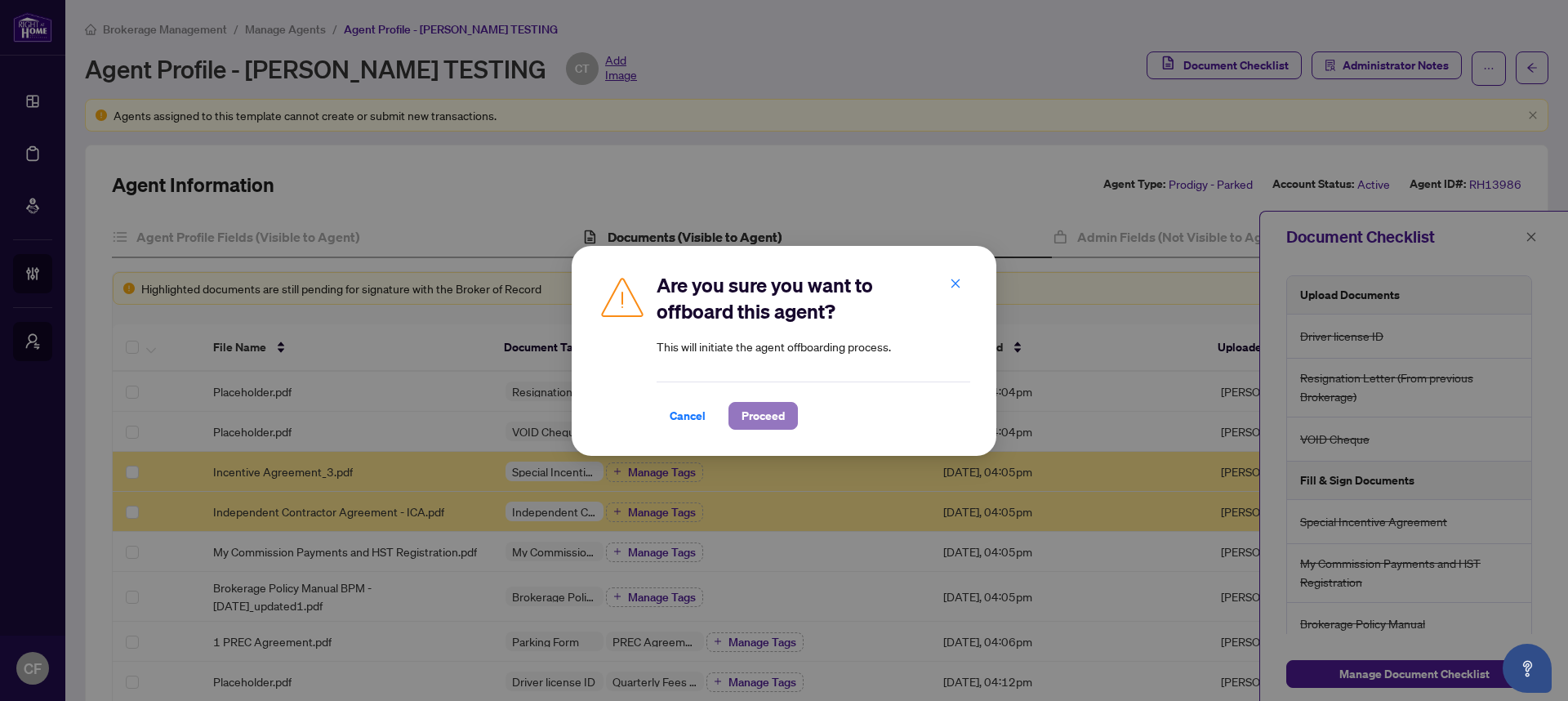
click at [769, 420] on span "Proceed" at bounding box center [763, 416] width 44 height 26
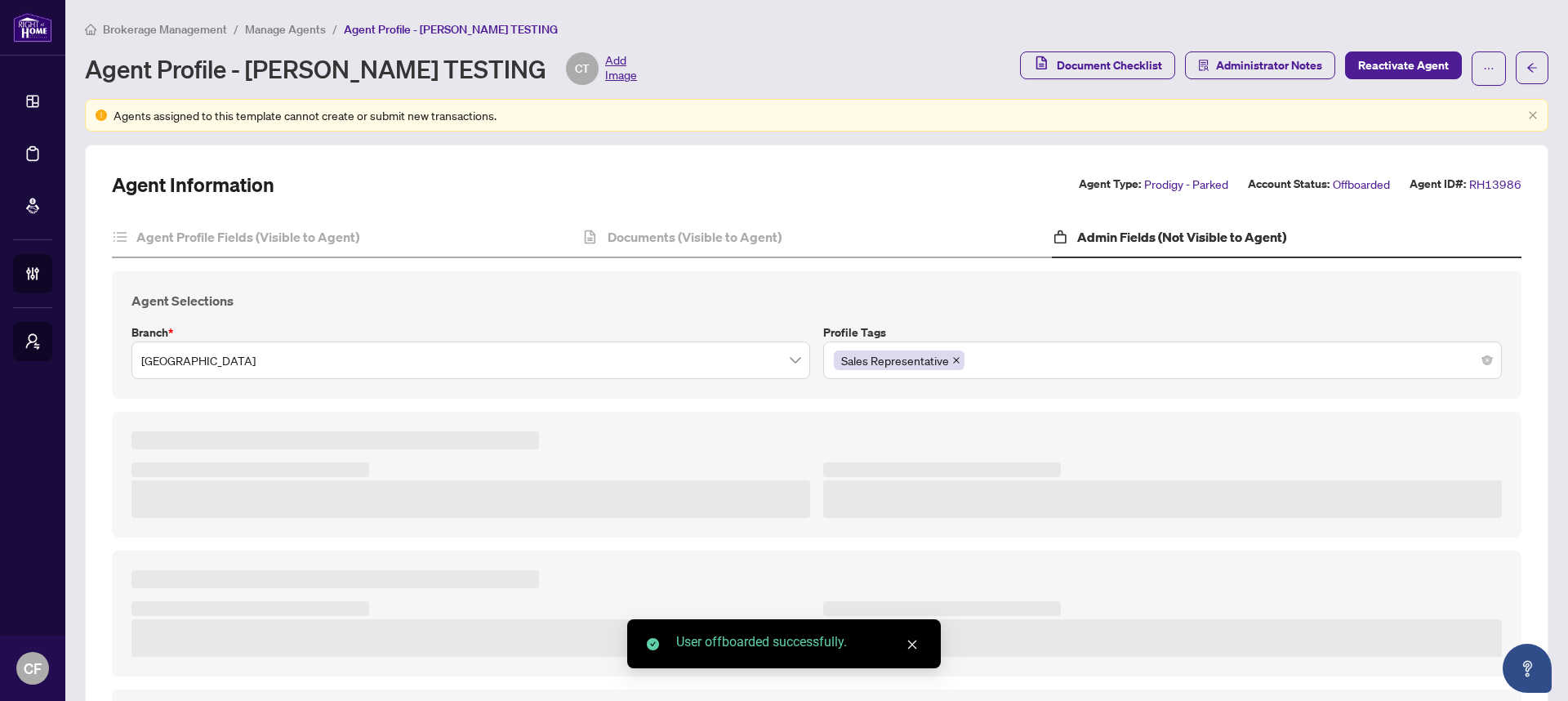
type textarea "**********"
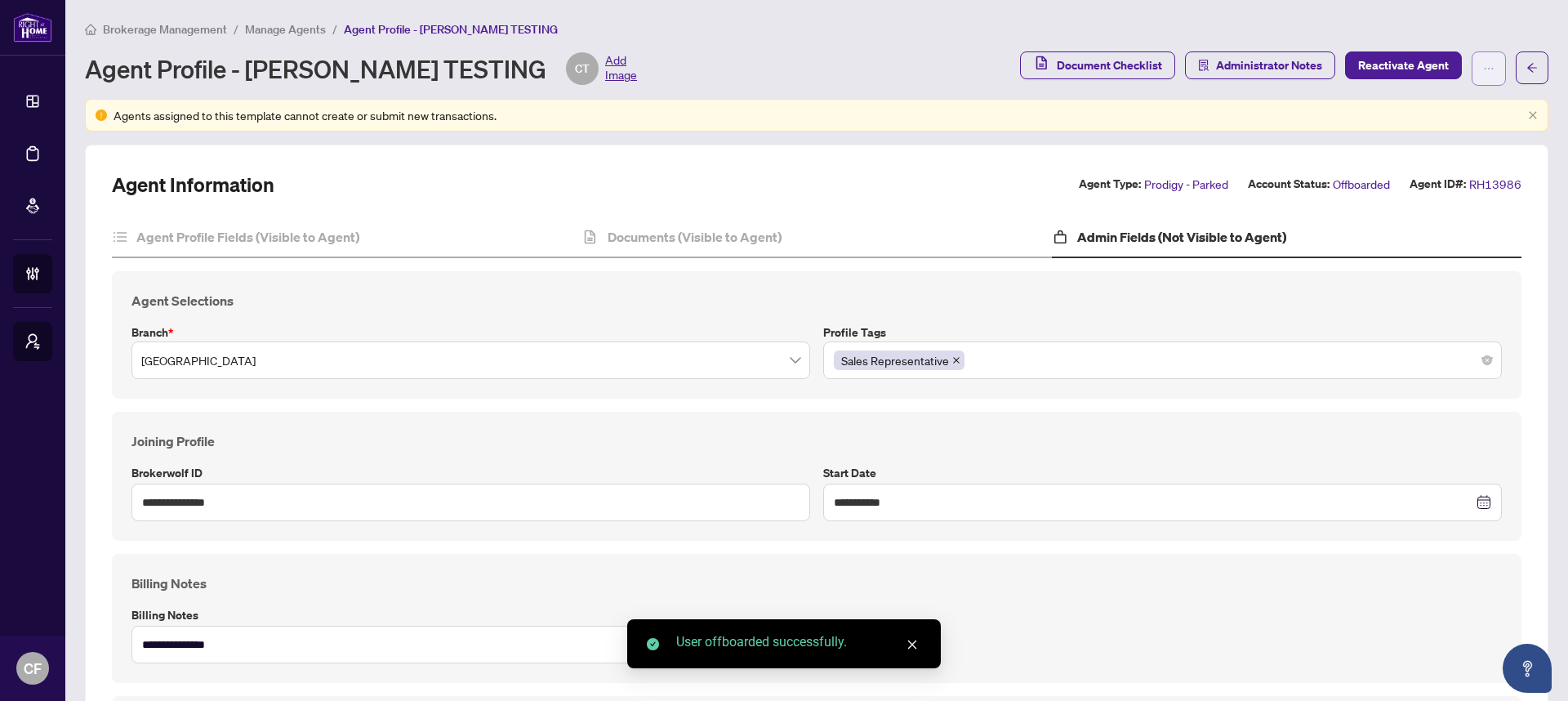
click at [1486, 66] on button "button" at bounding box center [1488, 69] width 34 height 34
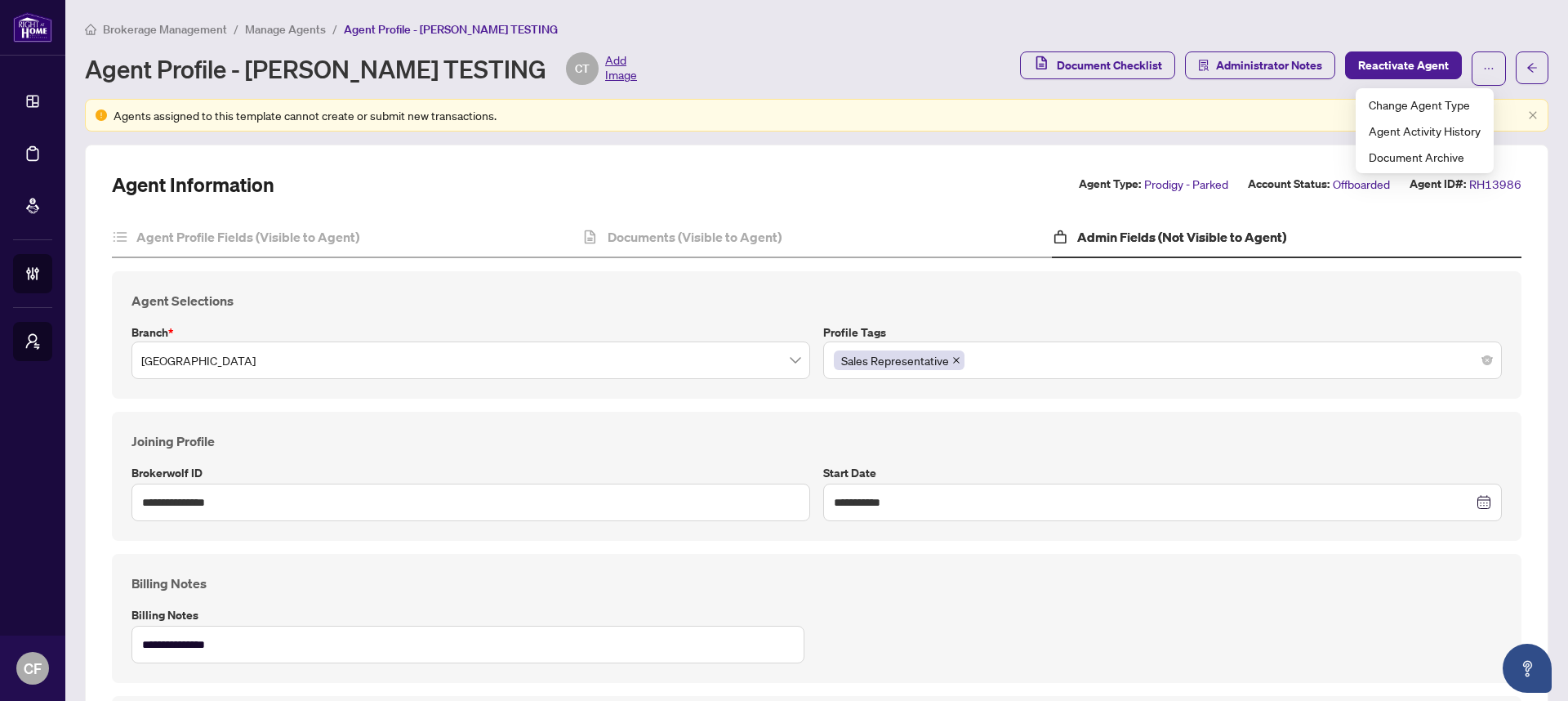
click at [1414, 31] on div "Brokerage Management / Manage Agents / Agent Profile - [PERSON_NAME] TESTING" at bounding box center [816, 29] width 1463 height 19
click at [1406, 73] on span "Reactivate Agent" at bounding box center [1403, 65] width 91 height 26
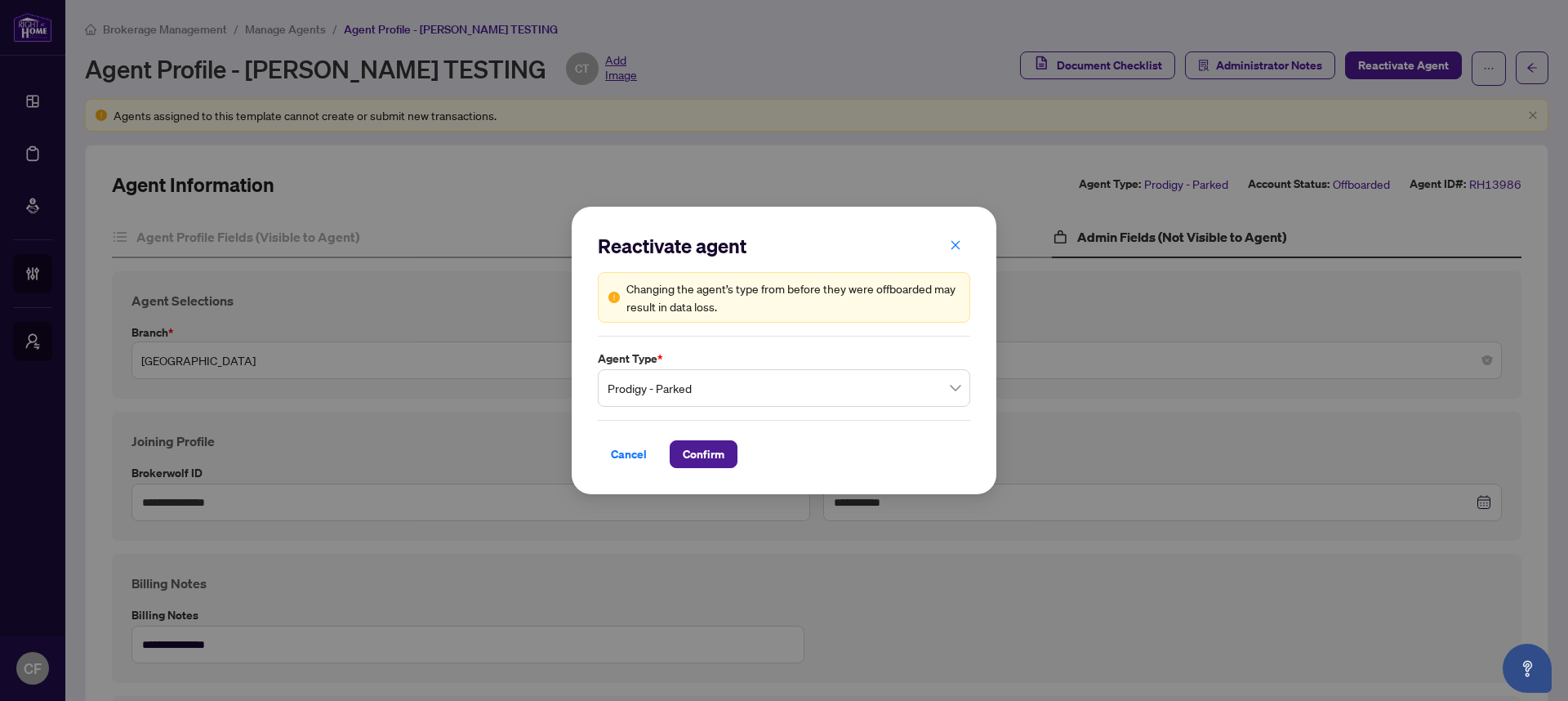
click at [779, 392] on span "Prodigy - Parked" at bounding box center [783, 388] width 353 height 31
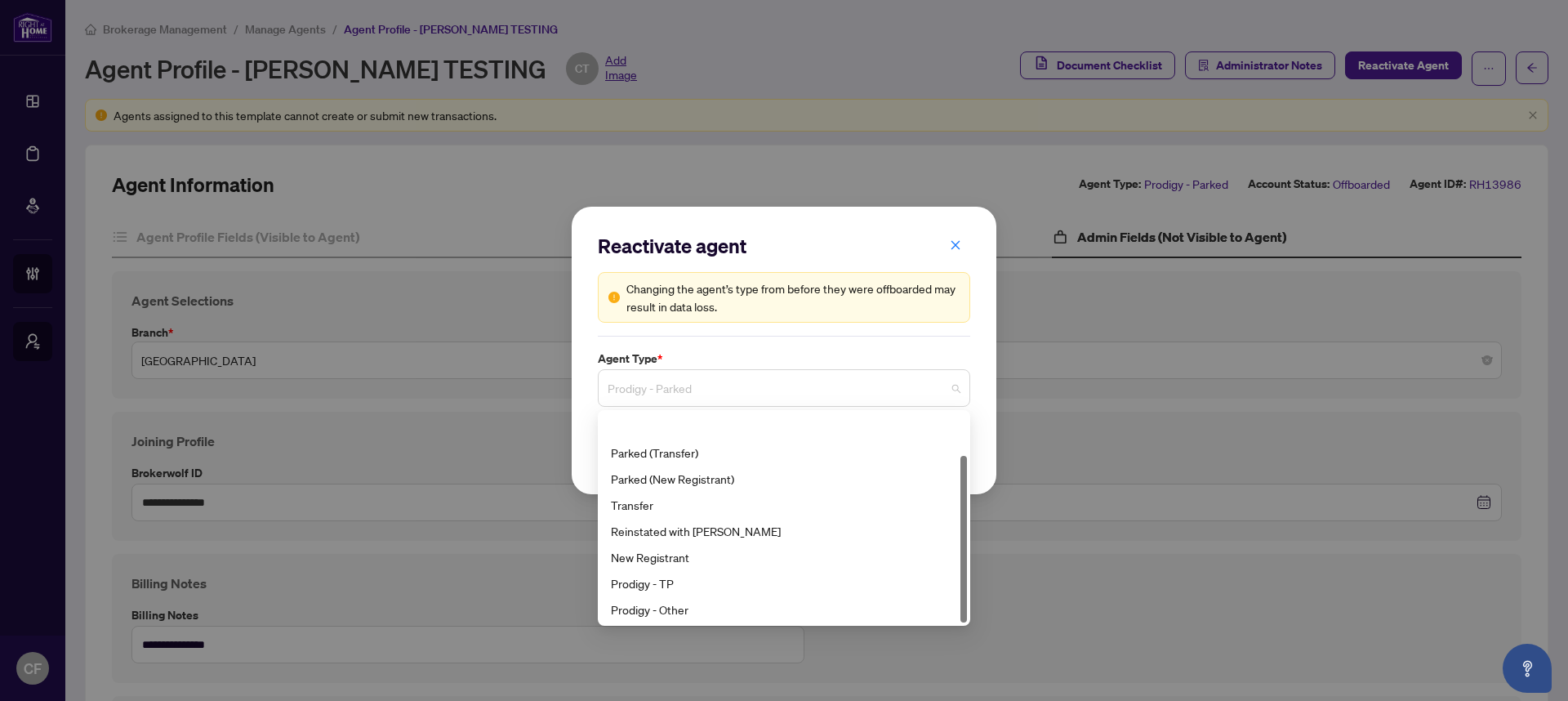
scroll to position [52, 0]
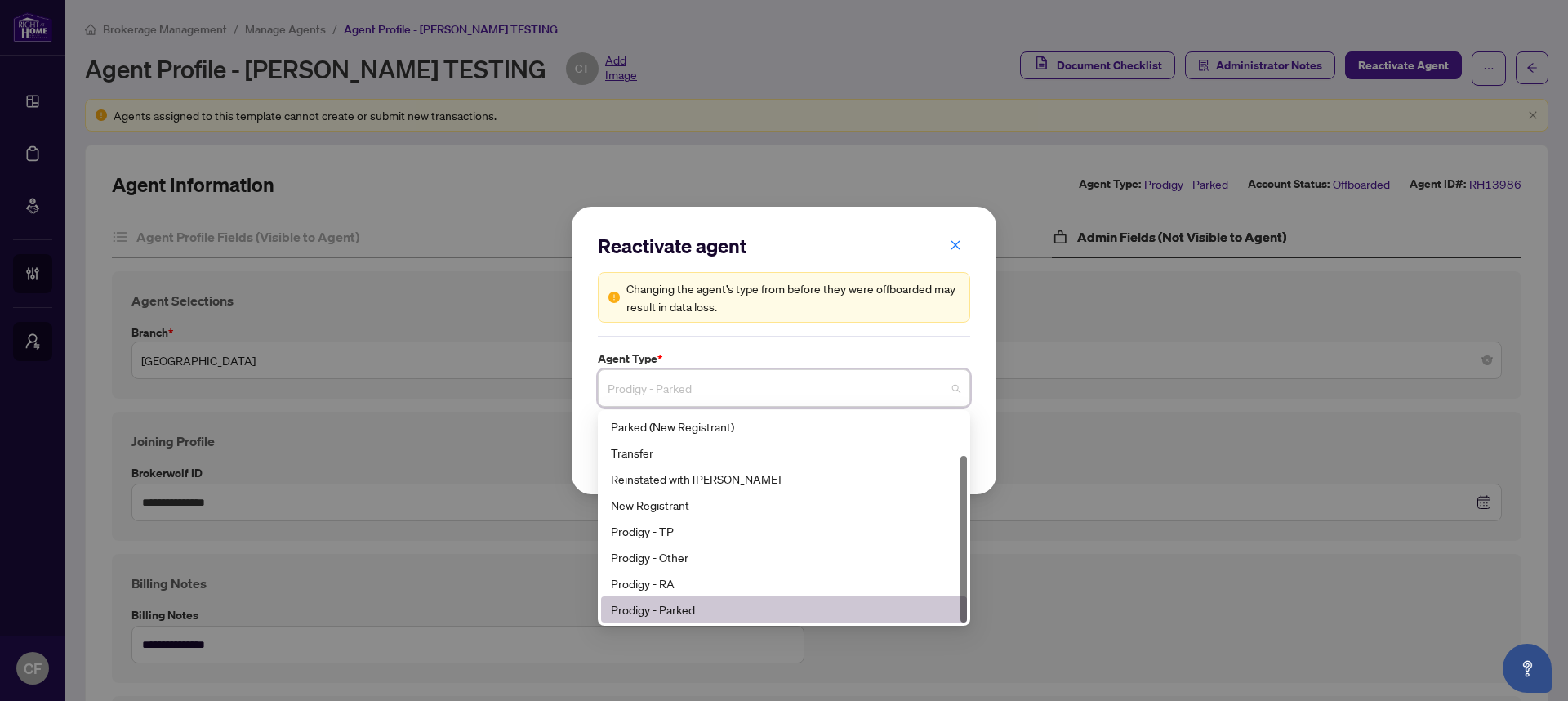
click at [703, 607] on div "Prodigy - Parked" at bounding box center [784, 608] width 346 height 18
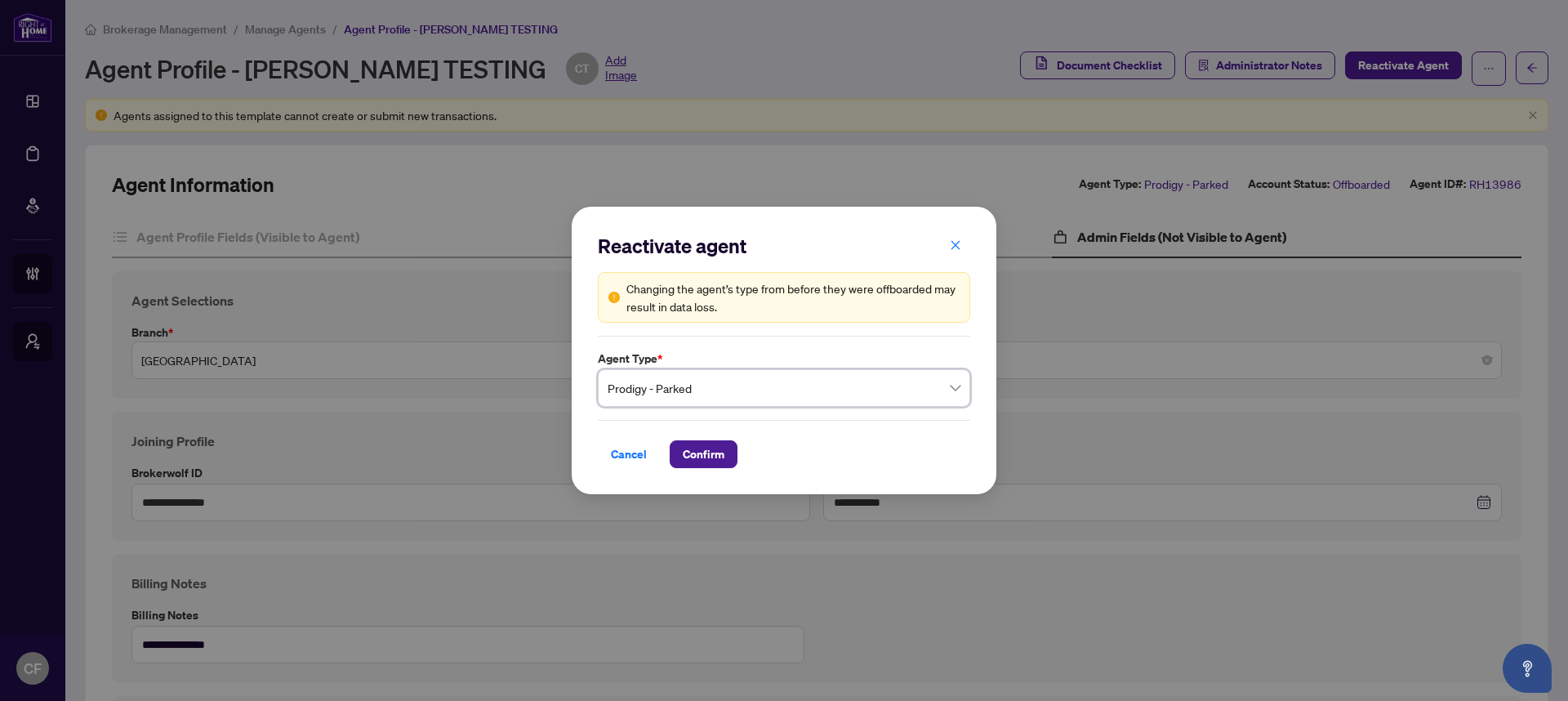
click at [675, 387] on span "Prodigy - Parked" at bounding box center [783, 388] width 353 height 31
click at [782, 230] on div "Reactivate agent Changing the agent’s type from before they were offboarded may…" at bounding box center [783, 350] width 425 height 288
click at [636, 458] on span "Cancel" at bounding box center [628, 454] width 36 height 26
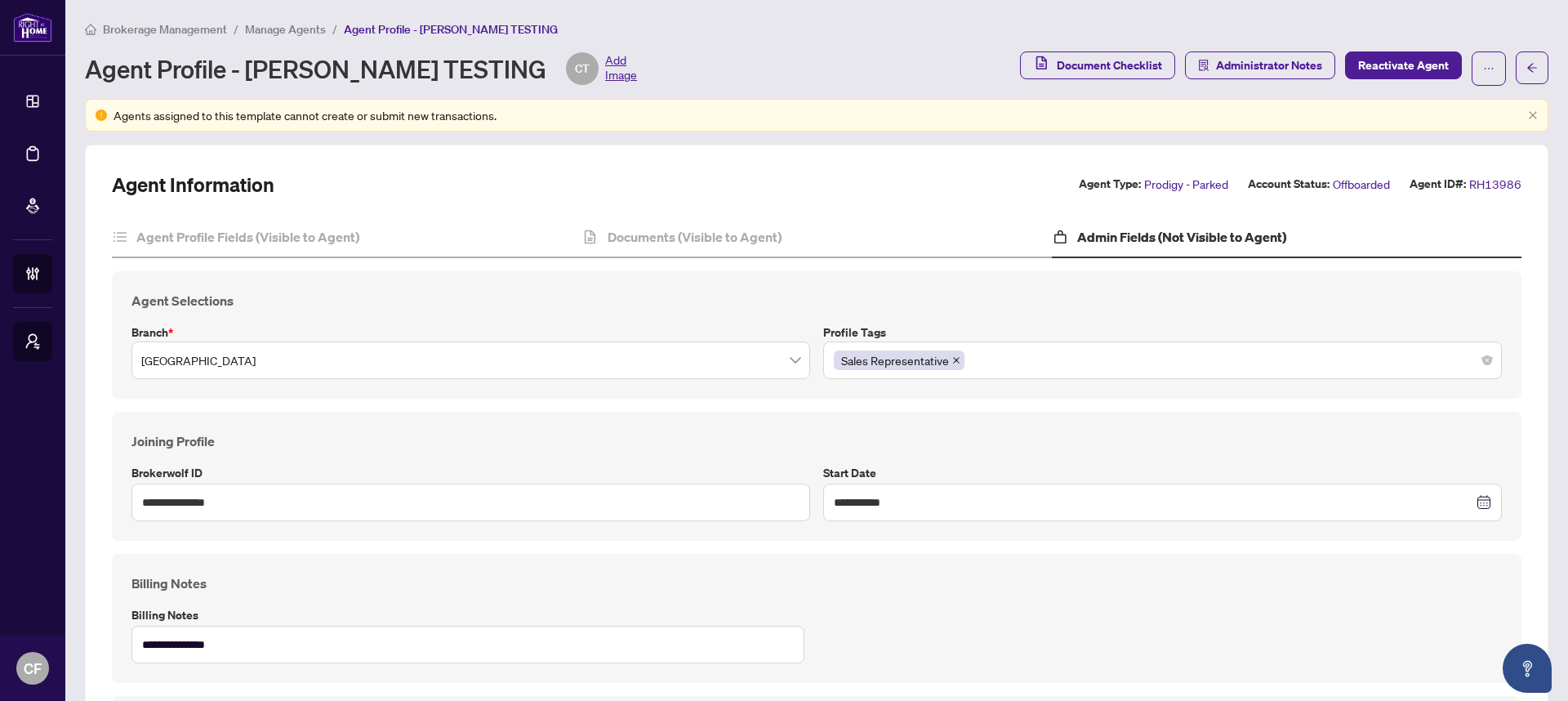
click at [305, 25] on span "Manage Agents" at bounding box center [285, 30] width 81 height 15
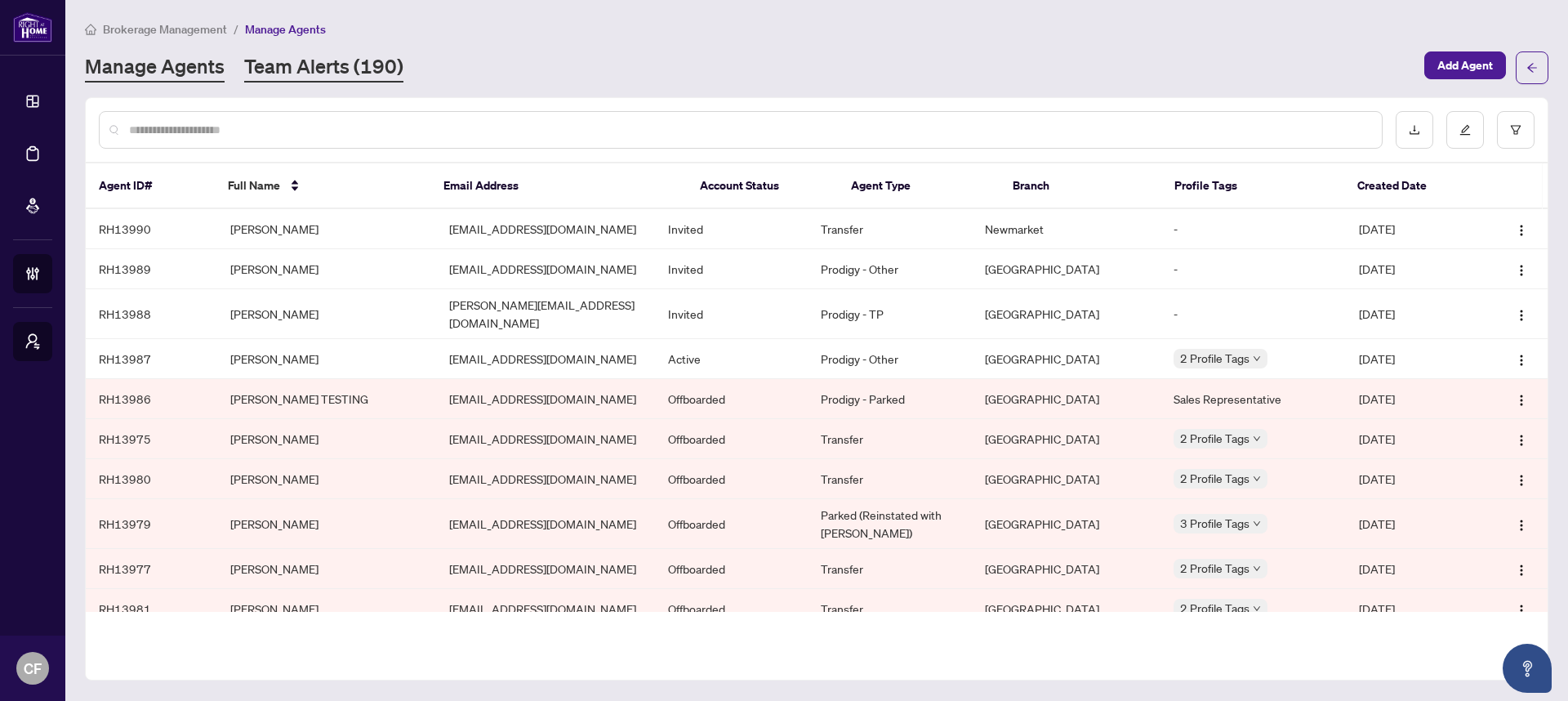
click at [360, 66] on link "Team Alerts (190)" at bounding box center [324, 68] width 159 height 30
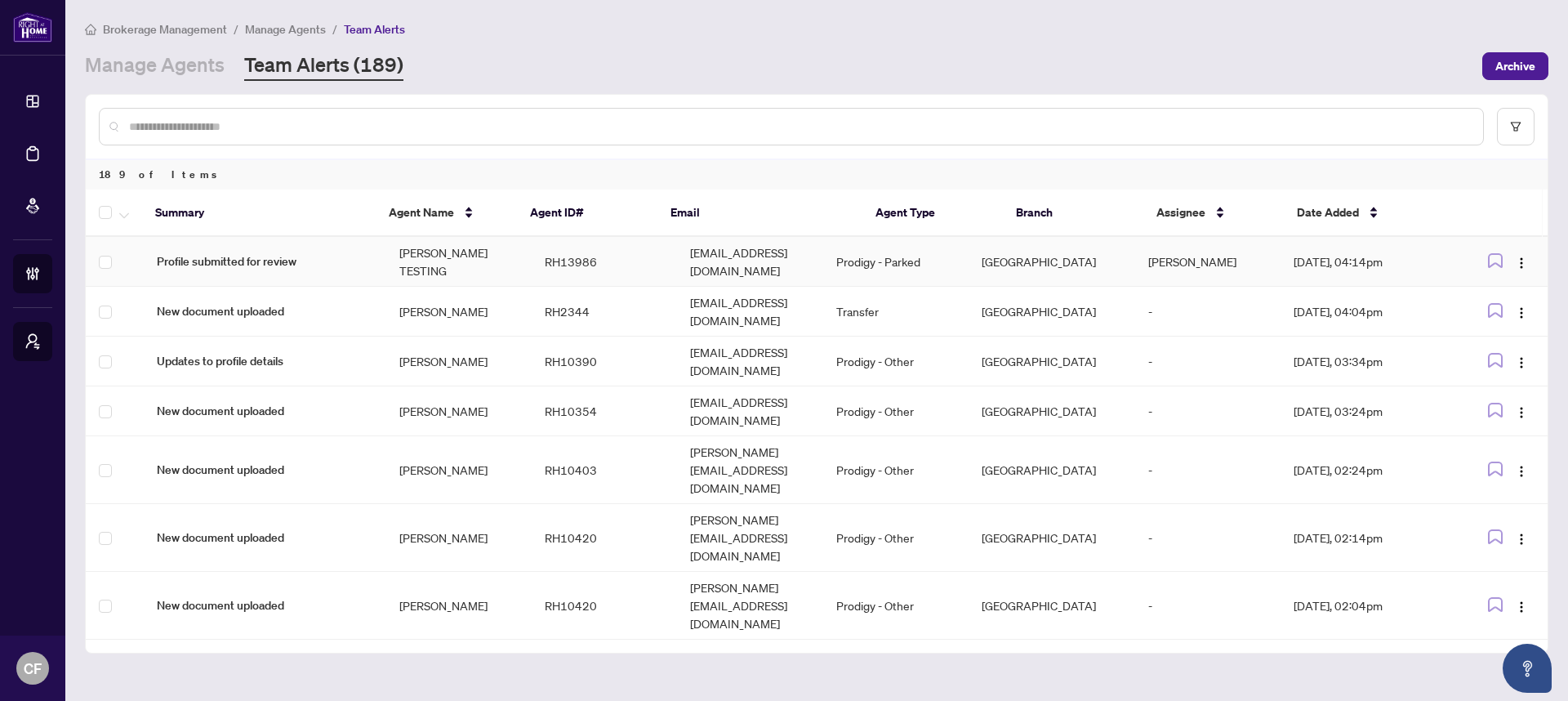
click at [1324, 263] on td "[DATE], 04:14pm" at bounding box center [1367, 262] width 175 height 50
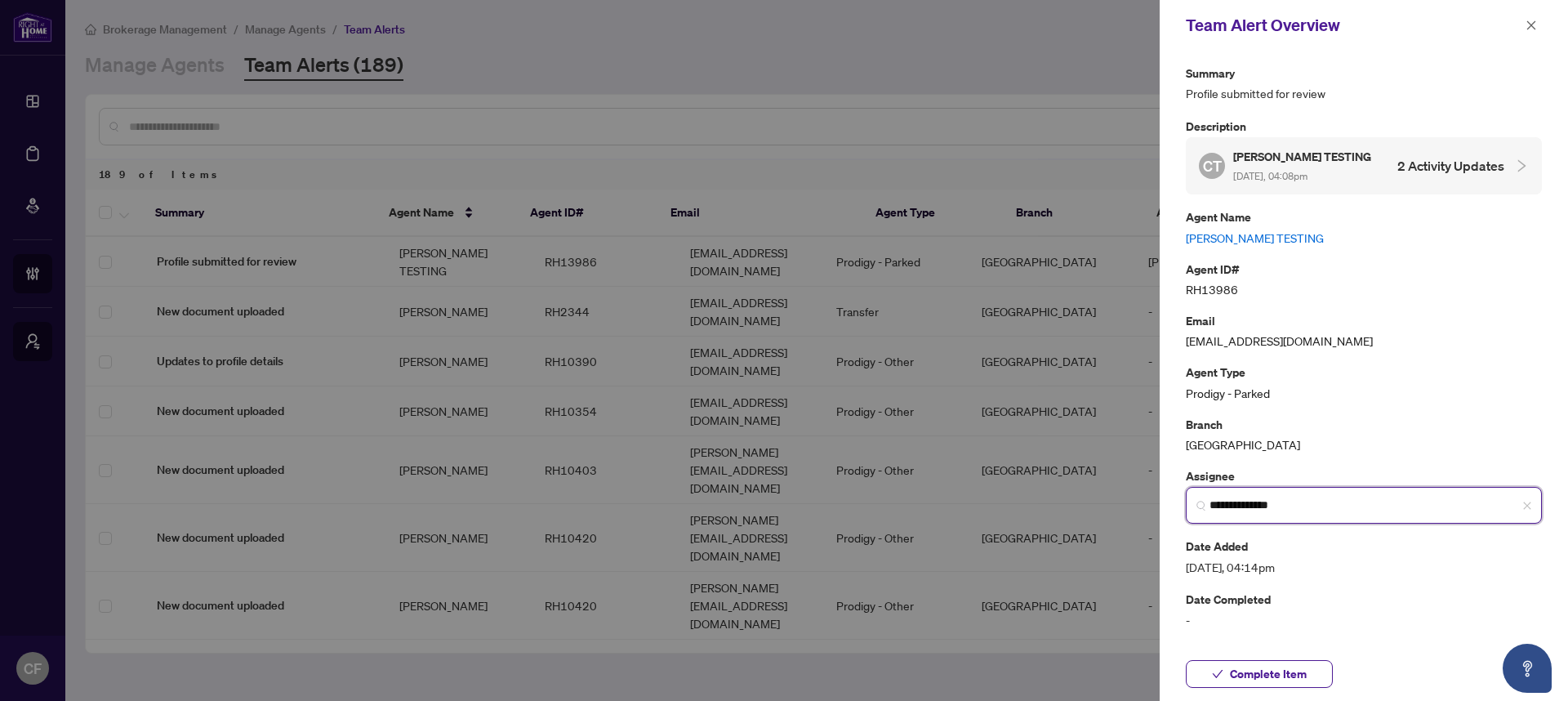
click at [1278, 503] on input "**********" at bounding box center [1370, 505] width 322 height 18
click at [1535, 24] on icon "close" at bounding box center [1531, 25] width 11 height 11
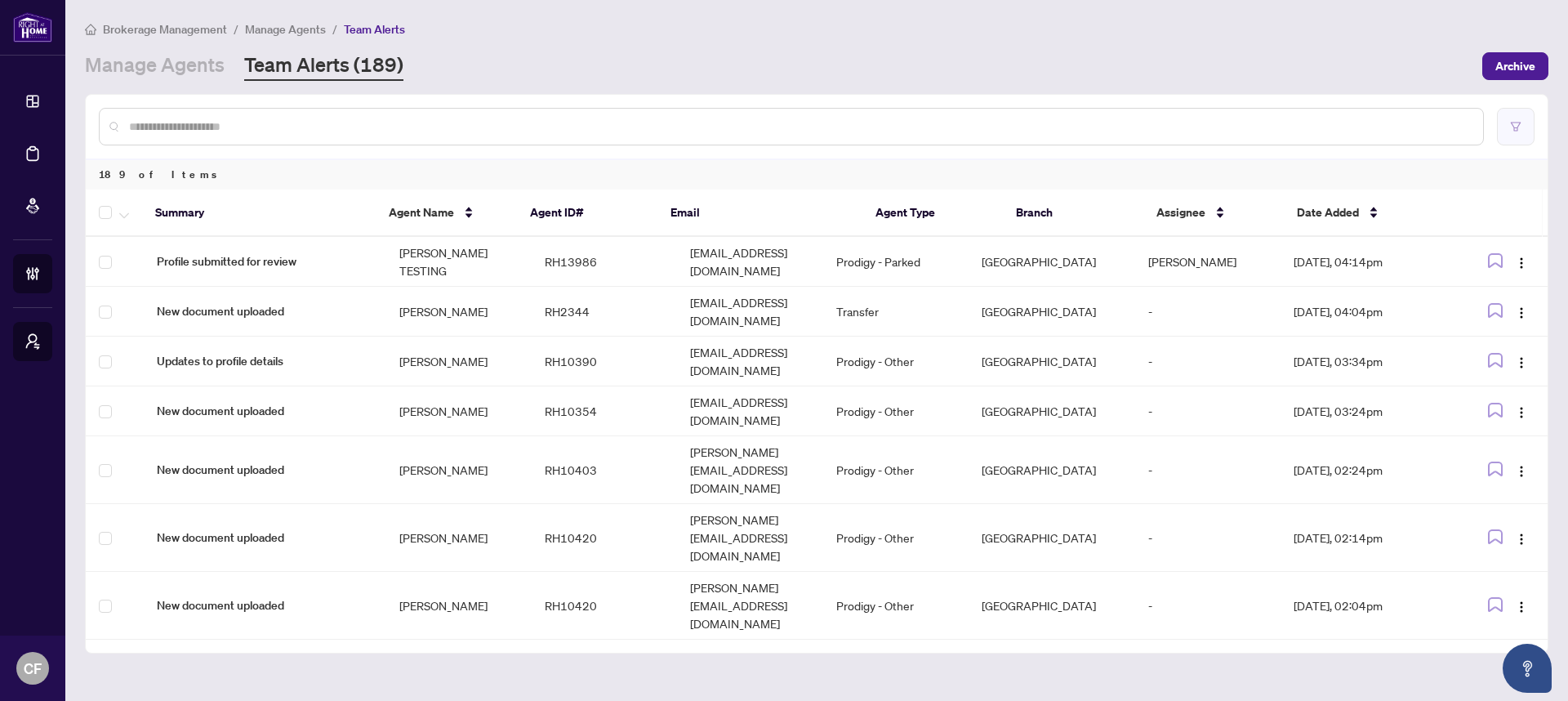
click at [1505, 127] on button "button" at bounding box center [1515, 126] width 38 height 38
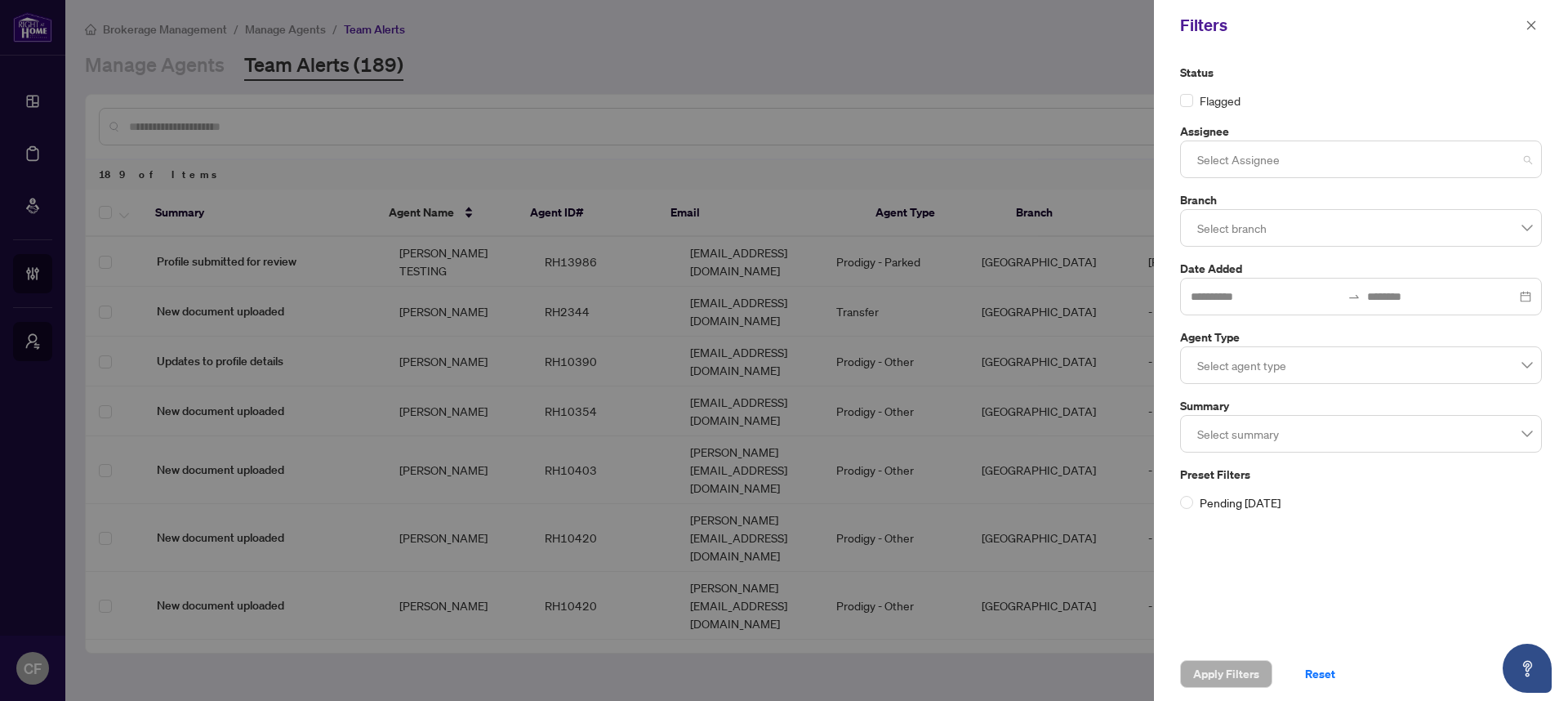
click at [1243, 169] on div at bounding box center [1361, 159] width 341 height 30
click at [1349, 71] on label "Status" at bounding box center [1361, 72] width 362 height 18
click at [1277, 144] on div at bounding box center [1361, 159] width 341 height 30
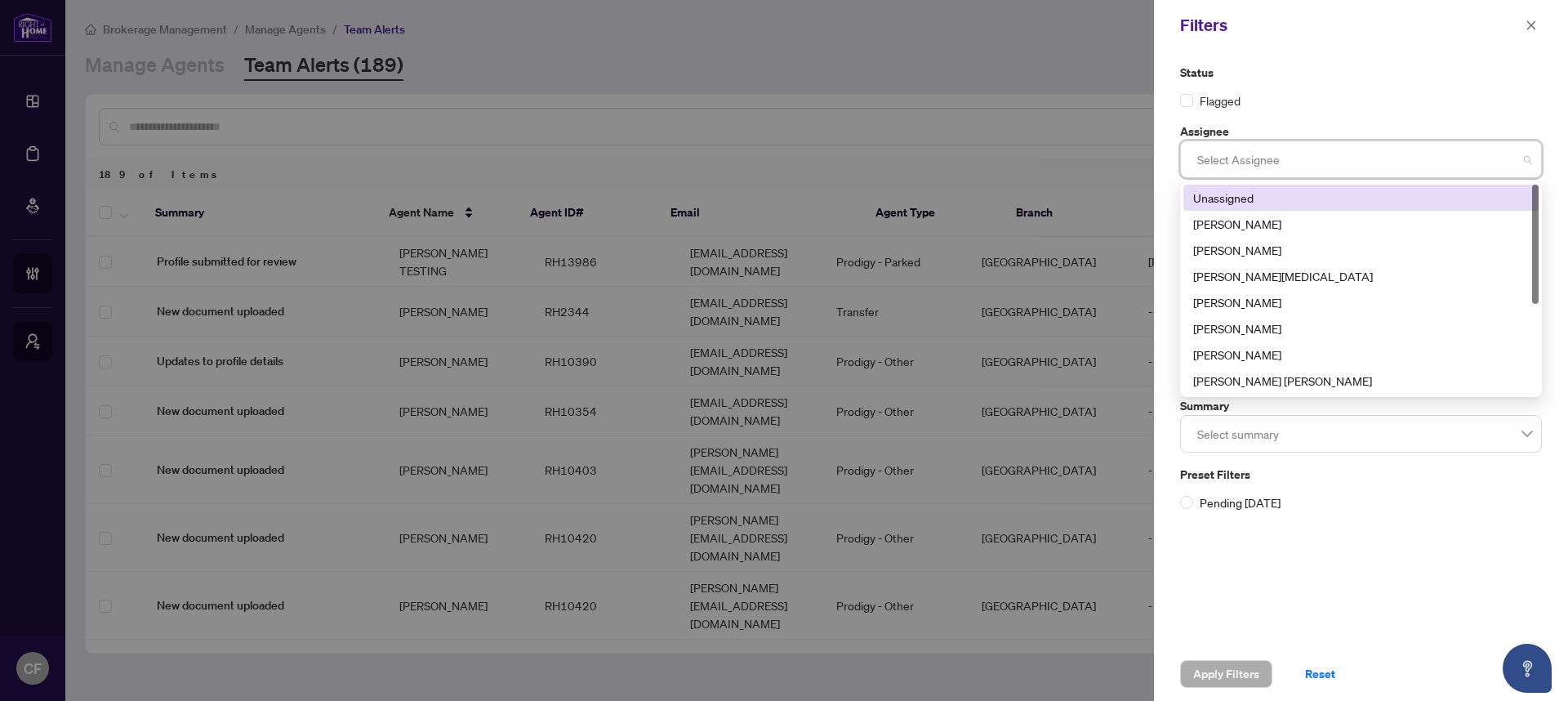
click at [1251, 201] on div "Unassigned" at bounding box center [1361, 197] width 336 height 18
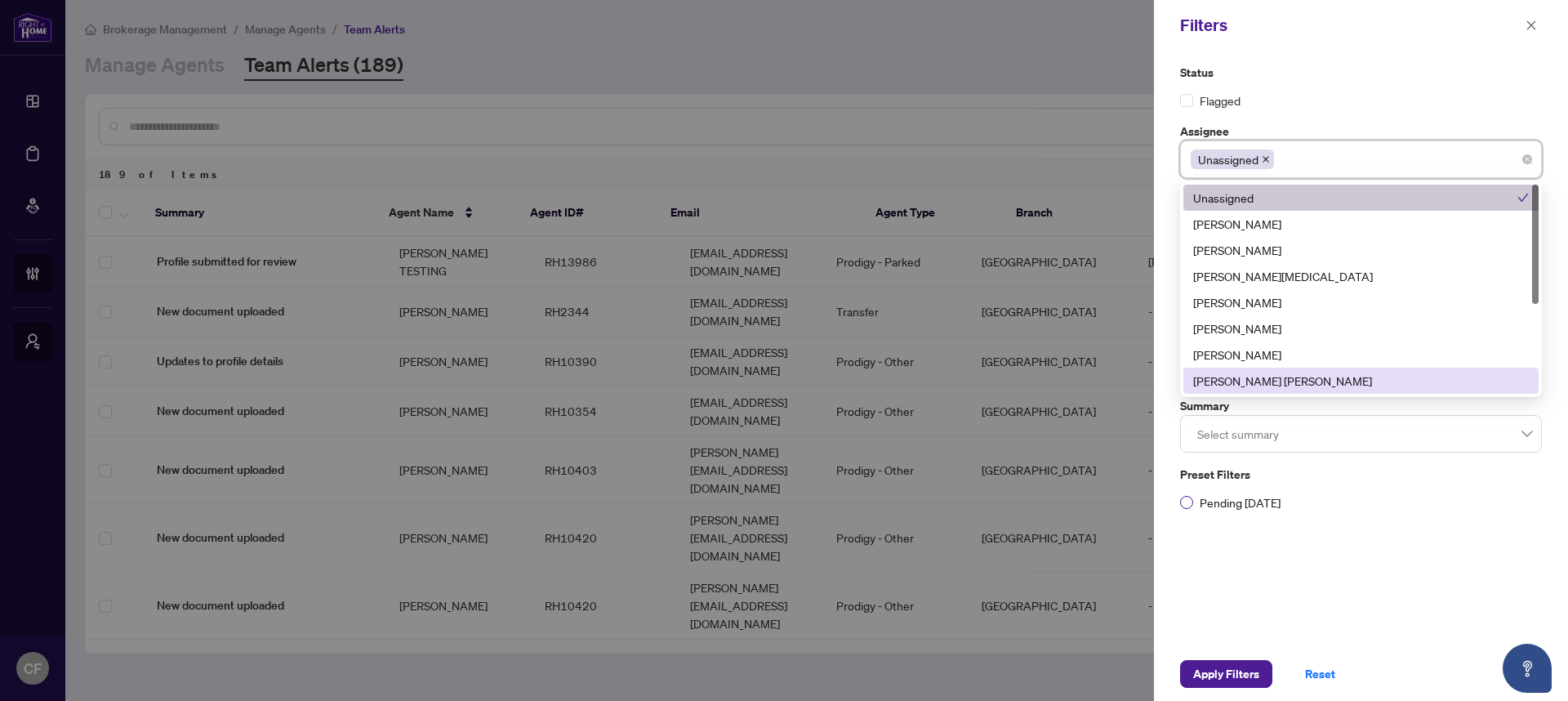
click at [1334, 510] on label "Pending [DATE]" at bounding box center [1361, 502] width 362 height 18
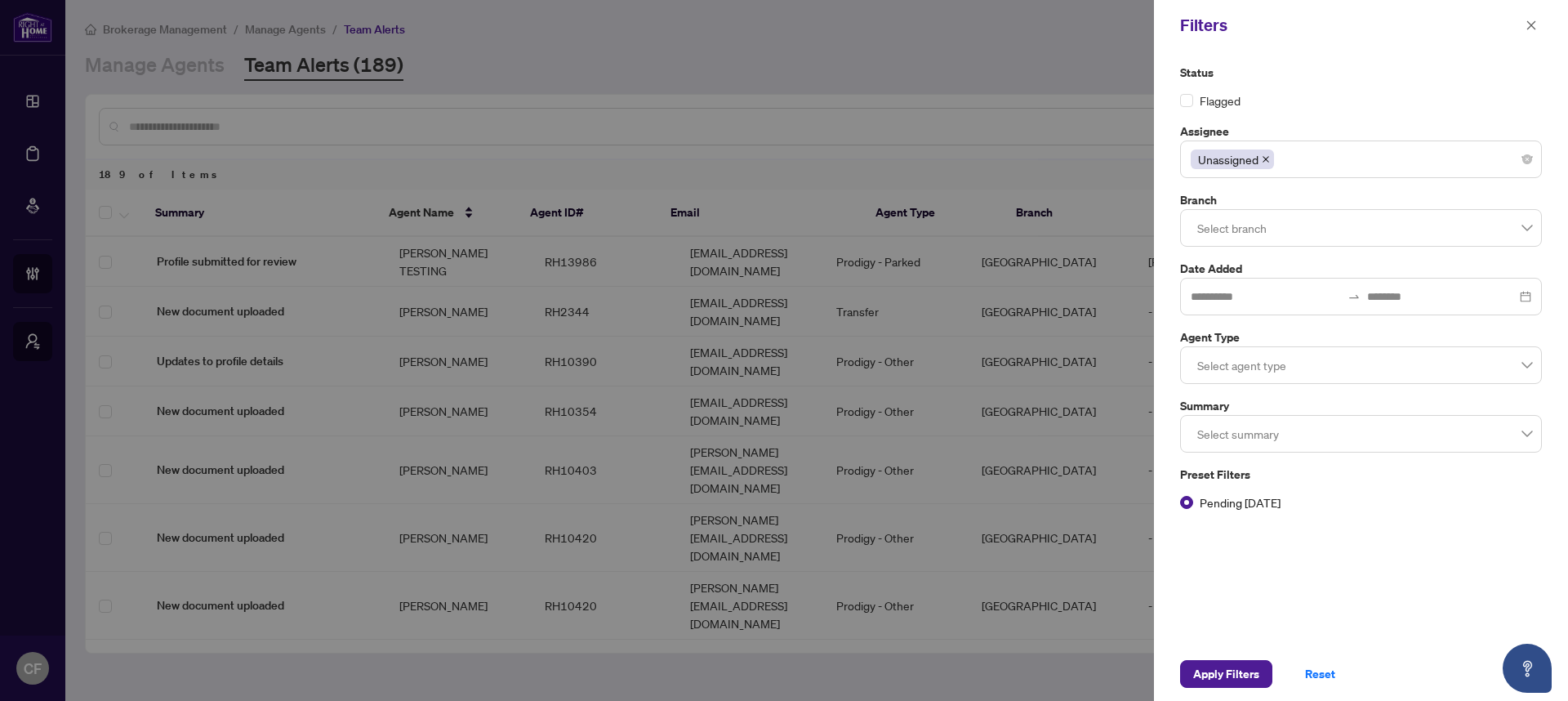
click at [1328, 435] on div at bounding box center [1361, 434] width 341 height 30
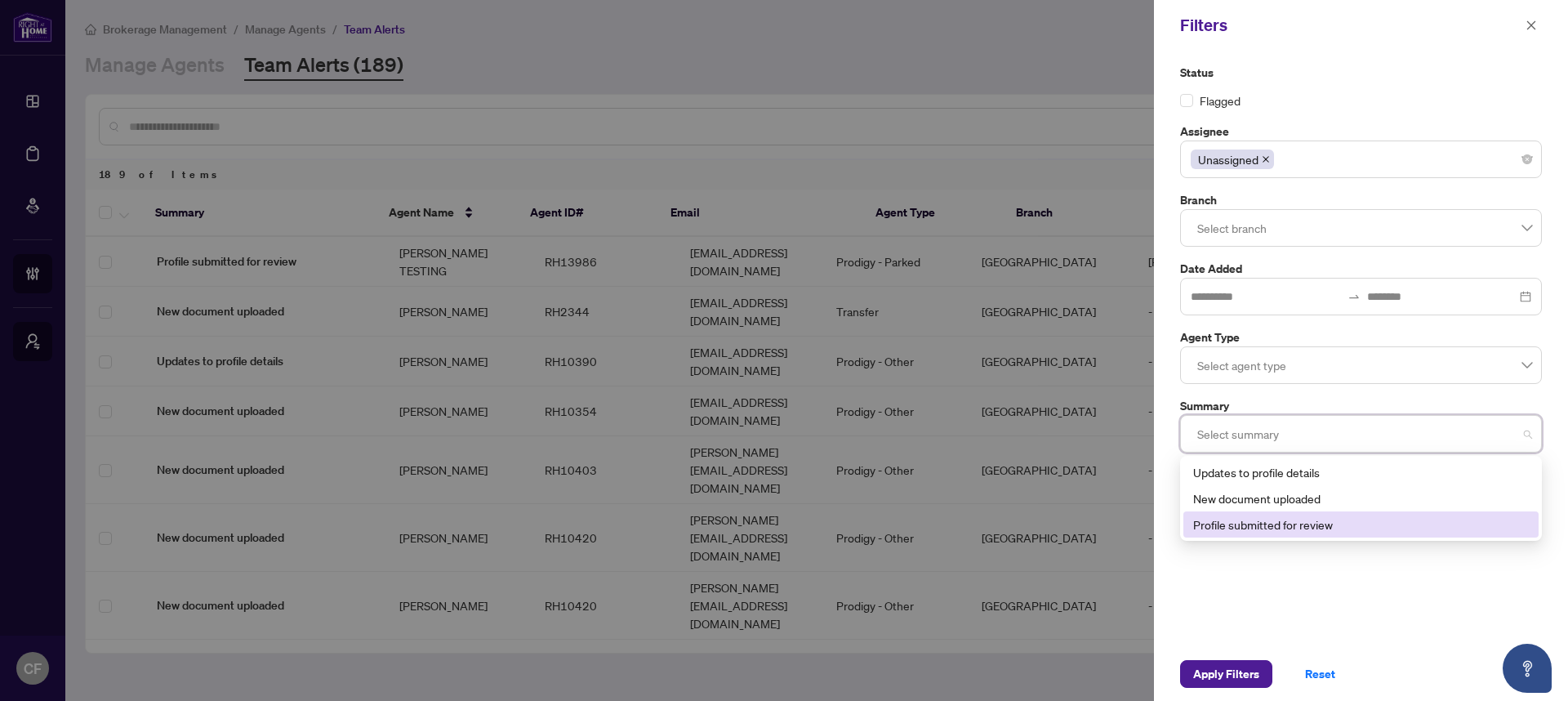
click at [1233, 532] on div "Profile submitted for review" at bounding box center [1361, 524] width 336 height 18
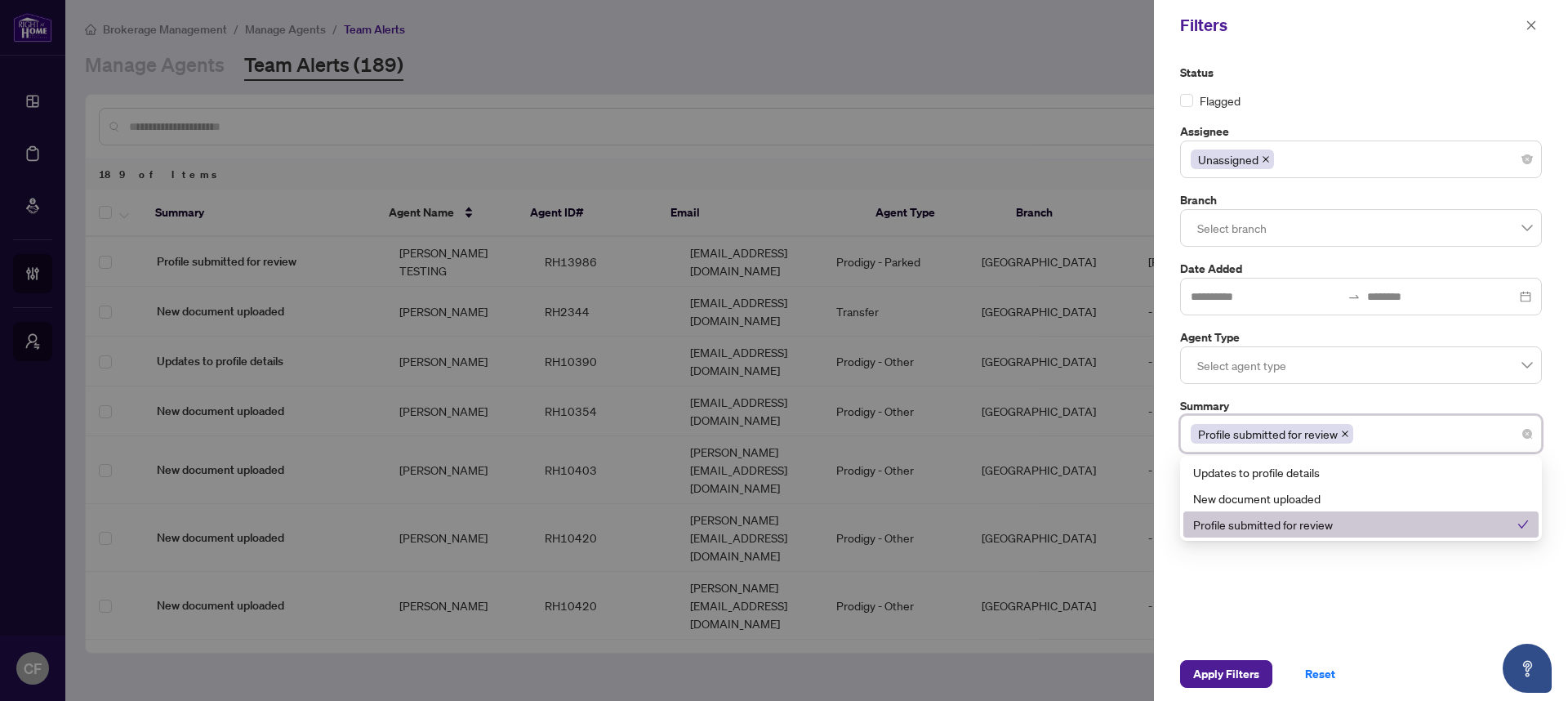
click at [1220, 589] on div "Status Flagged Assignee Unassigned 3087 4294 4285 Unassigned [PERSON_NAME] [PER…" at bounding box center [1360, 349] width 414 height 596
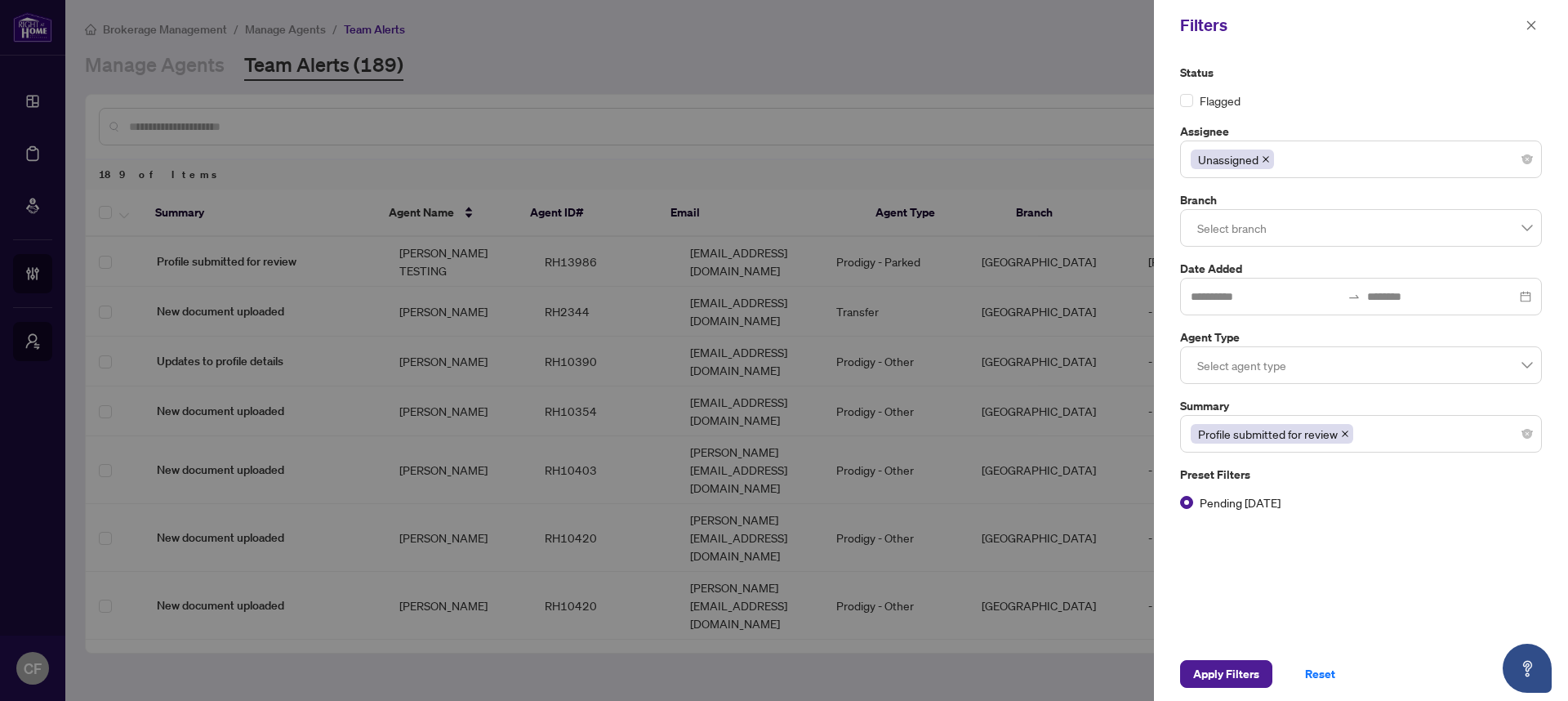
click at [1212, 503] on span "Pending [DATE]" at bounding box center [1239, 502] width 93 height 18
click at [1233, 369] on div at bounding box center [1361, 365] width 341 height 30
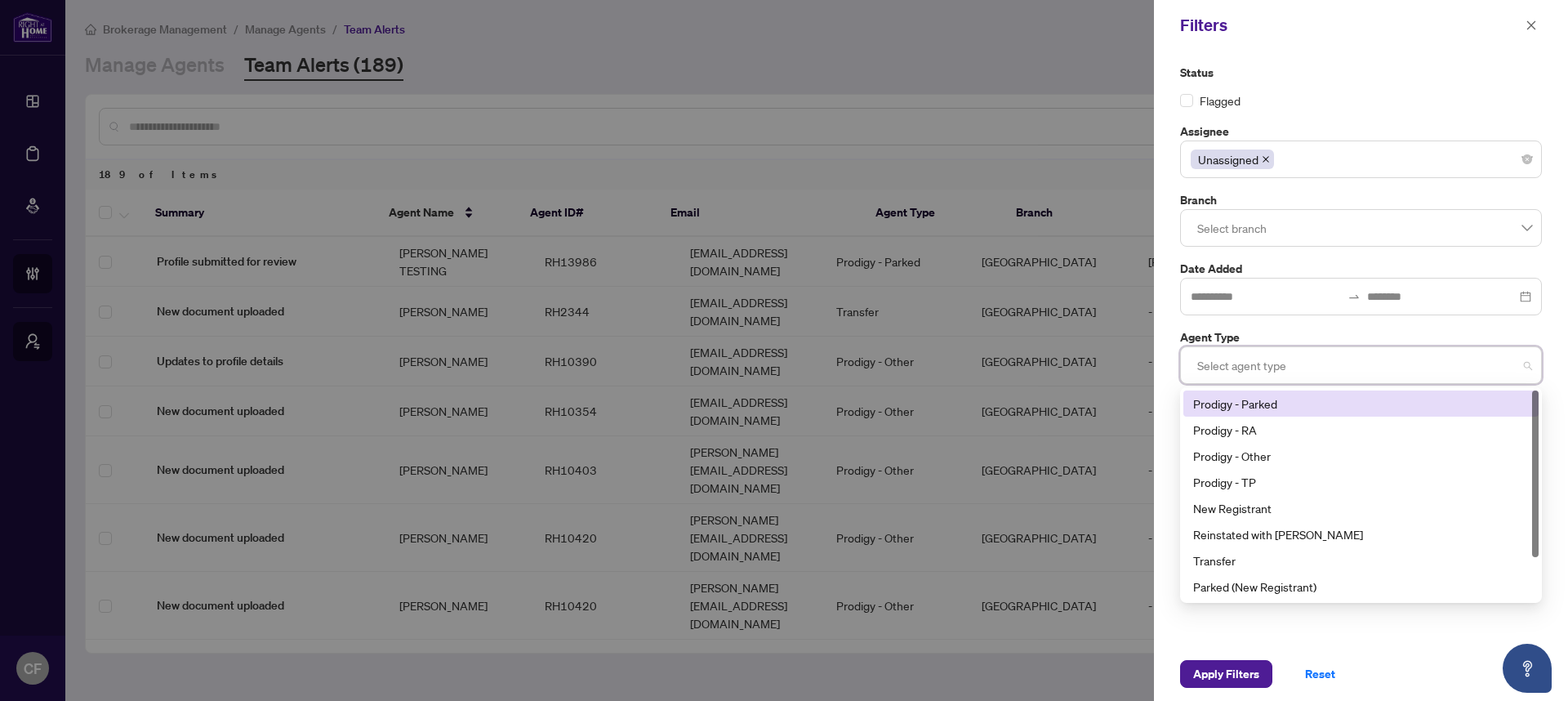
click at [1251, 398] on div "Prodigy - Parked" at bounding box center [1361, 403] width 336 height 18
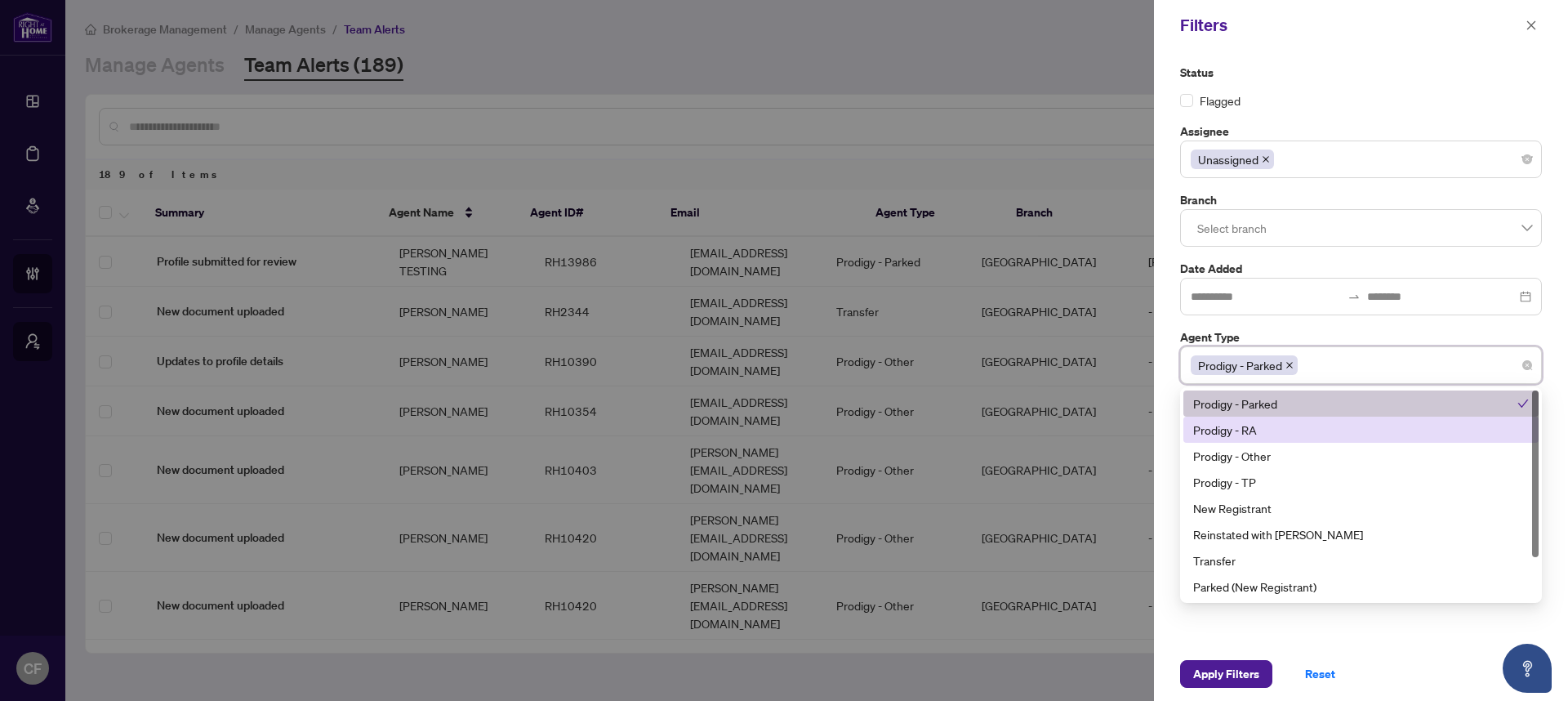
click at [1252, 440] on div "Prodigy - RA" at bounding box center [1361, 430] width 355 height 26
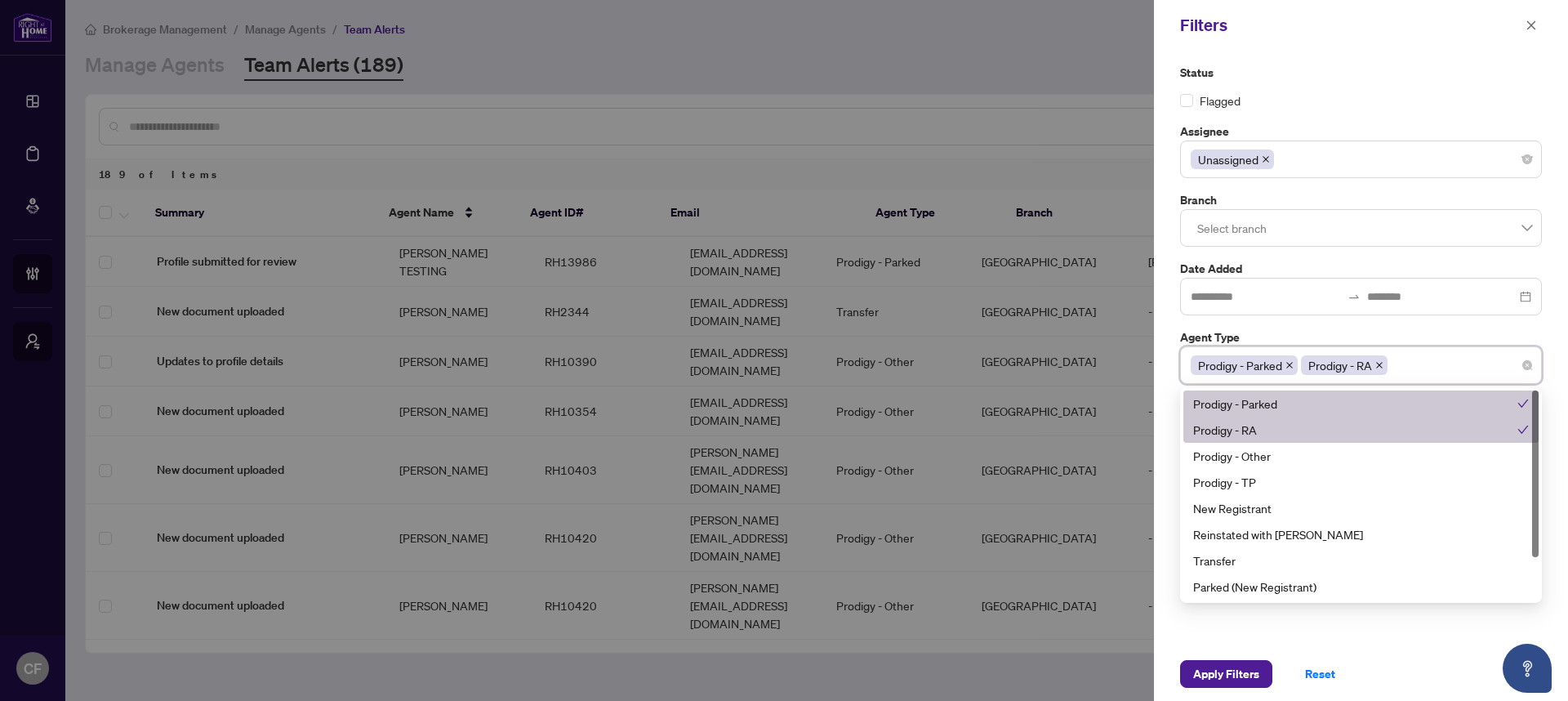
click at [1268, 404] on div "Prodigy - Parked" at bounding box center [1355, 403] width 324 height 18
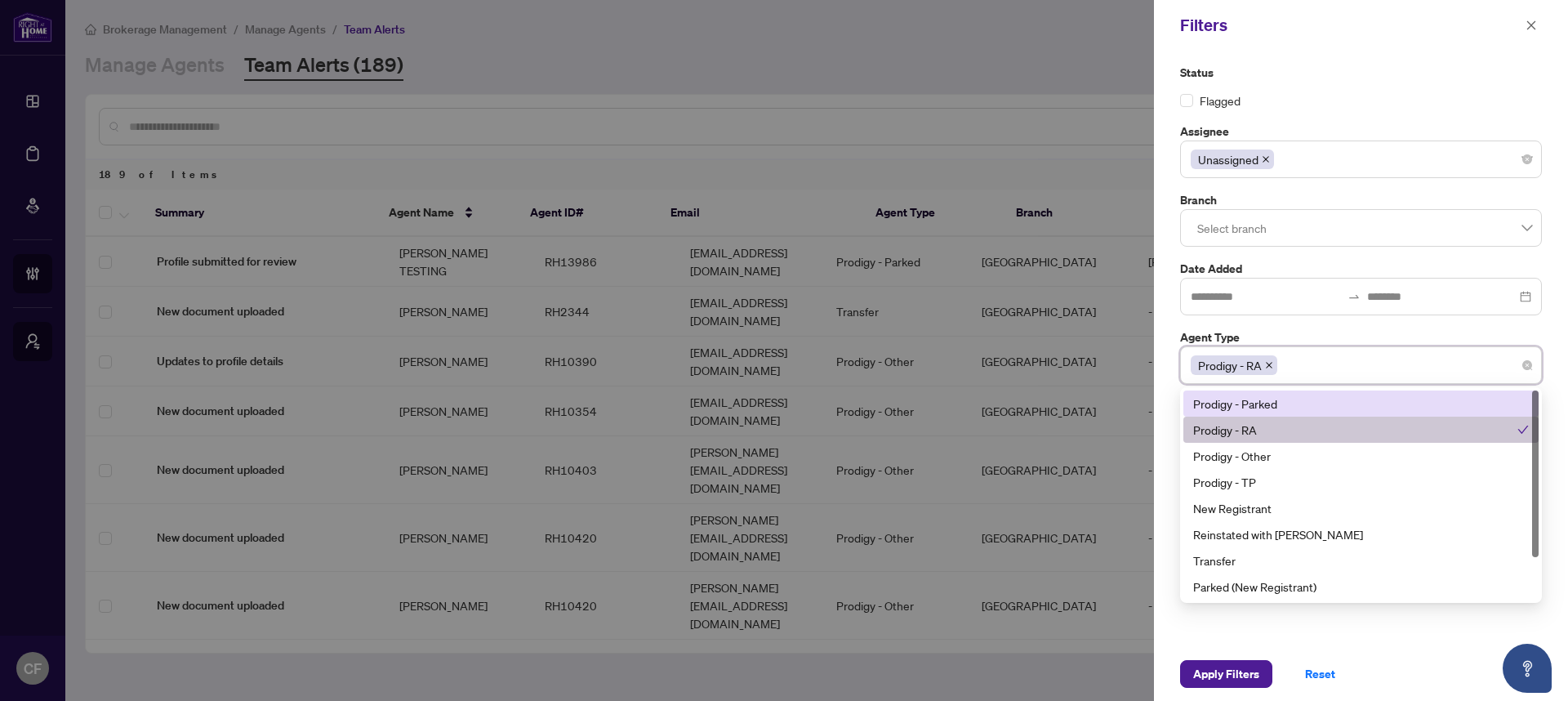
click at [1269, 406] on div "Prodigy - Parked" at bounding box center [1361, 403] width 336 height 18
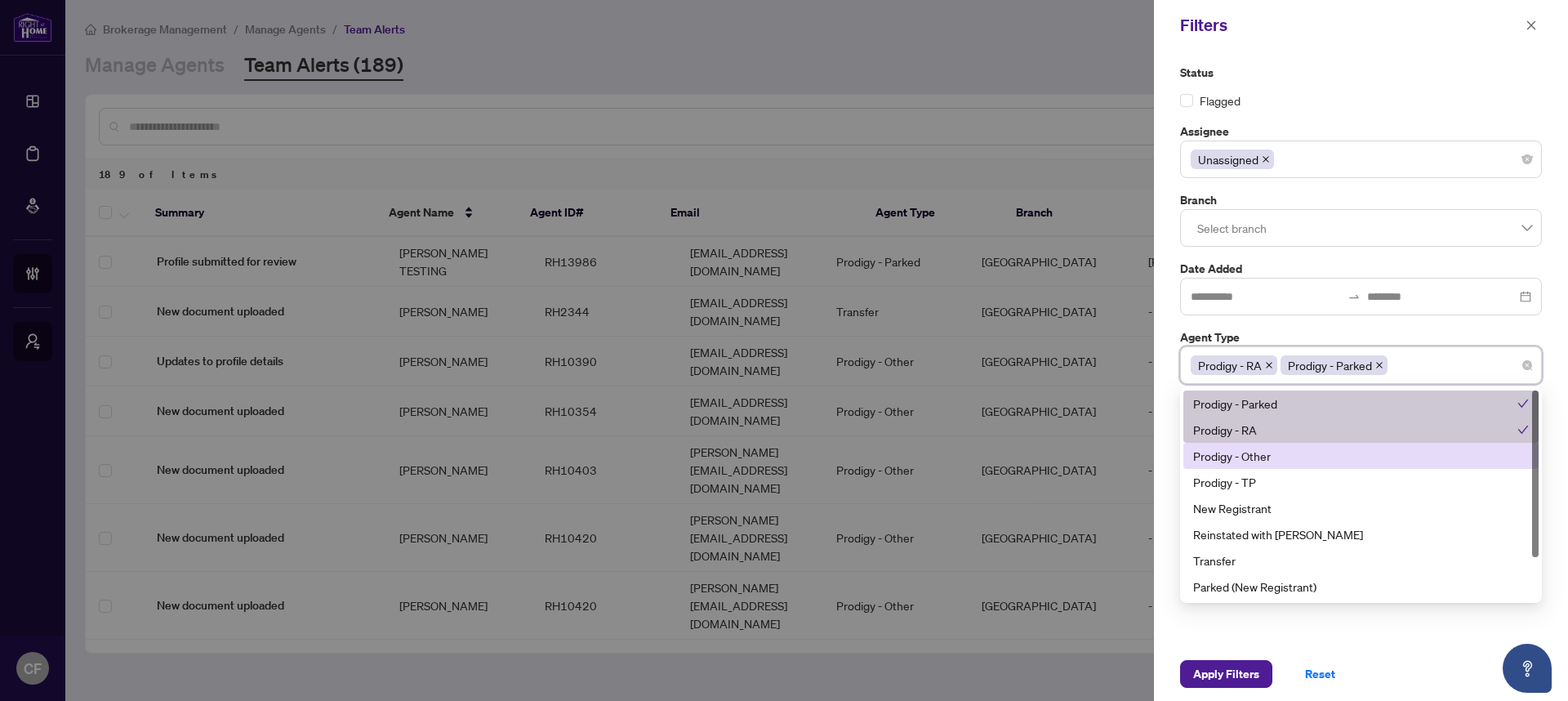
click at [1269, 460] on div "Prodigy - Other" at bounding box center [1361, 456] width 336 height 18
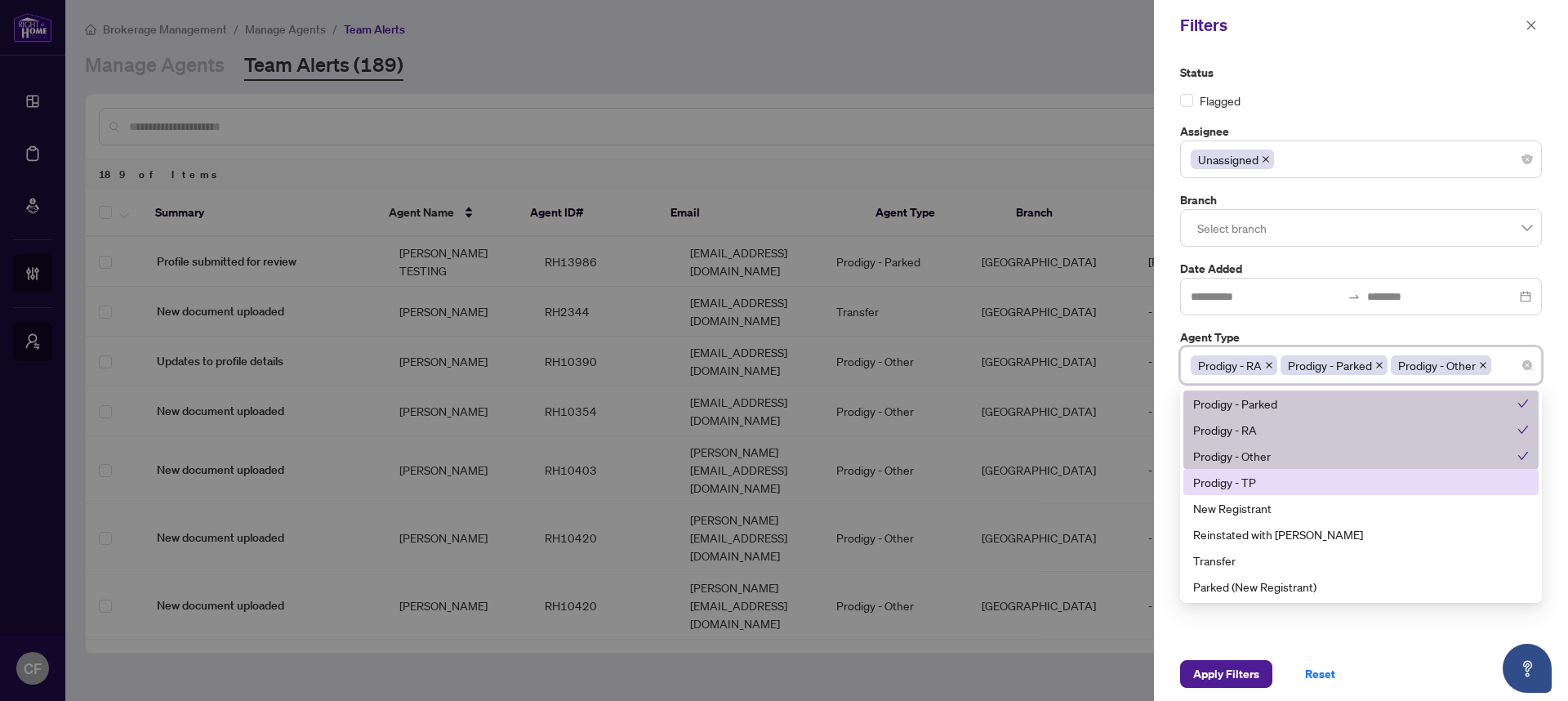
click at [1267, 489] on div "Prodigy - TP" at bounding box center [1361, 482] width 336 height 18
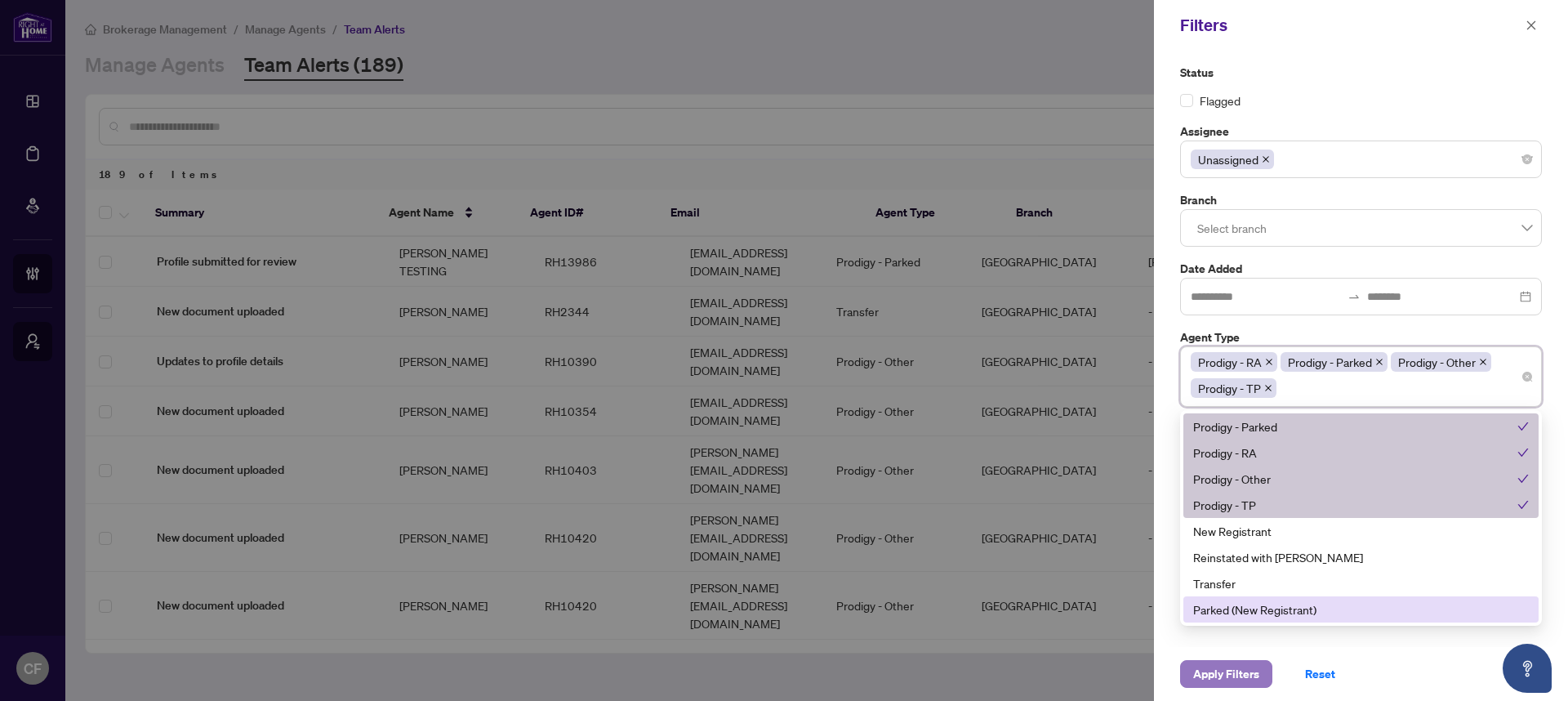
click at [1252, 682] on span "Apply Filters" at bounding box center [1226, 674] width 66 height 26
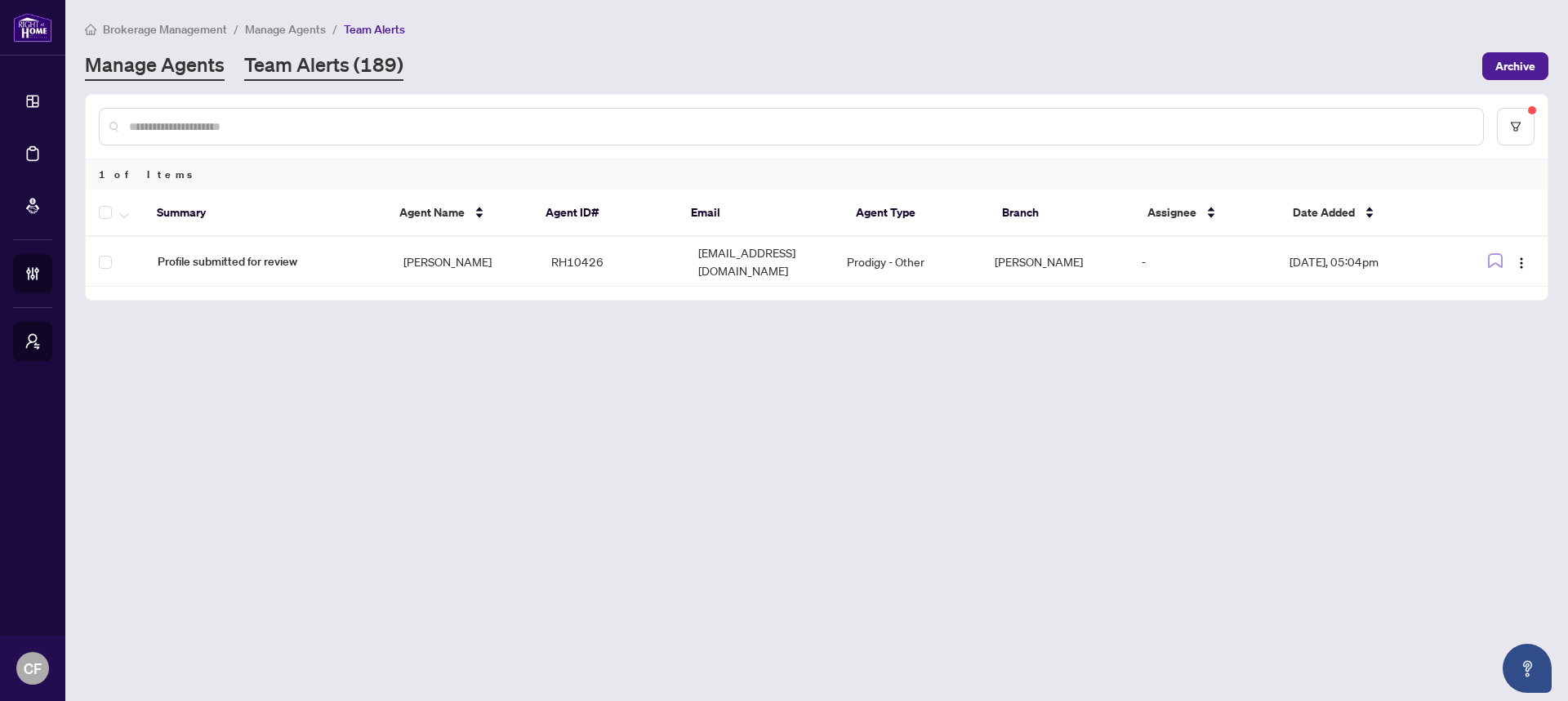
click at [193, 69] on link "Manage Agents" at bounding box center [155, 67] width 140 height 30
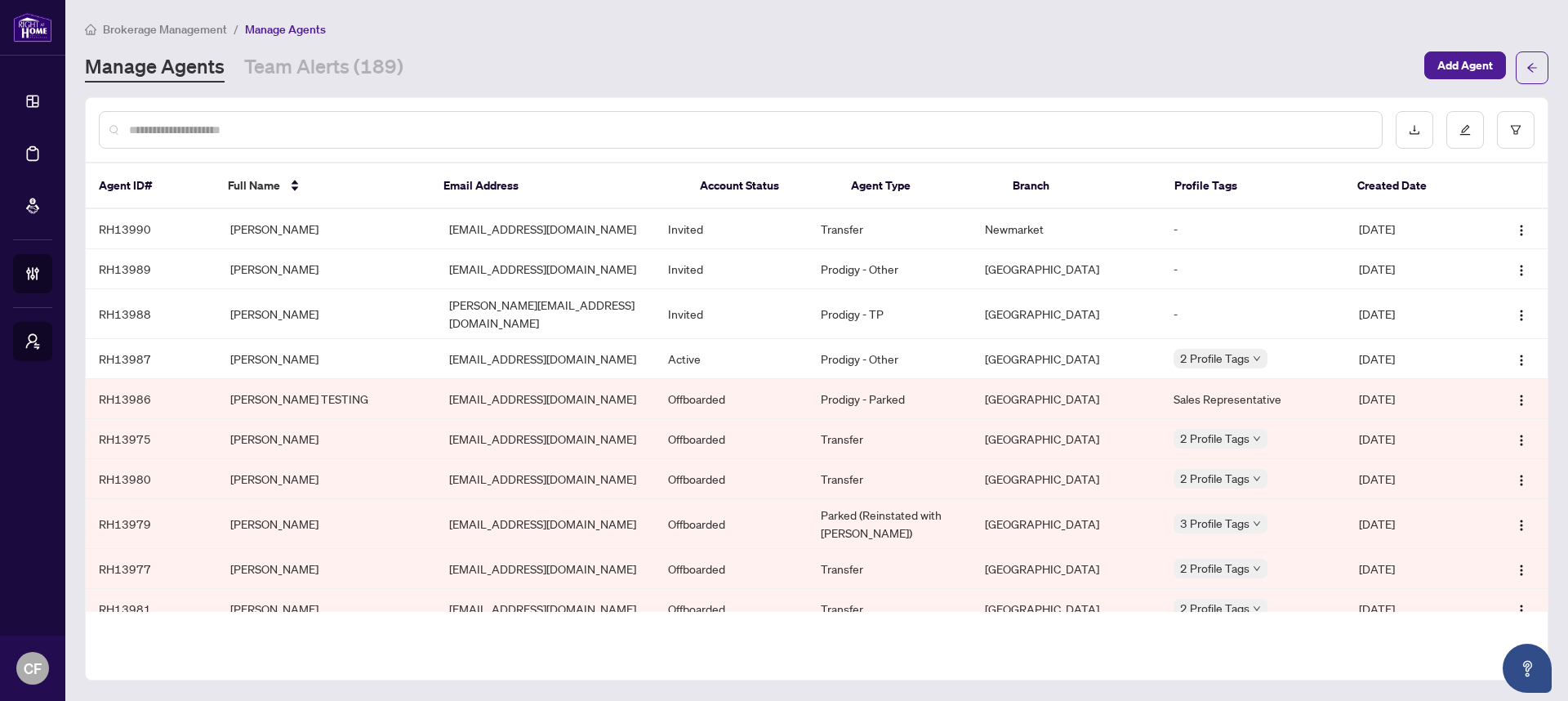
click at [289, 133] on input "text" at bounding box center [748, 130] width 1239 height 18
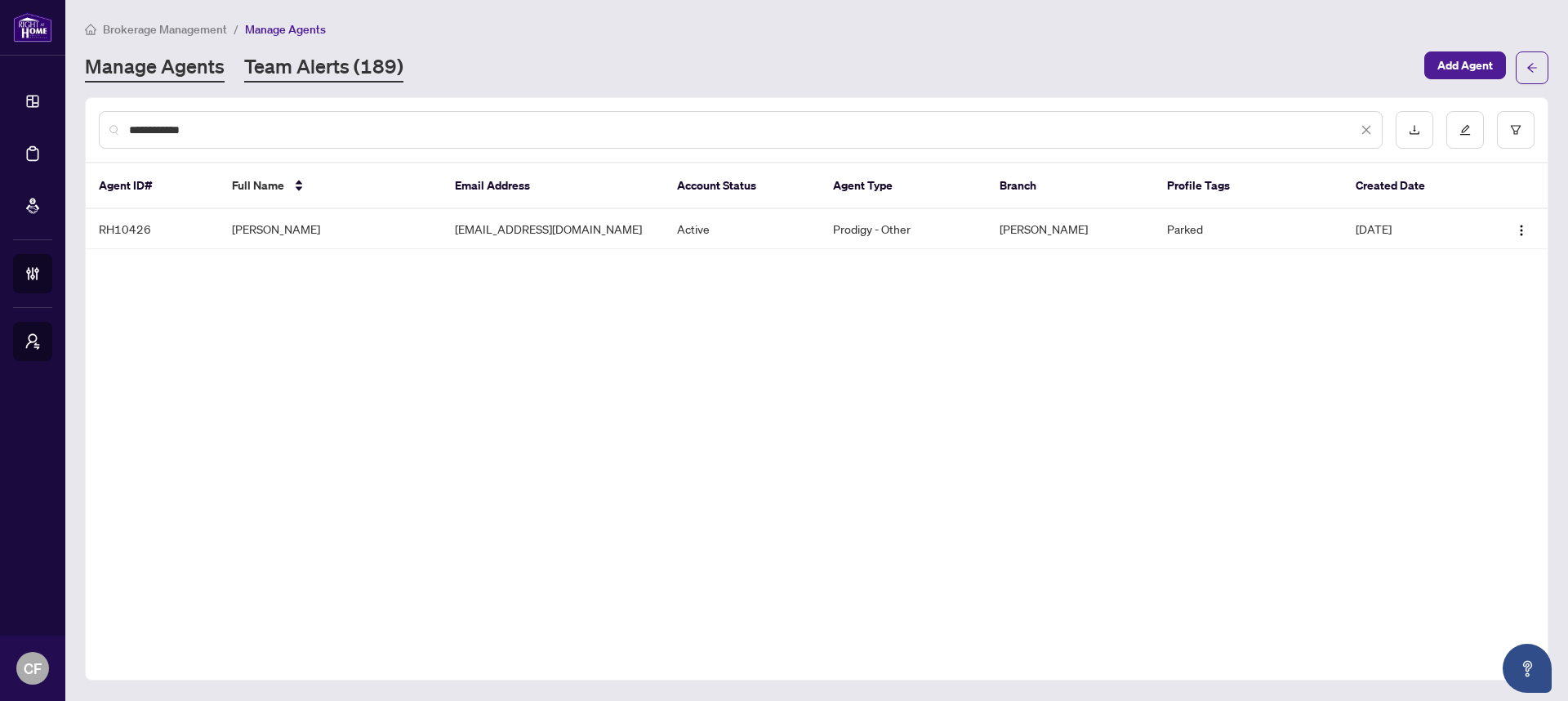
type input "**********"
click at [299, 81] on link "Team Alerts (189)" at bounding box center [324, 68] width 159 height 30
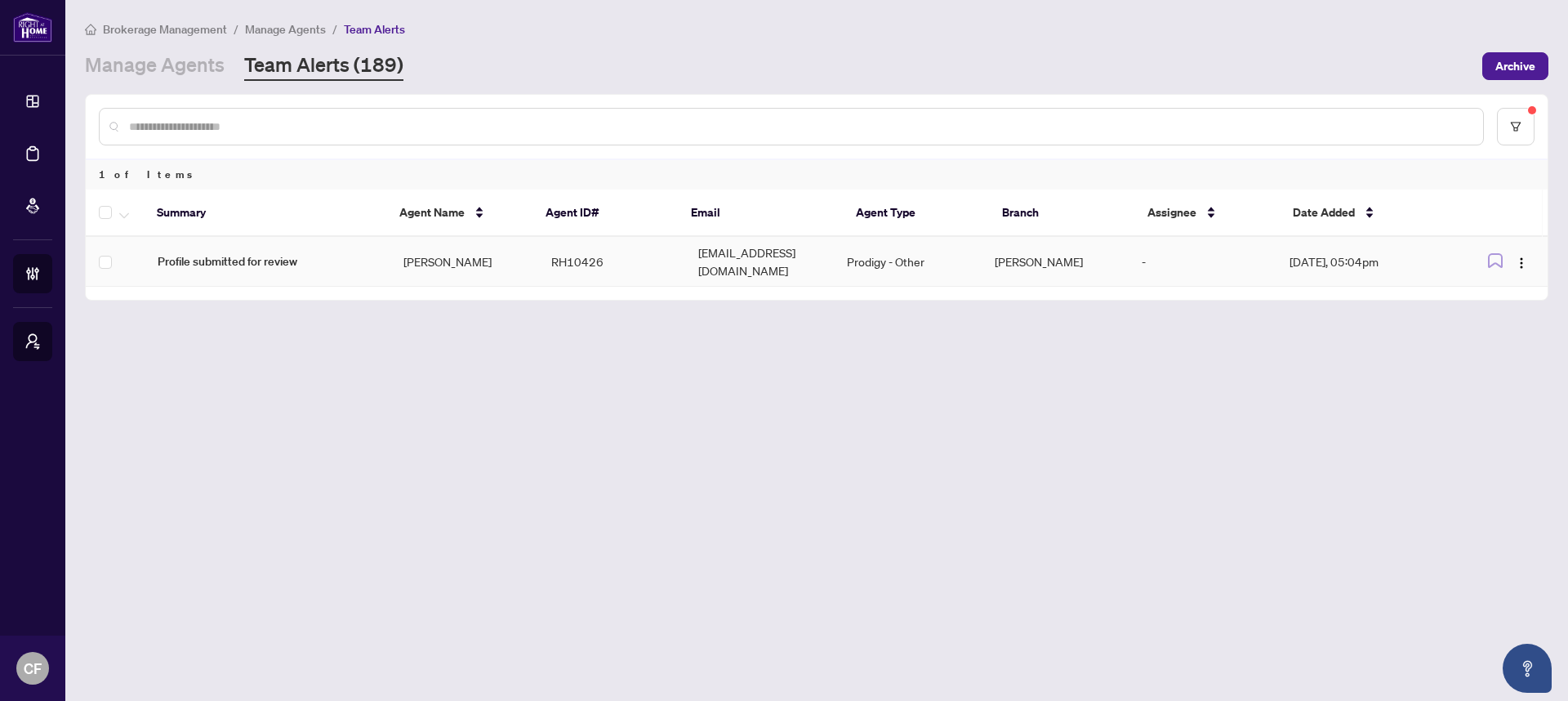
click at [1374, 257] on td "[DATE], 05:04pm" at bounding box center [1364, 262] width 177 height 50
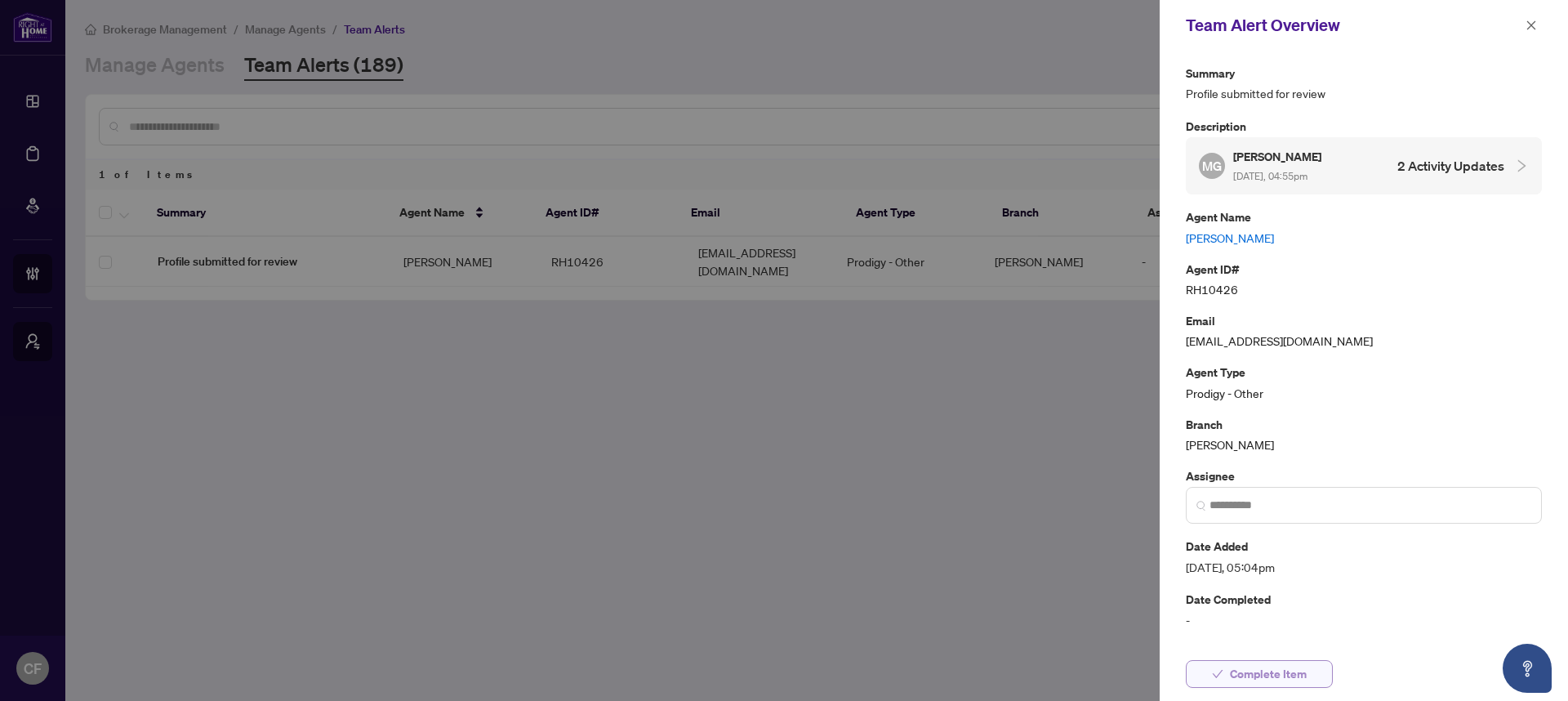
click at [1277, 676] on span "Complete Item" at bounding box center [1267, 674] width 77 height 26
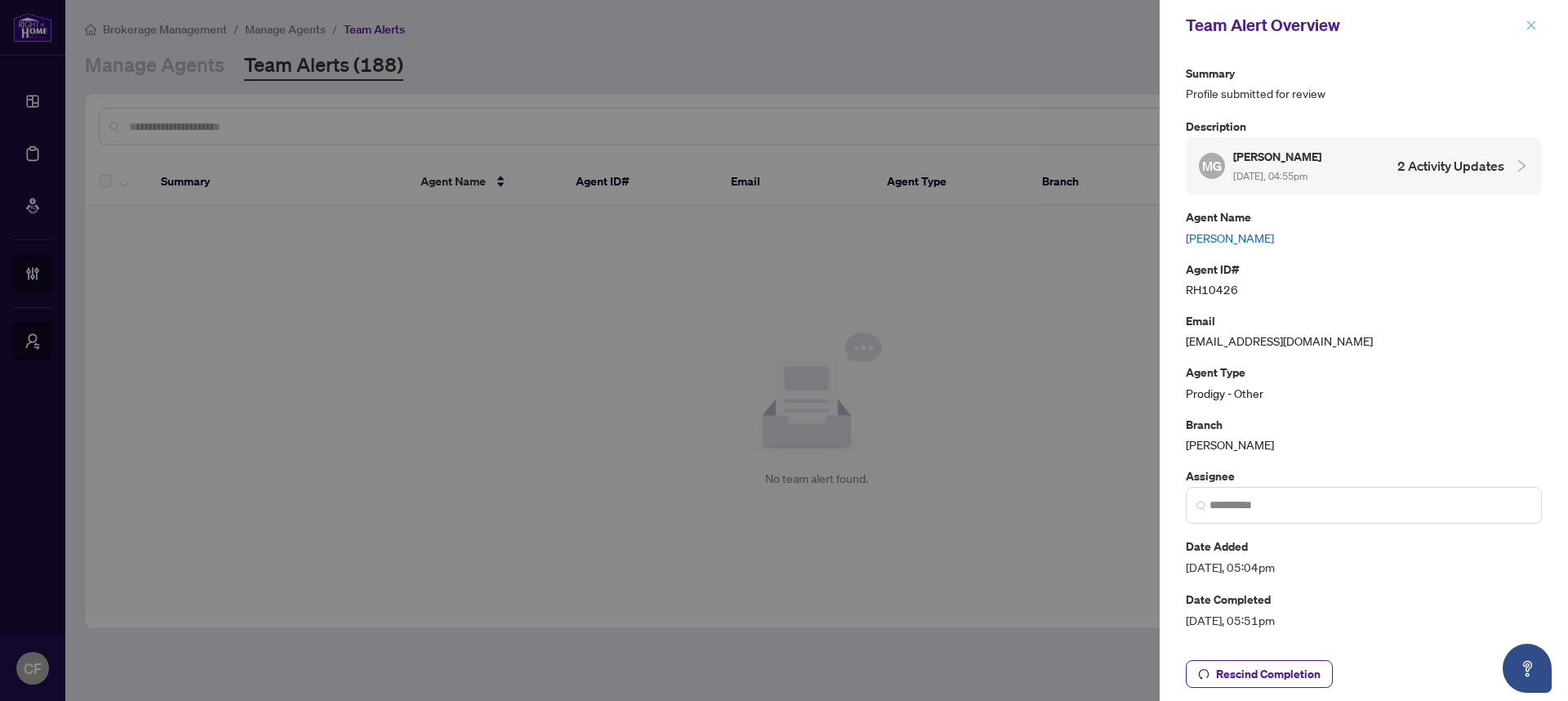
click at [1536, 25] on icon "close" at bounding box center [1531, 25] width 11 height 11
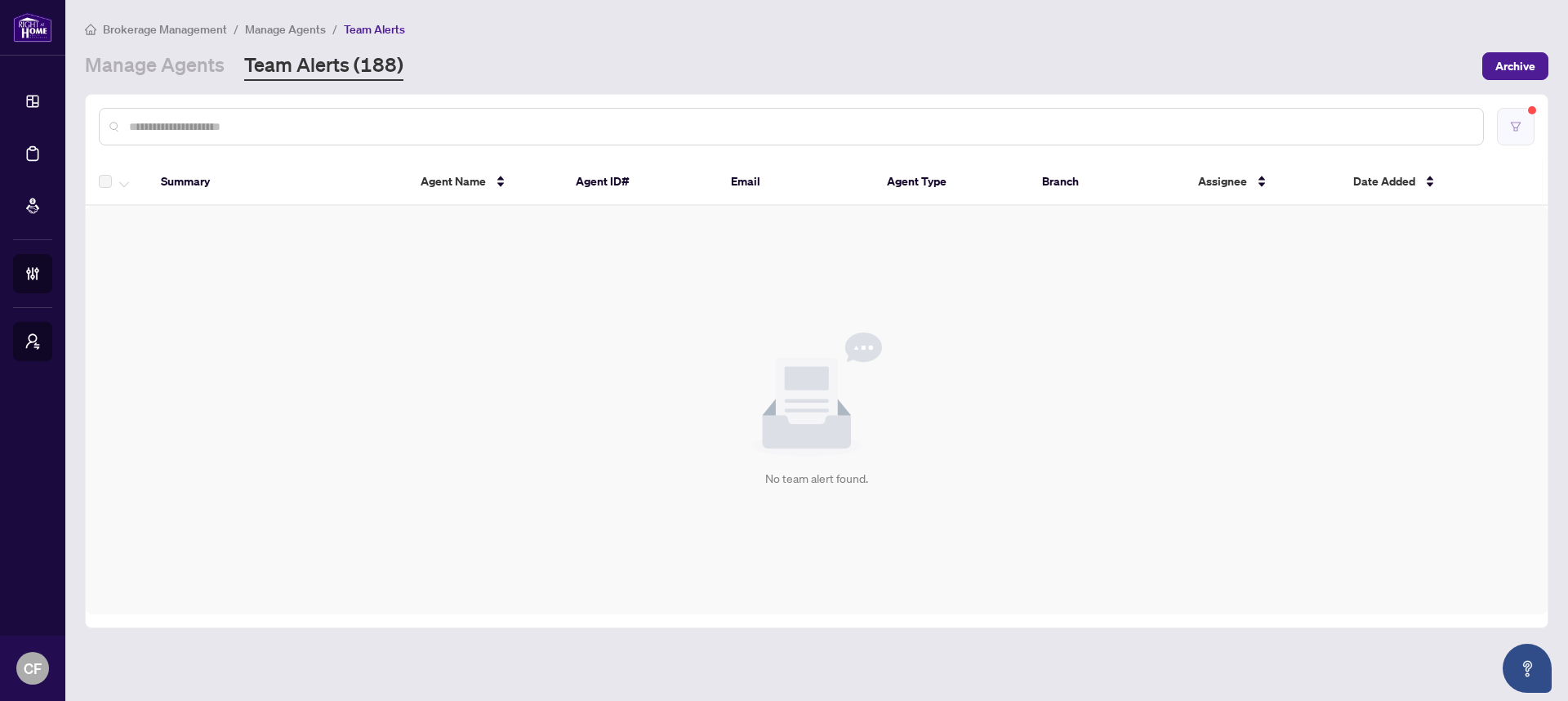
click at [1527, 136] on button "button" at bounding box center [1515, 126] width 38 height 38
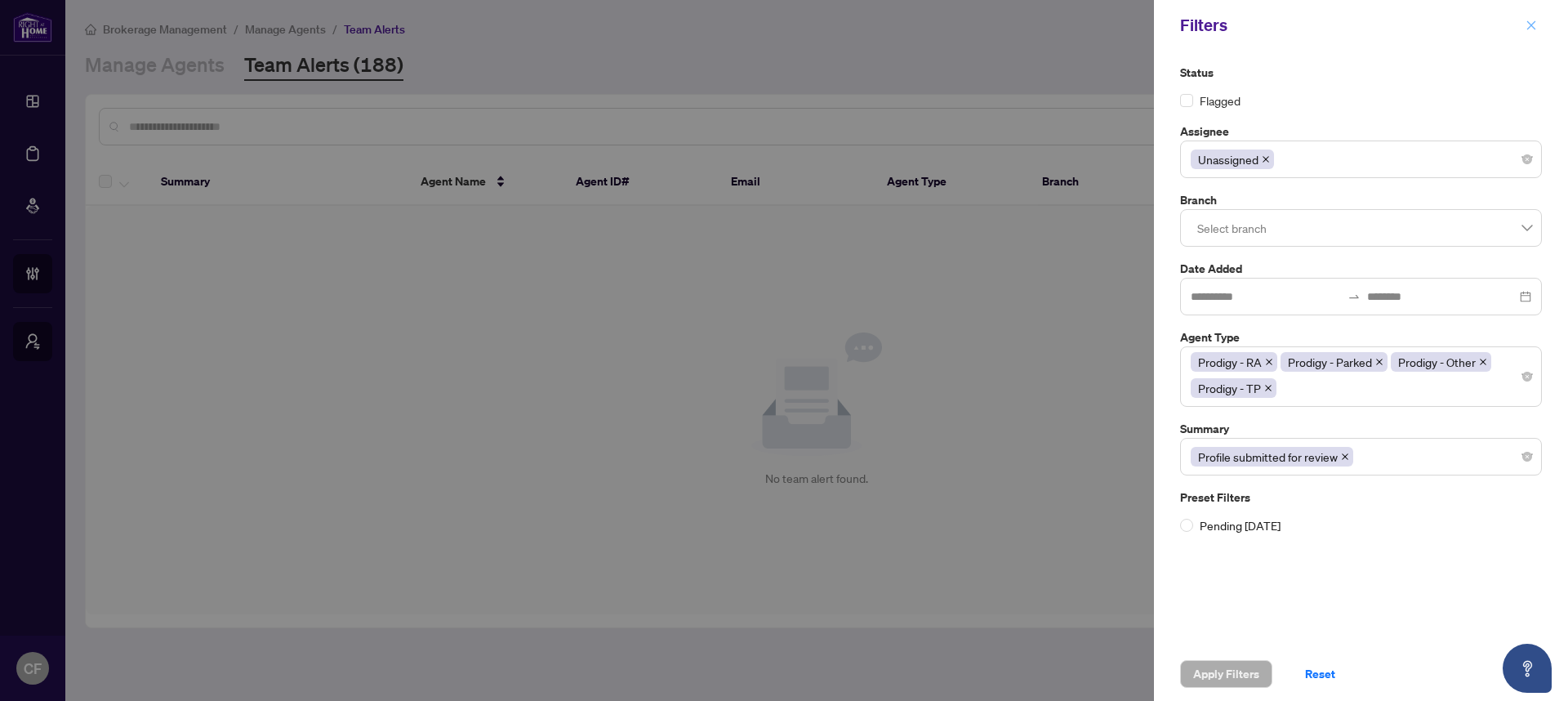
click at [1536, 18] on span "button" at bounding box center [1531, 25] width 11 height 26
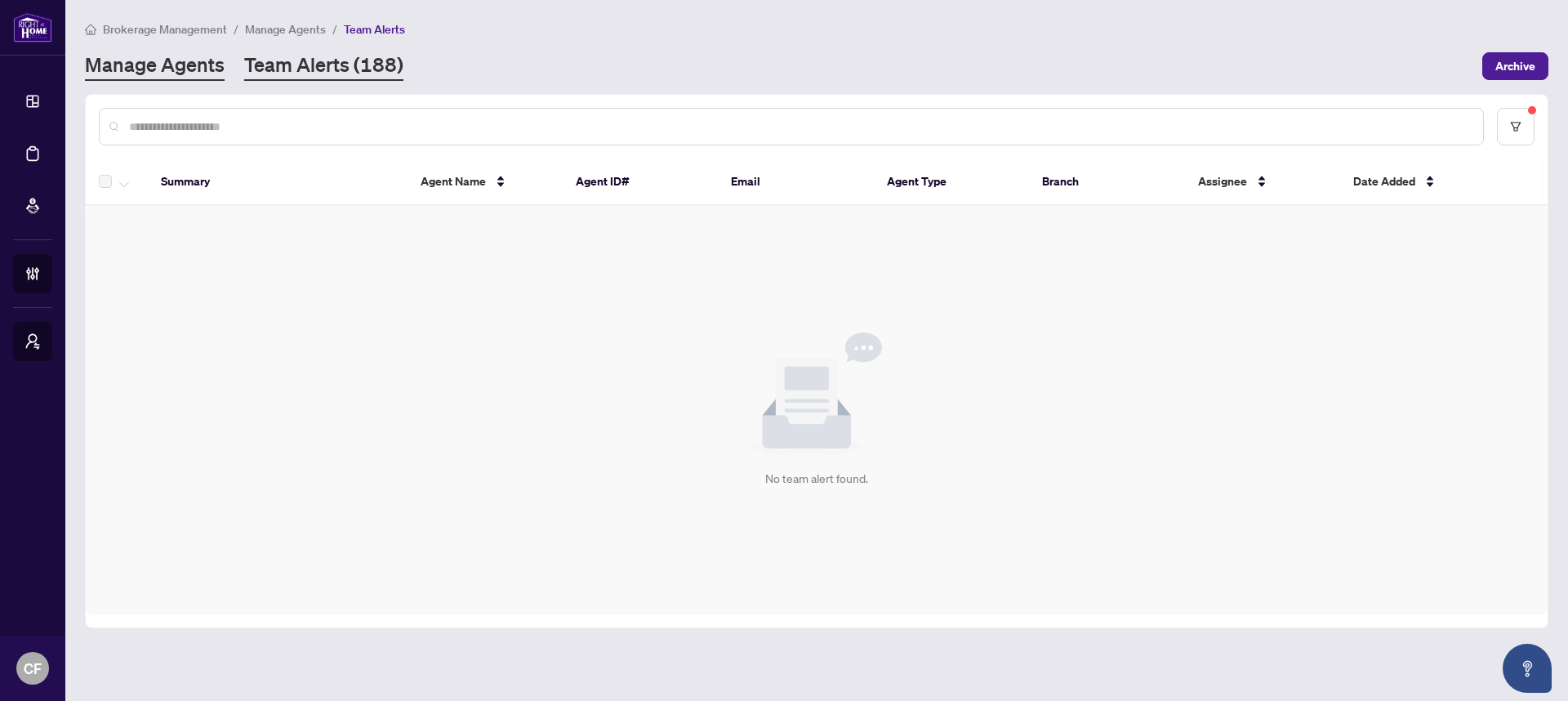
click at [145, 66] on link "Manage Agents" at bounding box center [155, 67] width 140 height 30
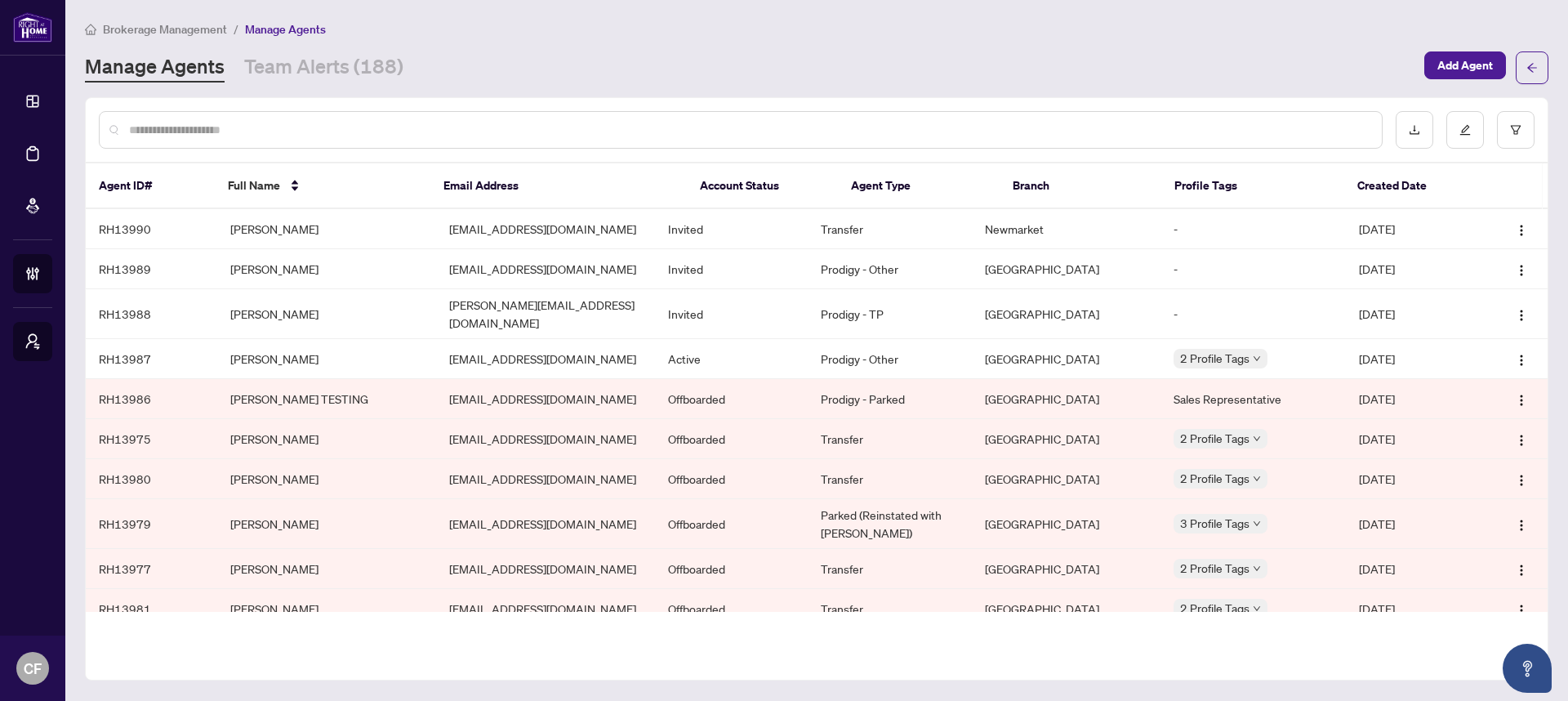
click at [277, 31] on span "Manage Agents" at bounding box center [285, 30] width 81 height 15
click at [156, 73] on link "Manage Agents" at bounding box center [155, 68] width 140 height 30
